Goal: Task Accomplishment & Management: Complete application form

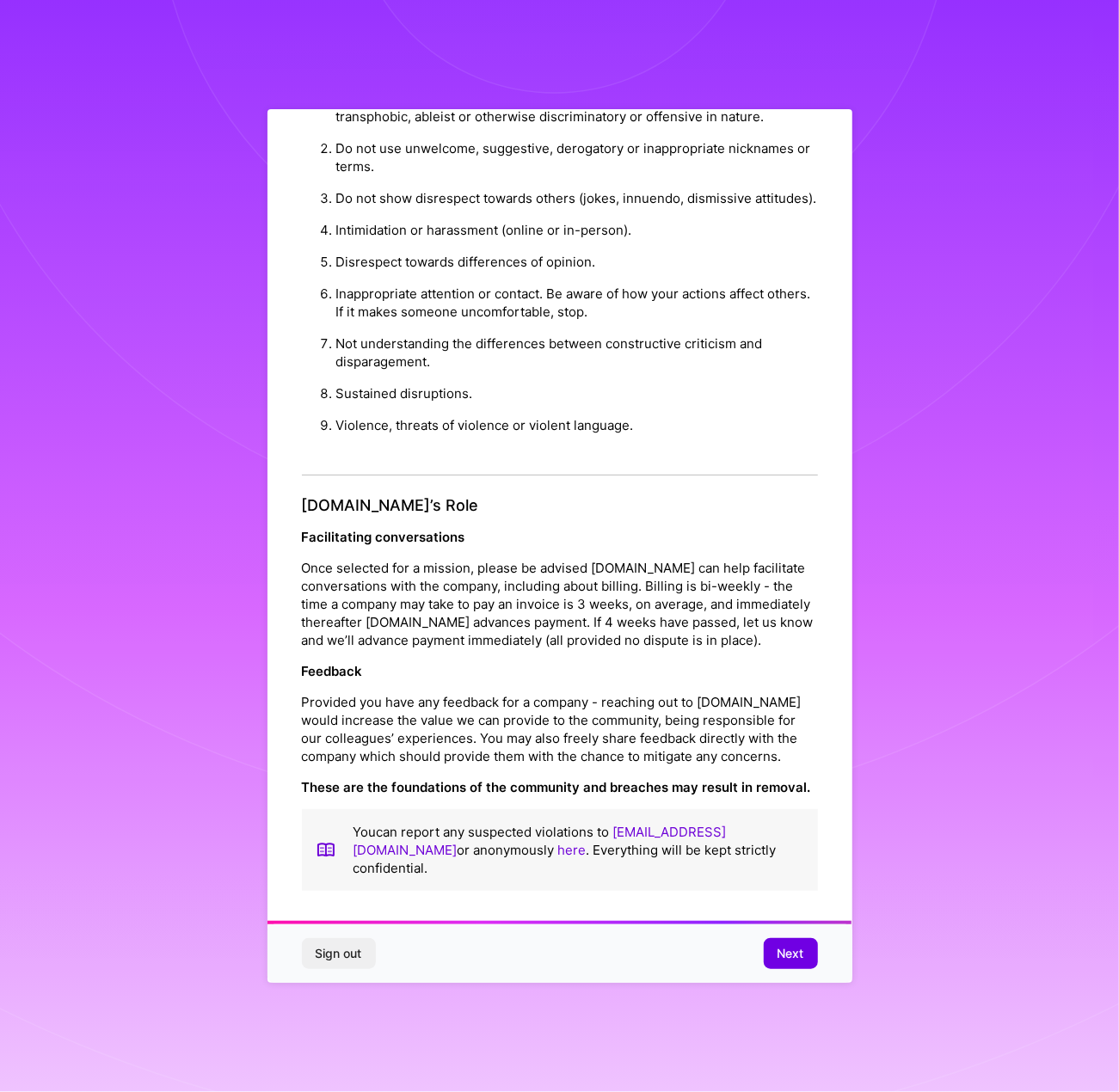
scroll to position [63, 0]
click at [796, 959] on span "Next" at bounding box center [791, 954] width 27 height 17
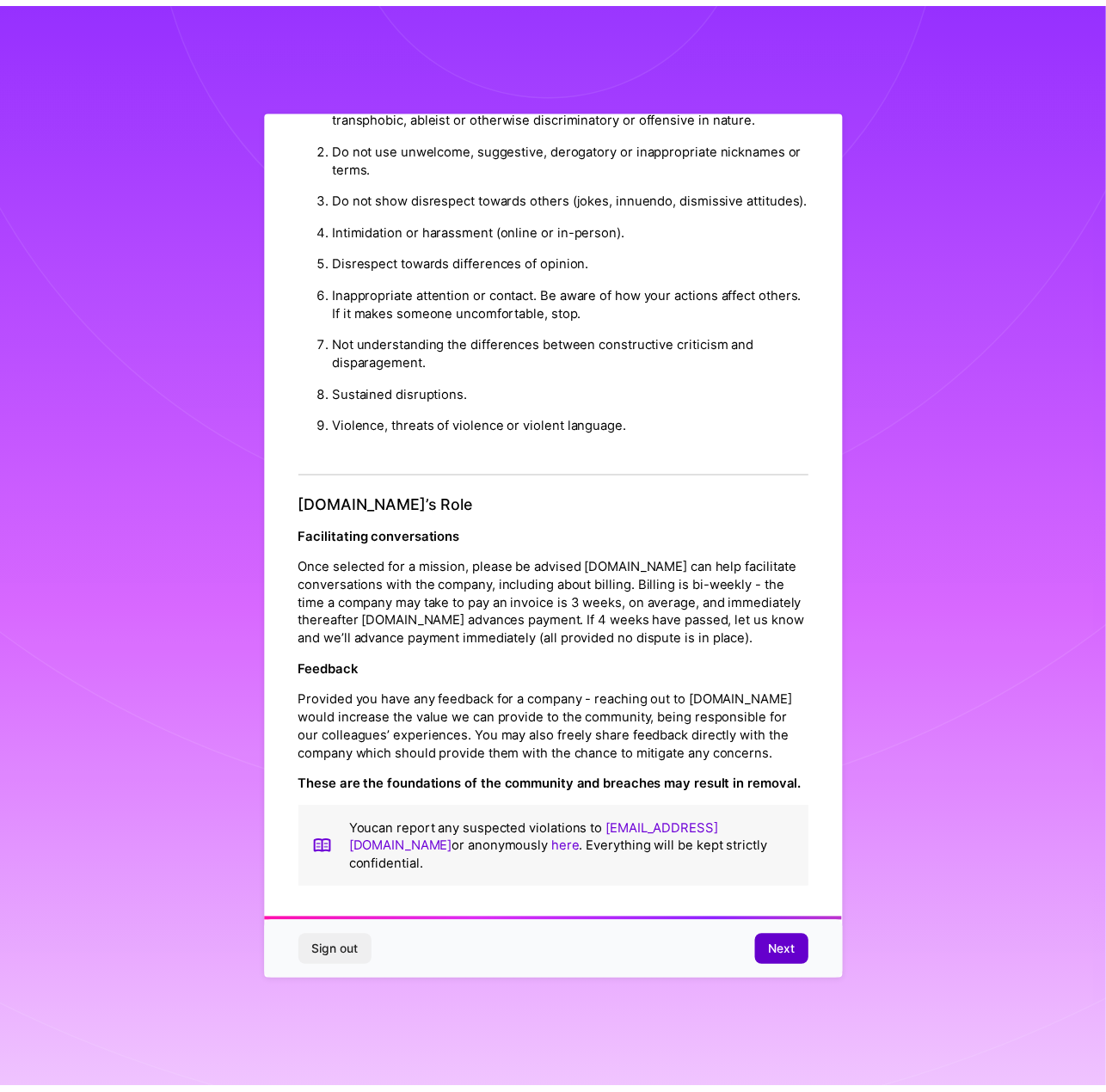
scroll to position [0, 0]
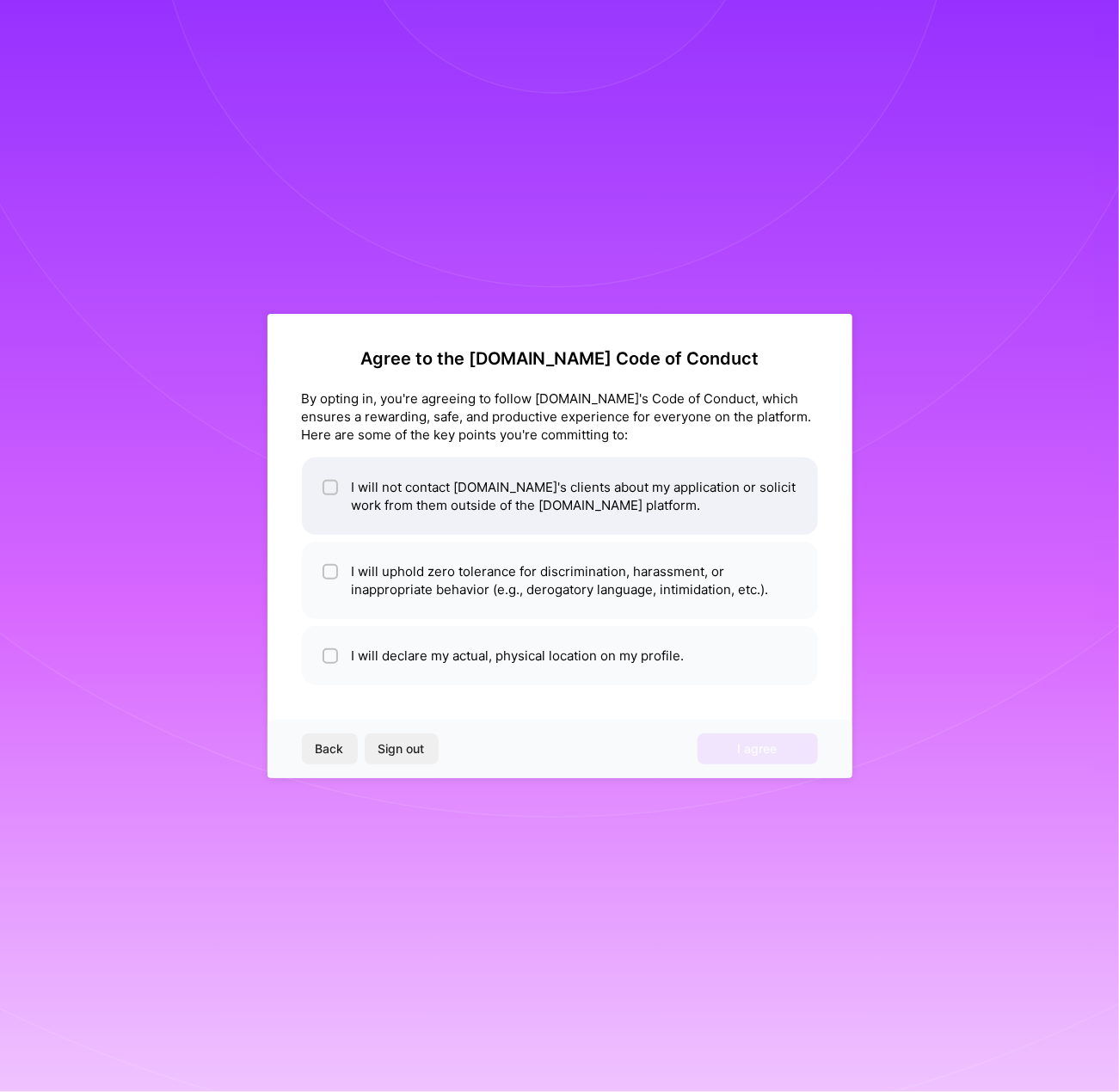
click at [410, 510] on li "I will not contact [DOMAIN_NAME]'s clients about my application or solicit work…" at bounding box center [559, 496] width 516 height 78
checkbox input "true"
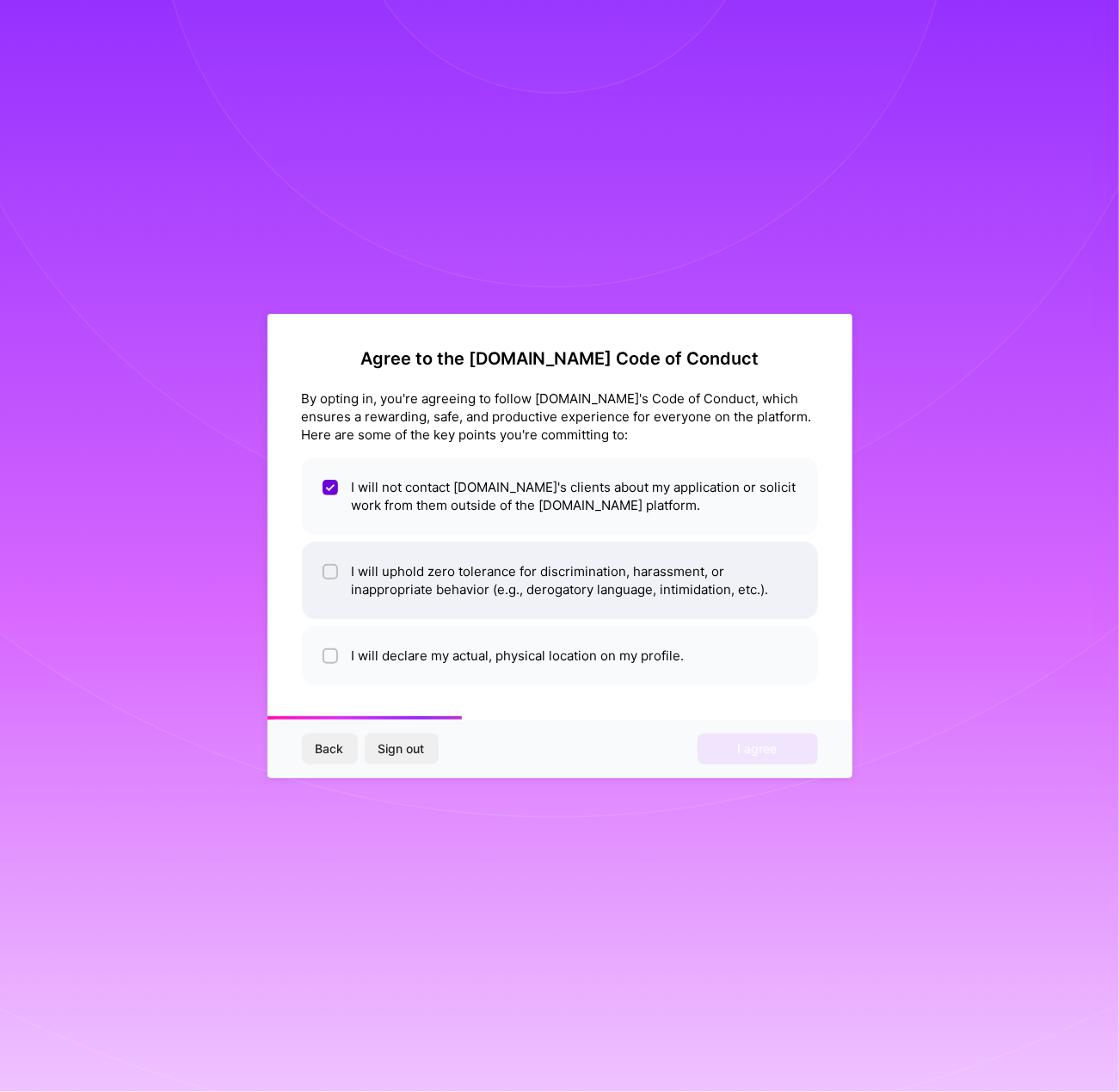
click at [433, 589] on li "I will uphold zero tolerance for discrimination, harassment, or inappropriate b…" at bounding box center [559, 580] width 516 height 78
checkbox input "true"
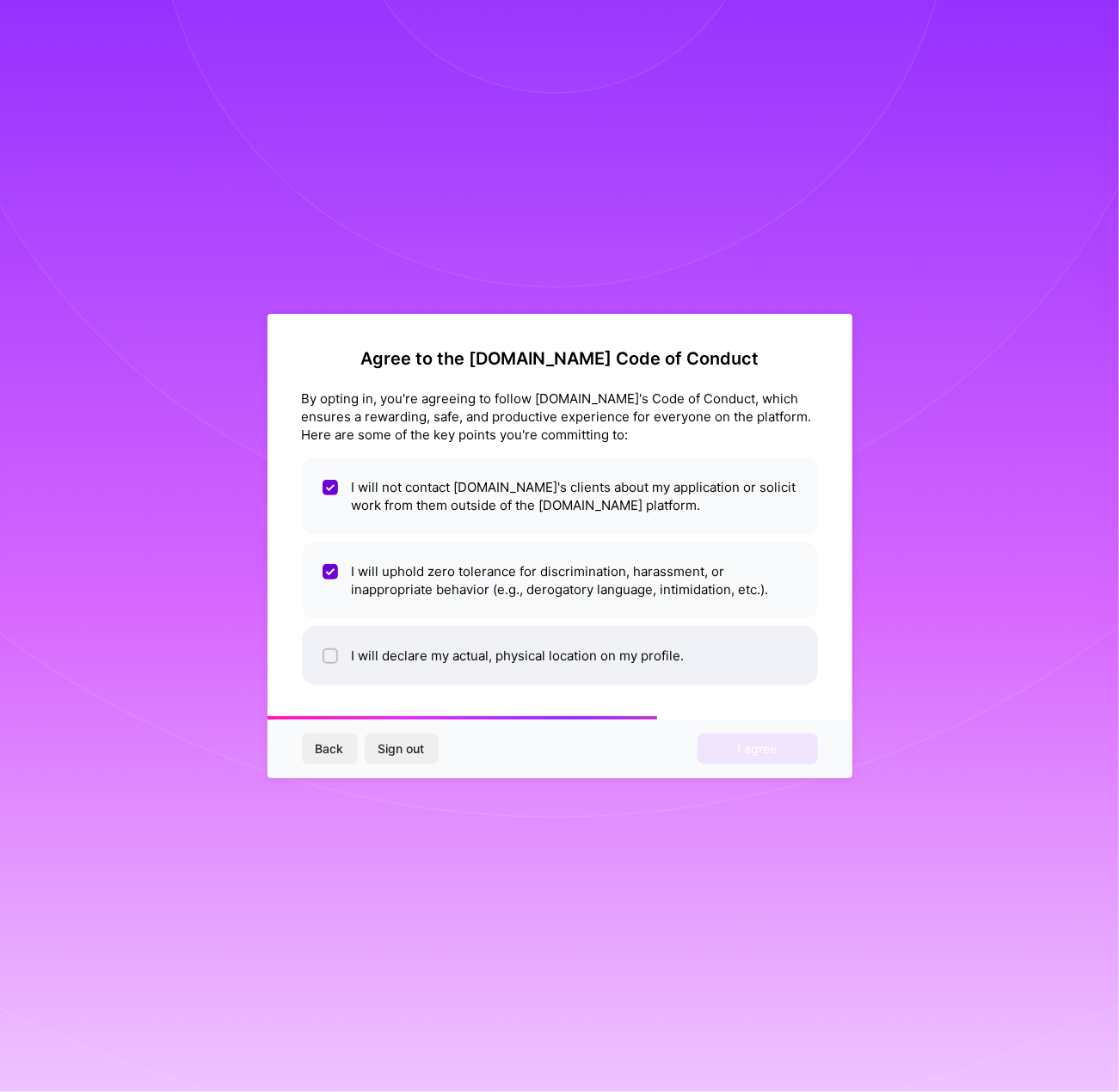
click at [440, 667] on li "I will declare my actual, physical location on my profile." at bounding box center [559, 656] width 516 height 60
checkbox input "true"
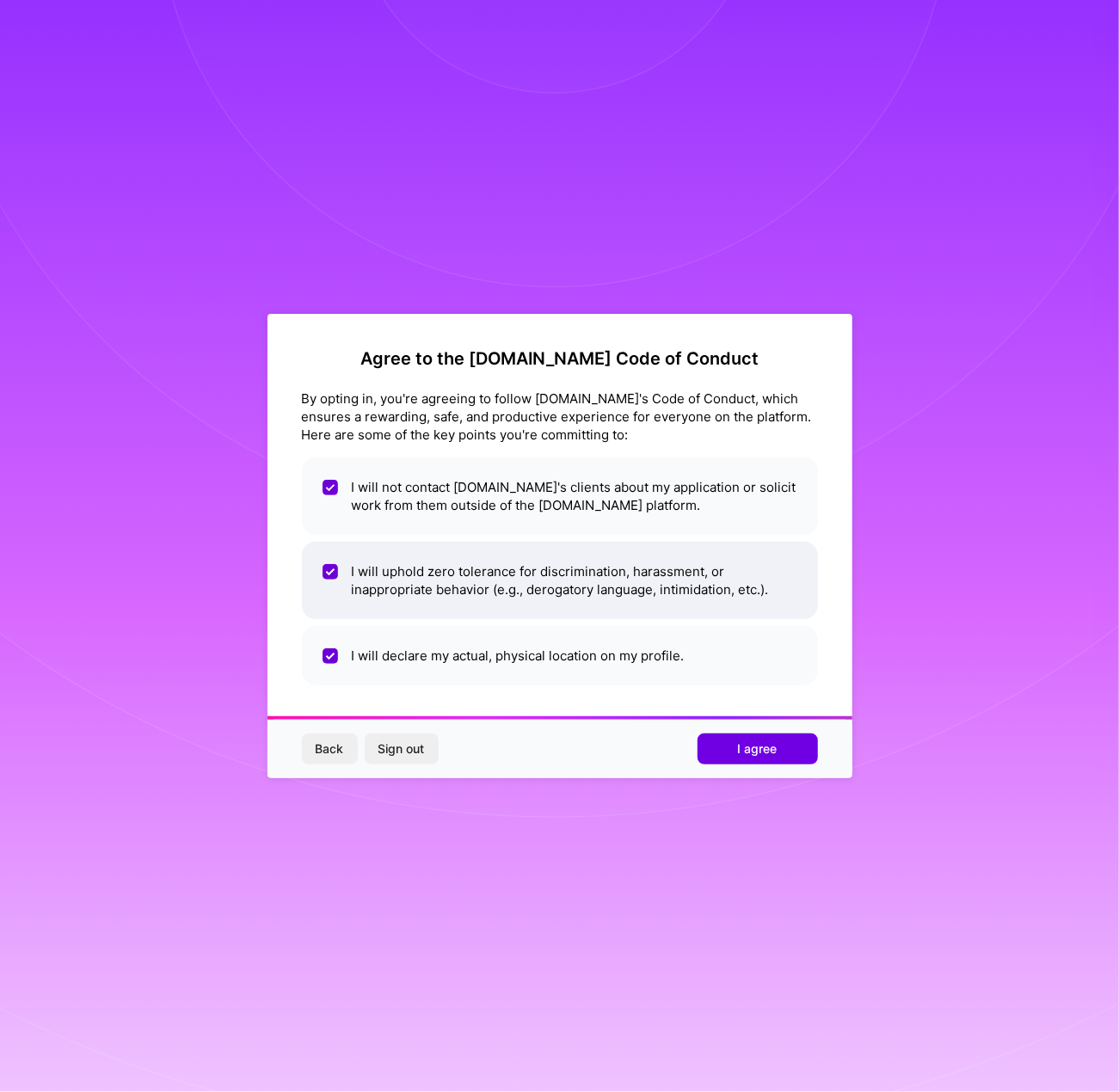
click at [628, 597] on li "I will uphold zero tolerance for discrimination, harassment, or inappropriate b…" at bounding box center [559, 580] width 516 height 78
checkbox input "true"
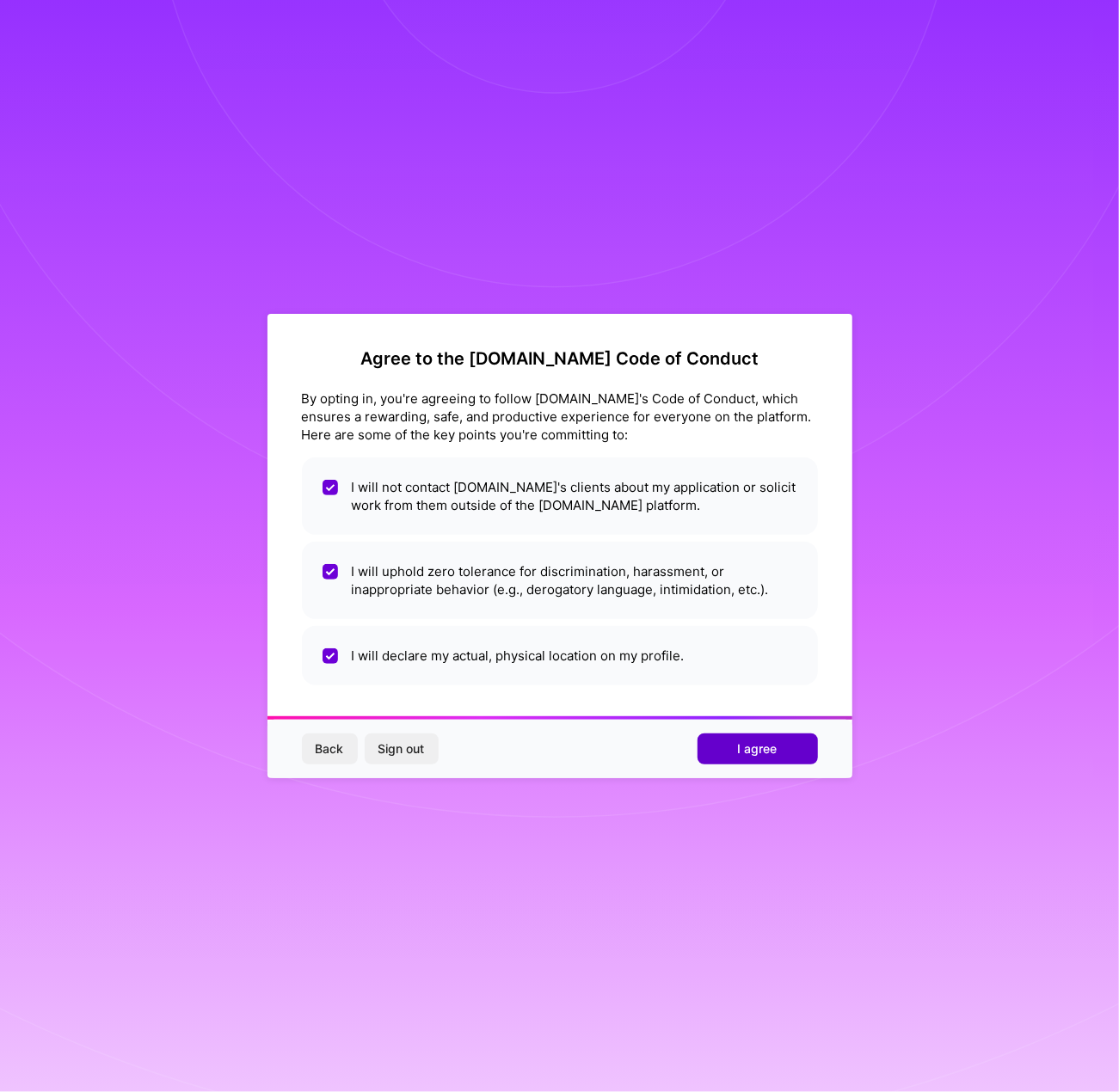
click at [754, 758] on button "I agree" at bounding box center [757, 749] width 120 height 31
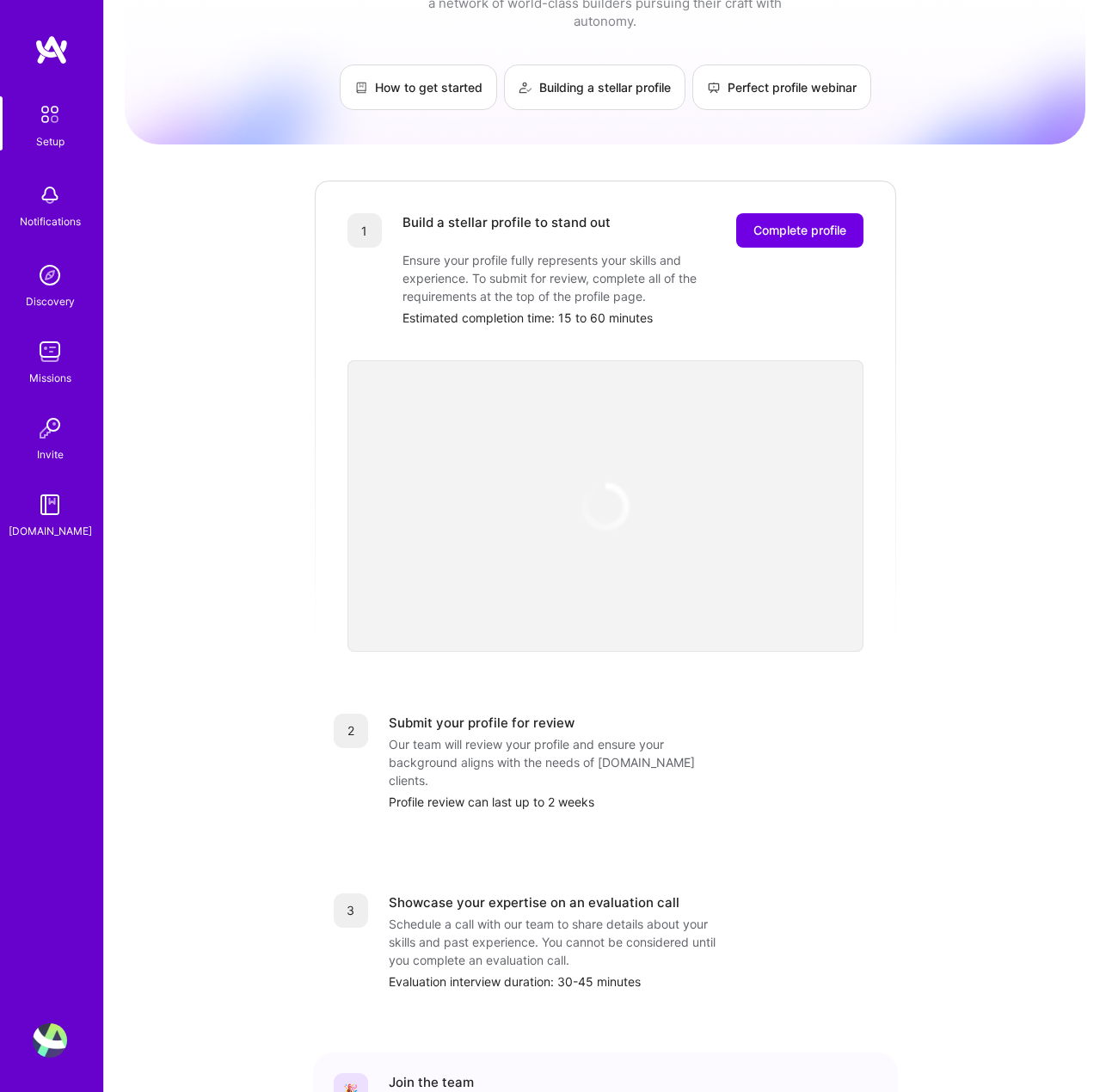
scroll to position [172, 0]
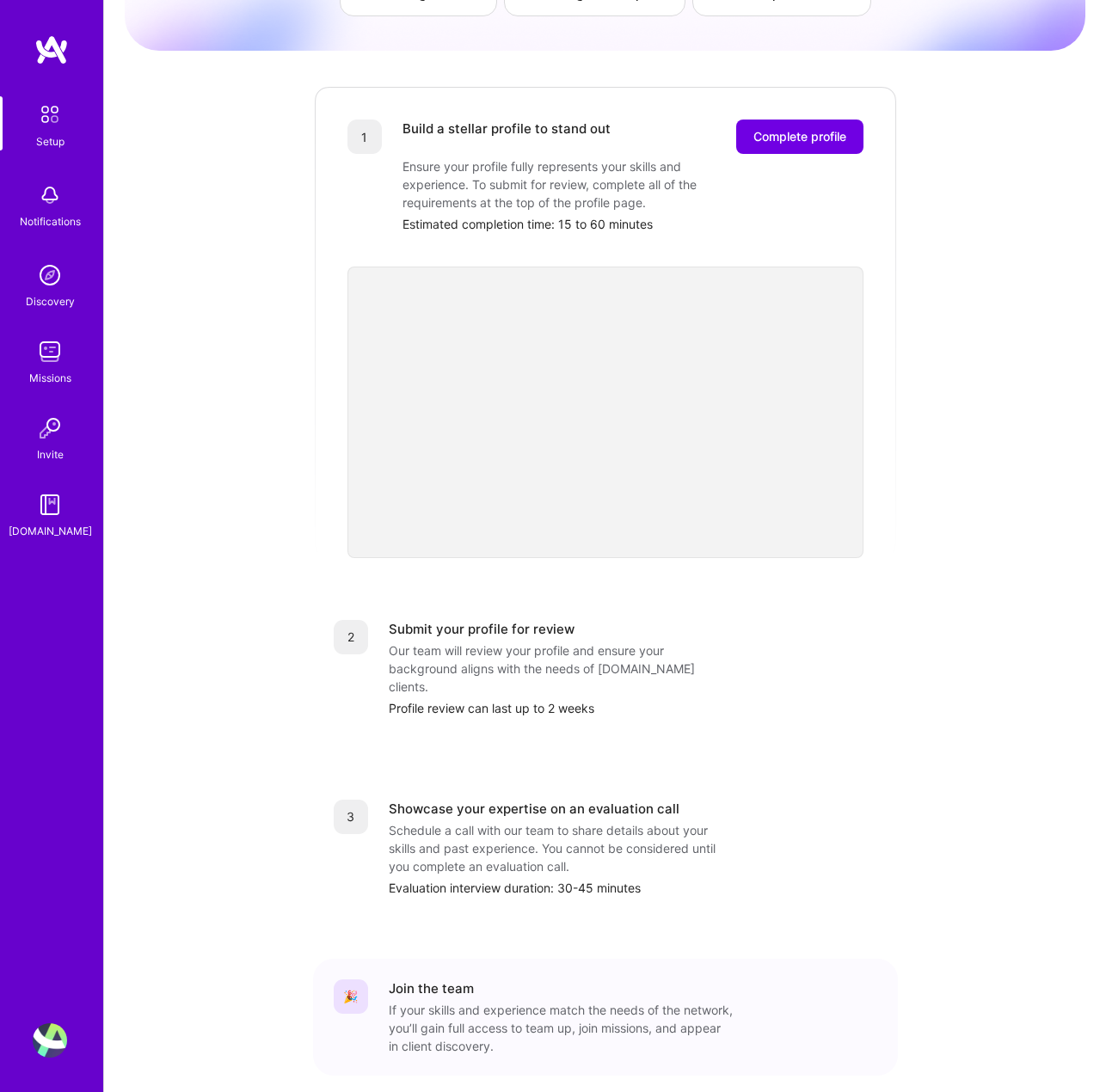
click at [215, 540] on div "Getting started as an [DOMAIN_NAME] Builder Complete the steps below to request…" at bounding box center [605, 499] width 960 height 1318
click at [836, 128] on span "Complete profile" at bounding box center [800, 136] width 93 height 17
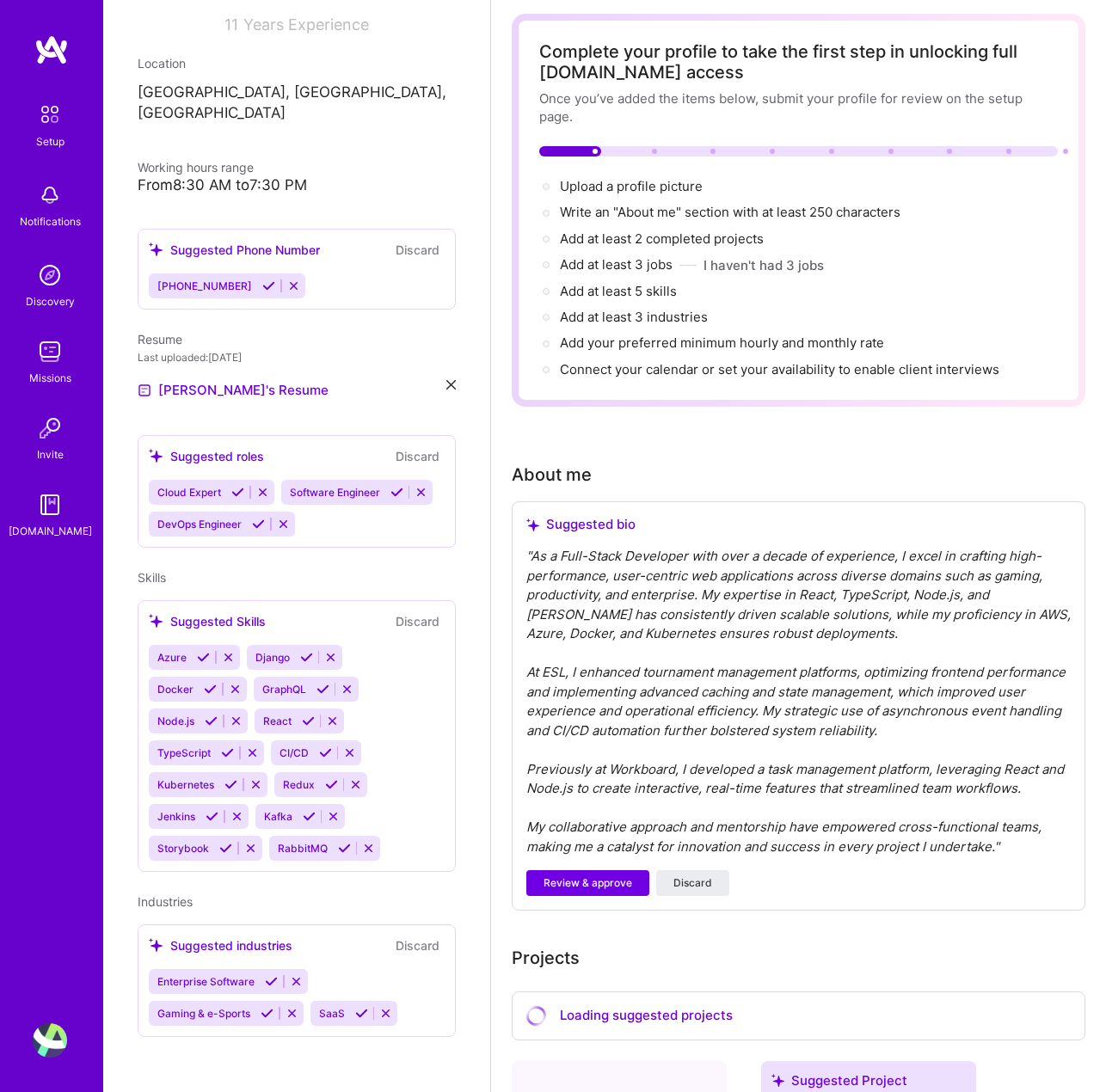
scroll to position [172, 0]
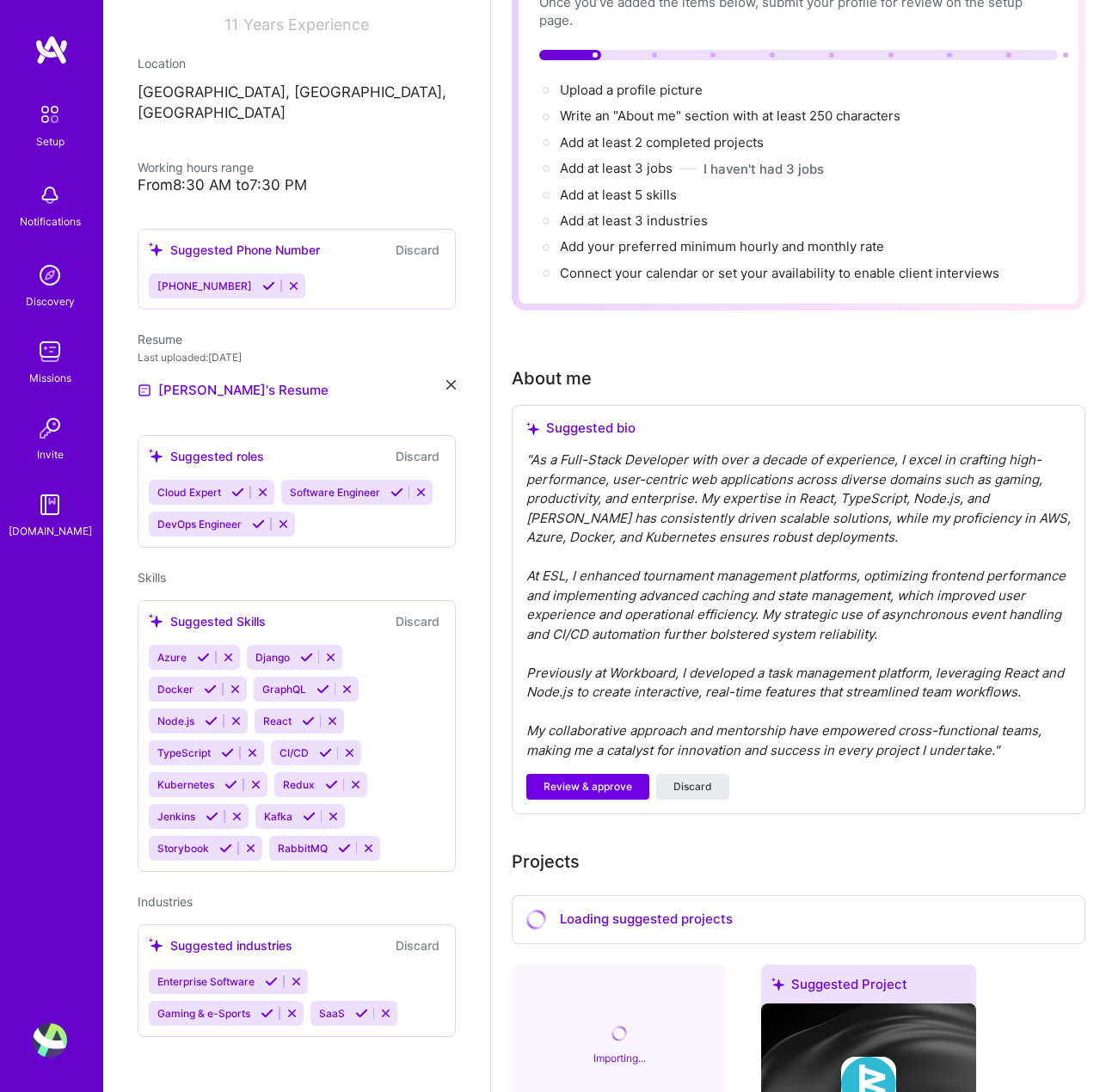
click at [391, 495] on icon at bounding box center [397, 492] width 12 height 12
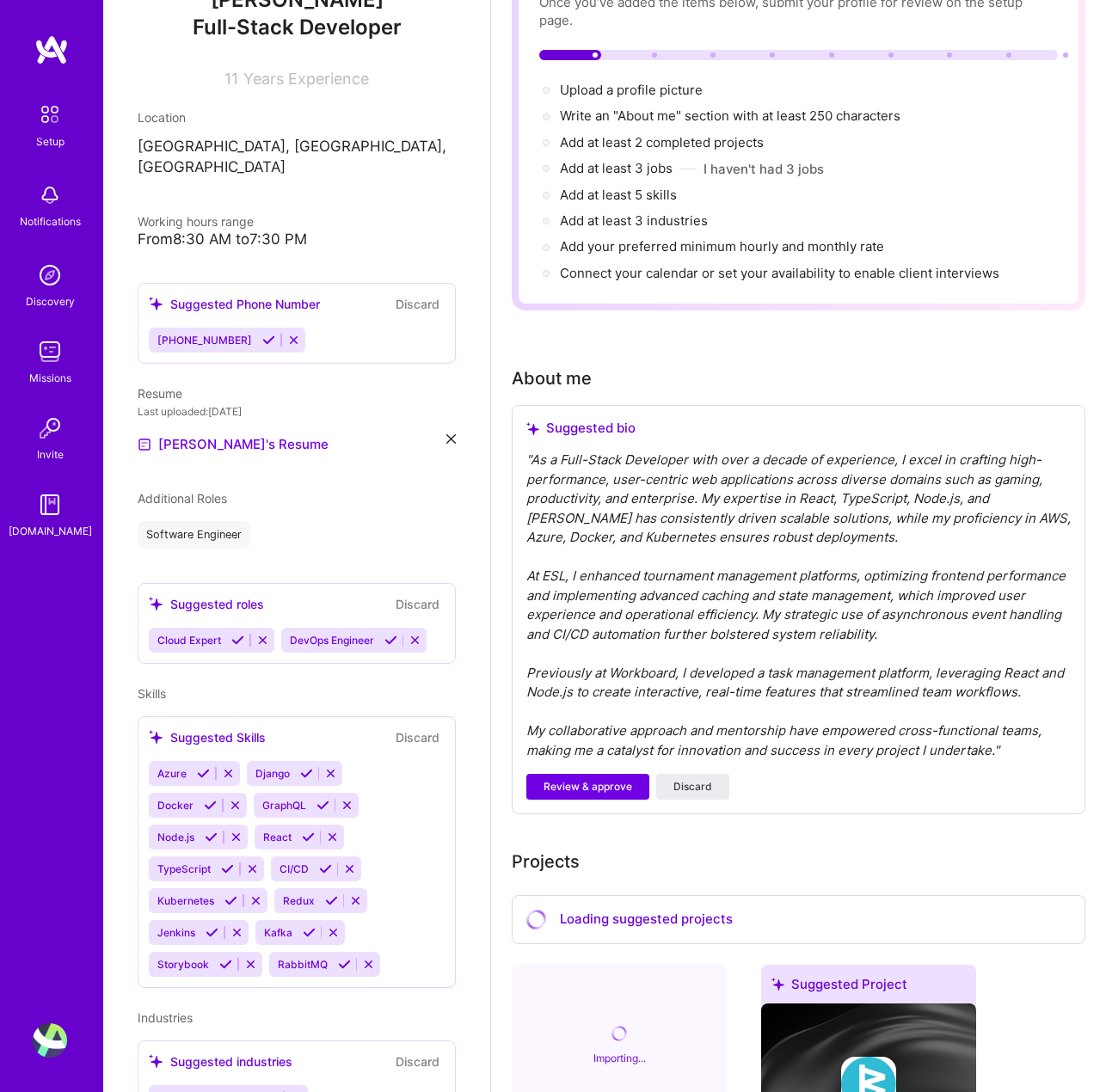
scroll to position [274, 0]
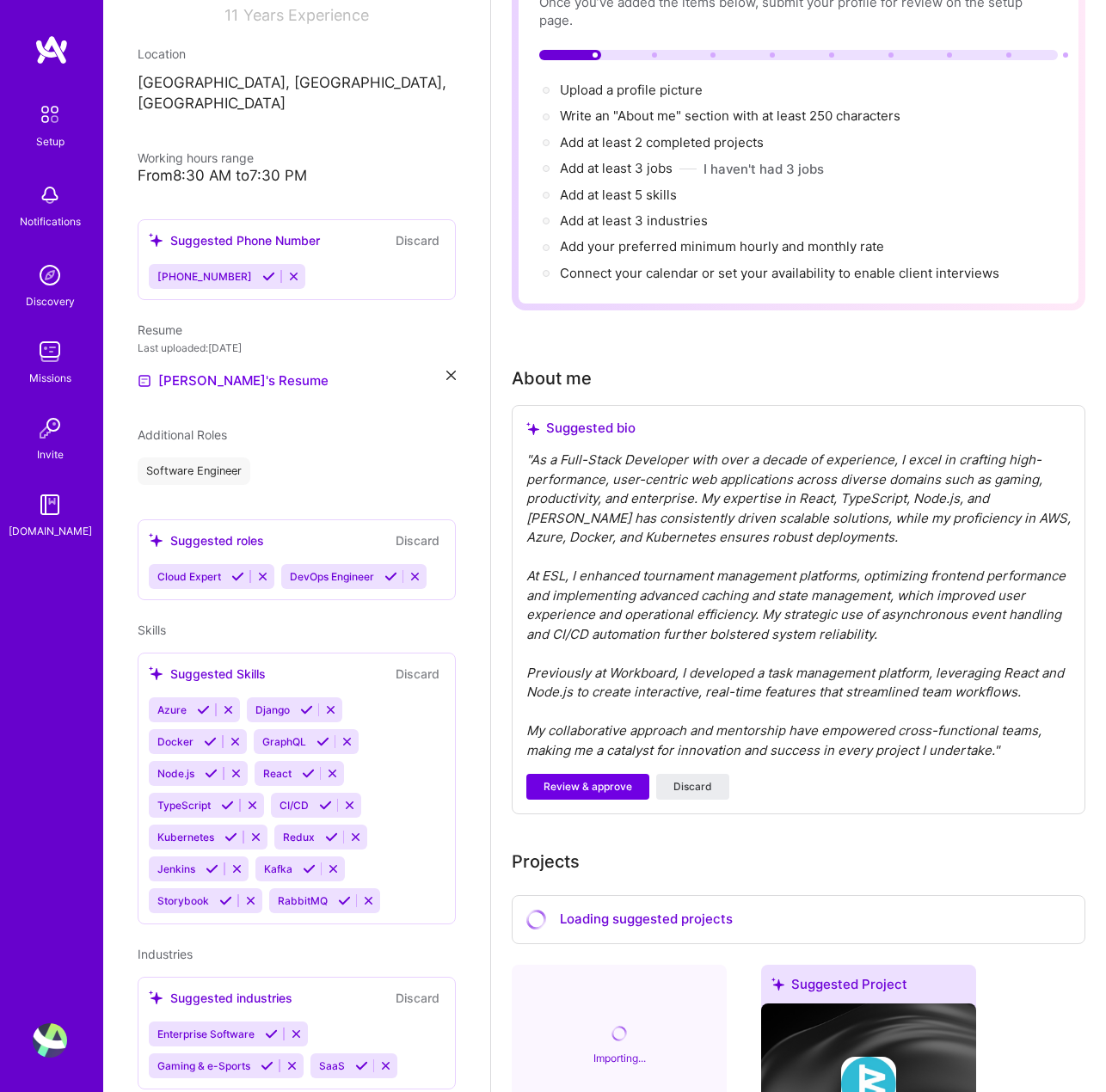
click at [392, 570] on icon at bounding box center [390, 576] width 12 height 12
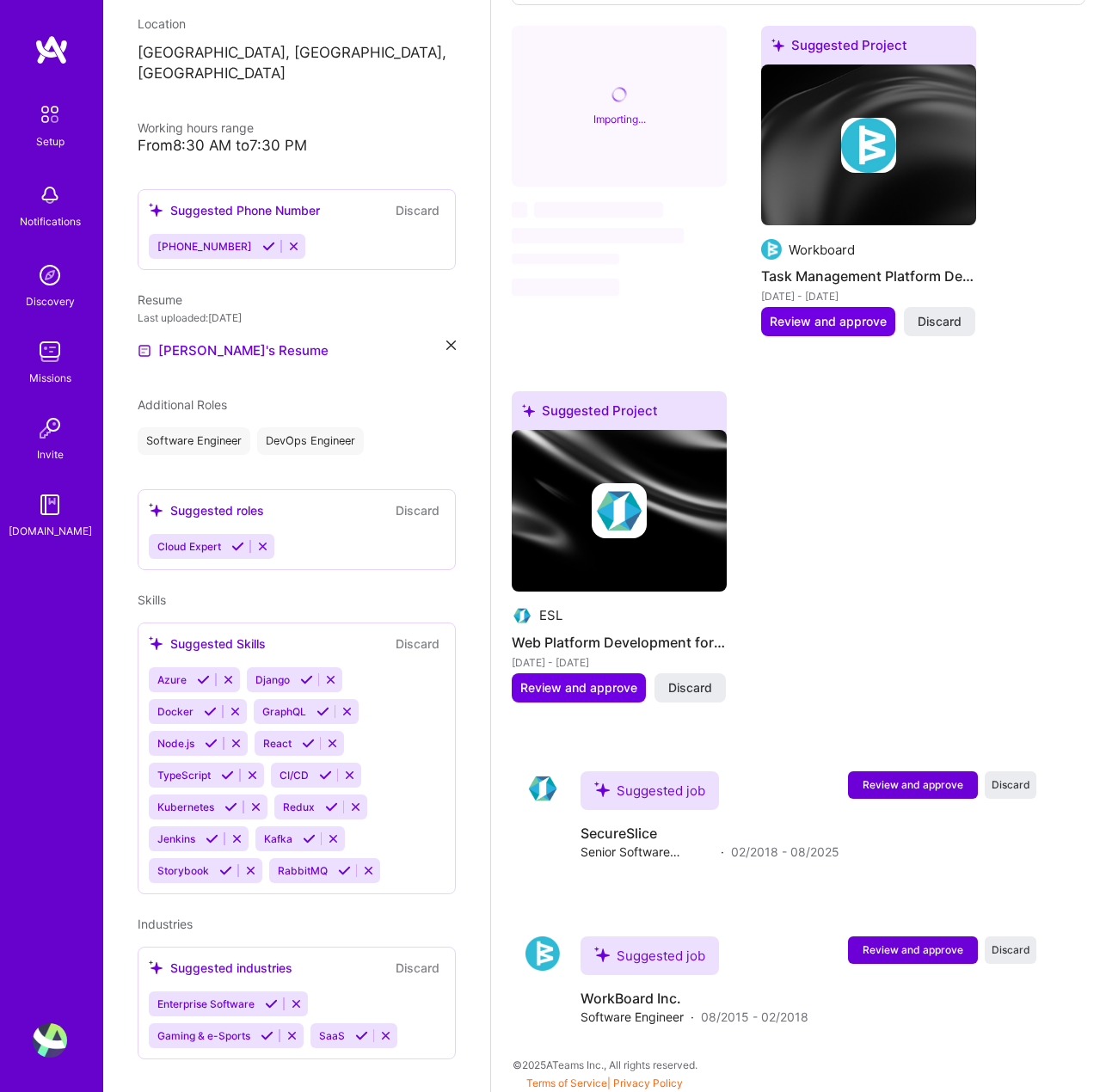
scroll to position [1112, 0]
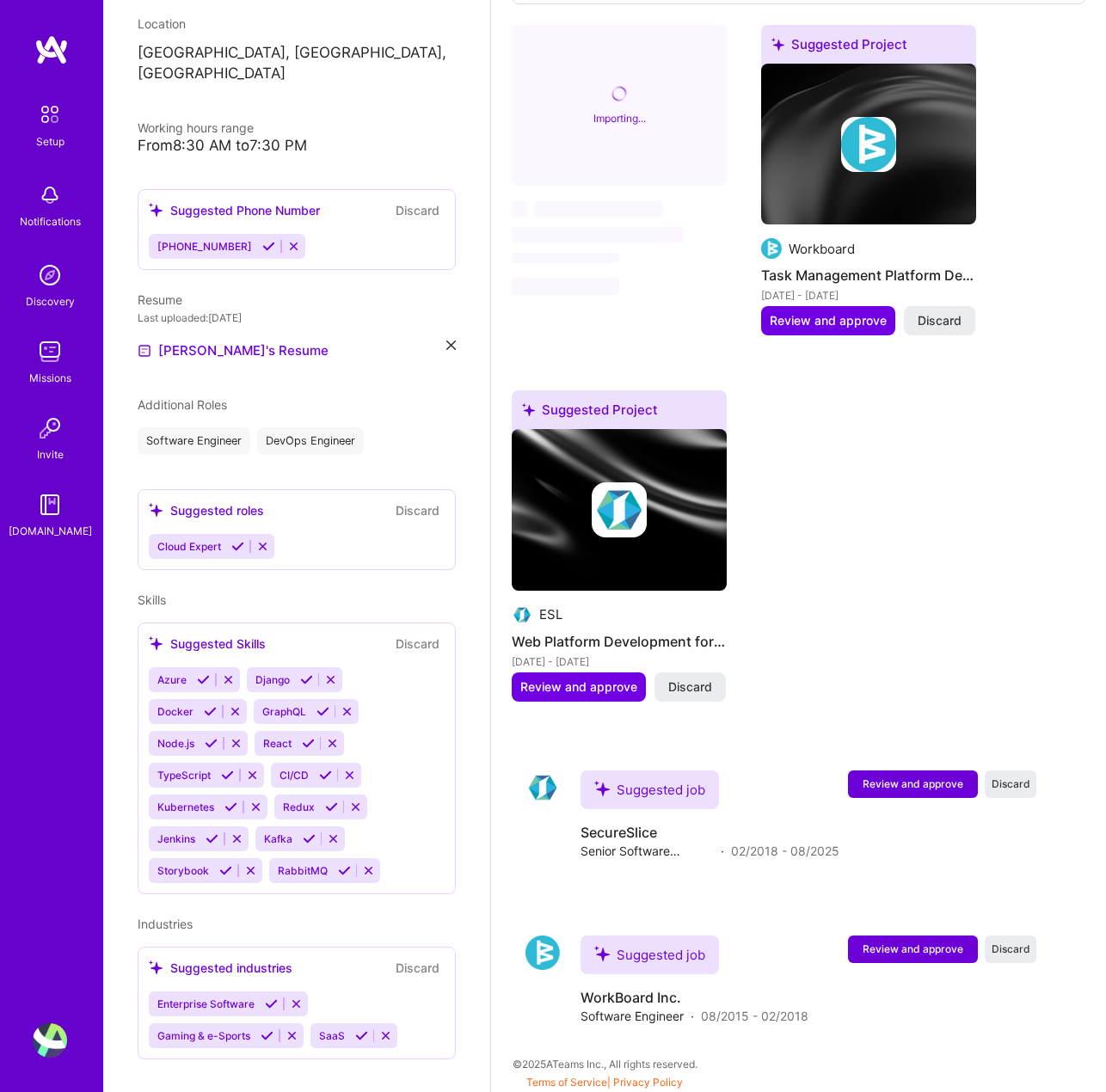
click at [204, 673] on icon at bounding box center [203, 679] width 12 height 12
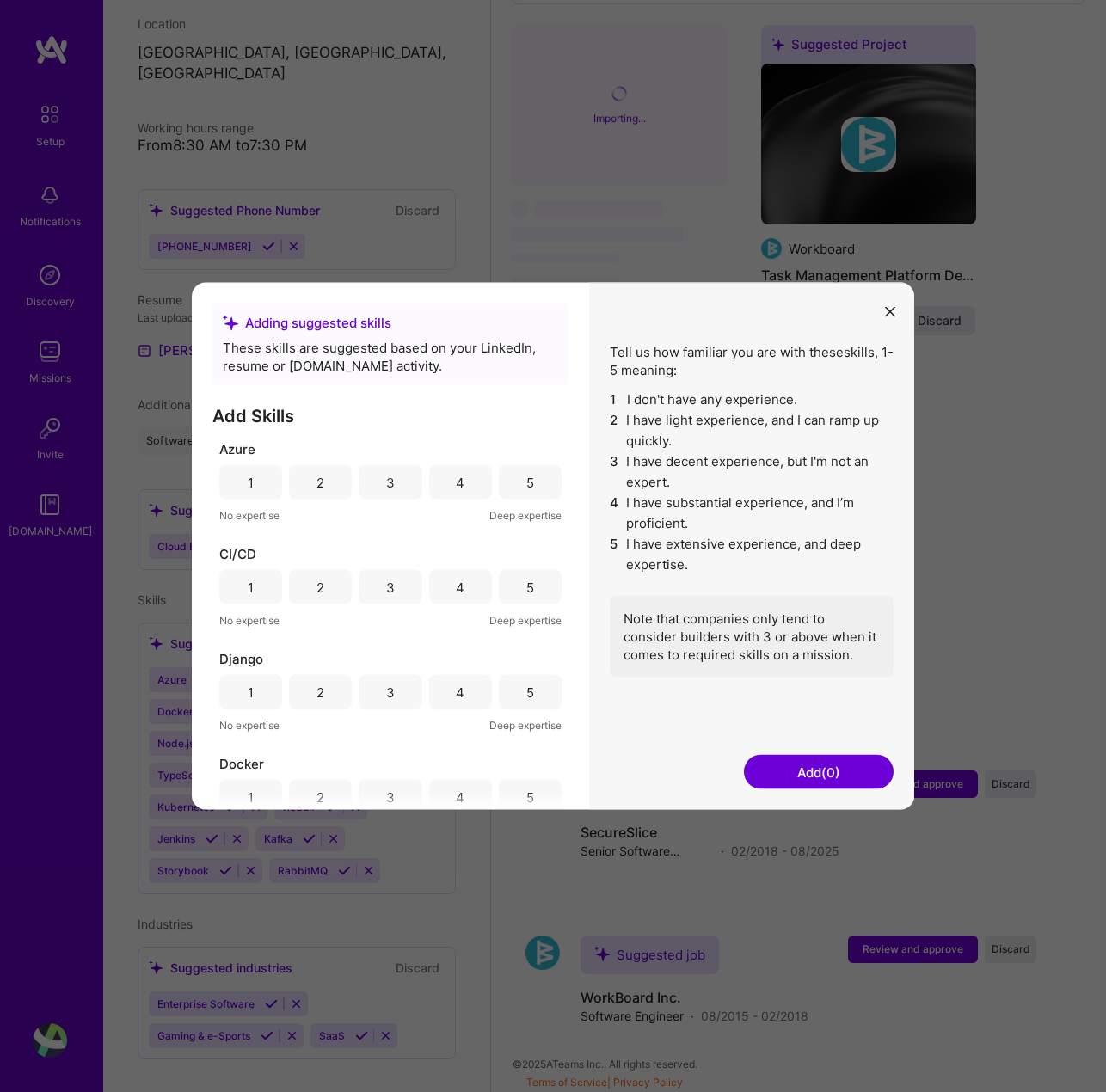
click at [531, 483] on div "5" at bounding box center [529, 483] width 62 height 35
click at [526, 595] on div "5" at bounding box center [530, 587] width 8 height 18
click at [511, 721] on span "Deep expertise" at bounding box center [525, 725] width 72 height 18
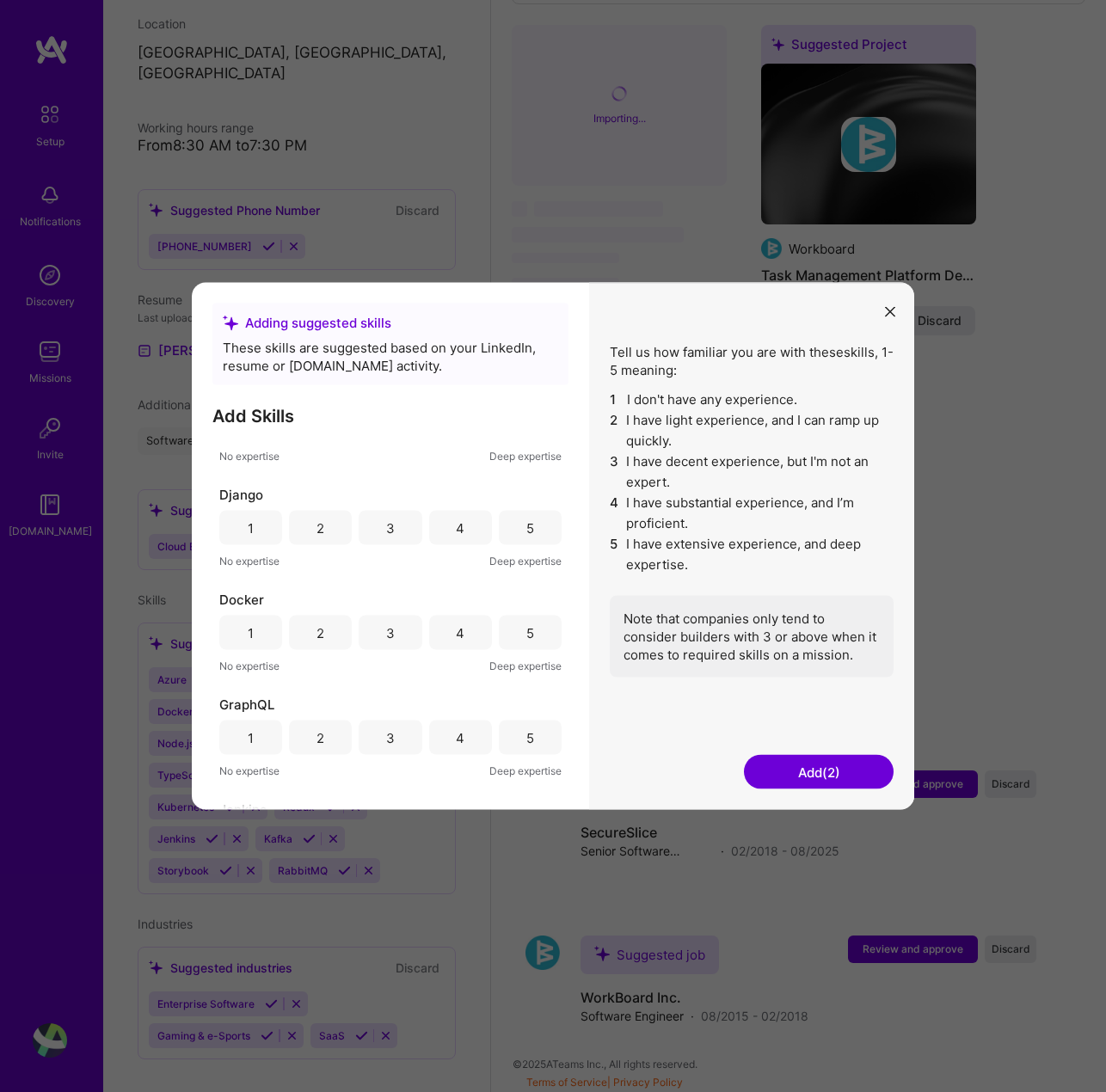
scroll to position [172, 0]
click at [526, 525] on div "5" at bounding box center [530, 520] width 8 height 18
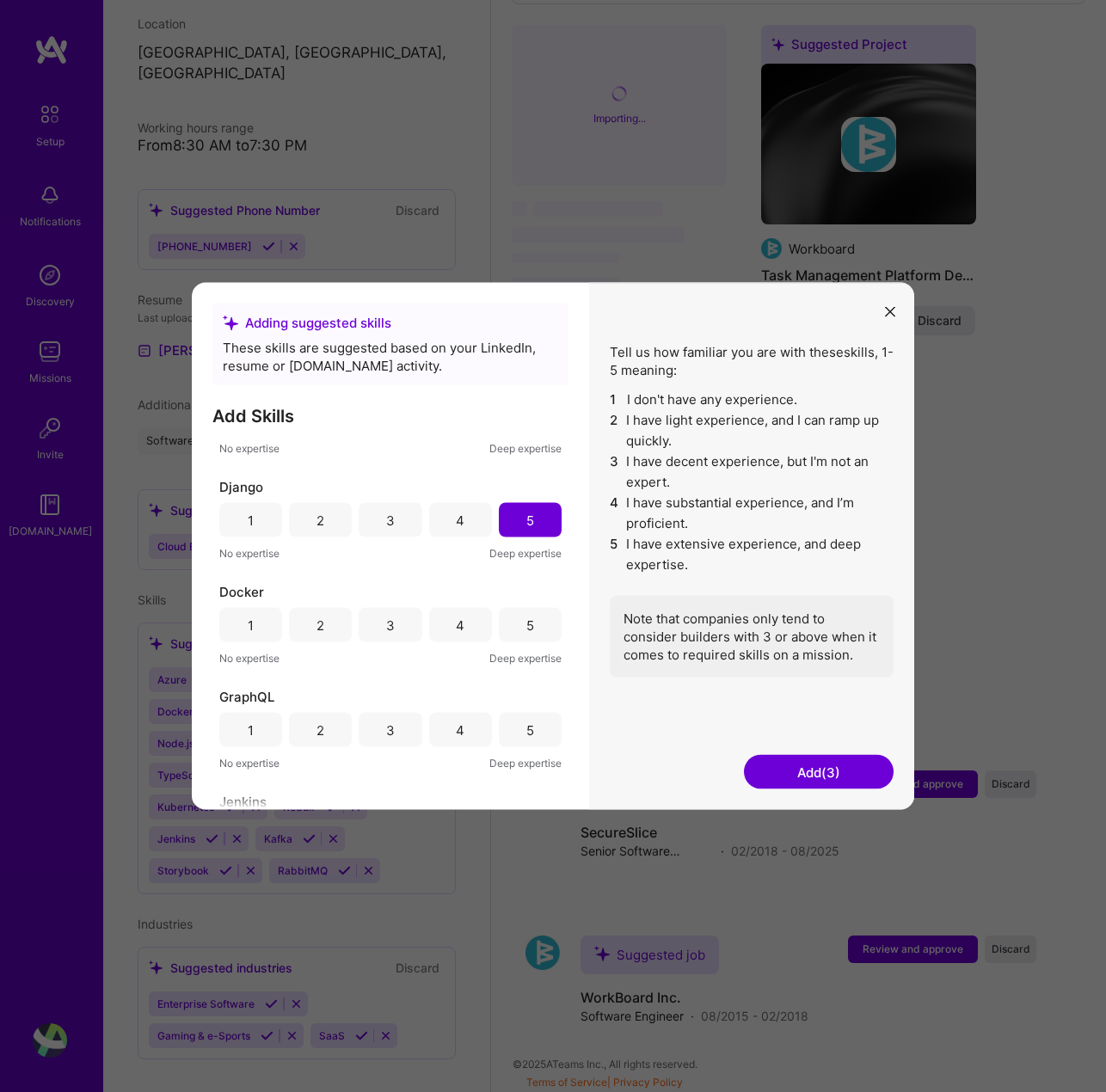
click at [517, 621] on div "5" at bounding box center [529, 625] width 62 height 35
click at [502, 735] on div "5" at bounding box center [529, 730] width 62 height 35
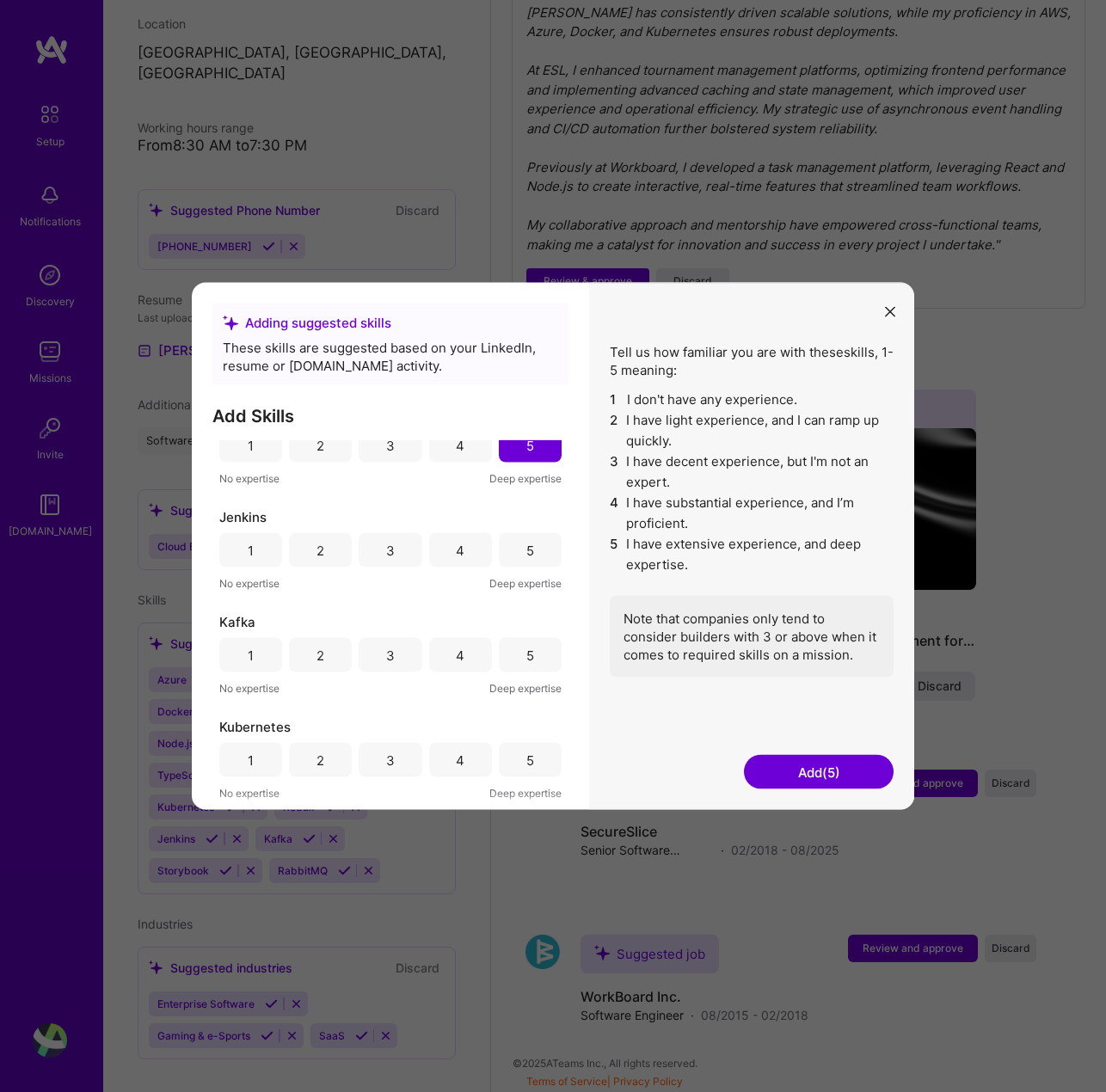
scroll to position [430, 0]
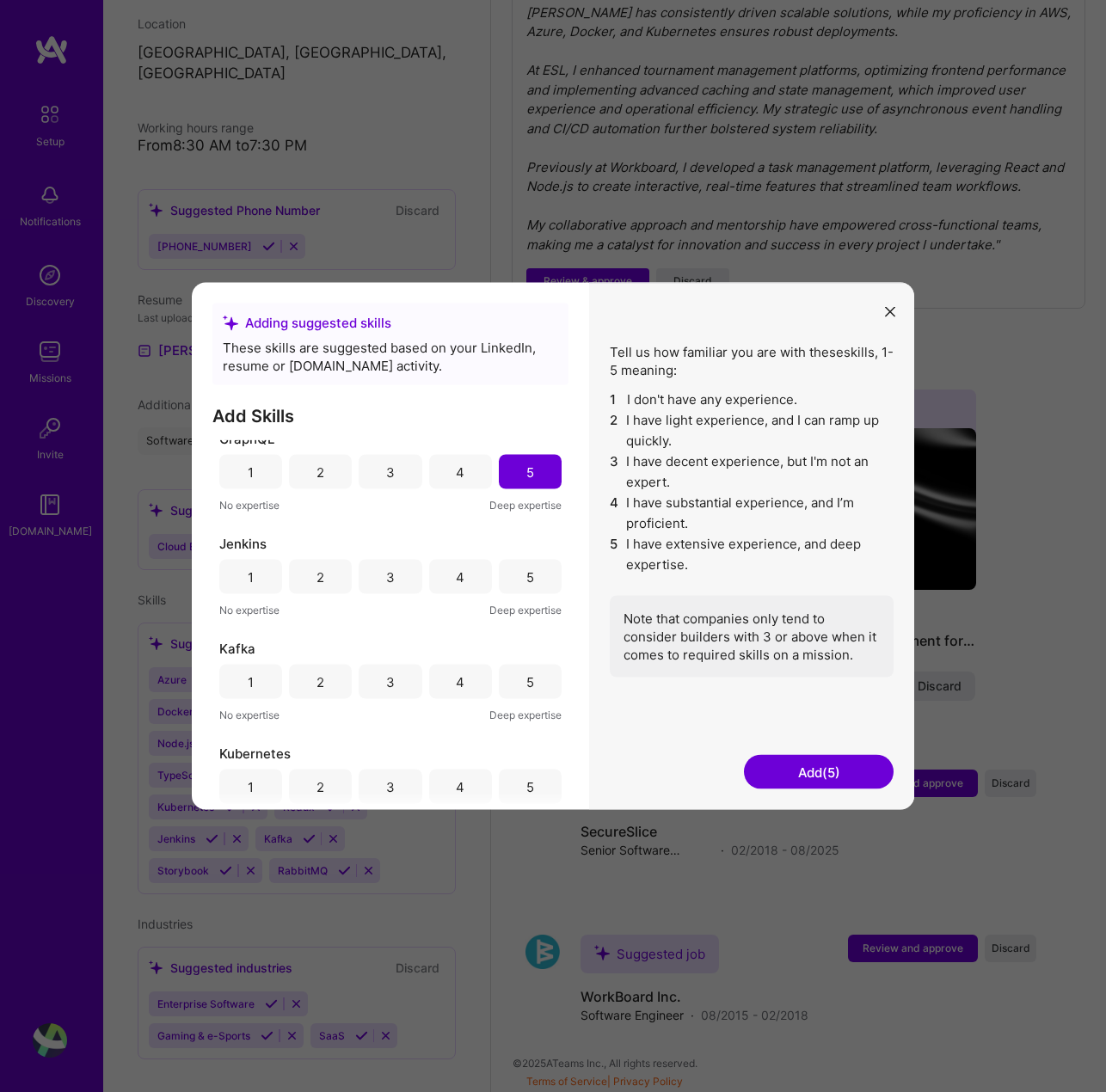
click at [526, 581] on div "5" at bounding box center [530, 576] width 8 height 18
click at [532, 688] on div "5" at bounding box center [529, 682] width 62 height 35
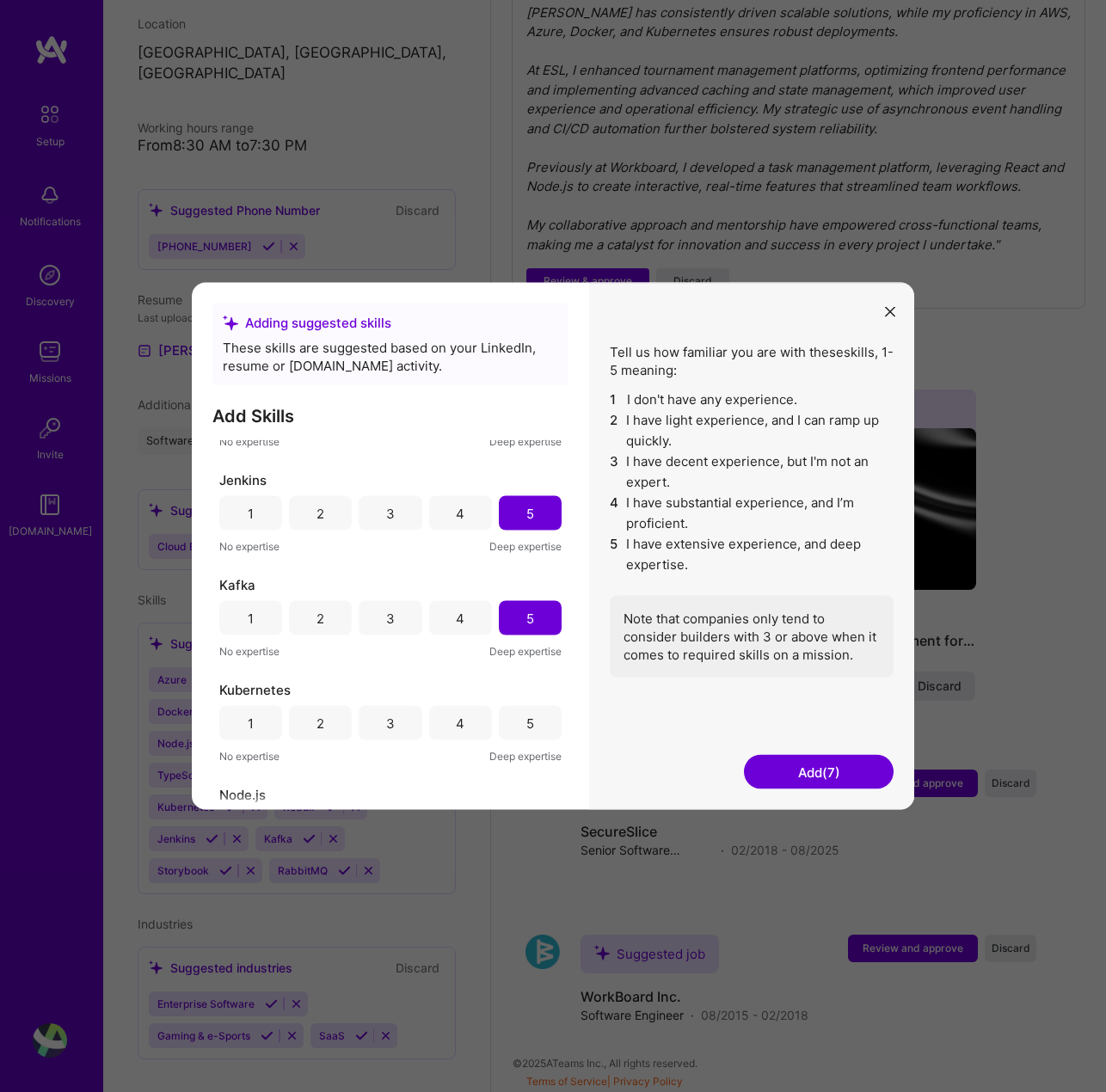
scroll to position [602, 0]
click at [516, 615] on div "5" at bounding box center [529, 615] width 62 height 35
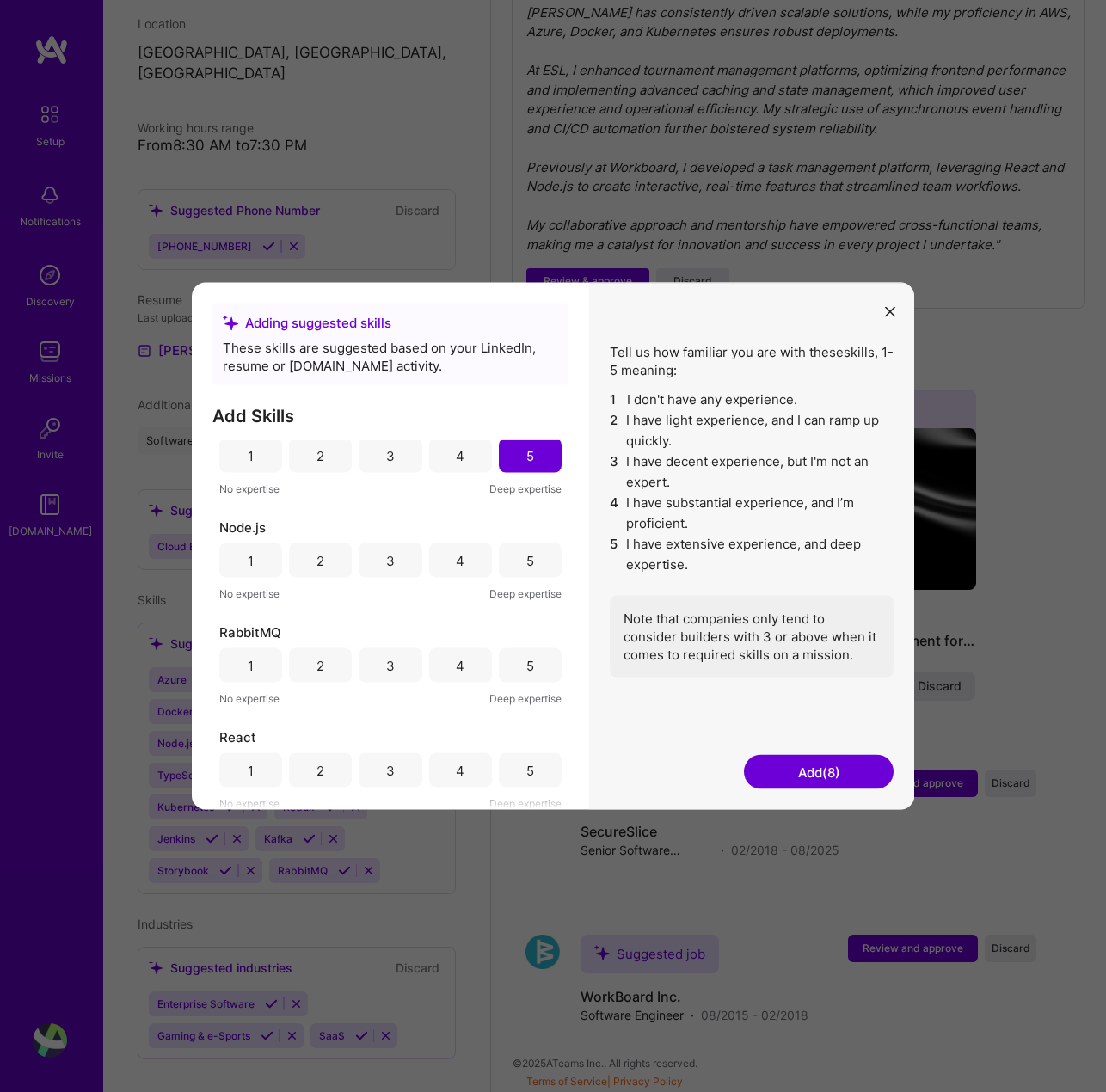
scroll to position [774, 0]
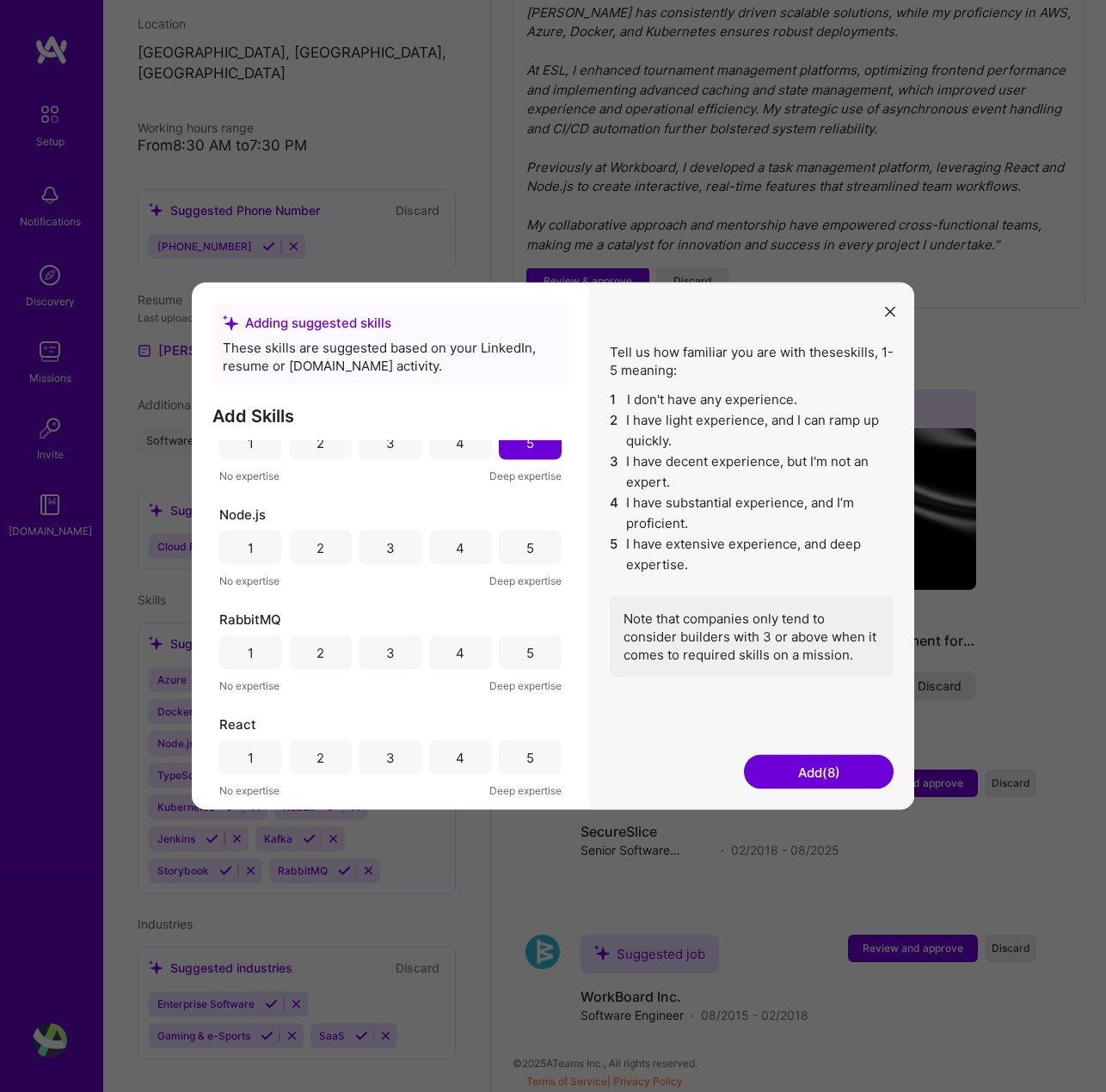
click at [534, 543] on div "5" at bounding box center [529, 548] width 62 height 35
click at [527, 656] on div "5" at bounding box center [530, 652] width 8 height 18
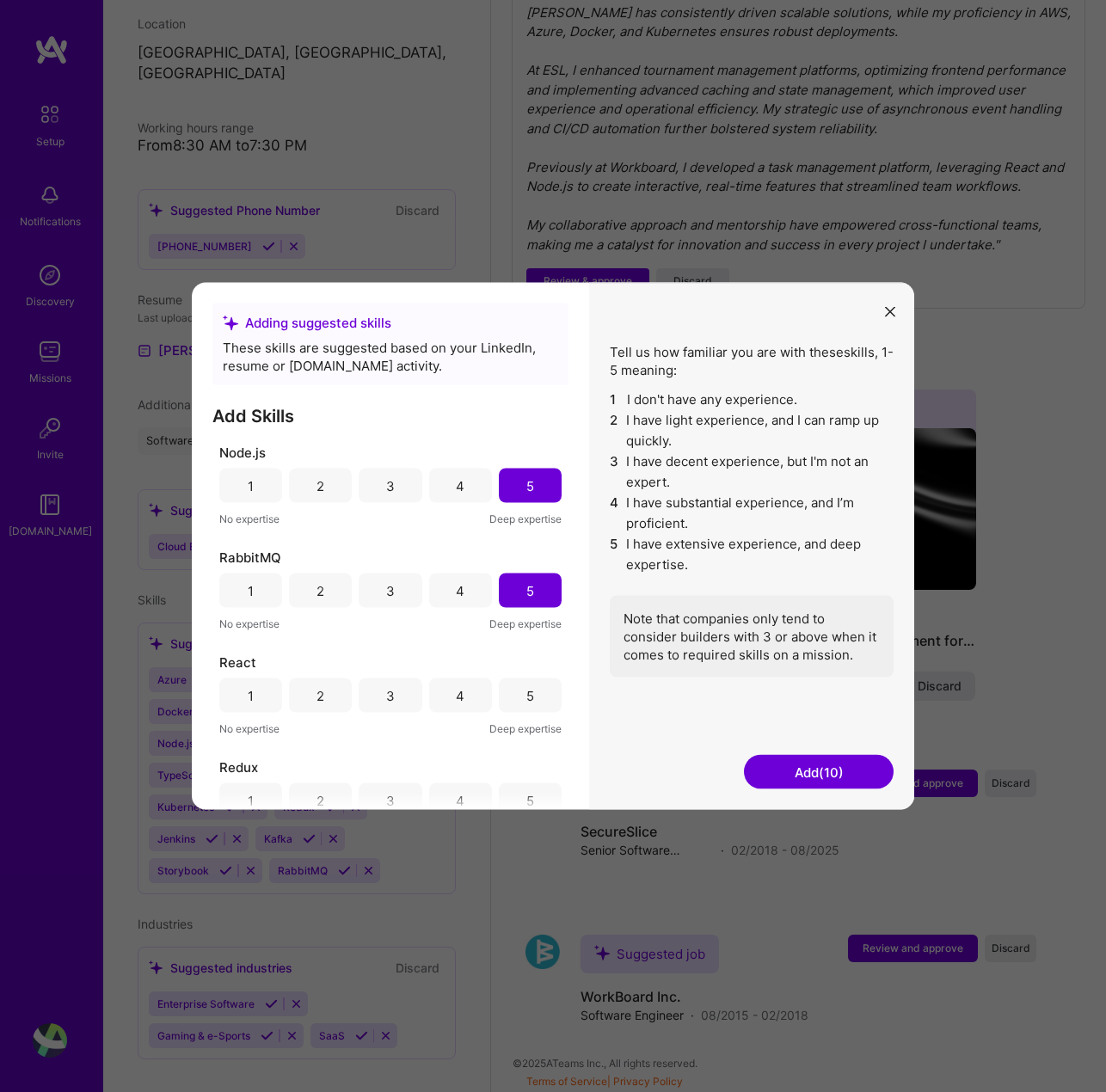
scroll to position [861, 0]
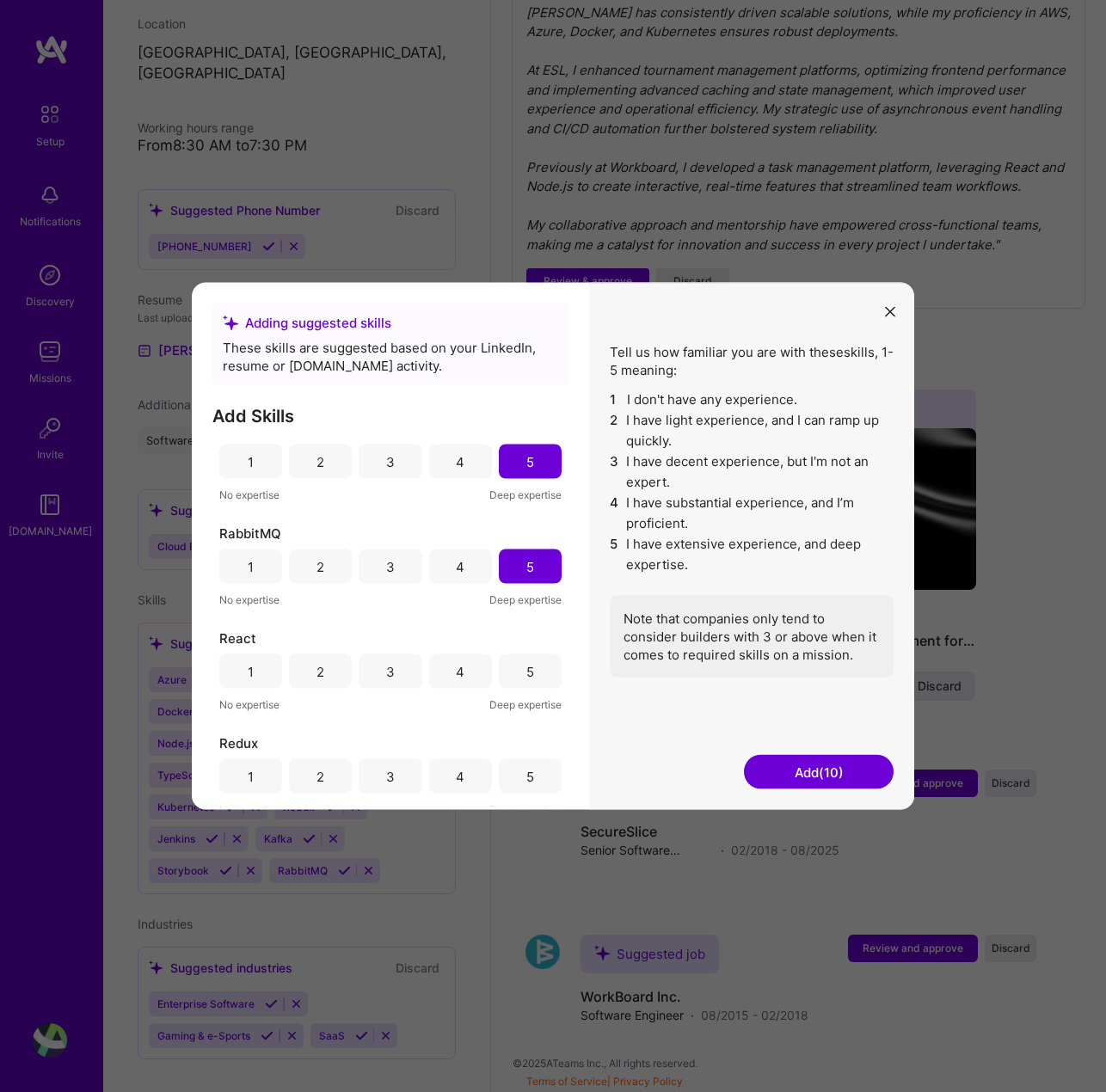
click at [502, 656] on div "5" at bounding box center [529, 672] width 62 height 35
click at [512, 757] on div "Redux 1 2 3 4 5 No expertise Deep expertise" at bounding box center [390, 777] width 342 height 85
click at [513, 777] on div "5" at bounding box center [529, 777] width 62 height 35
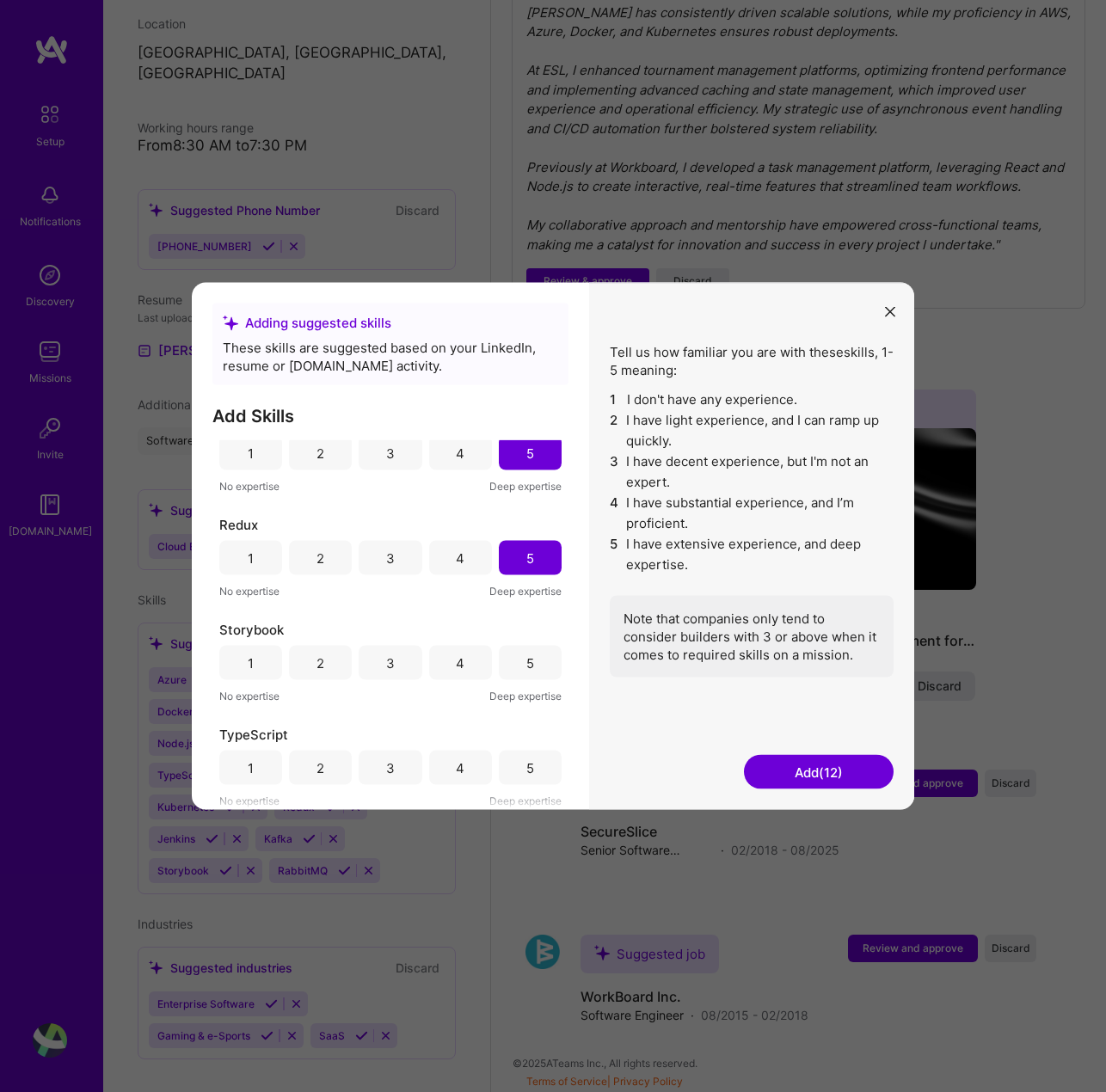
click at [532, 664] on div "5" at bounding box center [529, 664] width 62 height 35
click at [533, 760] on div "5" at bounding box center [529, 768] width 62 height 35
click at [800, 773] on button "Add (14)" at bounding box center [819, 772] width 150 height 35
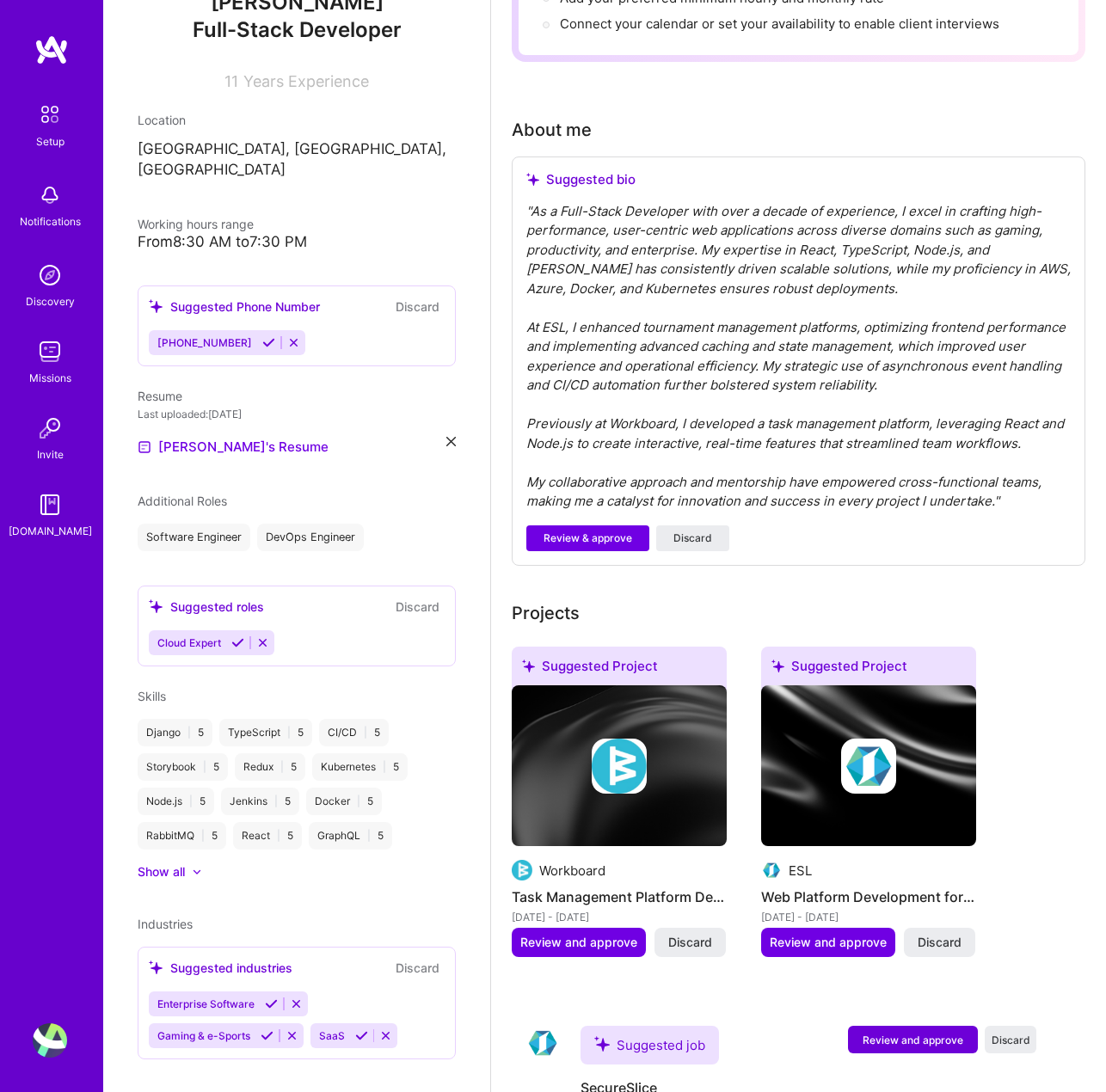
scroll to position [222, 0]
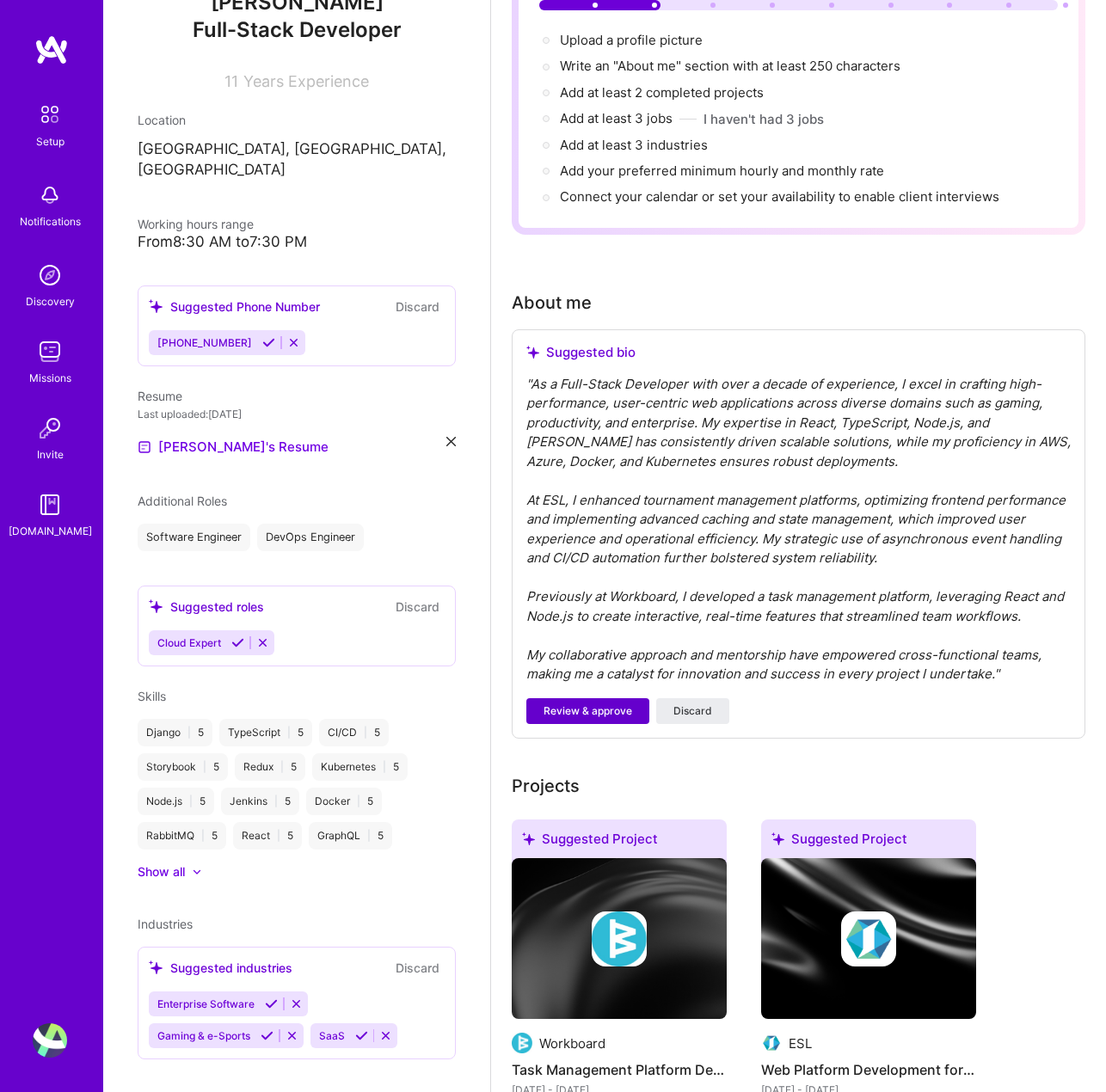
click at [591, 710] on span "Review & approve" at bounding box center [588, 712] width 88 height 15
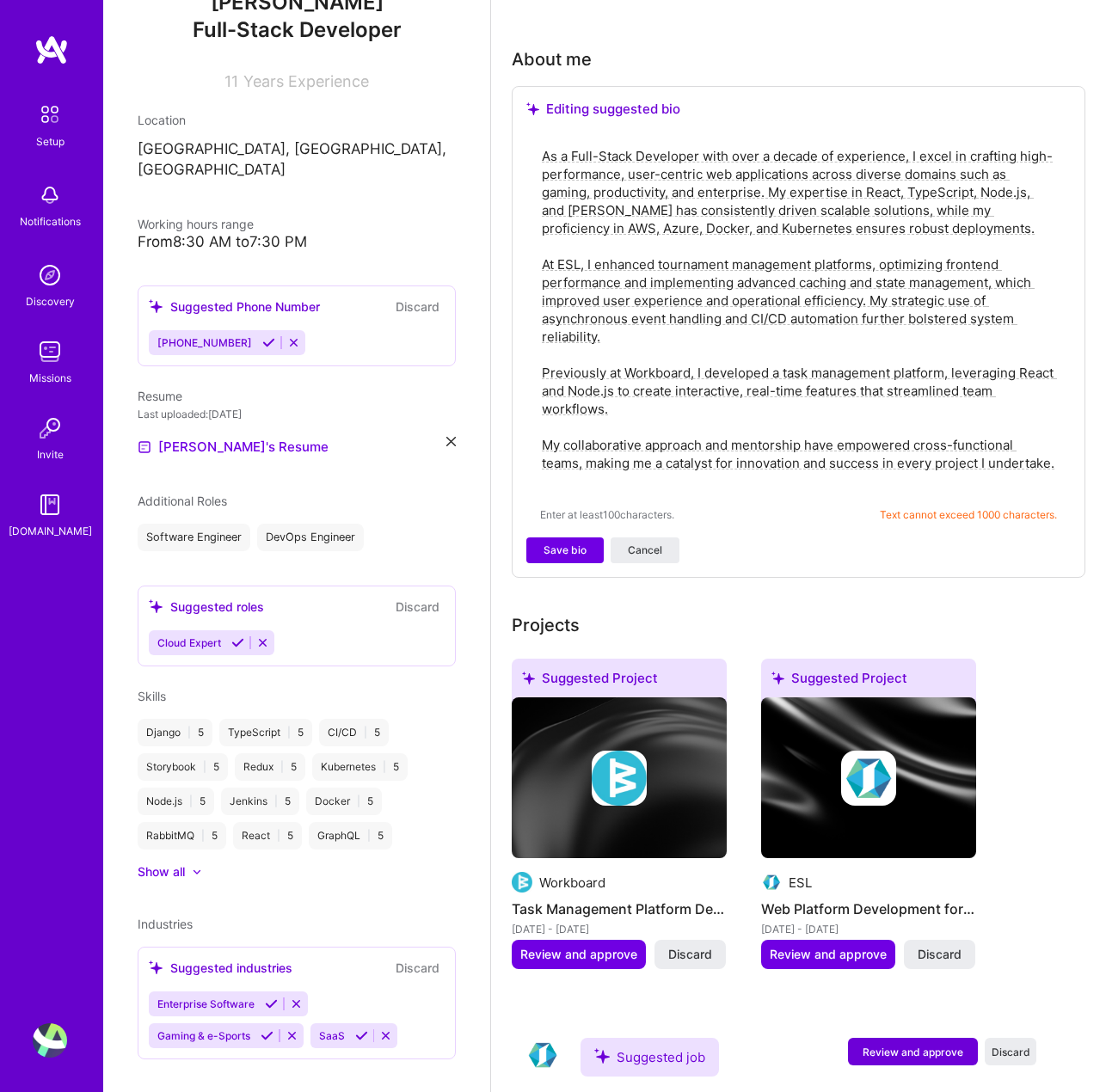
scroll to position [391, 0]
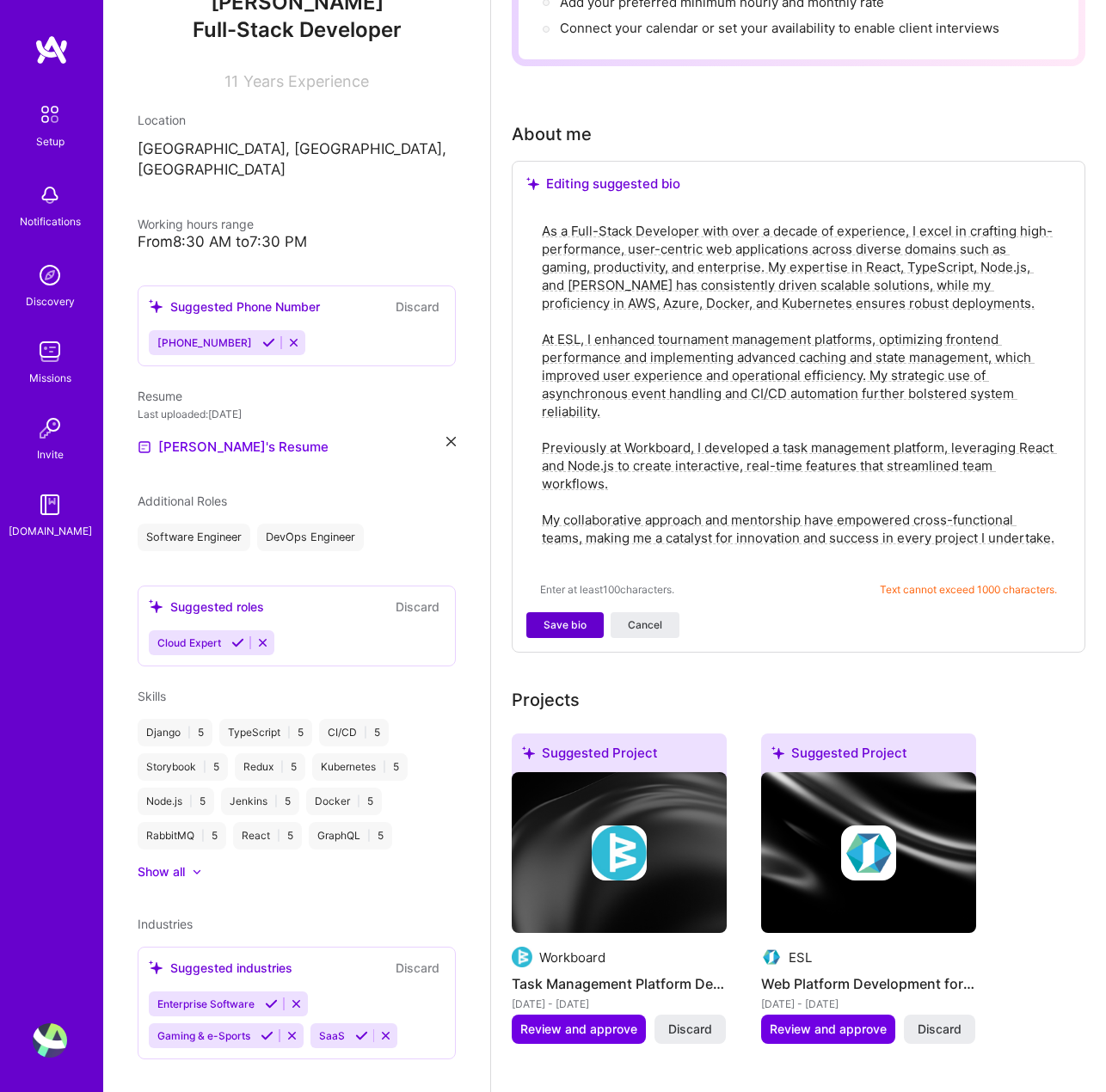
click at [574, 620] on span "Save bio" at bounding box center [565, 625] width 43 height 15
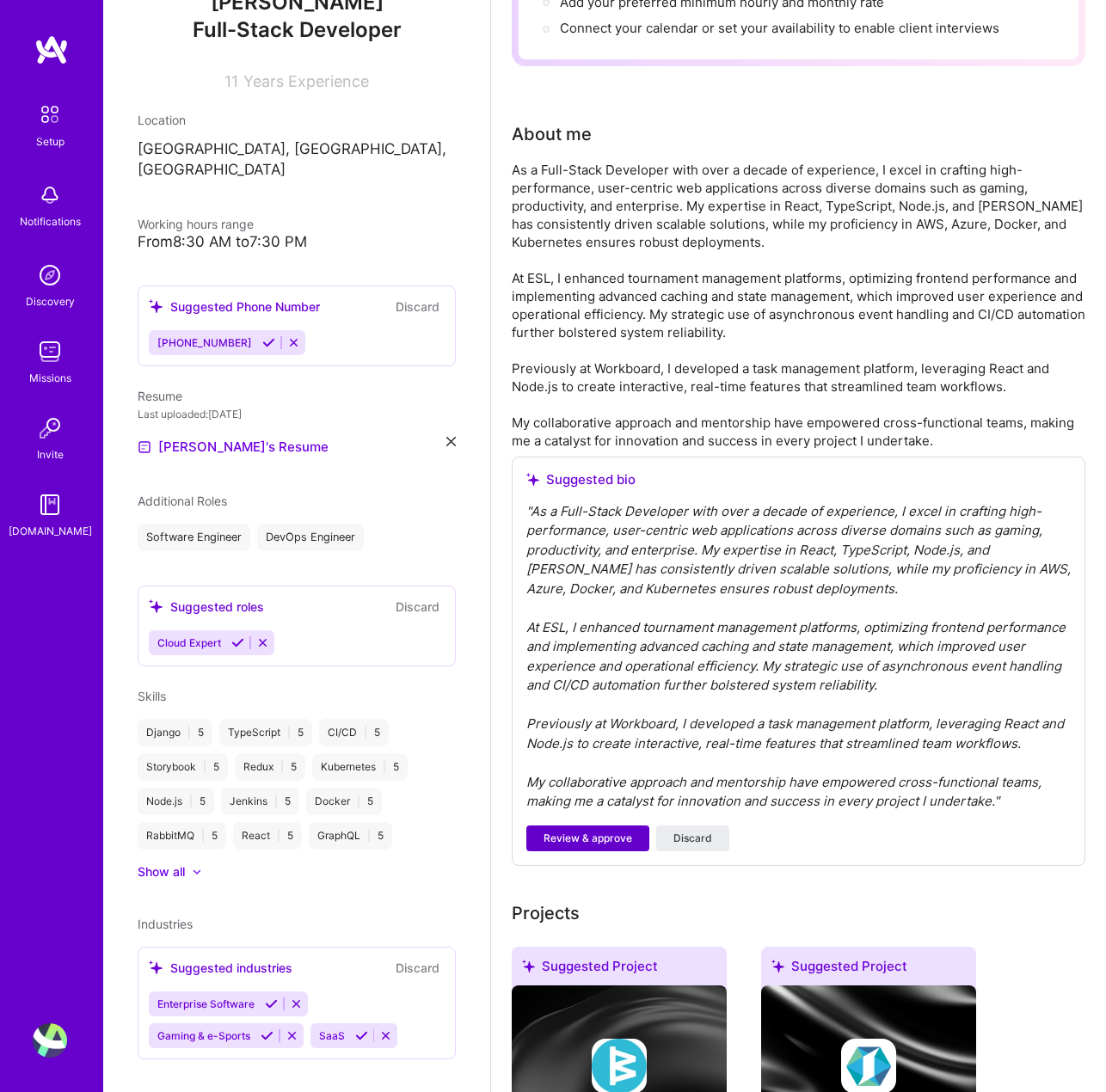
click at [588, 836] on span "Review & approve" at bounding box center [588, 838] width 88 height 15
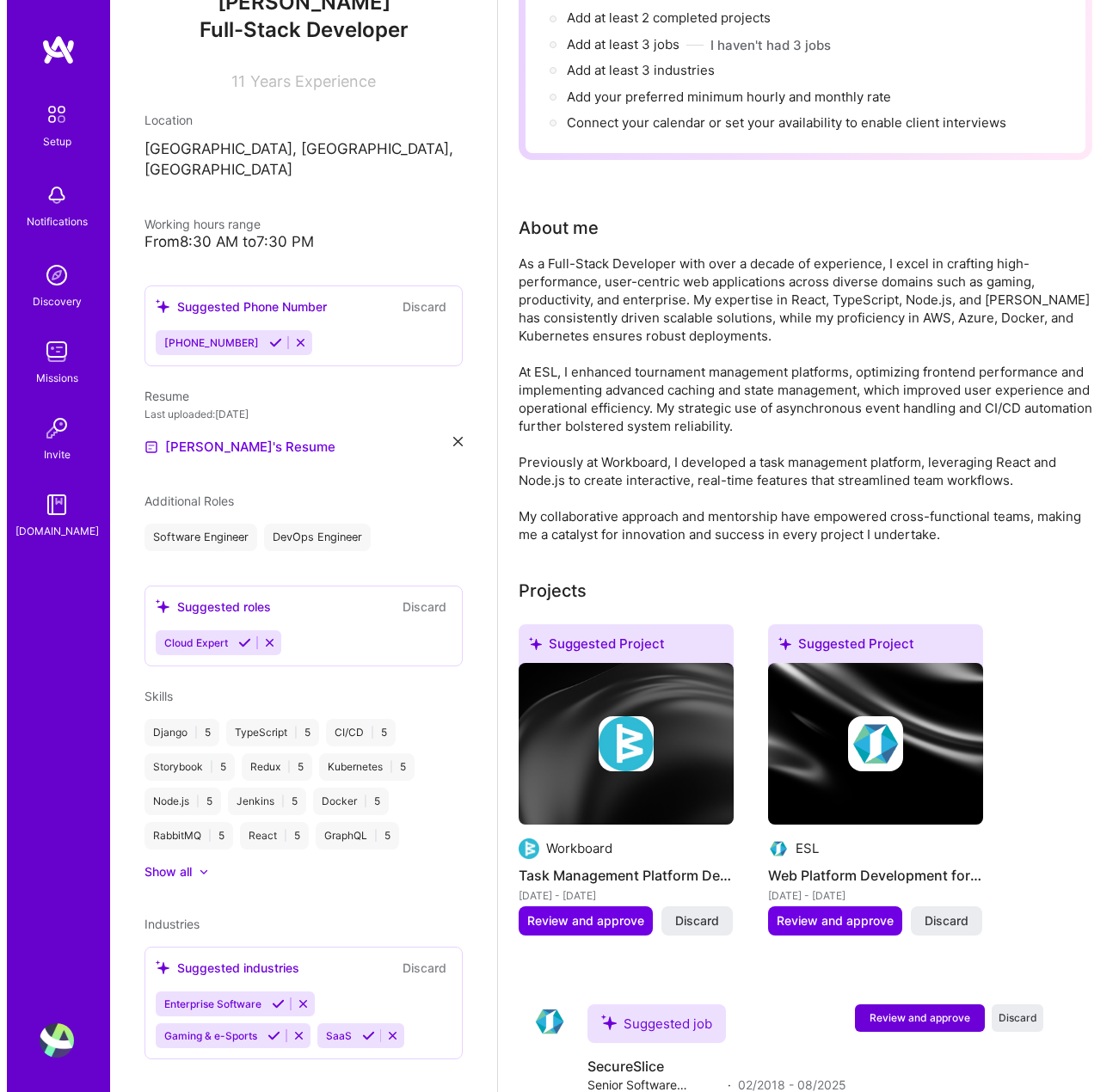
scroll to position [344, 0]
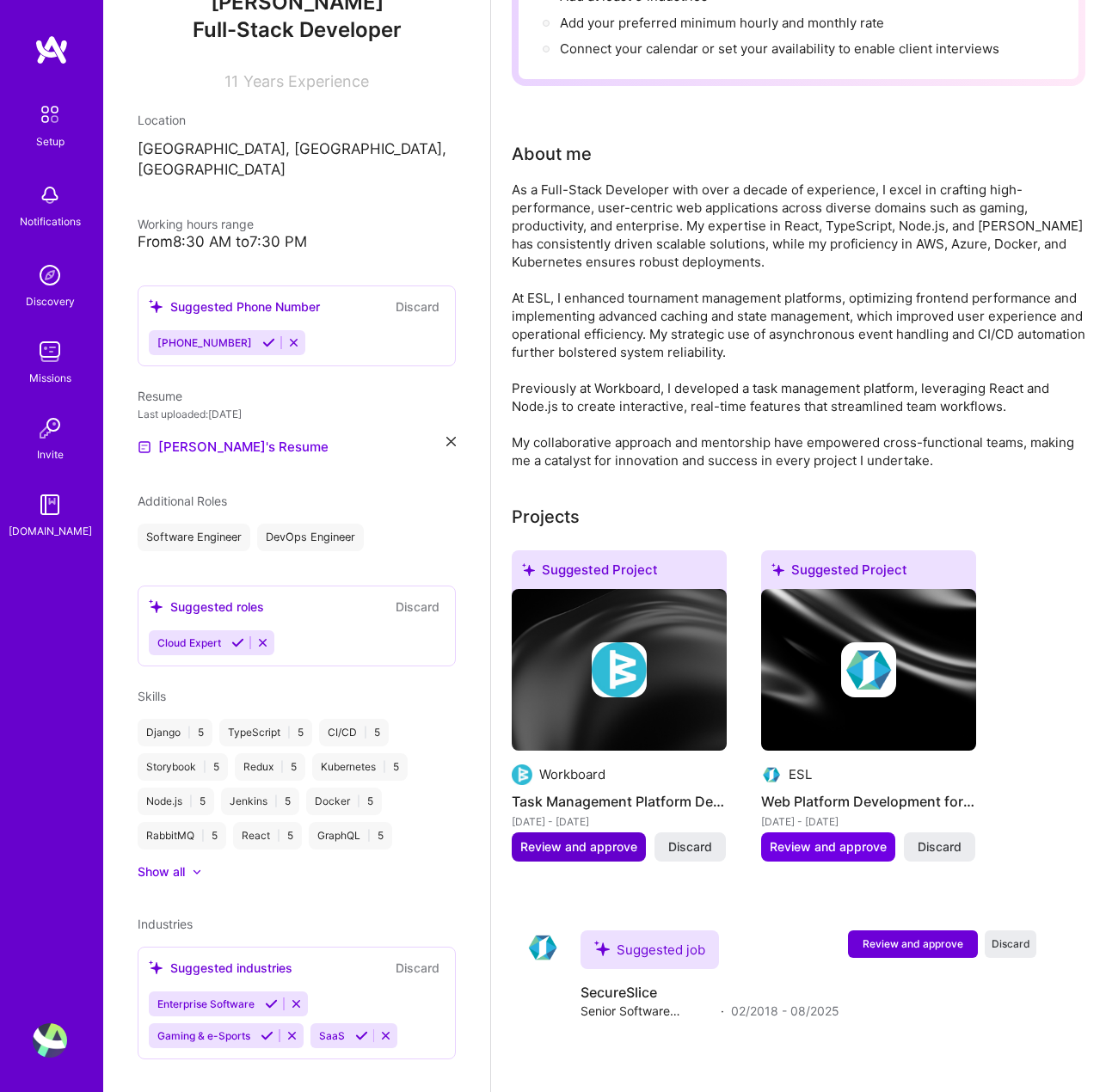
click at [612, 853] on span "Review and approve" at bounding box center [579, 847] width 117 height 17
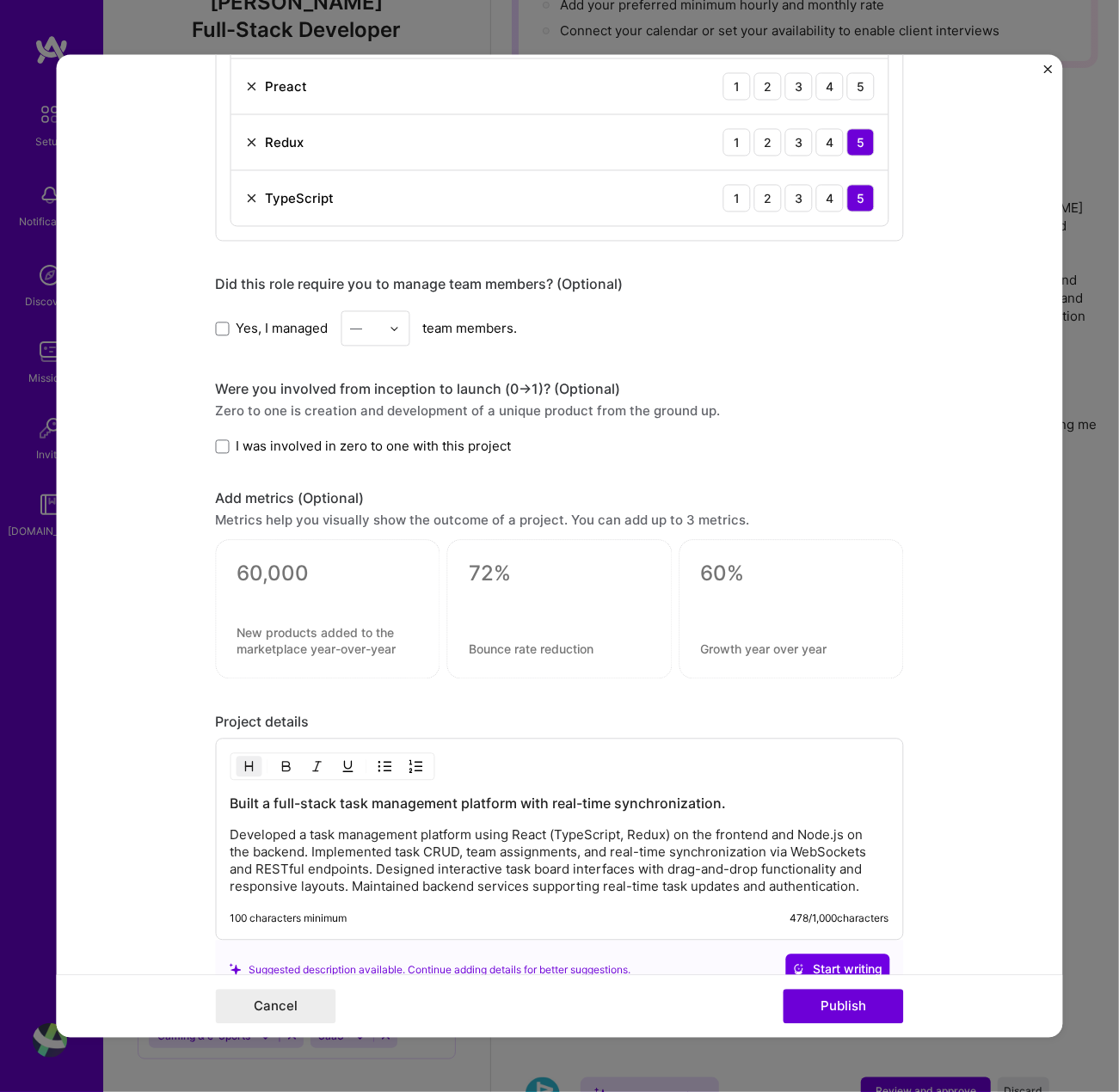
scroll to position [1192, 0]
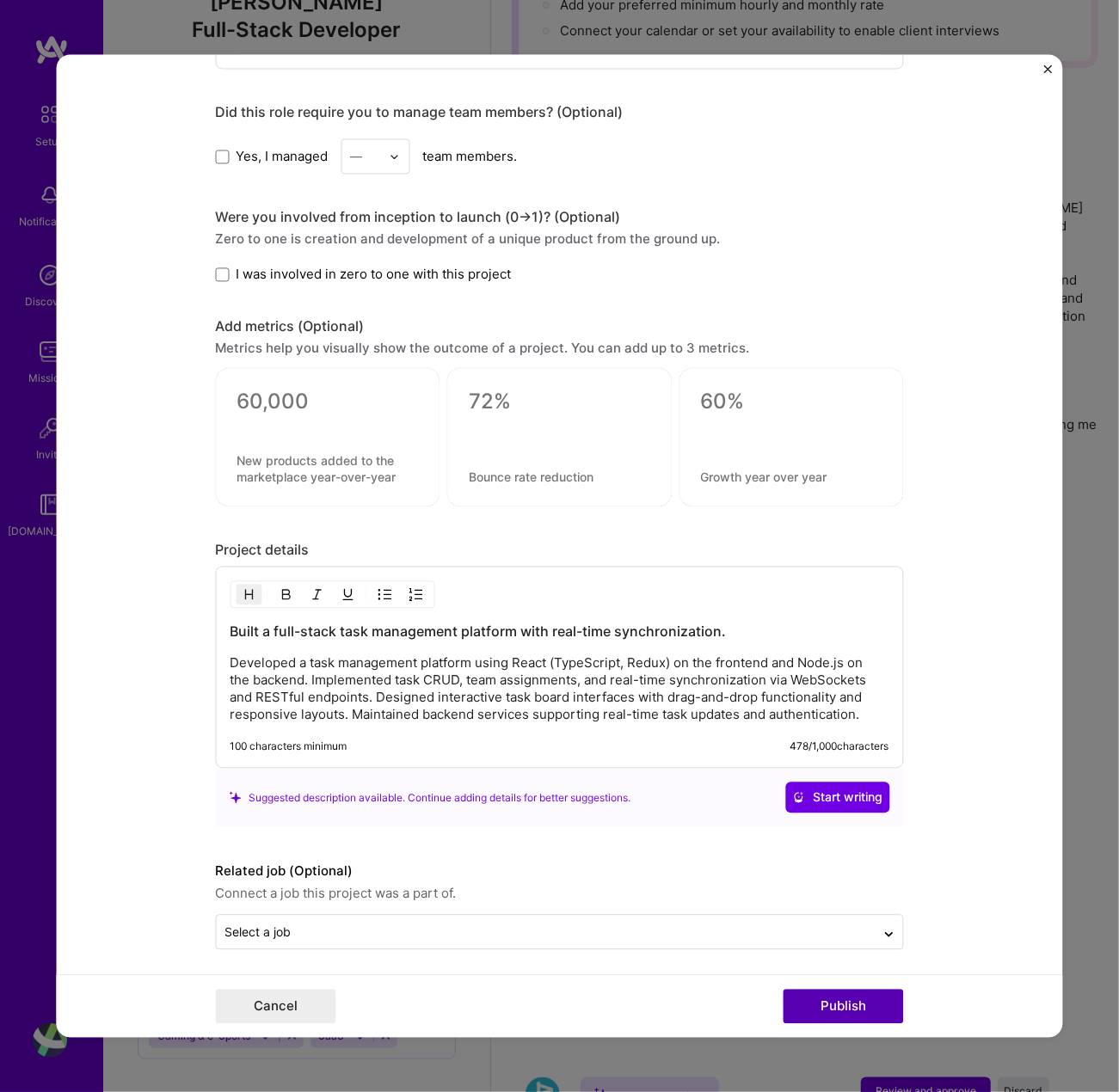
click at [847, 1006] on button "Publish" at bounding box center [842, 1007] width 120 height 35
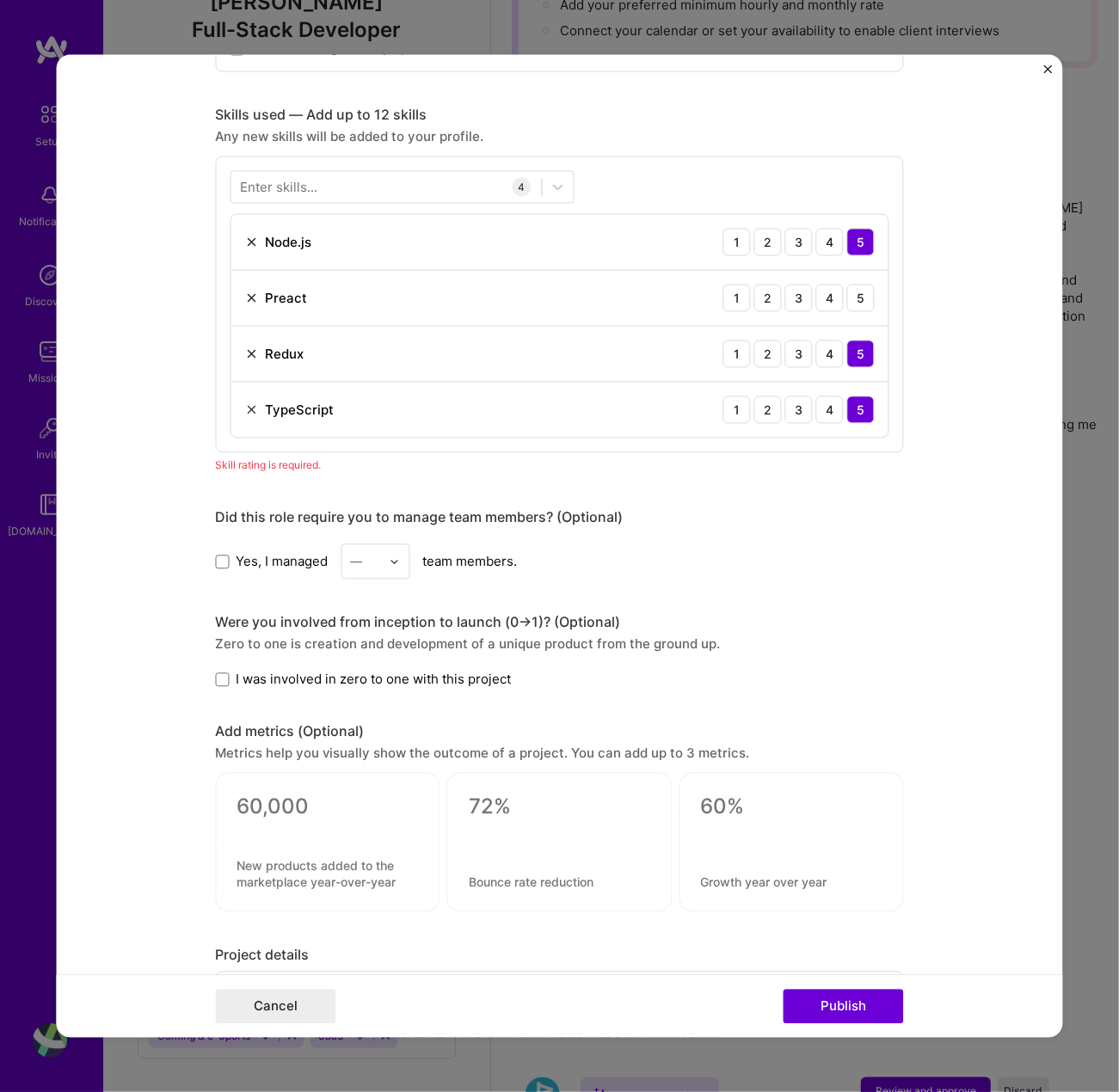
scroll to position [772, 0]
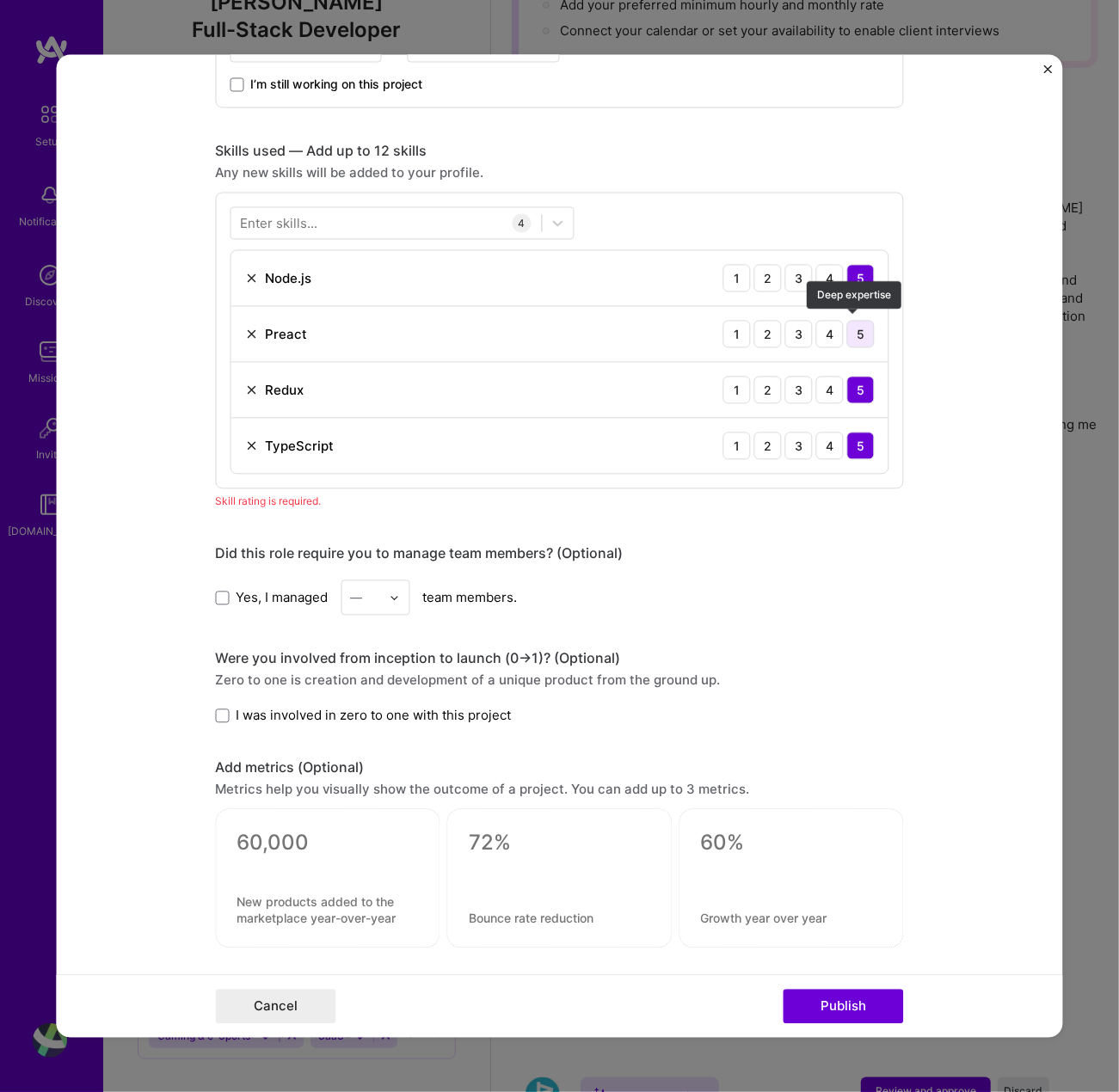
click at [853, 337] on div "5" at bounding box center [860, 334] width 28 height 28
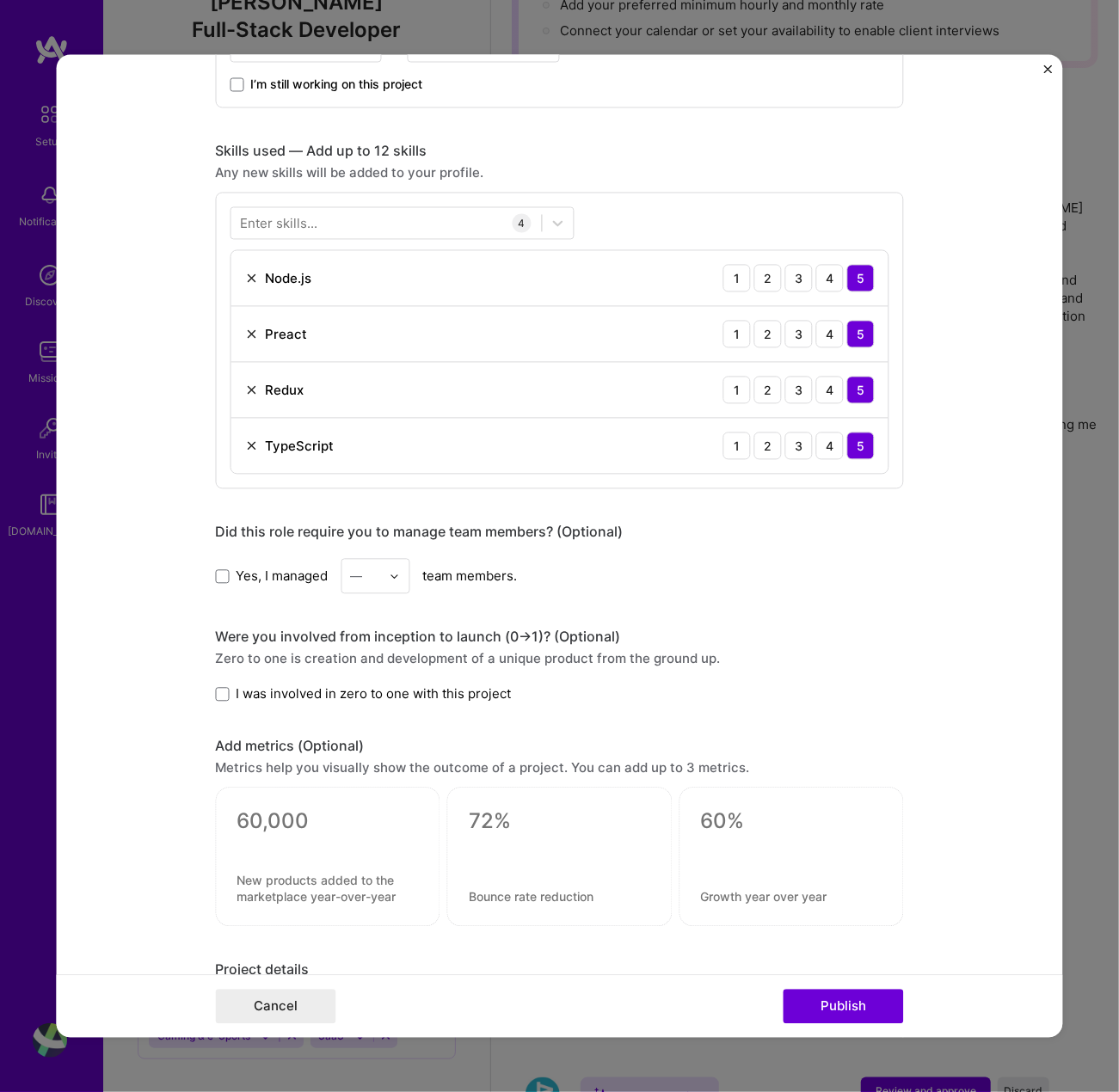
click at [244, 328] on img at bounding box center [251, 334] width 13 height 13
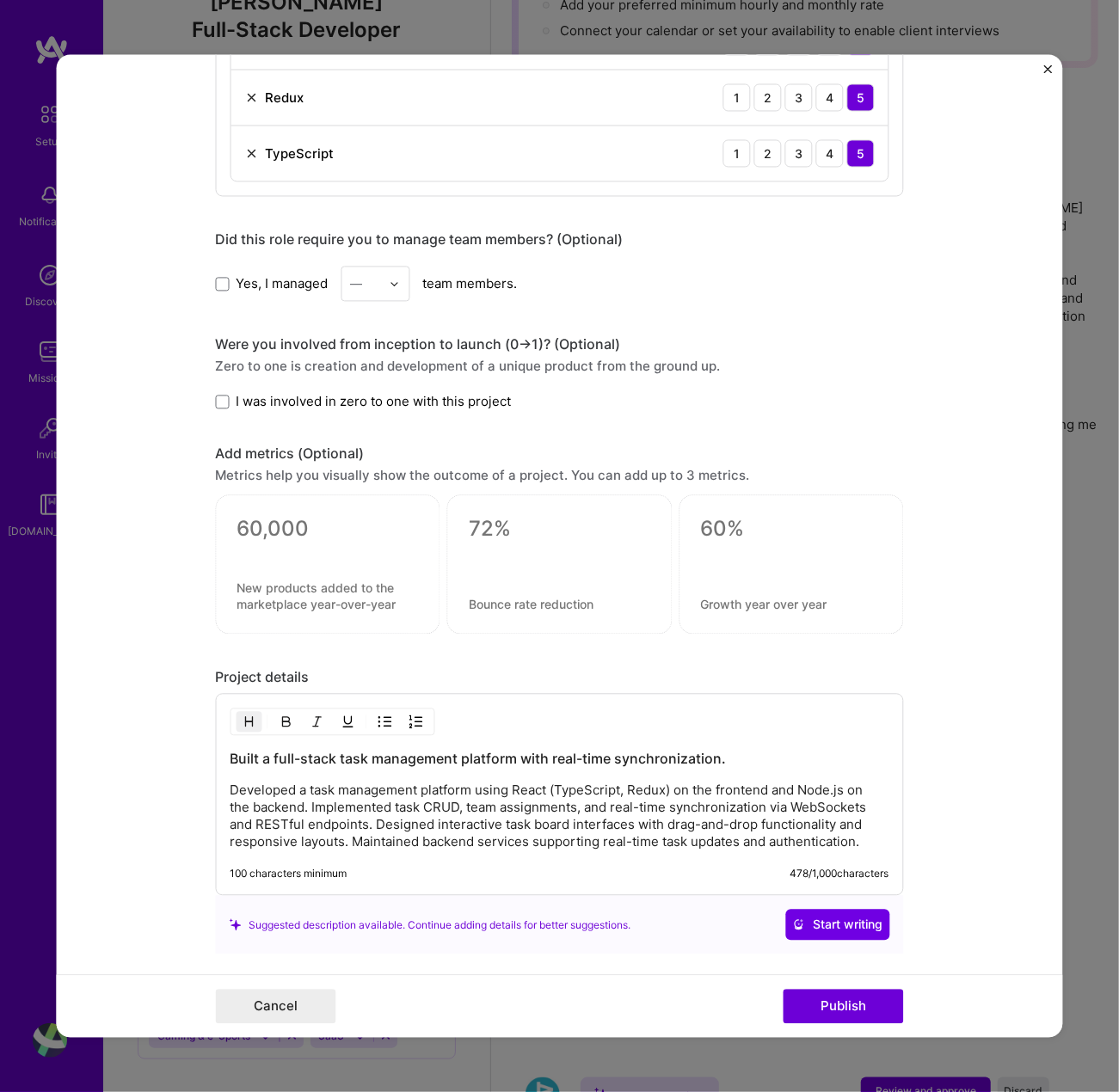
scroll to position [1117, 0]
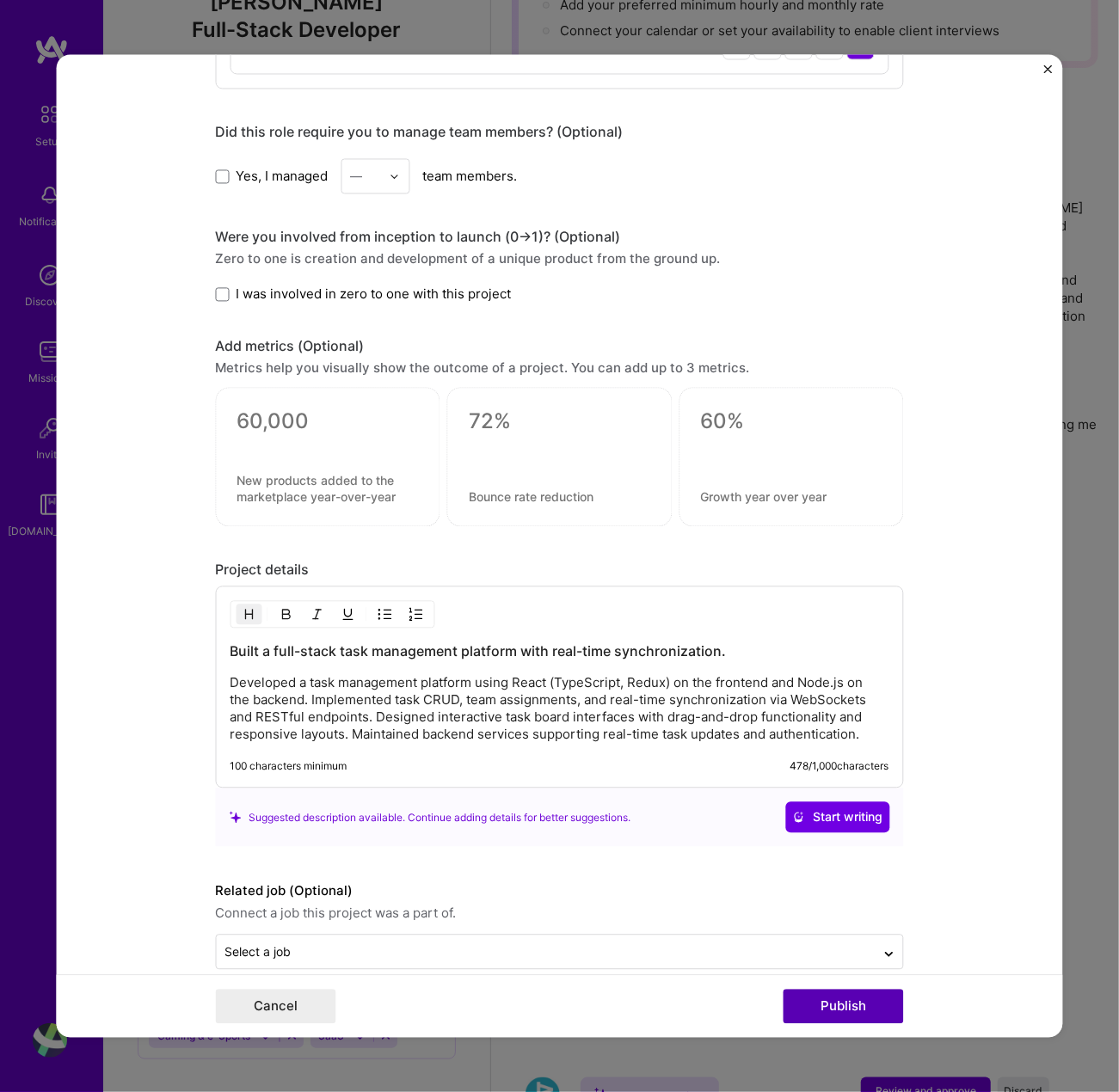
click at [844, 1009] on button "Publish" at bounding box center [842, 1007] width 120 height 35
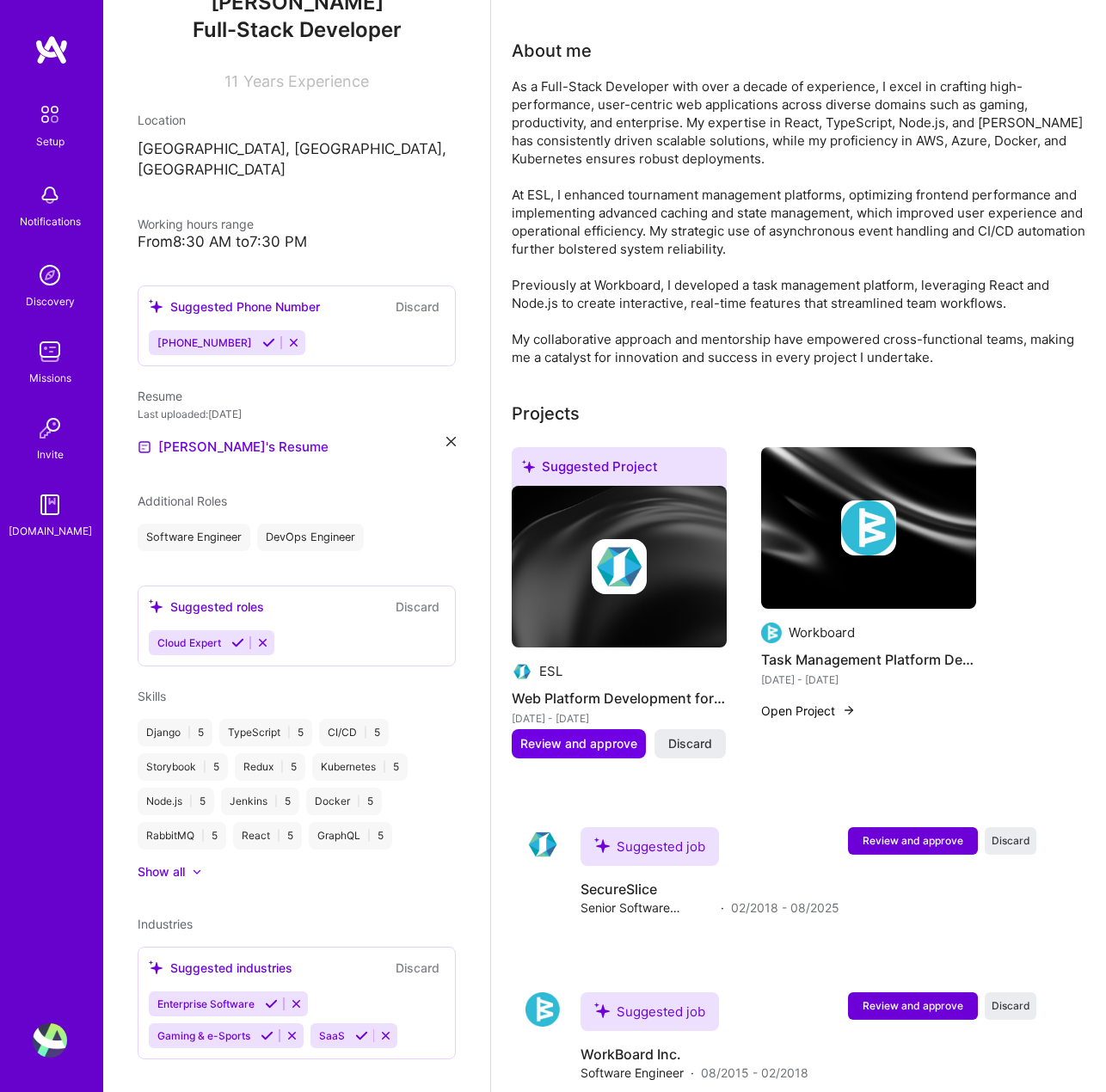
scroll to position [506, 0]
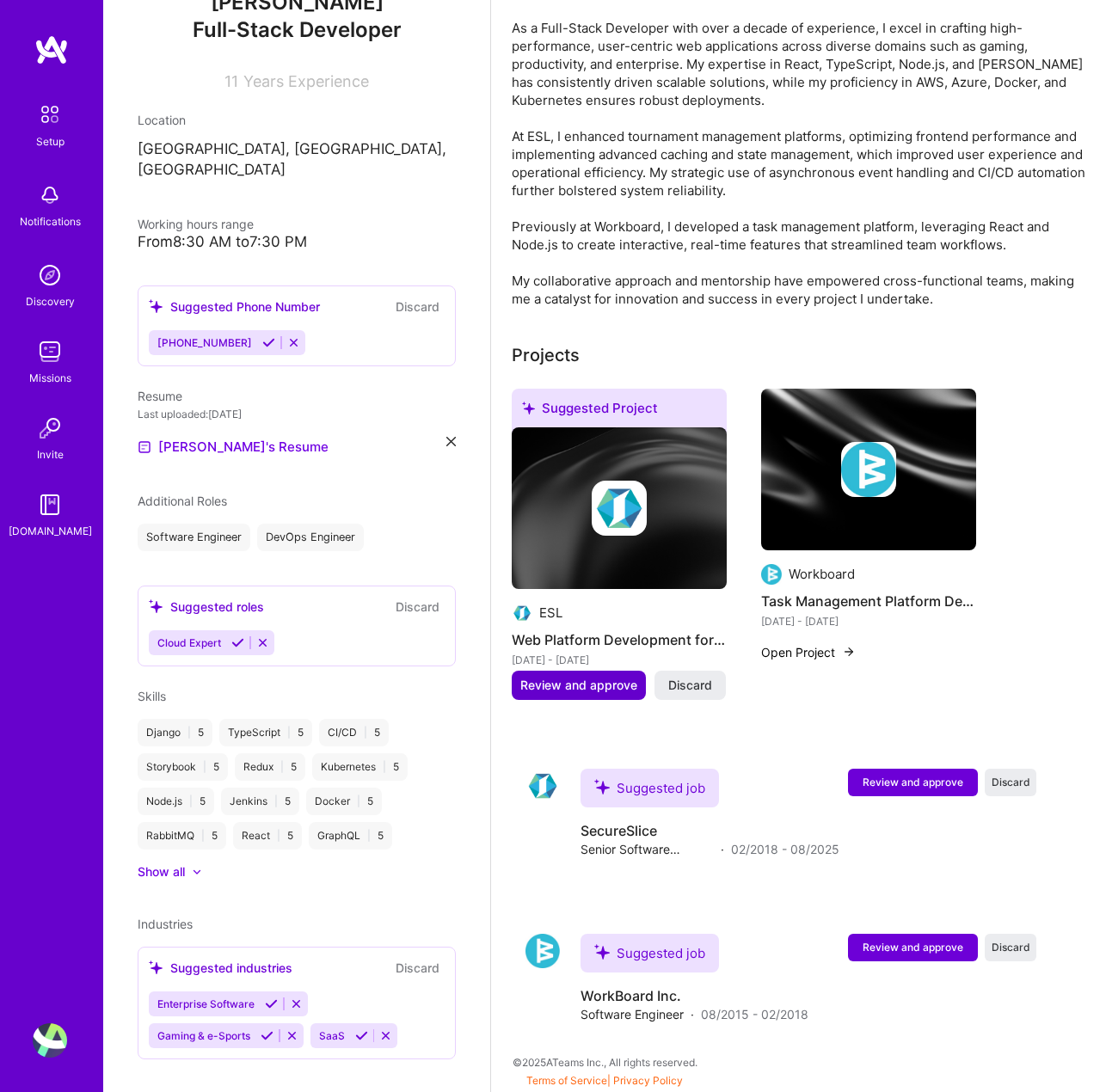
click at [575, 679] on span "Review and approve" at bounding box center [579, 686] width 117 height 17
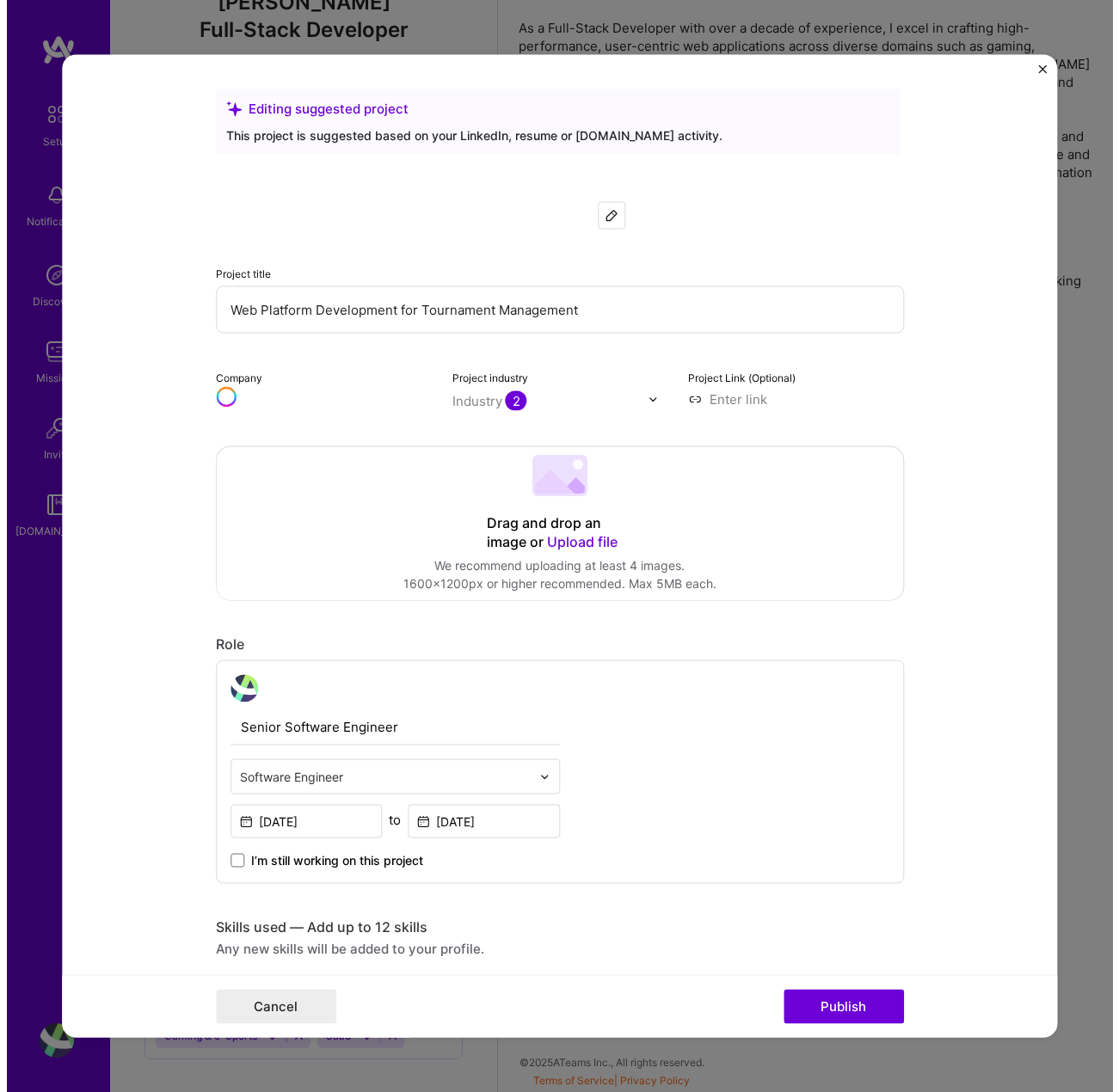
scroll to position [487, 0]
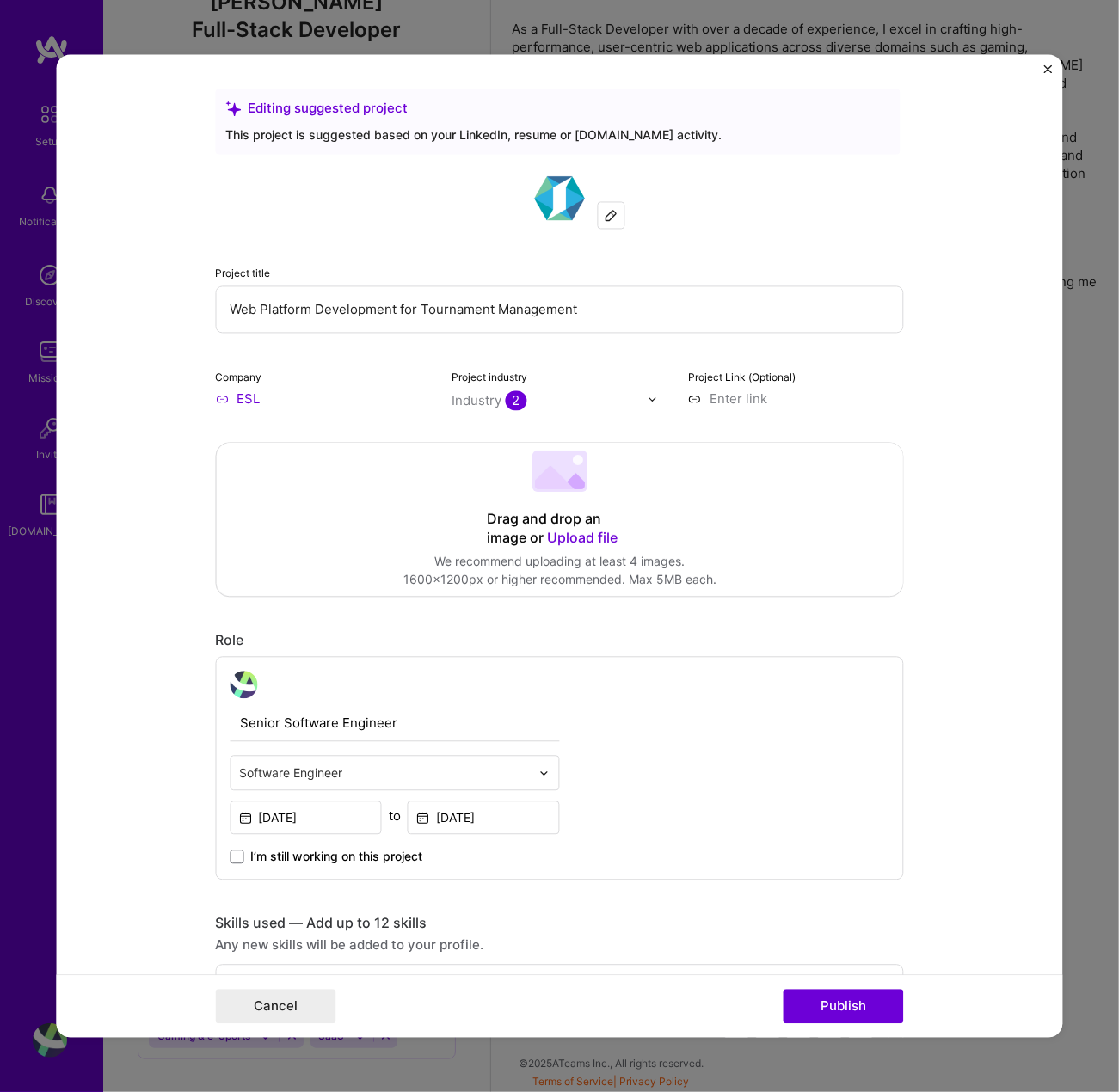
click at [604, 224] on div at bounding box center [610, 215] width 26 height 26
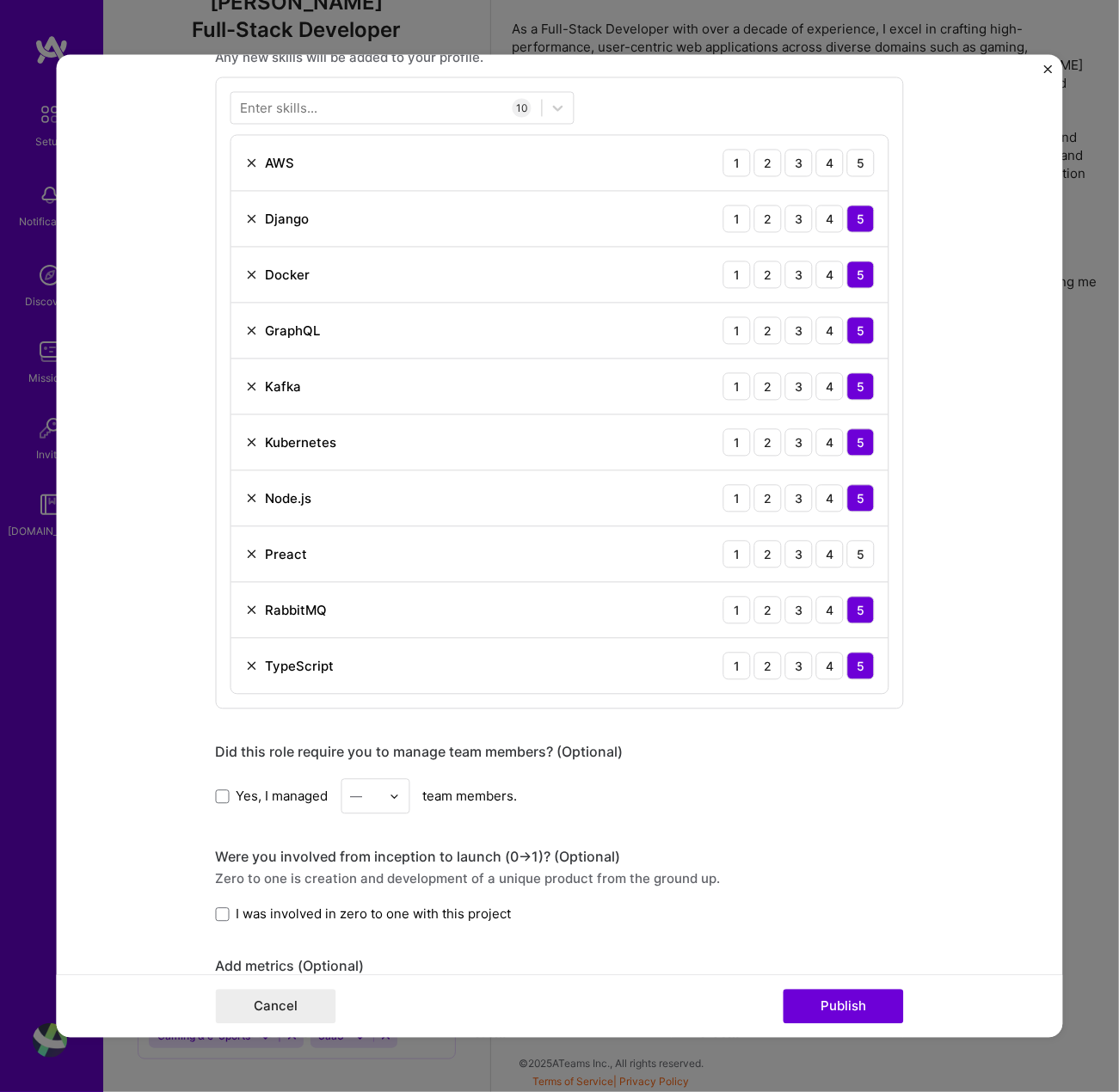
scroll to position [861, 0]
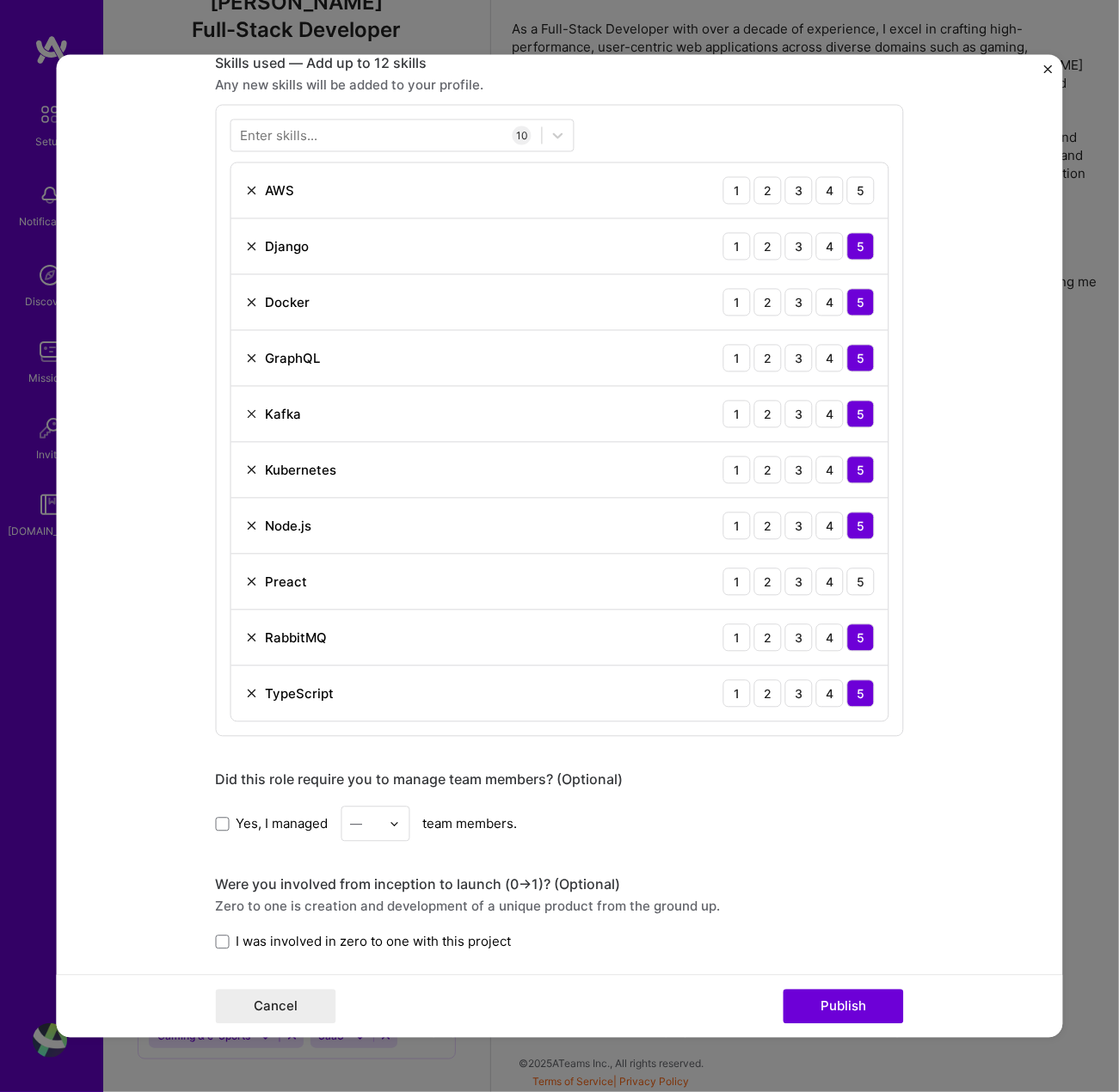
click at [235, 577] on div "Preact 1 2 3 4 5" at bounding box center [559, 583] width 657 height 56
click at [247, 577] on img at bounding box center [251, 582] width 13 height 13
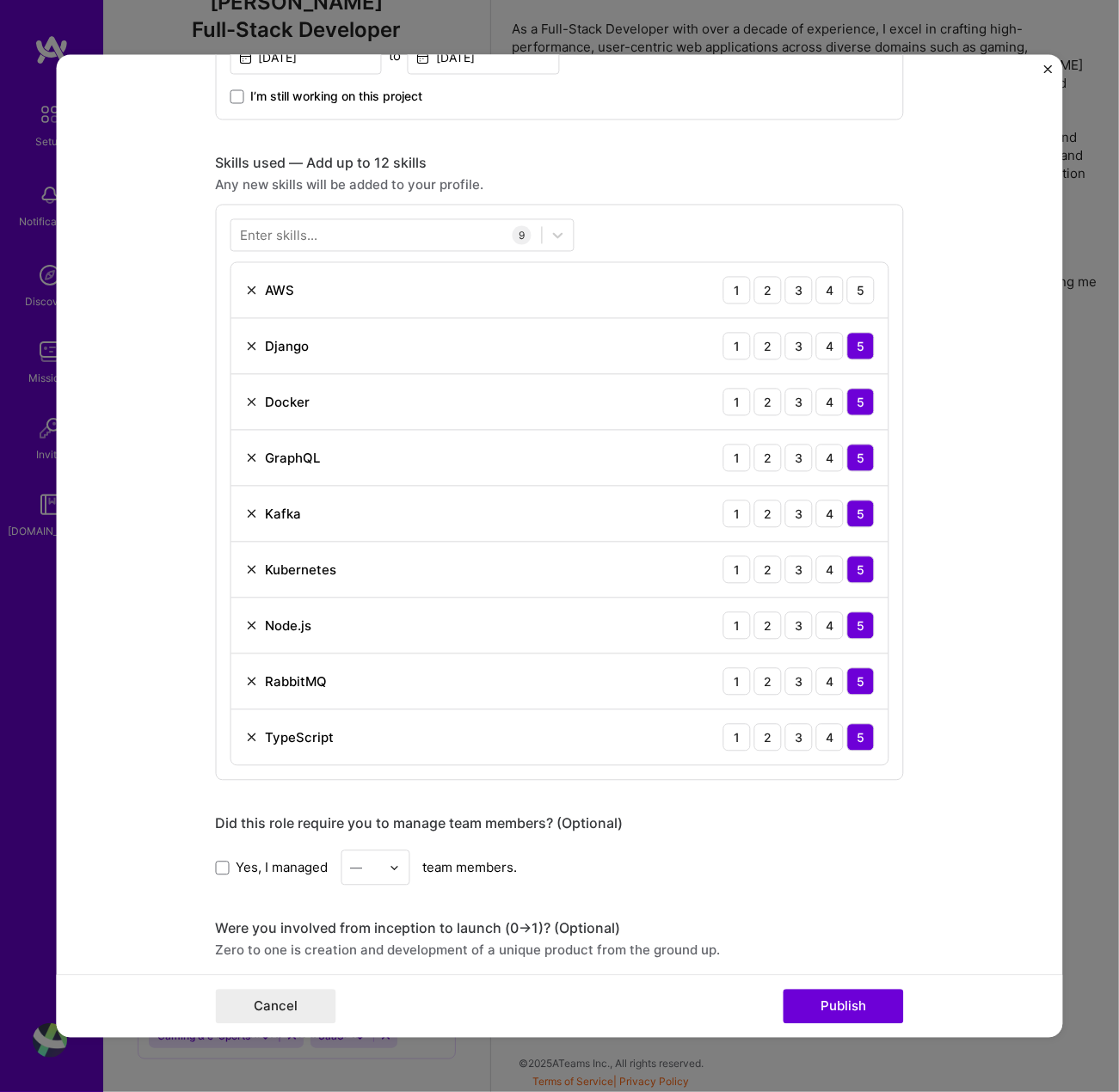
scroll to position [602, 0]
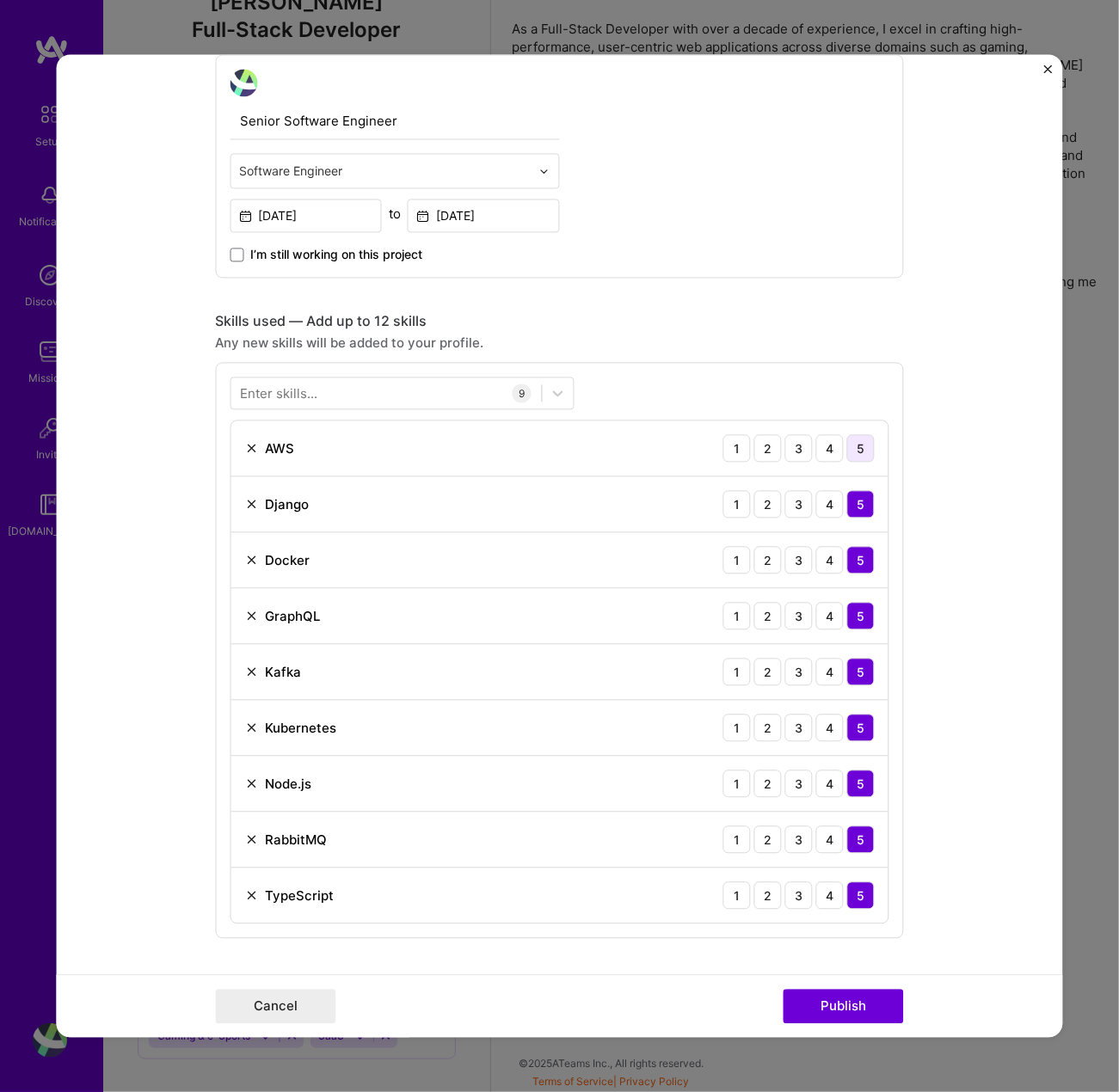
click at [846, 449] on div "5" at bounding box center [860, 449] width 28 height 28
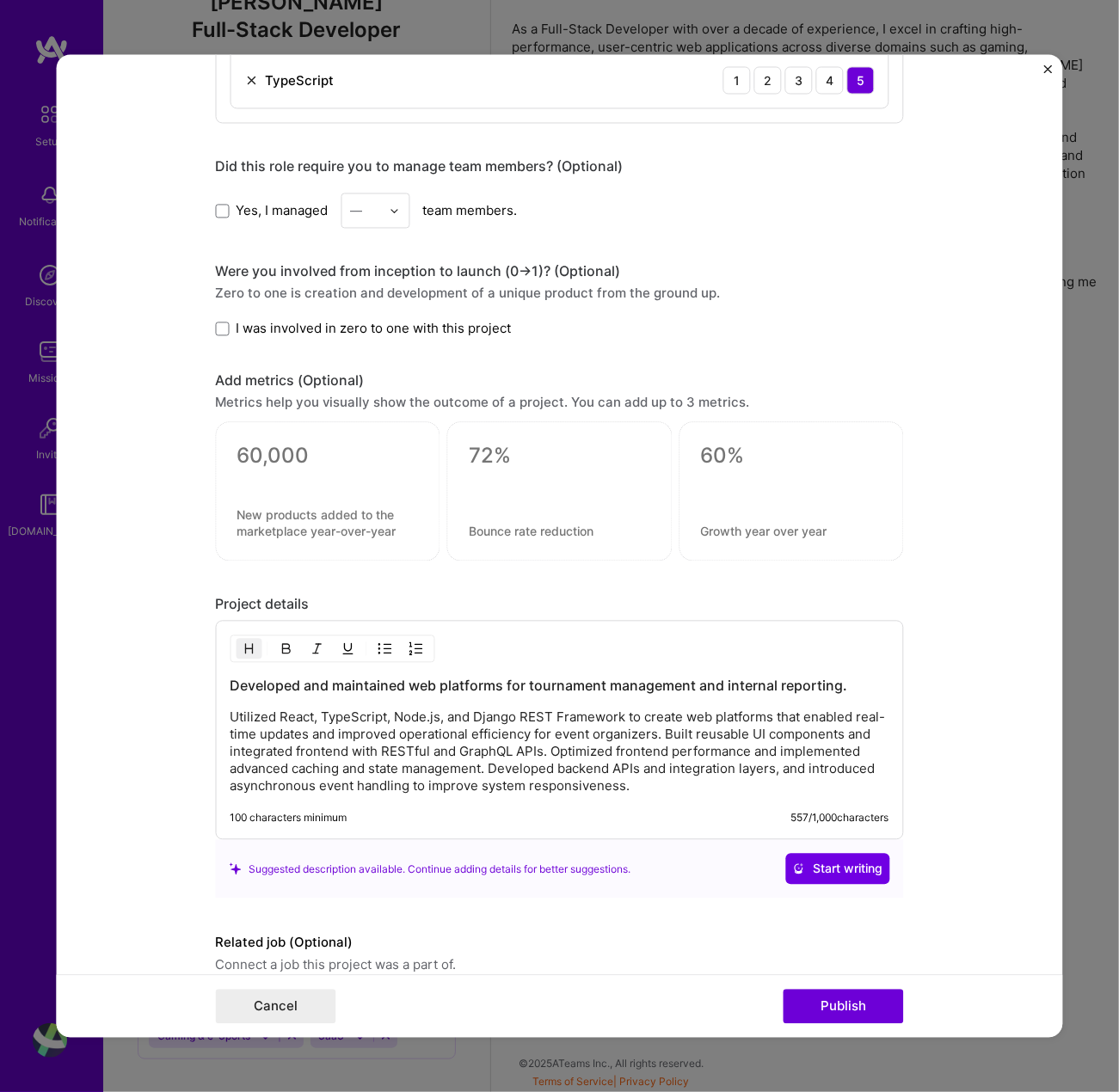
scroll to position [1463, 0]
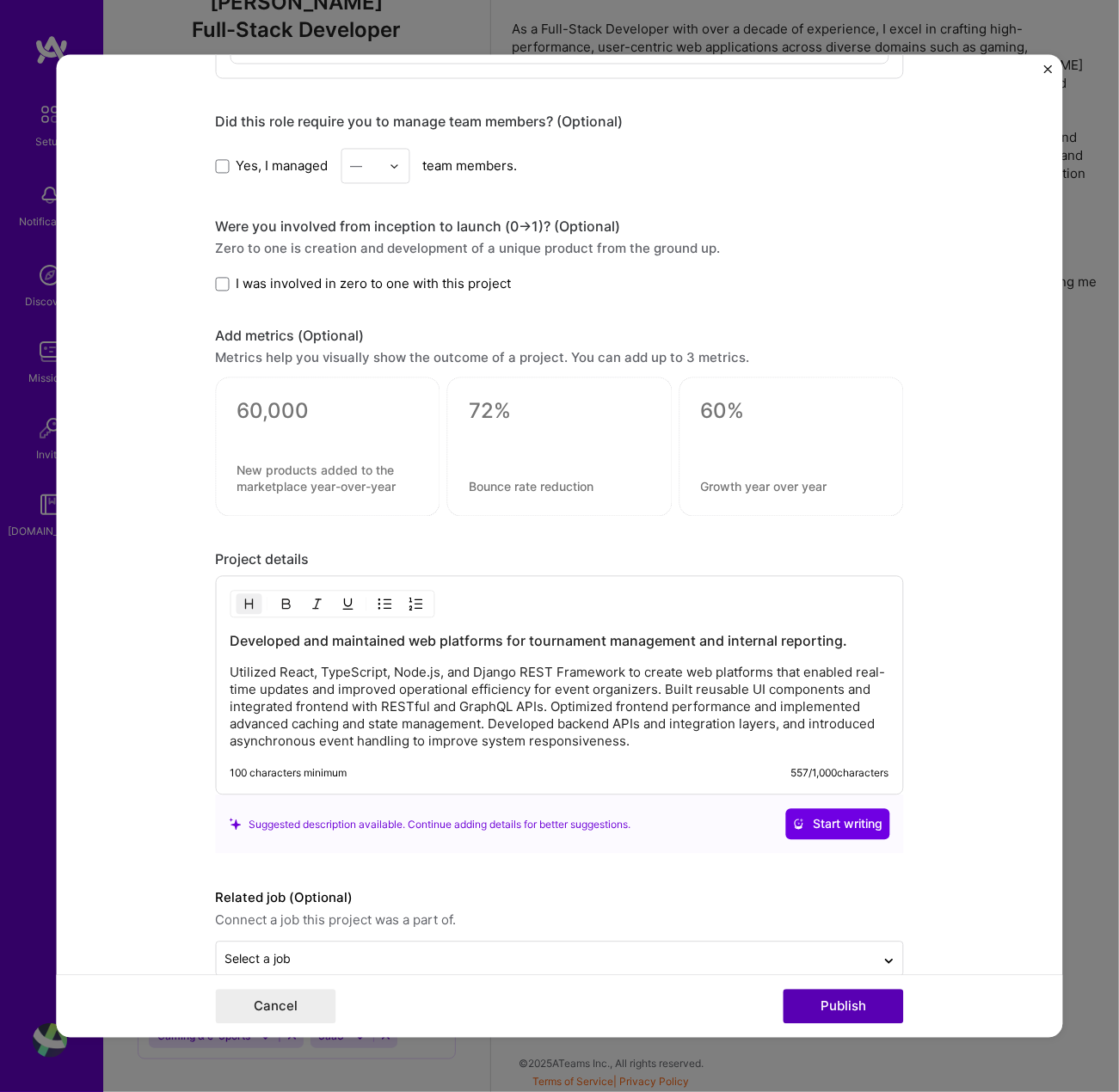
click at [844, 1011] on button "Publish" at bounding box center [842, 1007] width 120 height 35
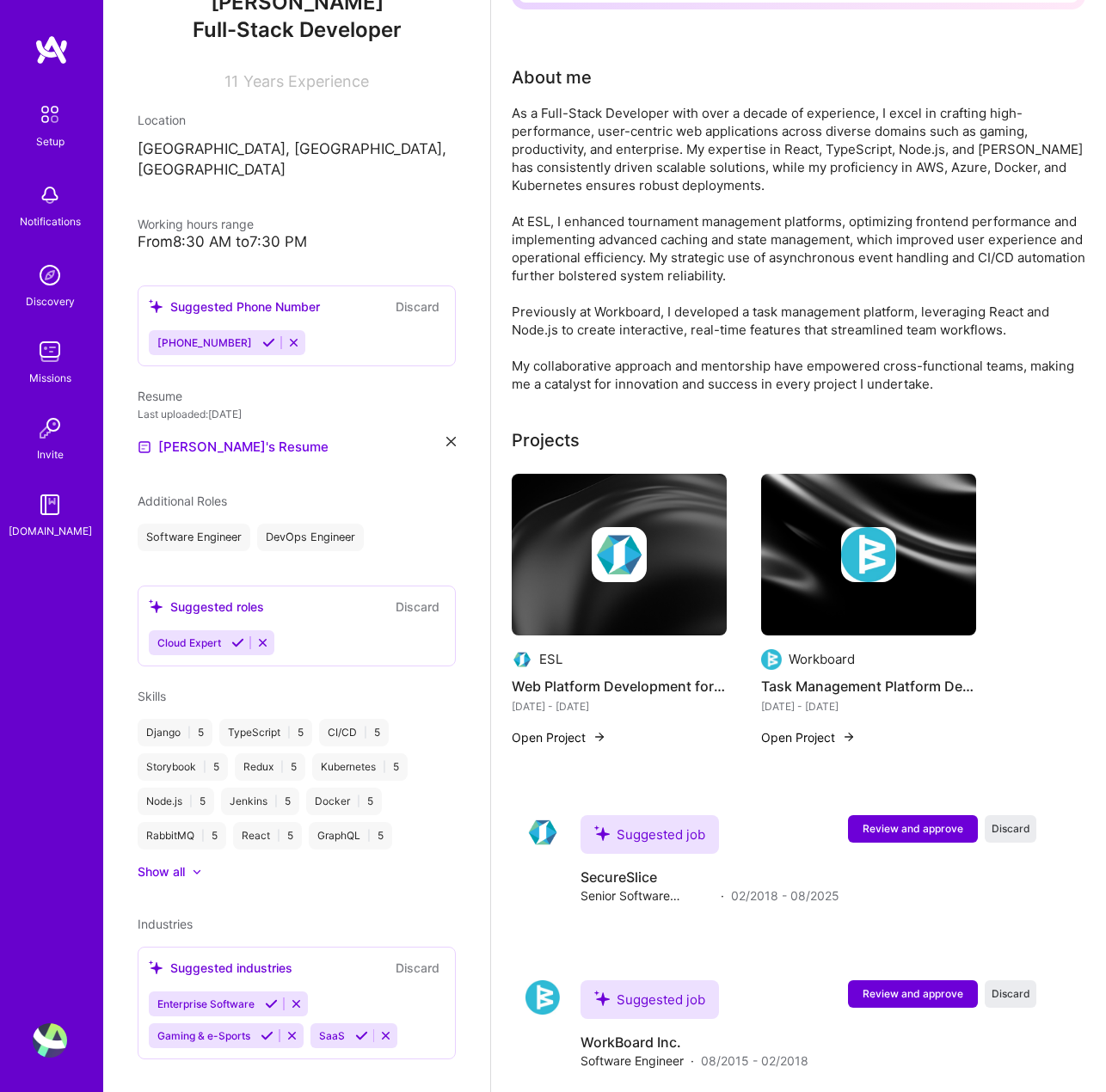
scroll to position [441, 0]
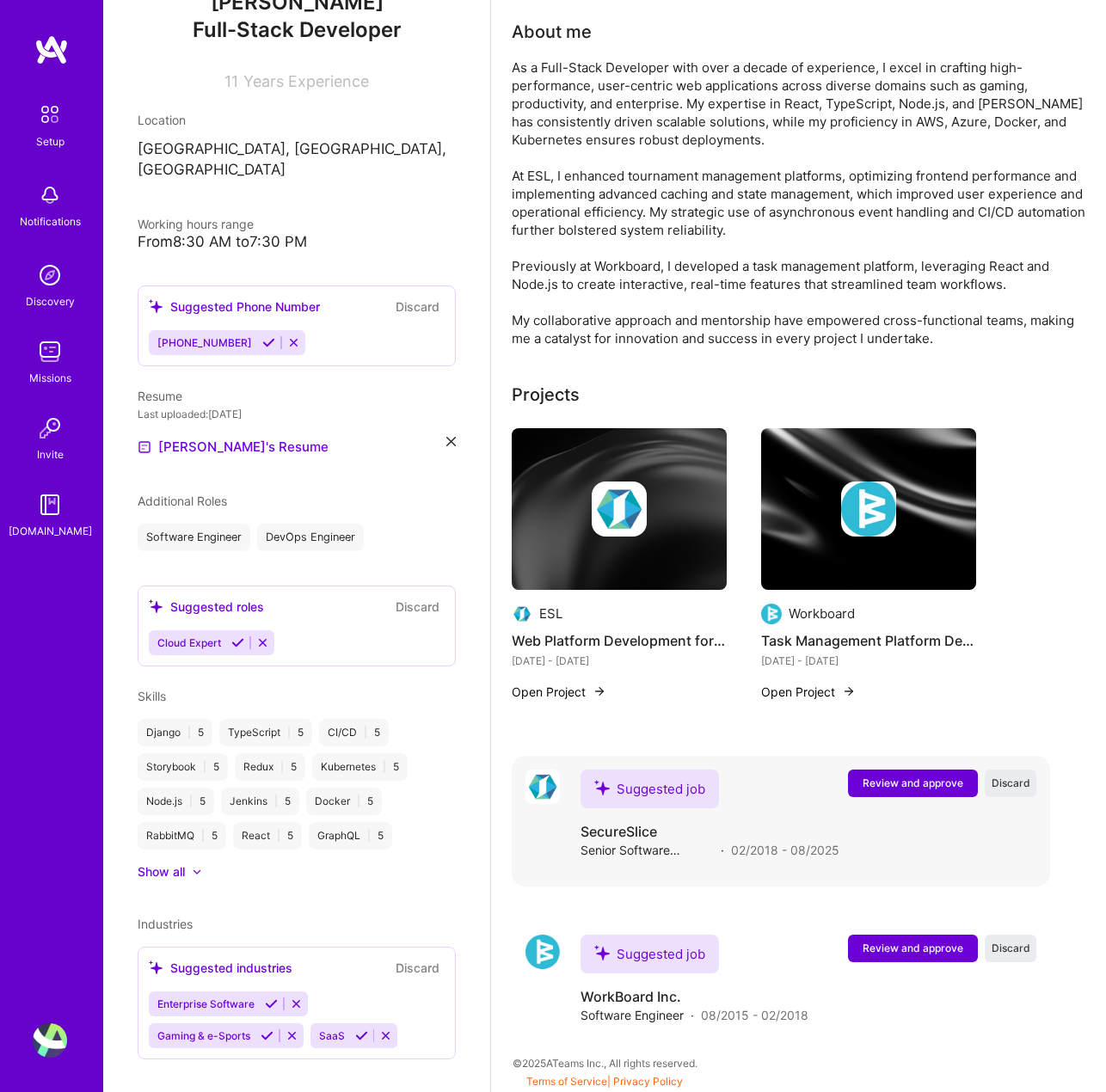
click at [931, 782] on span "Review and approve" at bounding box center [912, 783] width 101 height 14
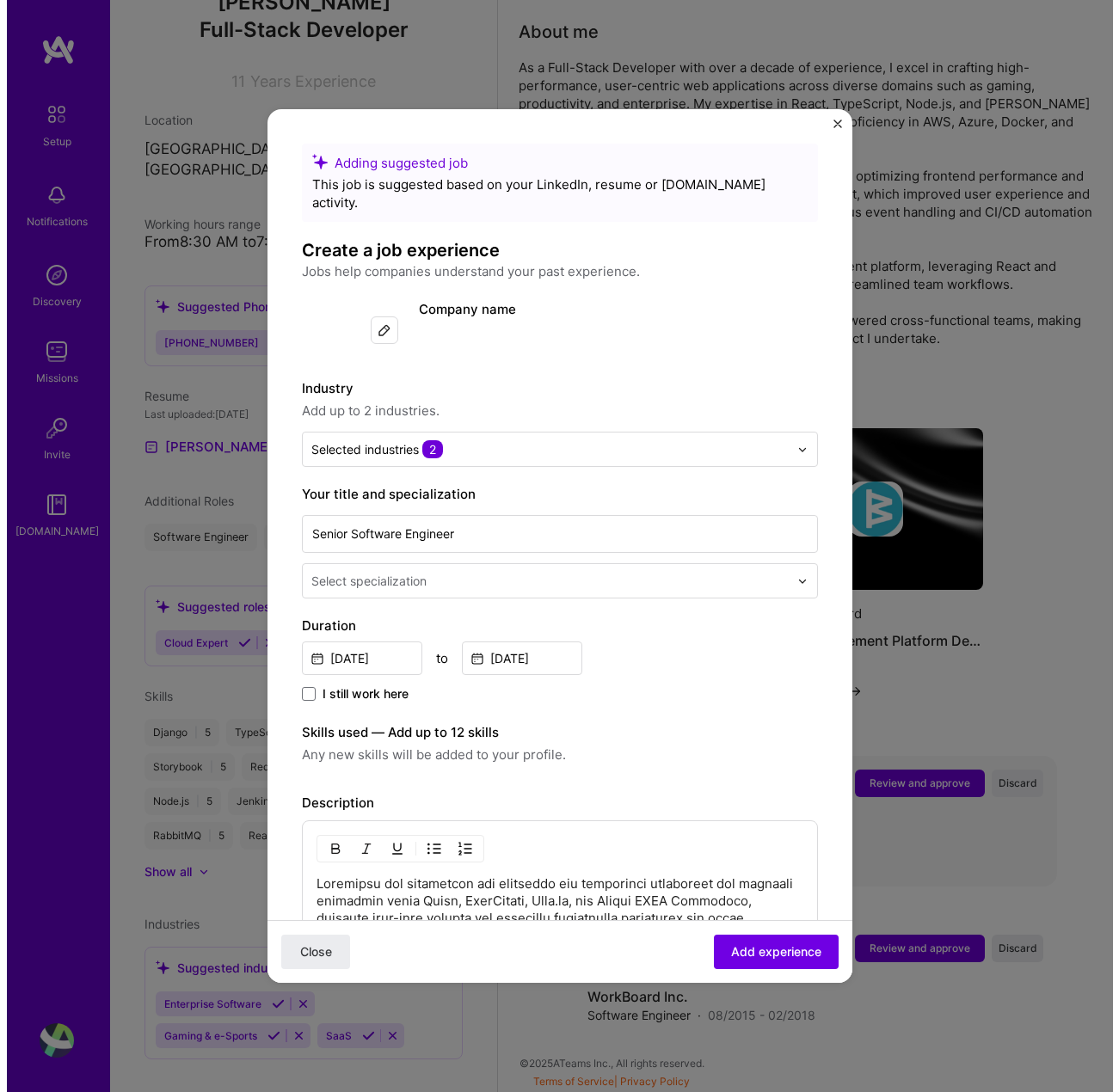
scroll to position [423, 0]
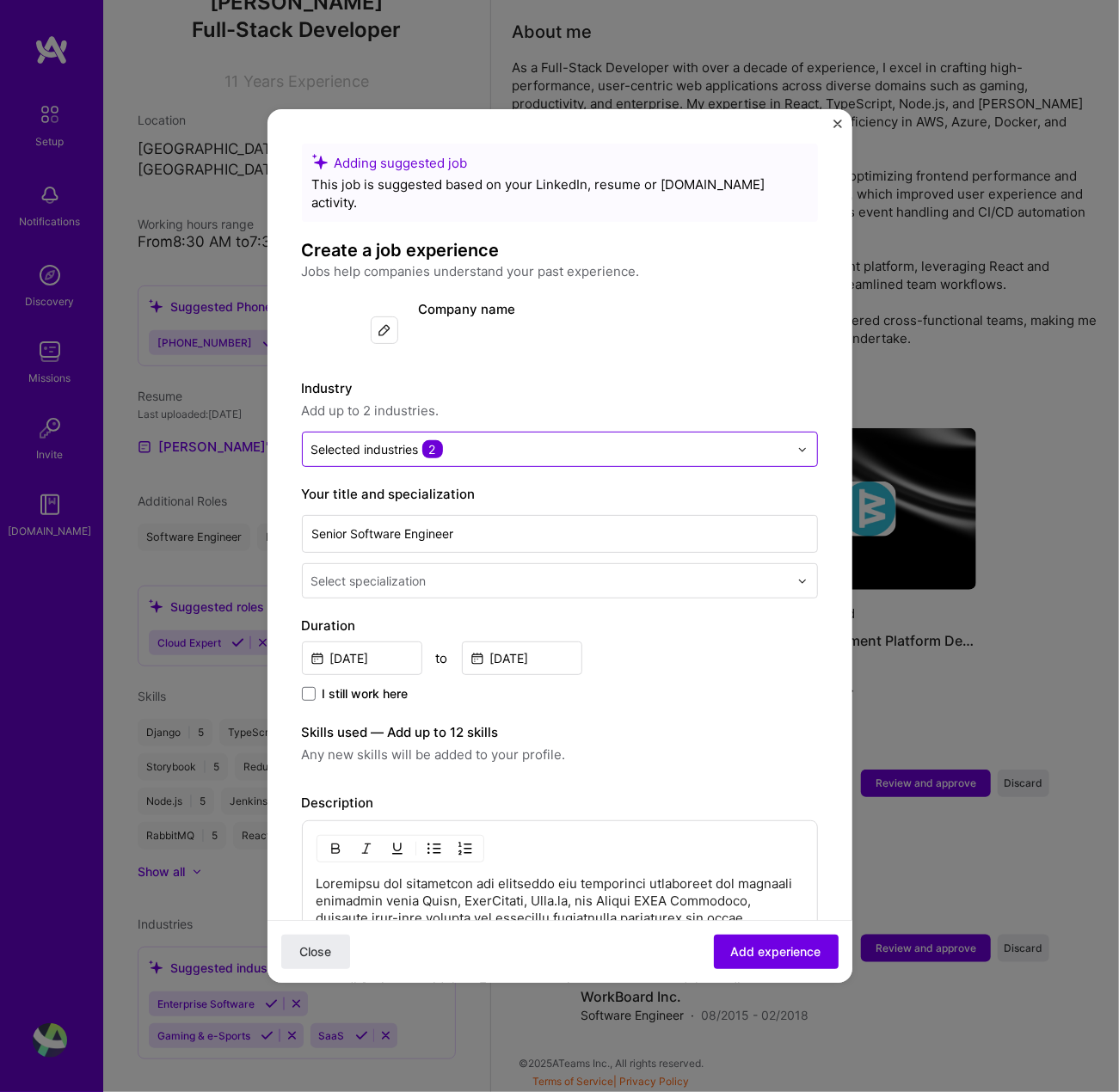
click at [512, 441] on input "text" at bounding box center [549, 449] width 477 height 18
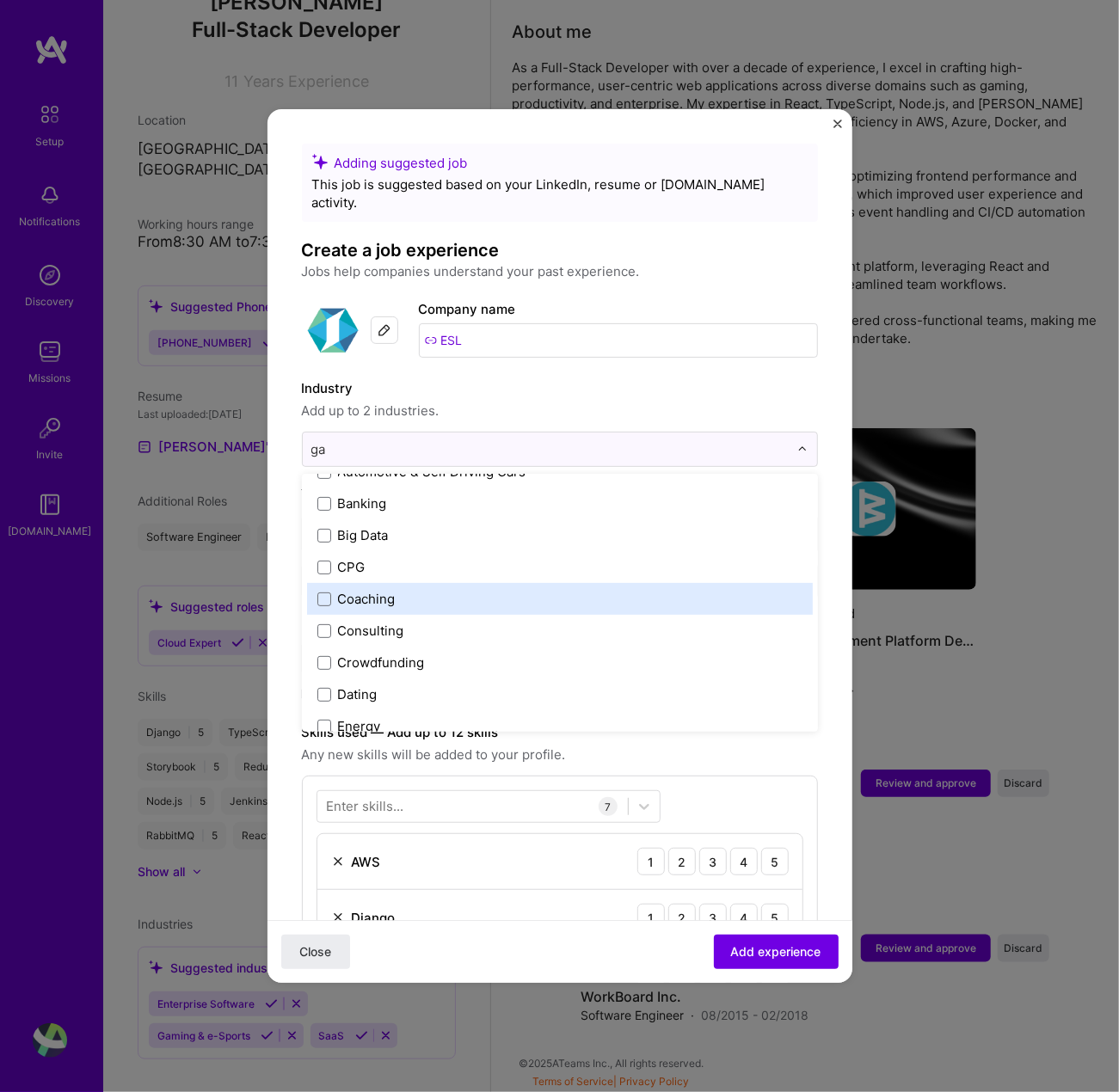
scroll to position [0, 0]
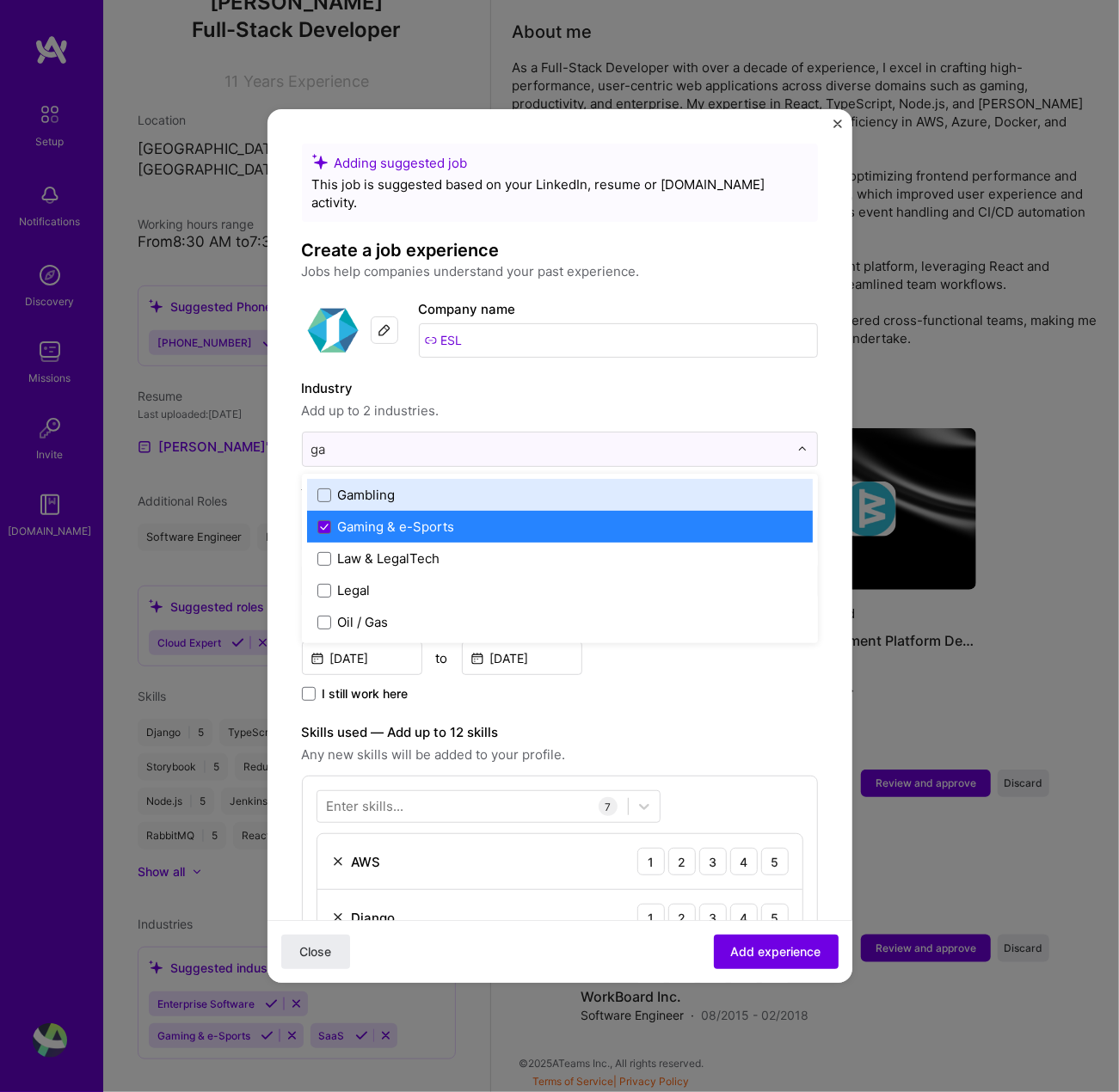
type input "gam"
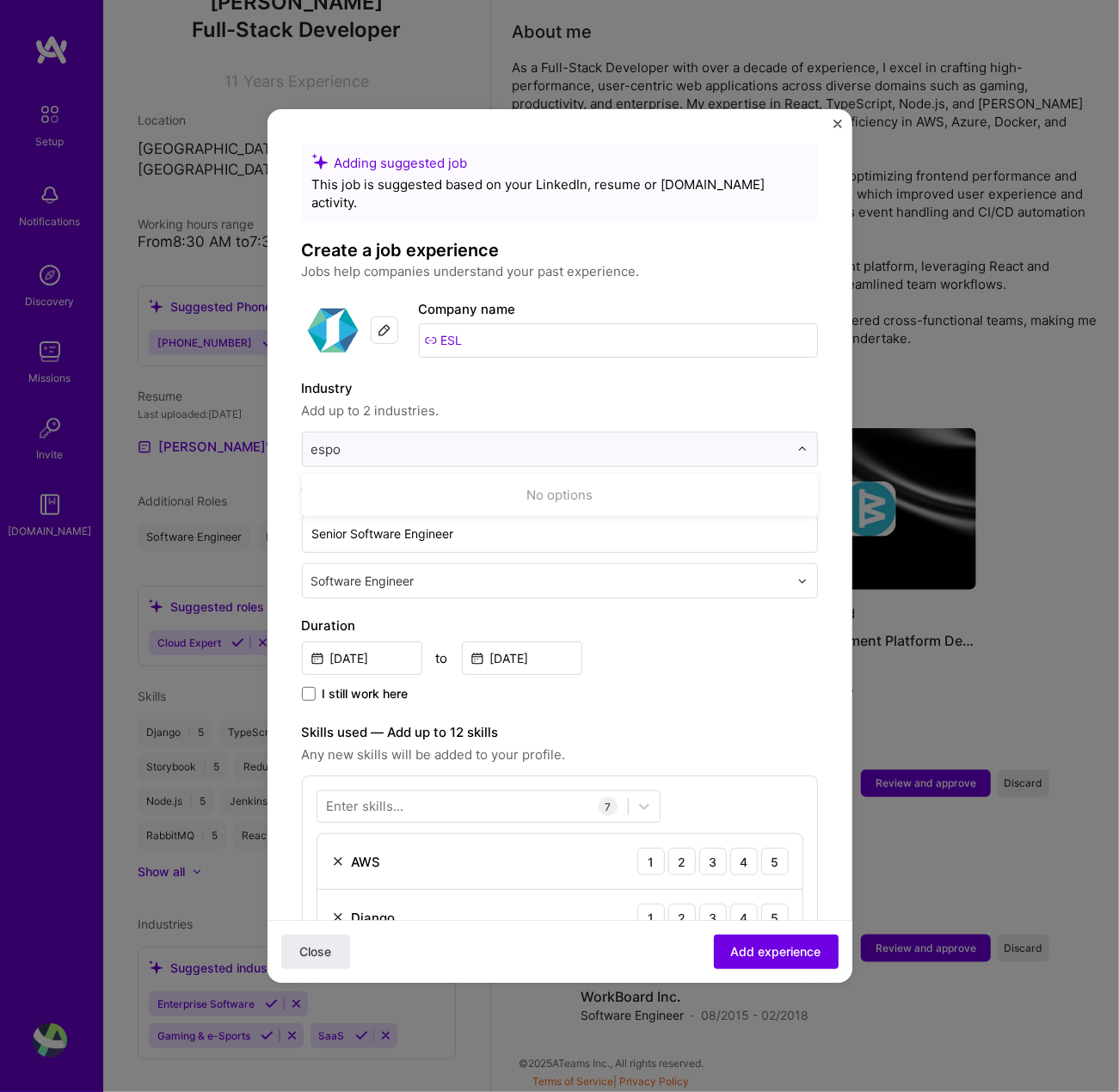
type input "espor"
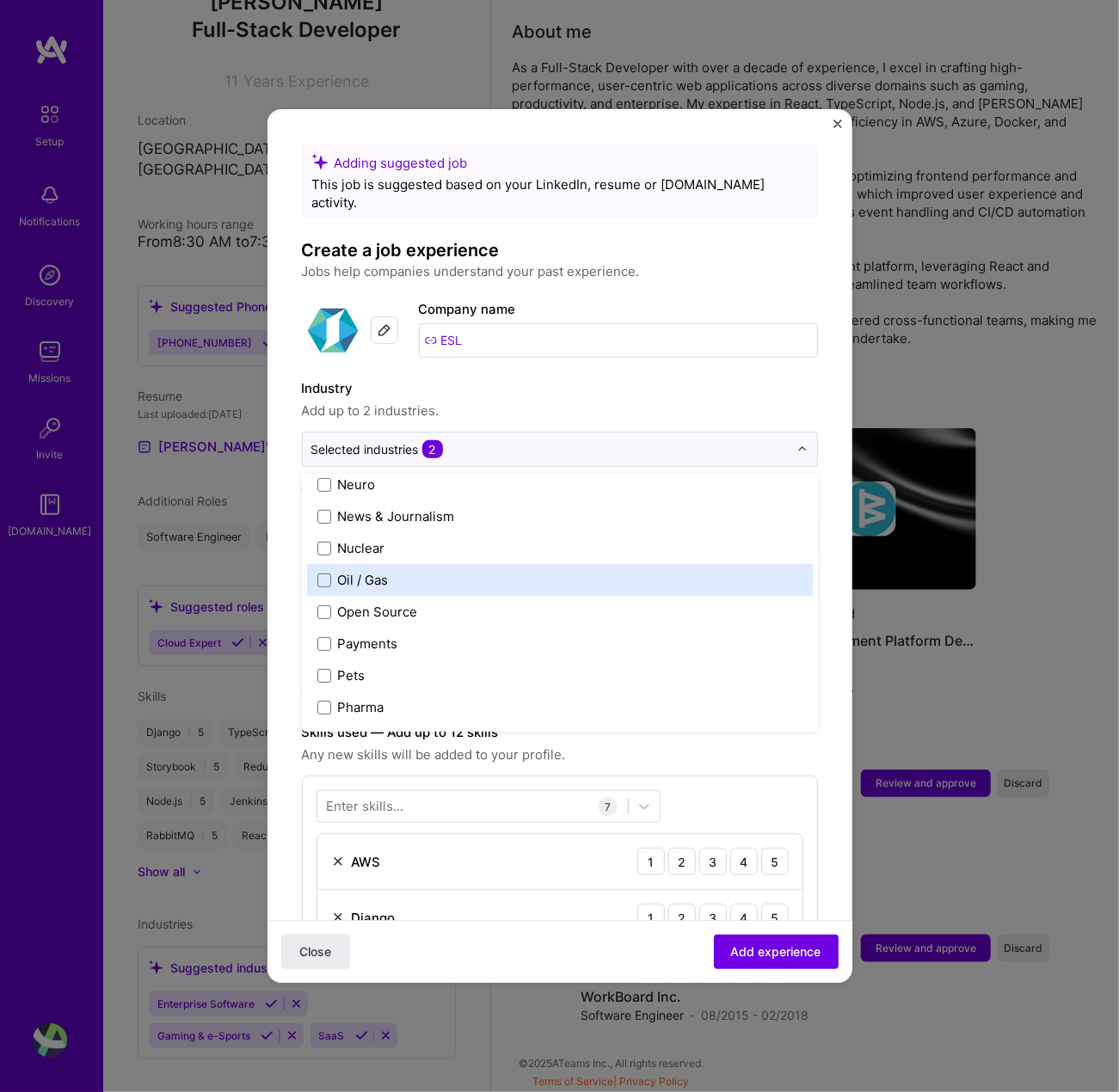
scroll to position [2883, 0]
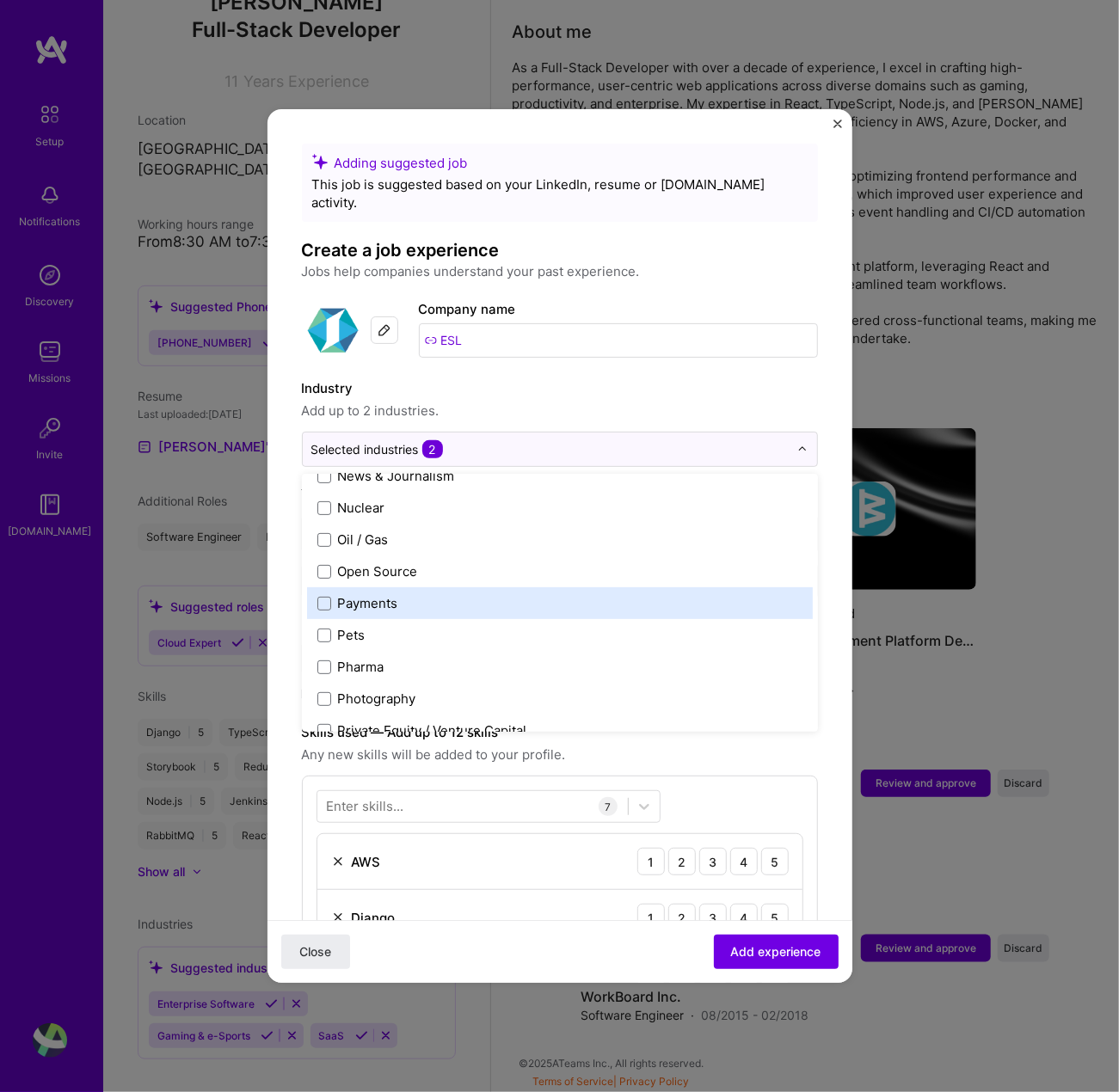
click at [538, 595] on label "Payments" at bounding box center [559, 603] width 485 height 18
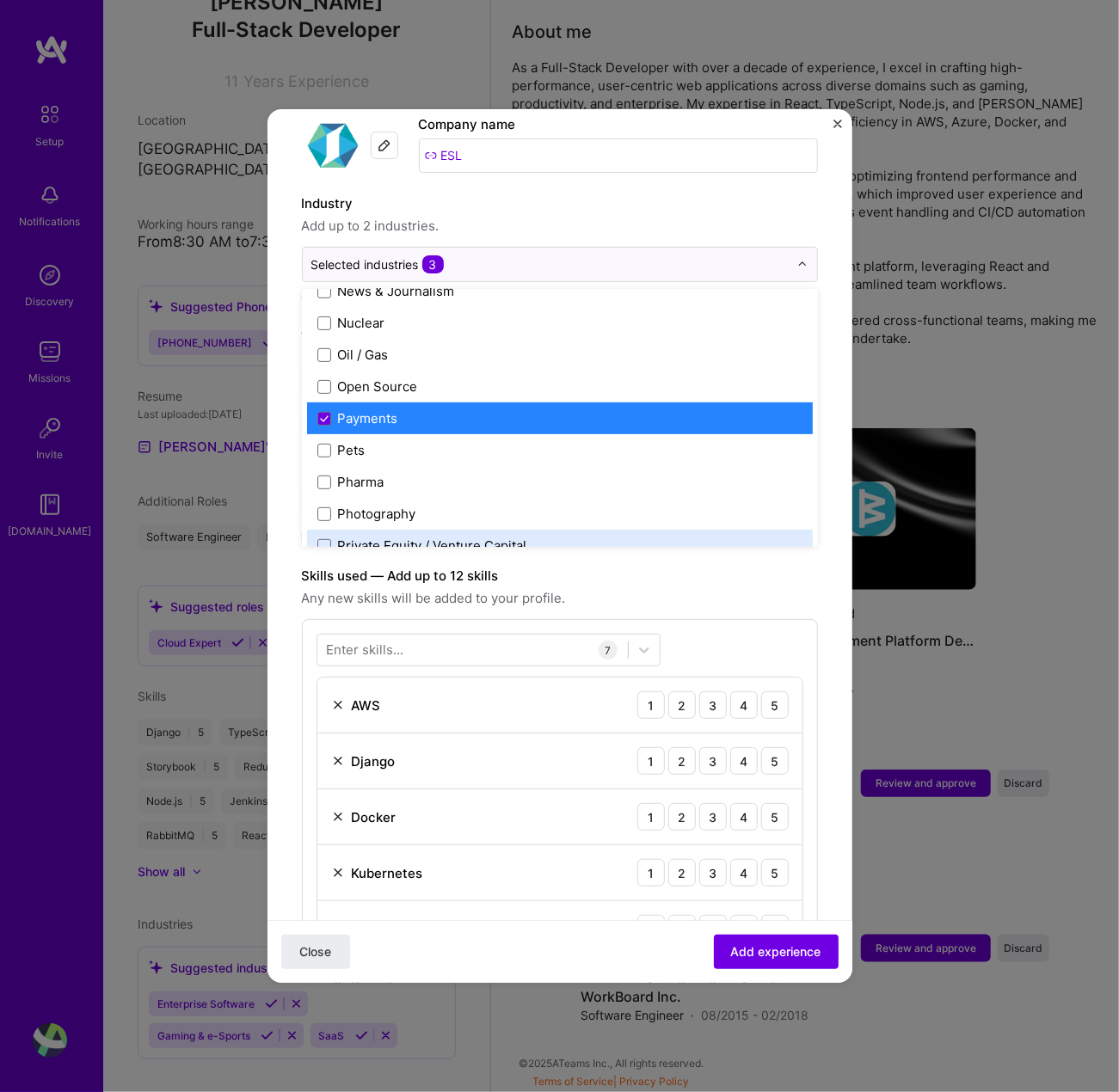
scroll to position [86, 0]
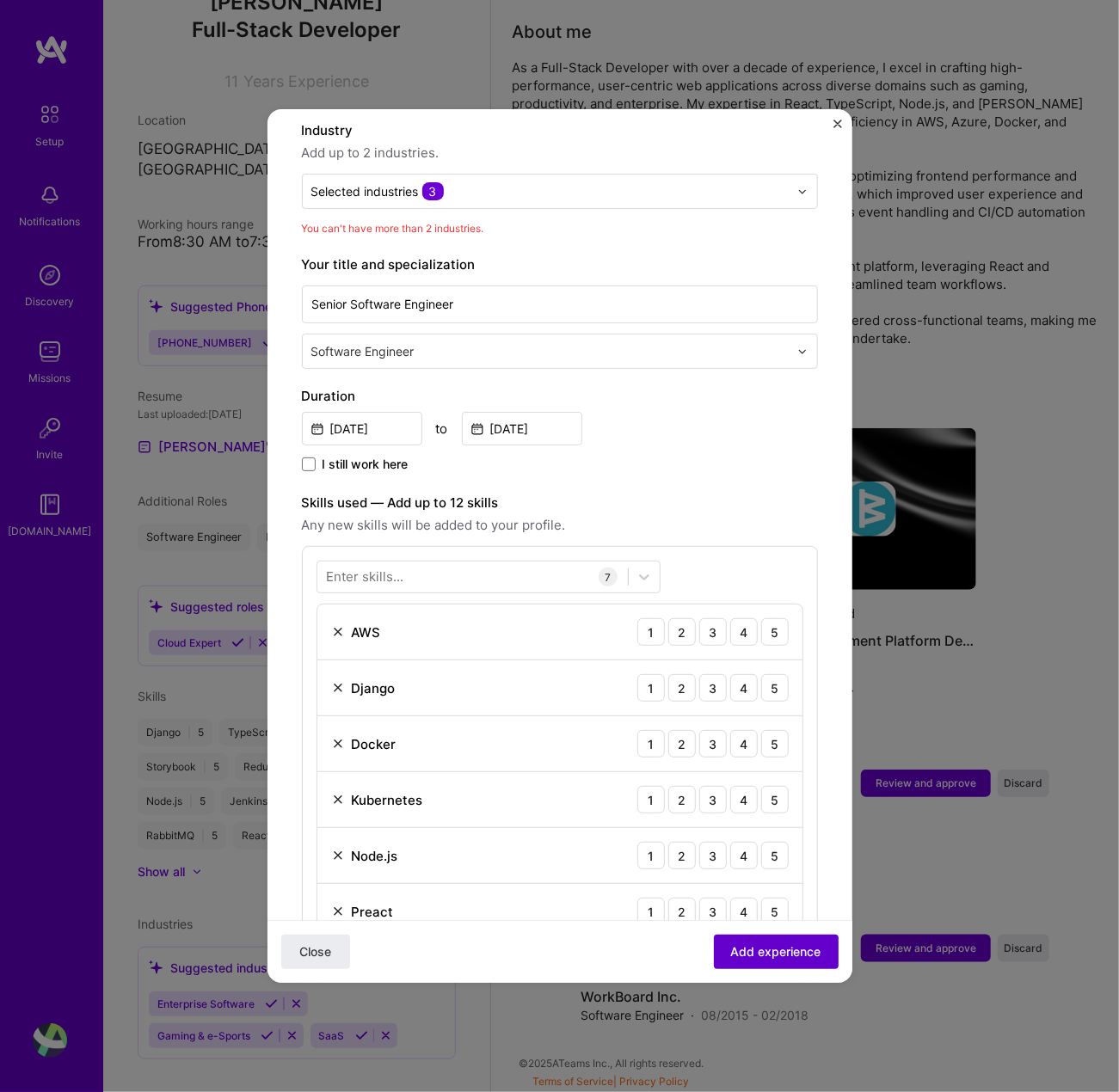
click at [750, 951] on span "Add experience" at bounding box center [776, 952] width 90 height 17
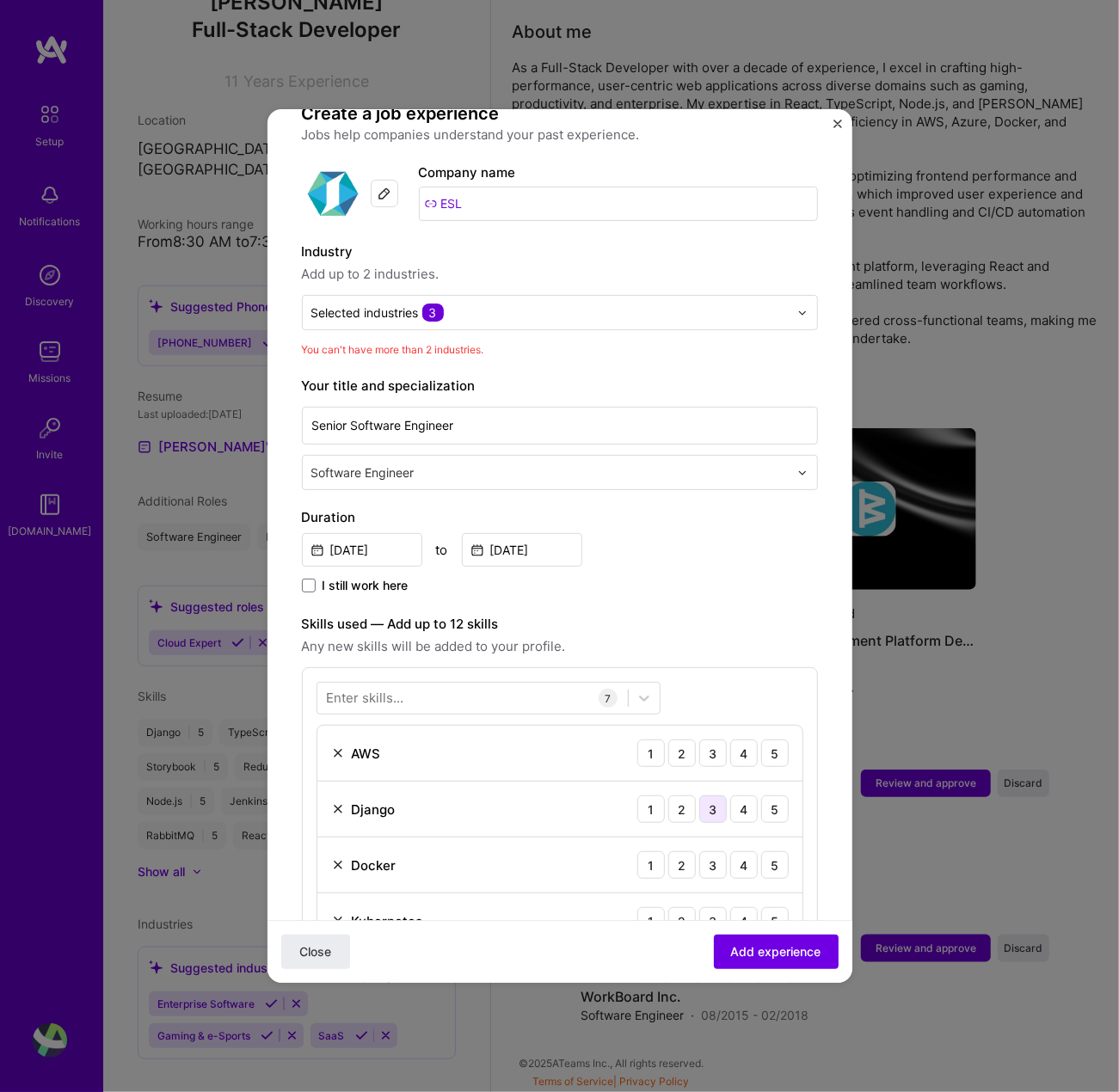
scroll to position [0, 0]
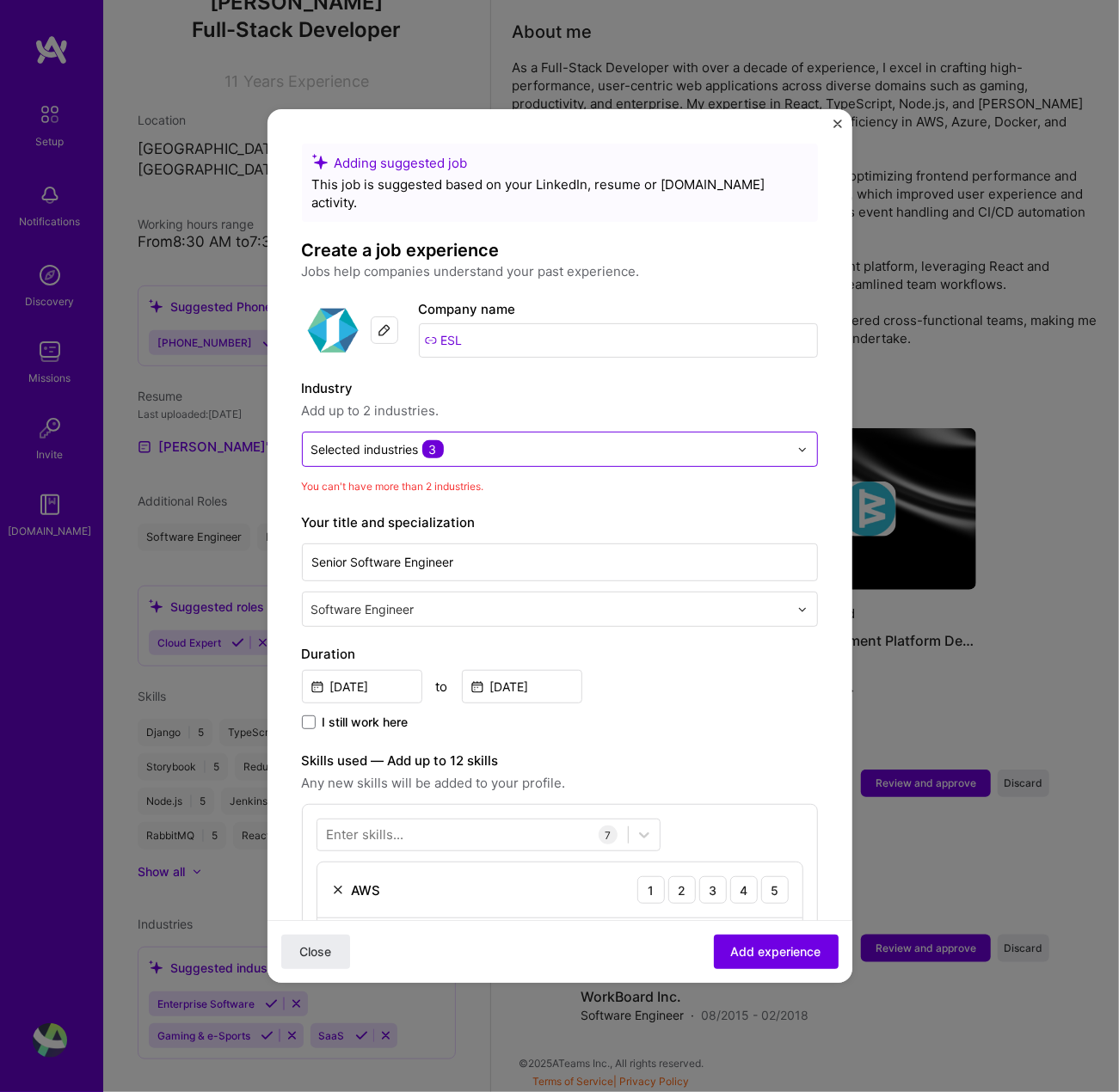
click at [511, 441] on input "text" at bounding box center [549, 449] width 477 height 18
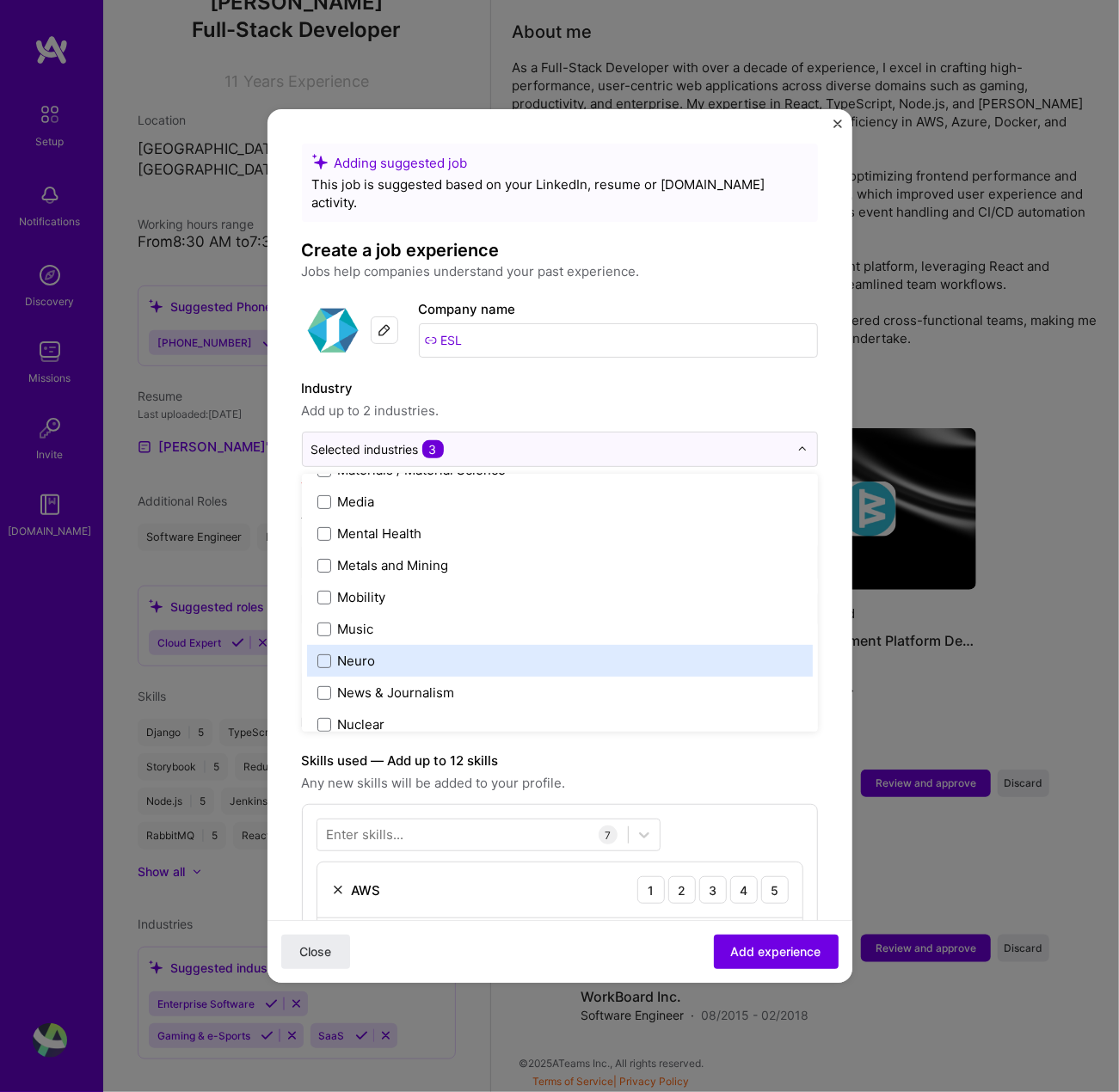
scroll to position [2924, 0]
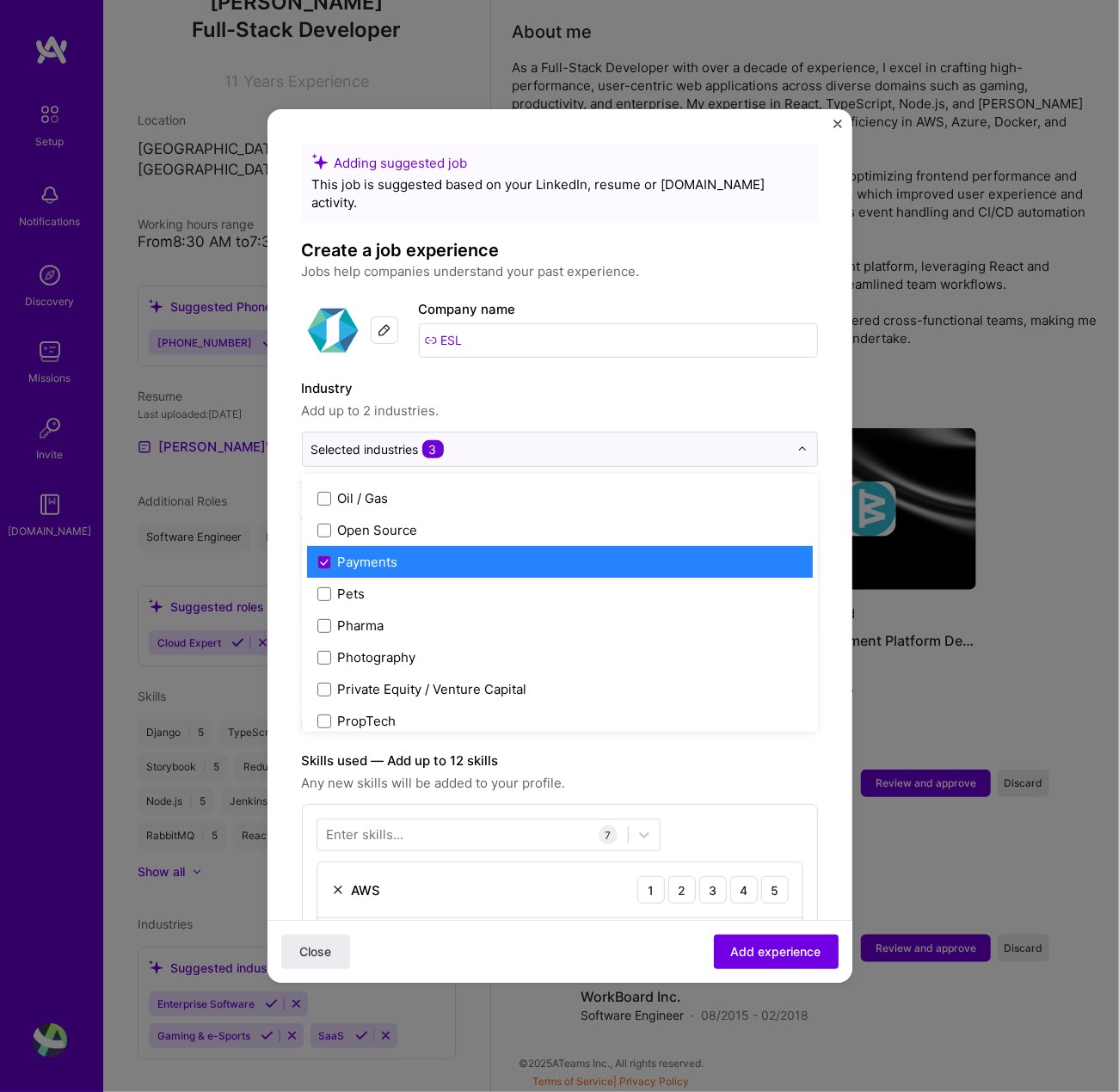
click at [331, 553] on label "Payments" at bounding box center [559, 562] width 485 height 18
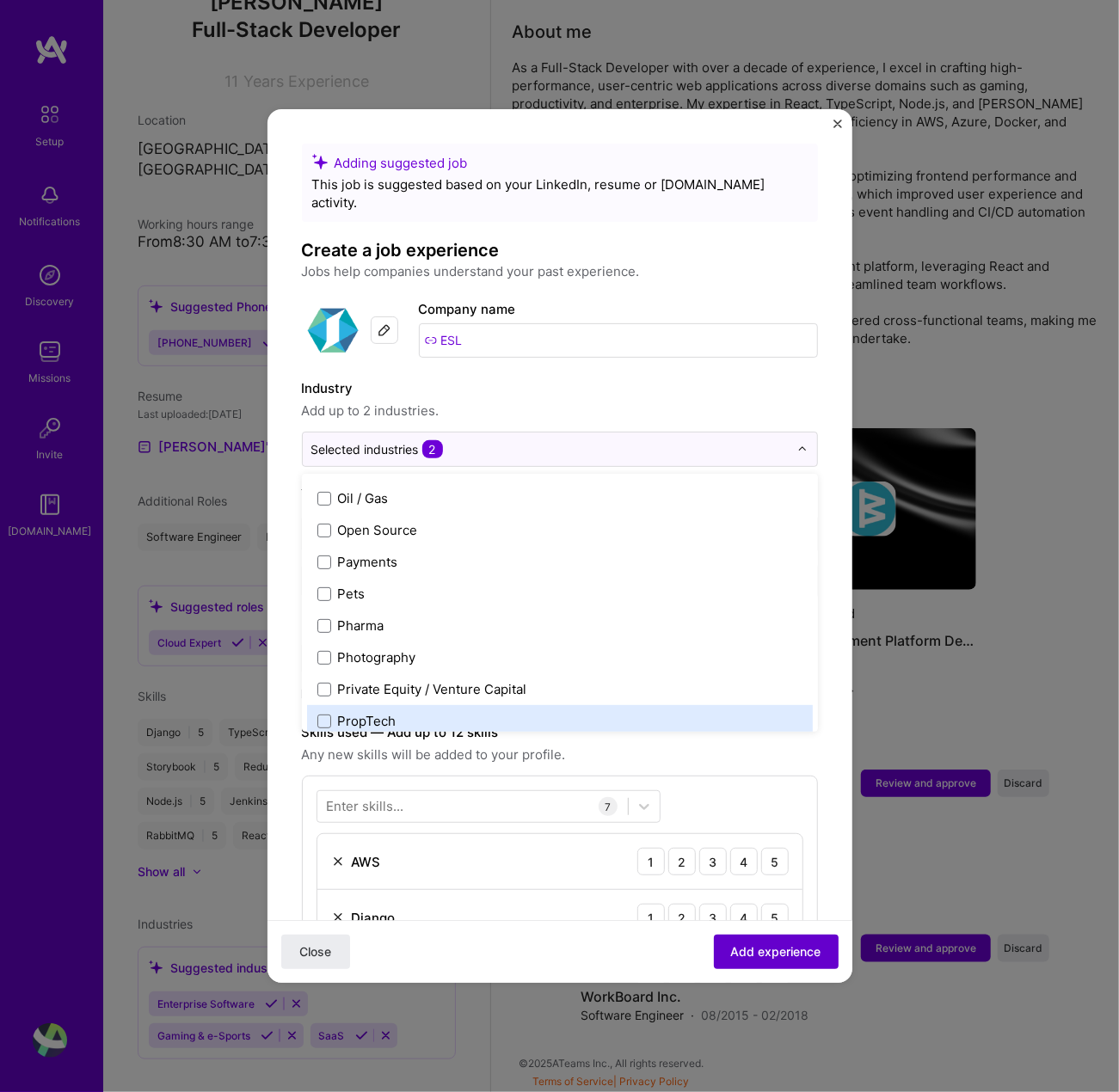
click at [739, 952] on span "Add experience" at bounding box center [776, 952] width 90 height 17
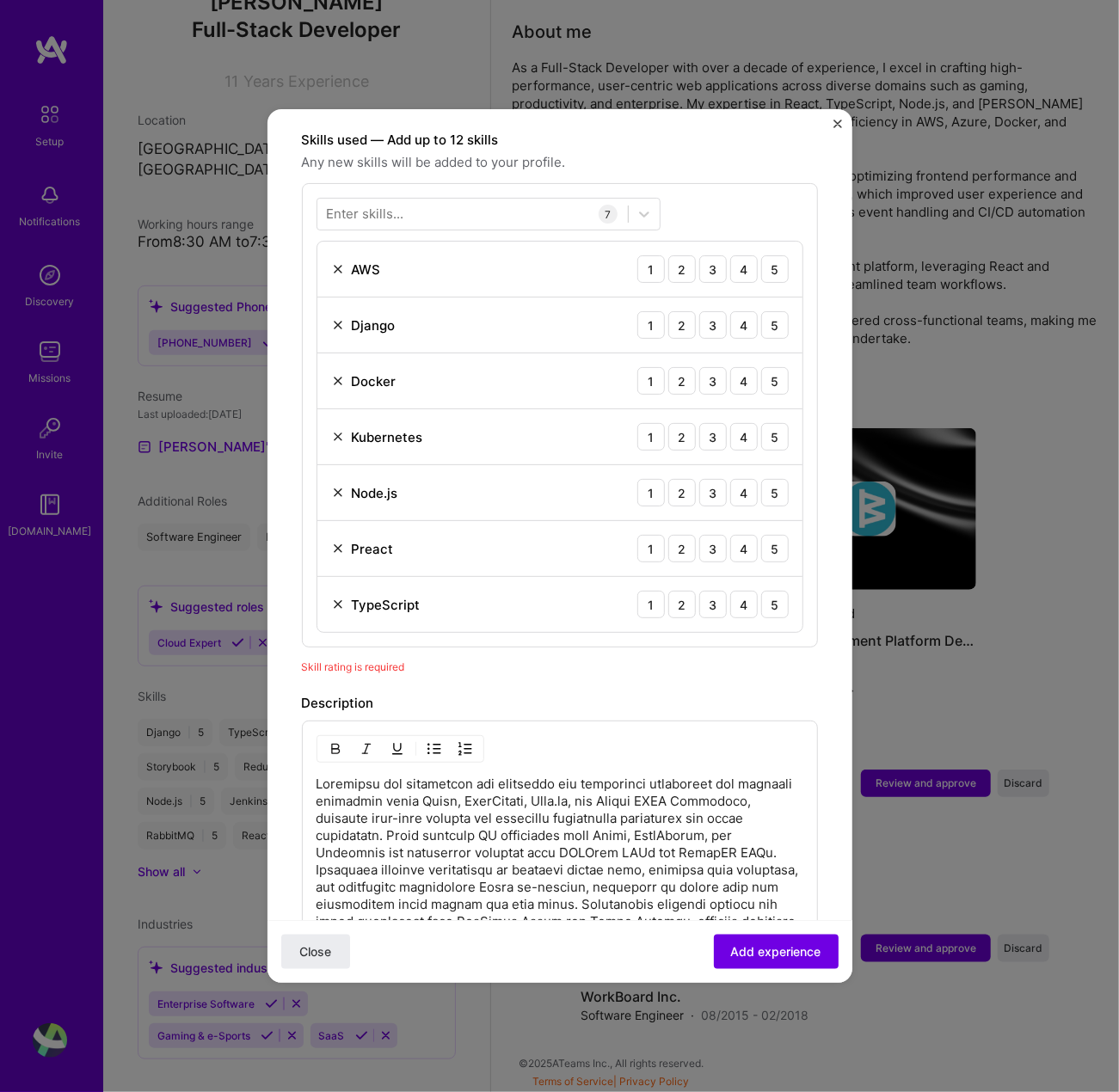
scroll to position [507, 0]
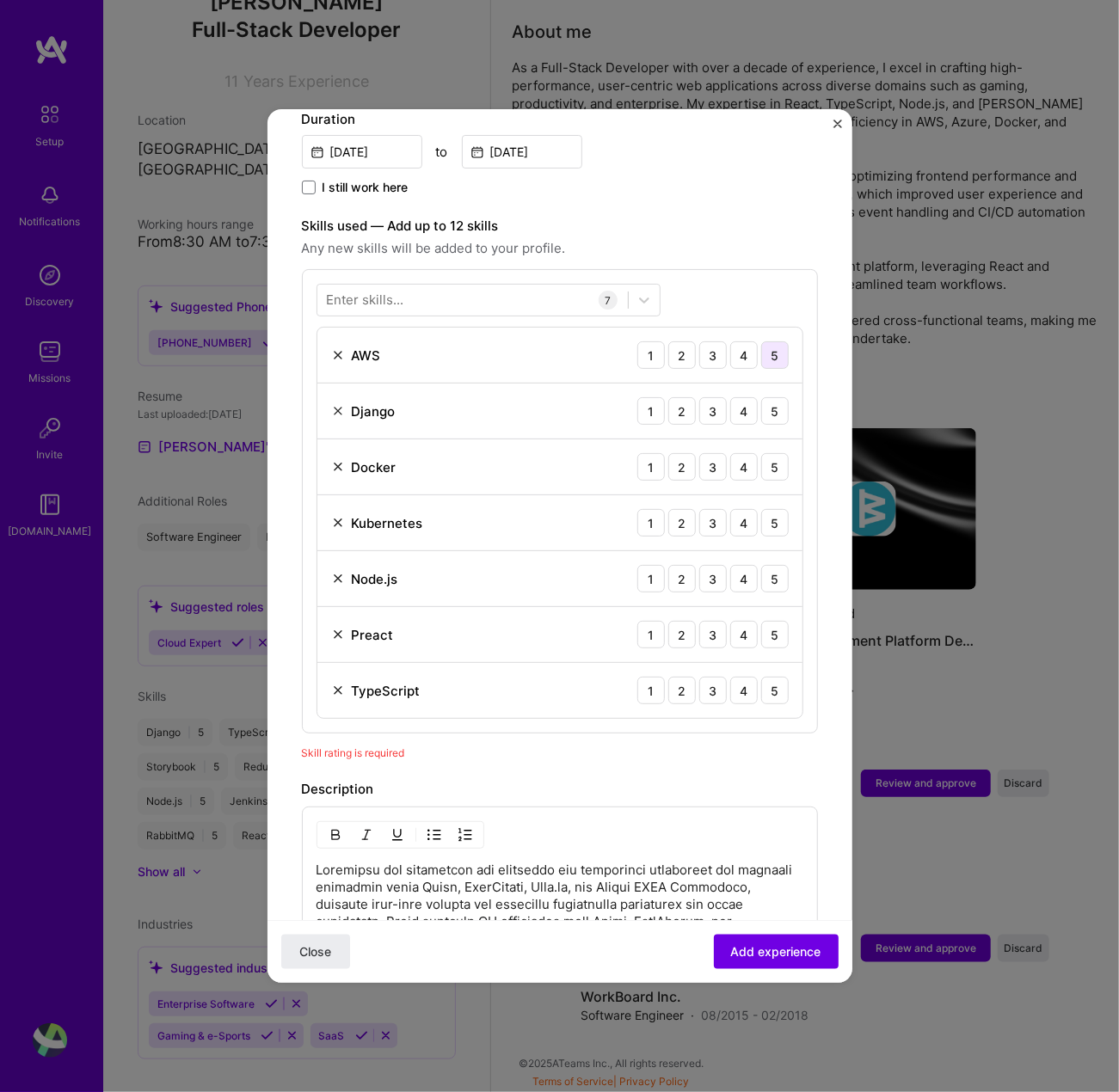
click at [774, 342] on div "5" at bounding box center [775, 355] width 28 height 28
click at [763, 403] on div "Django 1 2 3 4 5" at bounding box center [559, 411] width 485 height 56
click at [764, 398] on div "5" at bounding box center [775, 411] width 28 height 28
click at [768, 457] on div "5" at bounding box center [775, 467] width 28 height 28
click at [762, 509] on div "5" at bounding box center [775, 522] width 28 height 28
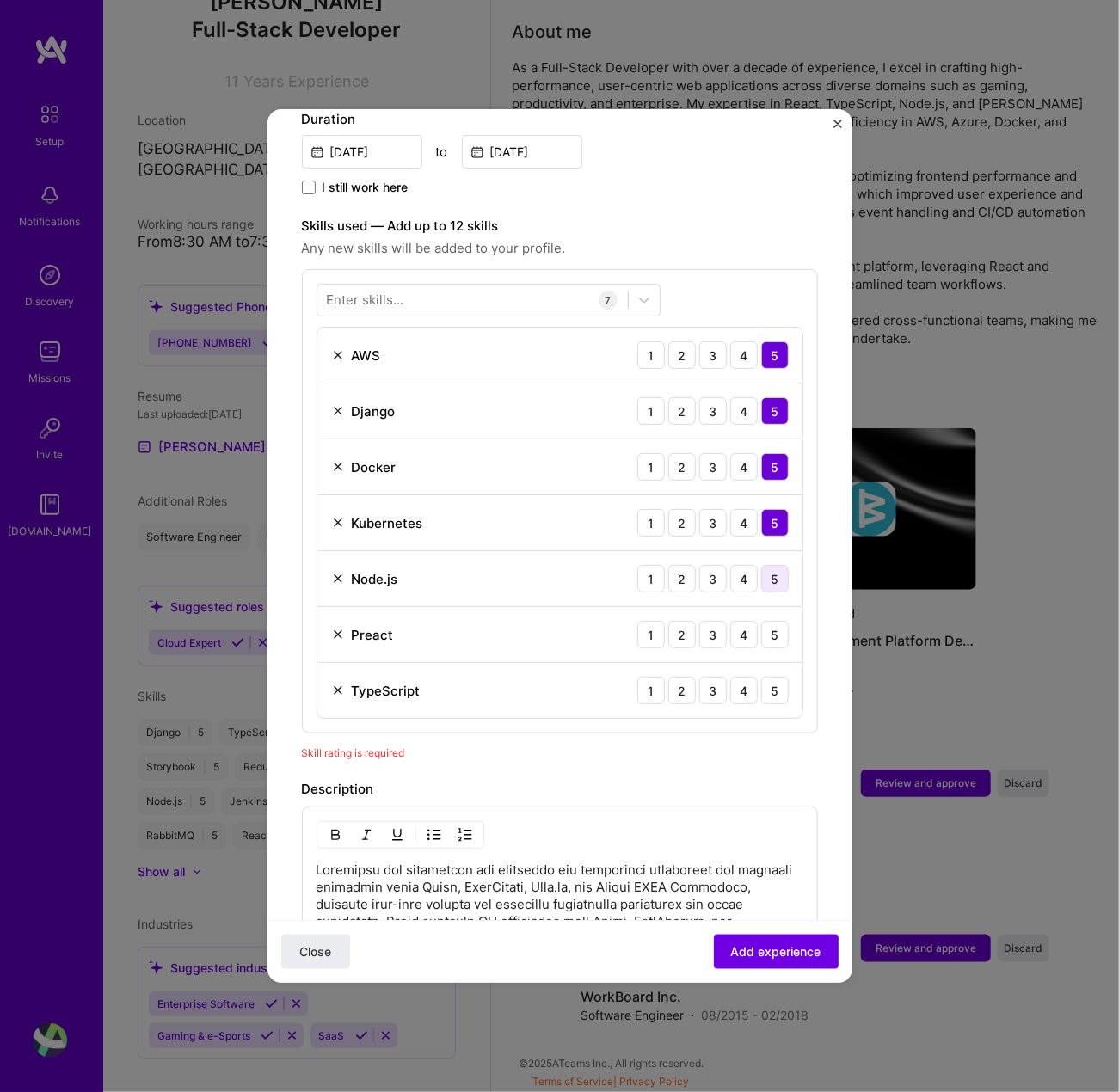
click at [763, 565] on div "5" at bounding box center [775, 578] width 28 height 28
click at [767, 664] on div "TypeScript 1 2 3 4 5" at bounding box center [559, 691] width 485 height 55
click at [762, 677] on div "5" at bounding box center [775, 691] width 28 height 28
click at [344, 626] on div "Preact" at bounding box center [362, 635] width 62 height 18
drag, startPoint x: 330, startPoint y: 602, endPoint x: 330, endPoint y: 612, distance: 10.0
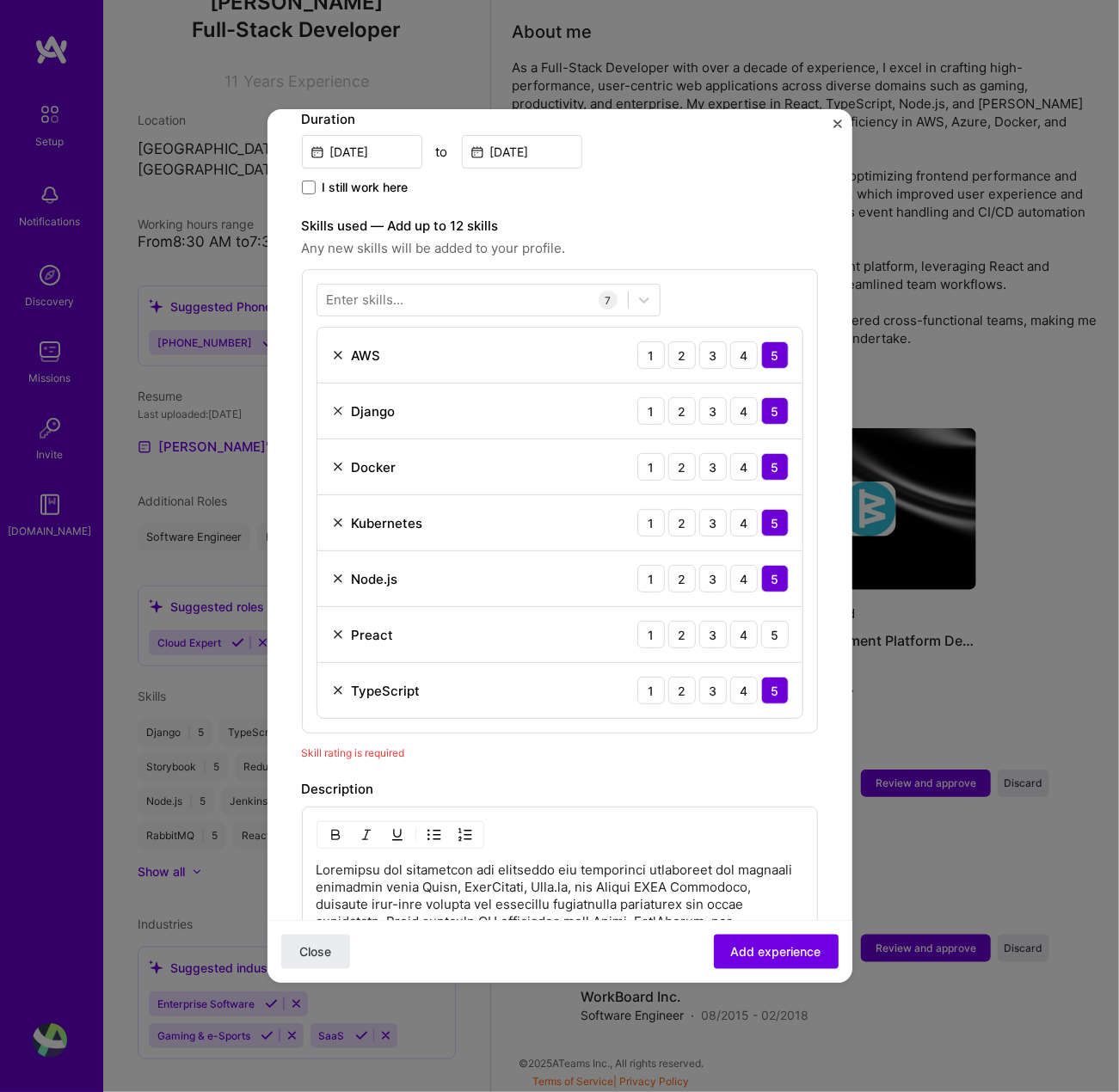
click at [330, 608] on div "Preact 1 2 3 4 5" at bounding box center [559, 635] width 485 height 56
click at [336, 628] on img at bounding box center [338, 635] width 13 height 13
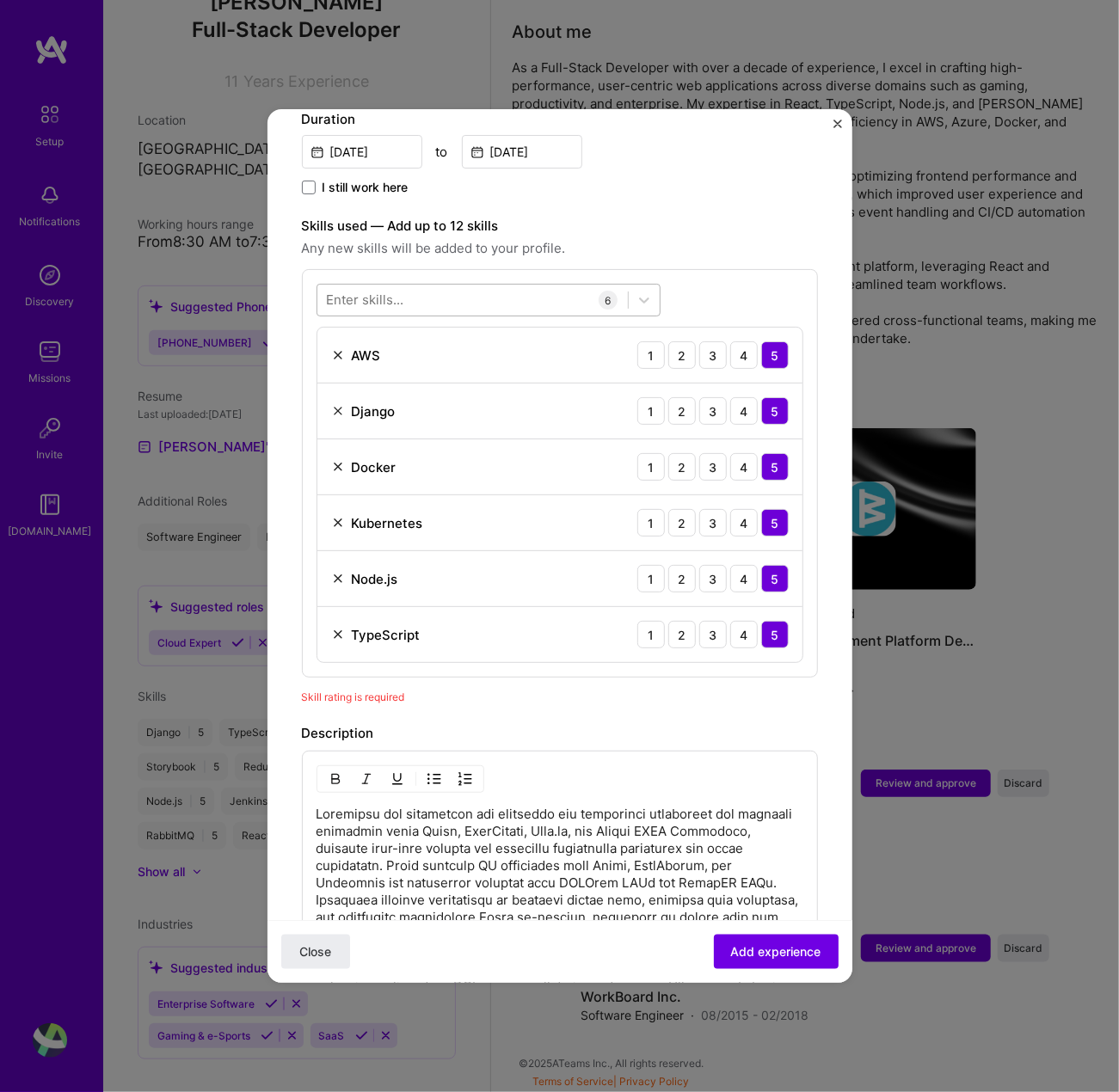
click at [478, 286] on div at bounding box center [472, 301] width 310 height 29
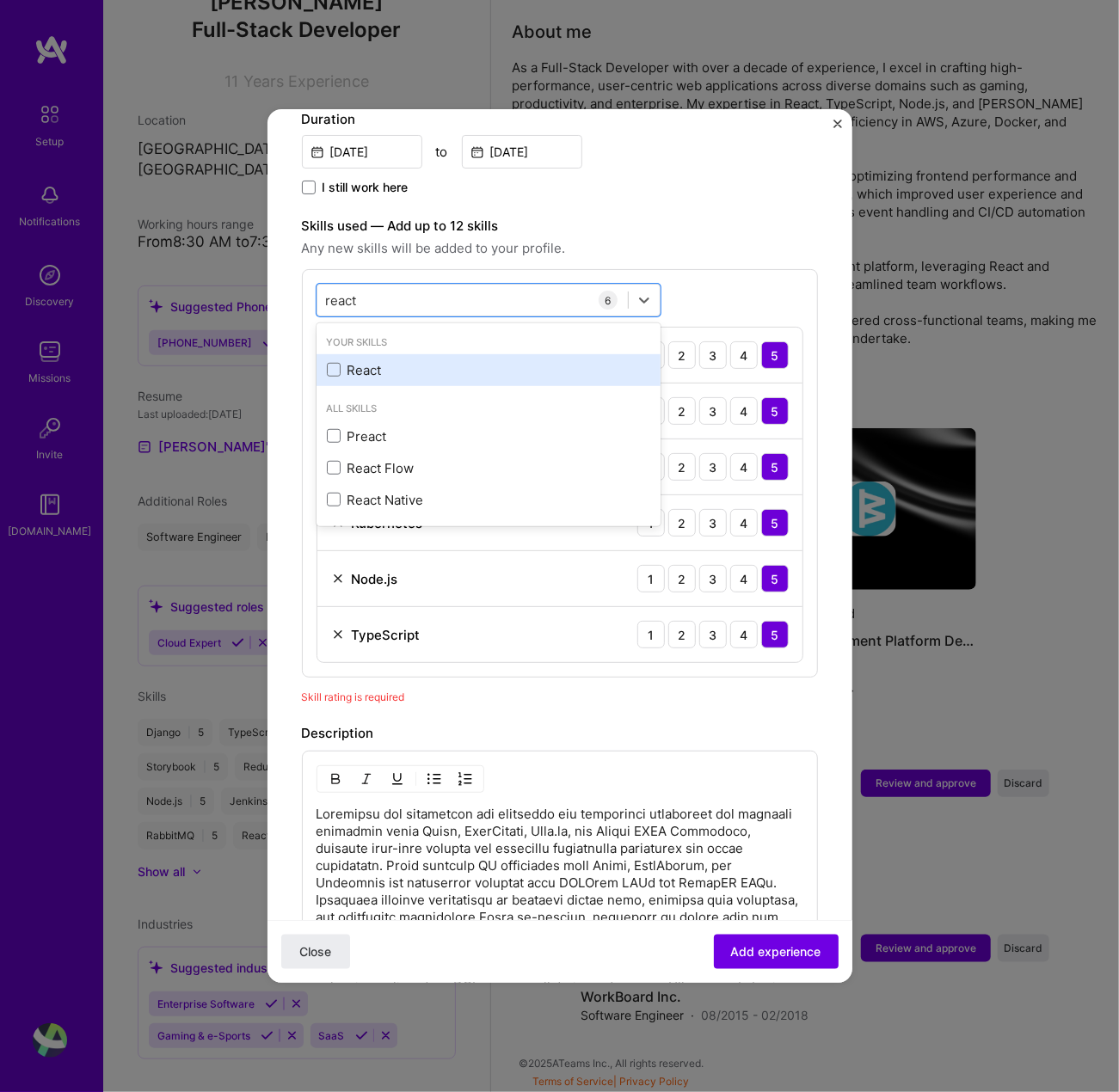
click at [375, 361] on div "React" at bounding box center [488, 370] width 324 height 18
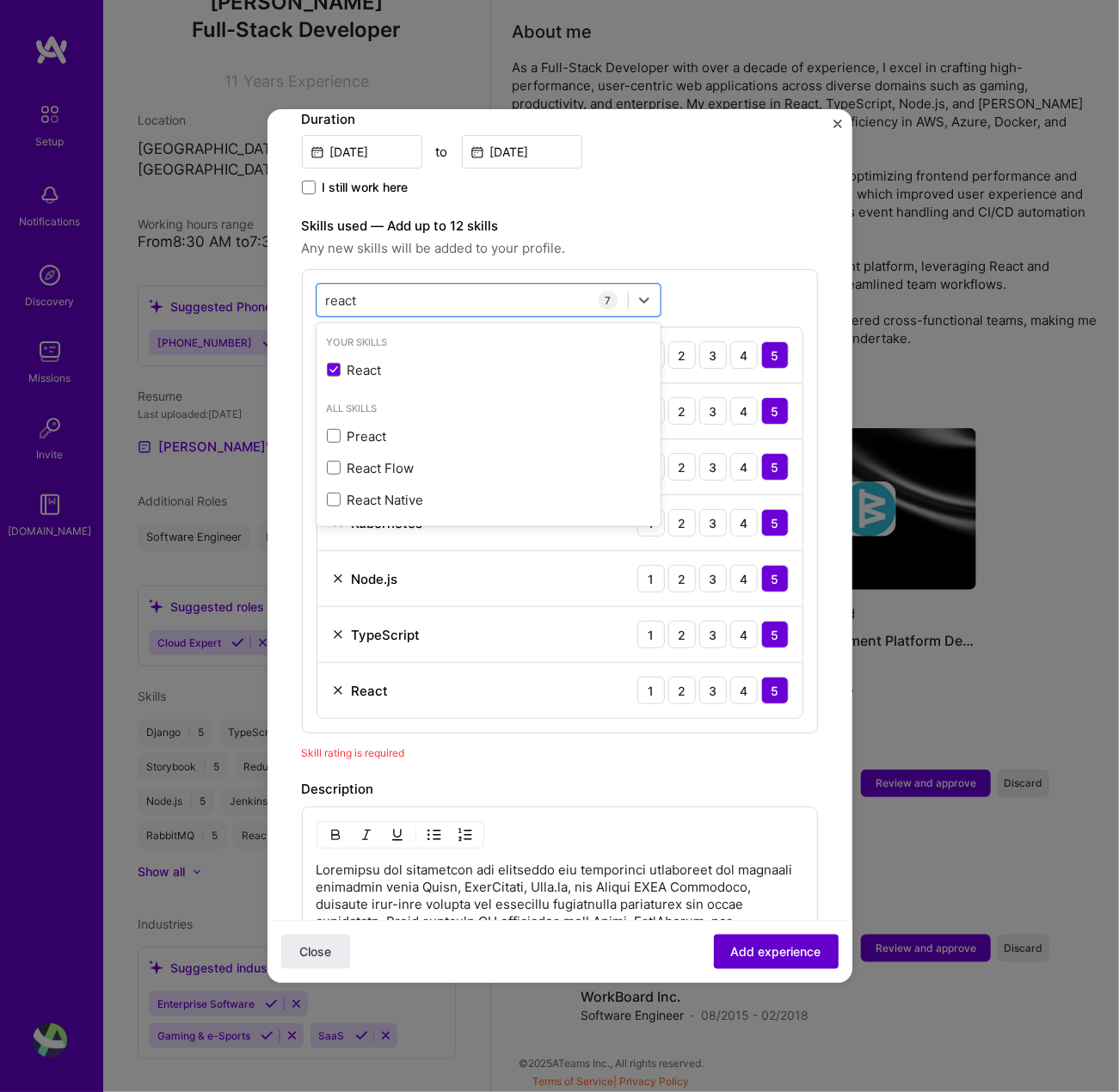
type input "react"
click at [759, 959] on span "Add experience" at bounding box center [776, 952] width 90 height 17
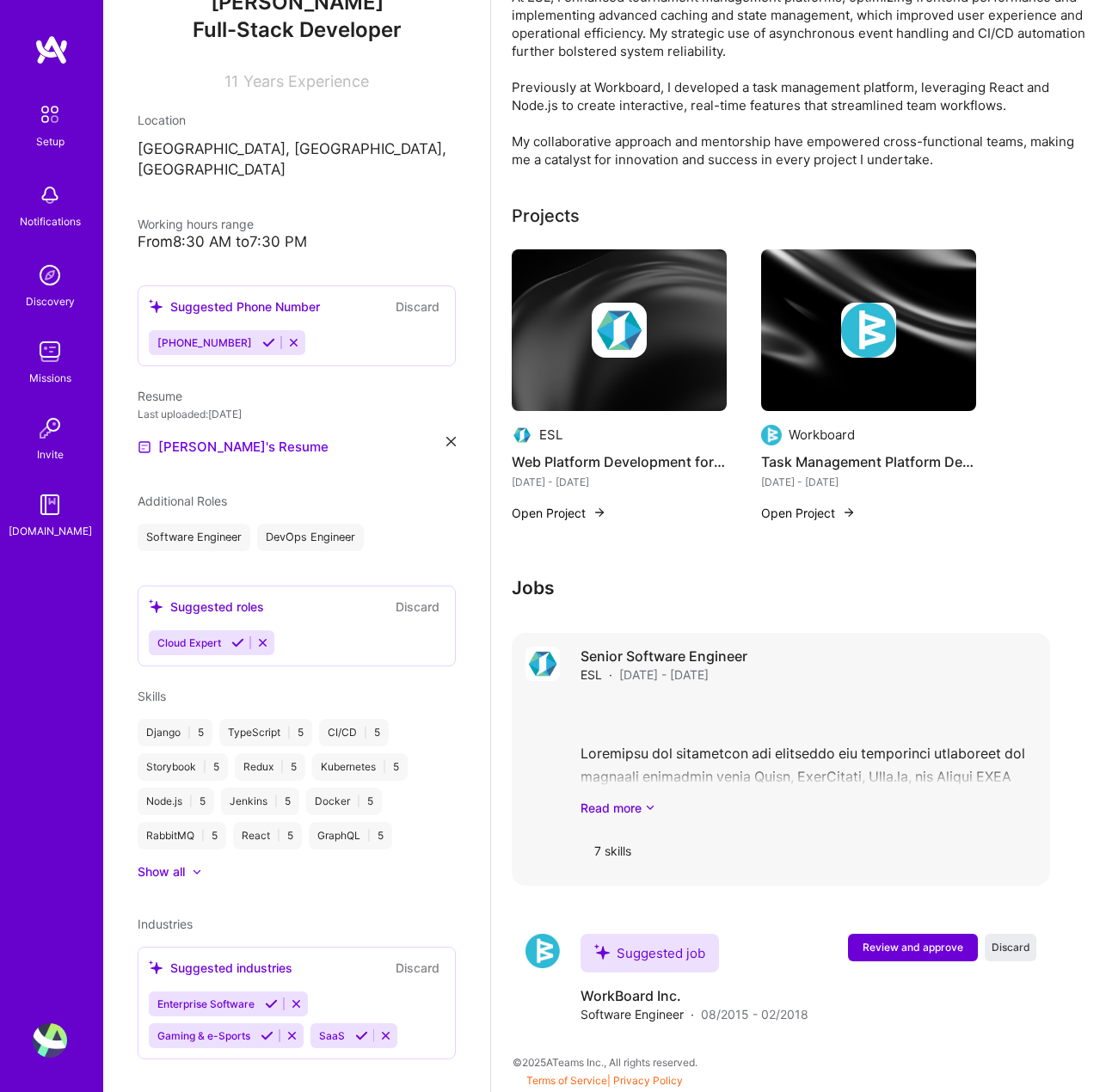
scroll to position [619, 0]
click at [916, 950] on span "Review and approve" at bounding box center [912, 947] width 101 height 14
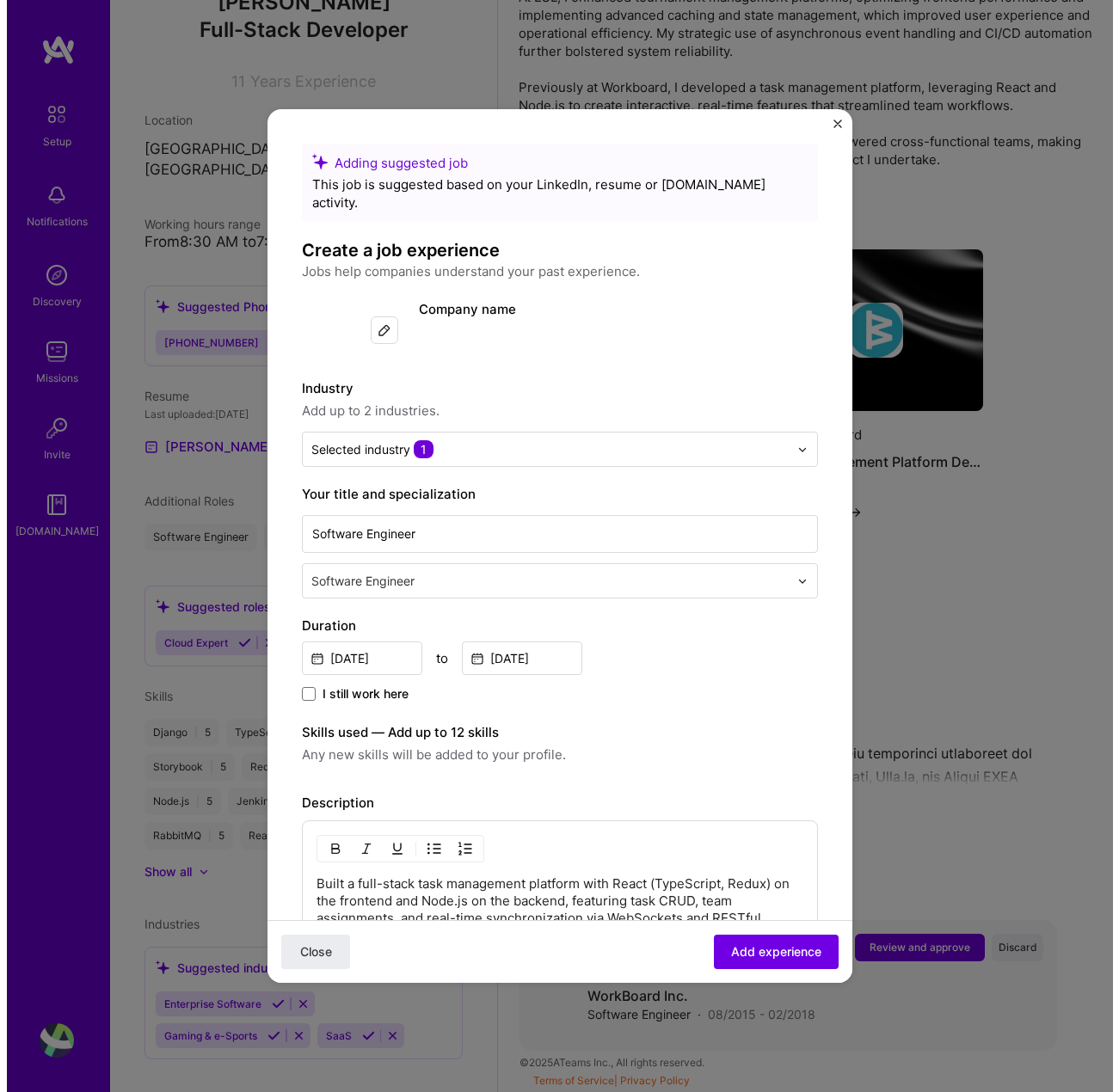
scroll to position [600, 0]
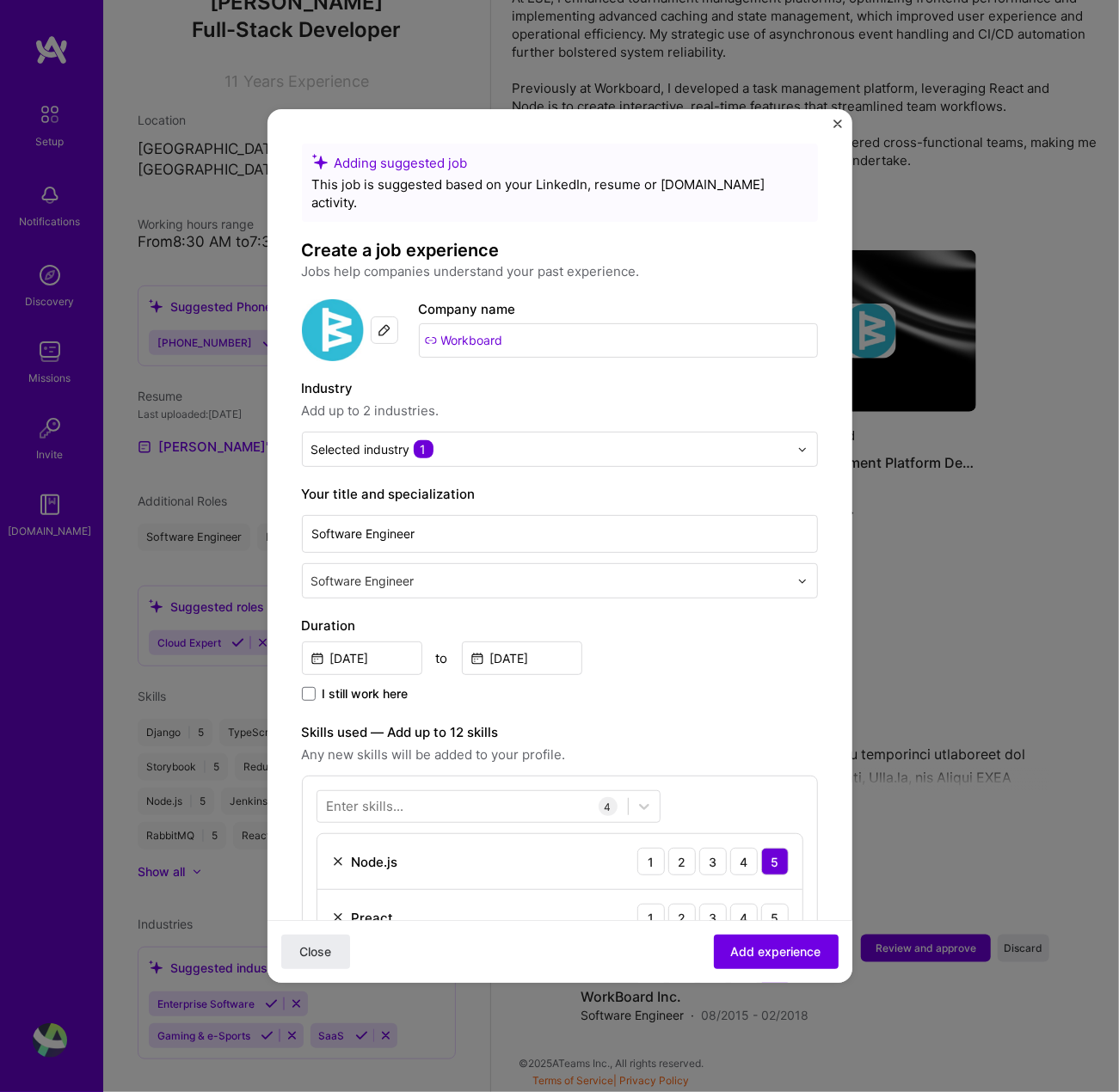
click at [838, 121] on img "Close" at bounding box center [838, 123] width 9 height 9
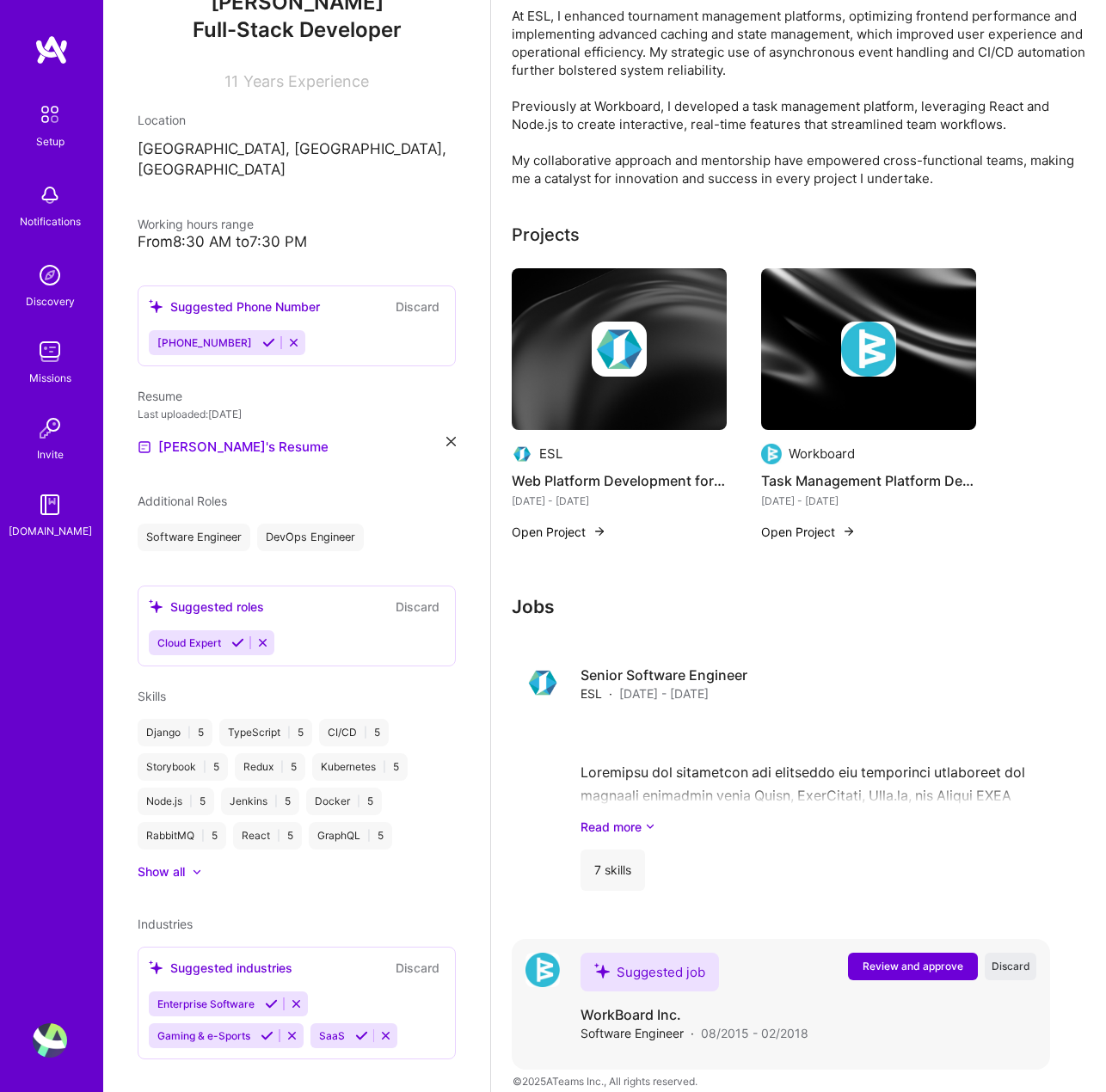
click at [913, 975] on button "Review and approve" at bounding box center [912, 966] width 130 height 28
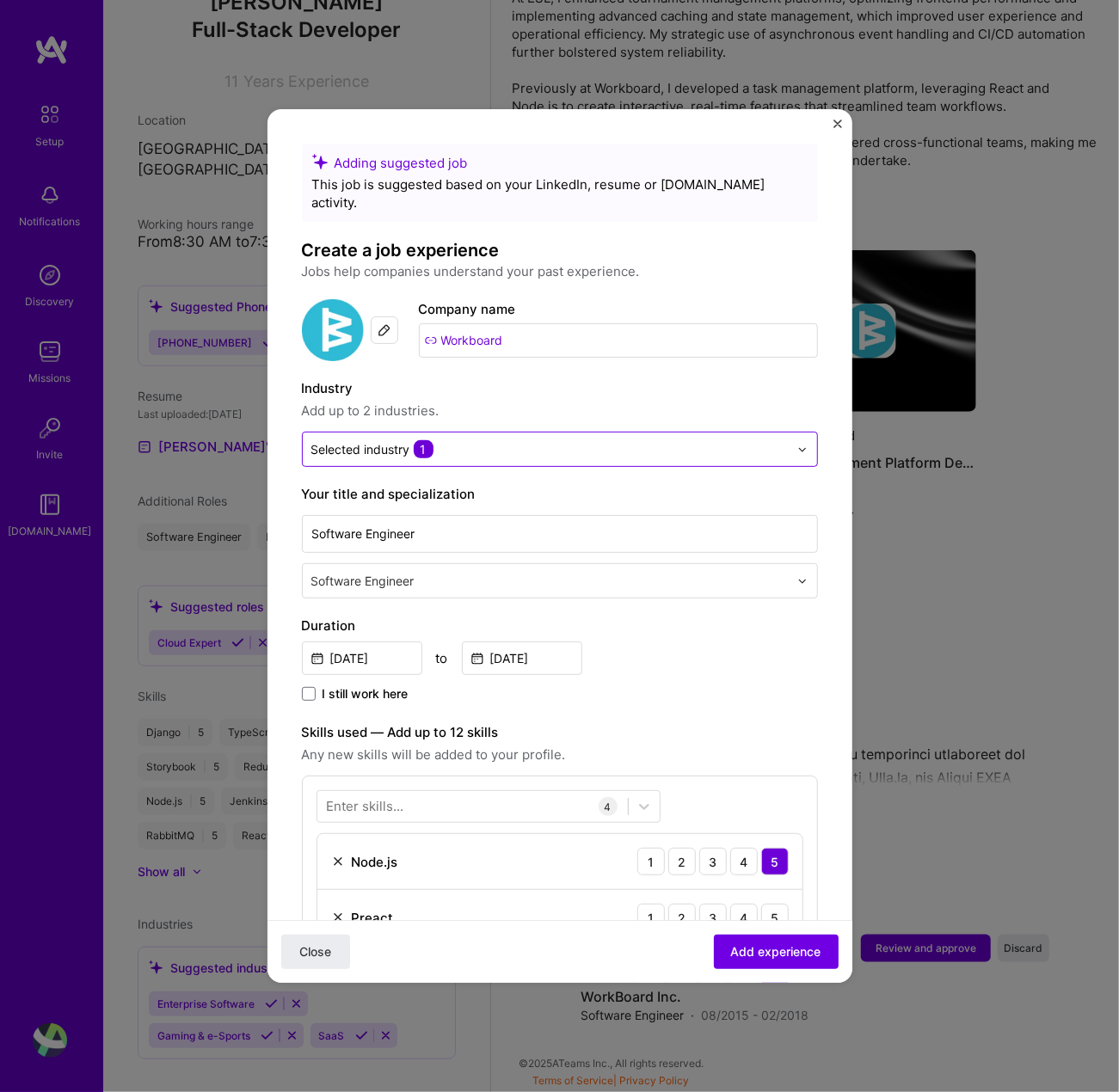
click at [586, 443] on div "Selected industry 1" at bounding box center [549, 449] width 495 height 34
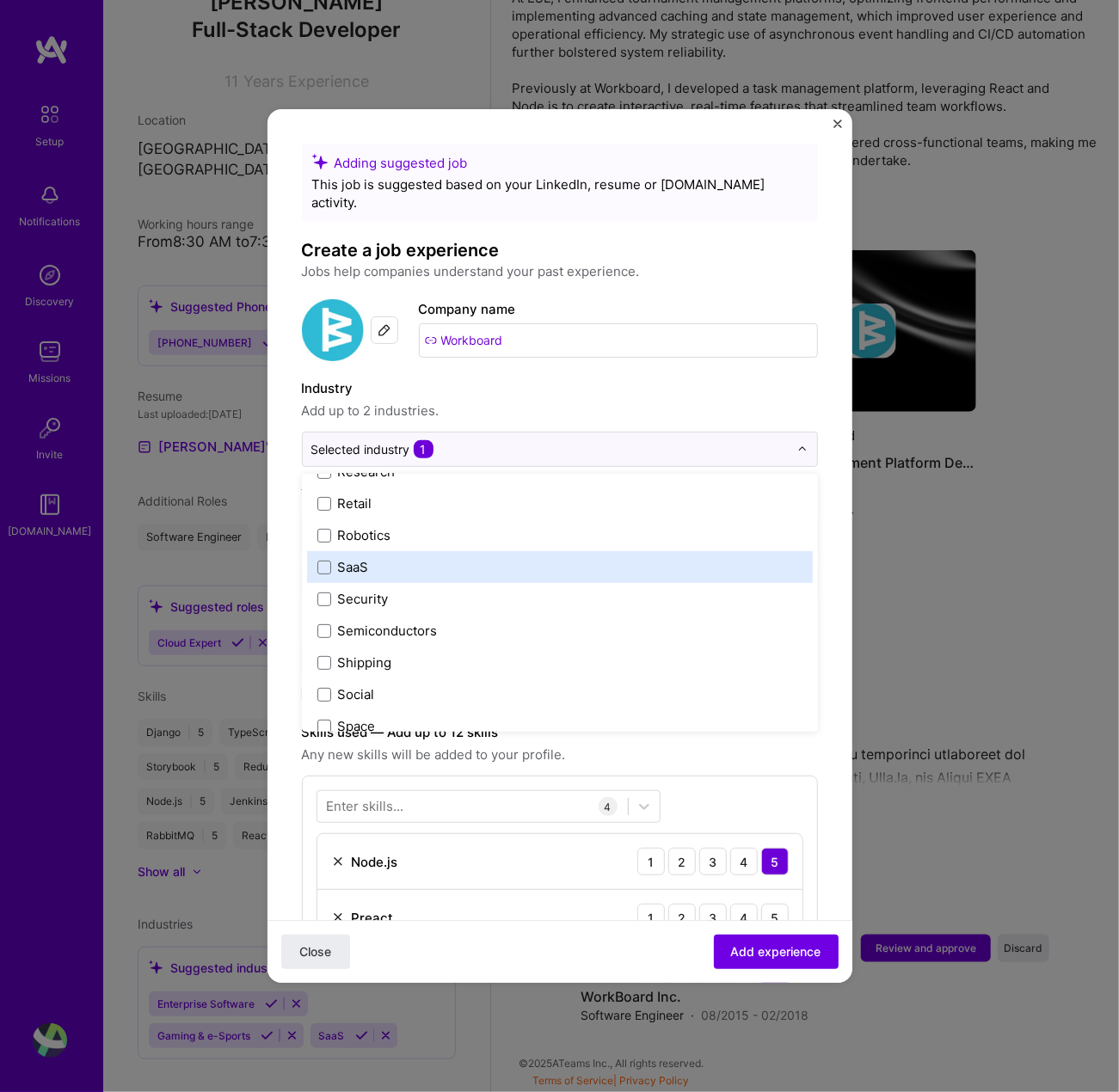
scroll to position [3440, 0]
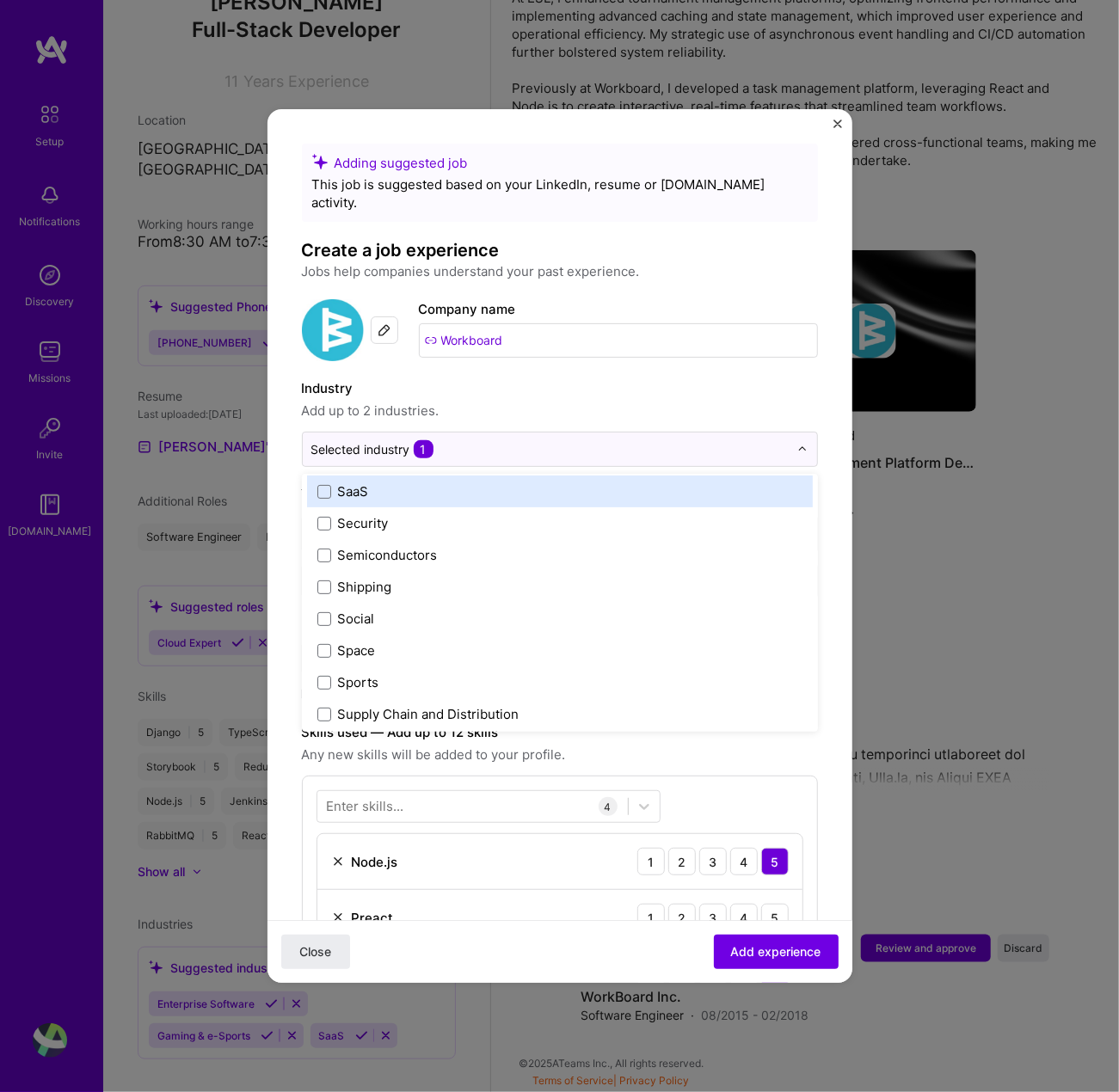
click at [572, 482] on label "SaaS" at bounding box center [559, 491] width 485 height 18
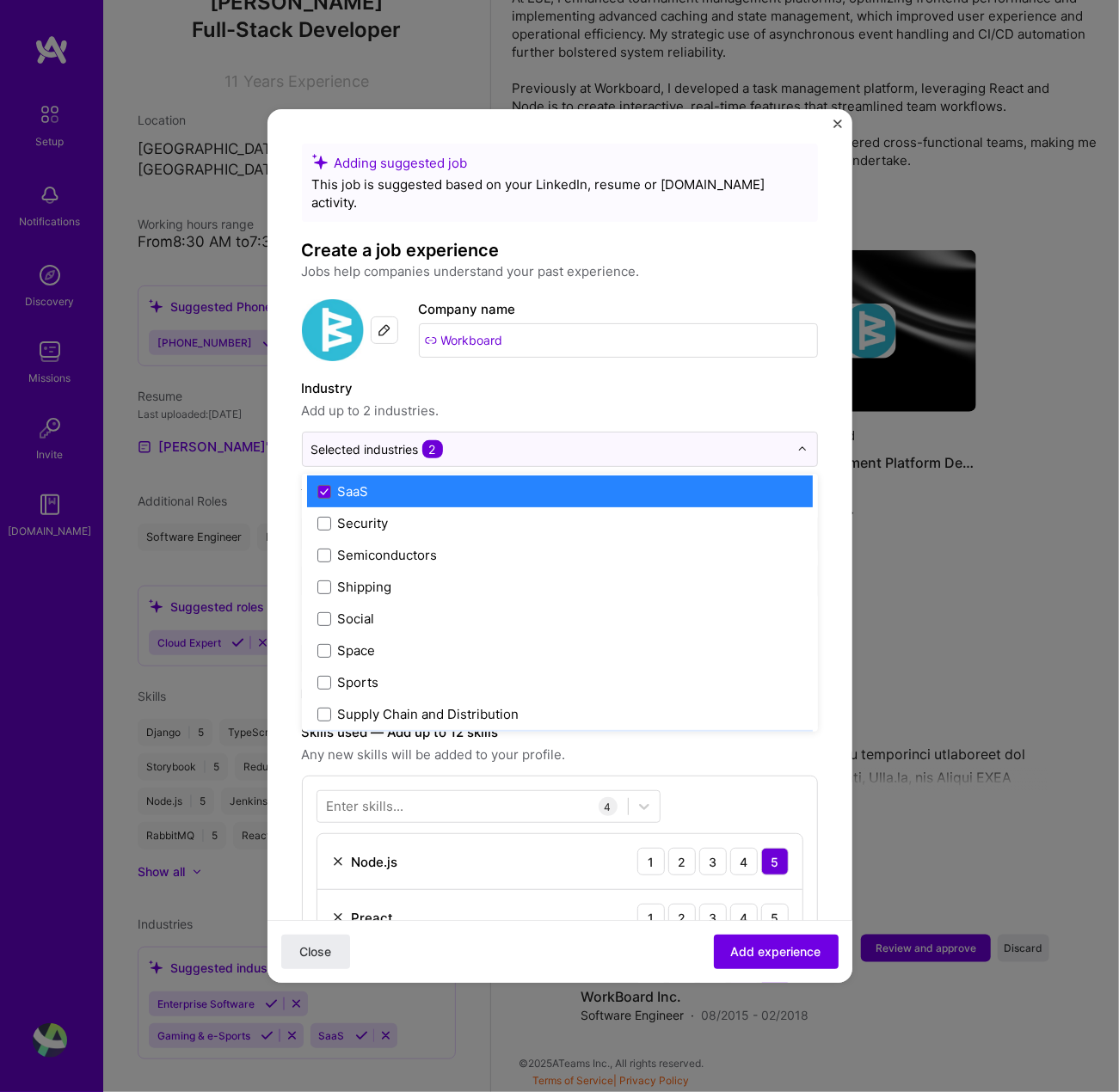
scroll to position [86, 0]
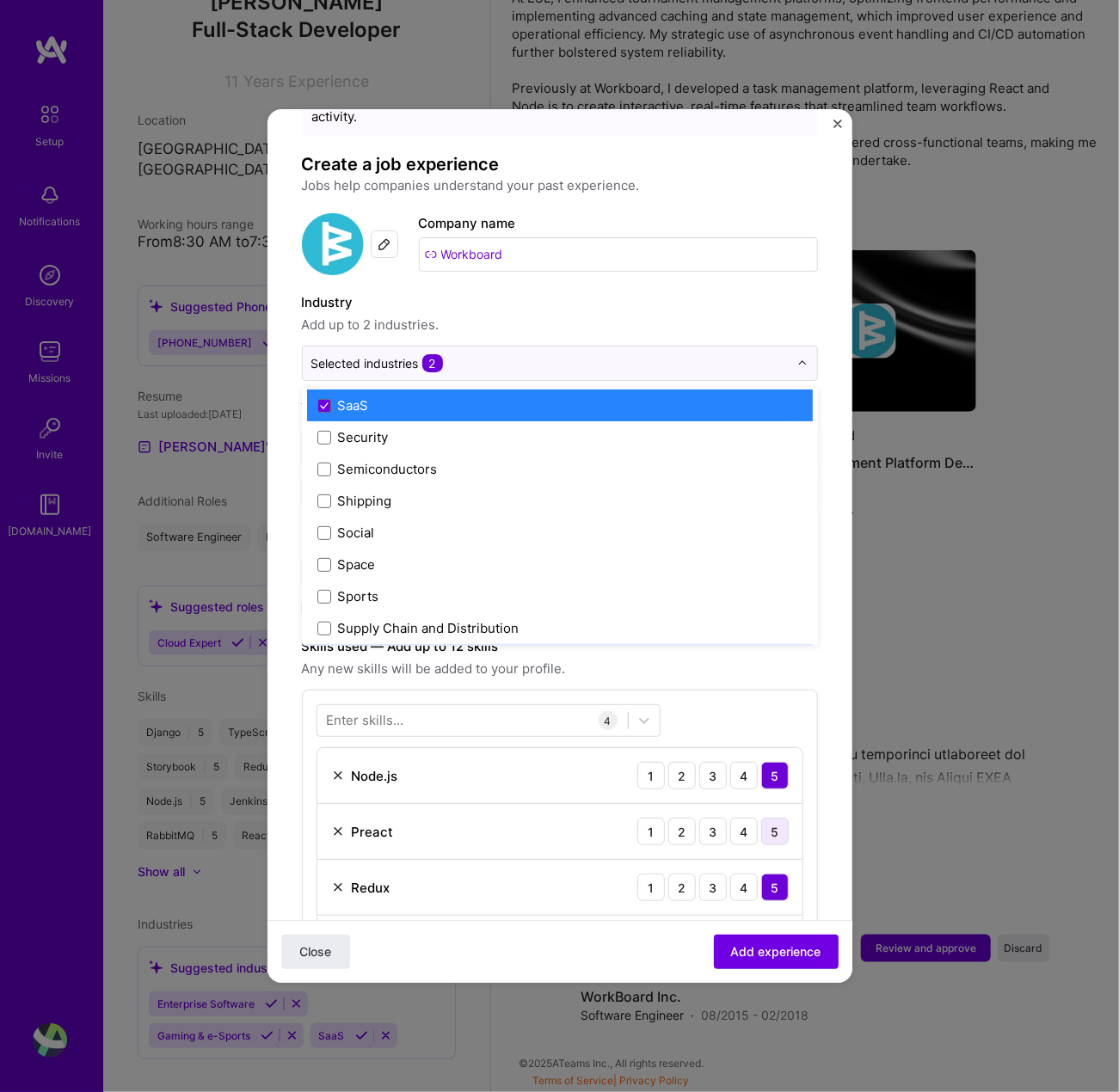
click at [762, 818] on div "5" at bounding box center [775, 832] width 28 height 28
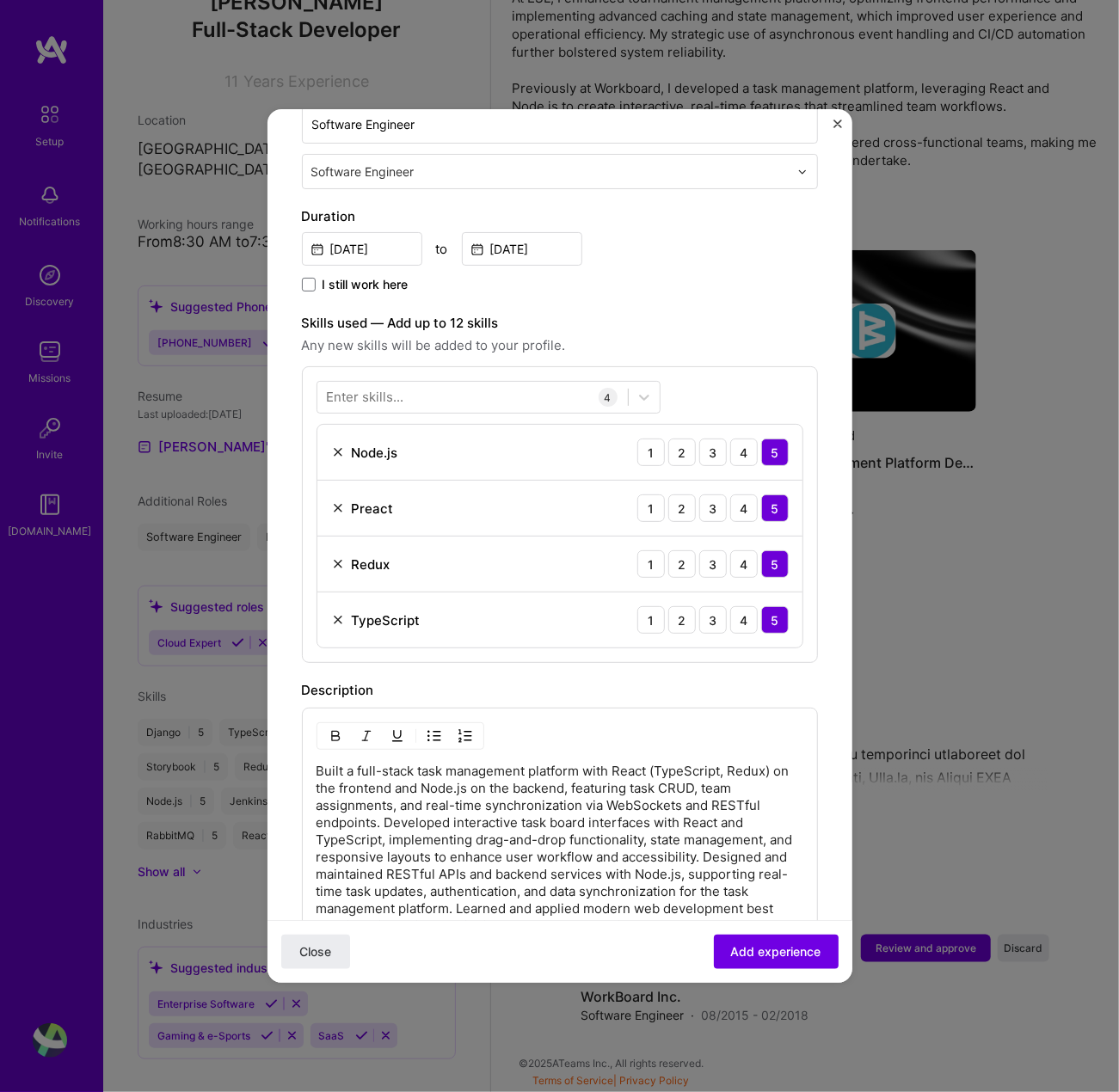
scroll to position [430, 0]
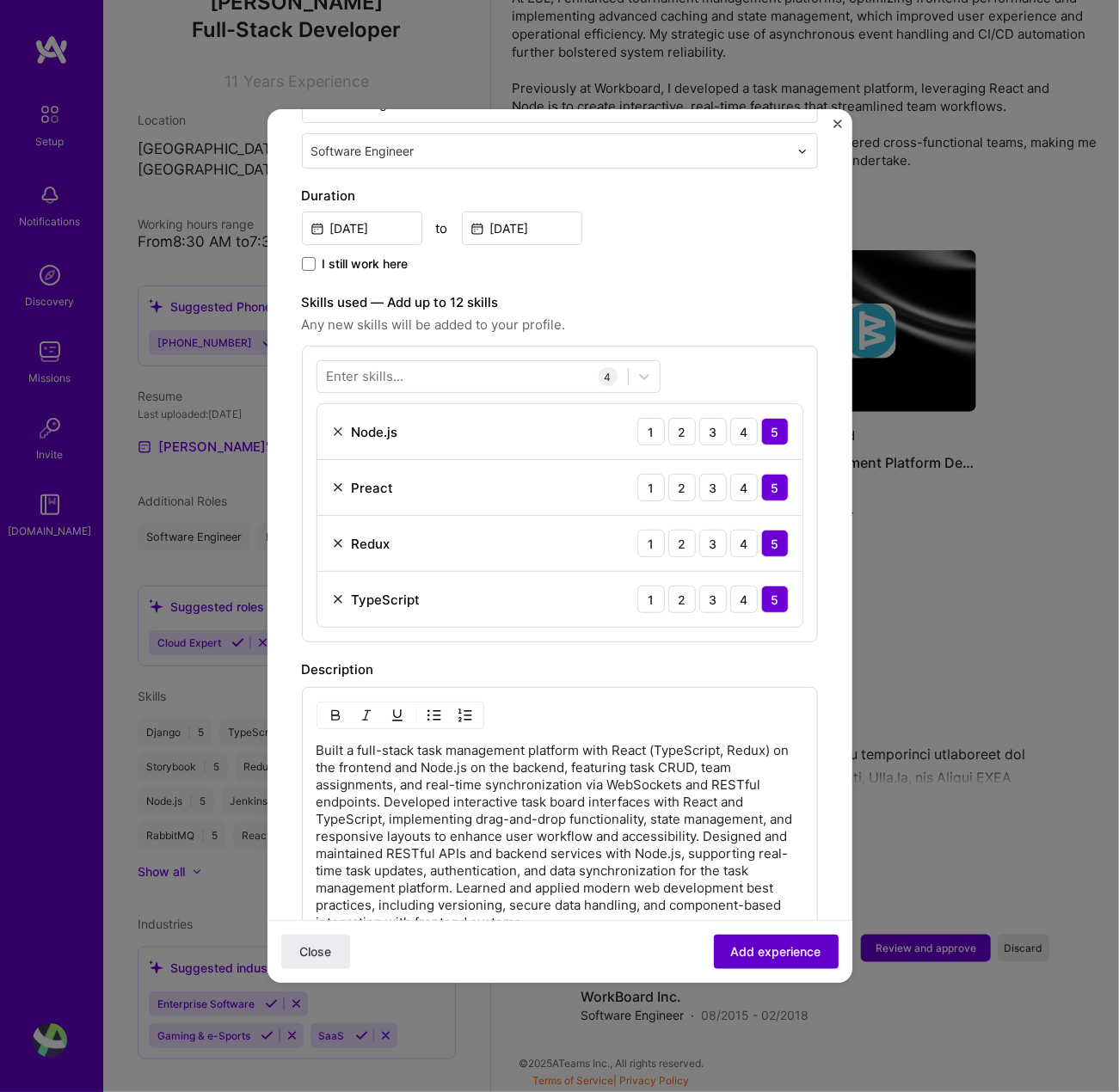
click at [756, 952] on span "Add experience" at bounding box center [776, 952] width 90 height 17
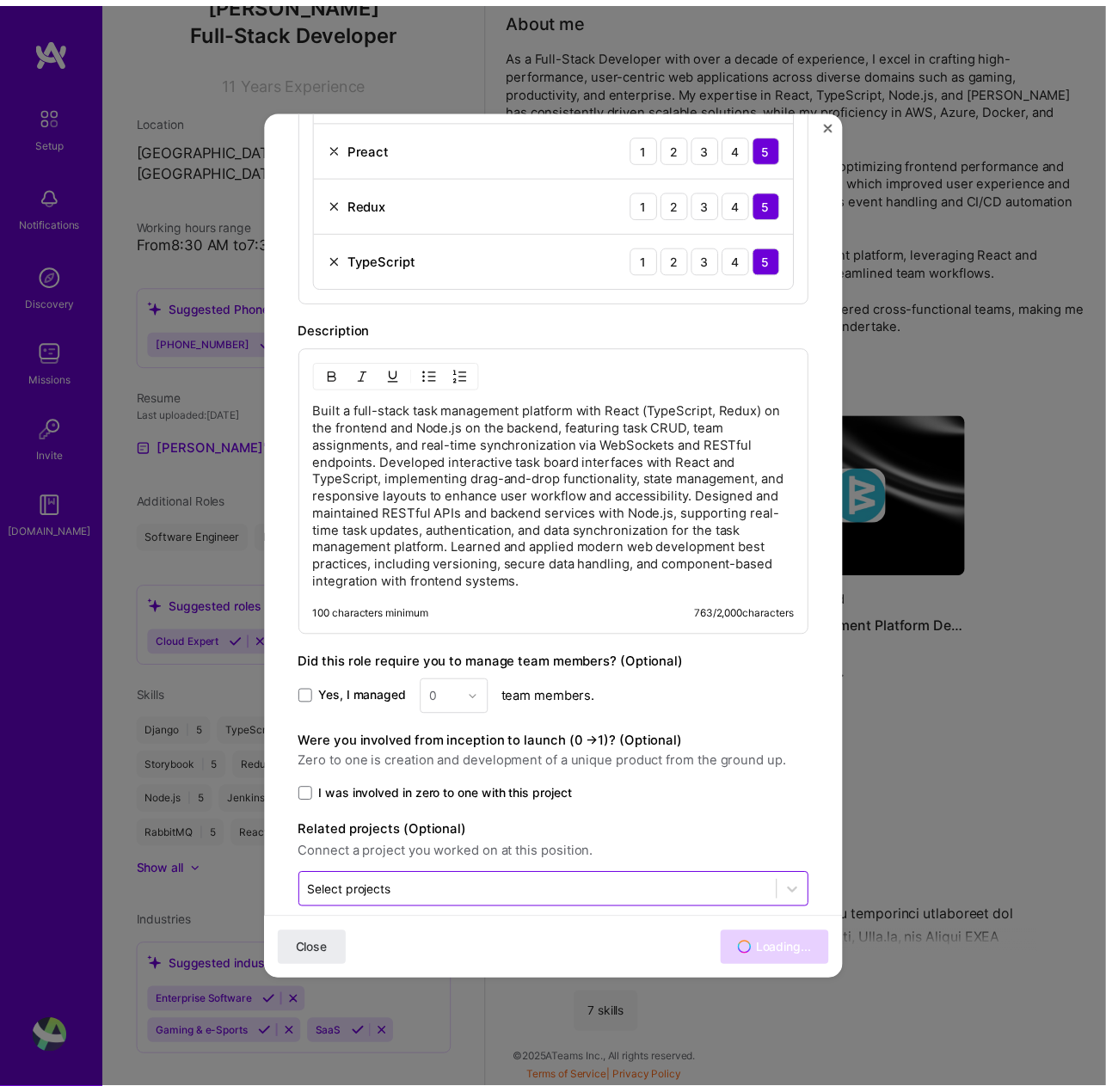
scroll to position [435, 0]
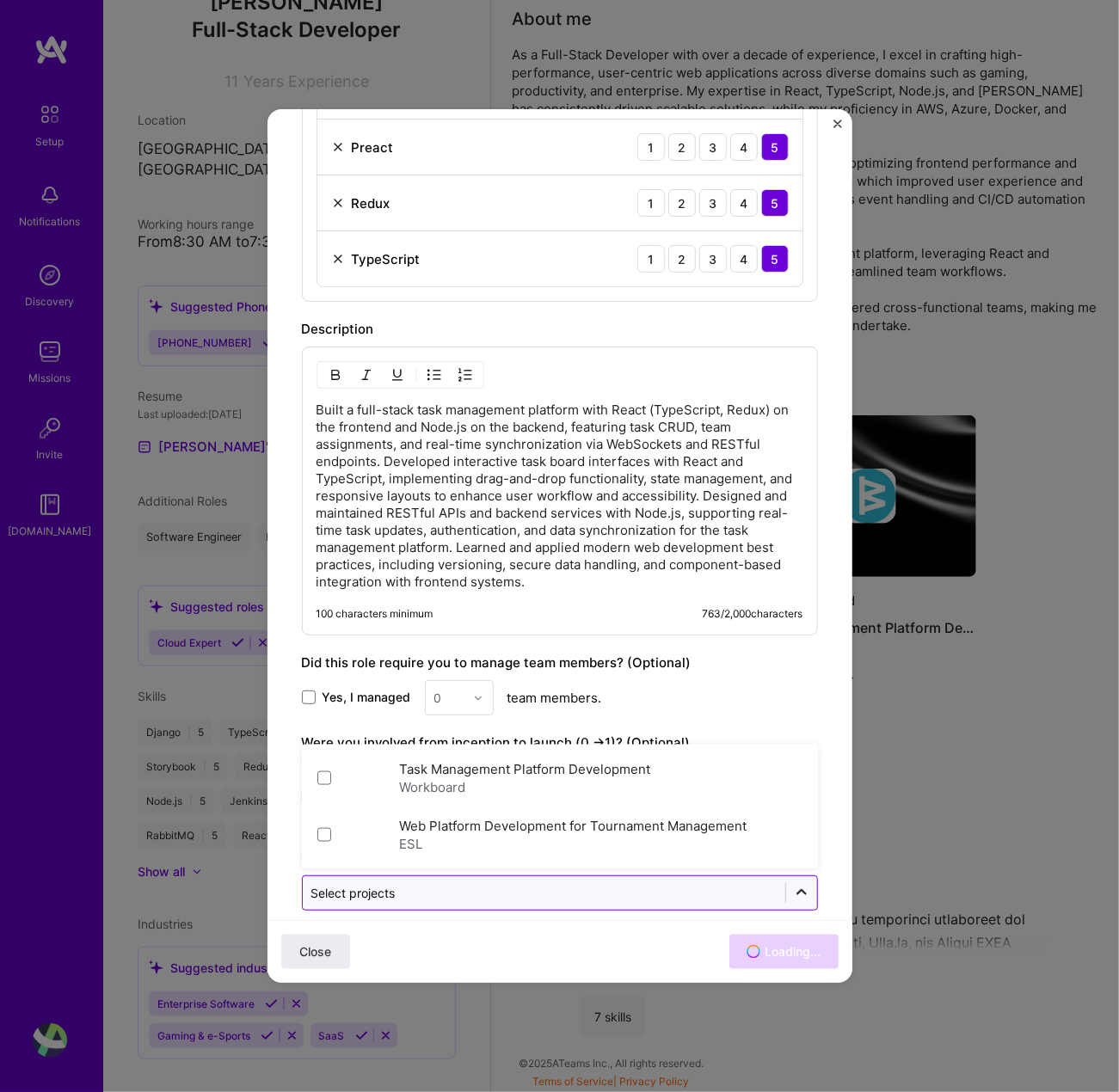
click at [793, 886] on icon at bounding box center [802, 894] width 17 height 17
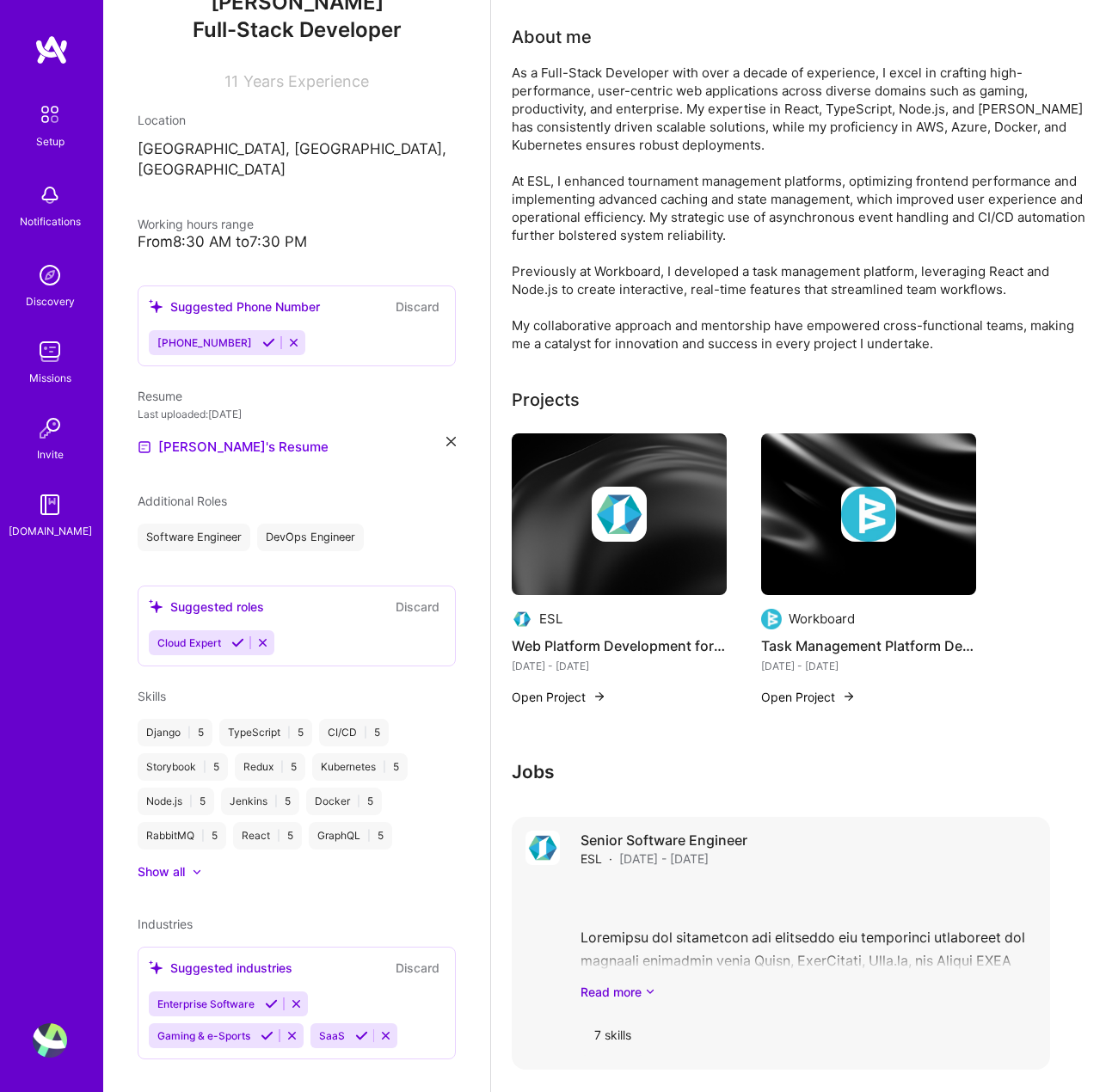
scroll to position [741, 0]
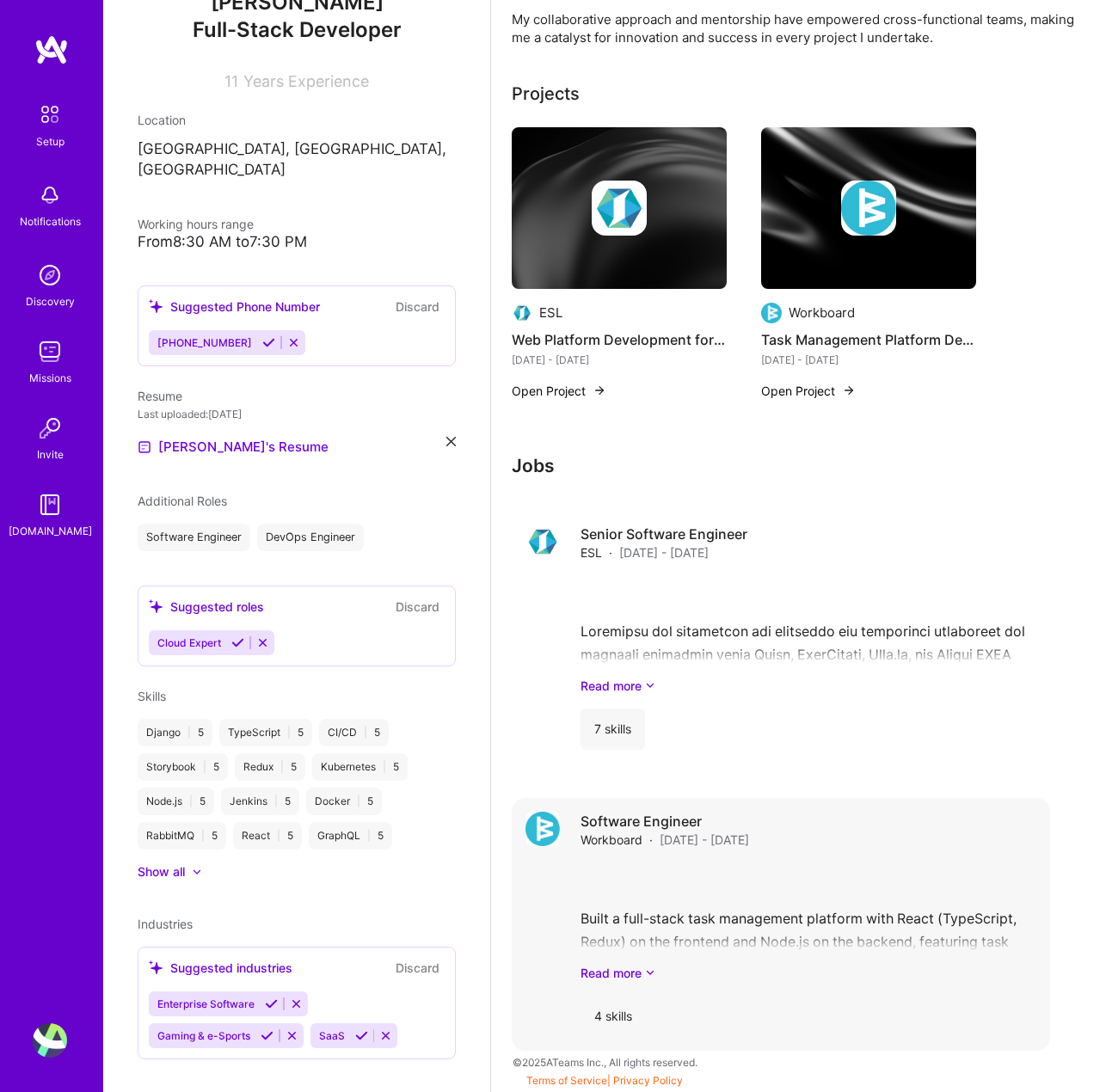
click at [754, 905] on div "Built a full-stack task management platform with React (TypeScript, Redux) on t…" at bounding box center [808, 922] width 456 height 119
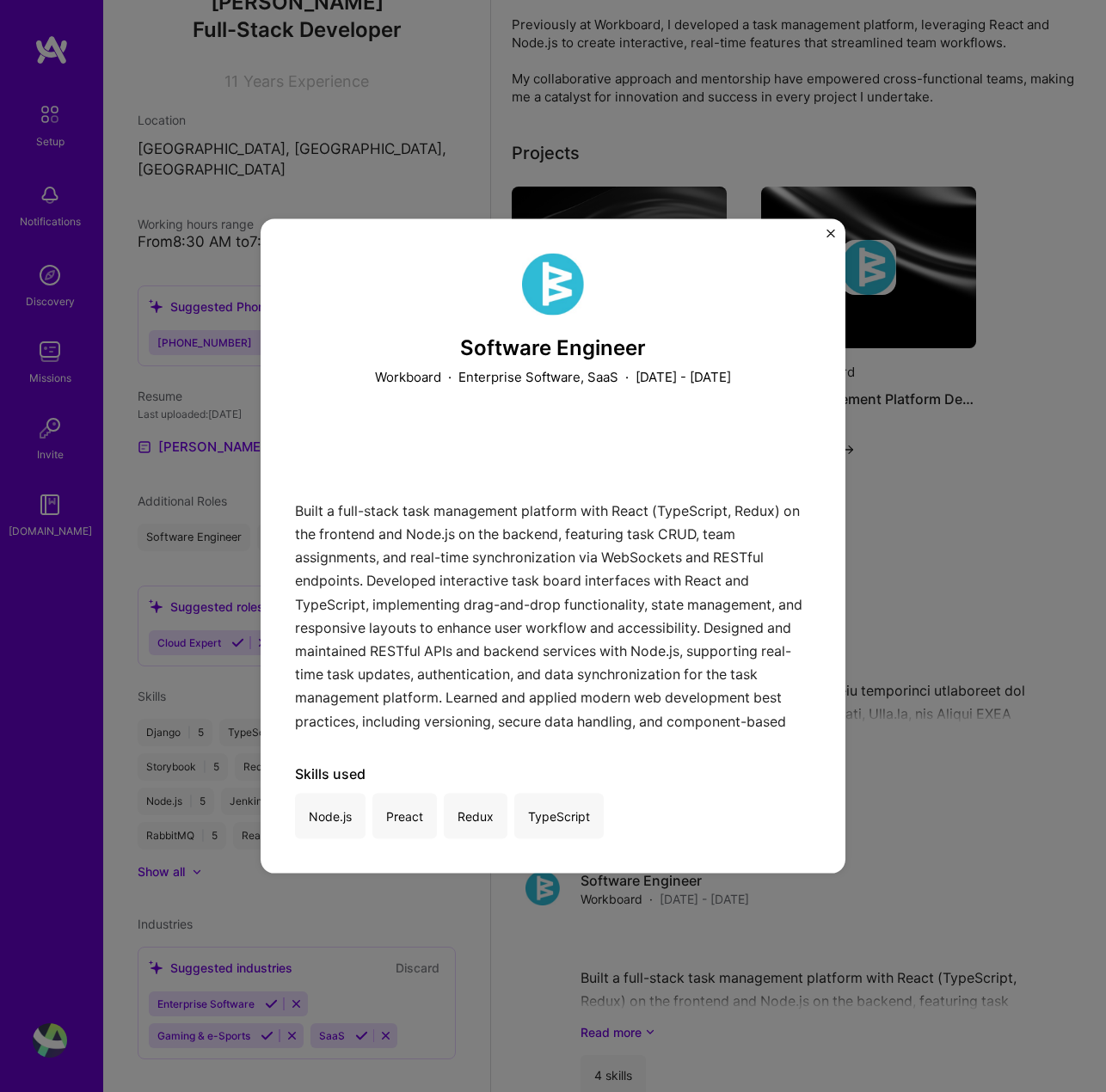
scroll to position [655, 0]
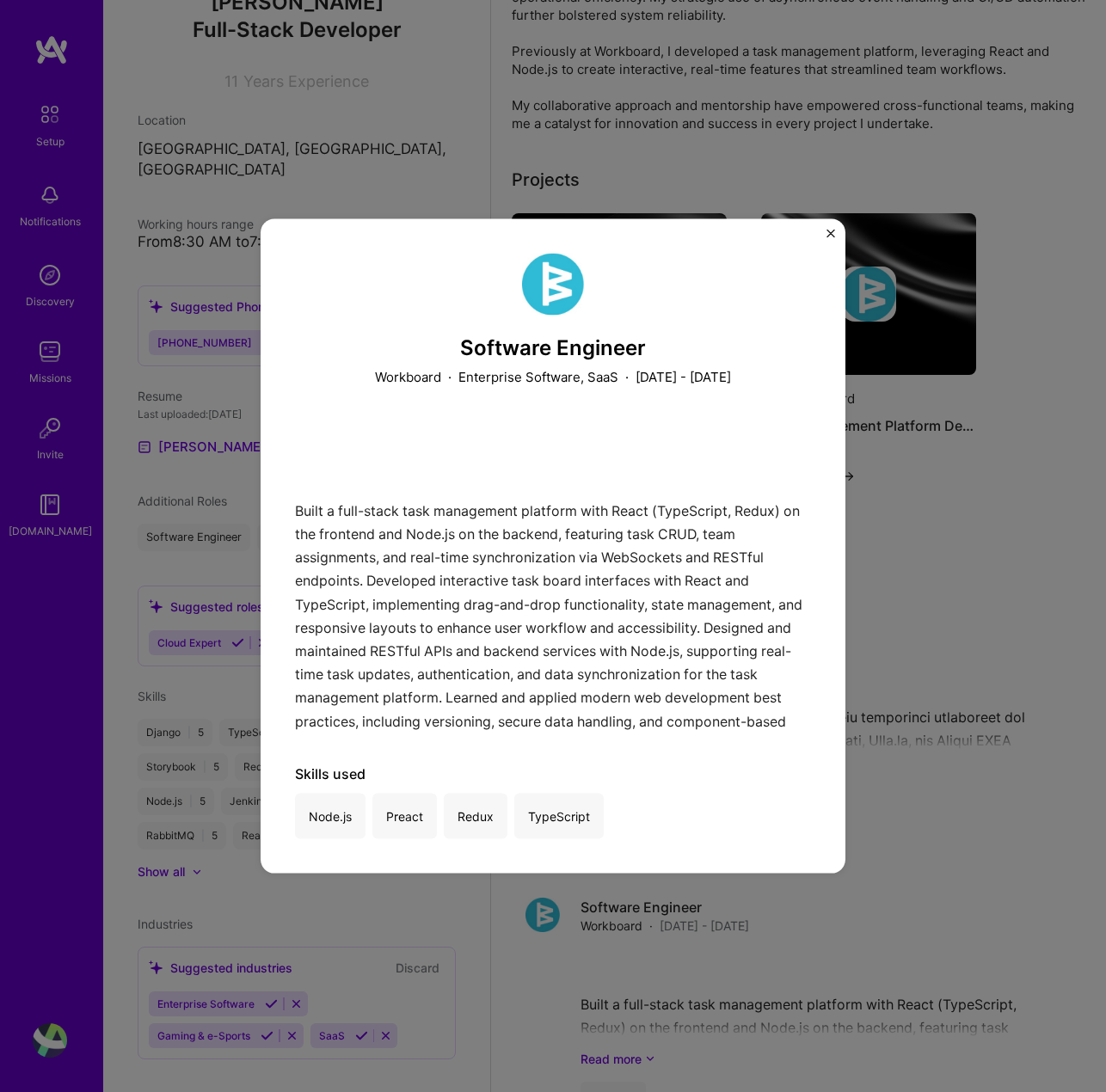
click at [830, 230] on img "Close" at bounding box center [830, 233] width 9 height 9
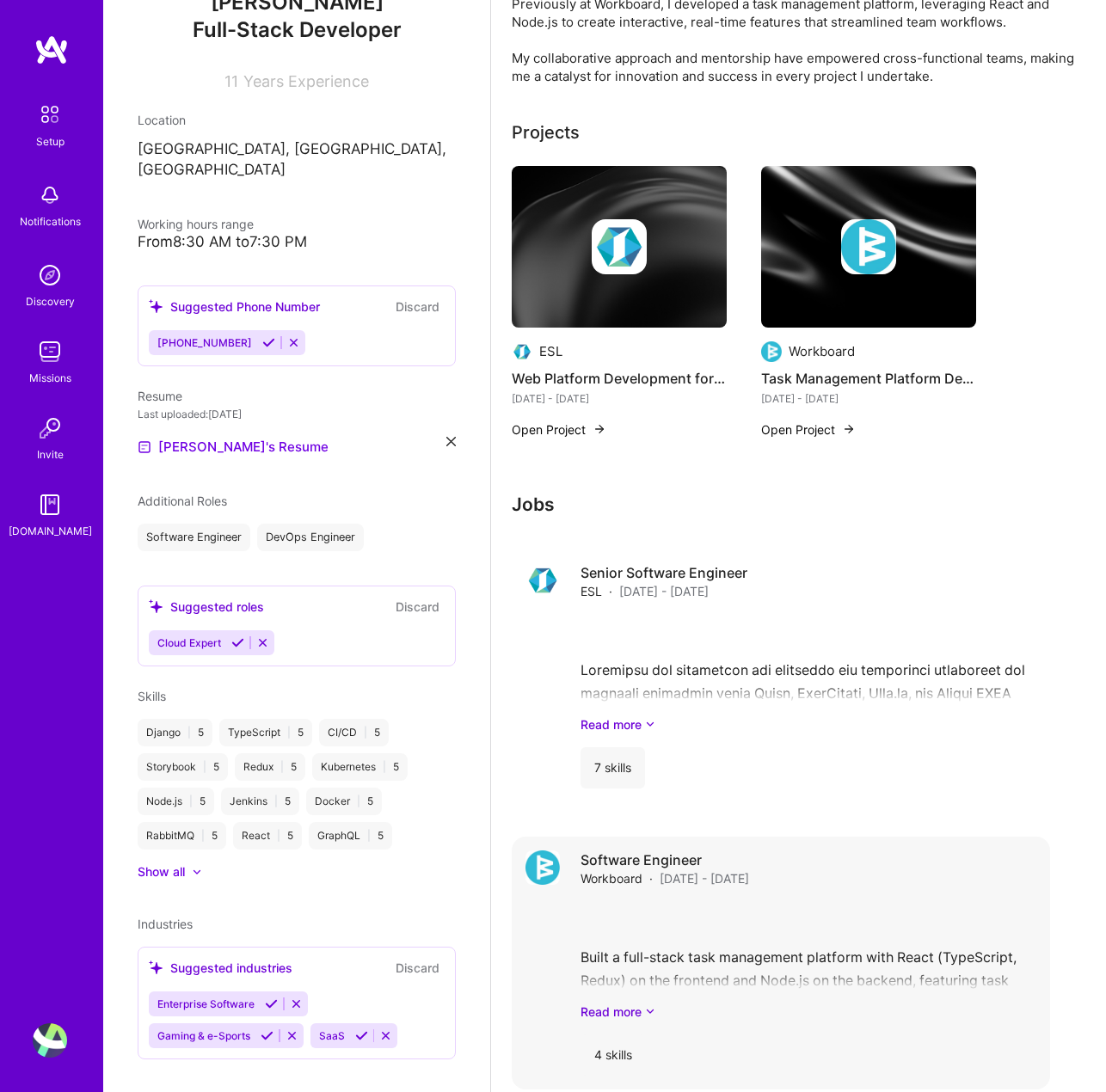
scroll to position [741, 0]
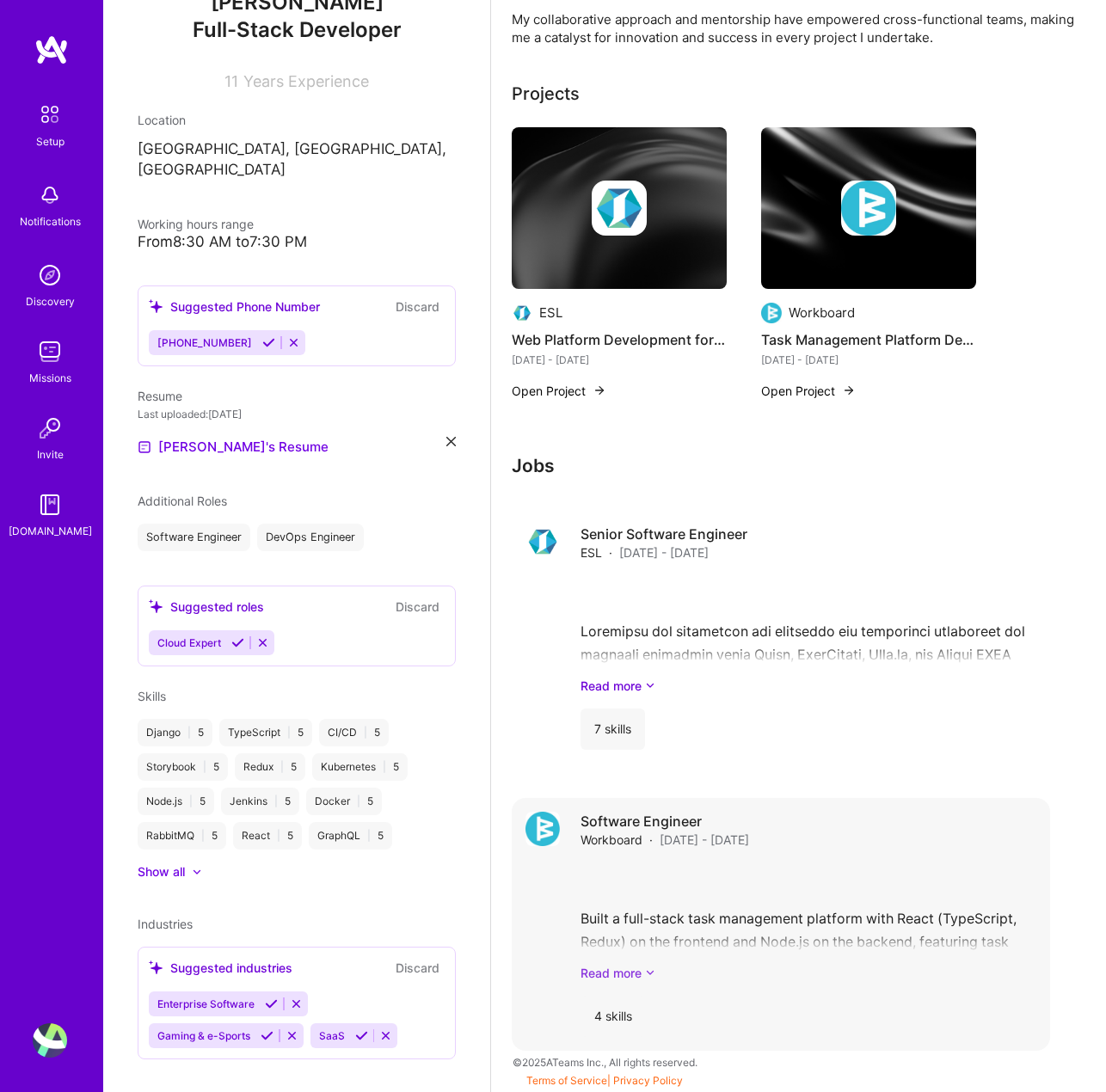
click at [640, 979] on link "Read more" at bounding box center [808, 973] width 456 height 18
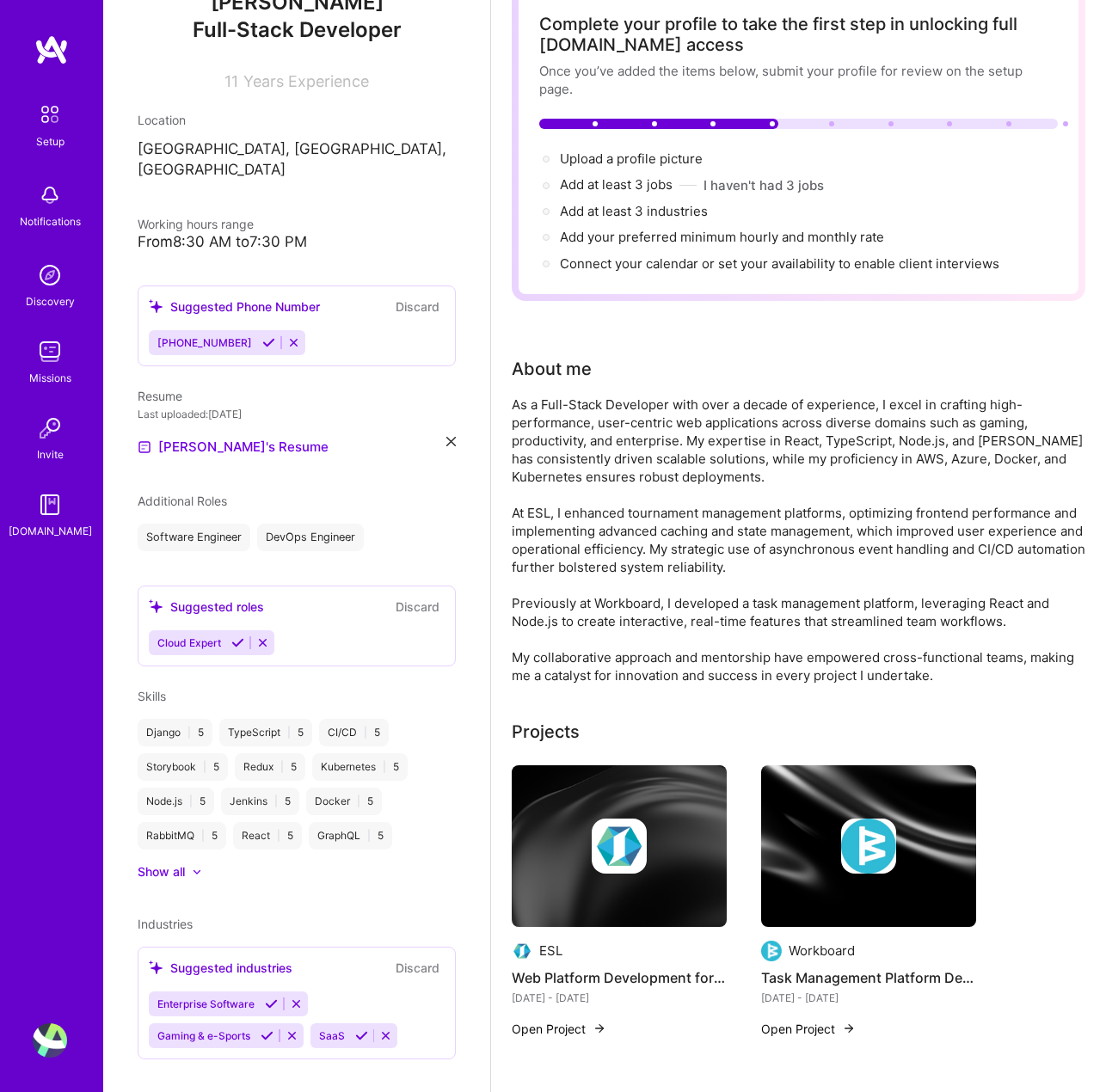
scroll to position [0, 0]
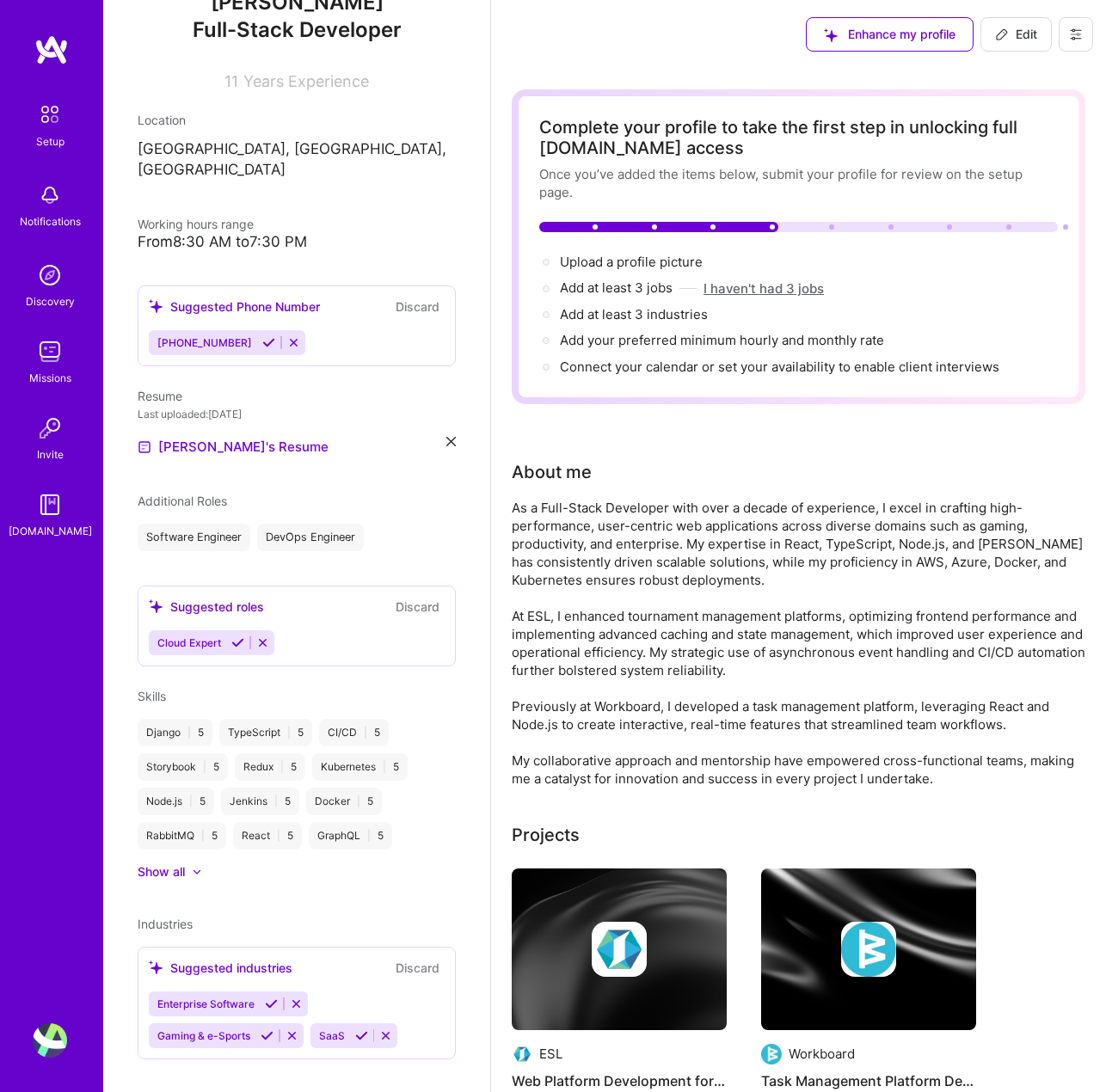
click at [758, 287] on button "I haven't had 3 jobs" at bounding box center [763, 288] width 120 height 18
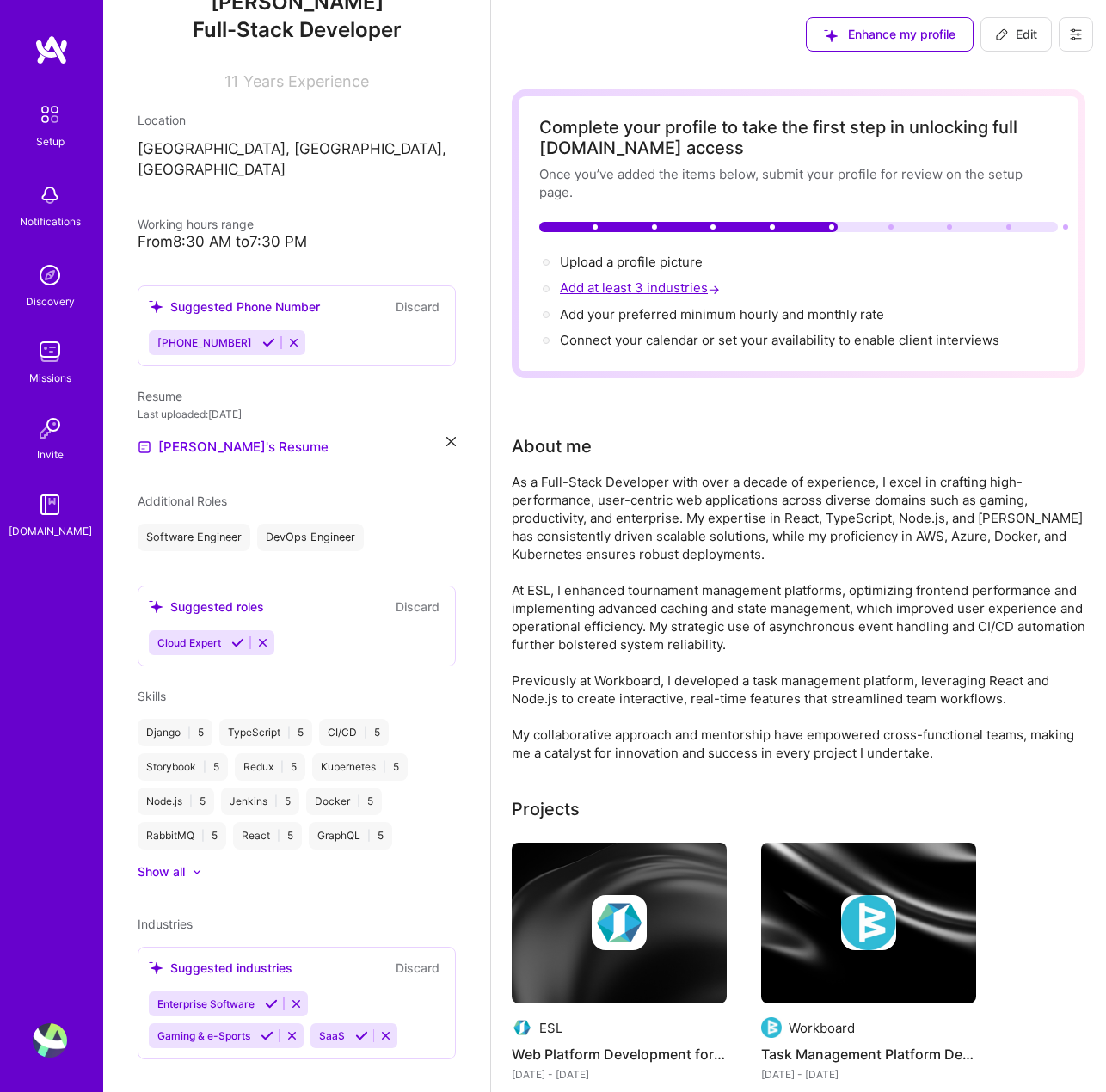
click at [587, 293] on span "Add at least 3 industries →" at bounding box center [641, 287] width 163 height 16
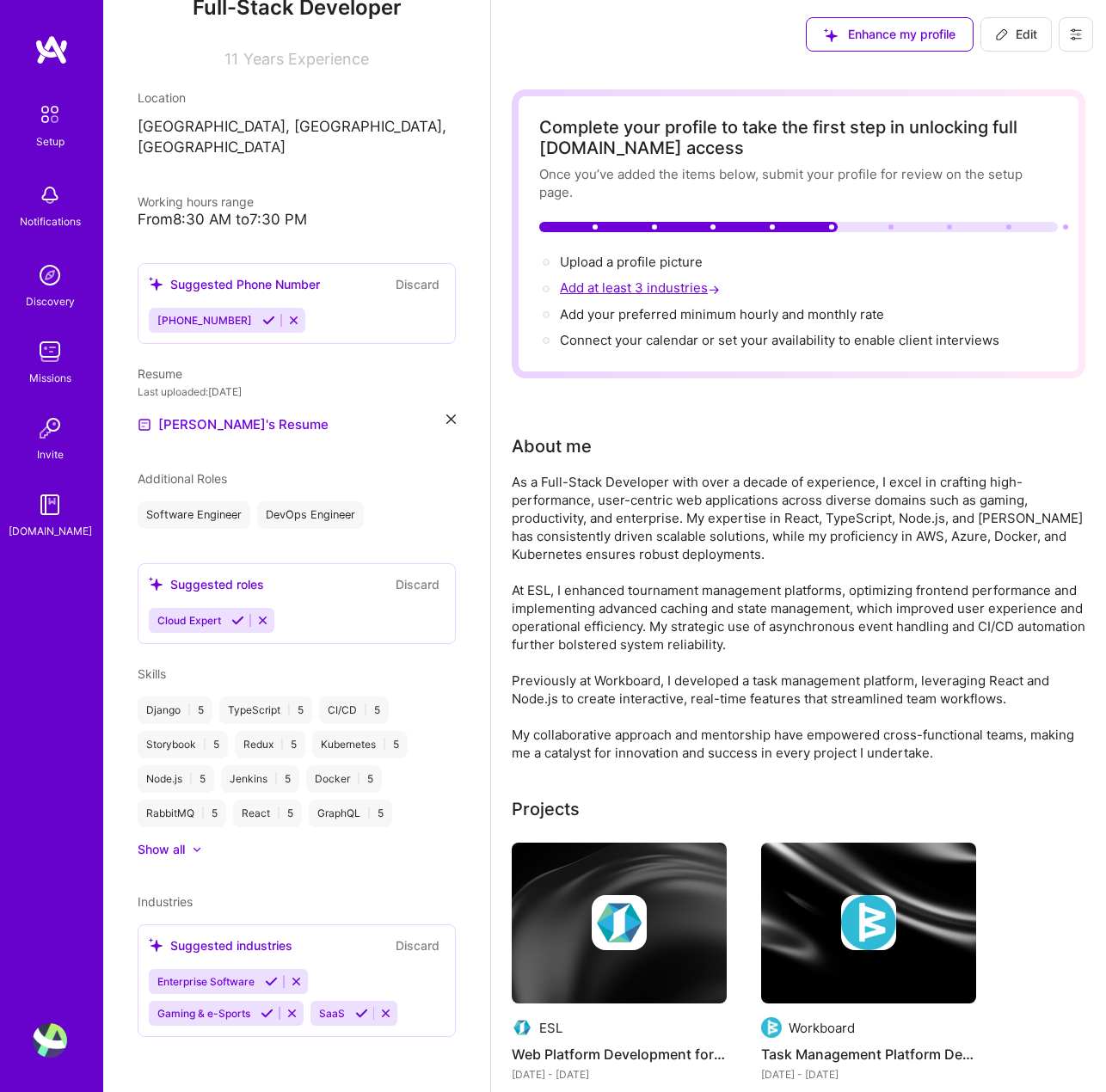
select select "US"
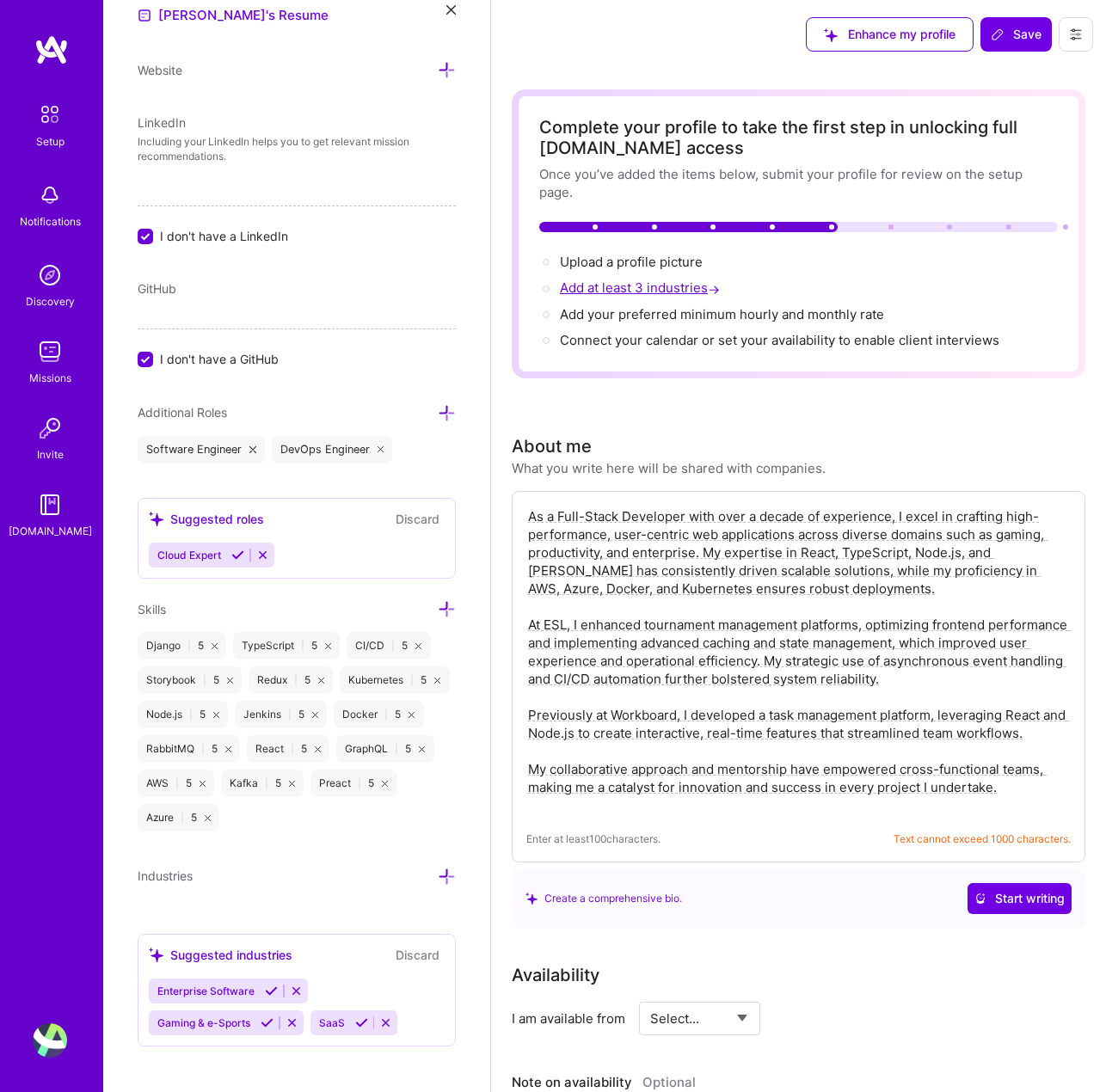
scroll to position [919, 0]
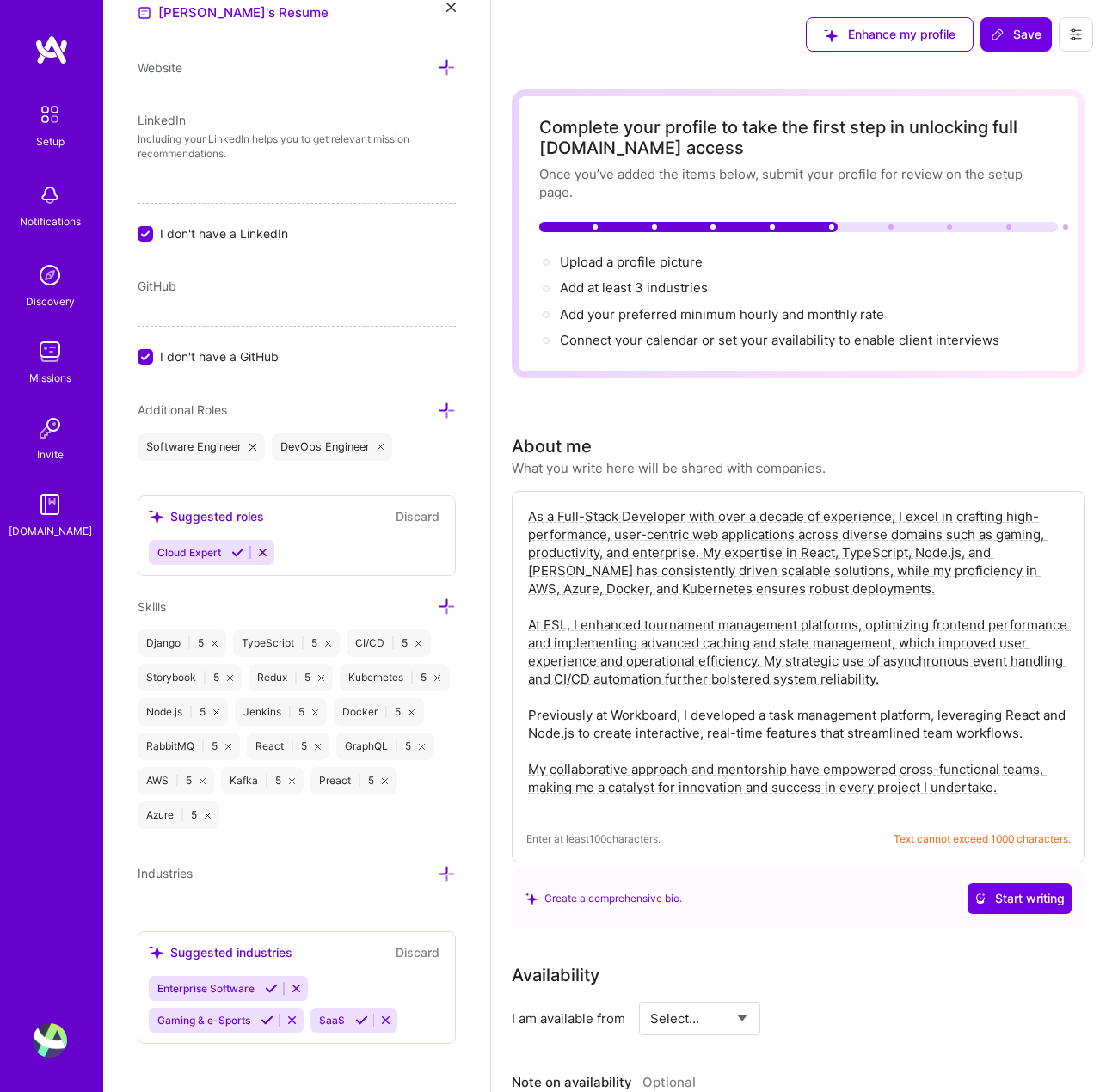
click at [357, 977] on div "Enterprise Software Gaming & e-Sports SaaS" at bounding box center [297, 1005] width 296 height 57
click at [416, 1010] on div "Enterprise Software Gaming & e-Sports SaaS" at bounding box center [297, 1005] width 296 height 57
click at [268, 983] on icon at bounding box center [271, 988] width 12 height 12
click at [265, 1014] on icon at bounding box center [266, 1020] width 12 height 12
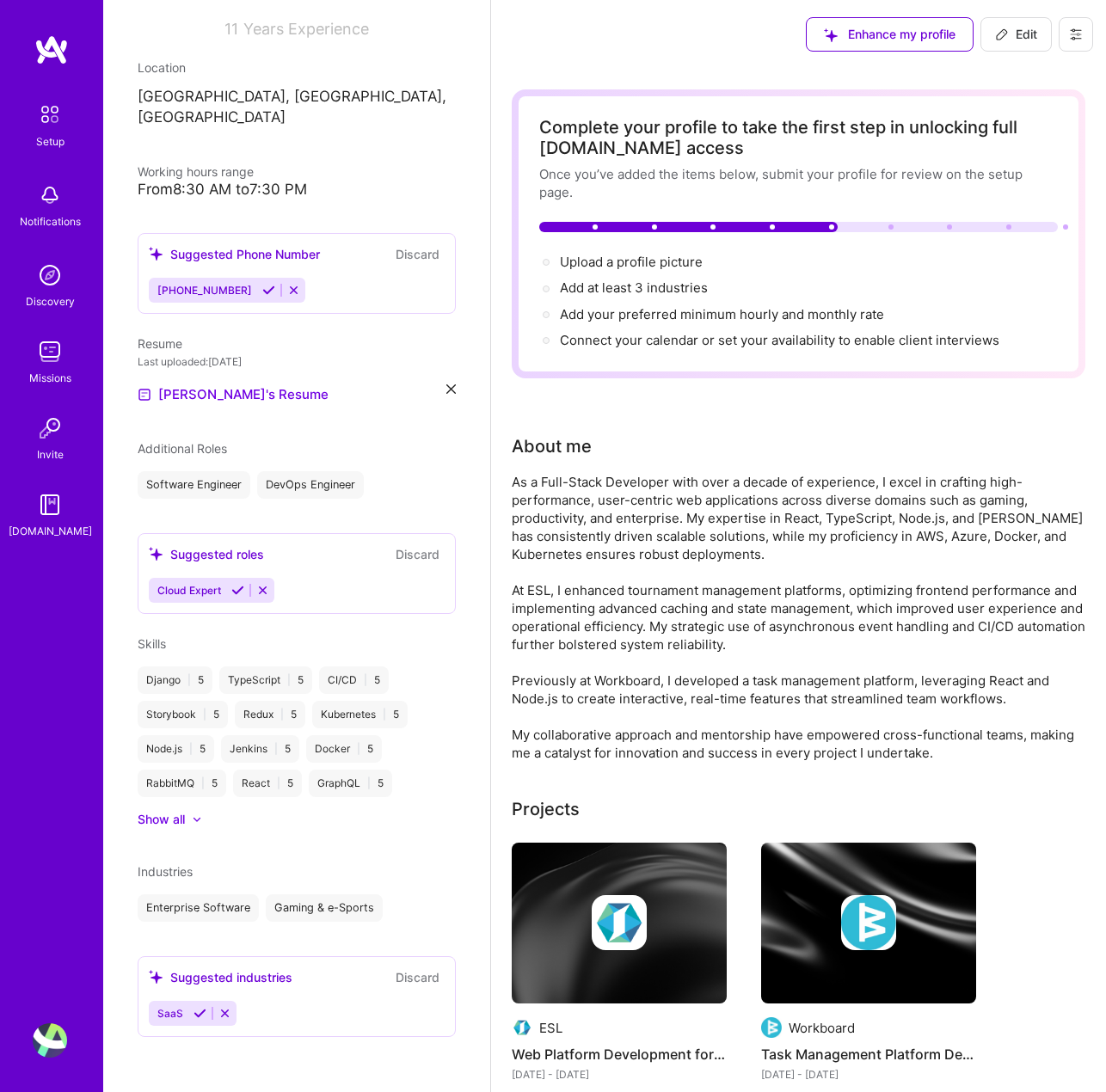
scroll to position [237, 0]
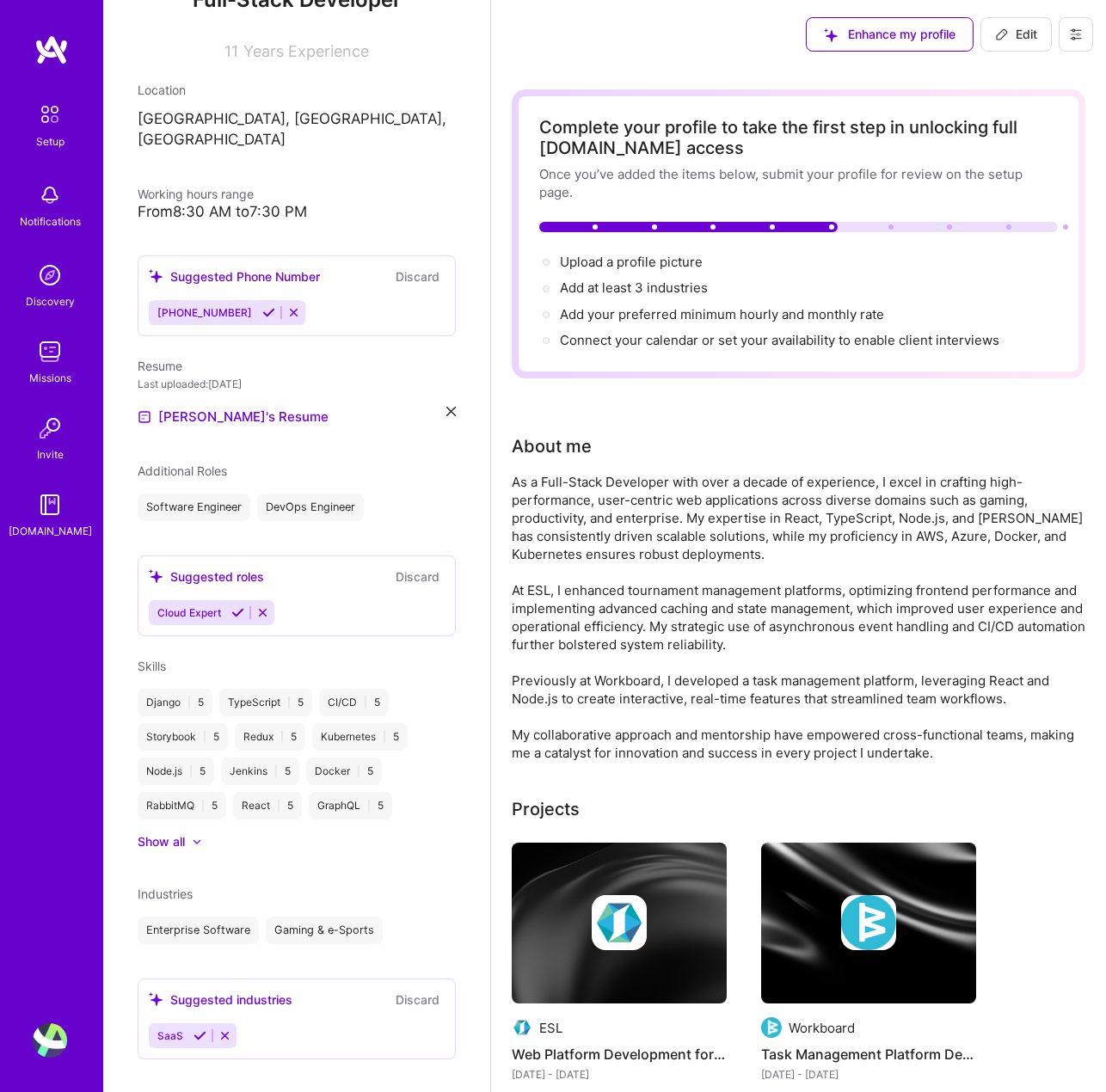
click at [194, 1030] on icon at bounding box center [200, 1035] width 12 height 12
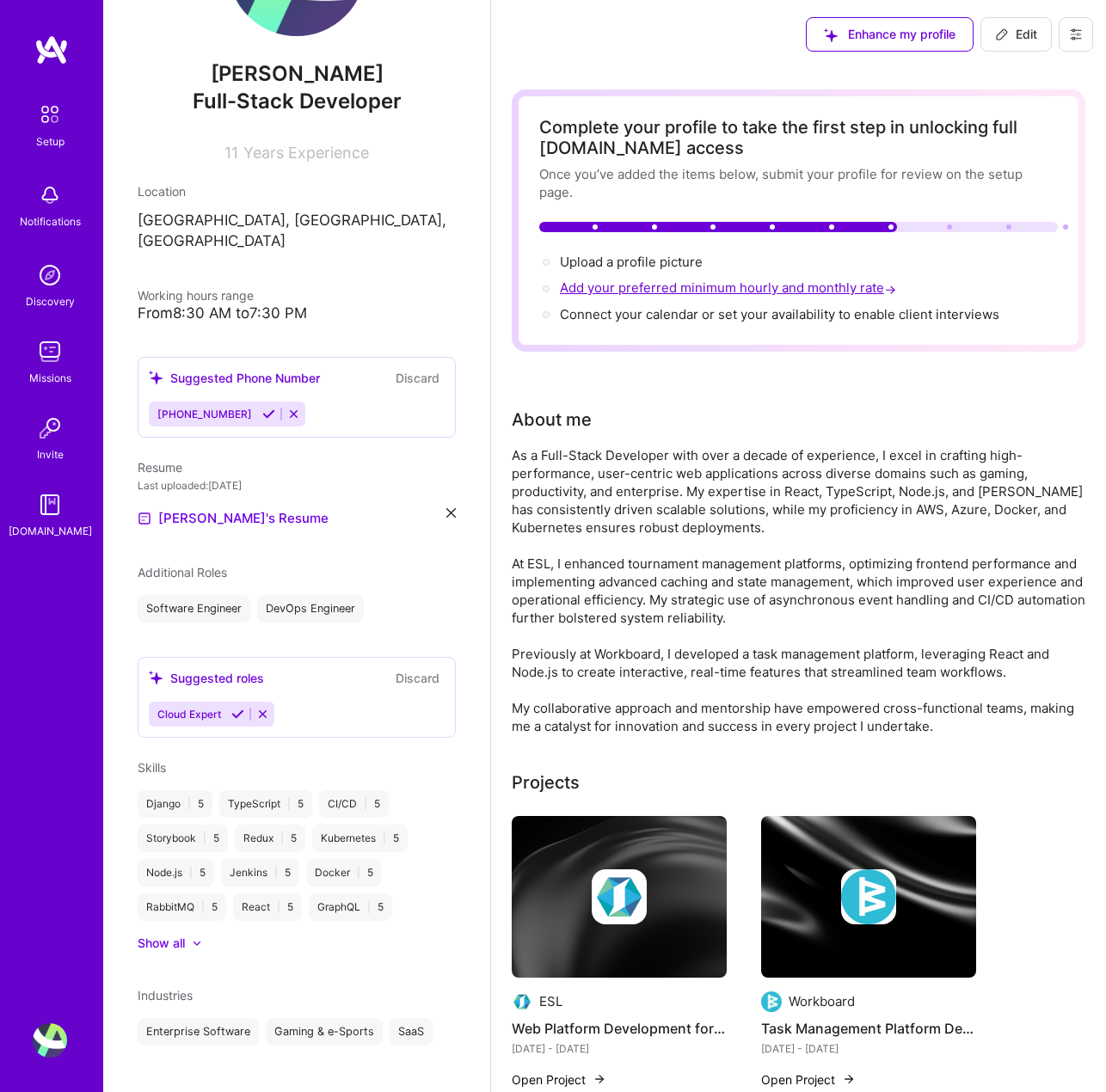
click at [651, 290] on span "Add your preferred minimum hourly and monthly rate →" at bounding box center [730, 287] width 340 height 16
select select "US"
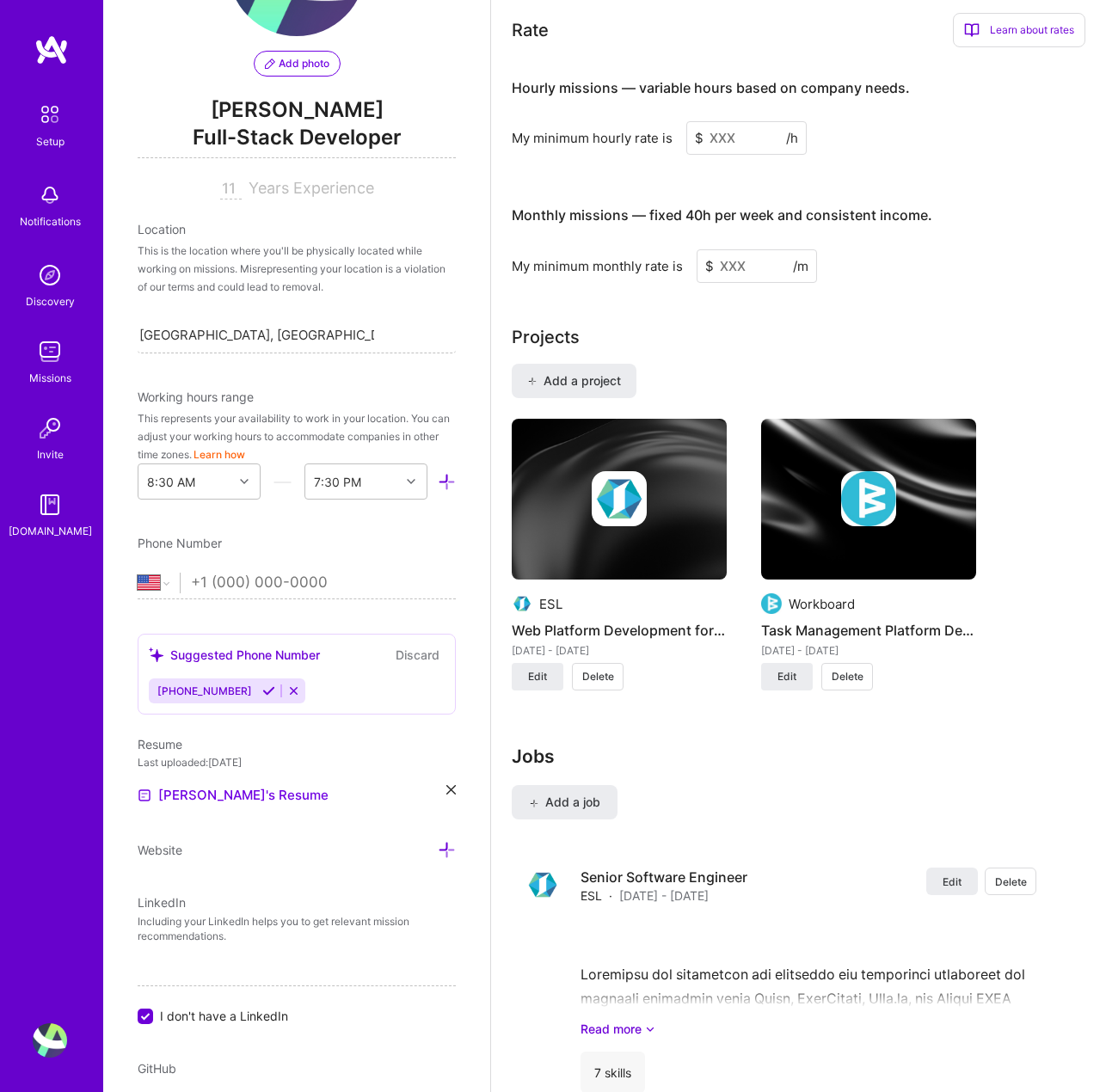
scroll to position [1274, 0]
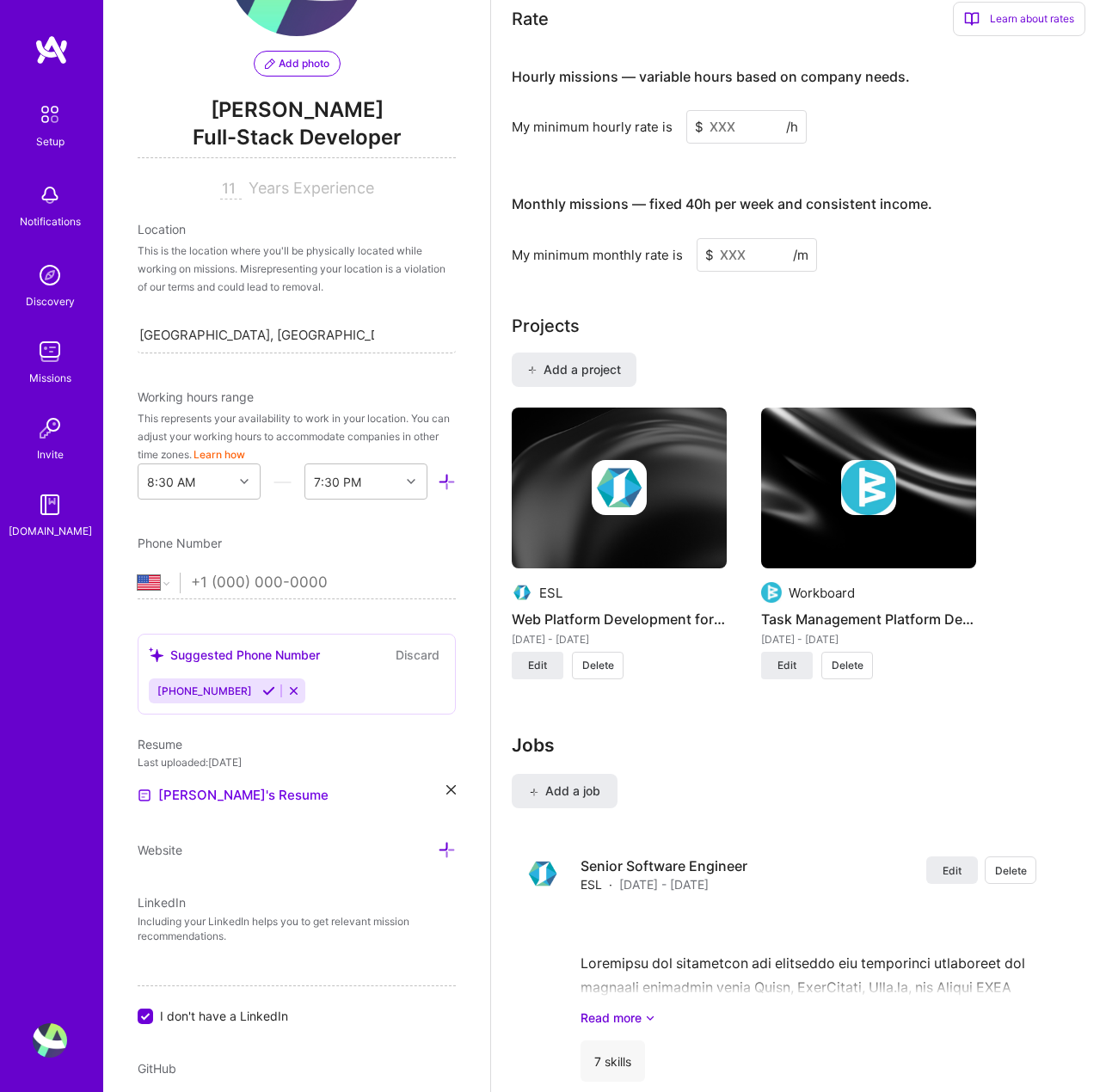
click at [730, 257] on input at bounding box center [756, 255] width 120 height 34
type input "40"
click at [729, 129] on input at bounding box center [746, 127] width 120 height 34
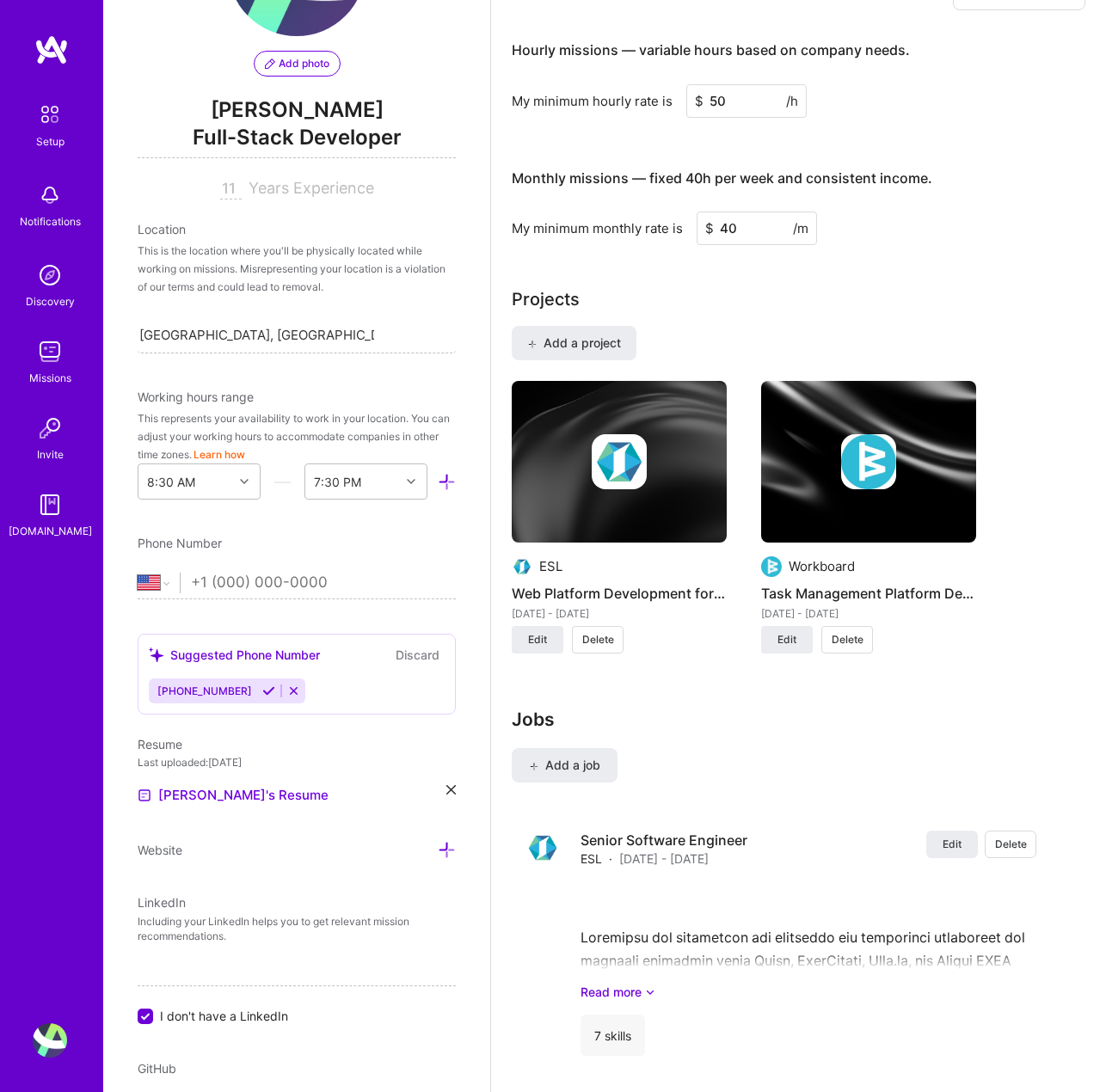
type input "50"
click at [746, 218] on input "40" at bounding box center [756, 228] width 120 height 34
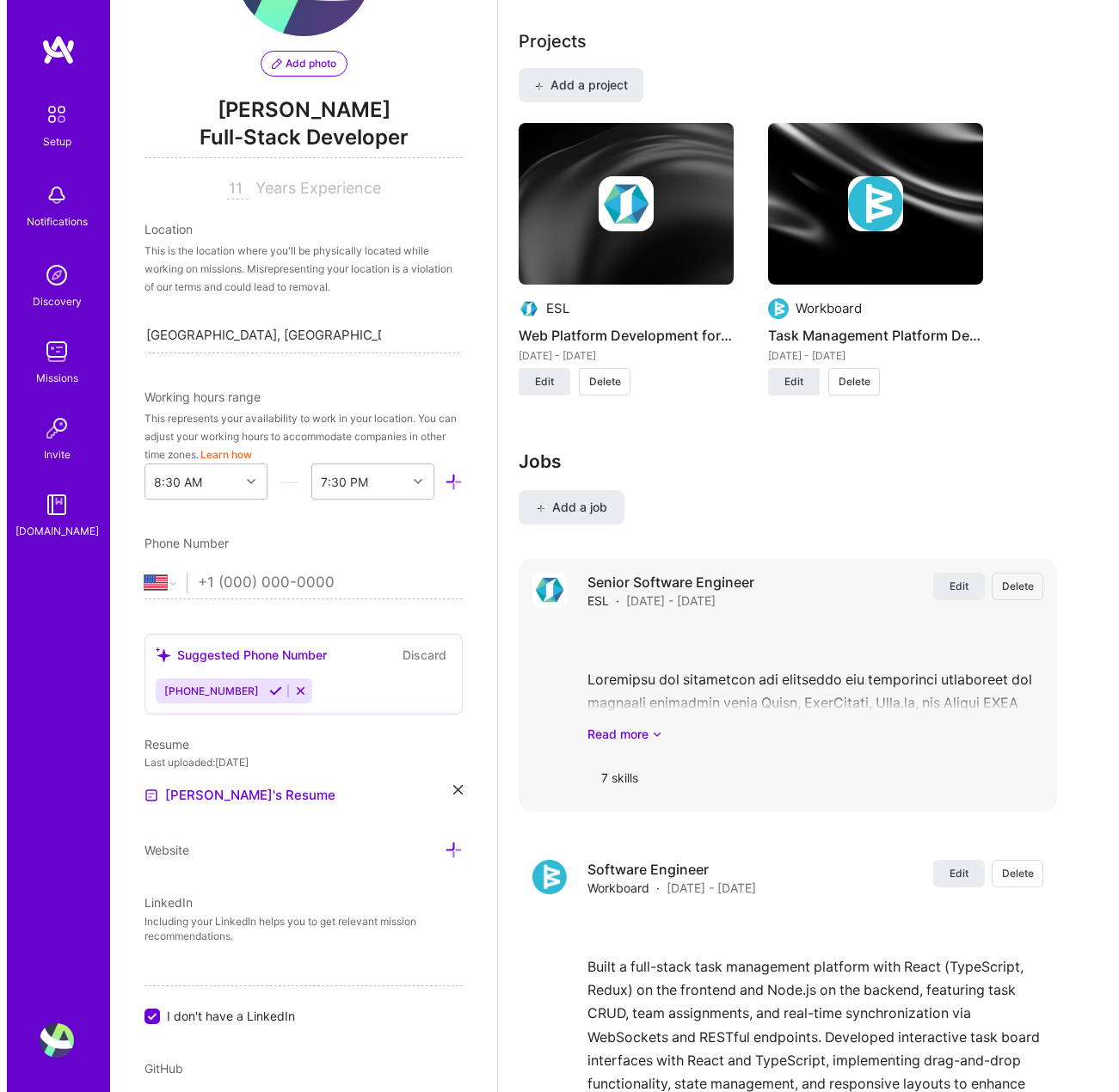
scroll to position [1619, 0]
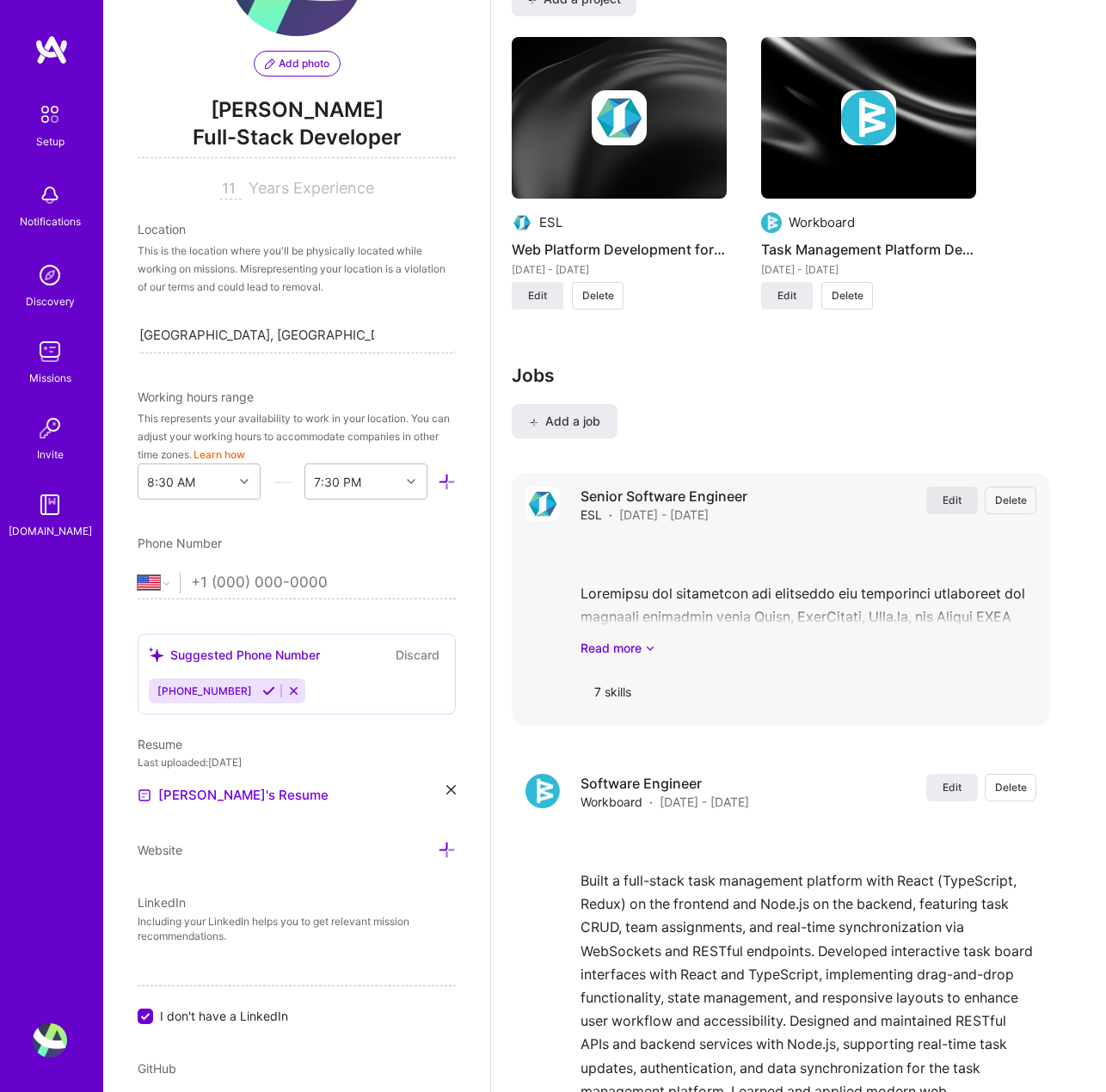
type input "8000"
click at [950, 501] on button "Edit" at bounding box center [952, 500] width 52 height 28
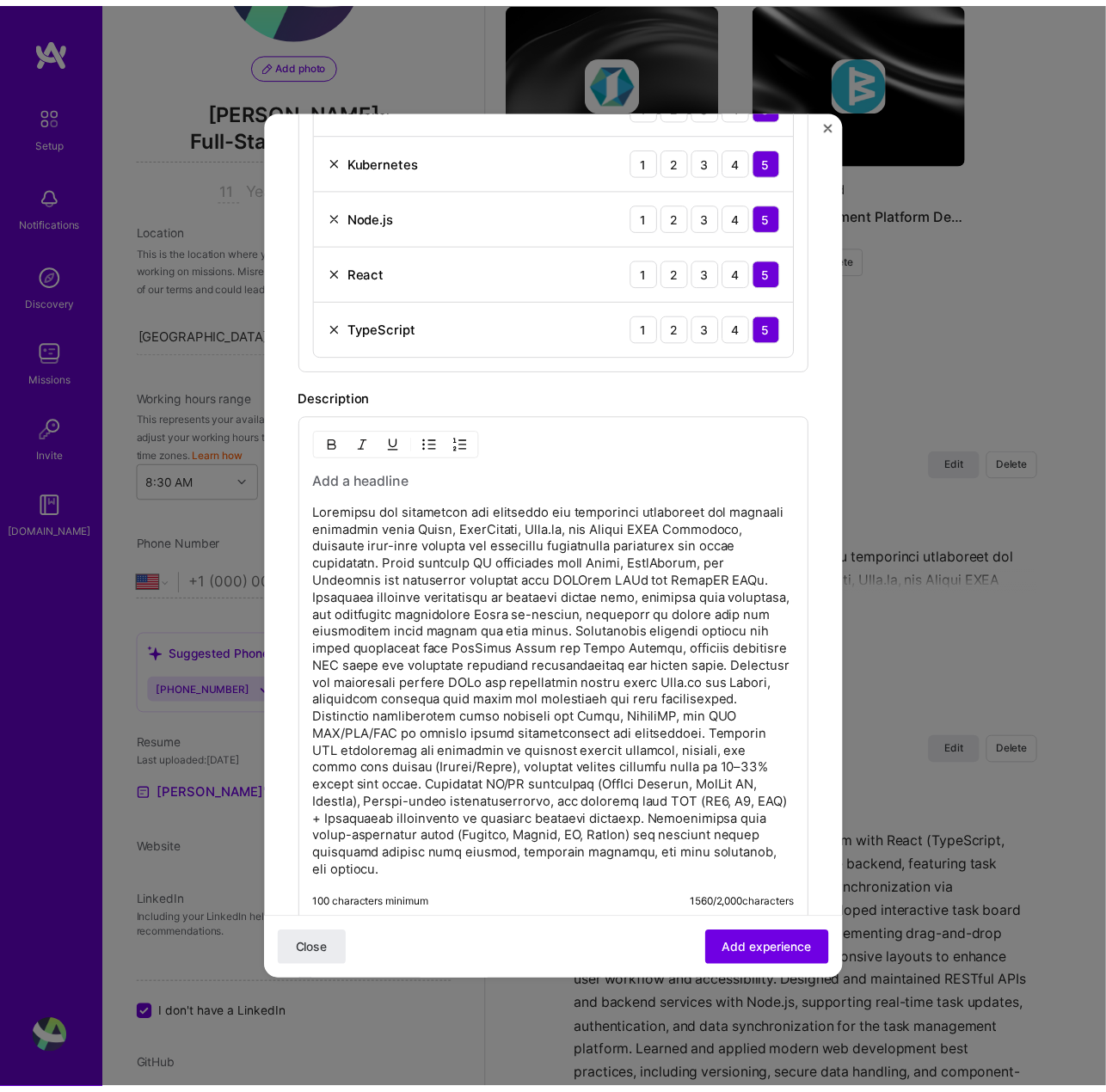
scroll to position [1082, 0]
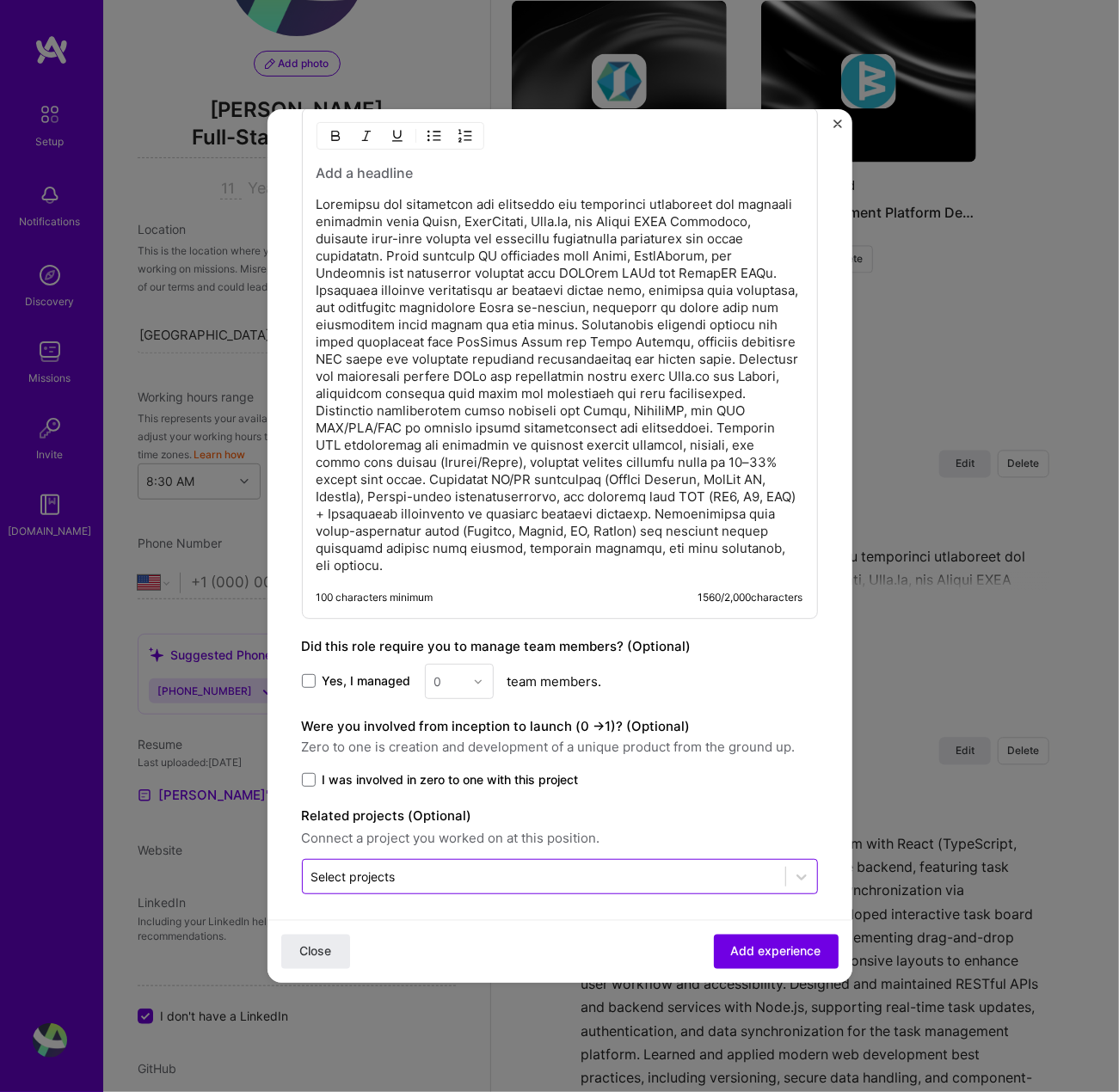
click at [349, 876] on div "Select projects" at bounding box center [353, 877] width 85 height 18
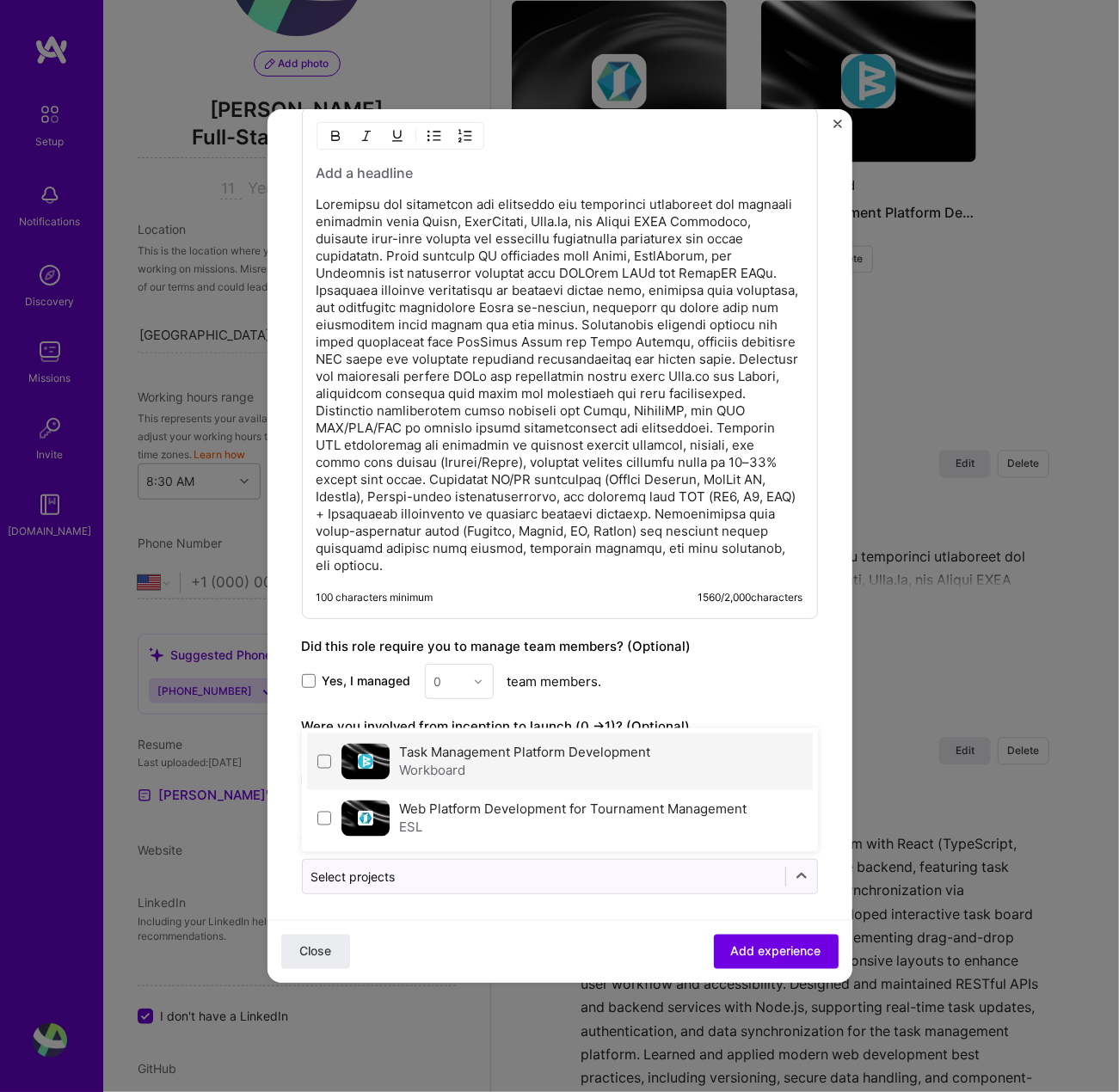
click at [325, 763] on div "Task Management Platform Development Workboard" at bounding box center [560, 762] width 506 height 57
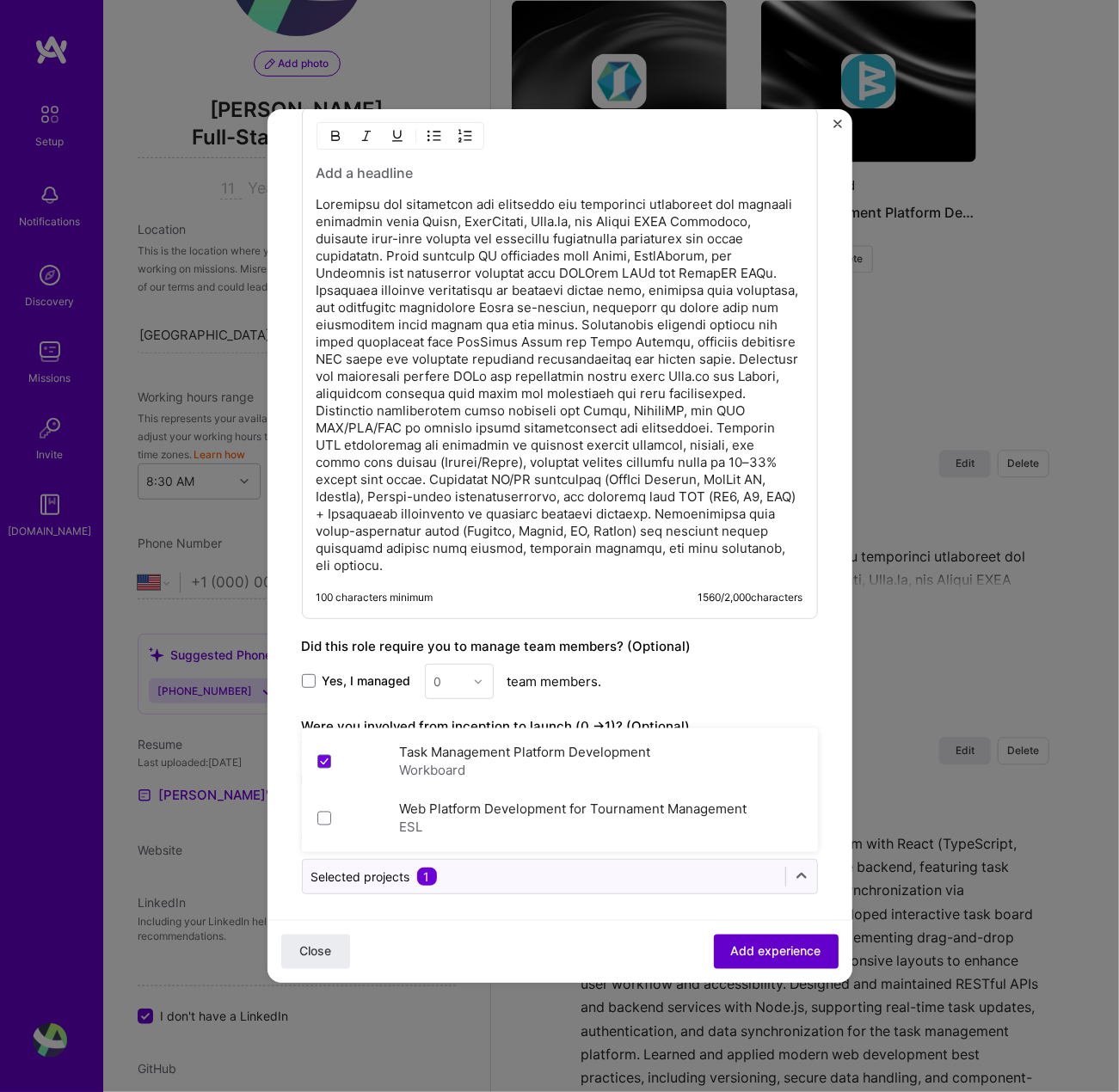
click at [752, 943] on button "Add experience" at bounding box center [776, 953] width 125 height 35
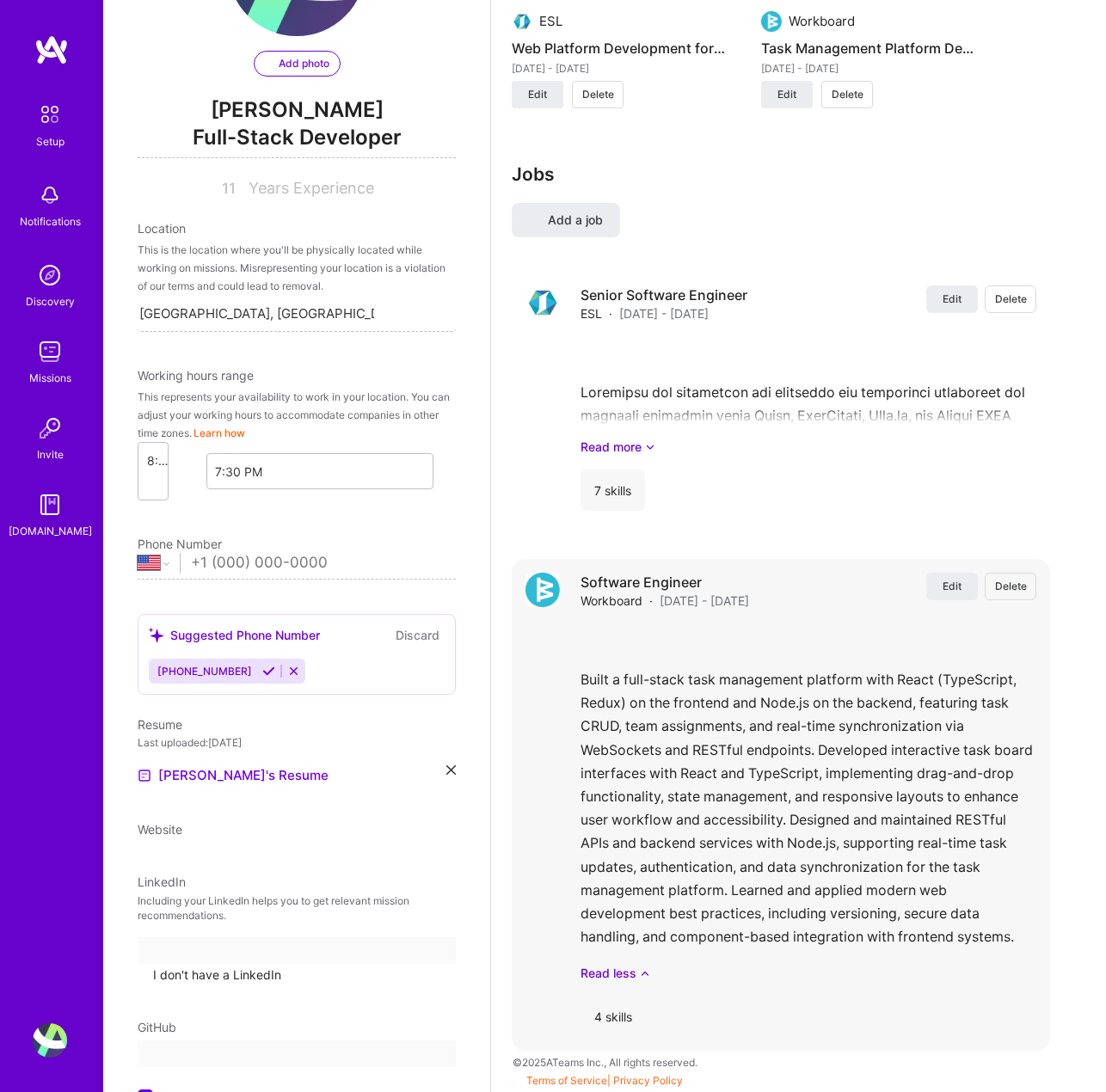
scroll to position [0, 0]
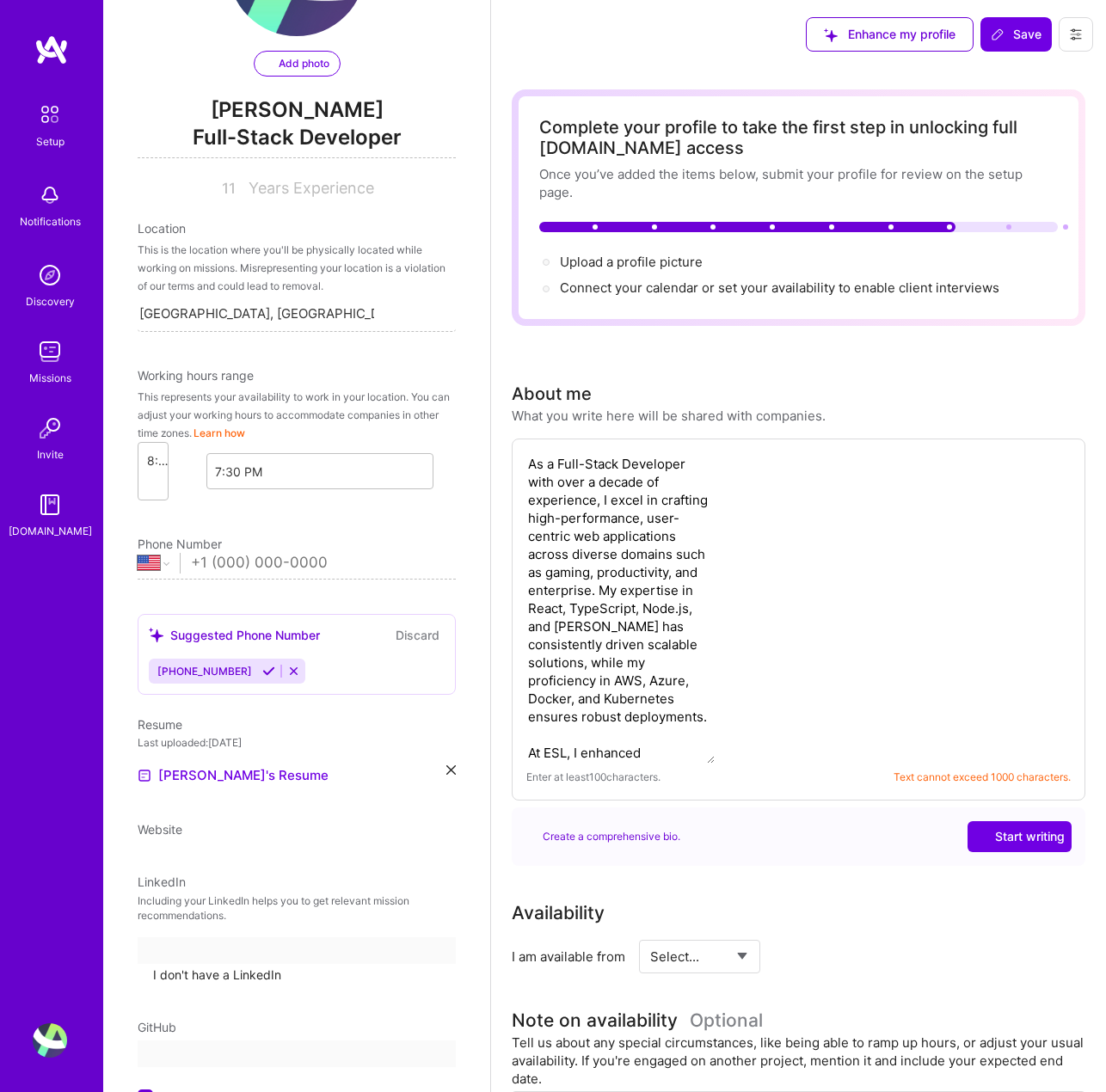
select select "US"
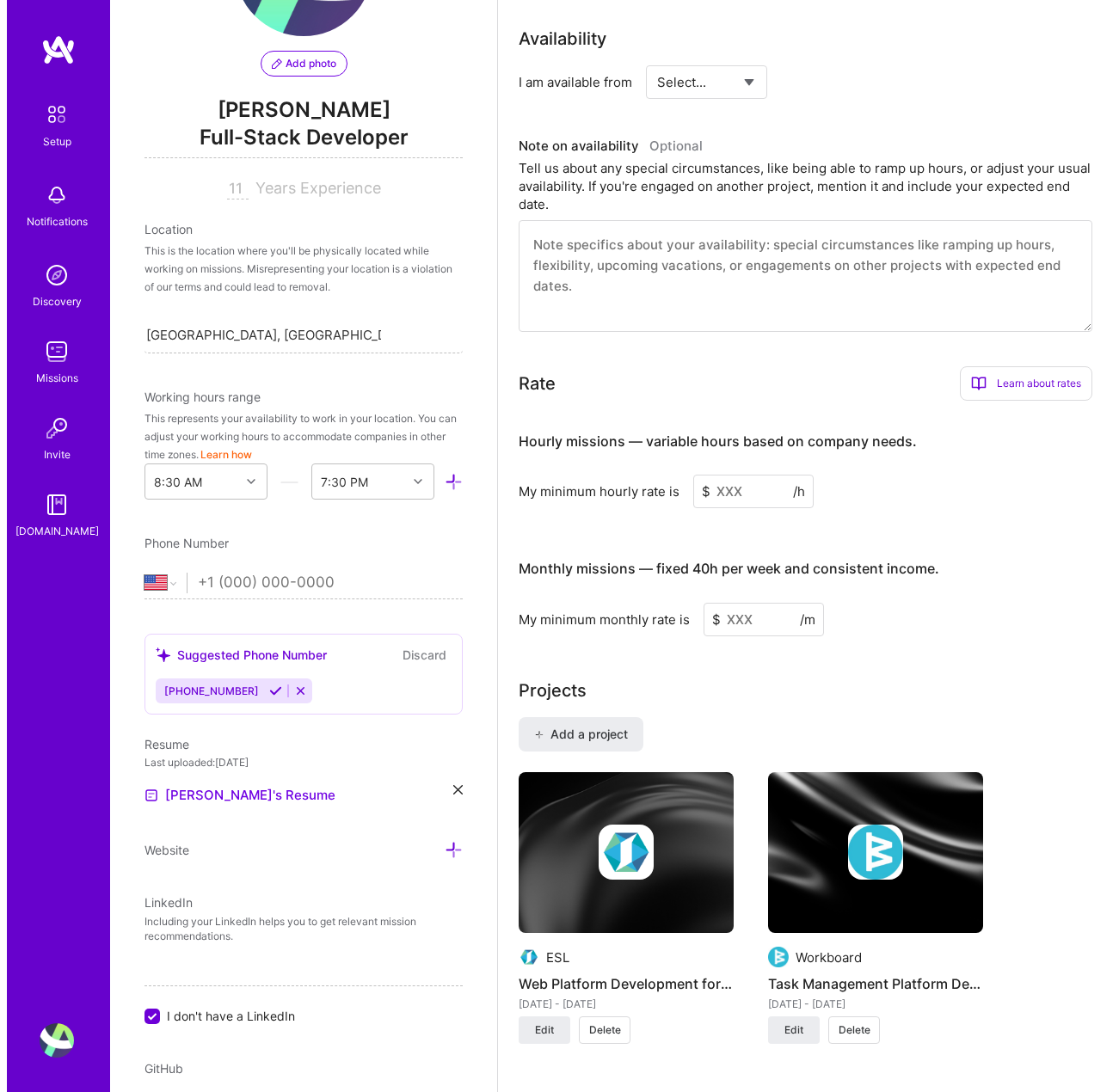
scroll to position [1118, 0]
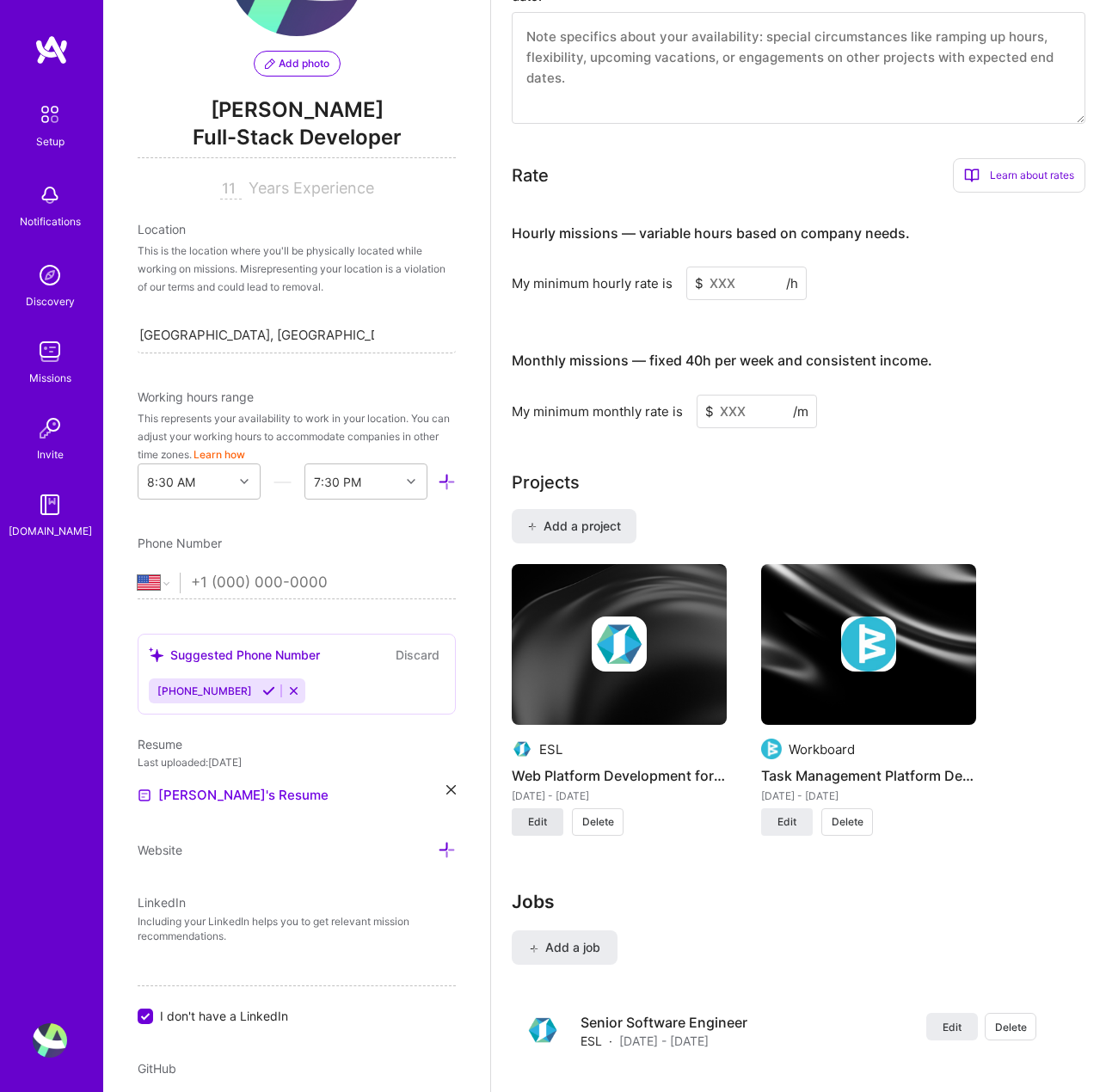
click at [524, 819] on button "Edit" at bounding box center [538, 822] width 52 height 28
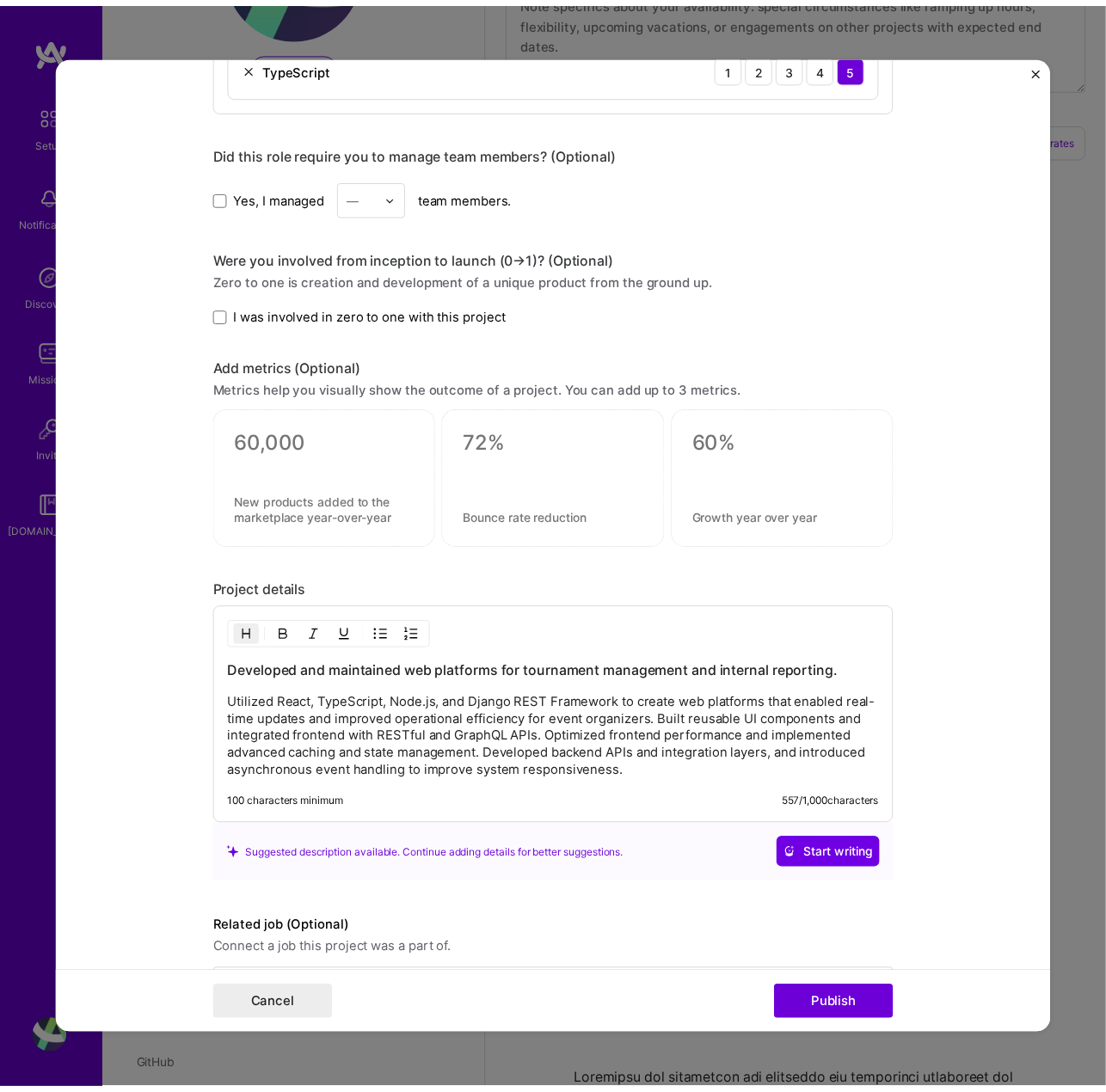
scroll to position [1409, 0]
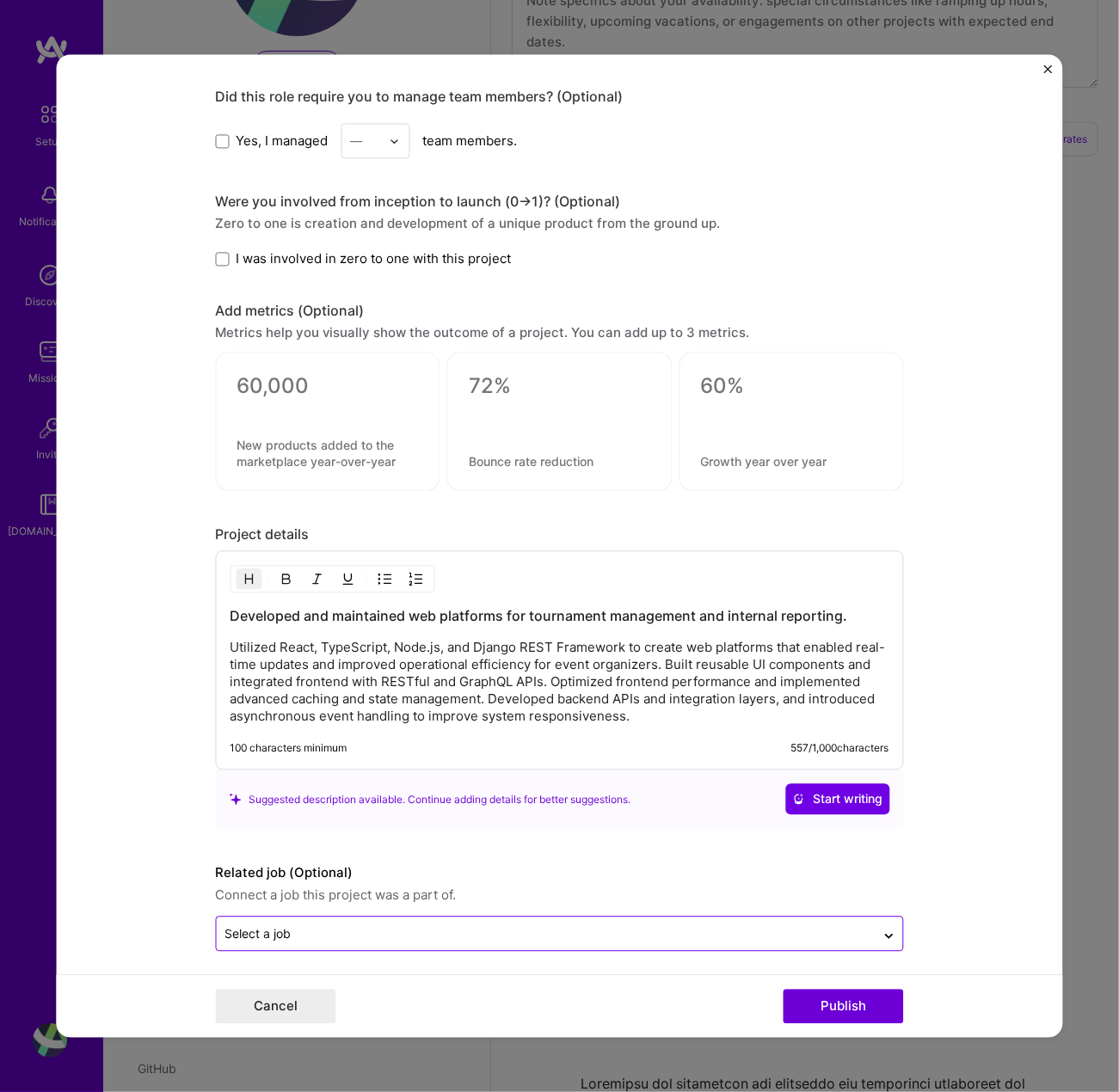
click at [259, 926] on div "Select a job" at bounding box center [257, 934] width 66 height 18
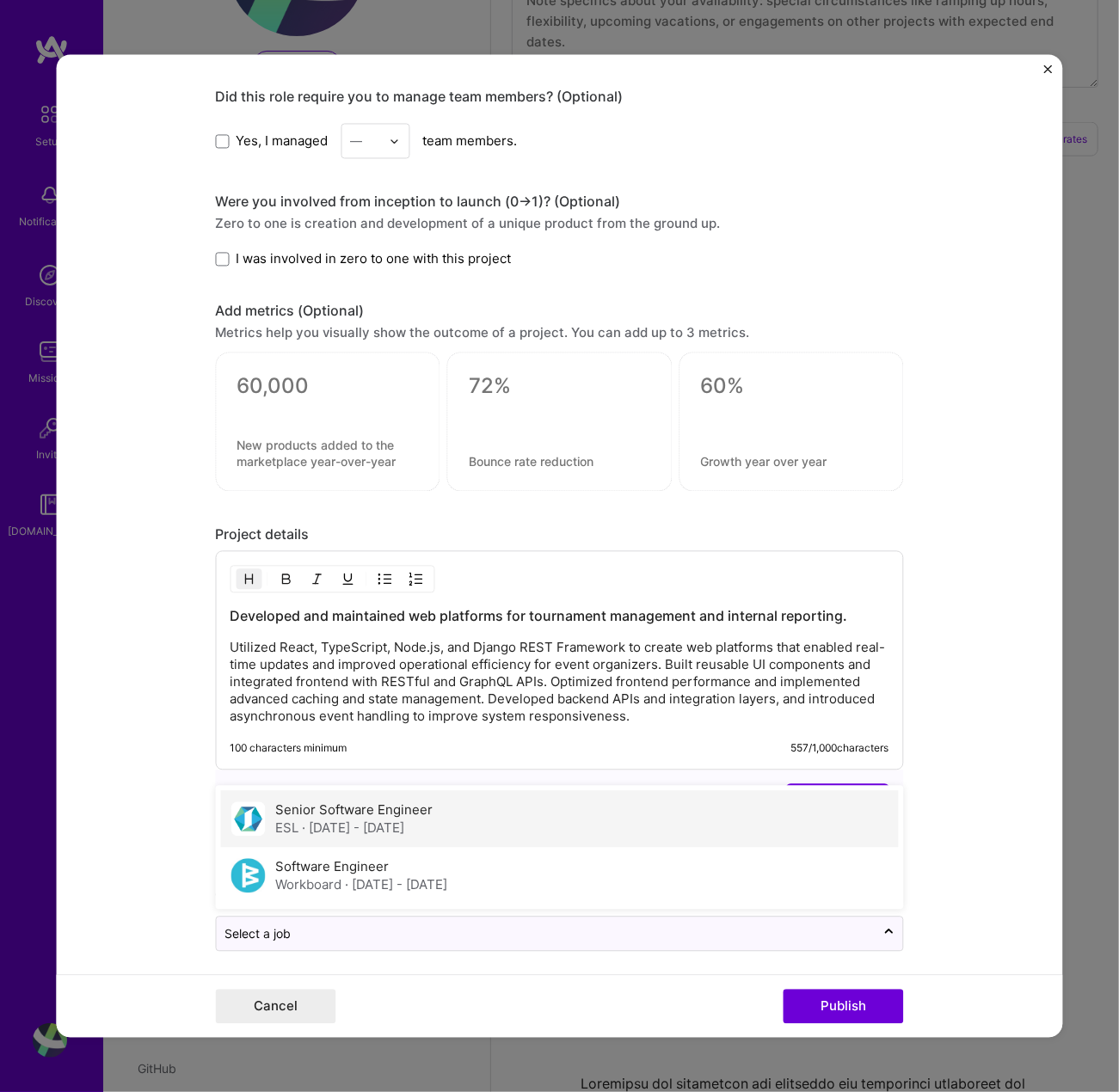
click at [318, 820] on span "· [DATE] - [DATE]" at bounding box center [353, 828] width 103 height 16
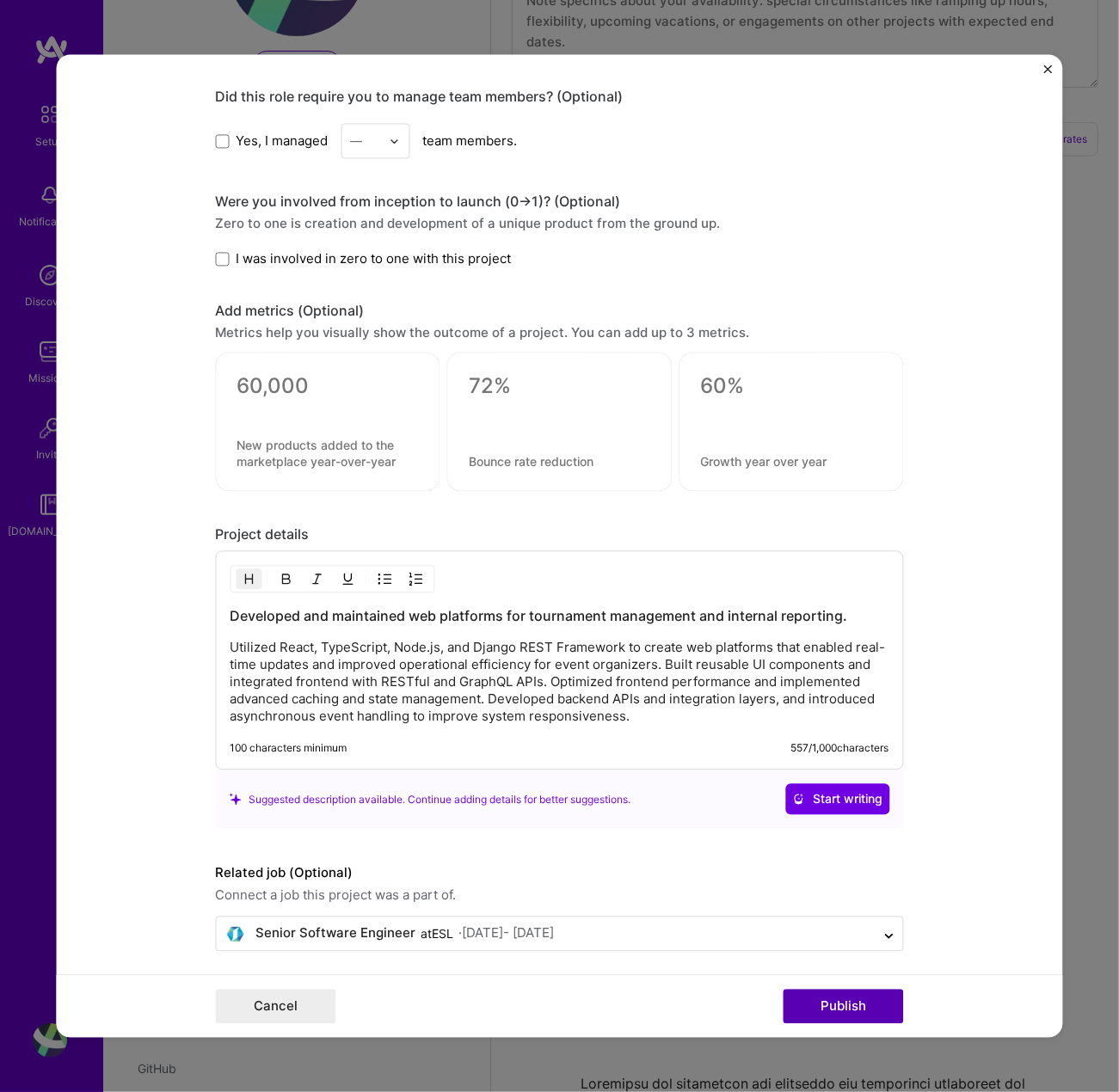
click at [822, 1000] on button "Publish" at bounding box center [842, 1007] width 120 height 35
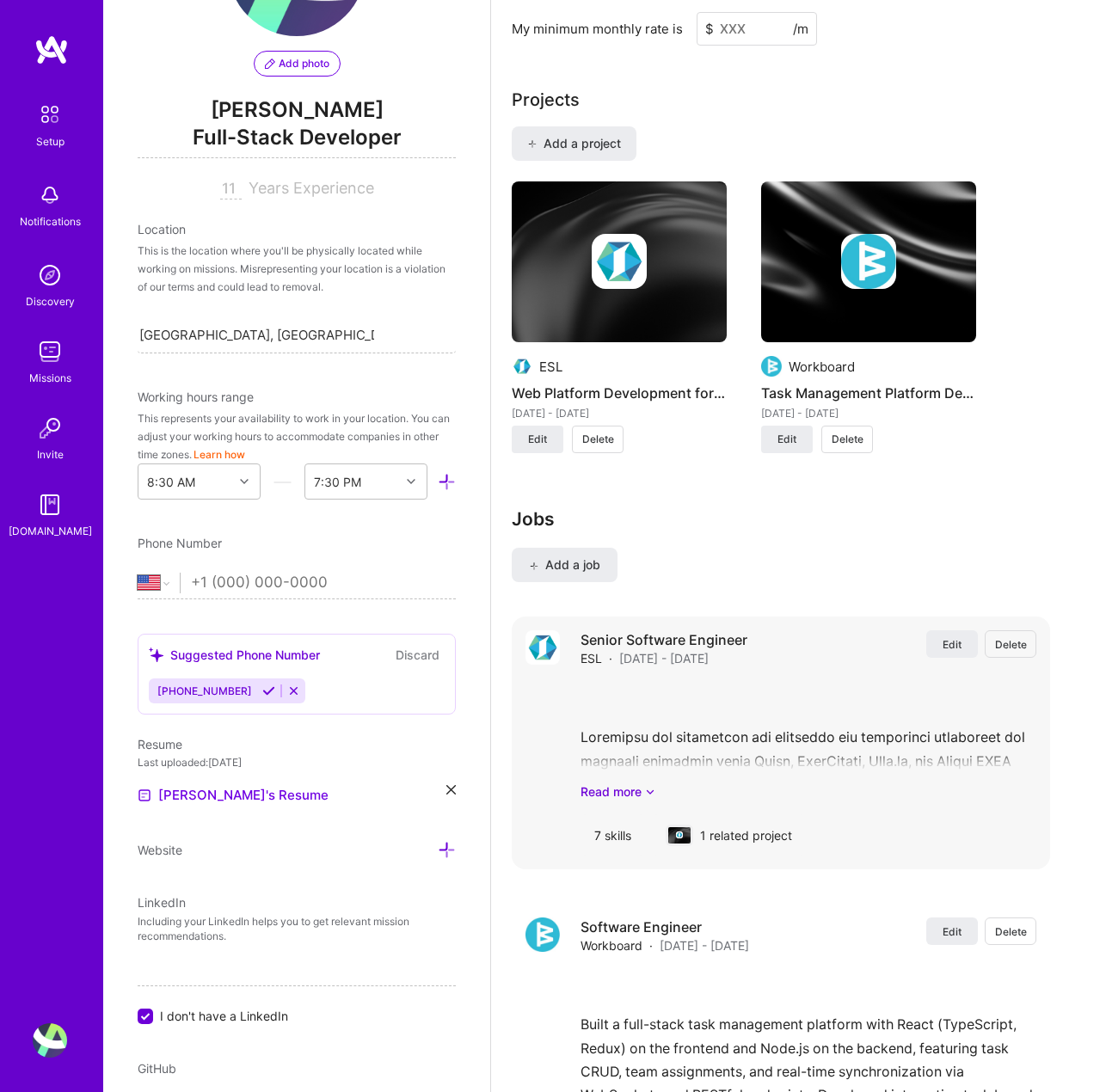
scroll to position [1499, 0]
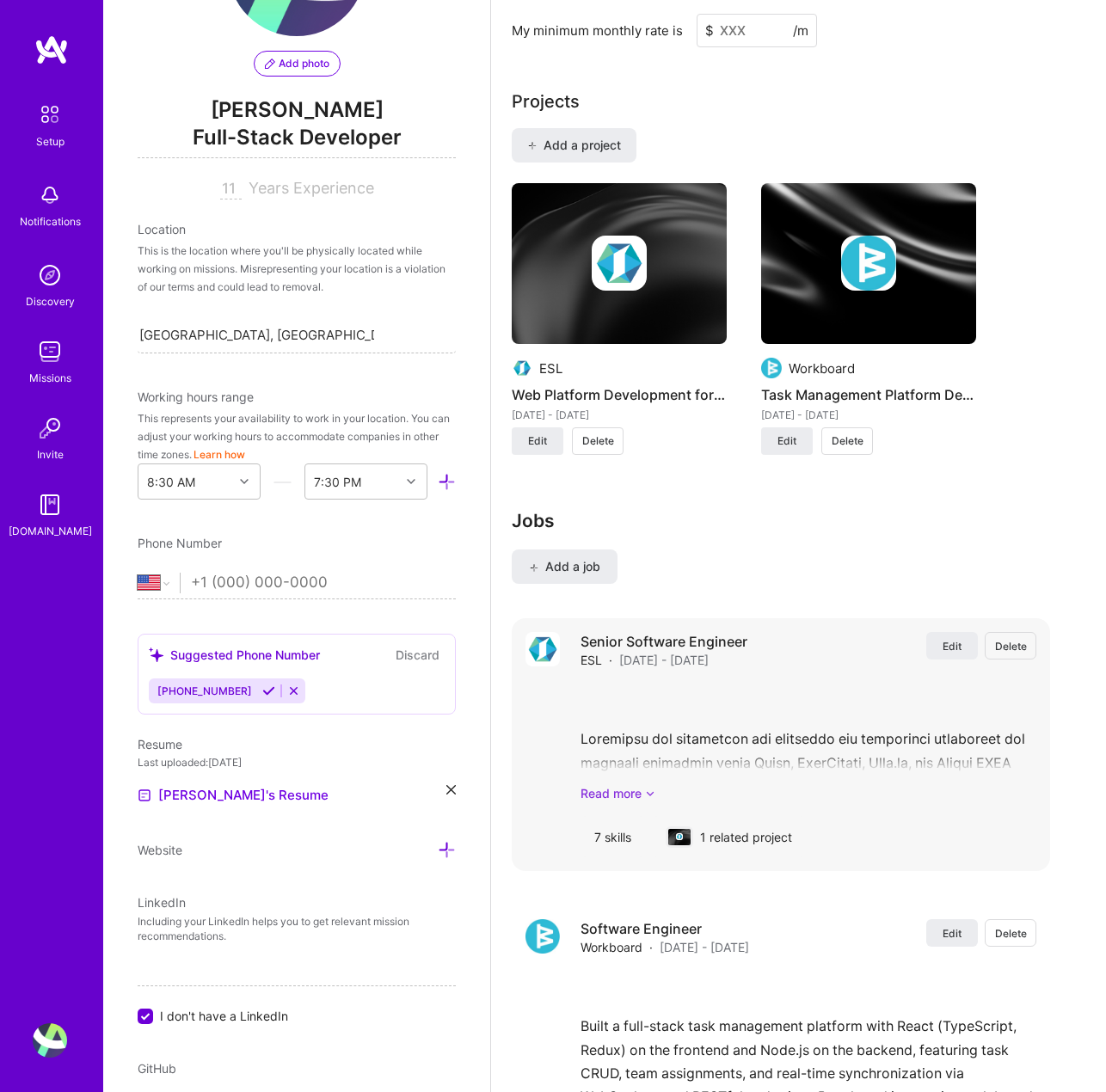
click at [635, 793] on link "Read more" at bounding box center [808, 793] width 456 height 18
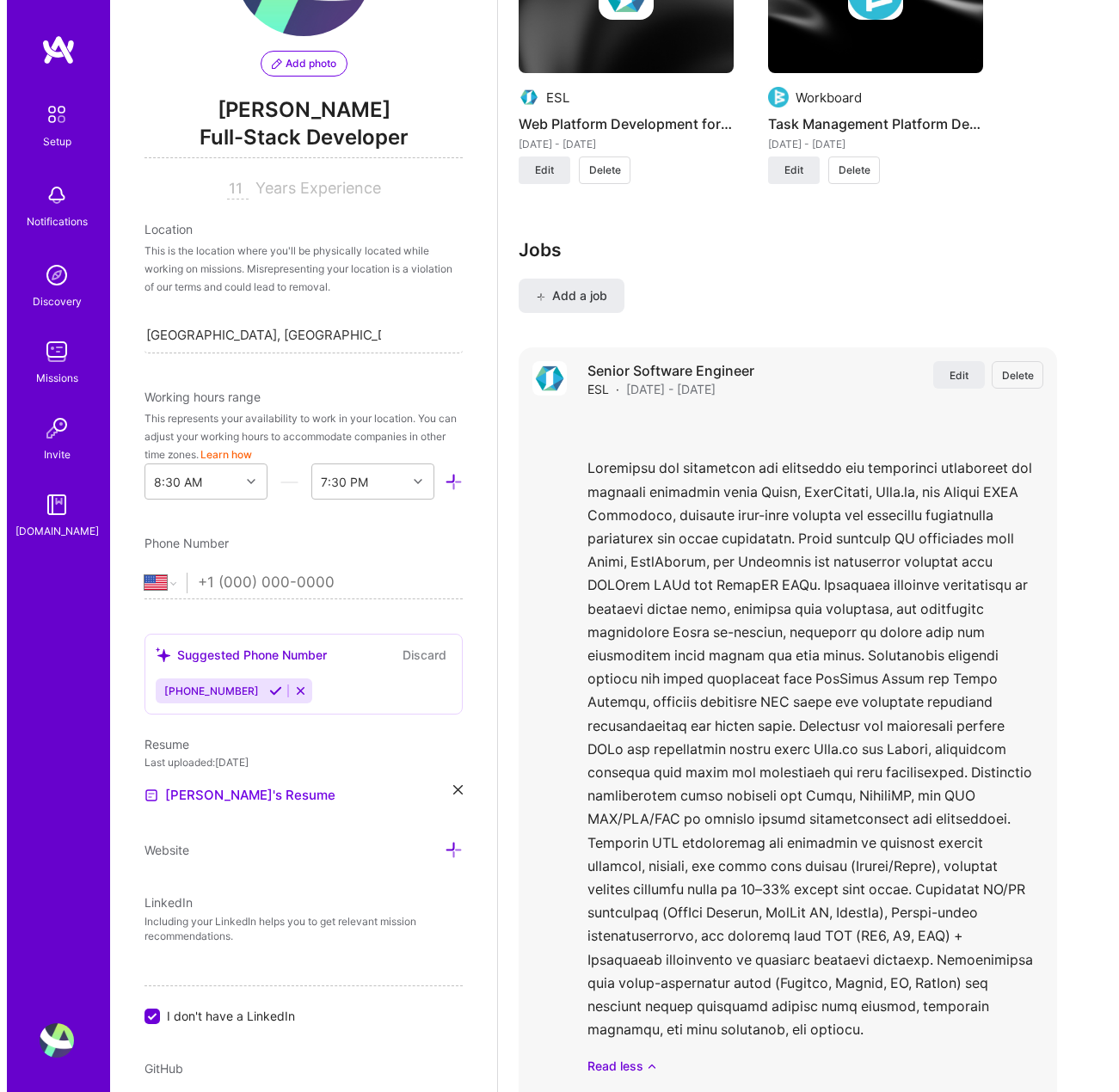
scroll to position [1758, 0]
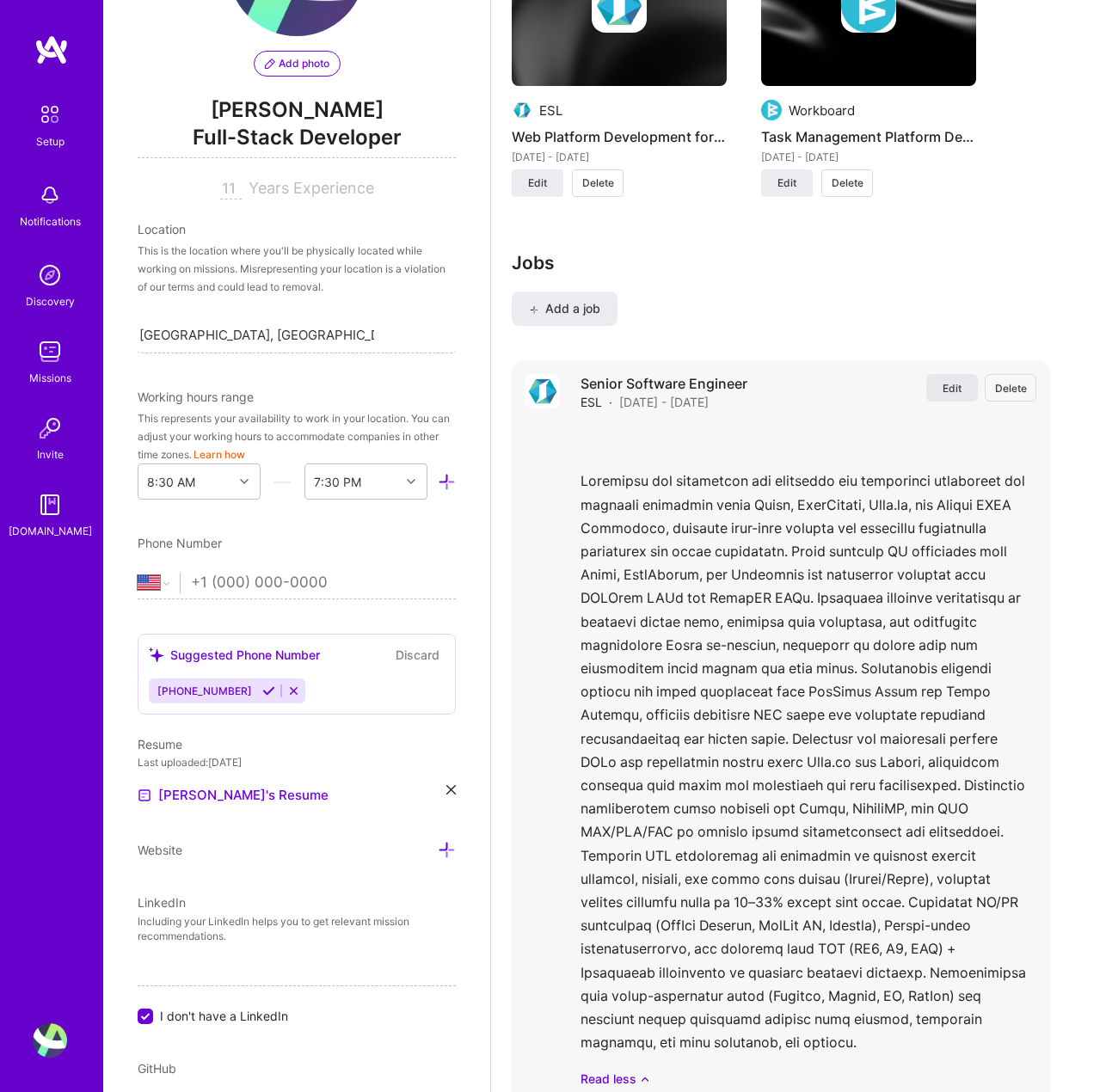
click at [961, 384] on span "Edit" at bounding box center [952, 388] width 19 height 14
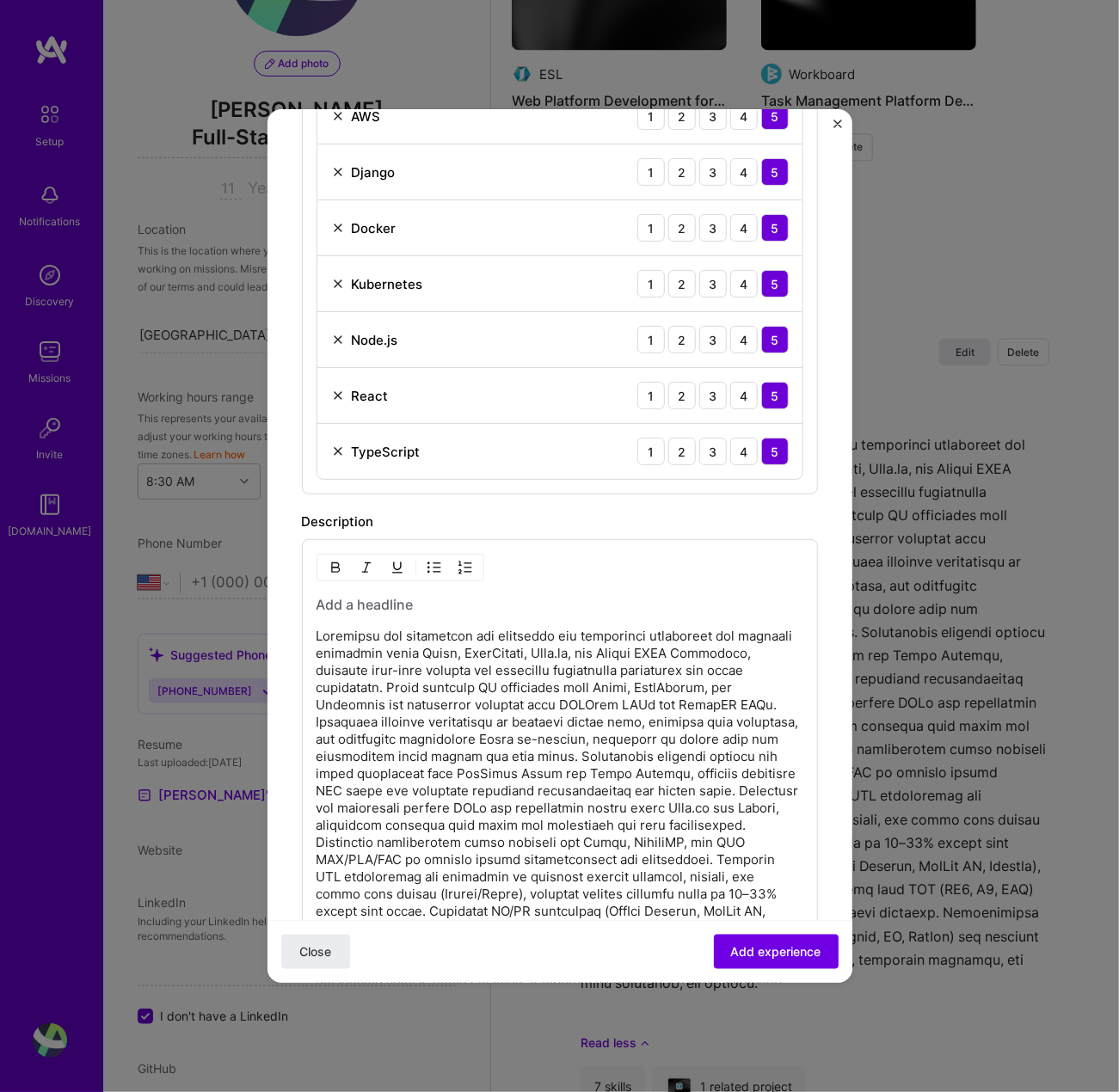
scroll to position [774, 0]
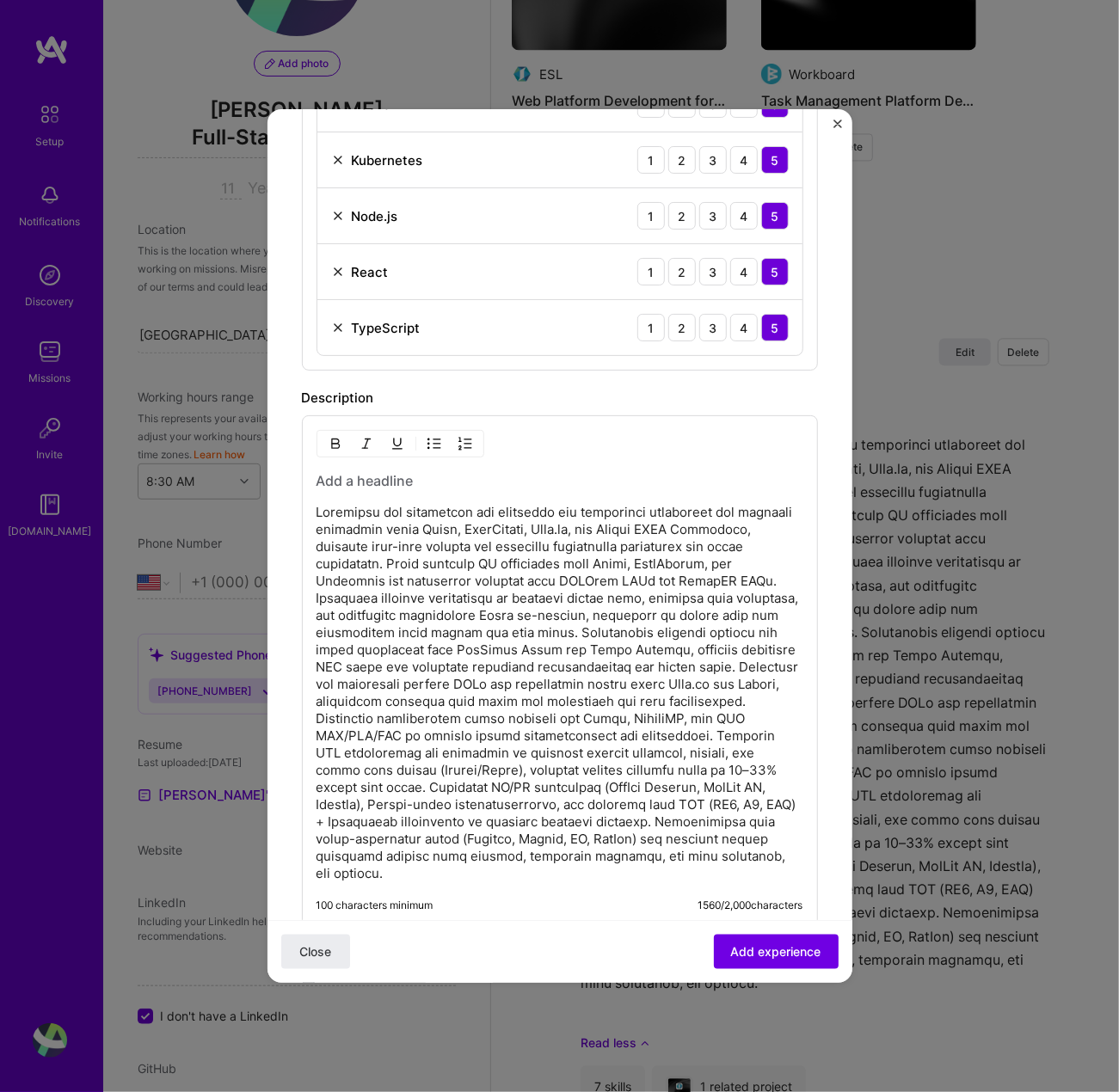
click at [322, 504] on p at bounding box center [560, 693] width 487 height 378
click at [309, 505] on div "100 characters minimum 1560 / 2,000 characters" at bounding box center [559, 671] width 516 height 512
click at [317, 504] on p at bounding box center [560, 693] width 487 height 378
click at [432, 440] on img "button" at bounding box center [434, 444] width 13 height 13
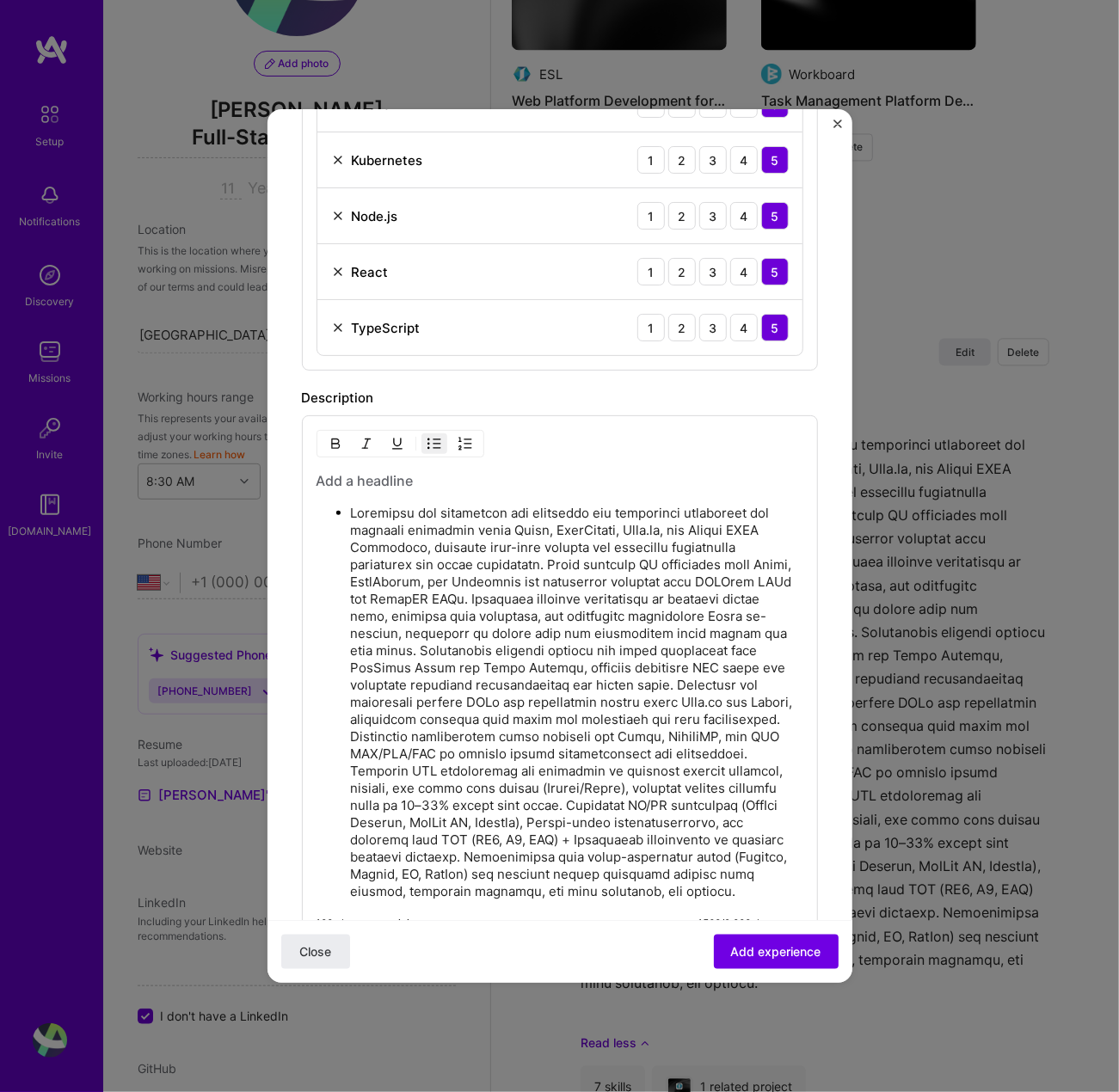
click at [619, 560] on p at bounding box center [576, 703] width 452 height 396
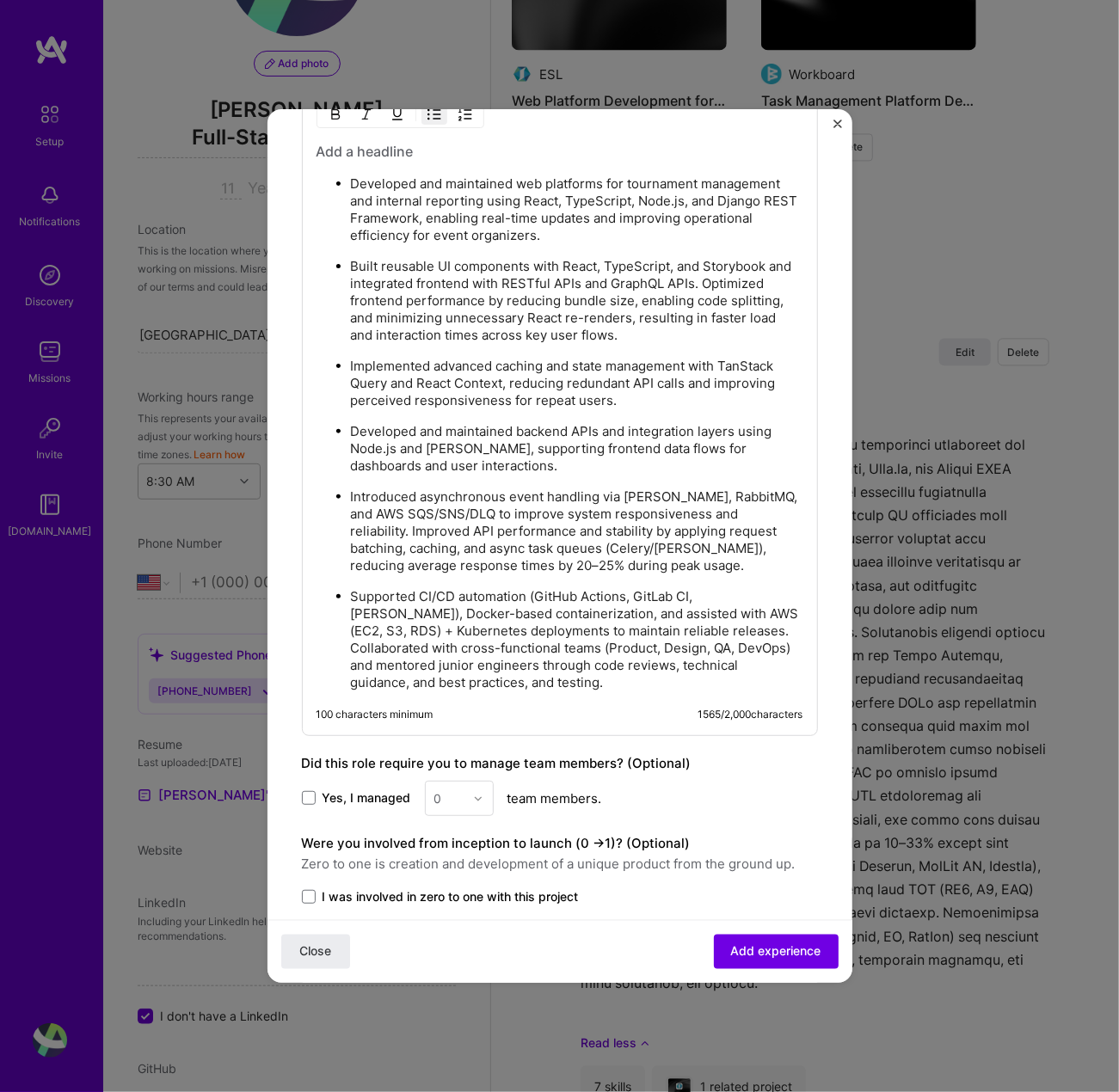
scroll to position [1130, 0]
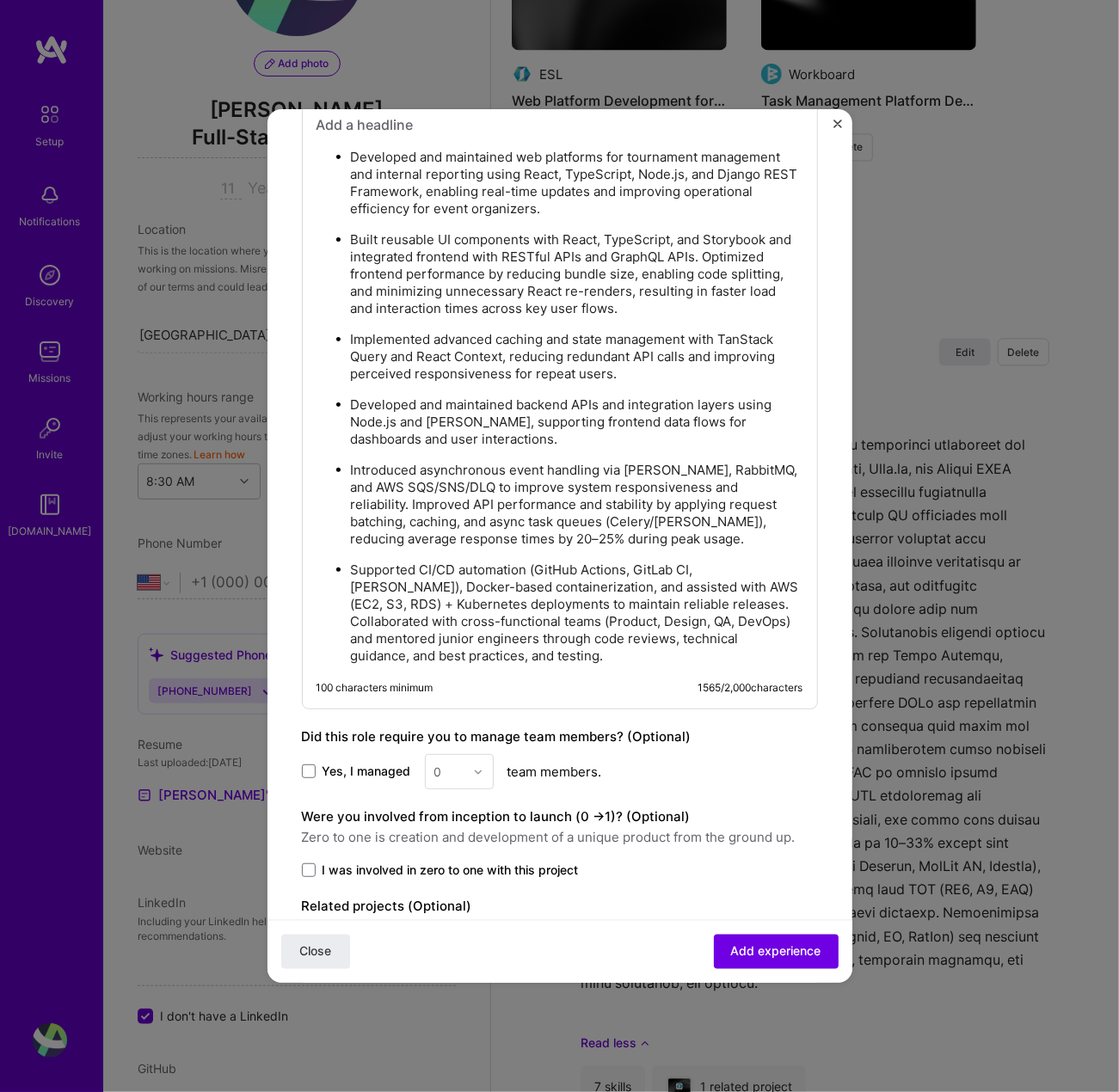
click at [698, 600] on p "Supported CI/CD automation (GitHub Actions, GitLab CI, [PERSON_NAME]), Docker-b…" at bounding box center [576, 613] width 452 height 103
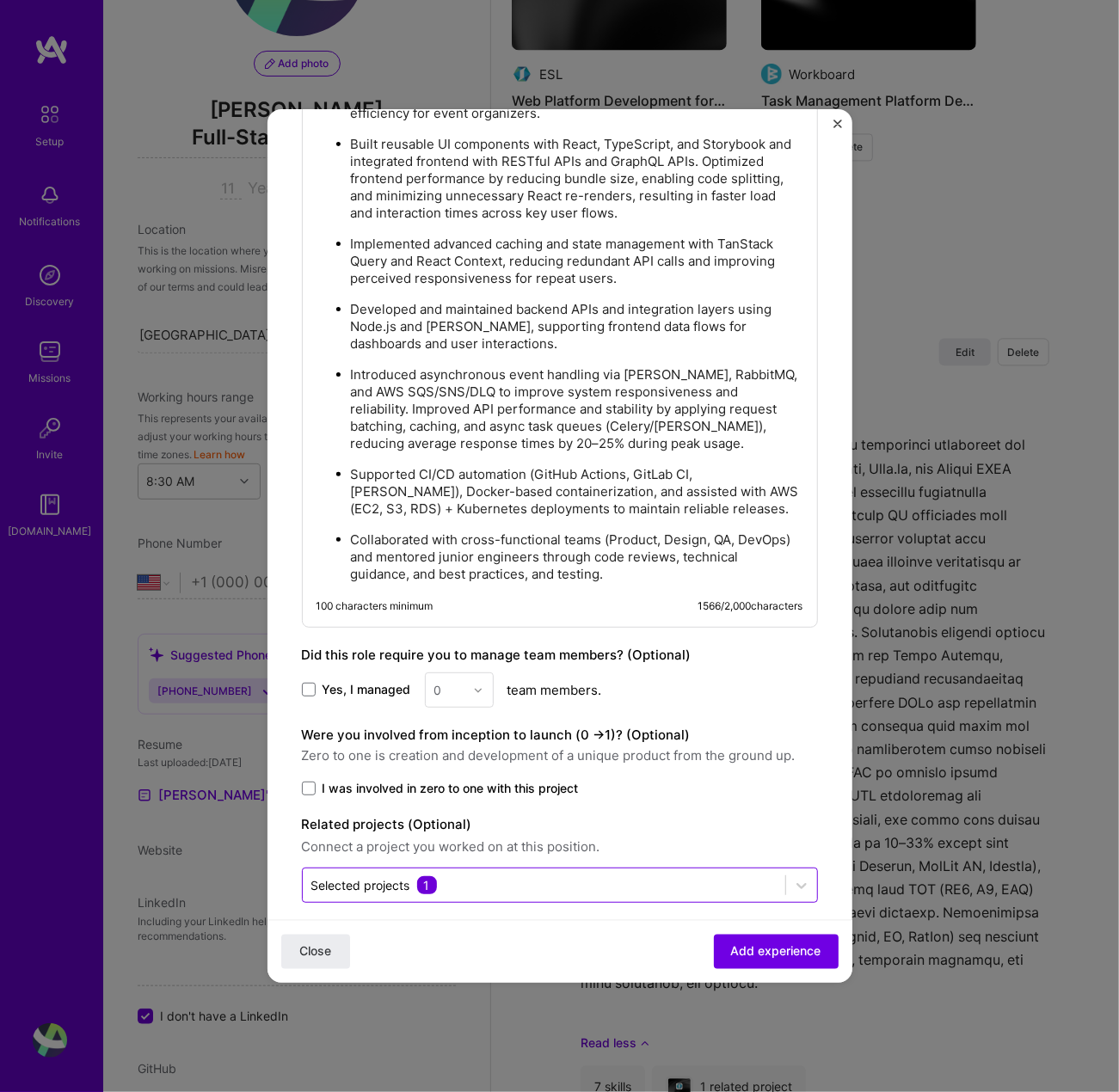
scroll to position [1232, 0]
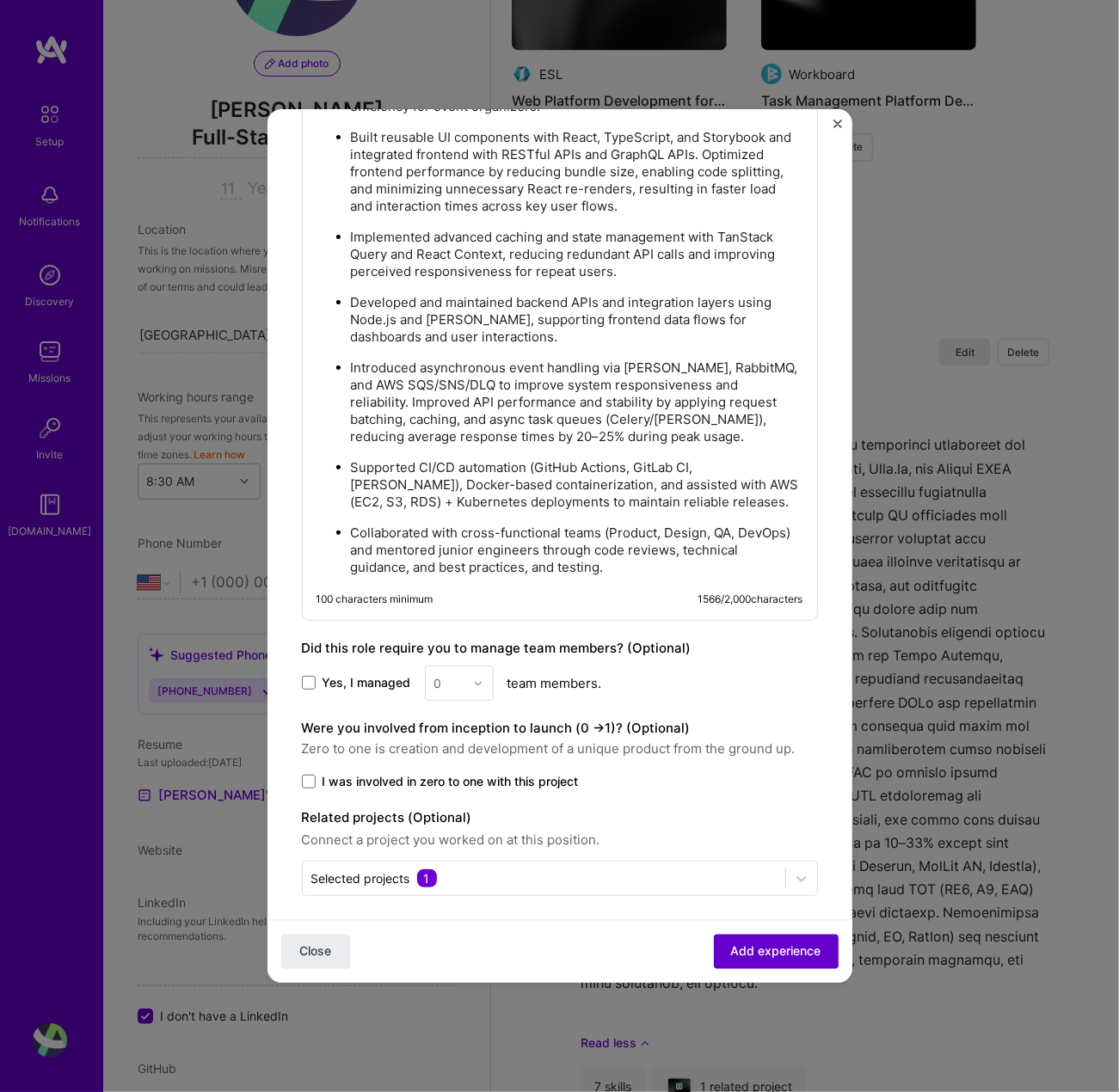
click at [759, 954] on span "Add experience" at bounding box center [776, 952] width 90 height 17
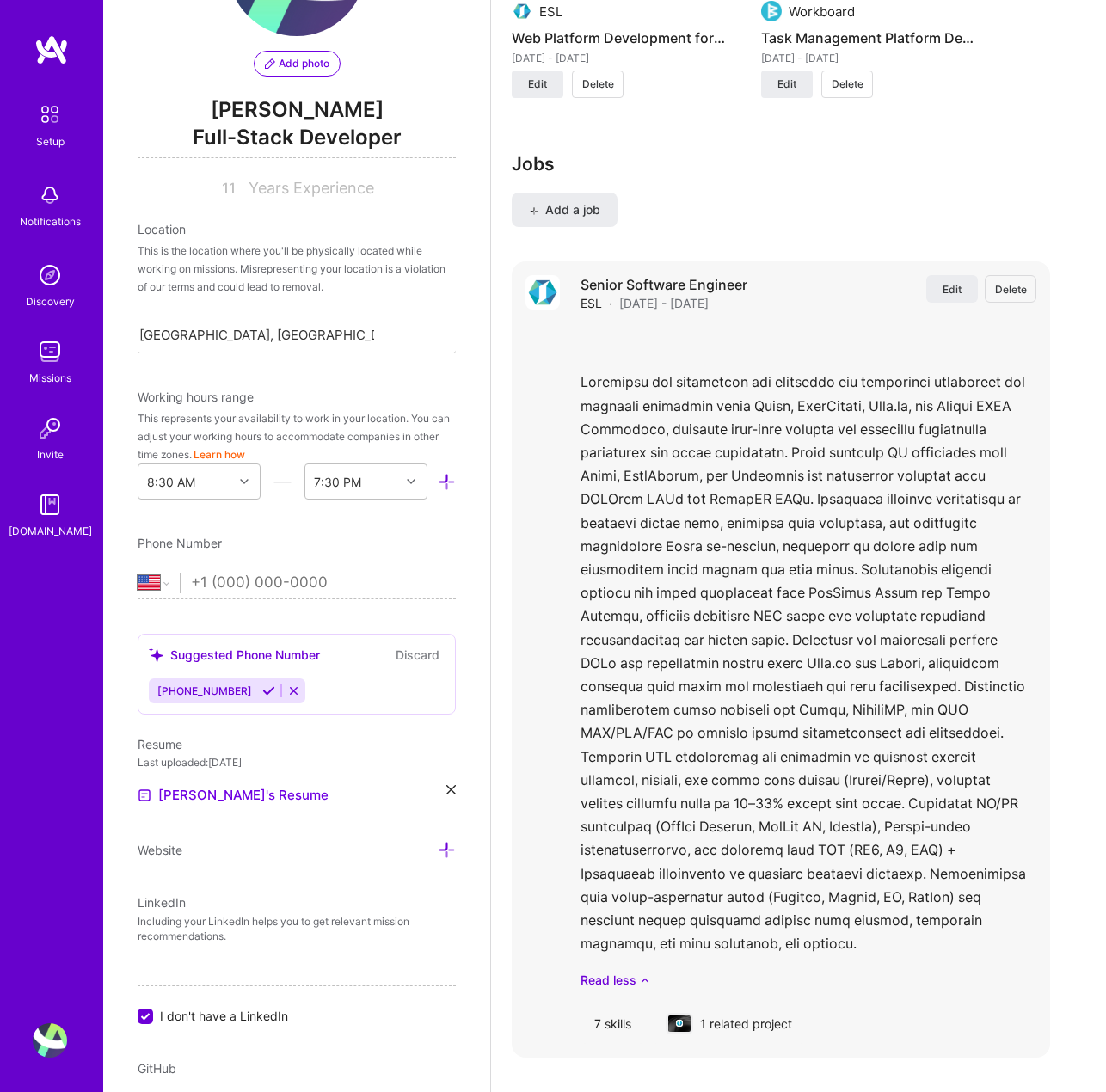
scroll to position [2011, 0]
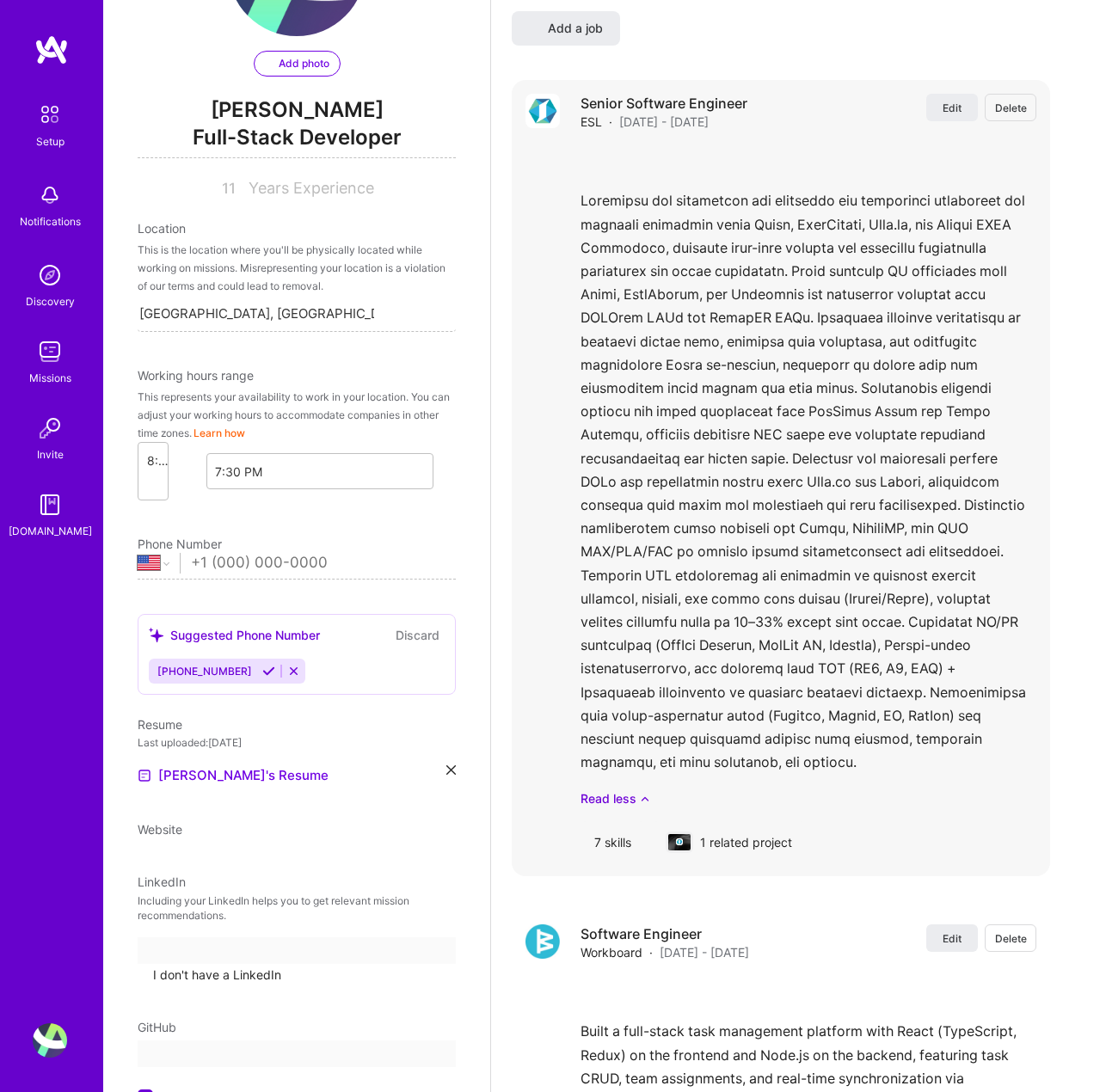
select select "US"
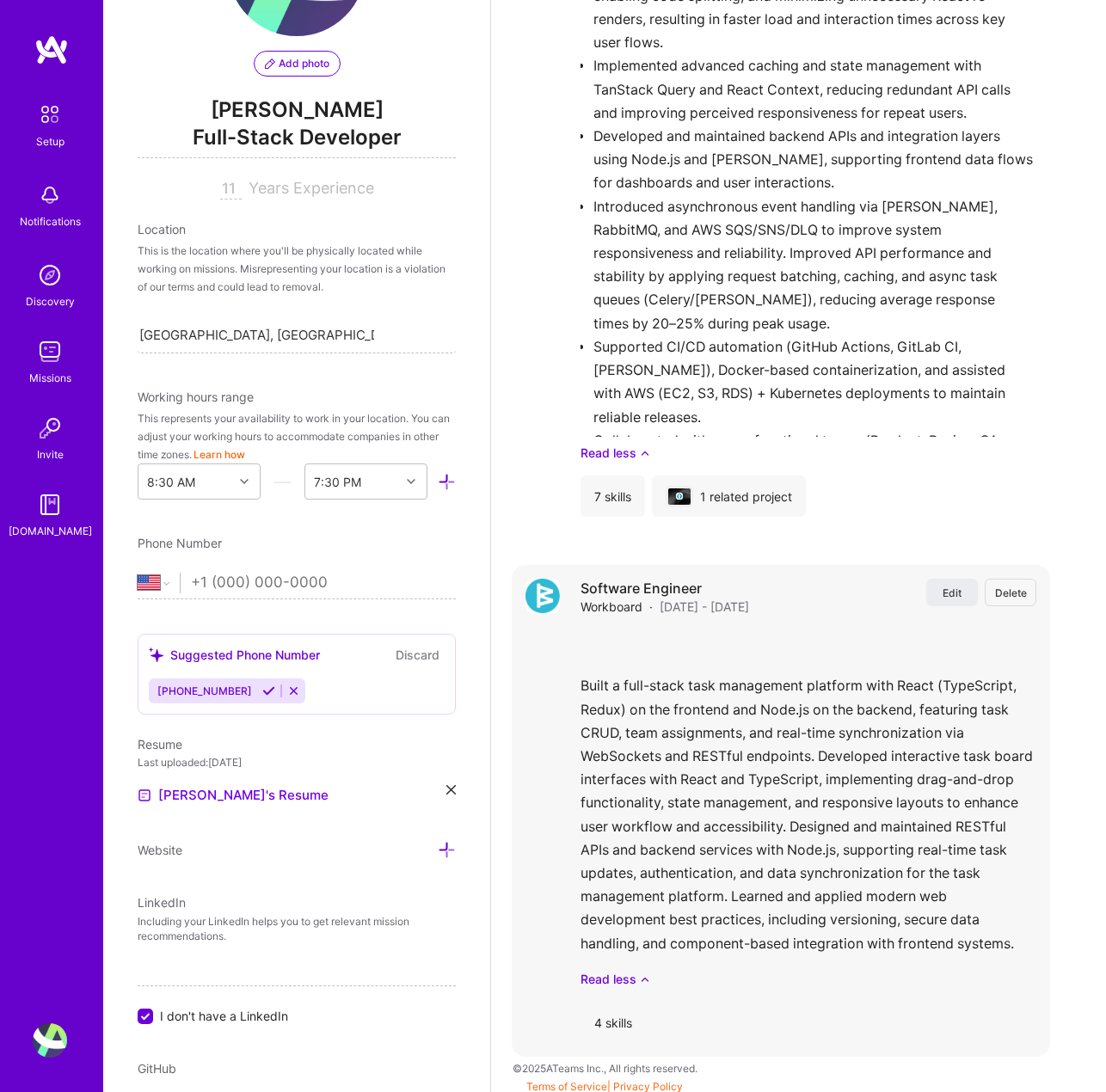
scroll to position [2411, 0]
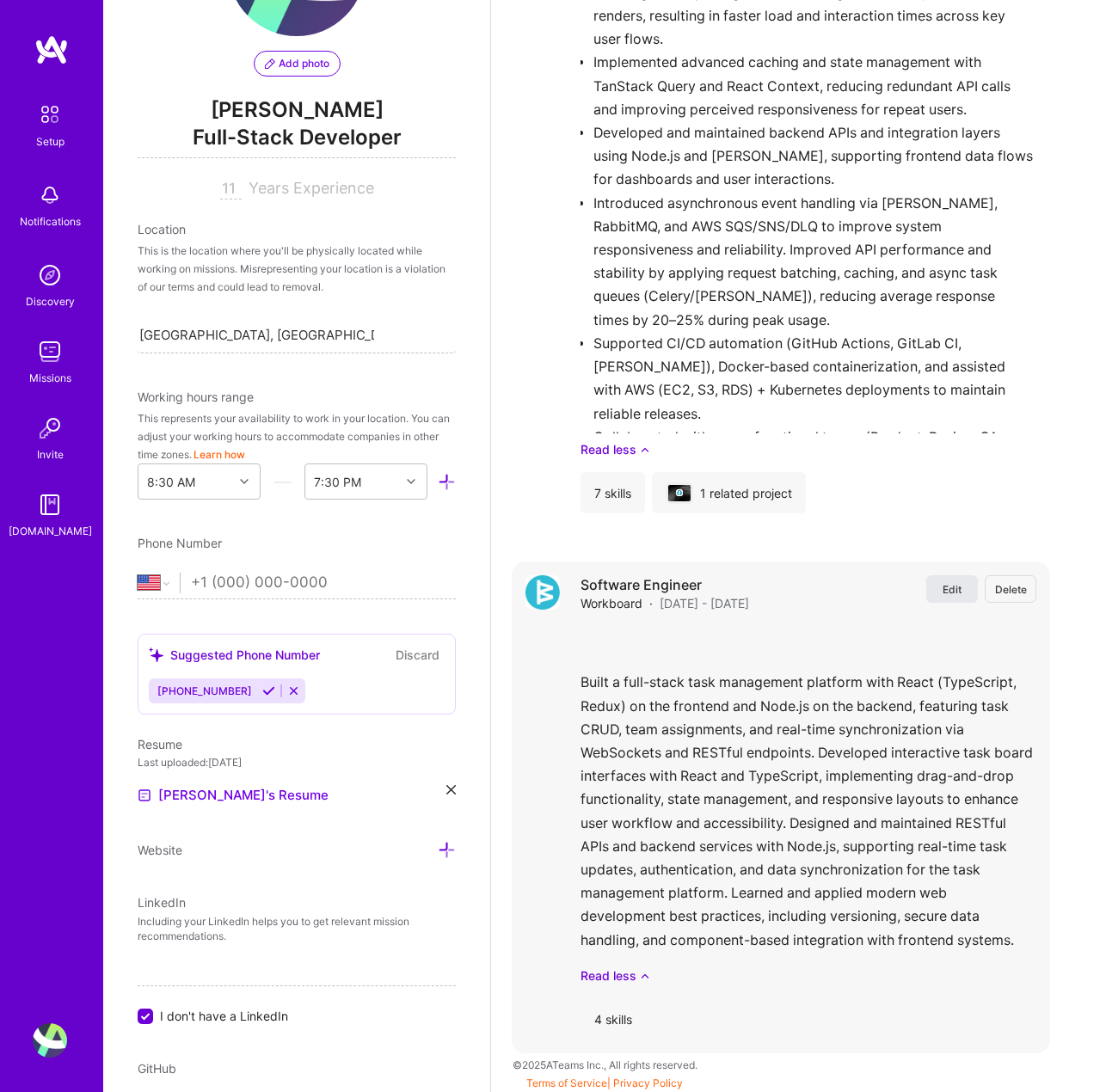
click at [963, 596] on button "Edit" at bounding box center [952, 589] width 52 height 28
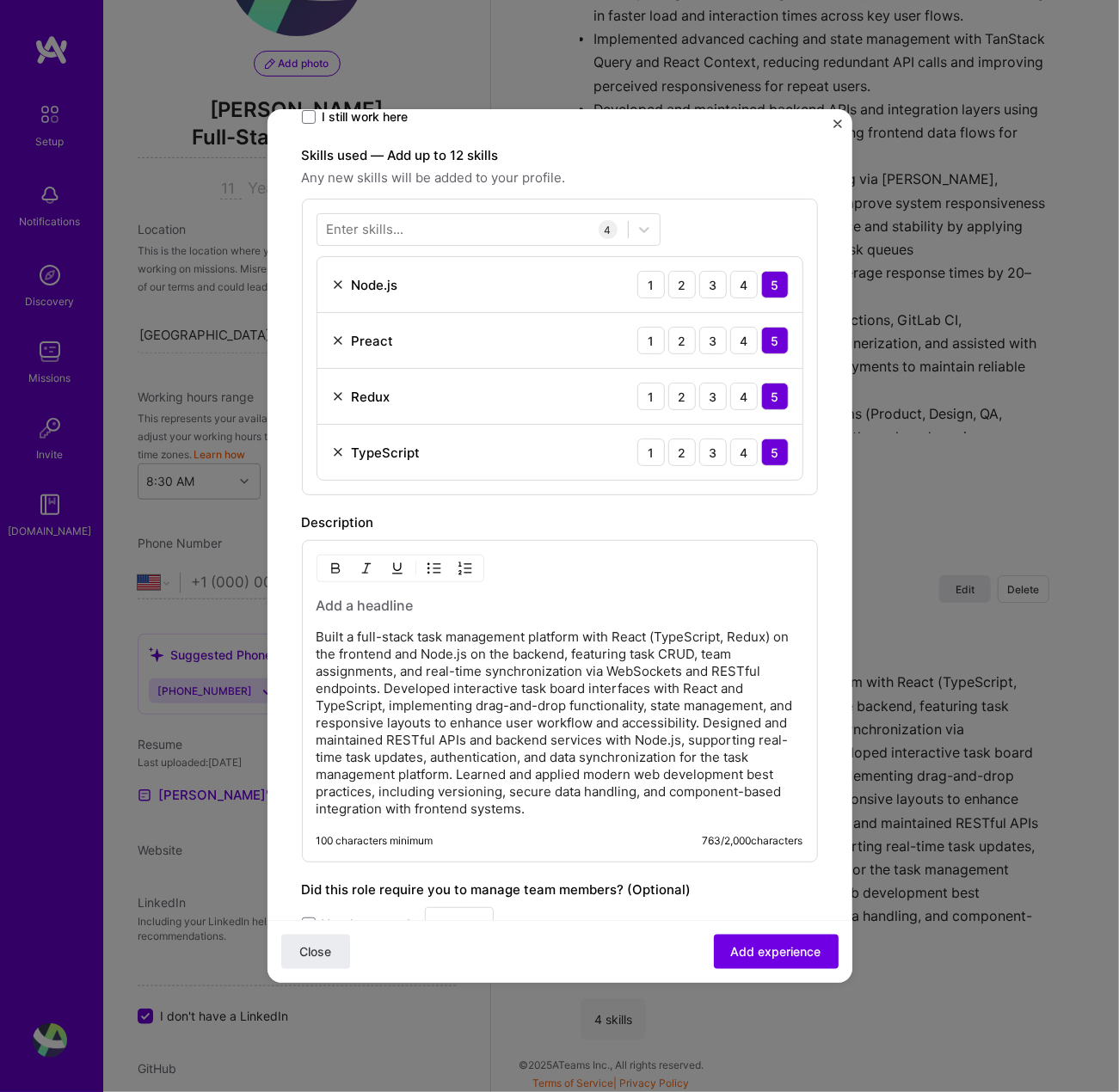
scroll to position [688, 0]
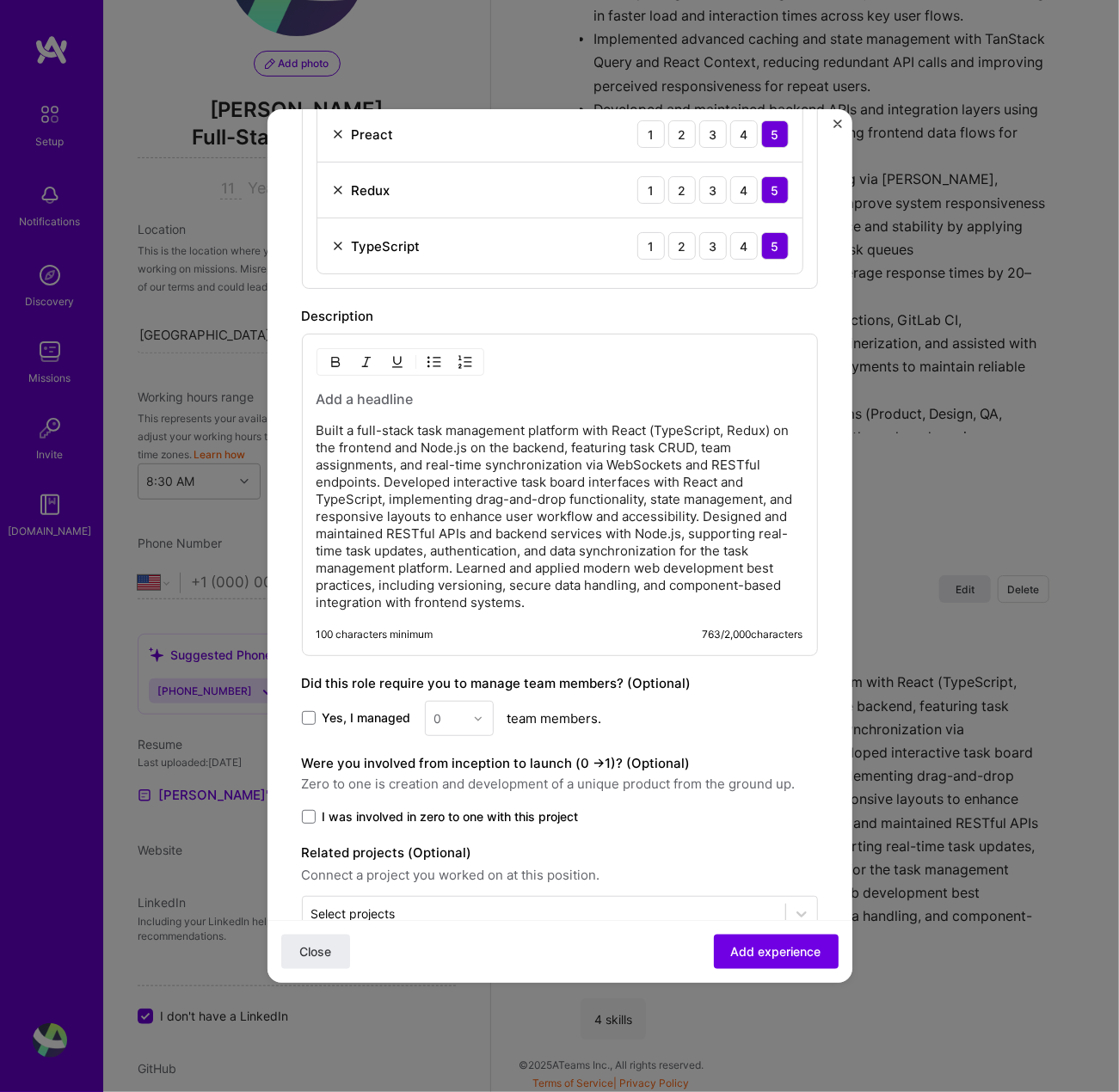
click at [317, 395] on h3 at bounding box center [560, 400] width 487 height 19
click at [317, 423] on p "Built a full-stack task management platform with React (TypeScript, Redux) on t…" at bounding box center [560, 517] width 487 height 189
click at [435, 359] on img "button" at bounding box center [434, 362] width 13 height 13
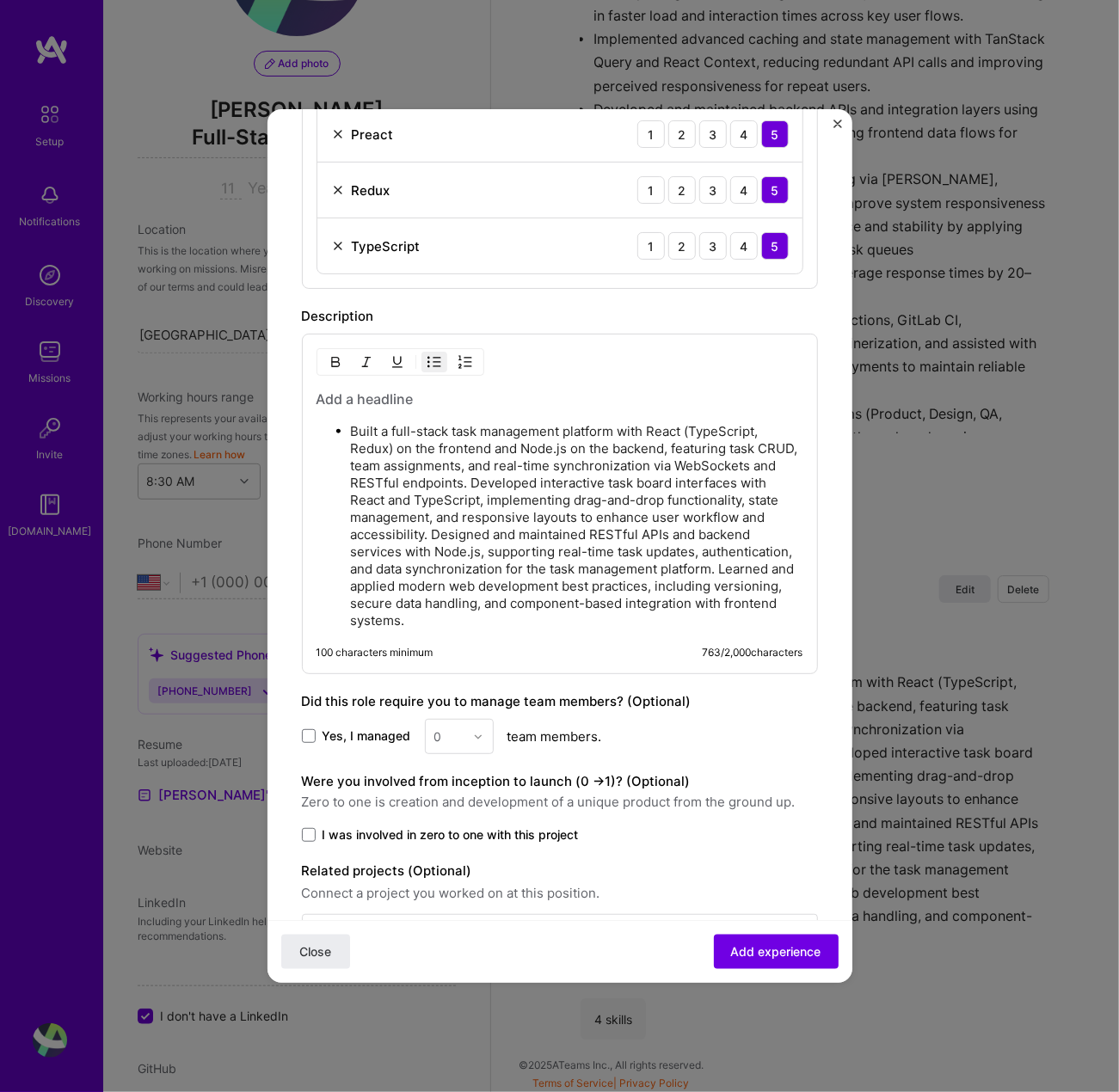
click at [572, 476] on p "Built a full-stack task management platform with React (TypeScript, Redux) on t…" at bounding box center [576, 526] width 452 height 206
click at [572, 477] on p "Built a full-stack task management platform with React (TypeScript, Redux) on t…" at bounding box center [576, 526] width 452 height 206
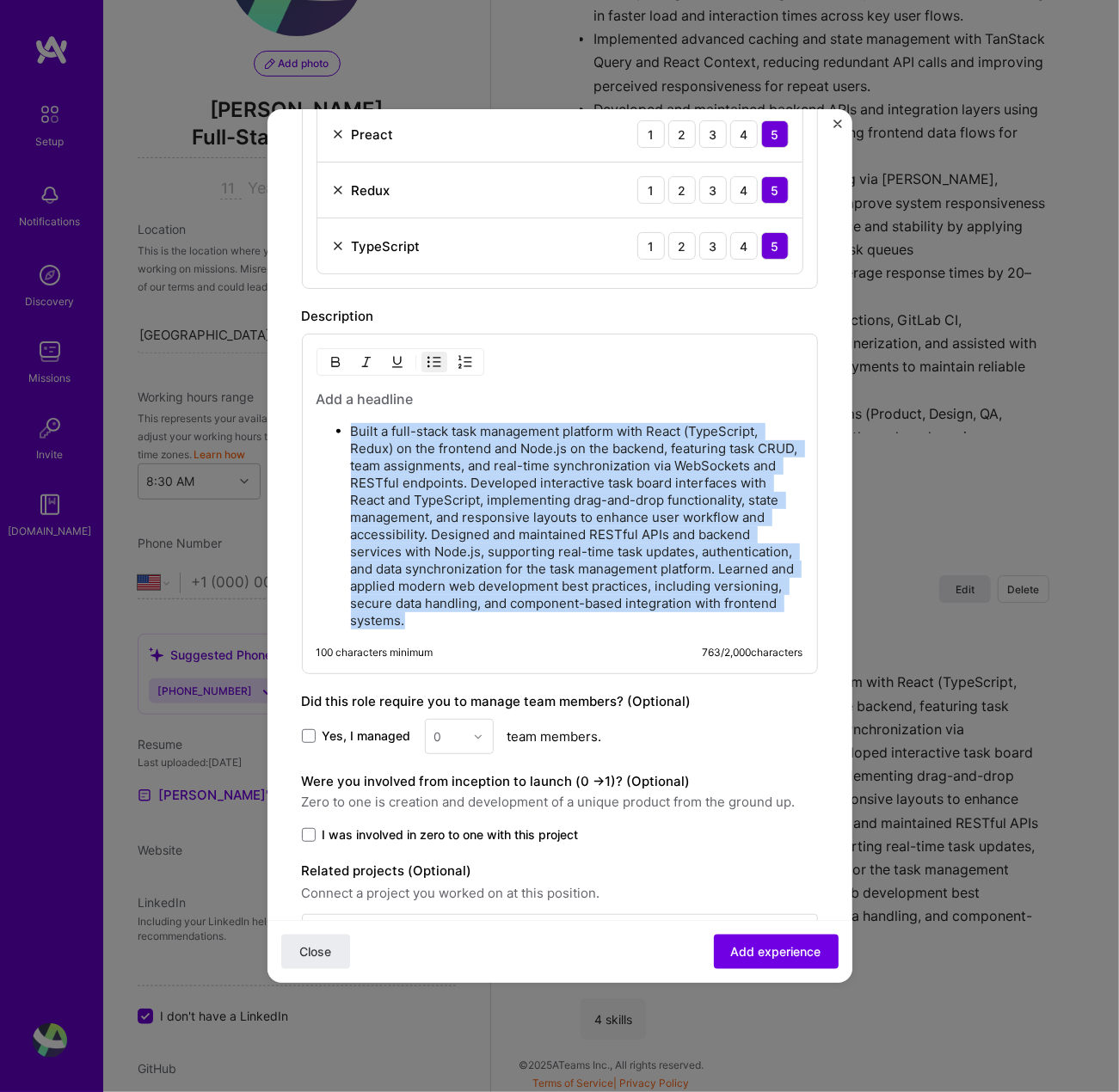
click at [576, 477] on p "Built a full-stack task management platform with React (TypeScript, Redux) on t…" at bounding box center [576, 526] width 452 height 206
click at [581, 478] on p "Built a full-stack task management platform with React (TypeScript, Redux) on t…" at bounding box center [576, 526] width 452 height 206
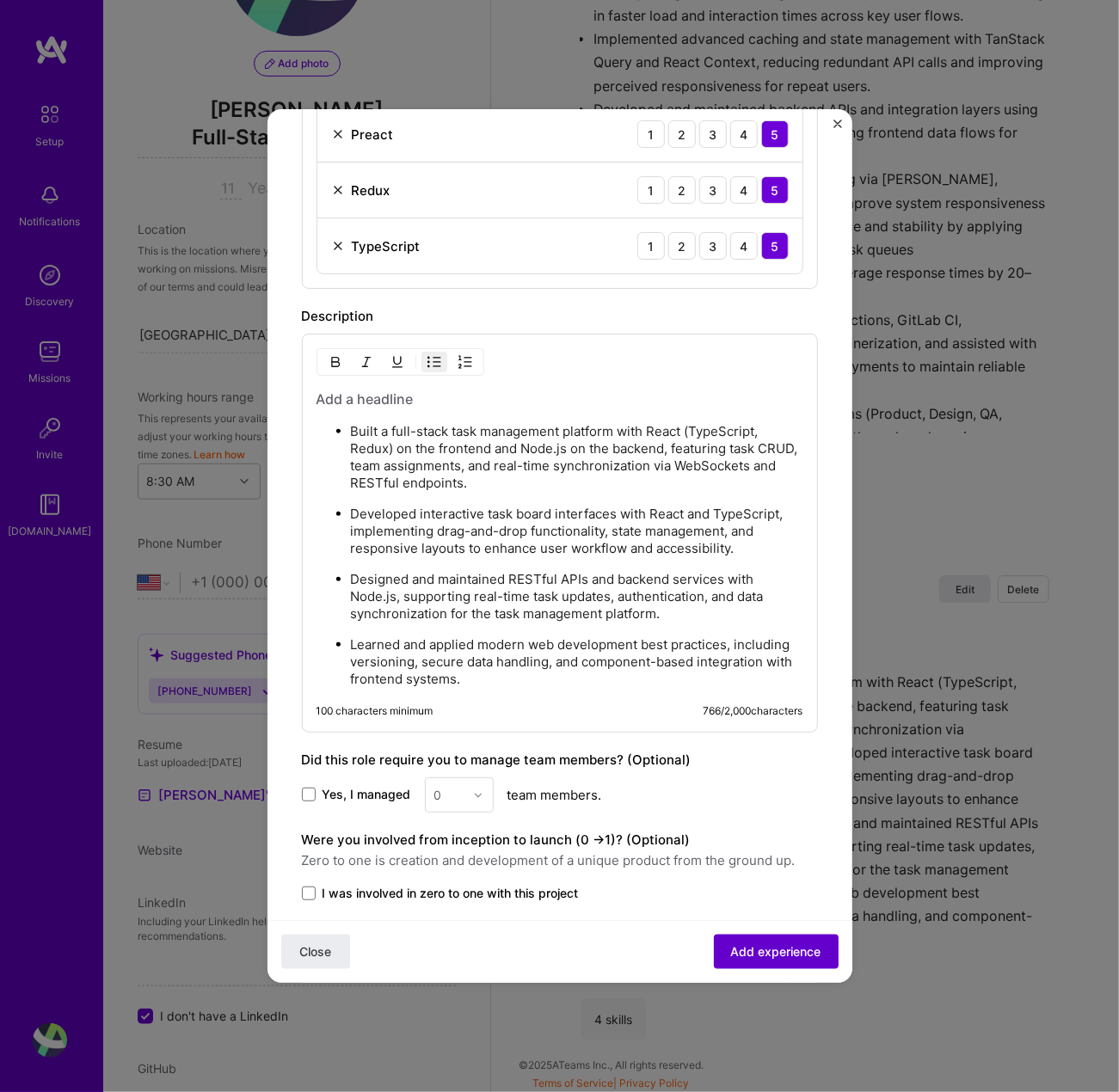
click at [757, 966] on button "Add experience" at bounding box center [776, 953] width 125 height 35
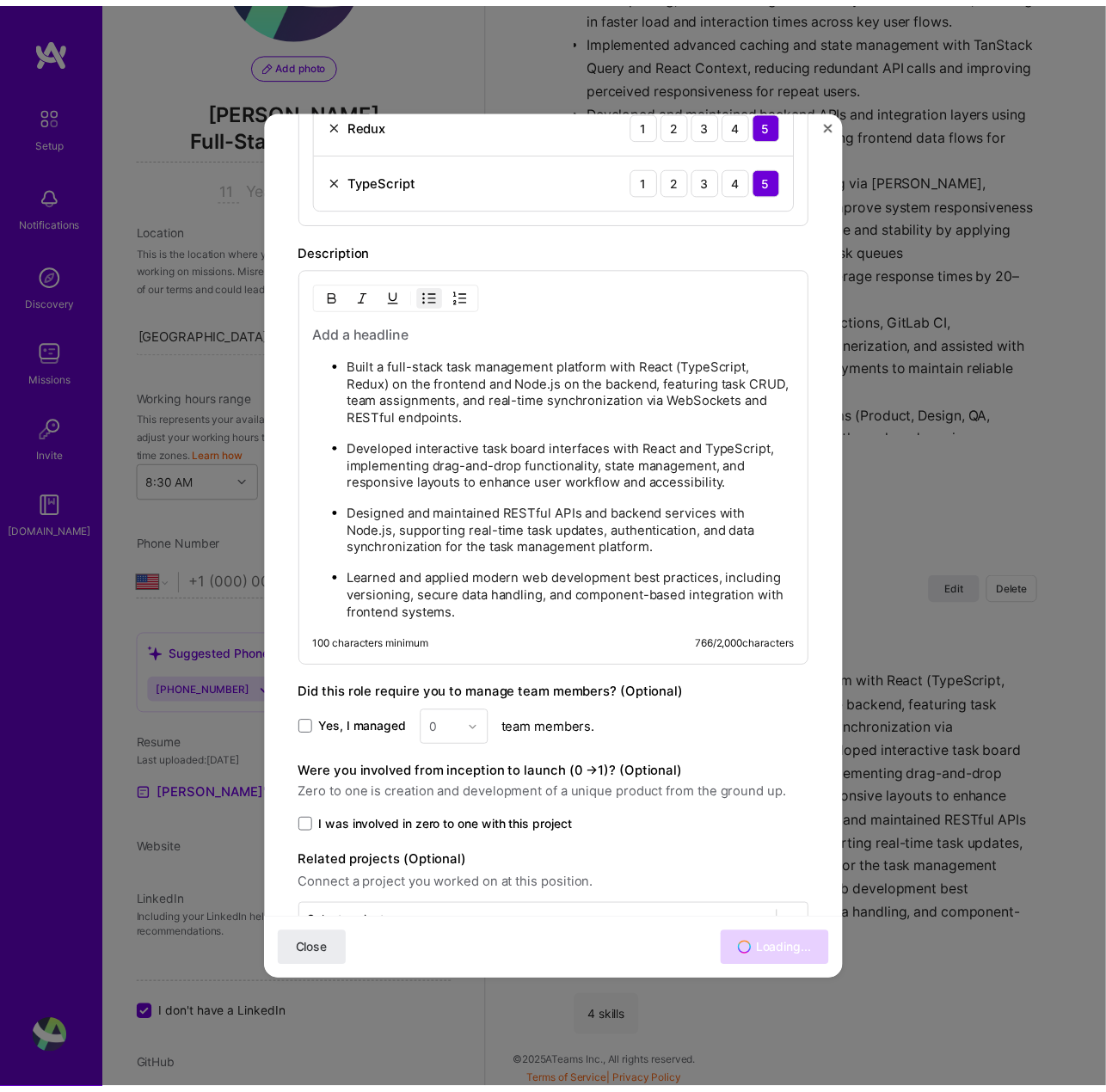
scroll to position [802, 0]
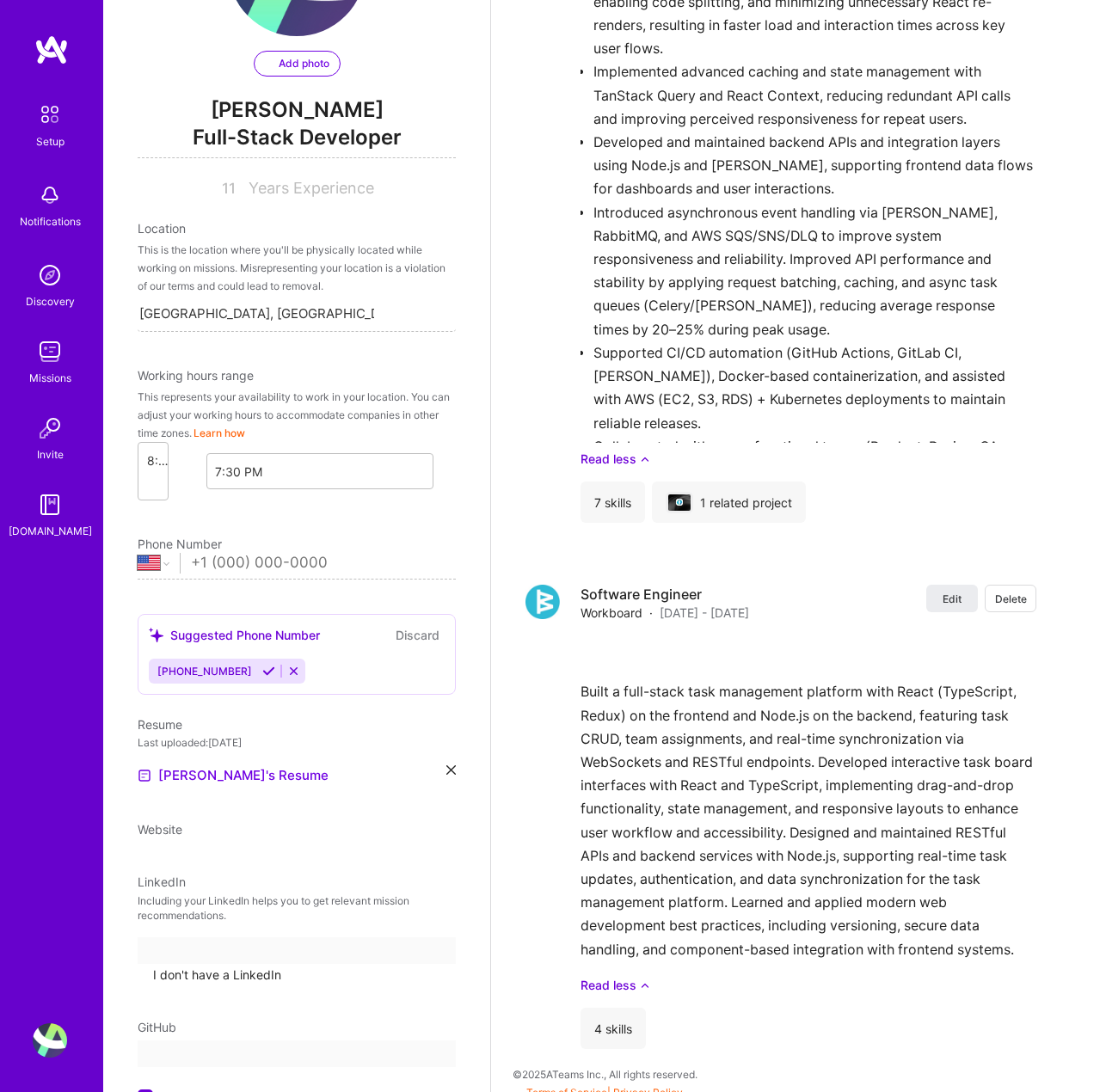
select select "US"
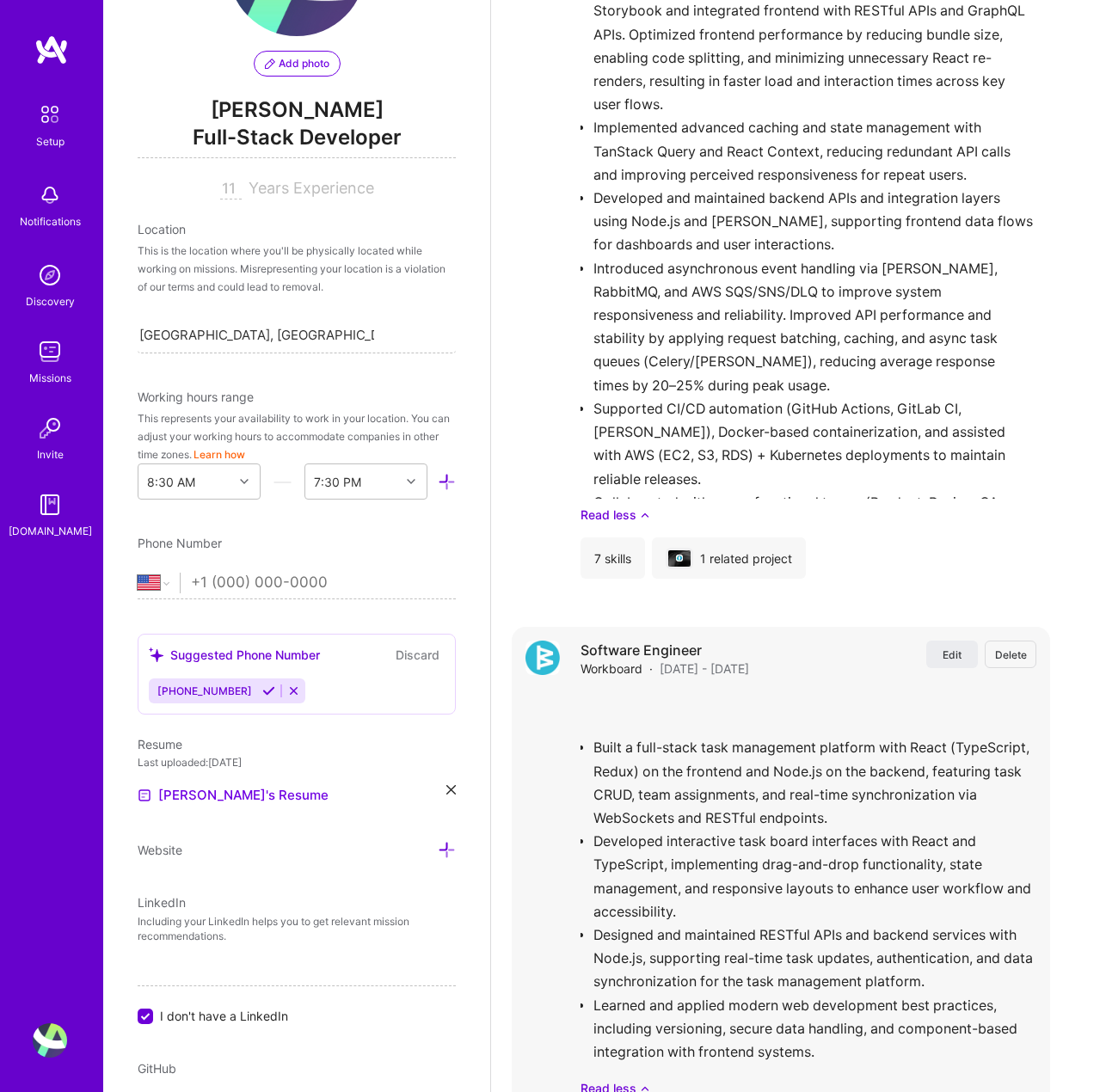
scroll to position [2458, 0]
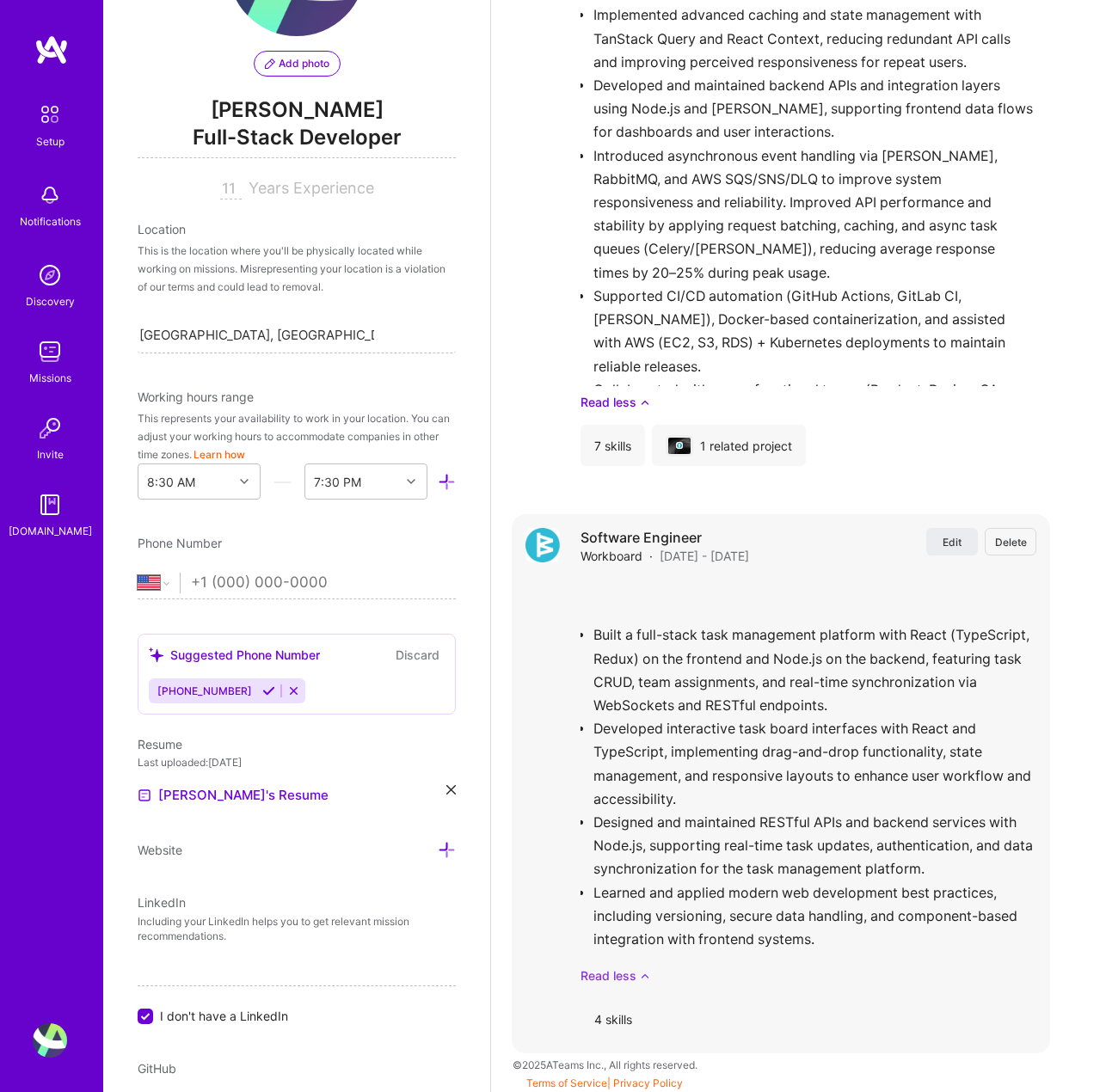
click at [637, 968] on link "Read less" at bounding box center [808, 976] width 456 height 18
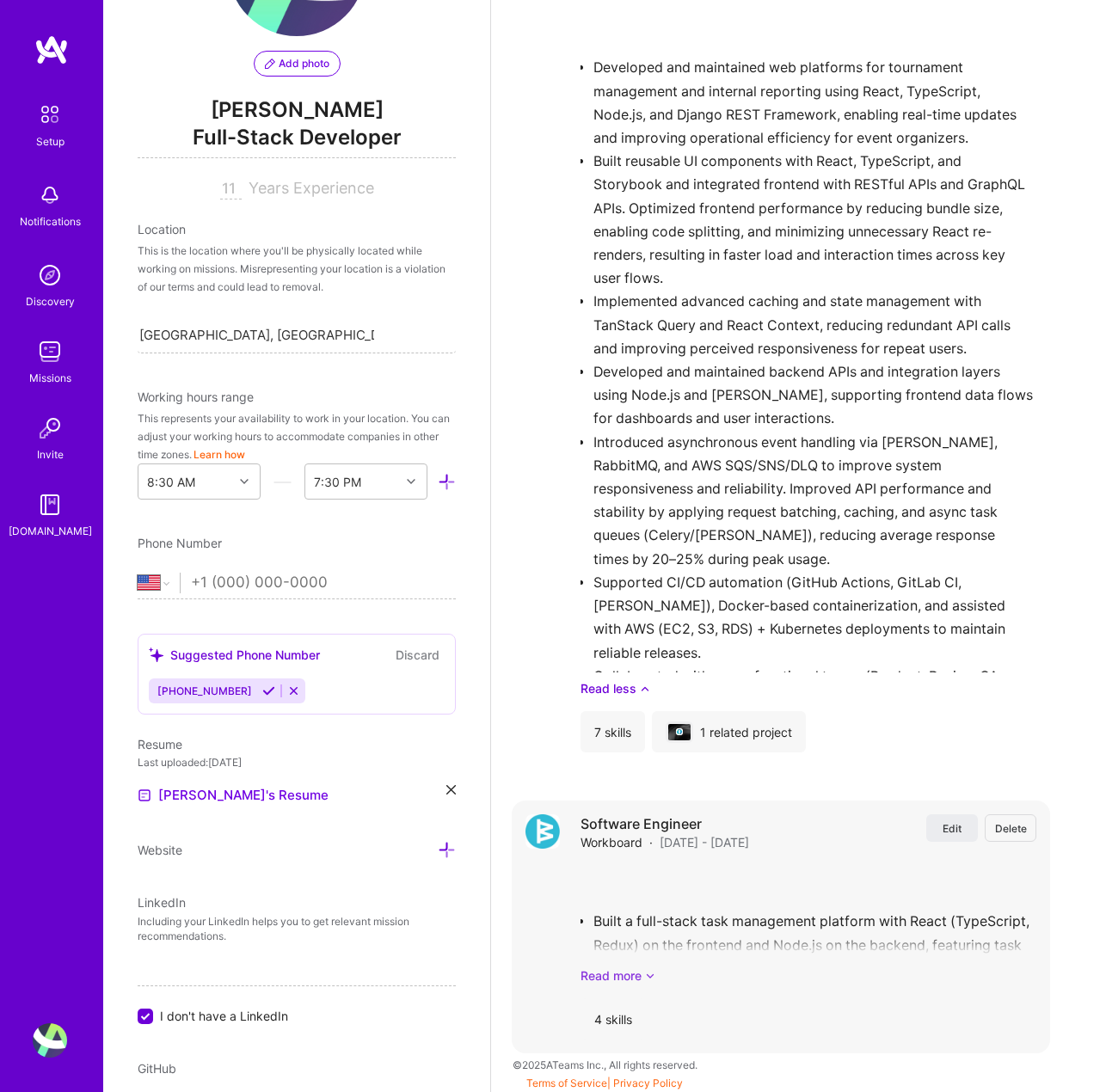
click at [647, 973] on icon at bounding box center [650, 976] width 11 height 18
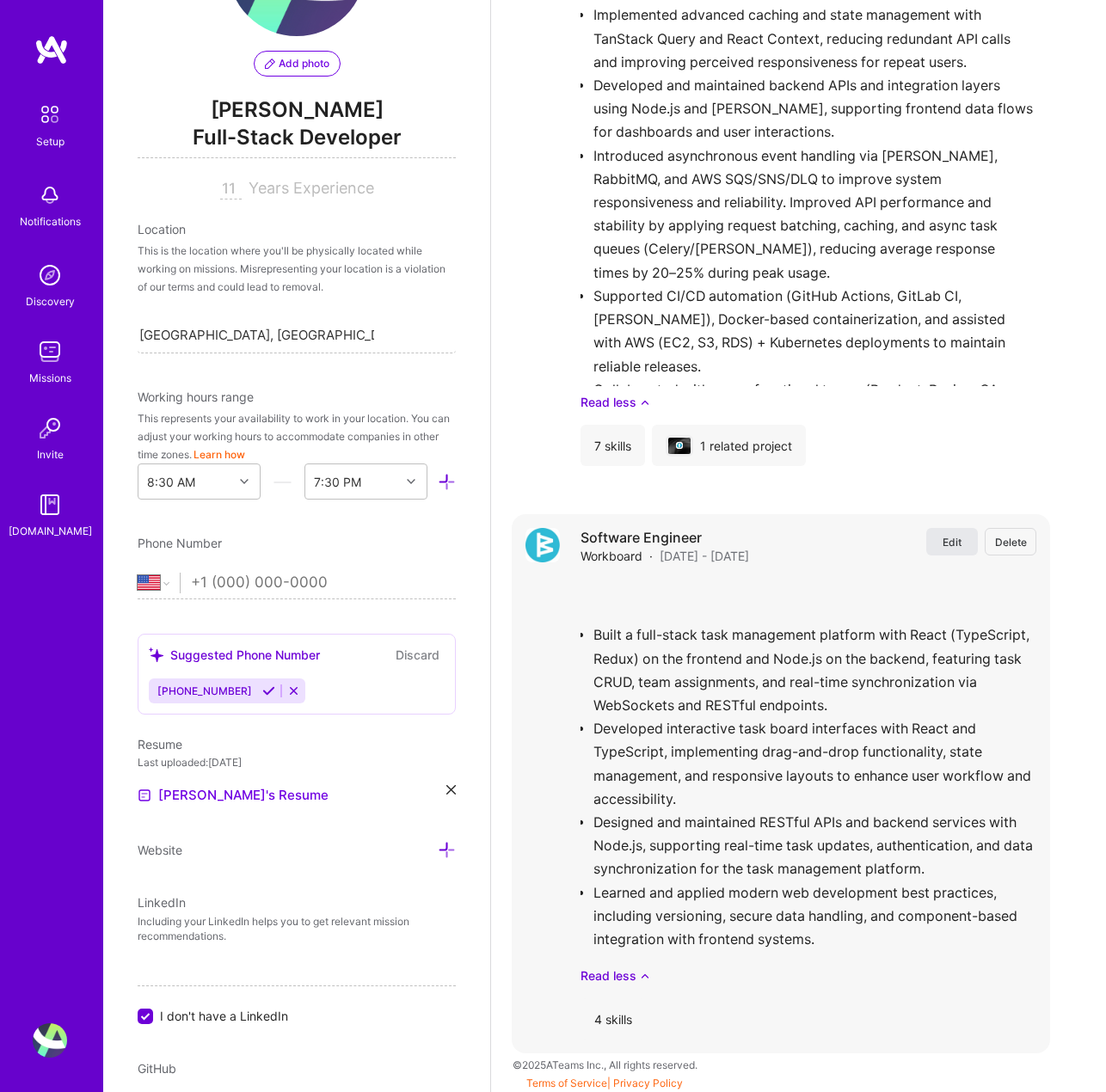
click at [974, 546] on button "Edit" at bounding box center [952, 542] width 52 height 28
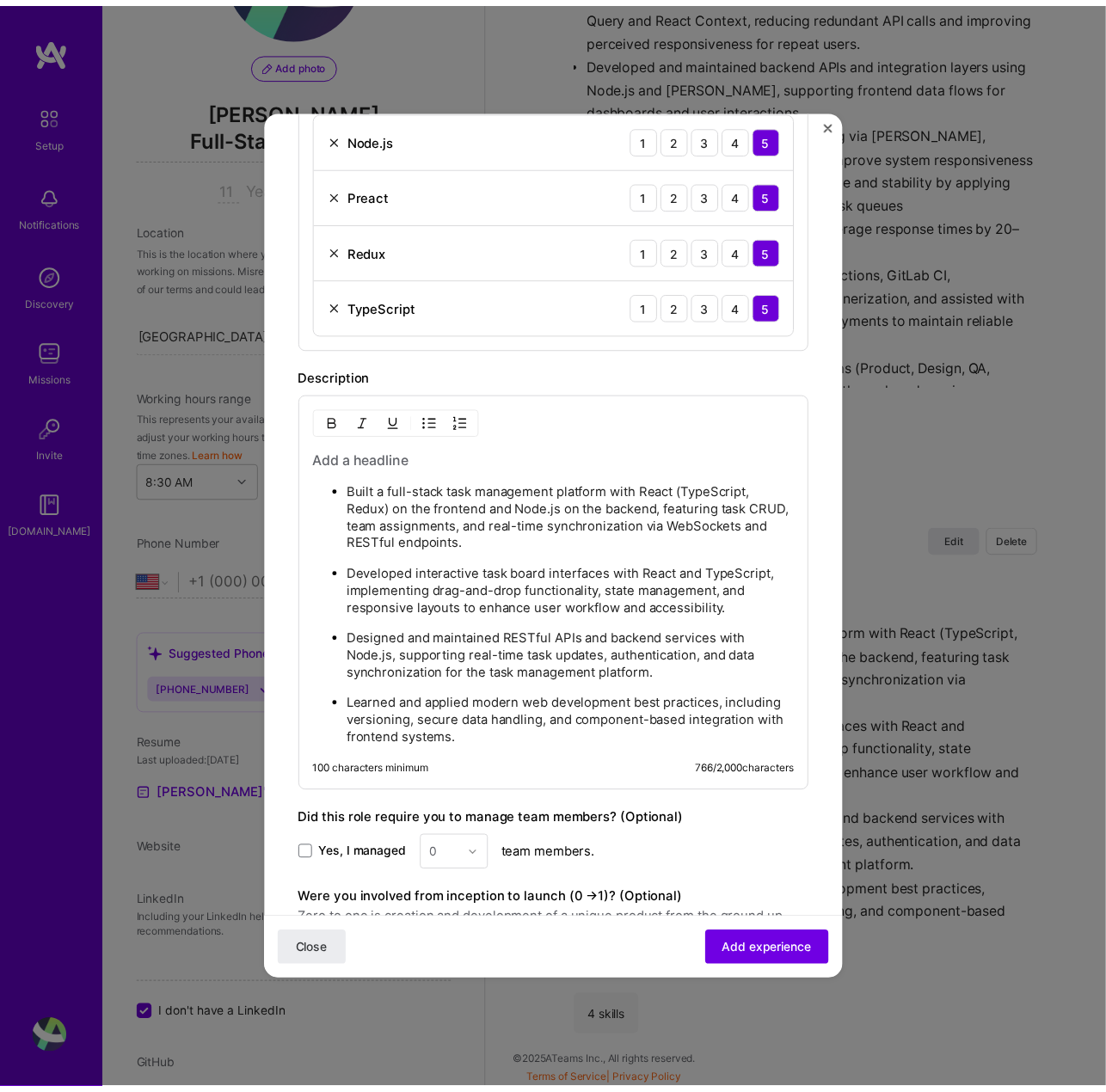
scroll to position [802, 0]
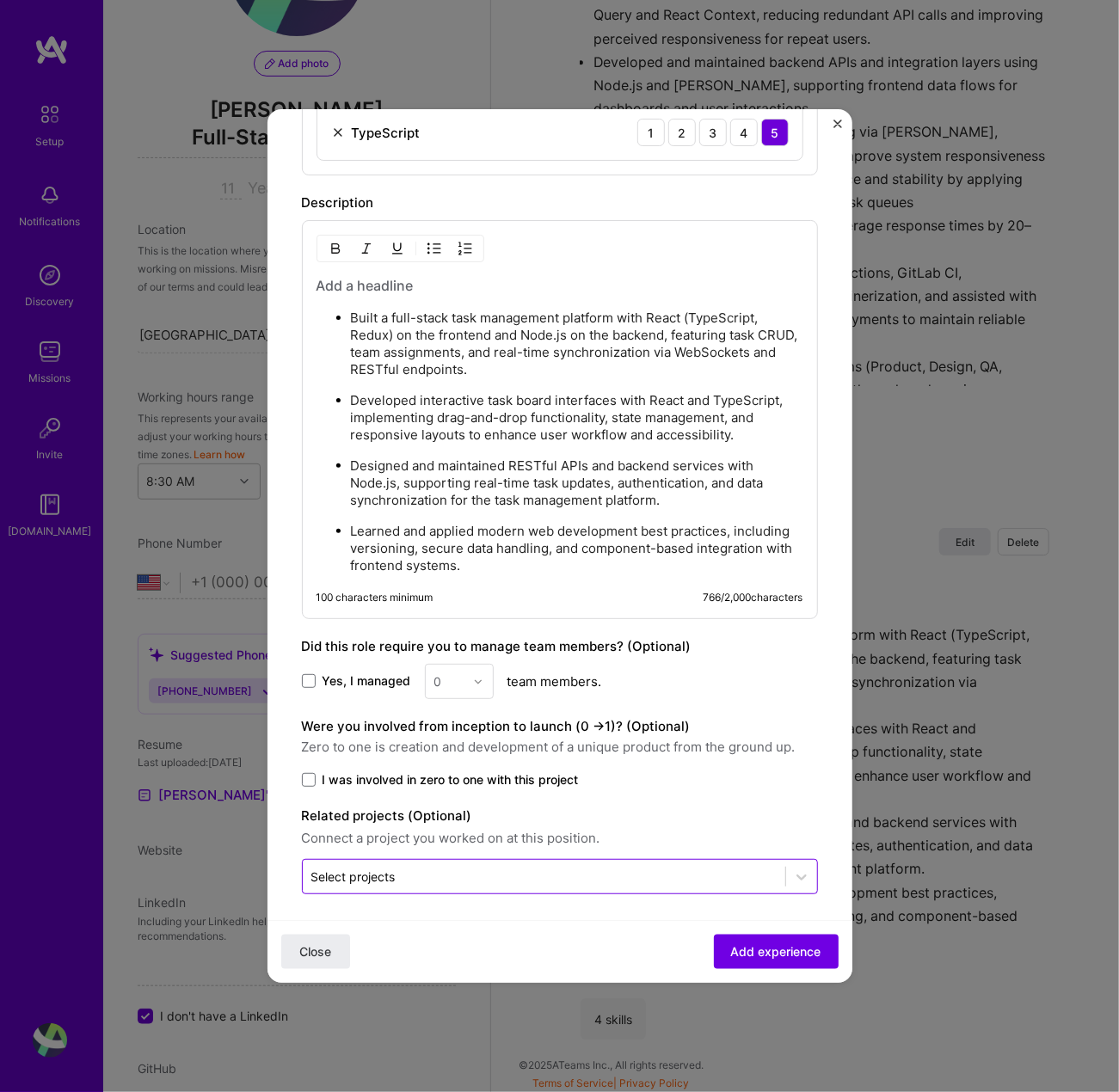
click at [395, 873] on div "Select projects" at bounding box center [353, 877] width 85 height 18
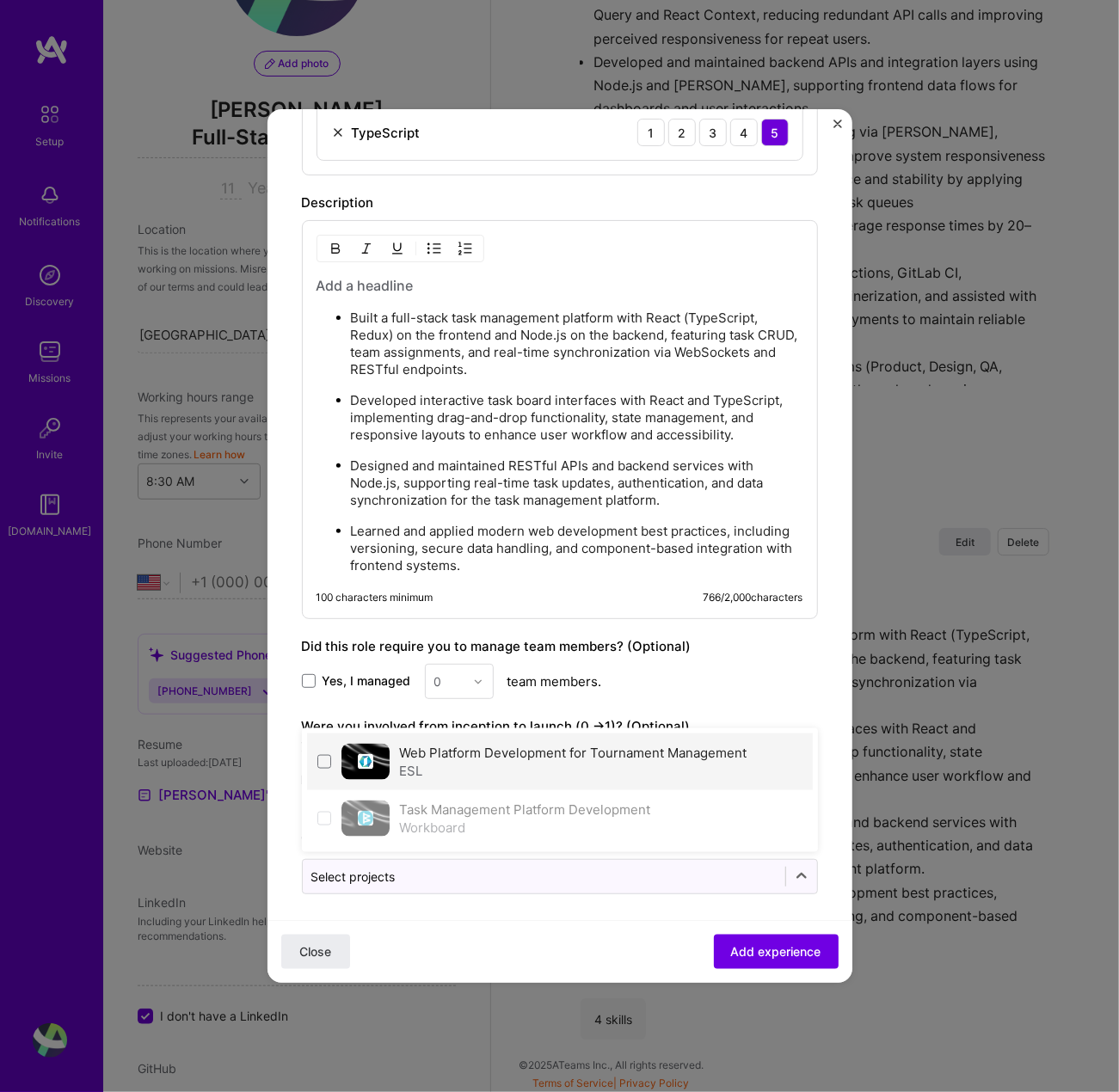
click at [333, 756] on div "Web Platform Development for Tournament Management ESL" at bounding box center [560, 762] width 506 height 57
click at [329, 755] on span at bounding box center [324, 762] width 13 height 13
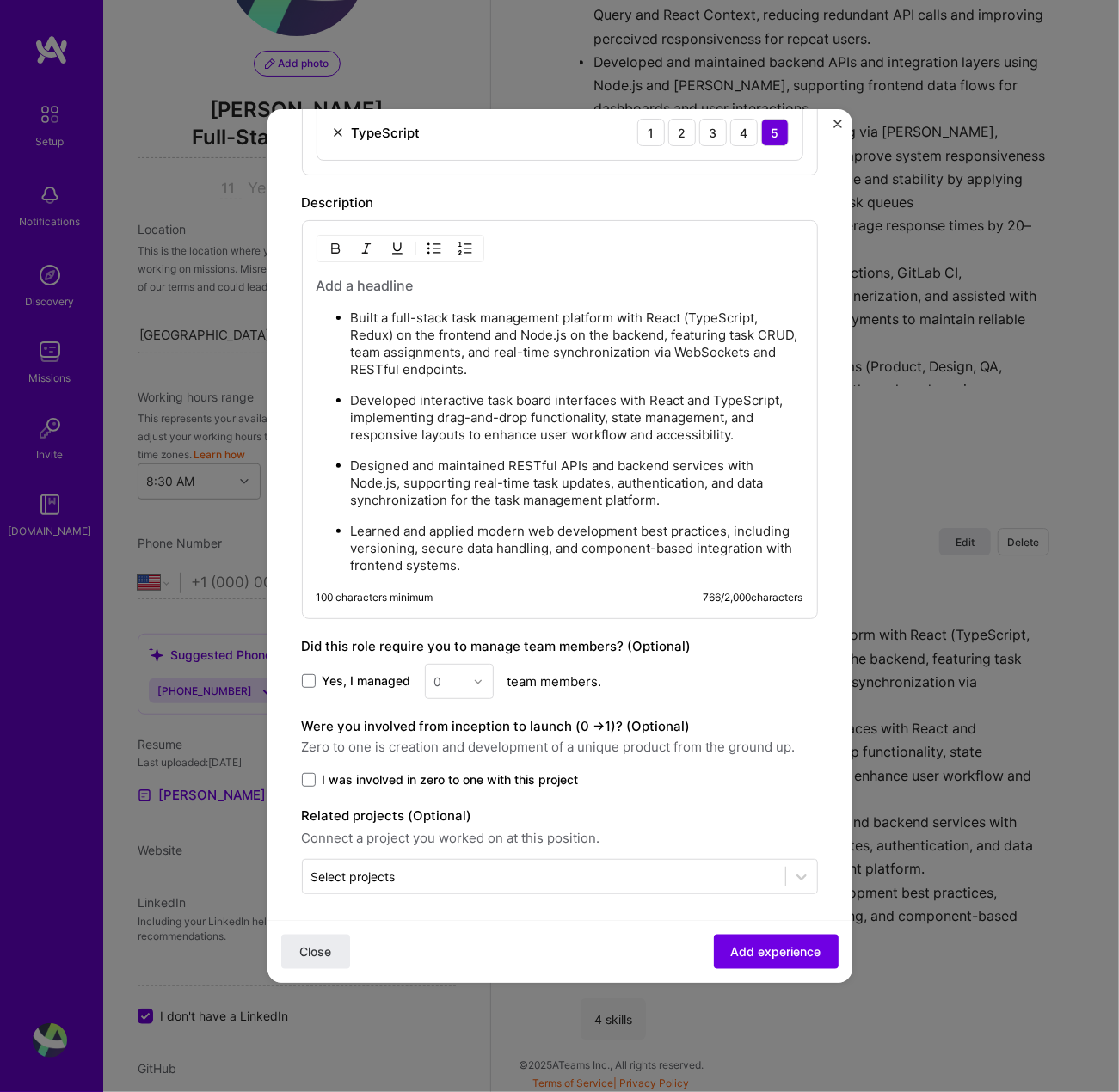
click at [831, 123] on form "Create a job experience Jobs help companies understand your past experience. Co…" at bounding box center [560, 167] width 585 height 1650
click at [835, 124] on img "Close" at bounding box center [838, 123] width 9 height 9
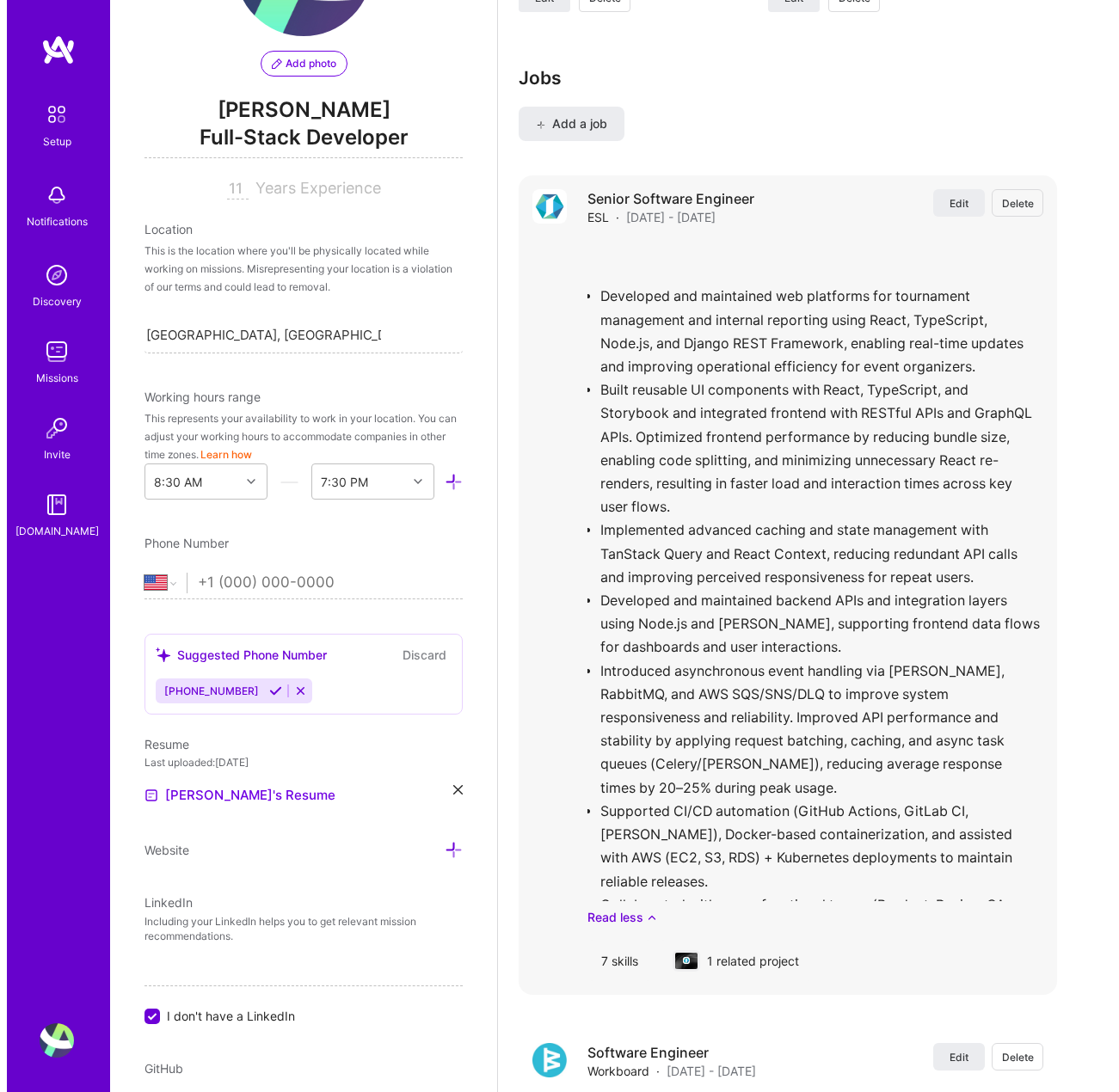
scroll to position [1819, 0]
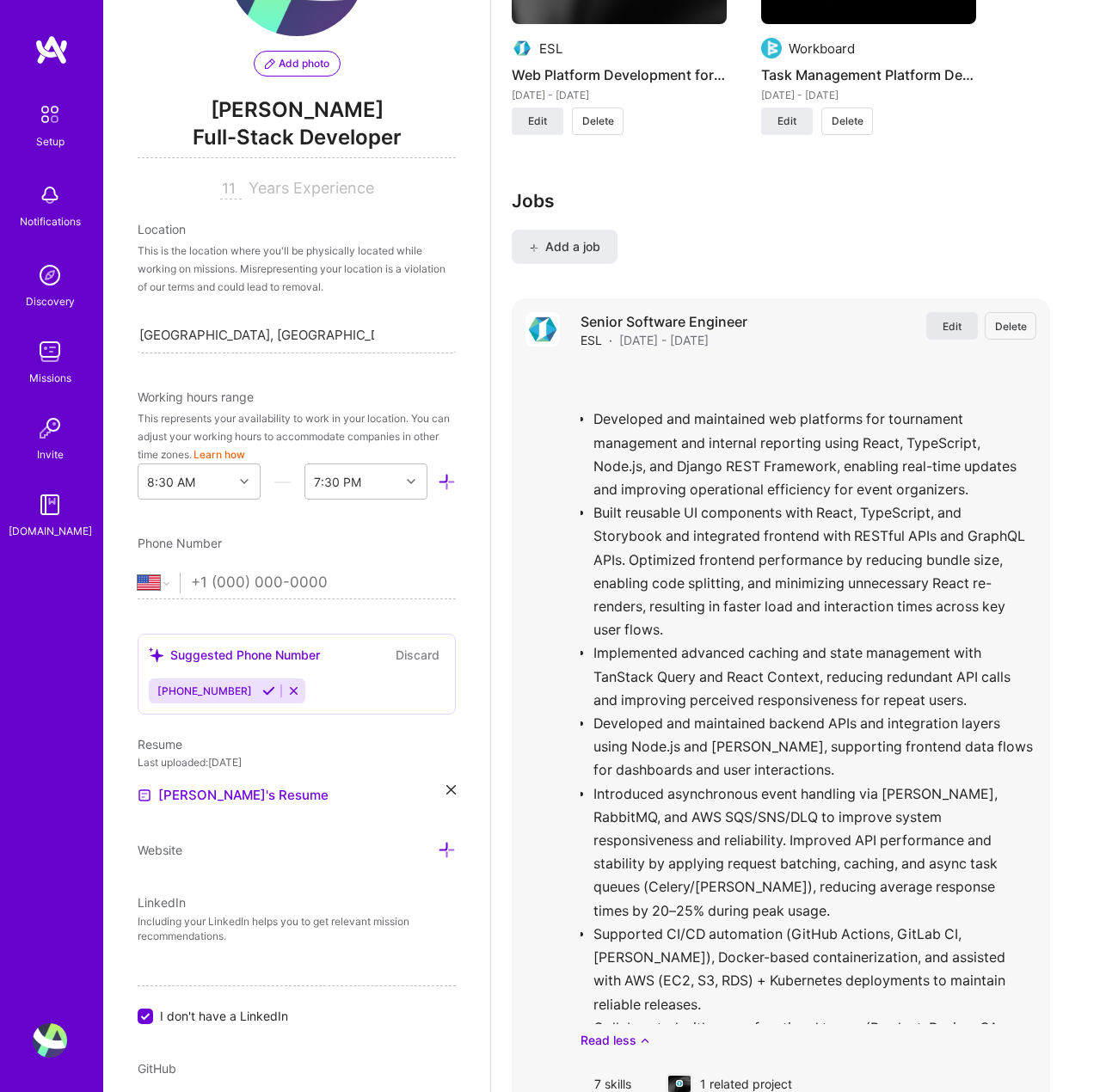
click at [961, 319] on span "Edit" at bounding box center [952, 326] width 19 height 14
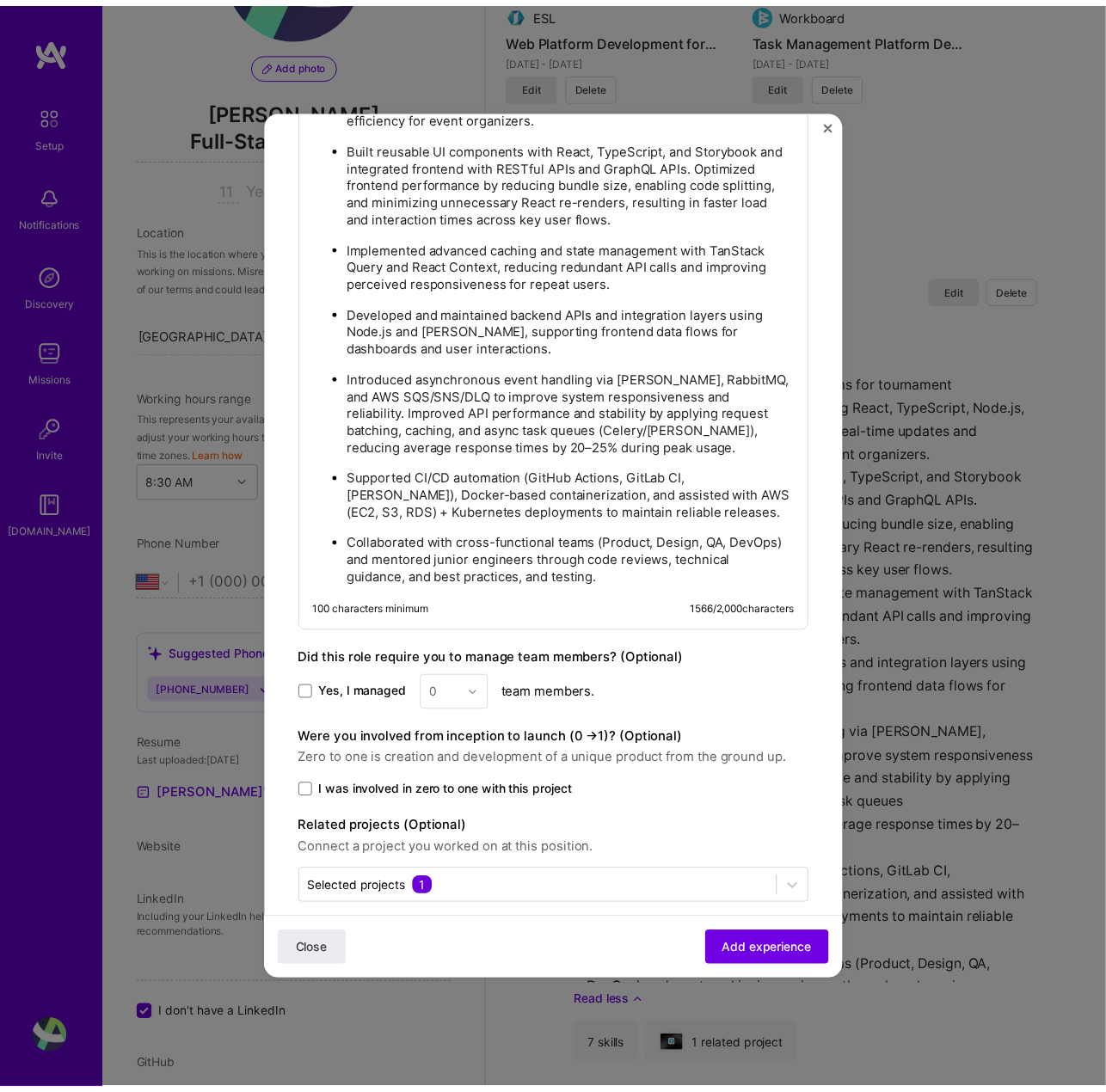
scroll to position [1232, 0]
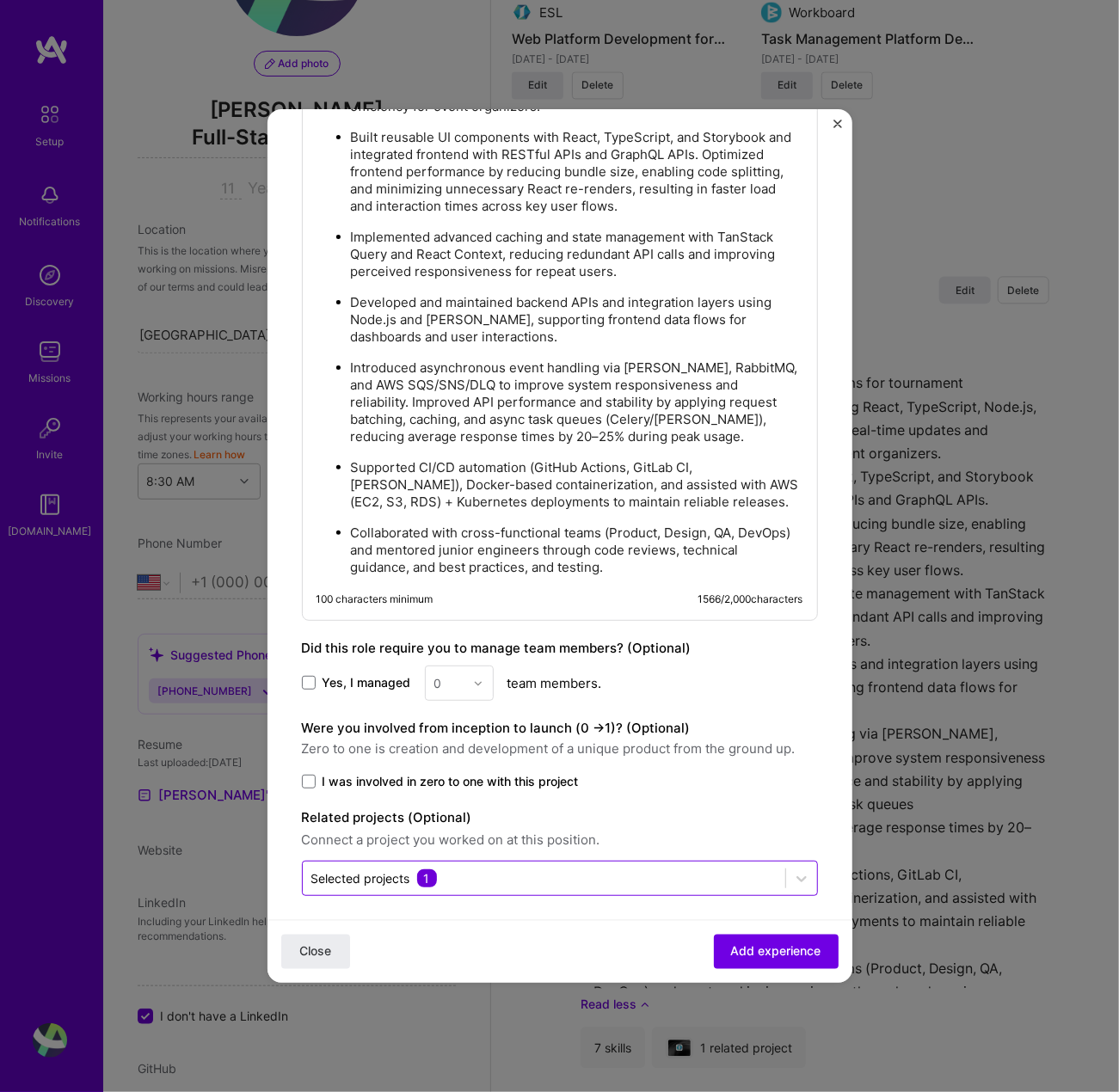
click at [527, 875] on input "text" at bounding box center [544, 878] width 466 height 18
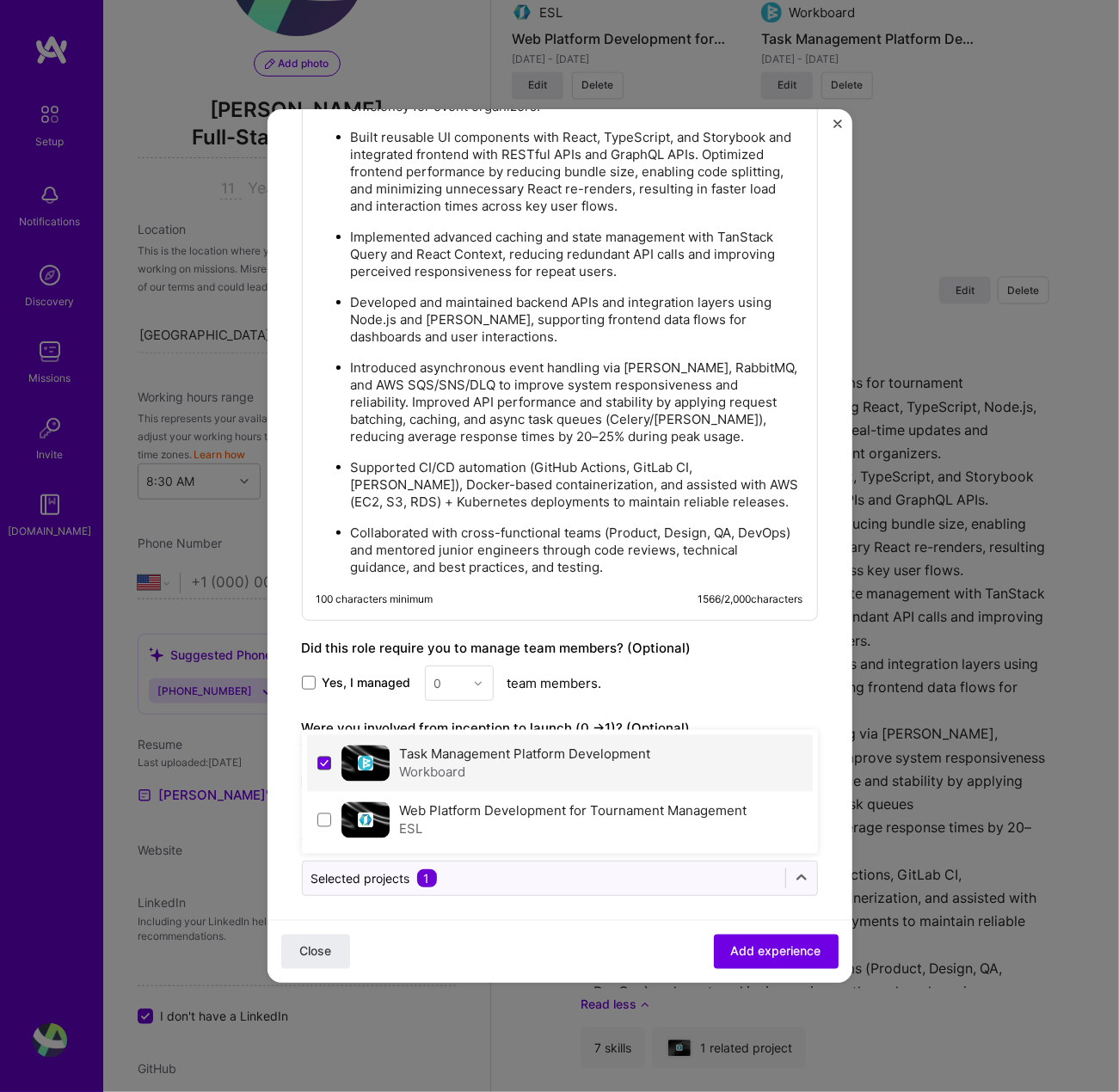
click at [323, 762] on icon at bounding box center [324, 764] width 7 height 5
click at [326, 761] on icon at bounding box center [324, 764] width 9 height 7
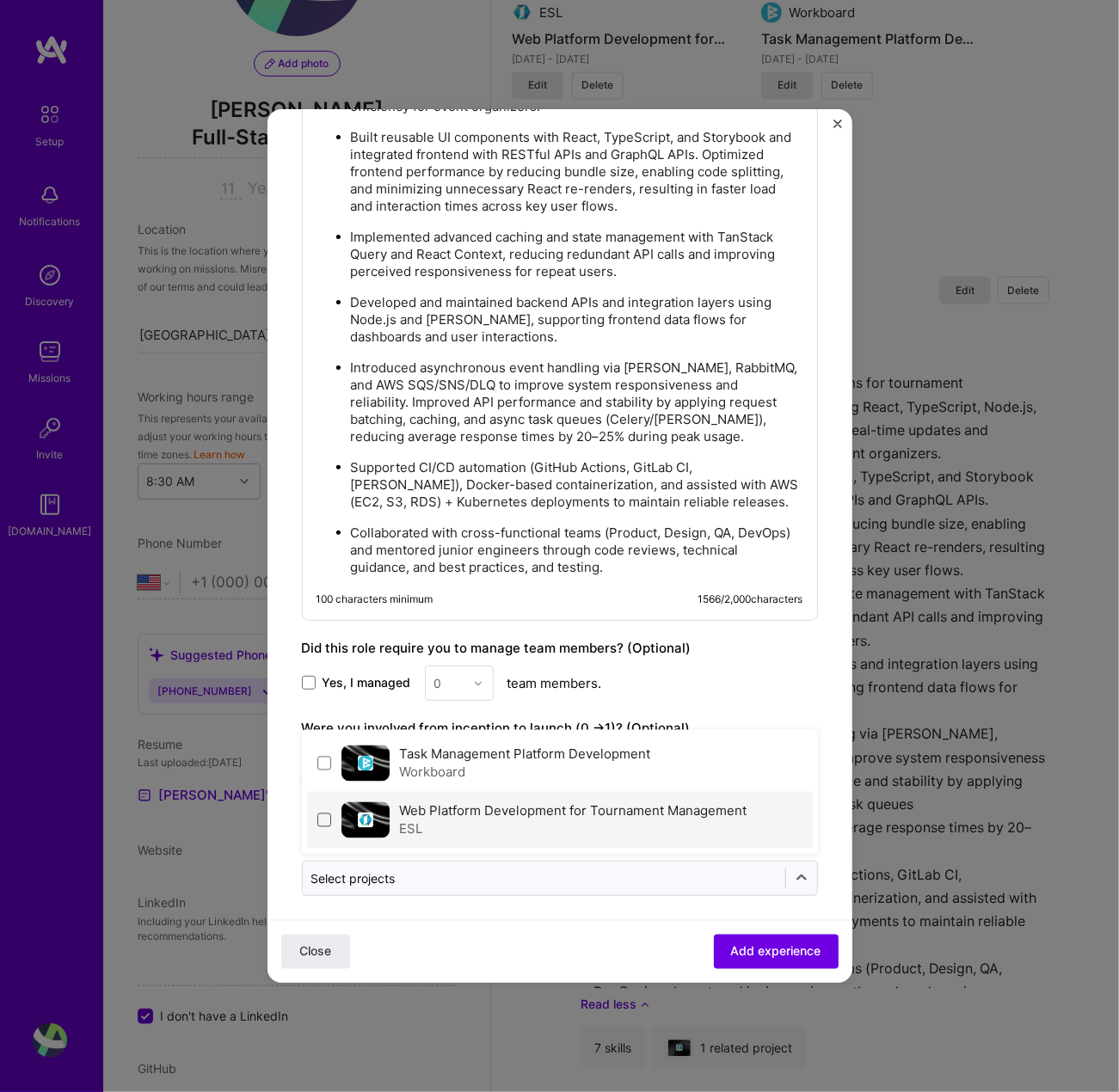
click at [326, 814] on span at bounding box center [324, 820] width 13 height 13
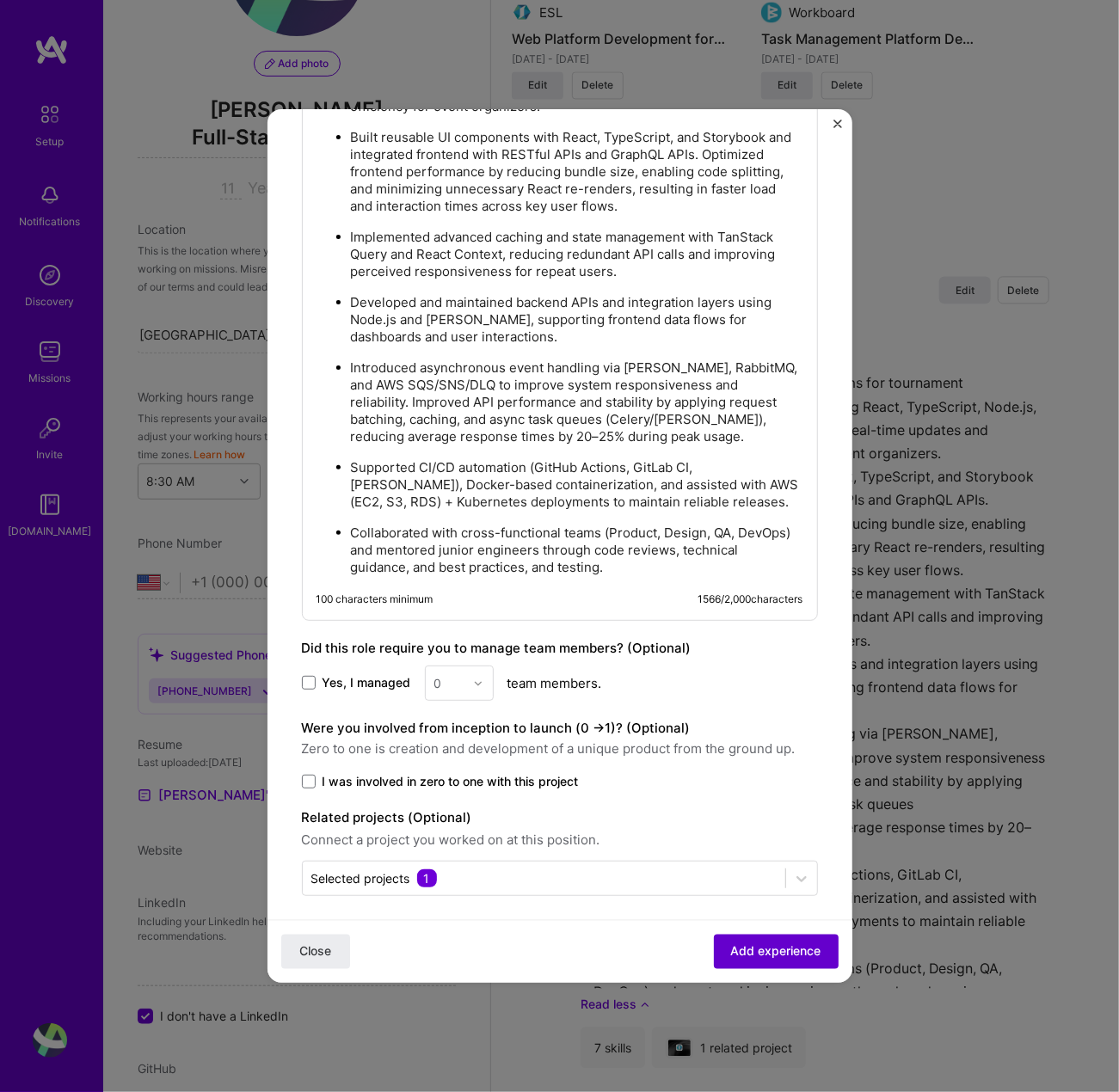
click at [788, 956] on span "Add experience" at bounding box center [776, 952] width 90 height 17
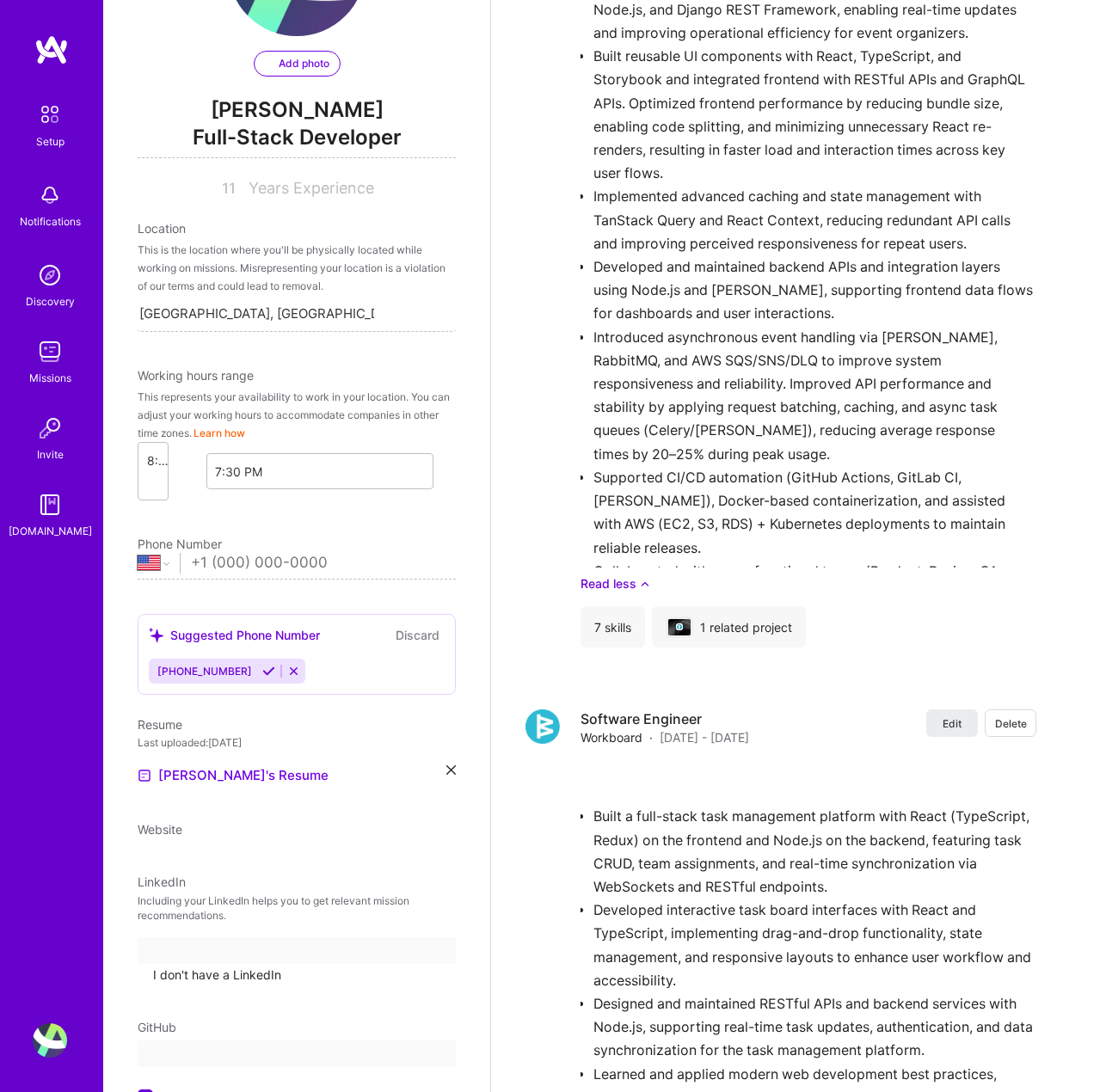
select select "US"
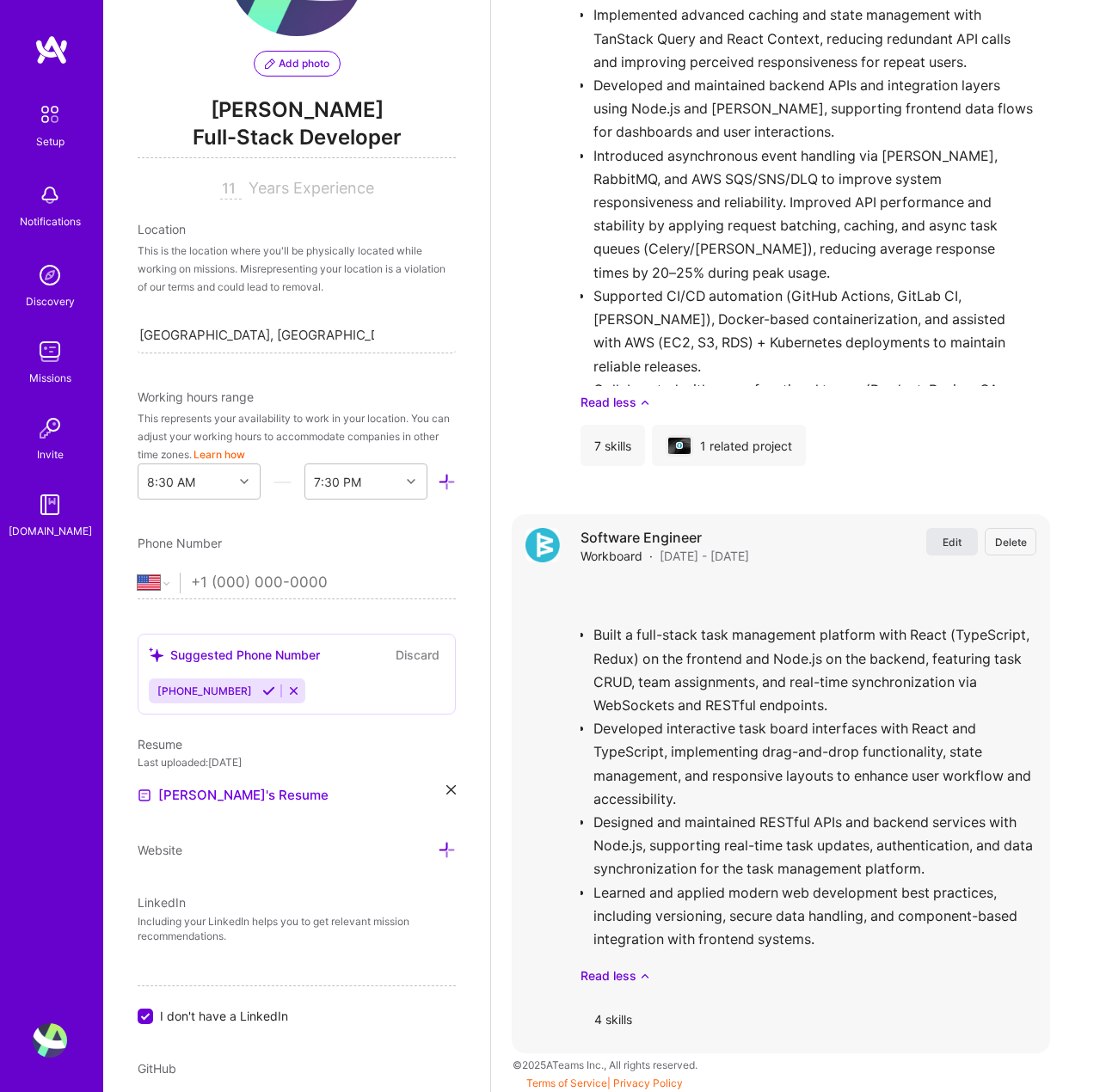
click at [960, 546] on span "Edit" at bounding box center [952, 542] width 19 height 14
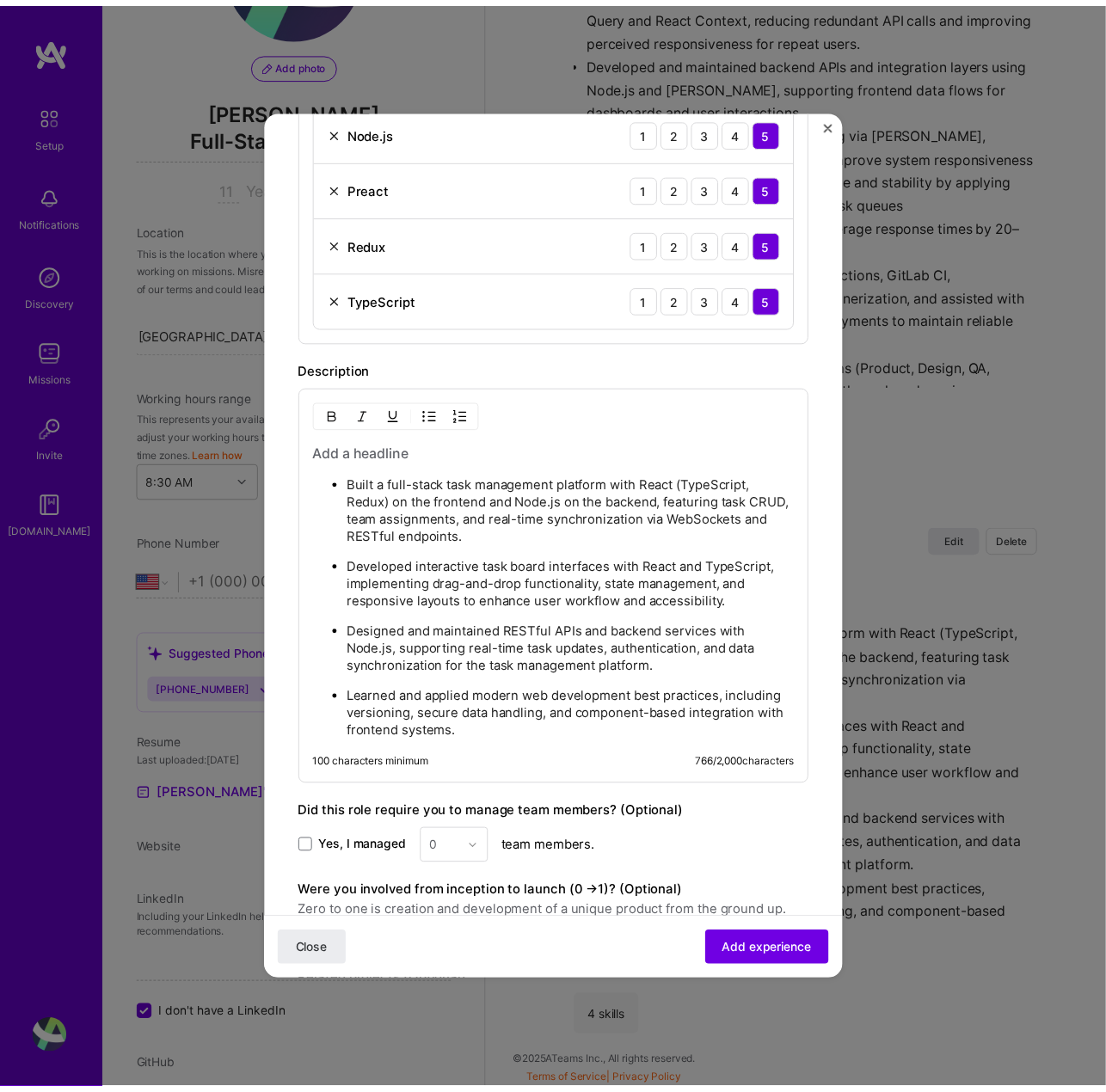
scroll to position [802, 0]
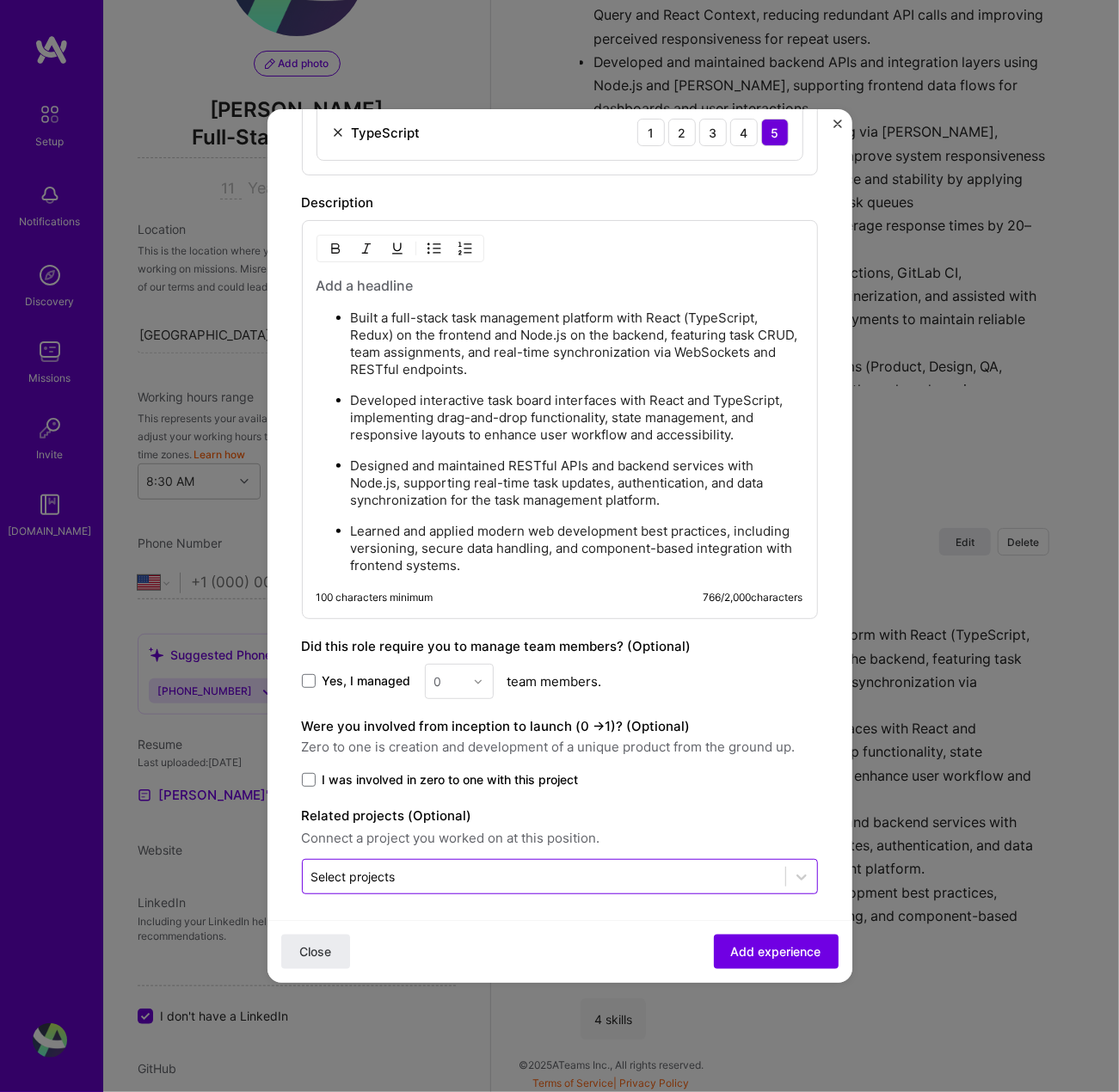
click at [526, 868] on input "text" at bounding box center [544, 877] width 466 height 18
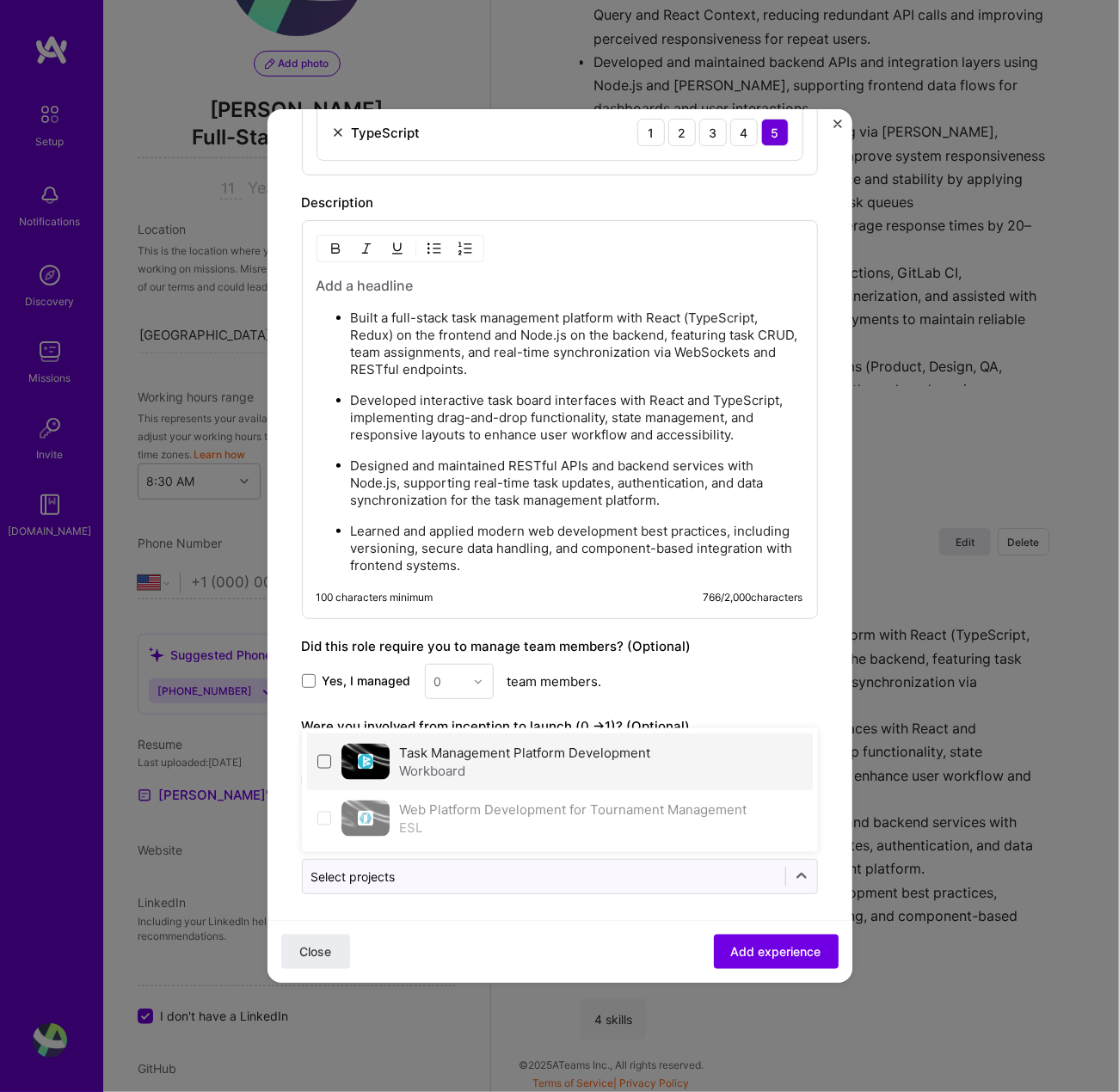
click at [329, 755] on span at bounding box center [324, 762] width 13 height 13
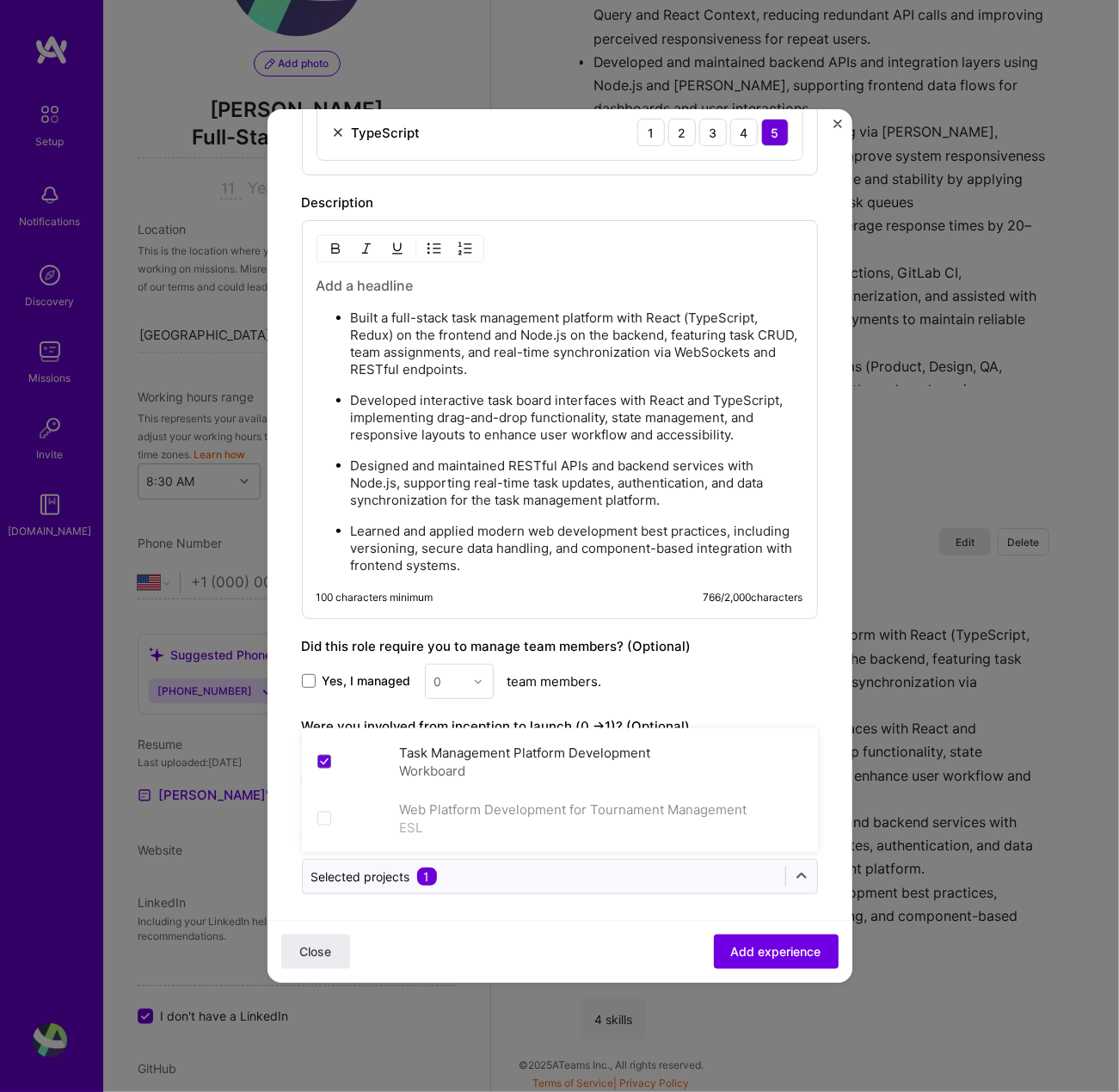
click at [750, 978] on div "Close Add experience" at bounding box center [560, 951] width 585 height 62
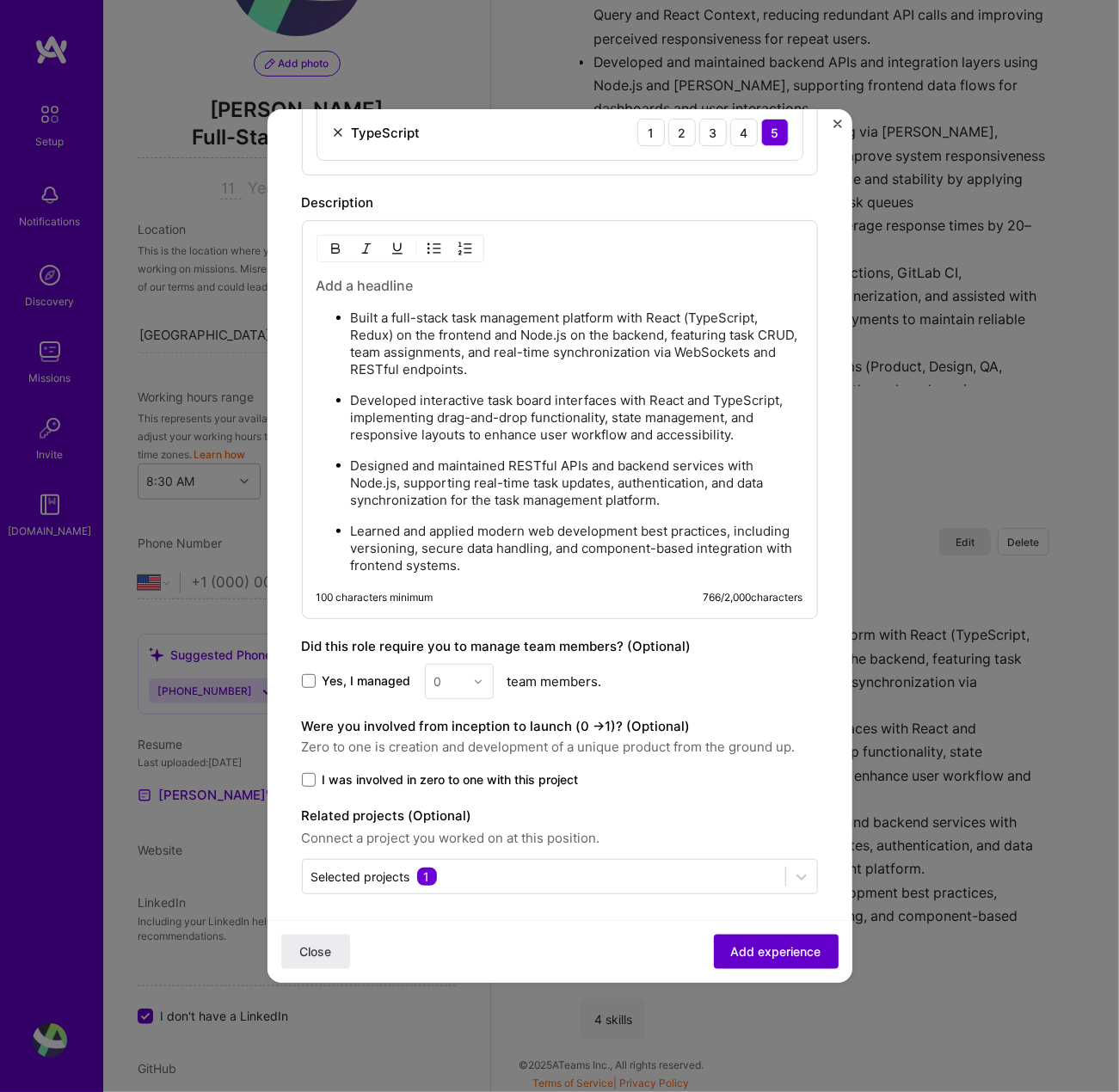
click at [750, 965] on button "Add experience" at bounding box center [776, 953] width 125 height 35
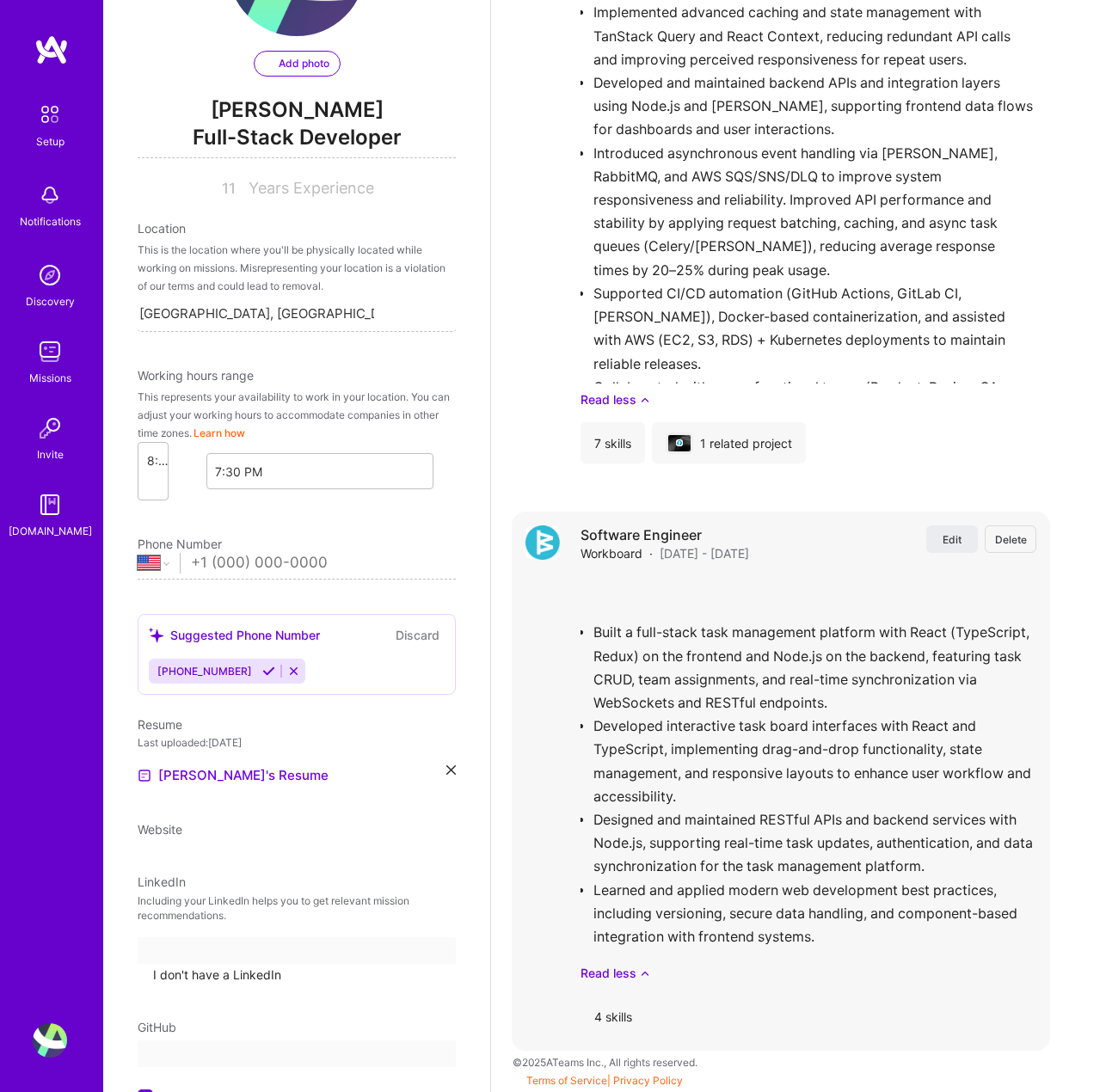
select select "US"
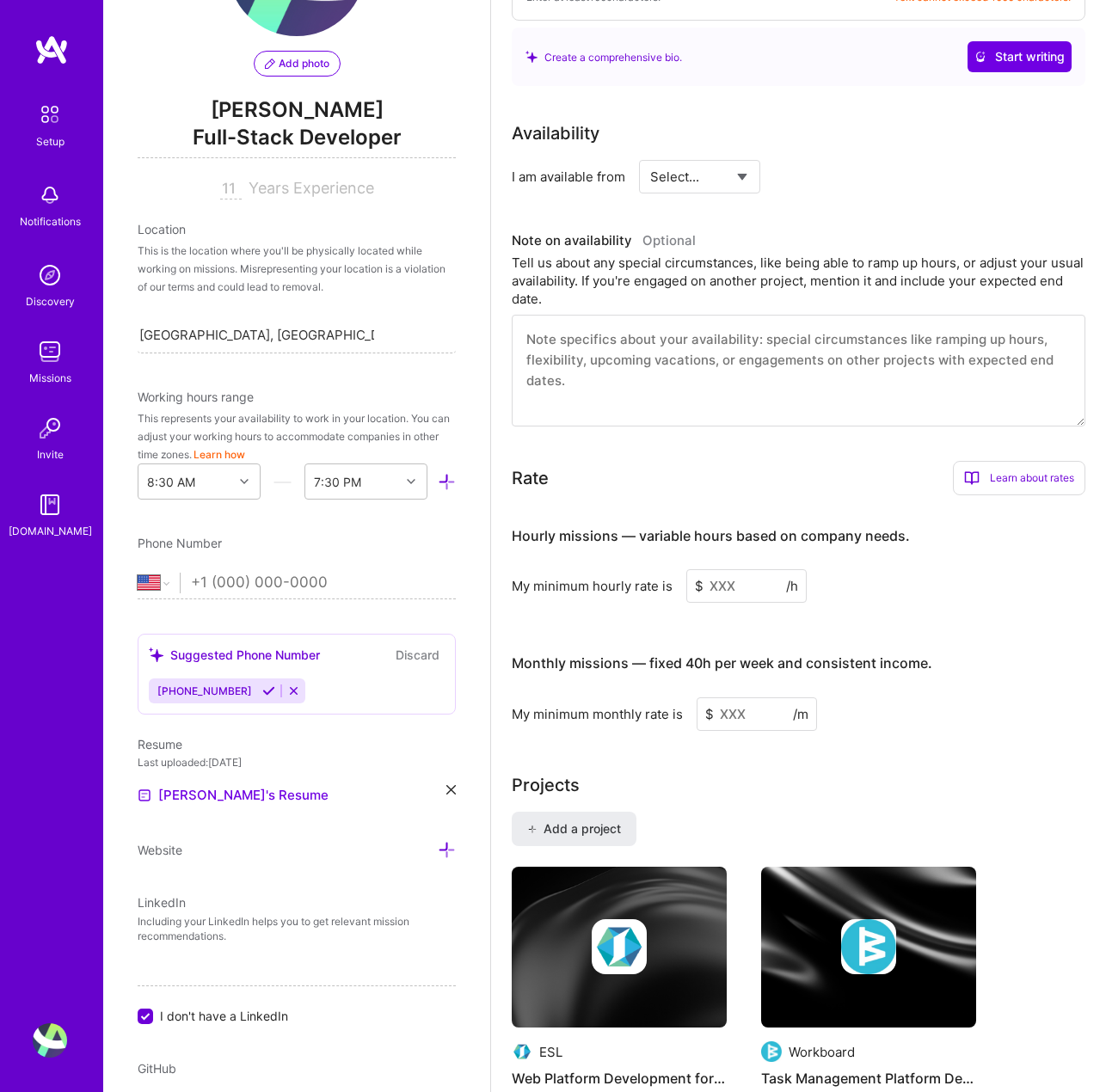
scroll to position [861, 0]
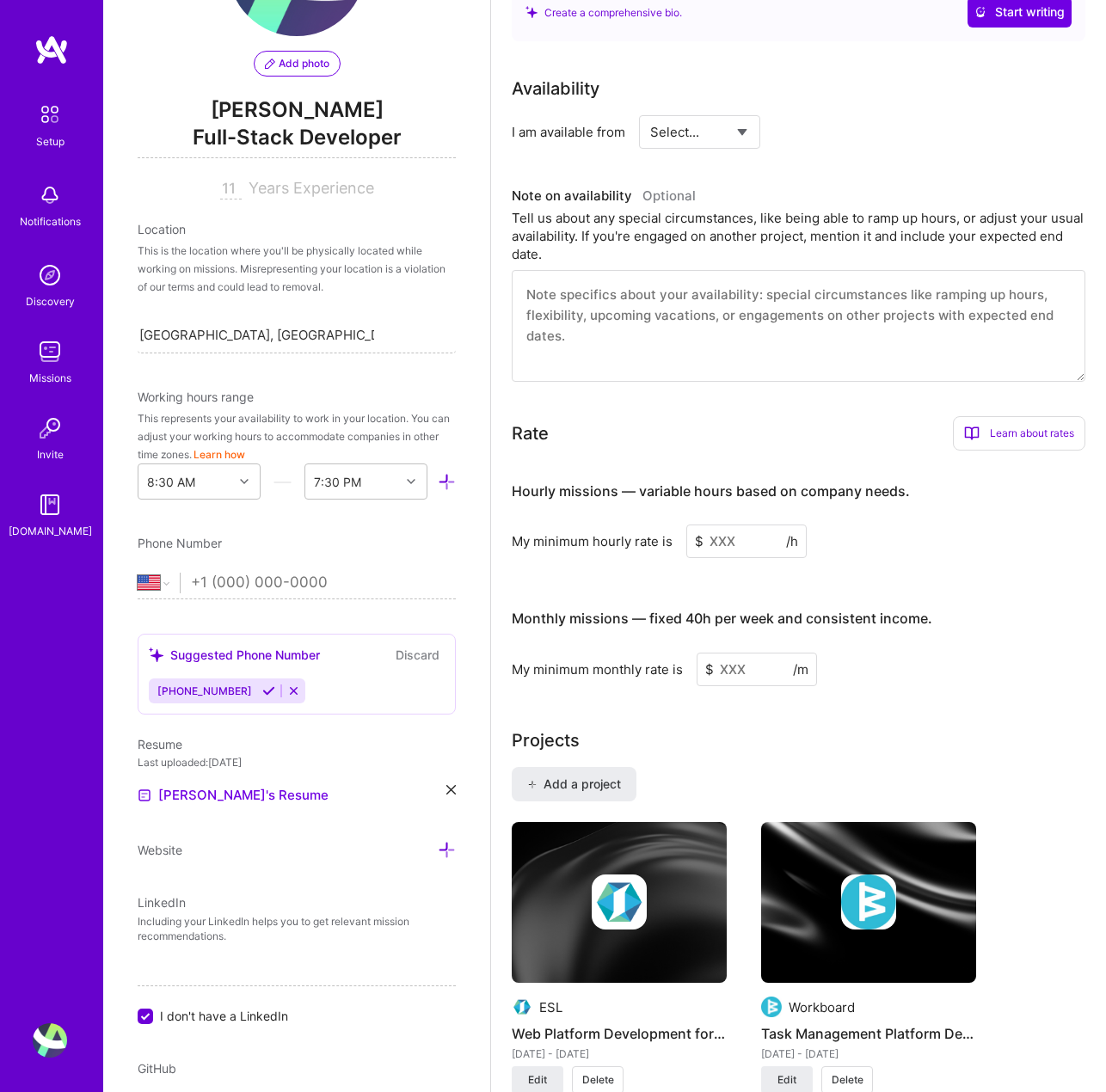
click at [666, 135] on select "Select... Right Now Future Date Not Available" at bounding box center [699, 133] width 99 height 44
select select "Right Now"
click at [650, 110] on select "Select... Right Now Future Date Not Available" at bounding box center [699, 133] width 99 height 44
click at [833, 131] on input at bounding box center [855, 132] width 103 height 34
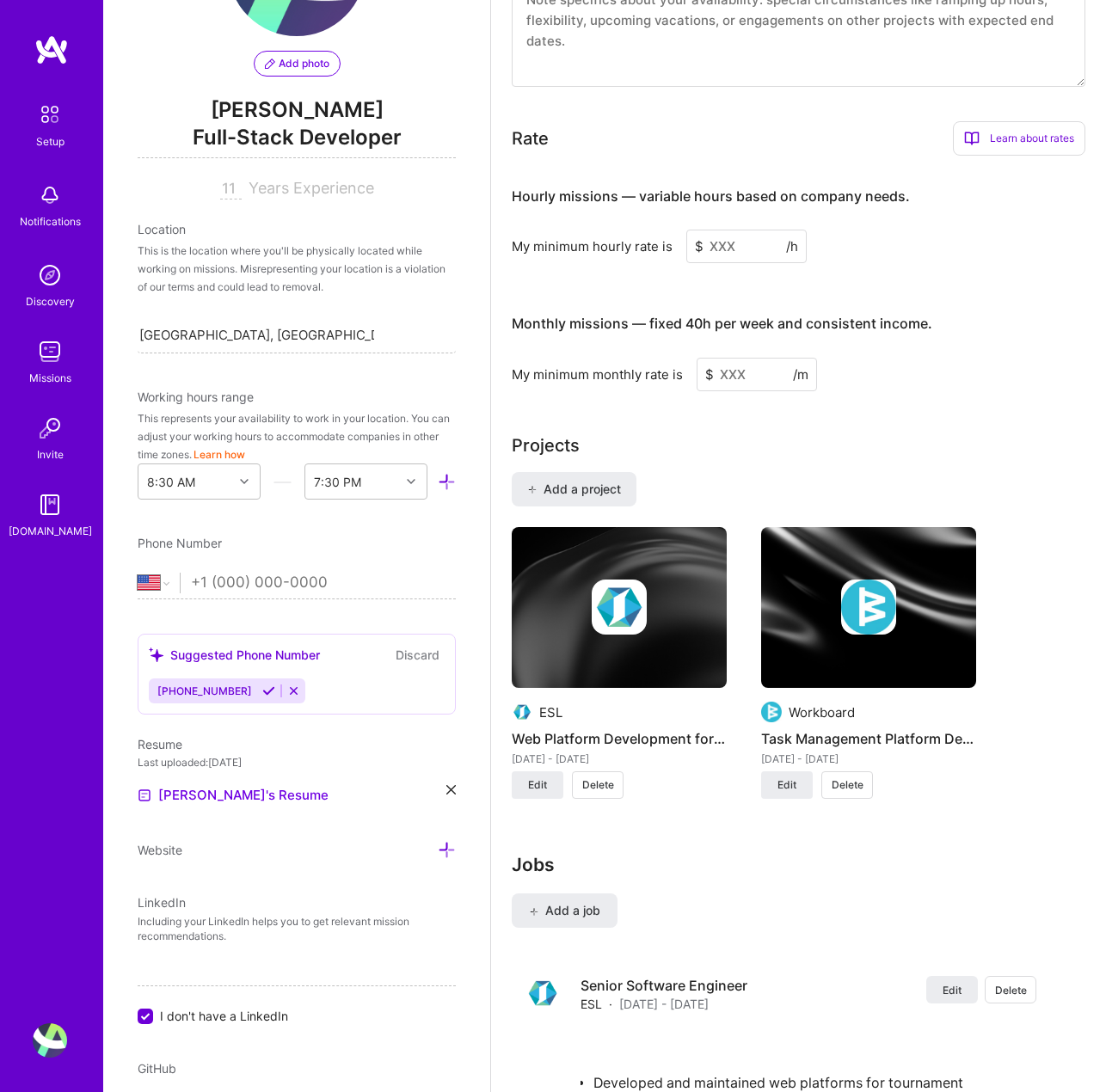
scroll to position [1290, 0]
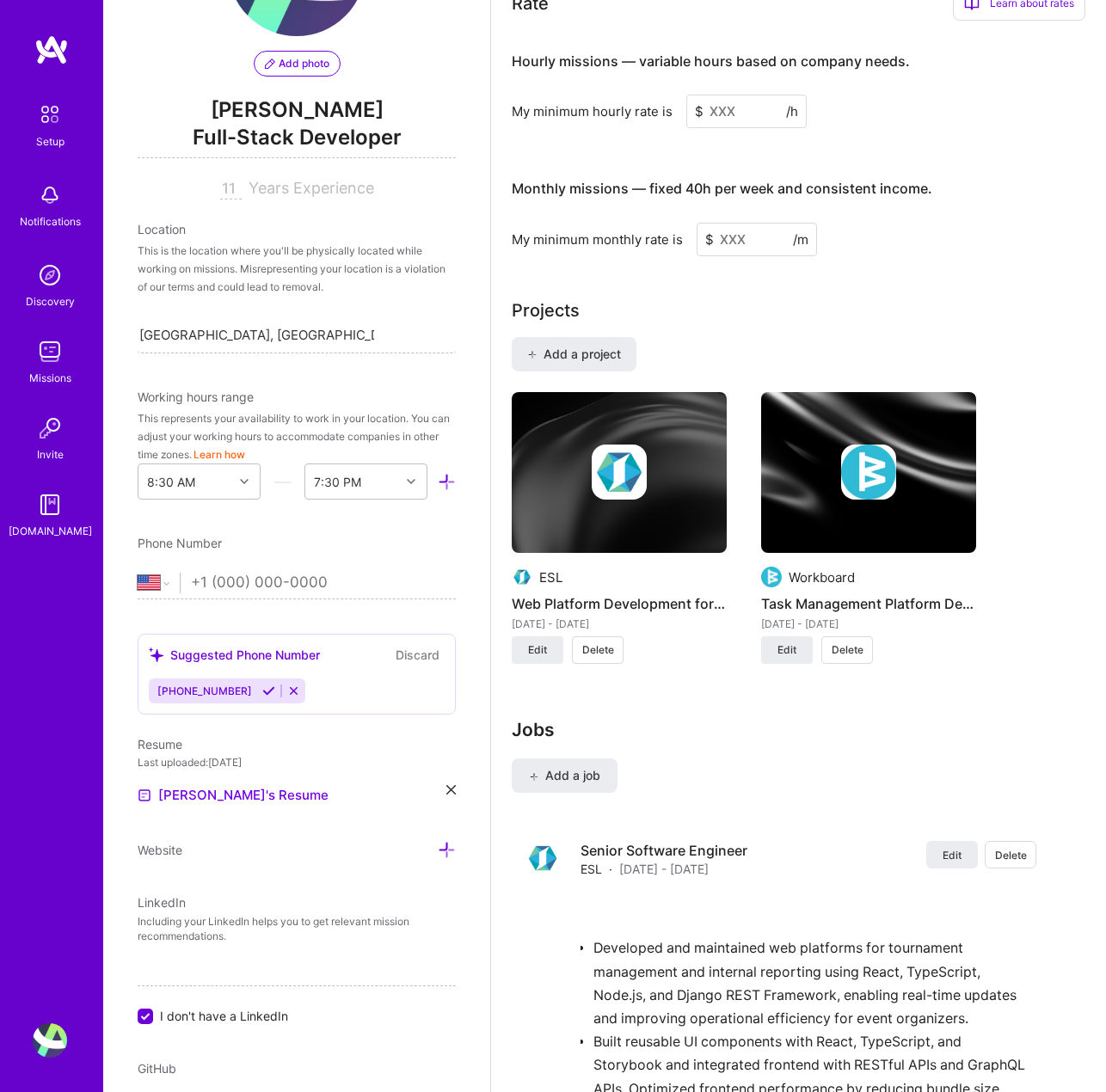
type input "40"
click at [764, 108] on input at bounding box center [746, 111] width 120 height 34
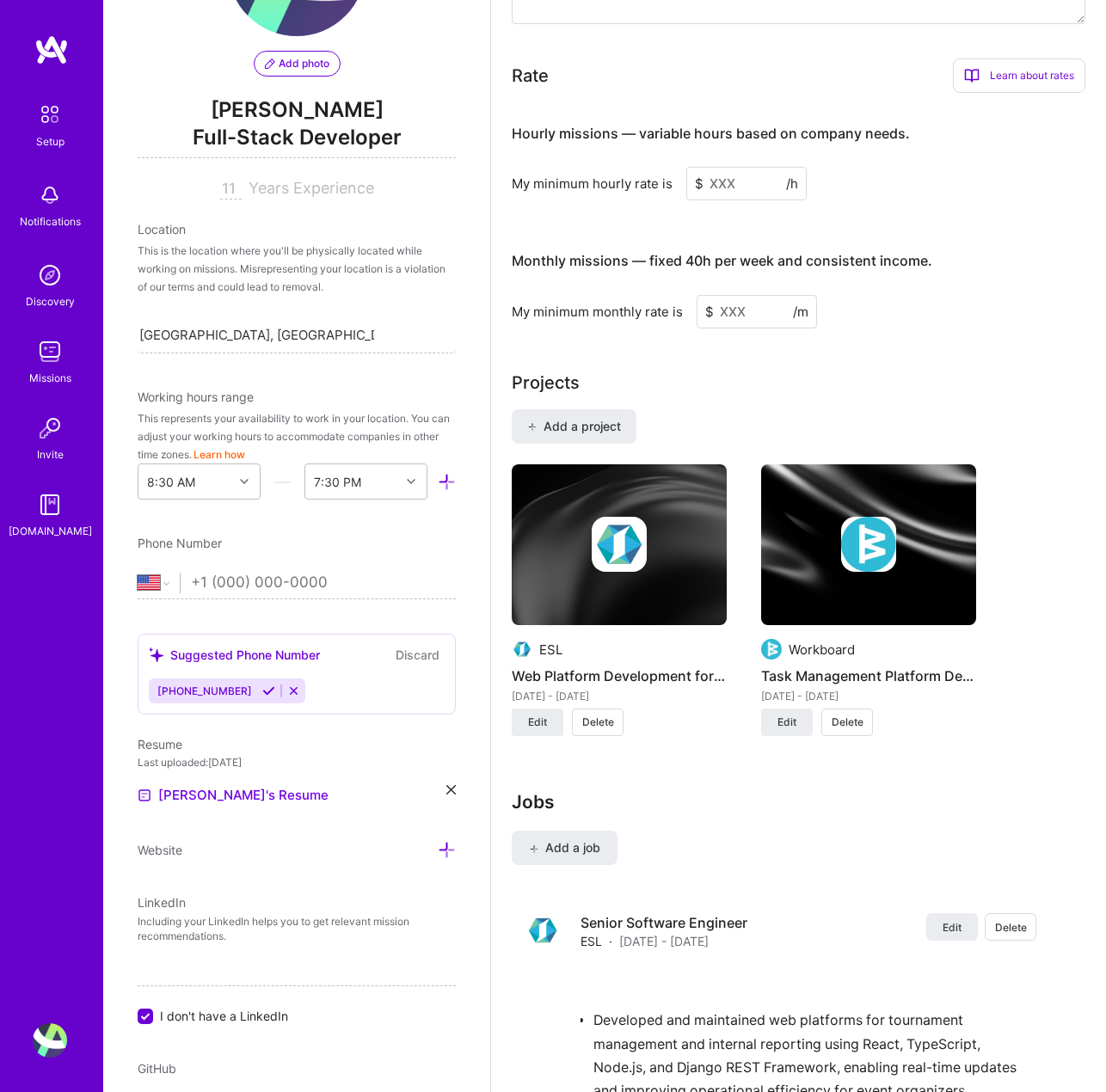
scroll to position [1118, 0]
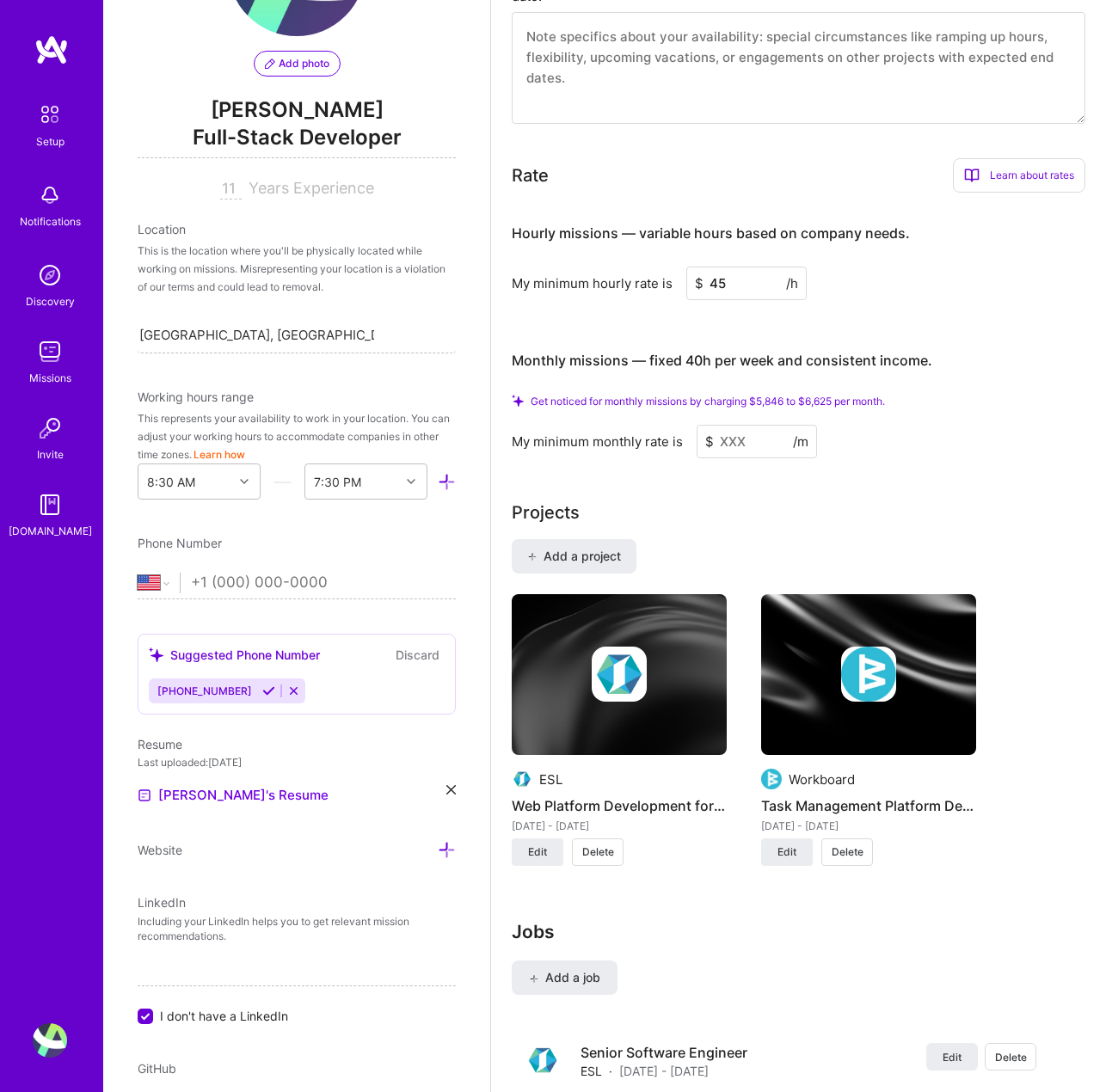
click at [750, 281] on input "45" at bounding box center [746, 283] width 120 height 34
click at [752, 280] on input "45" at bounding box center [746, 283] width 120 height 34
click at [751, 280] on input "45" at bounding box center [746, 283] width 120 height 34
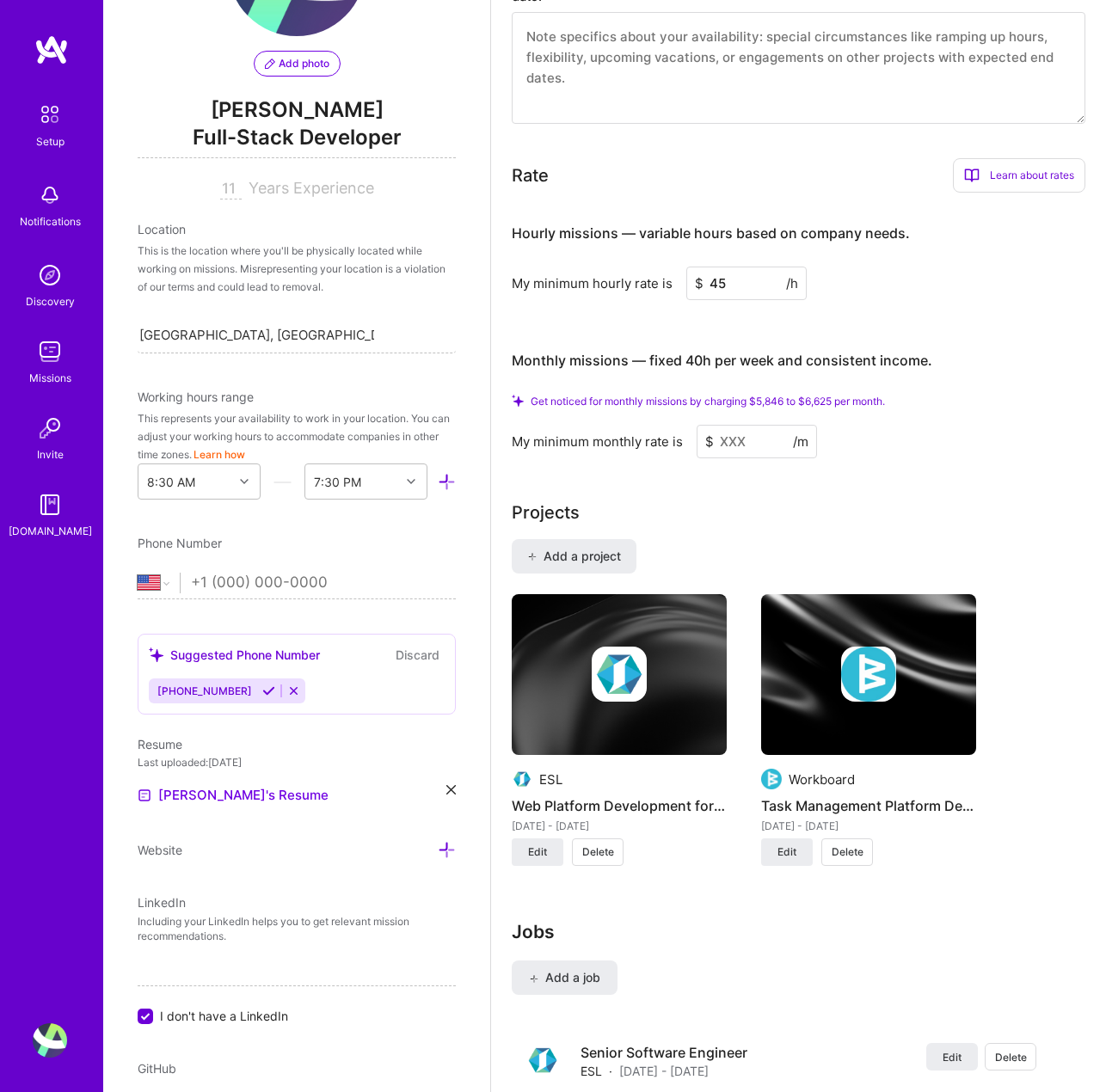
click at [968, 305] on div "Hourly missions — variable hours based on company needs. My minimum hourly rate…" at bounding box center [798, 332] width 573 height 252
click at [771, 283] on input "45" at bounding box center [746, 283] width 120 height 34
type input "50"
click at [757, 440] on input at bounding box center [756, 441] width 120 height 34
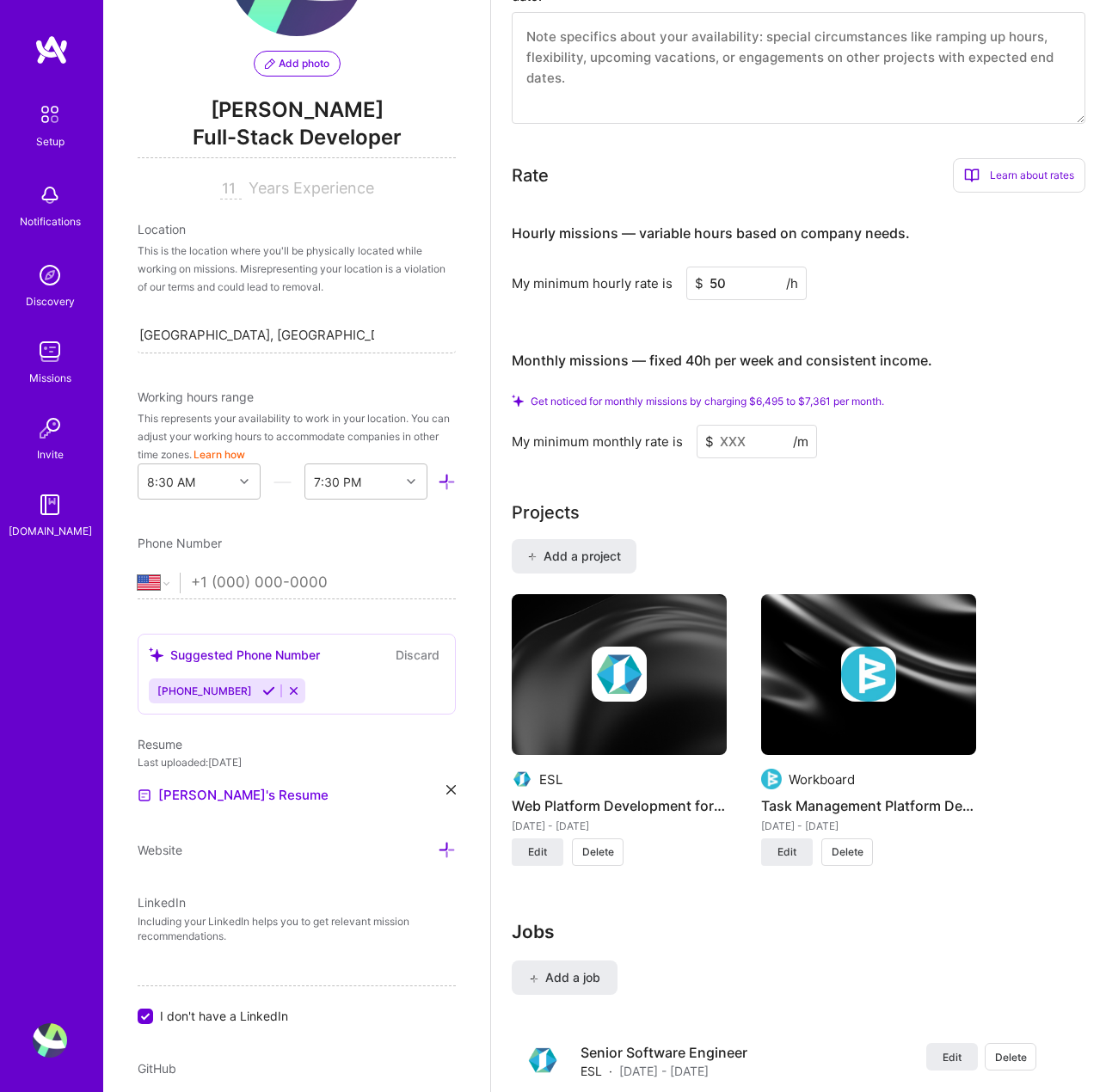
click at [647, 400] on span "Get noticed for monthly missions by charging $6,495 to $7,361 per month." at bounding box center [708, 400] width 353 height 12
click at [748, 437] on input at bounding box center [756, 441] width 120 height 34
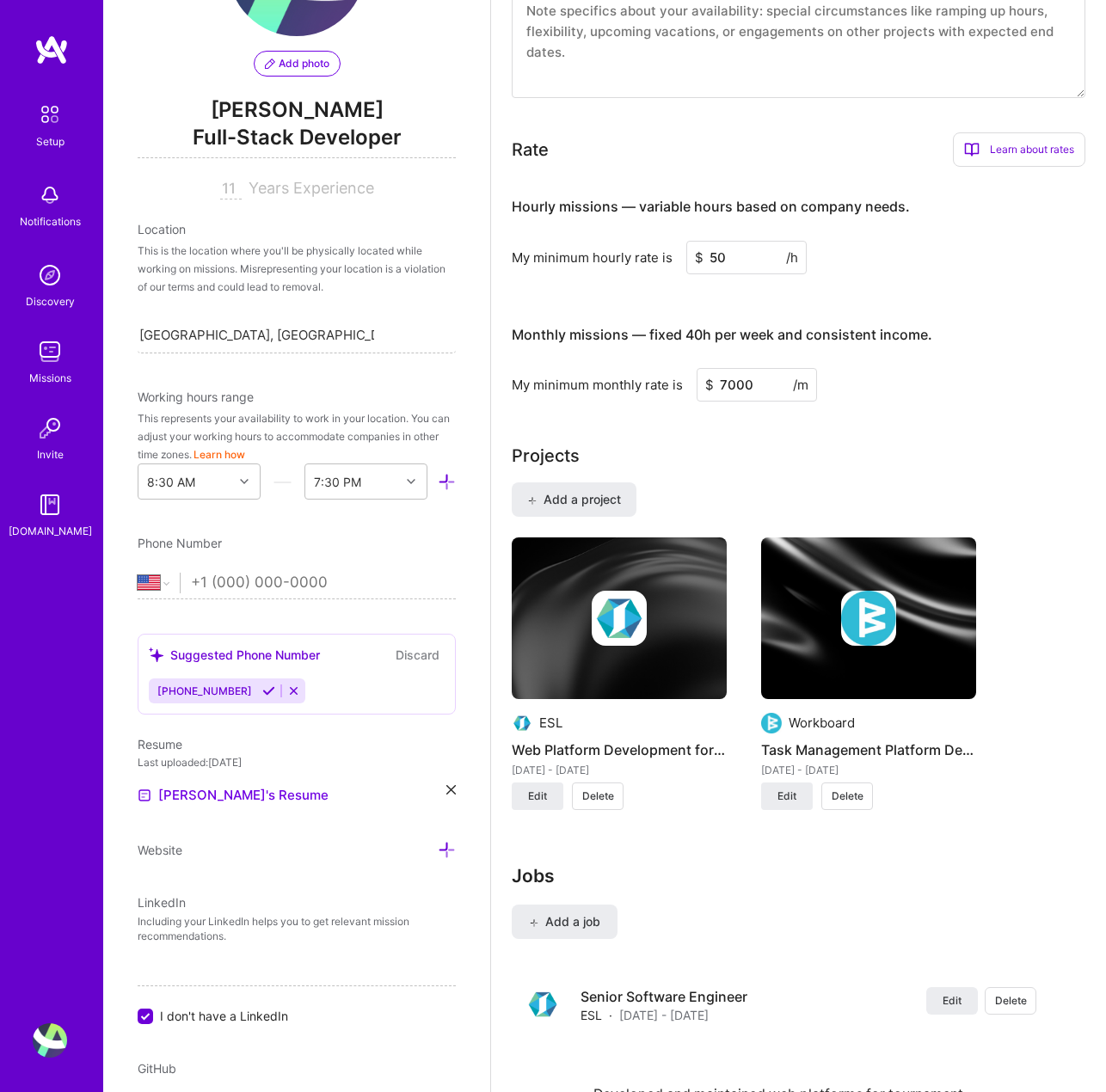
type input "7000"
drag, startPoint x: 752, startPoint y: 254, endPoint x: 584, endPoint y: 249, distance: 168.1
click at [581, 252] on div "My minimum hourly rate is $ 50 /h" at bounding box center [798, 257] width 573 height 34
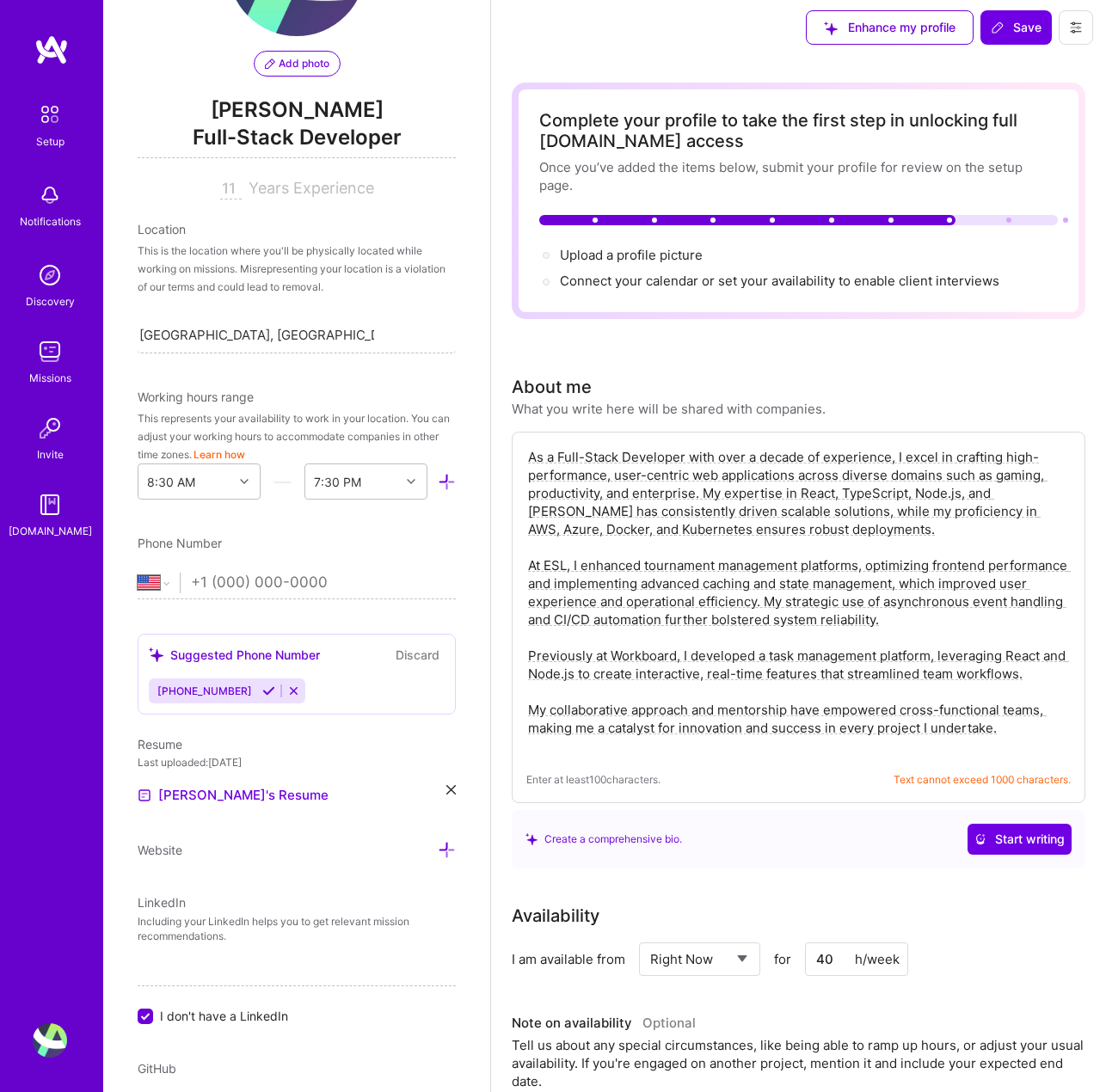
scroll to position [0, 0]
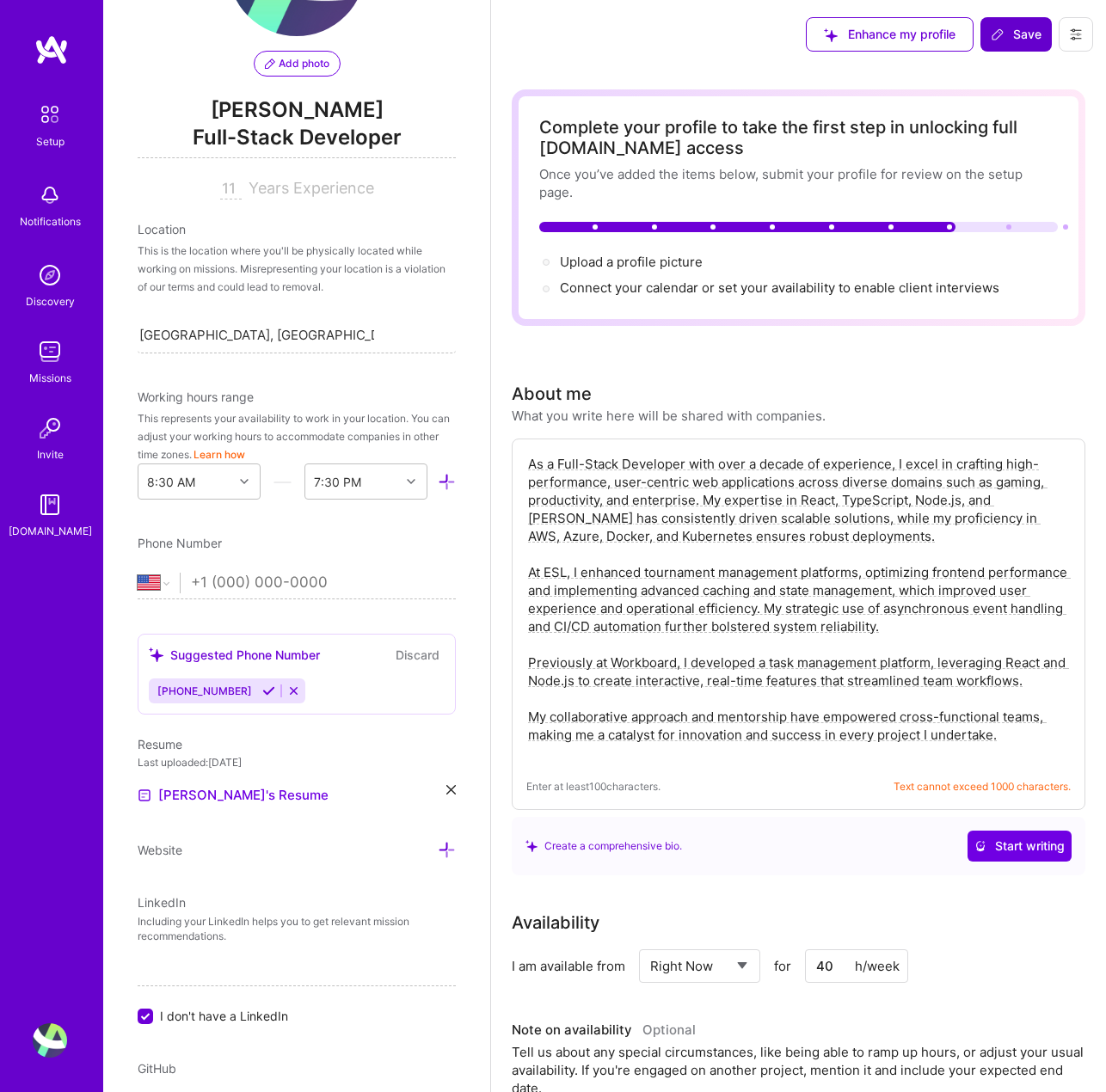
type input "45"
click at [1011, 41] on button "Save" at bounding box center [1016, 35] width 71 height 35
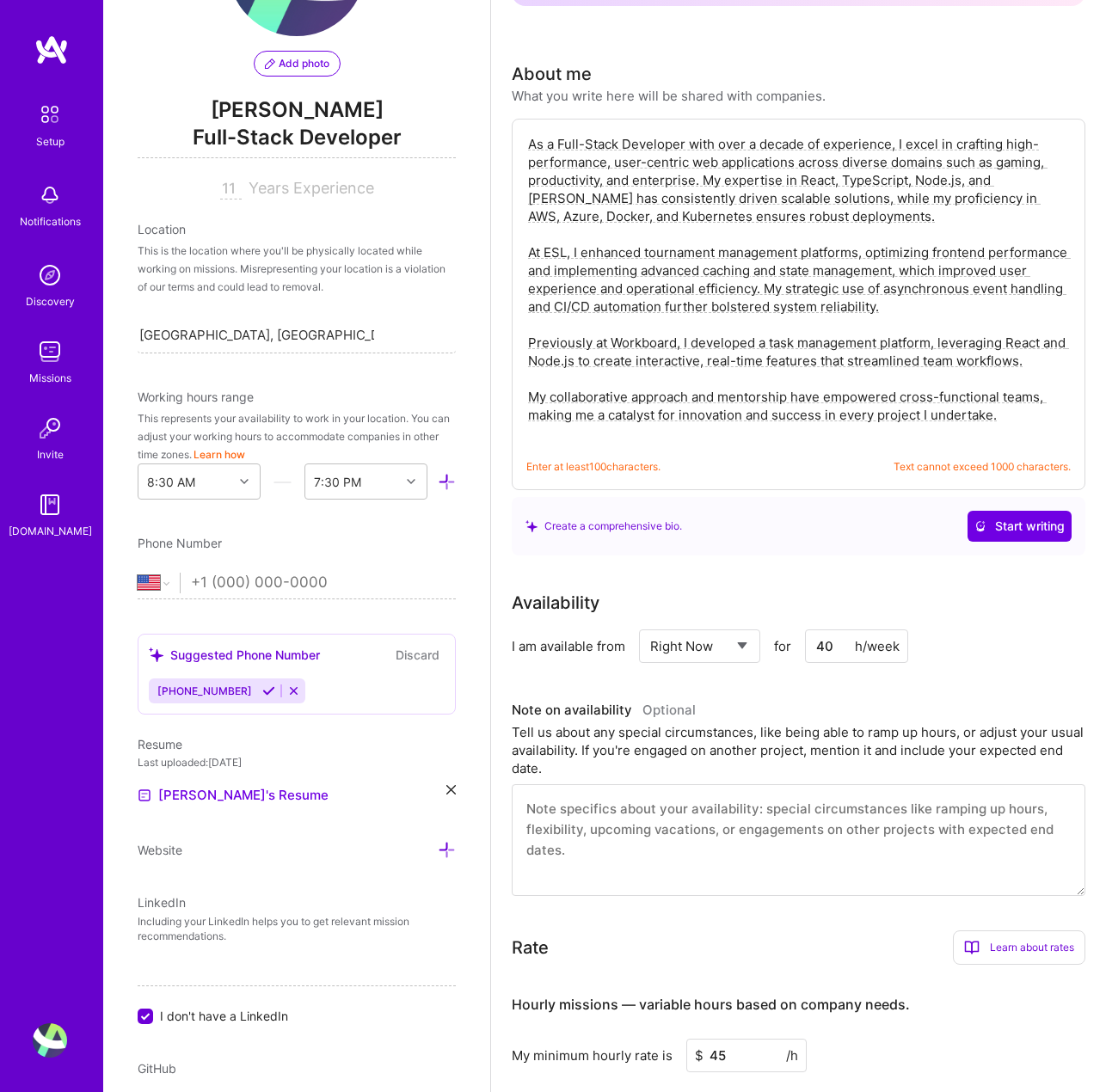
scroll to position [172, 0]
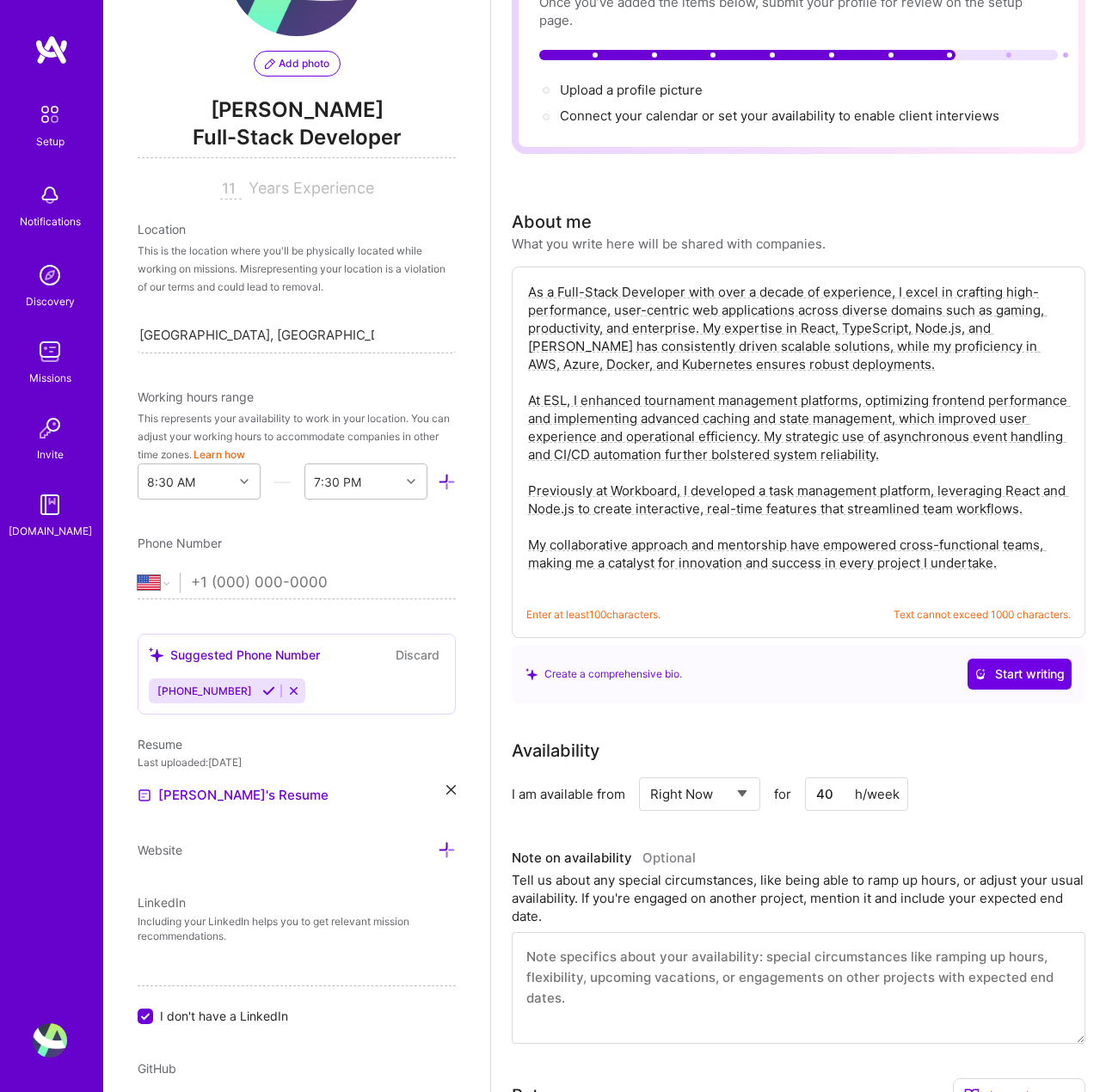
drag, startPoint x: 1026, startPoint y: 562, endPoint x: 521, endPoint y: 278, distance: 579.4
click at [521, 278] on div "As a Full-Stack Developer with over a decade of experience, I excel in crafting…" at bounding box center [798, 452] width 573 height 372
click at [813, 512] on textarea "As a Full-Stack Developer with over a decade of experience, I excel in crafting…" at bounding box center [798, 436] width 544 height 310
paste textarea "Full-Stack Engineer with 10+ years of experience building high-performance, use…"
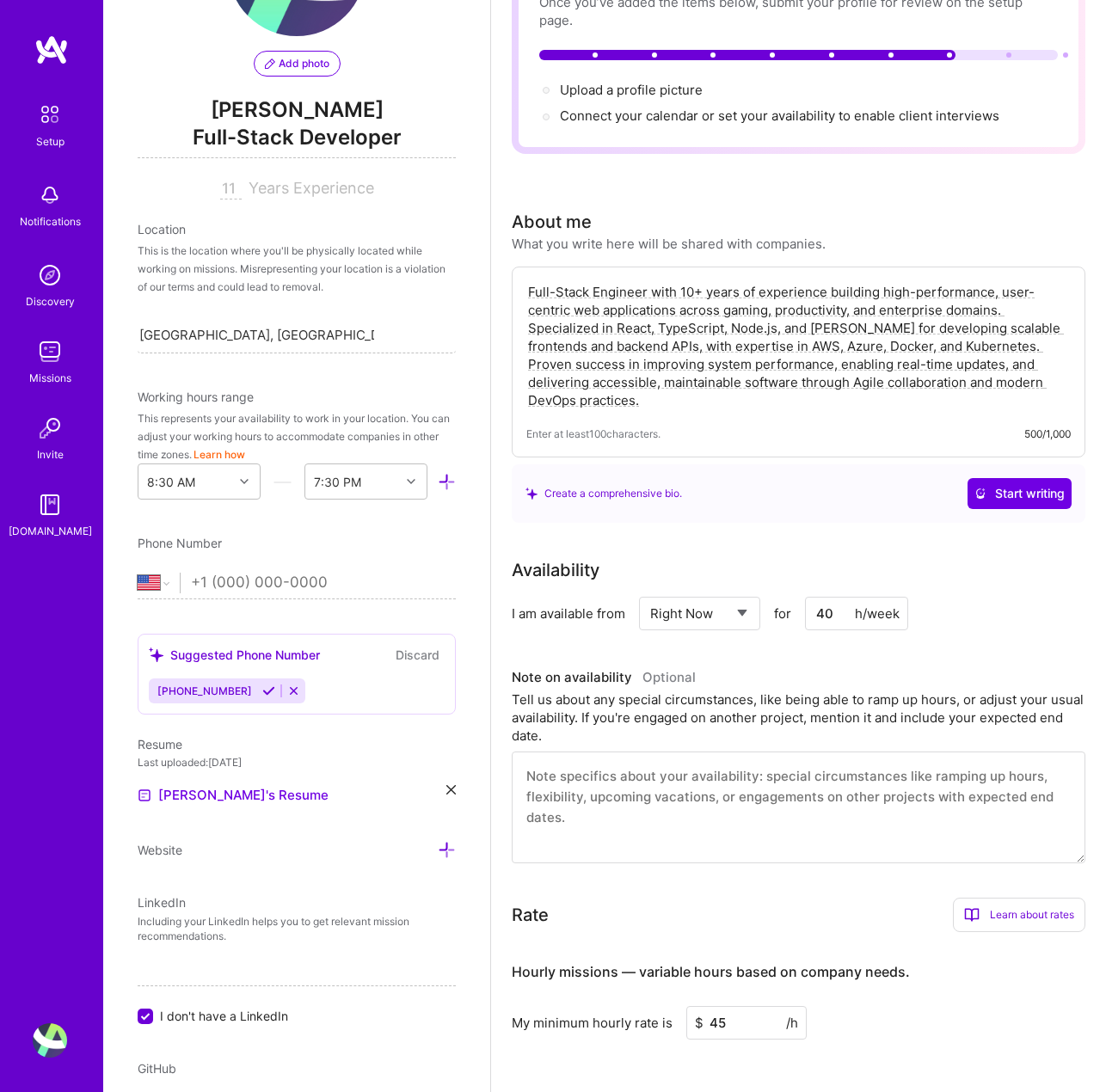
type textarea "Full-Stack Engineer with 10+ years of experience building high-performance, use…"
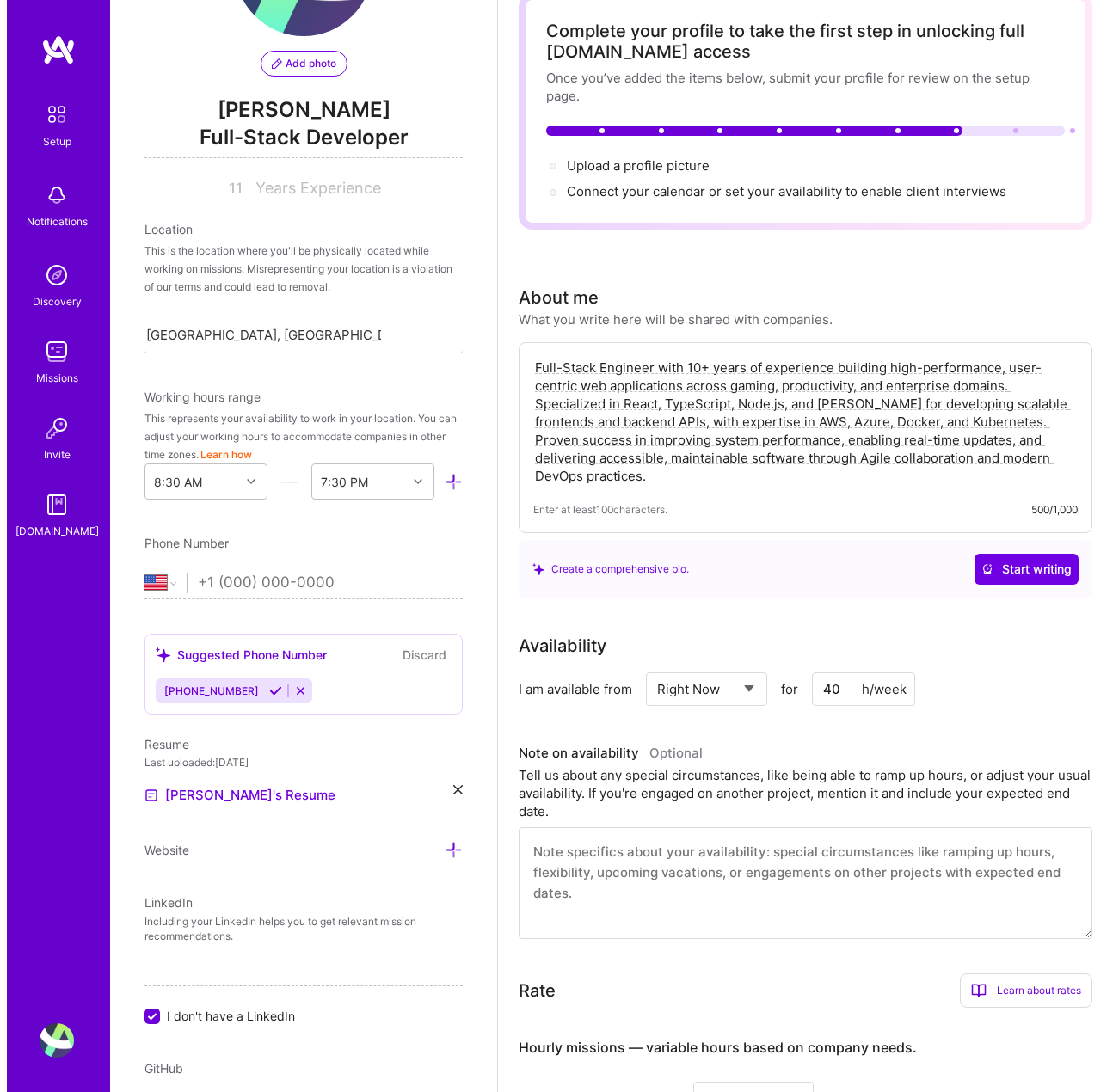
scroll to position [0, 0]
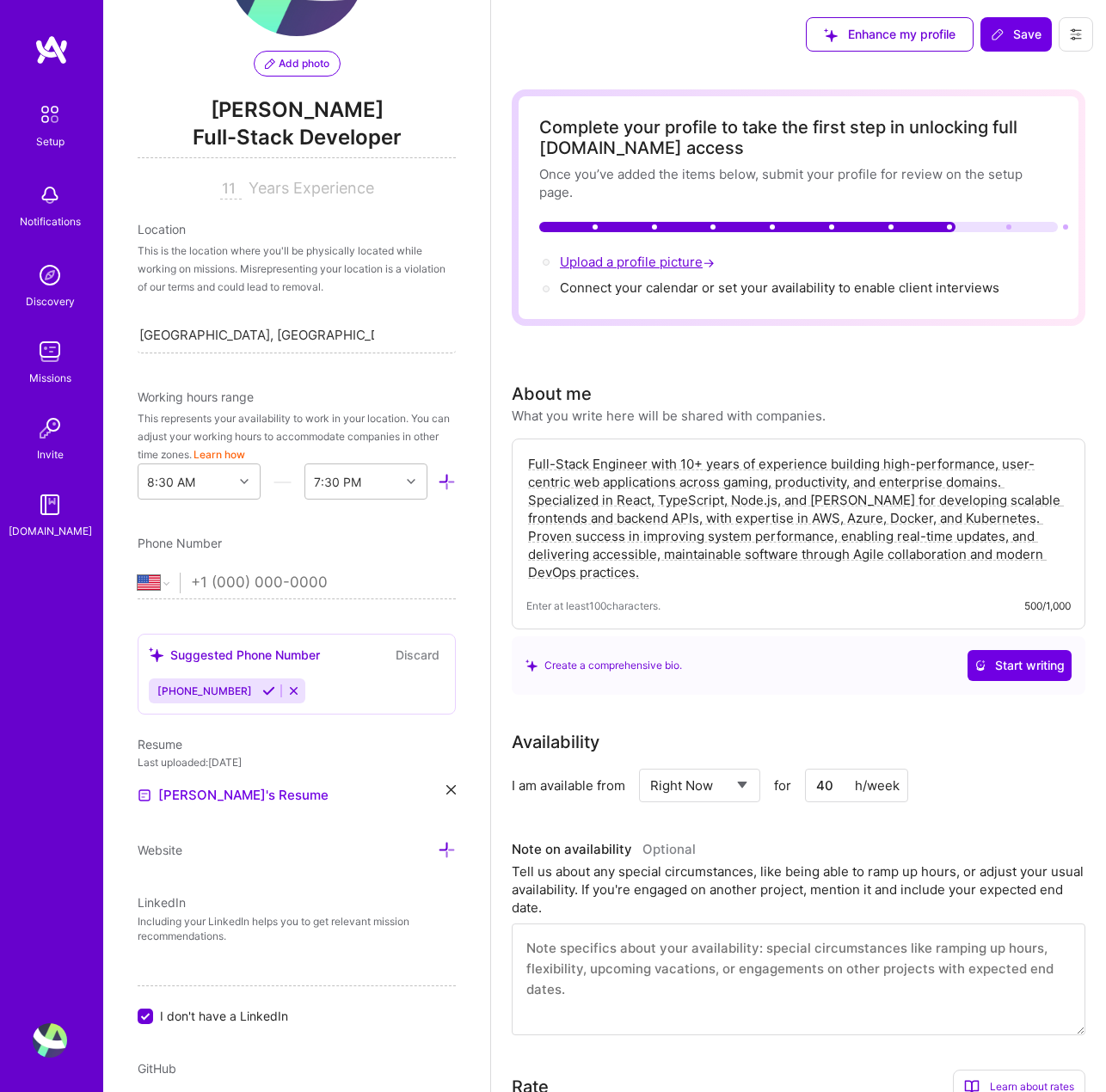
click at [630, 268] on span "Upload a profile picture →" at bounding box center [638, 261] width 158 height 16
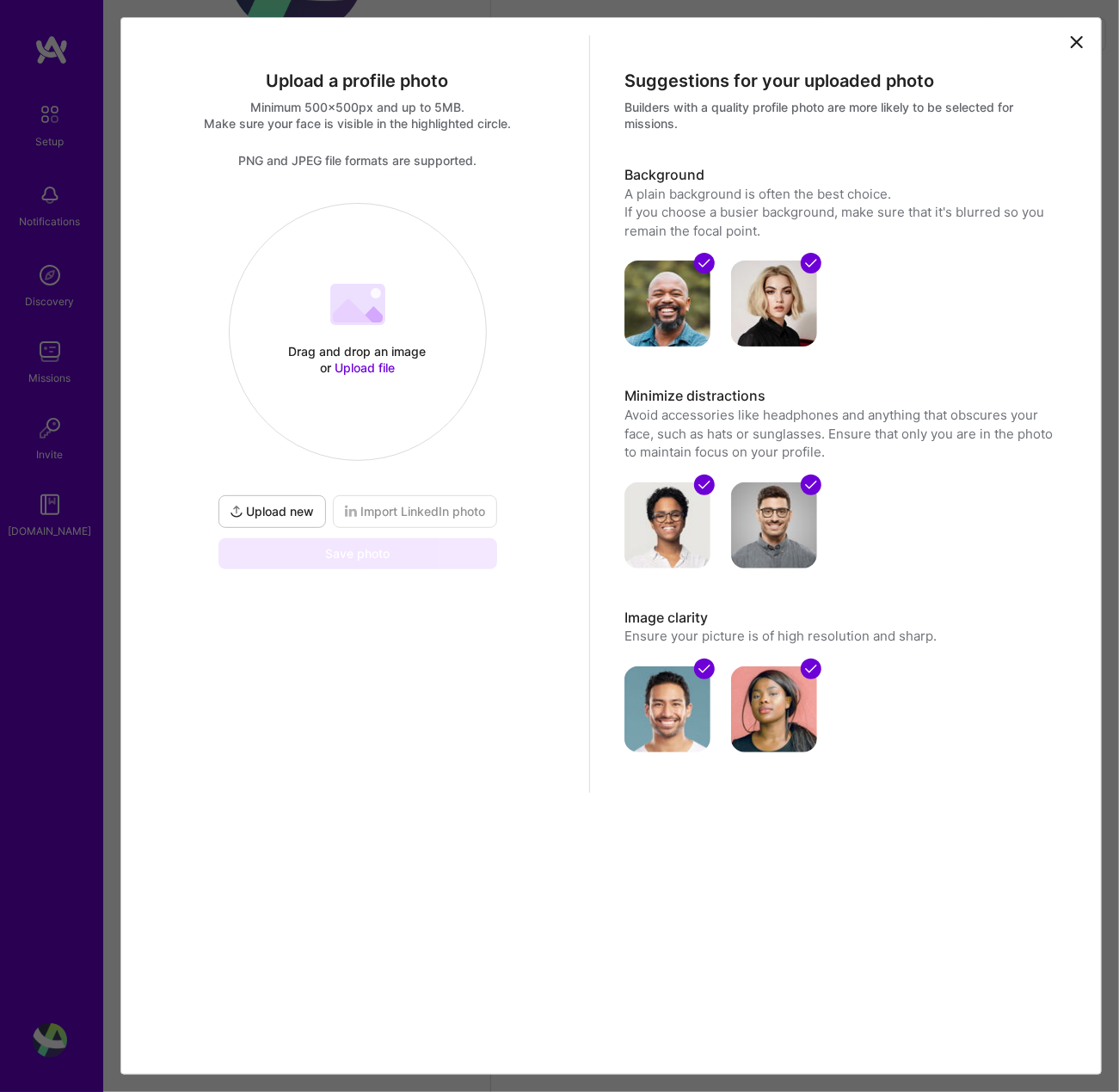
click at [354, 367] on span "Upload file" at bounding box center [364, 367] width 61 height 14
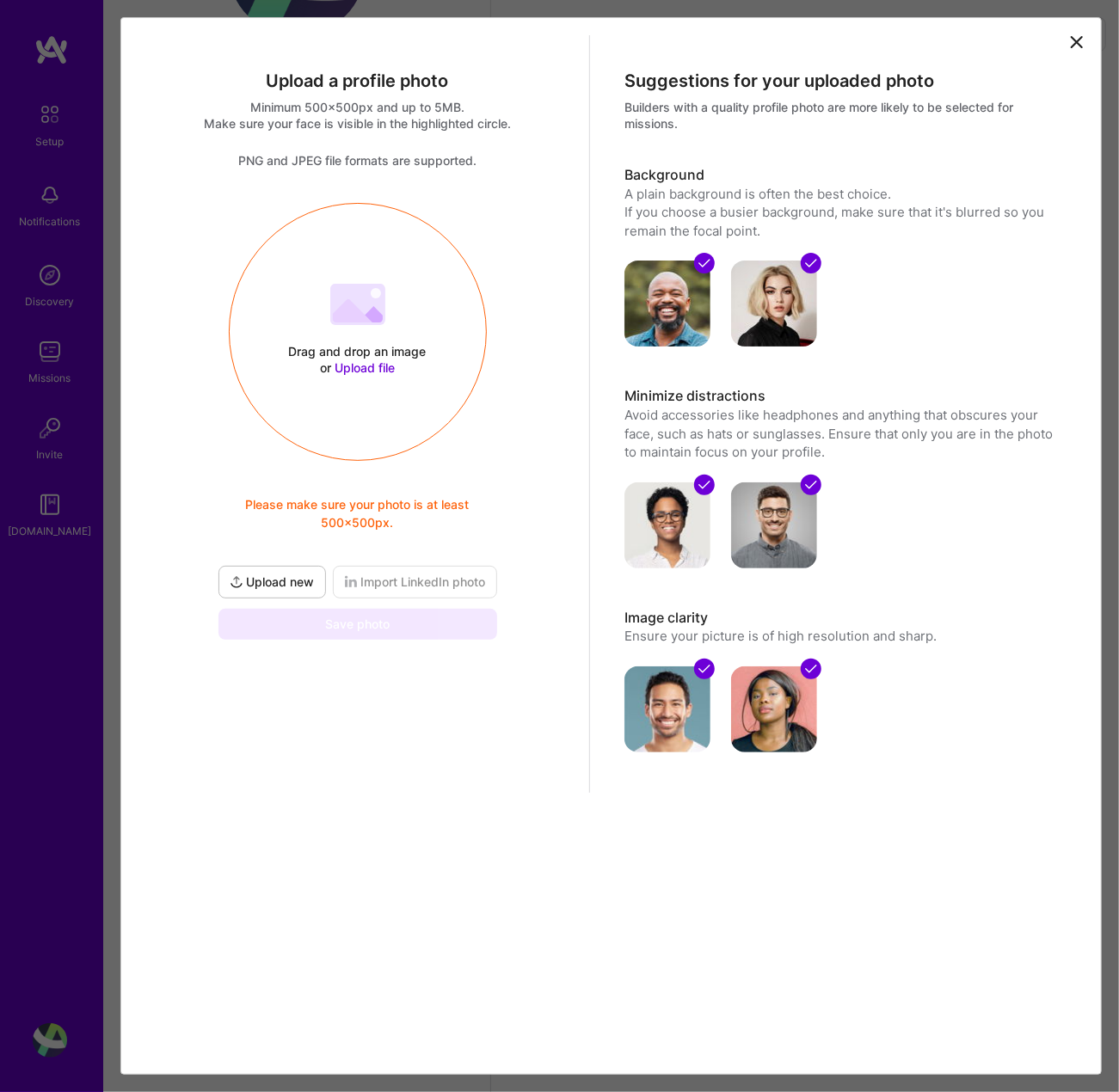
click at [368, 349] on div "Drag and drop an image or Upload file" at bounding box center [357, 359] width 146 height 33
click at [357, 398] on div "Drag and drop an image or Upload file Upload file Please make sure your photo i…" at bounding box center [357, 332] width 256 height 182
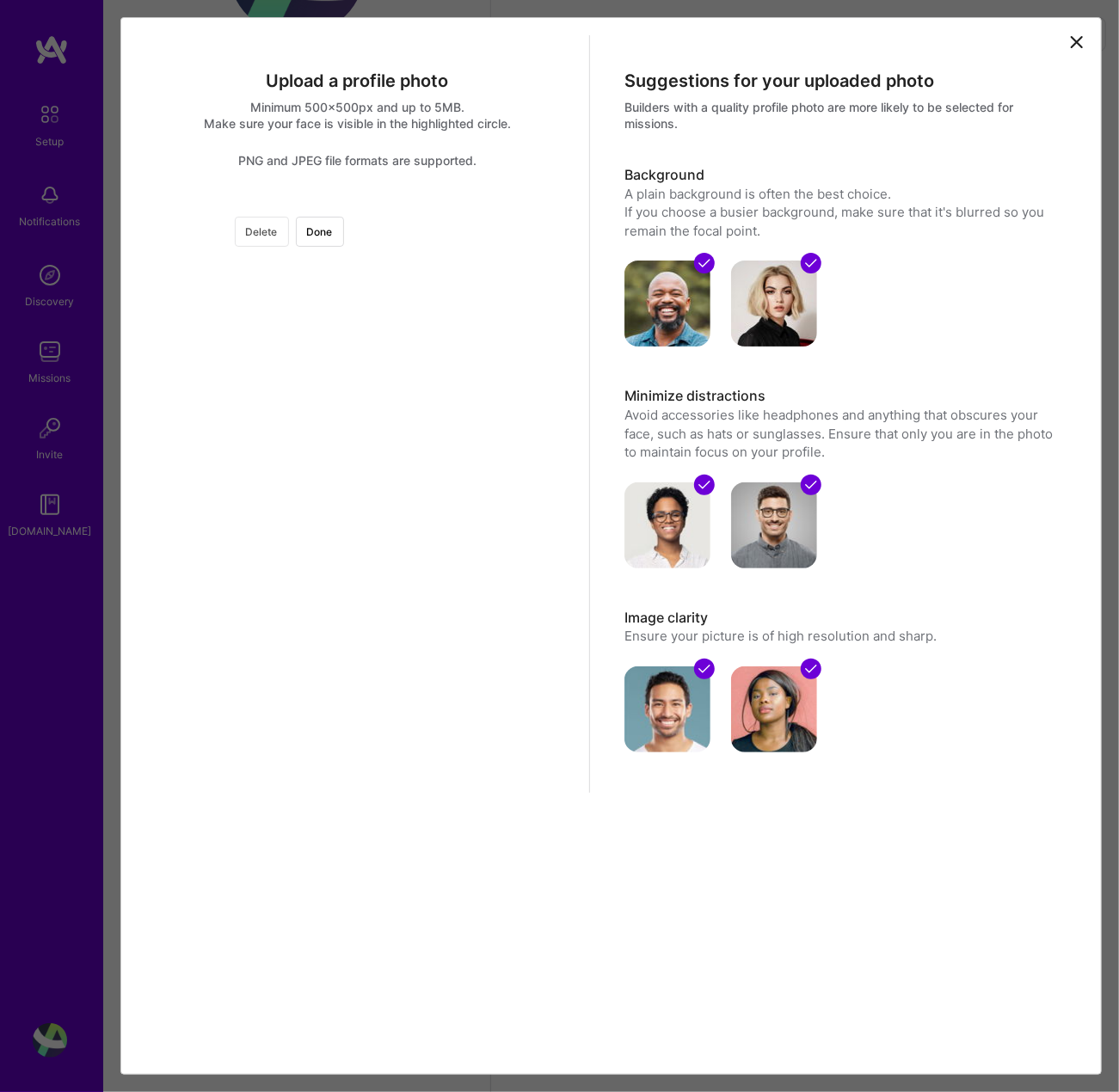
click at [289, 232] on button "Delete" at bounding box center [262, 231] width 54 height 30
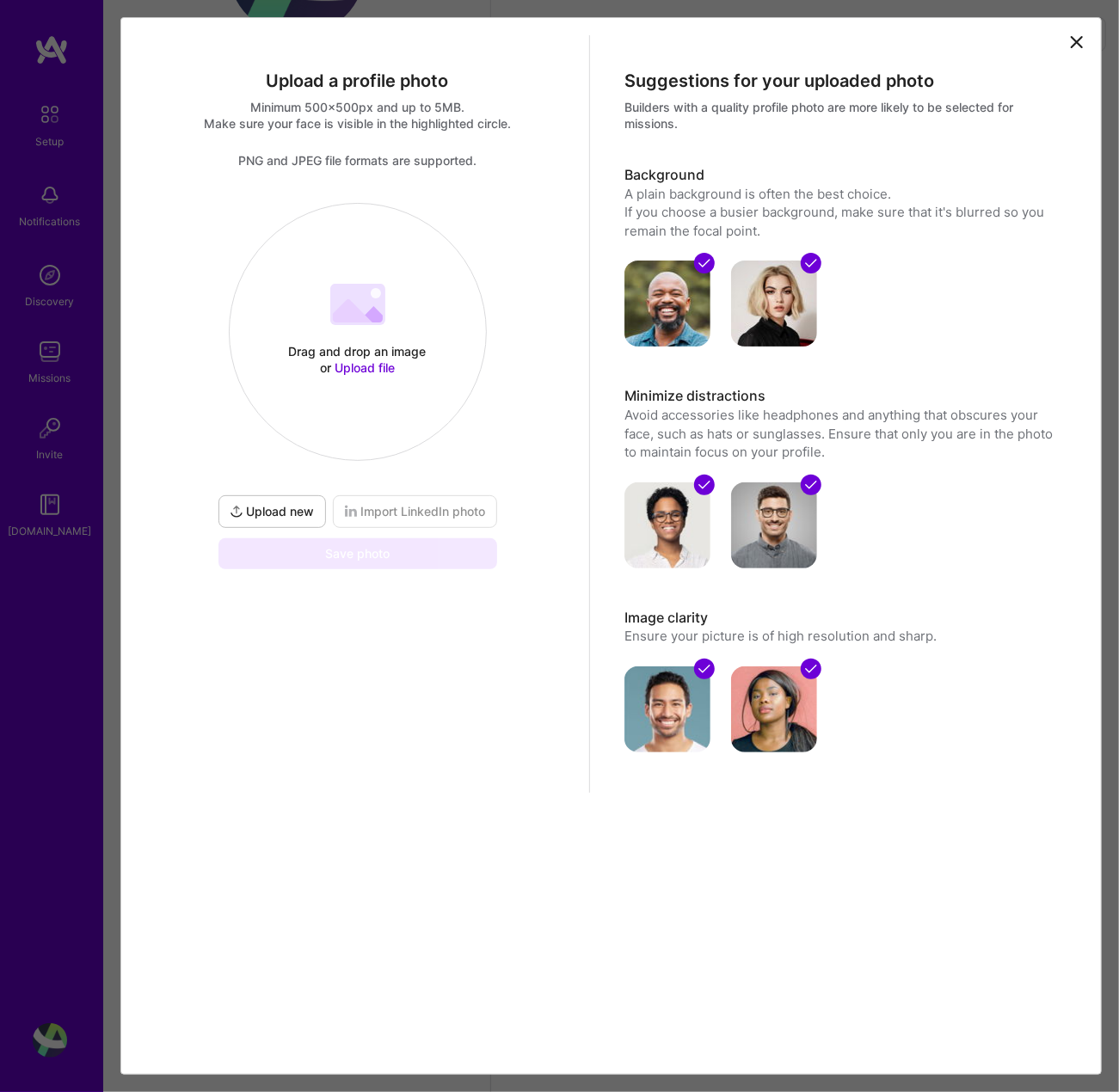
click at [368, 366] on span "Upload file" at bounding box center [364, 367] width 61 height 14
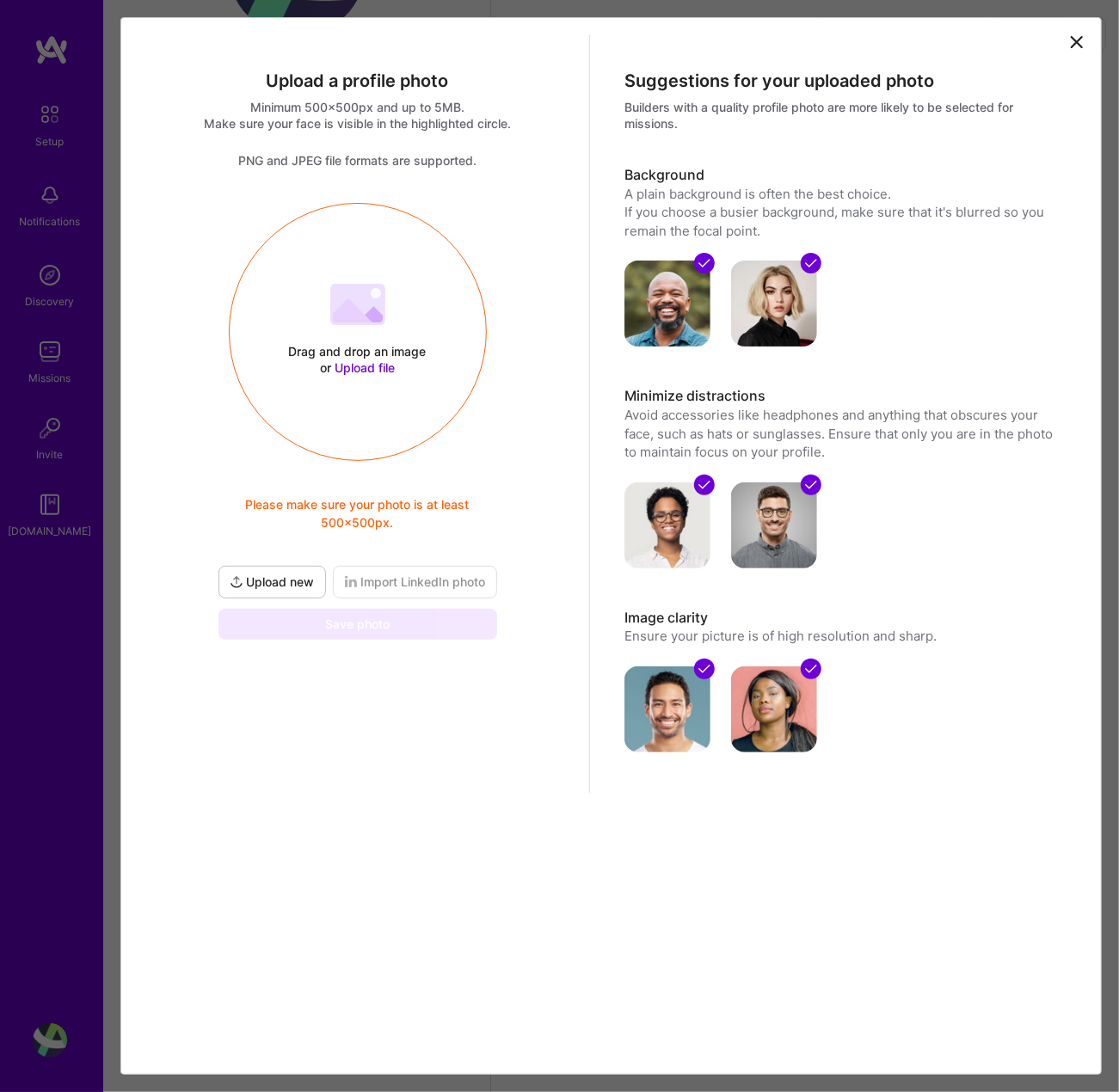
click at [353, 332] on div "Drag and drop an image or Upload file Upload file Please make sure your photo i…" at bounding box center [357, 332] width 256 height 182
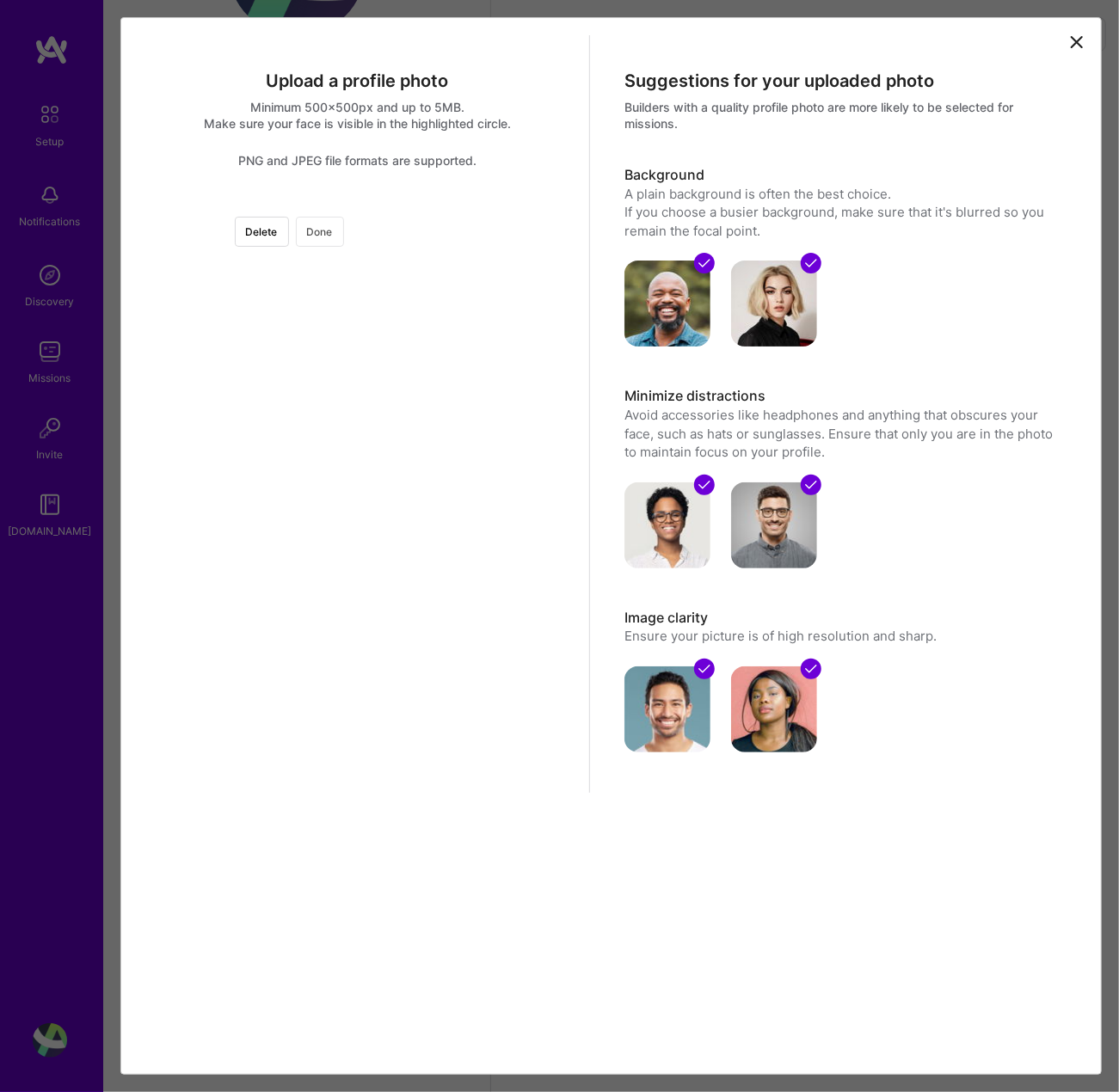
click at [344, 230] on button "Done" at bounding box center [320, 231] width 48 height 30
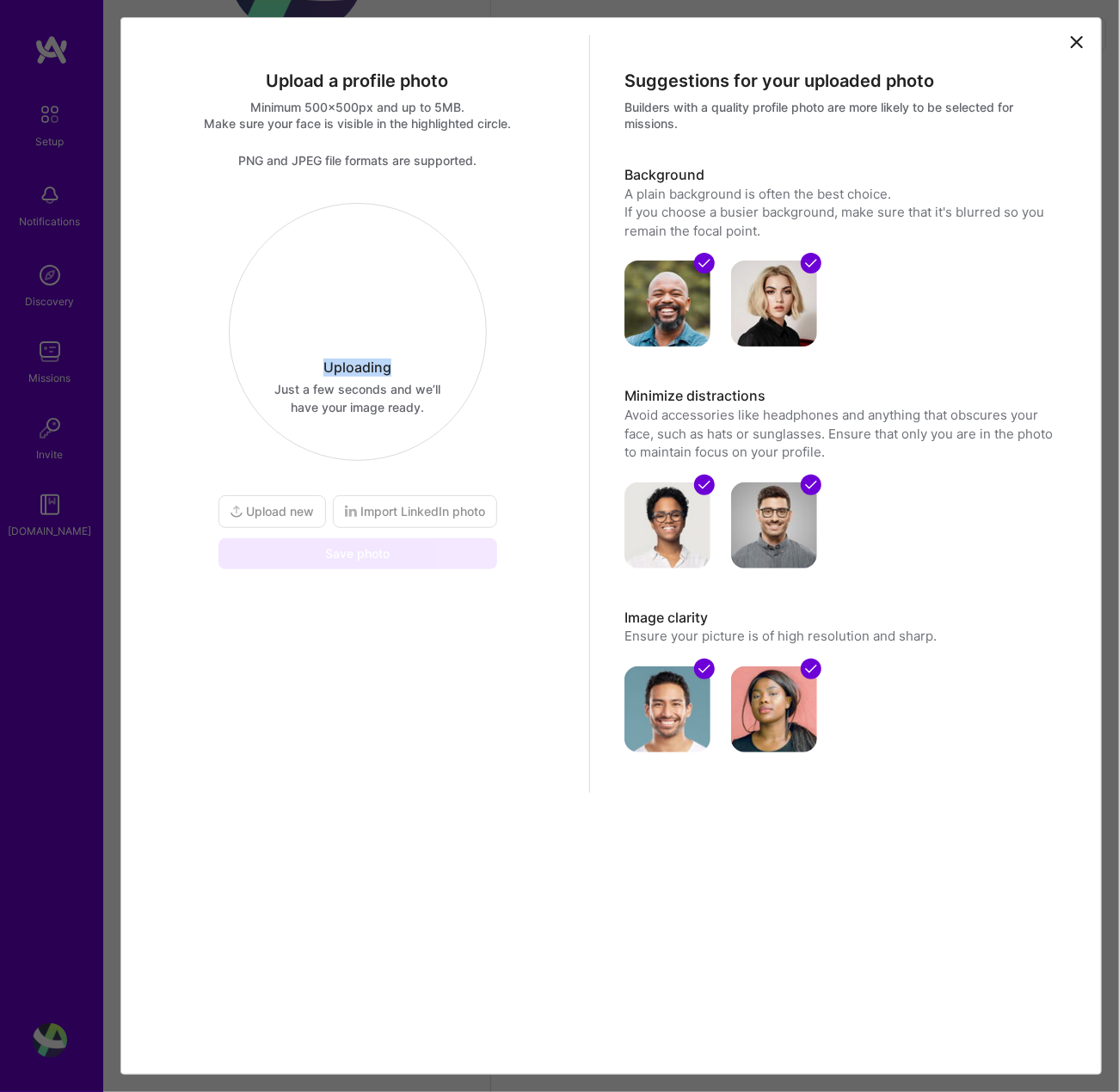
drag, startPoint x: 547, startPoint y: 230, endPoint x: 547, endPoint y: 260, distance: 30.0
click at [547, 243] on div "Uploading Just a few seconds and we’ll have your image ready. Upload new Import…" at bounding box center [357, 386] width 438 height 367
click at [371, 692] on div "Upload a profile photo Minimum 500x500px and up to 5MB. Make sure your face is …" at bounding box center [358, 414] width 465 height 758
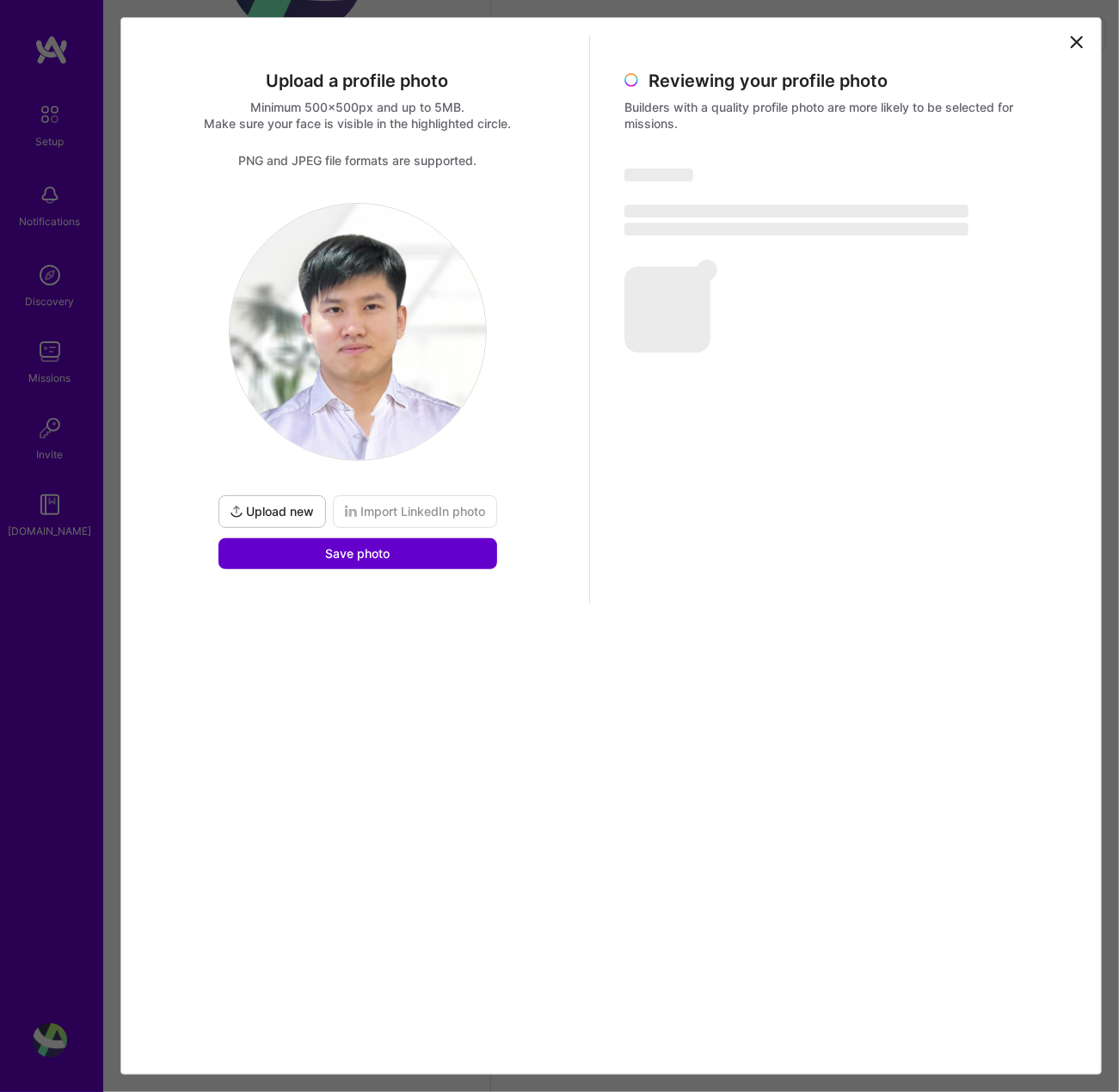
click at [346, 556] on span "Save photo" at bounding box center [357, 554] width 64 height 17
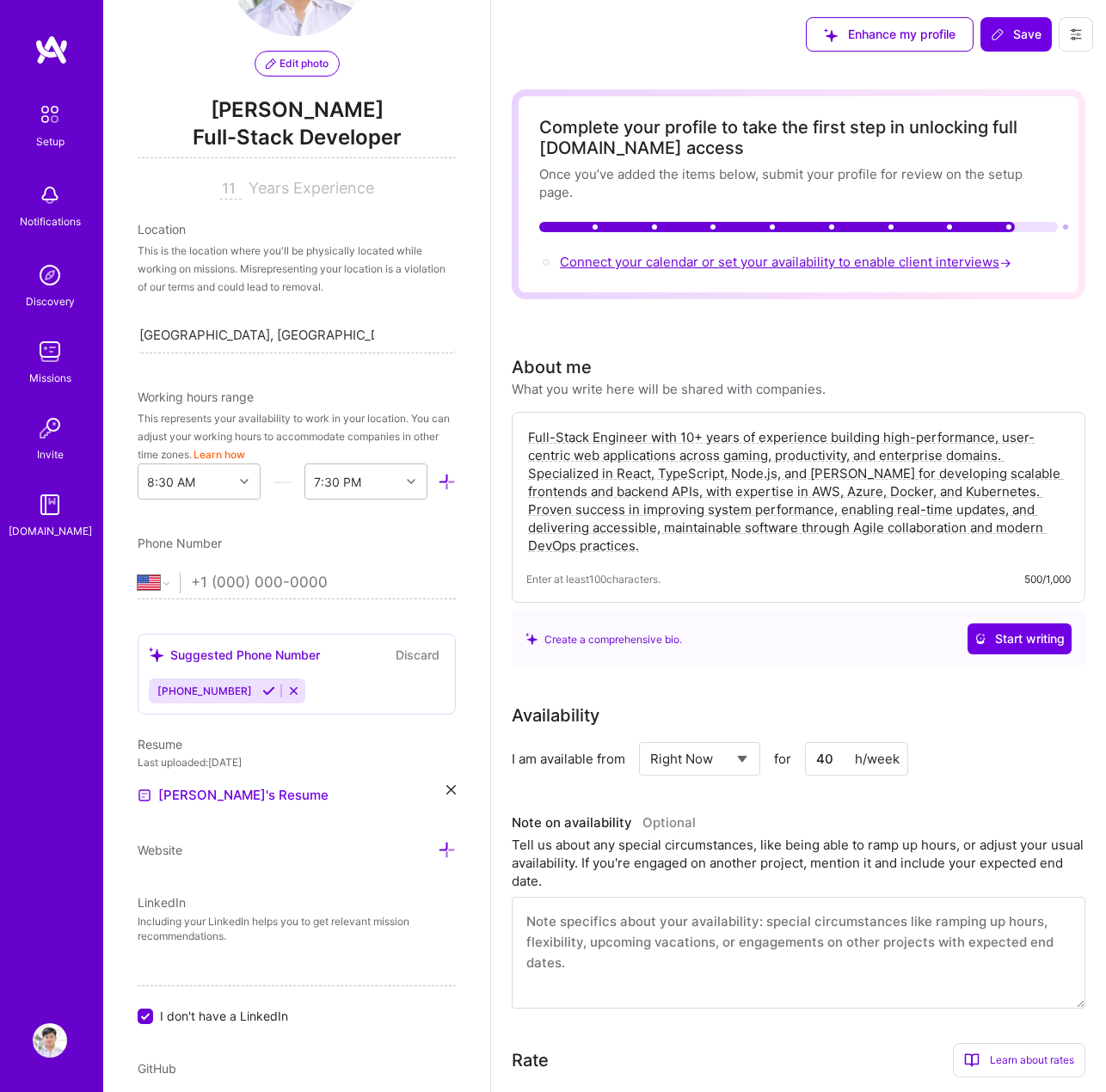
click at [674, 257] on span "Connect your calendar or set your availability to enable client interviews →" at bounding box center [787, 261] width 455 height 16
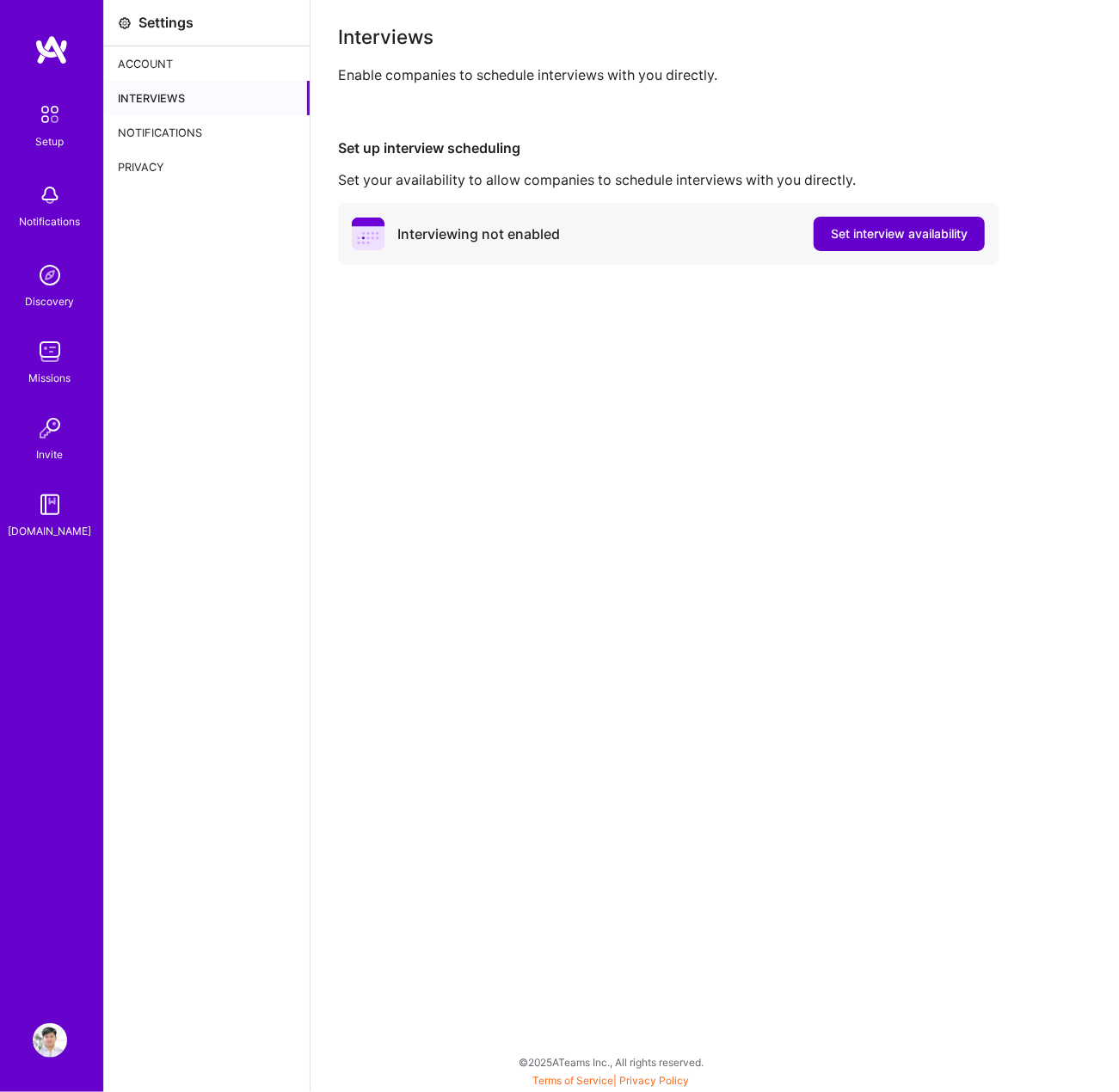
click at [876, 238] on span "Set interview availability" at bounding box center [899, 234] width 136 height 17
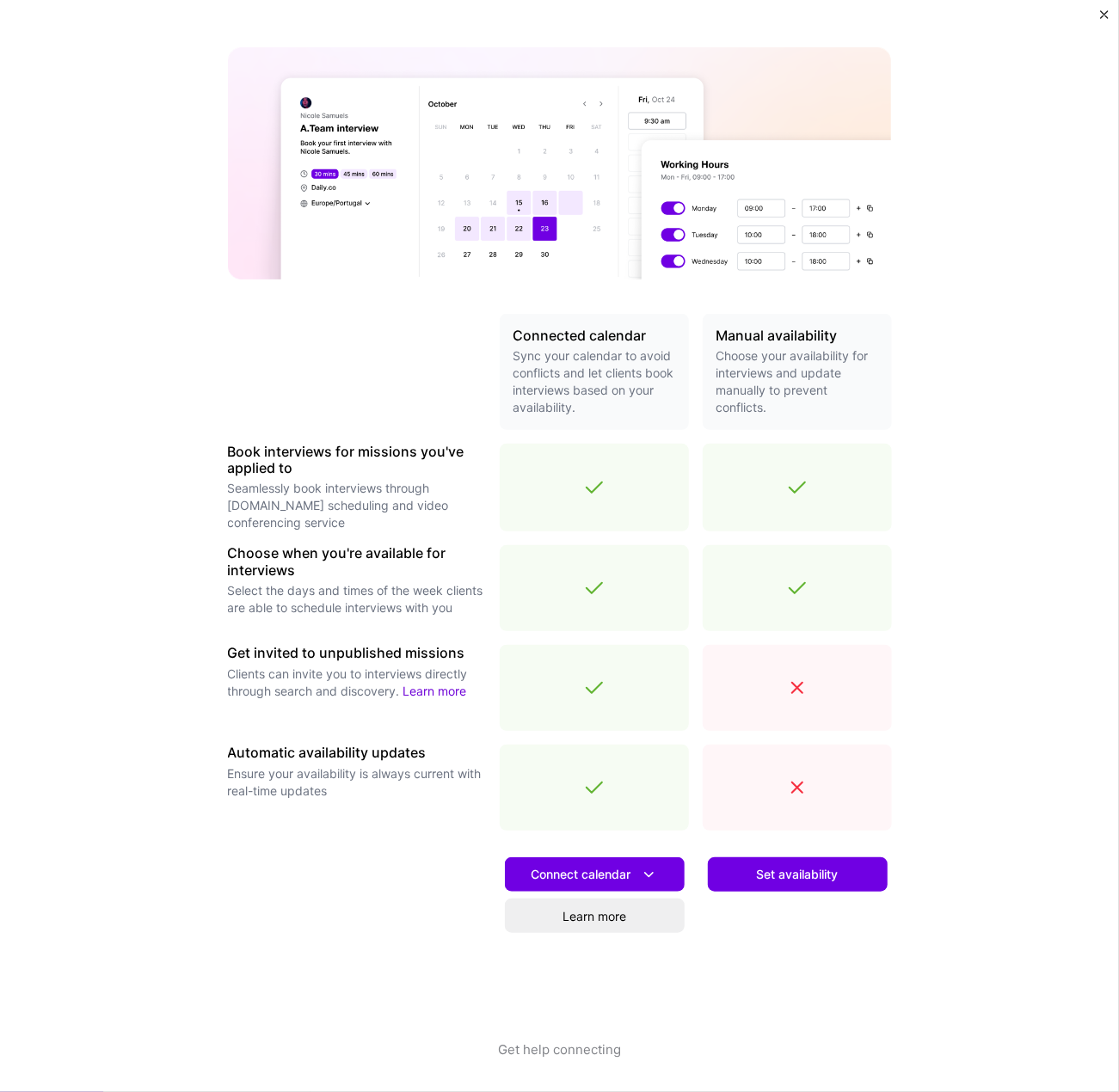
scroll to position [112, 0]
click at [779, 874] on span "Set availability" at bounding box center [797, 874] width 82 height 17
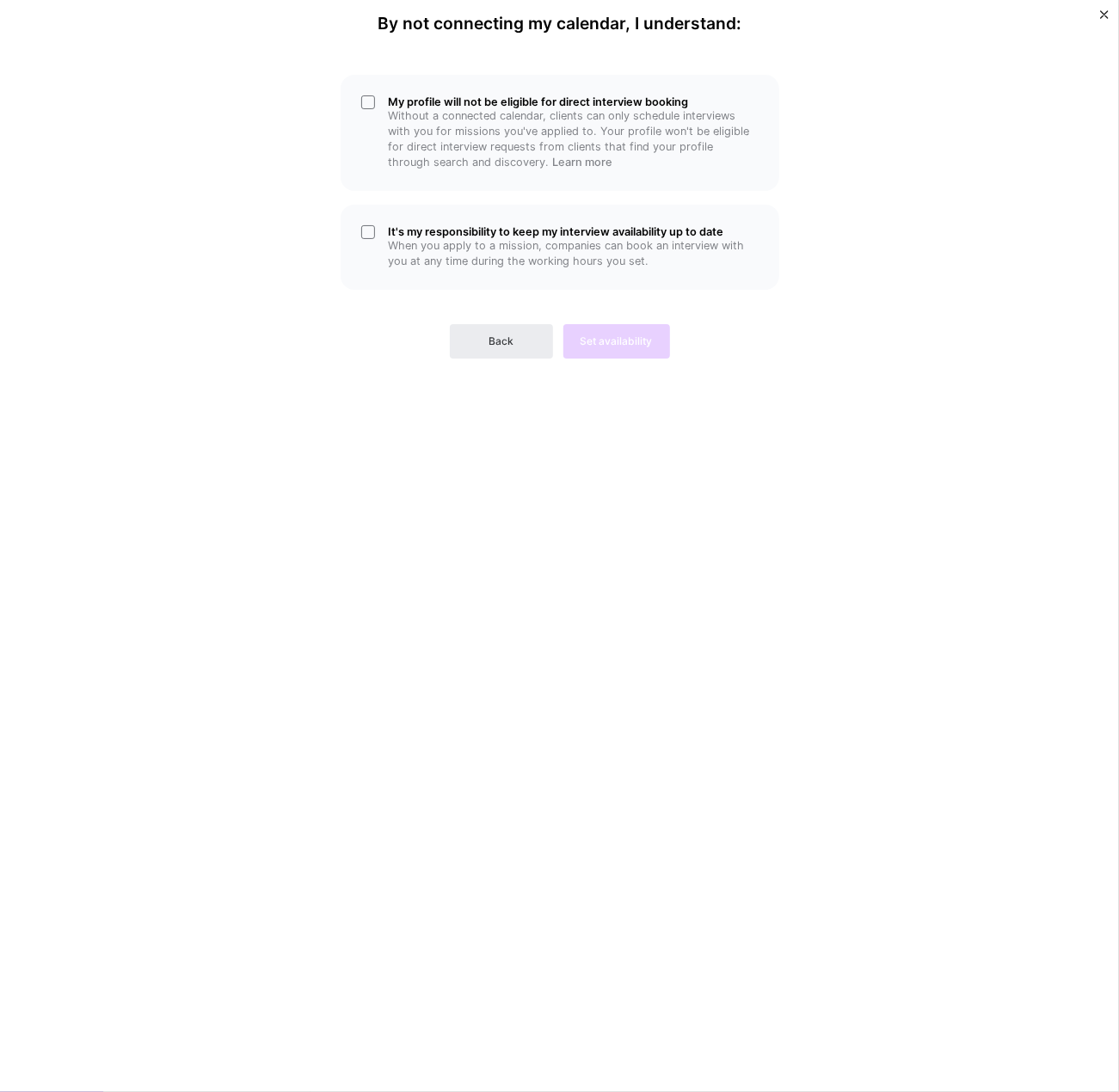
scroll to position [0, 0]
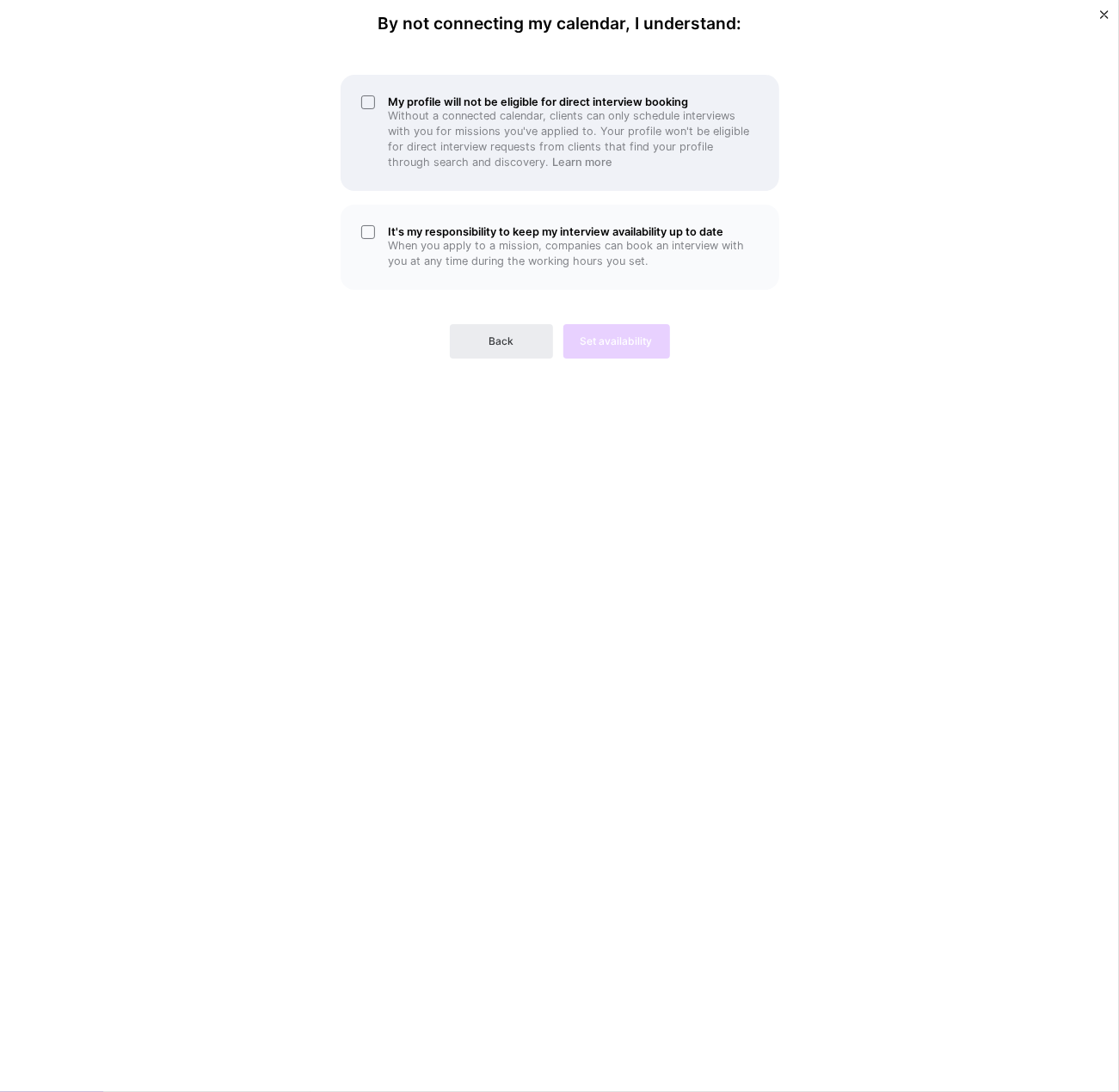
click at [385, 102] on div "My profile will not be eligible for direct interview booking Without a connecte…" at bounding box center [560, 133] width 439 height 116
click at [415, 84] on div "My profile will not be eligible for direct interview booking Without a connecte…" at bounding box center [560, 133] width 439 height 116
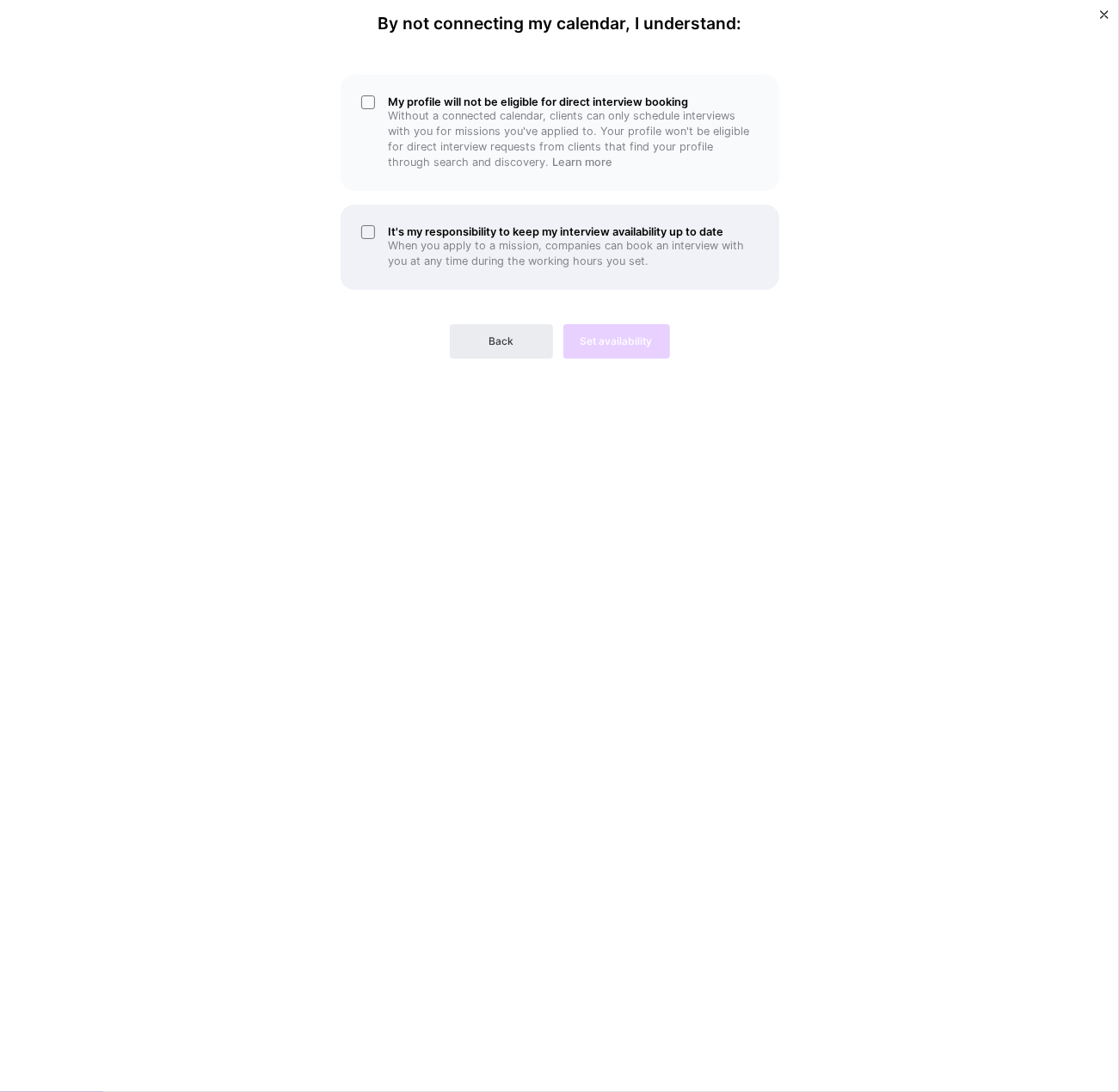
click at [405, 227] on h5 "It's my responsibility to keep my interview availability up to date" at bounding box center [573, 231] width 370 height 12
click at [618, 343] on div "Back Set availability" at bounding box center [560, 328] width 439 height 61
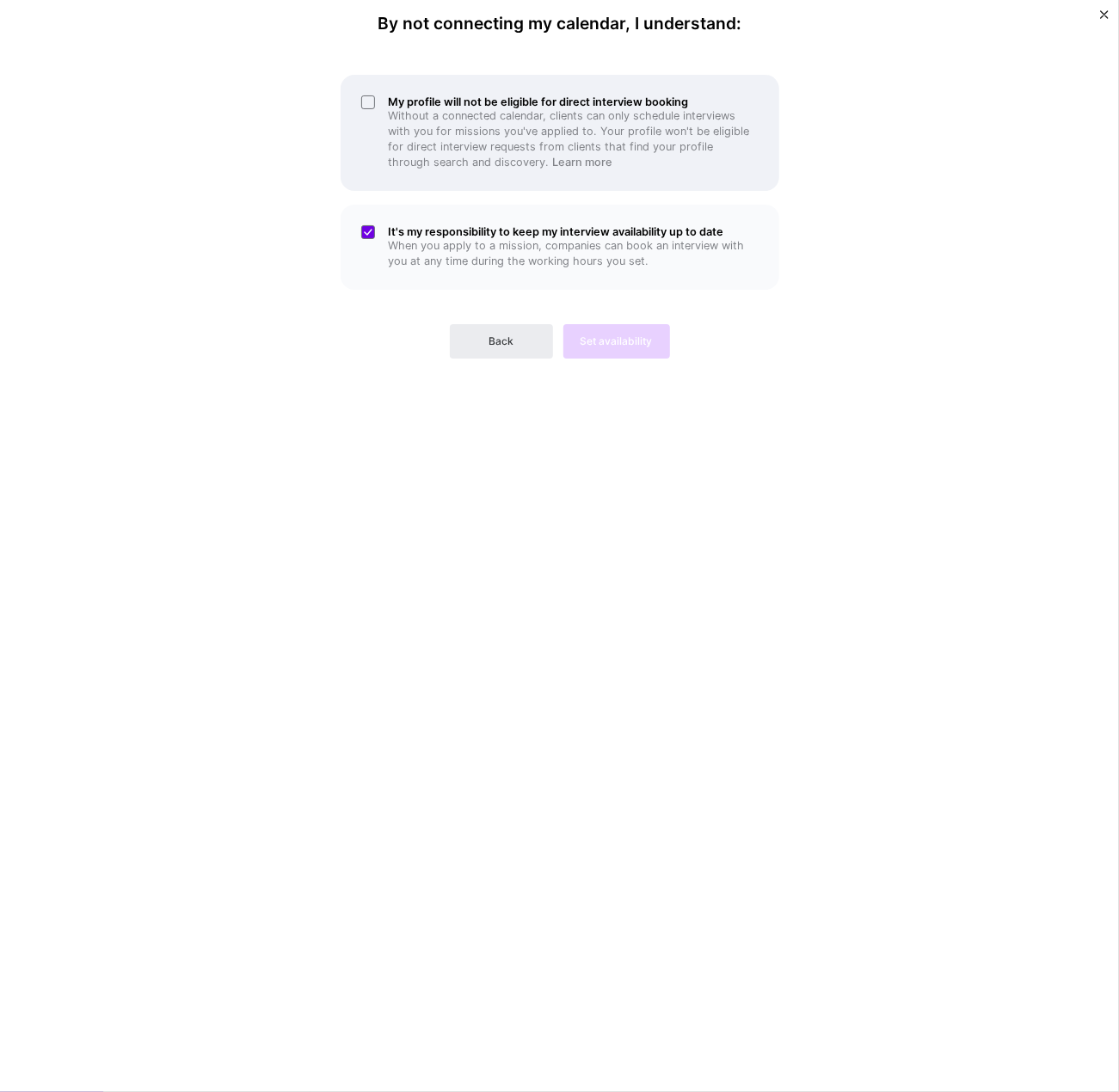
click at [430, 111] on p "Without a connected calendar, clients can only schedule interviews with you for…" at bounding box center [573, 139] width 370 height 61
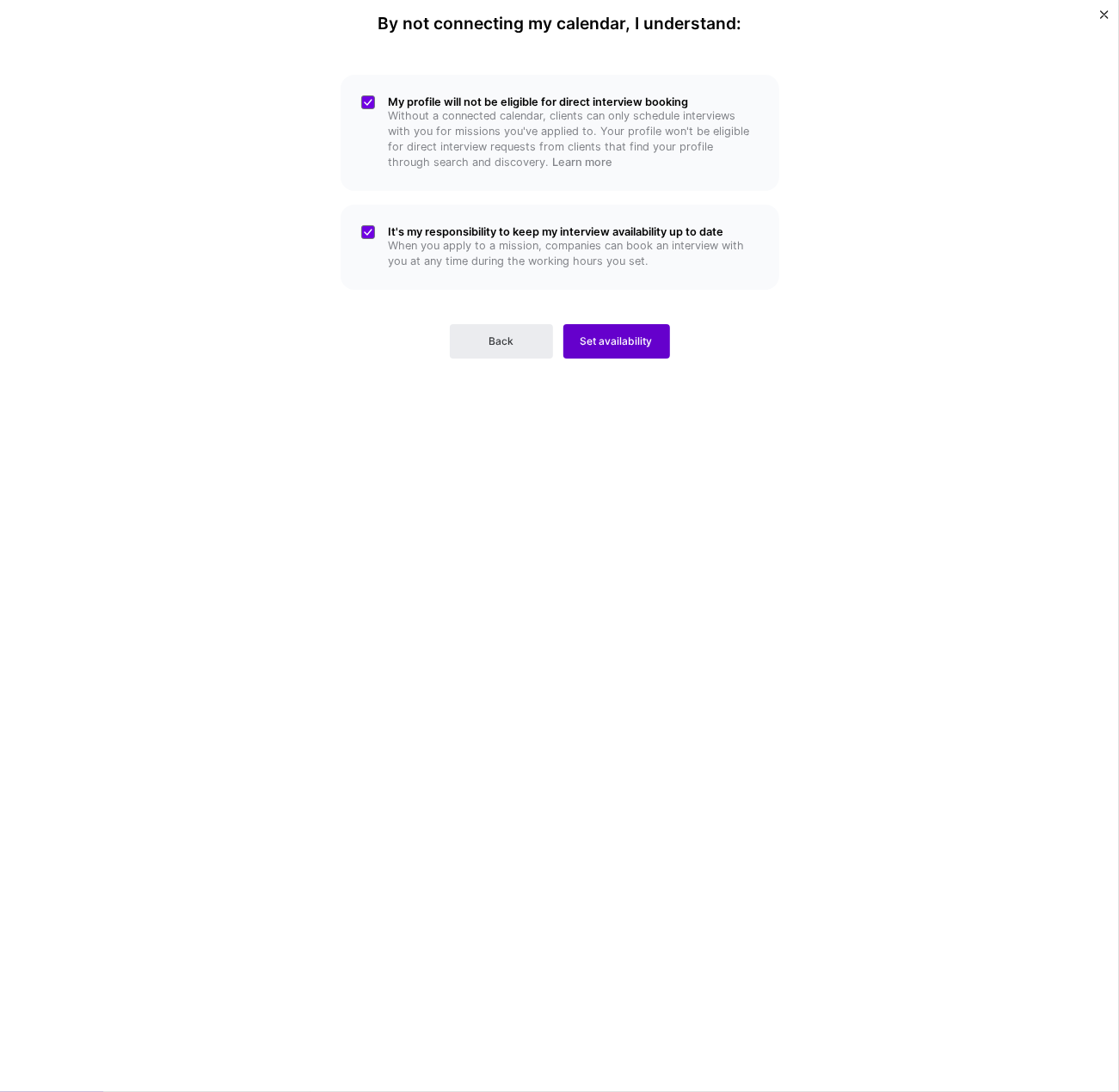
click at [606, 342] on span "Set availability" at bounding box center [617, 341] width 72 height 15
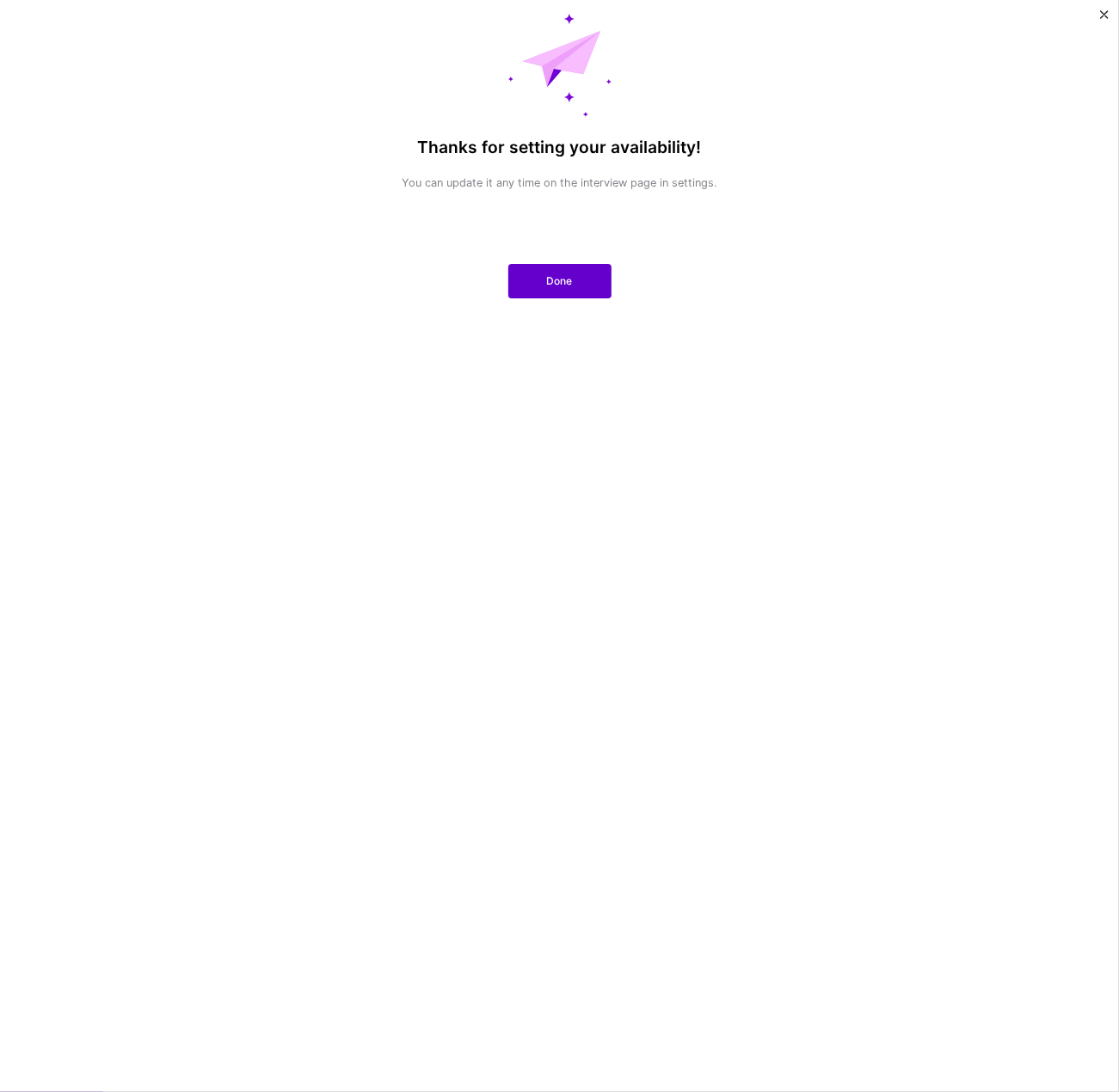
click at [548, 276] on span "Done" at bounding box center [560, 281] width 26 height 15
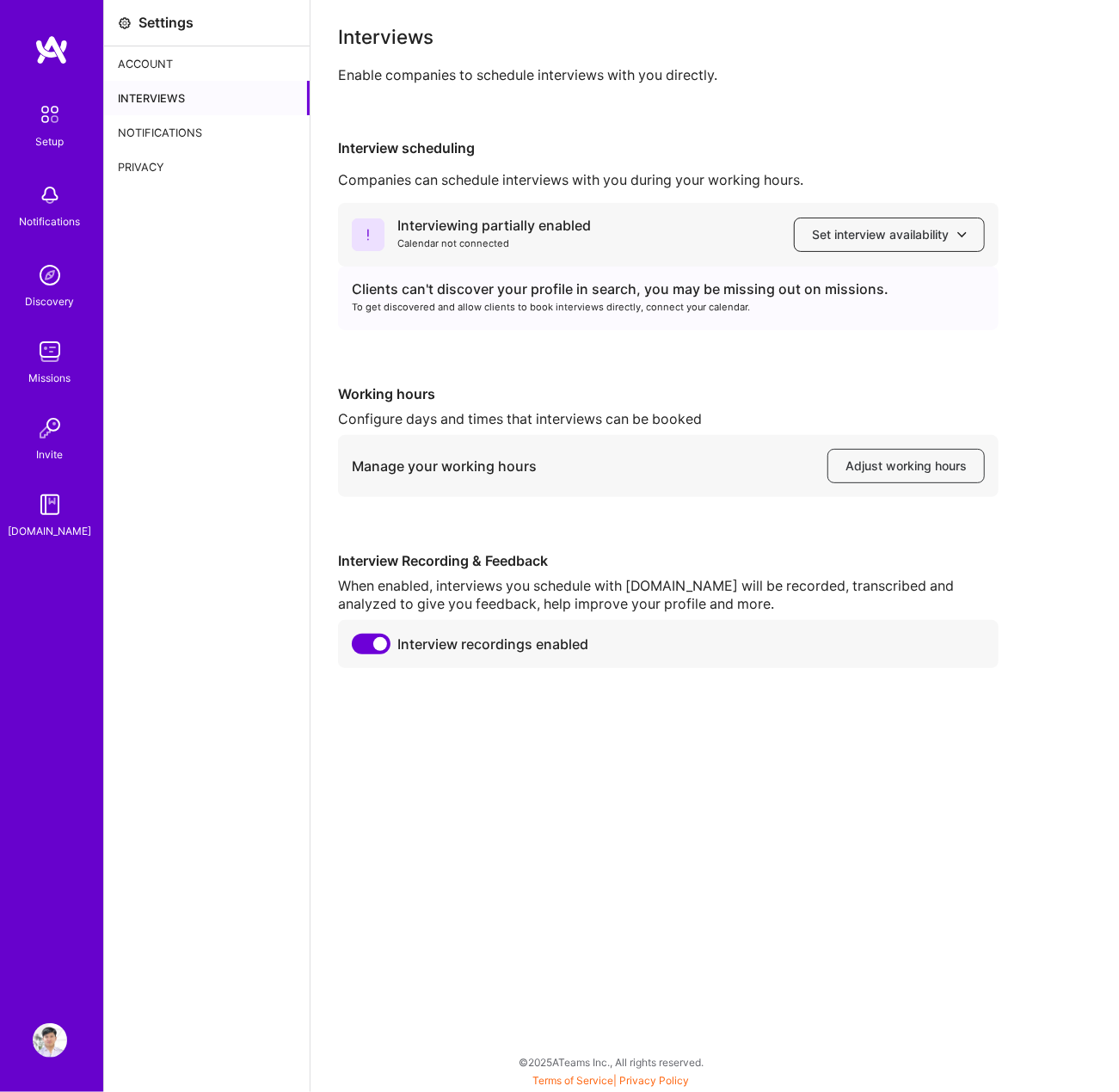
click at [881, 227] on span "Set interview availability" at bounding box center [888, 235] width 155 height 17
click at [669, 364] on div "Interviewing partially enabled Calendar not connected Set interview availabilit…" at bounding box center [715, 435] width 754 height 466
click at [201, 104] on div "Interviews" at bounding box center [207, 98] width 206 height 35
click at [602, 228] on div "Interviewing partially enabled Calendar not connected Set interview availability" at bounding box center [669, 234] width 661 height 63
click at [861, 235] on span "Set interview availability" at bounding box center [888, 235] width 155 height 17
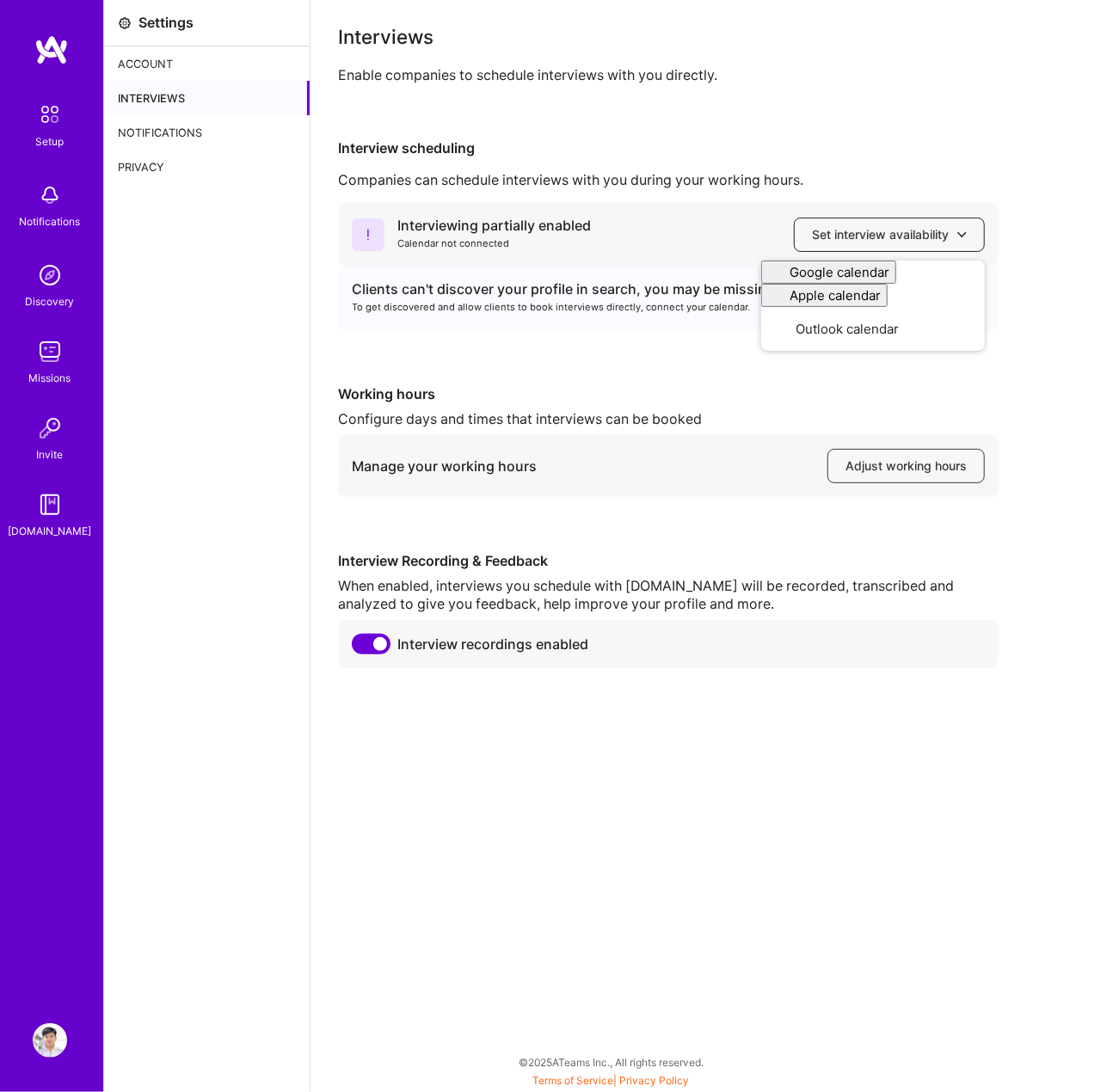
click at [870, 232] on span "Set interview availability" at bounding box center [888, 235] width 155 height 17
click at [640, 270] on div "Clients can't discover your profile in search, you may be missing out on missio…" at bounding box center [669, 299] width 661 height 63
click at [857, 235] on span "Set interview availability" at bounding box center [888, 235] width 155 height 17
click at [633, 338] on div "Interviewing partially enabled Calendar not connected Set interview availabilit…" at bounding box center [715, 435] width 754 height 466
click at [901, 478] on button "Adjust working hours" at bounding box center [907, 467] width 158 height 35
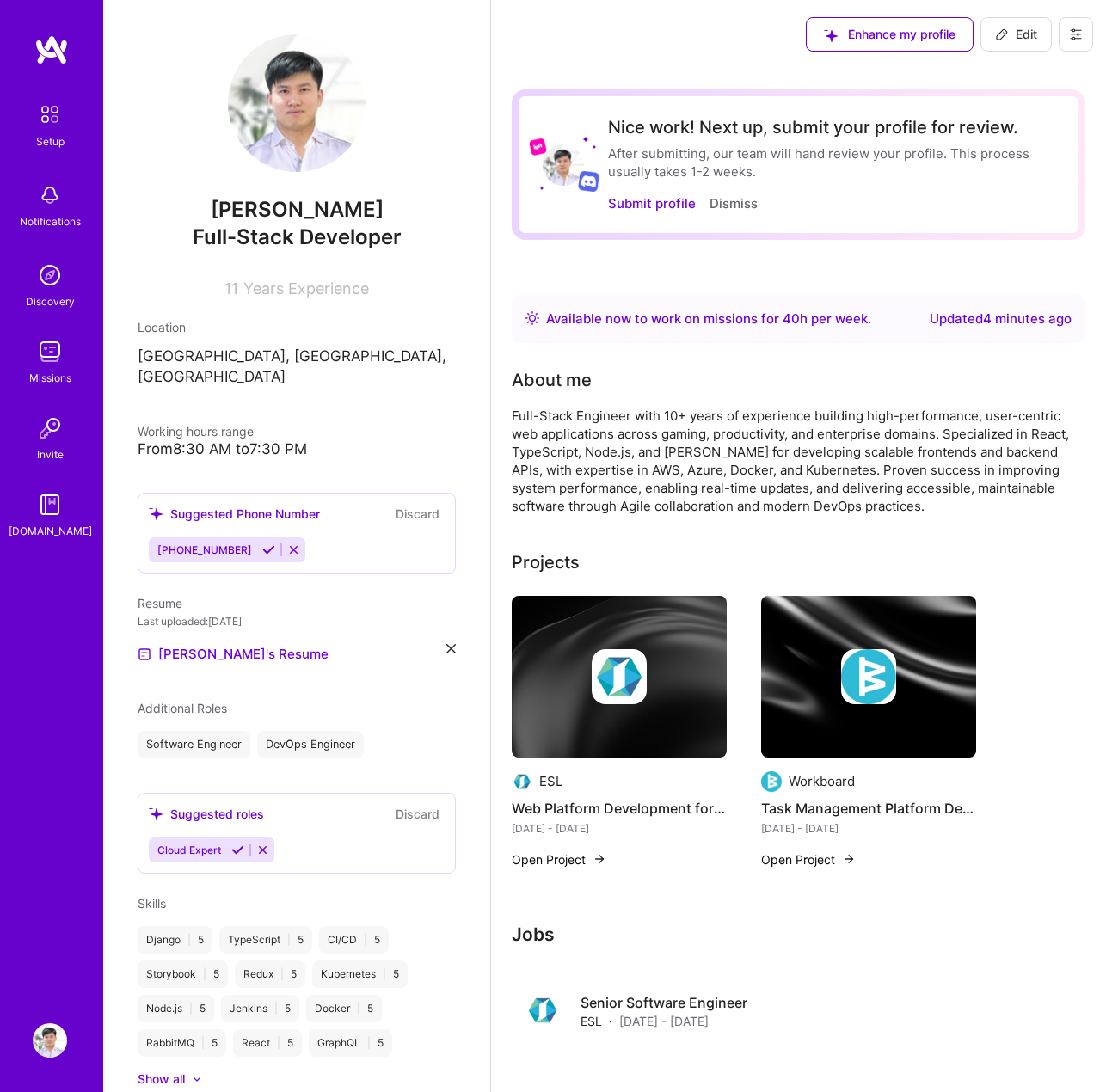
click at [344, 237] on span "Full-Stack Developer" at bounding box center [298, 237] width 209 height 25
click at [981, 37] on button "Edit" at bounding box center [1016, 35] width 71 height 35
select select "US"
select select "Right Now"
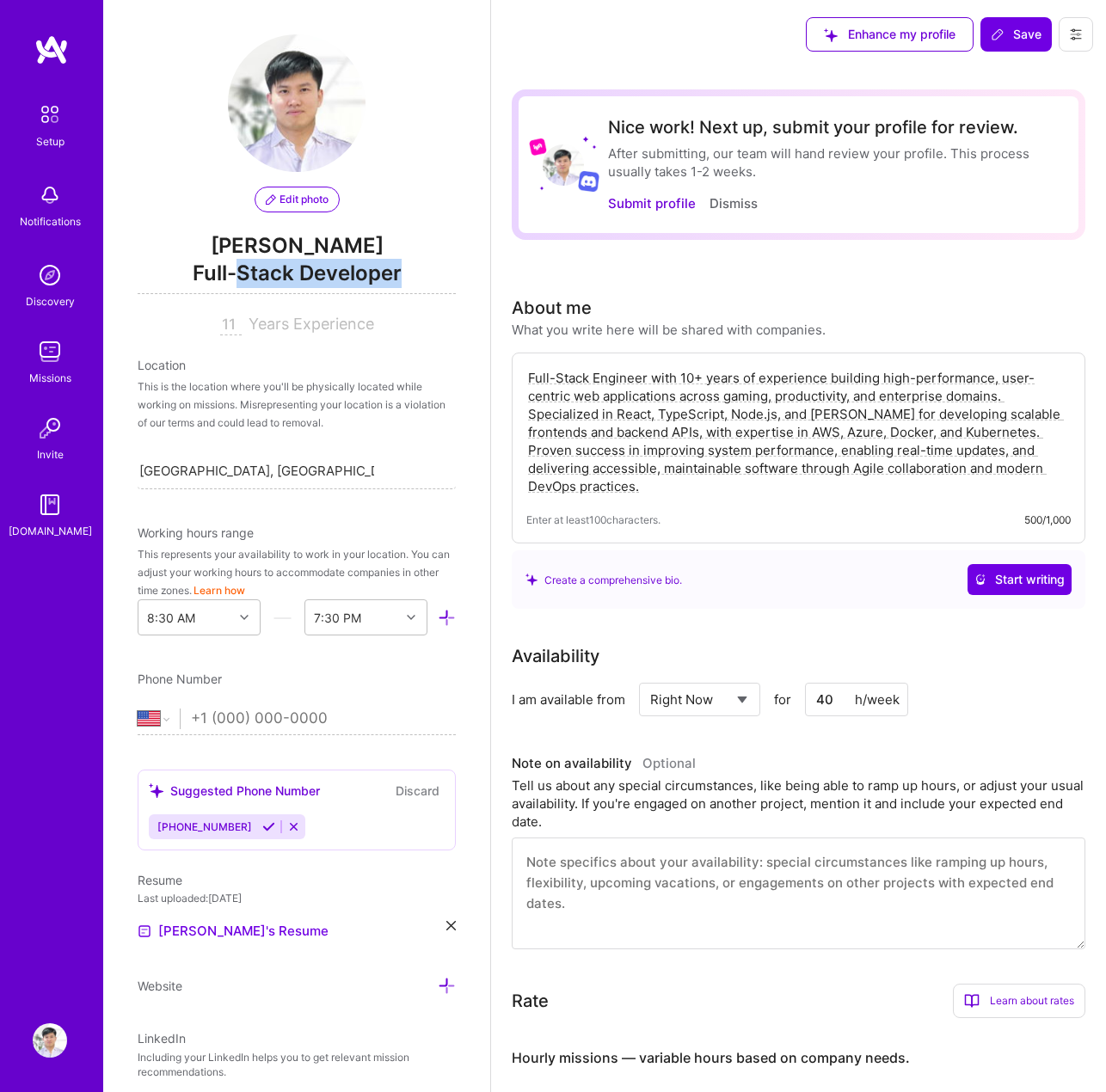
drag, startPoint x: 401, startPoint y: 277, endPoint x: 230, endPoint y: 272, distance: 171.1
click at [230, 272] on span "Full-Stack Developer" at bounding box center [296, 277] width 318 height 36
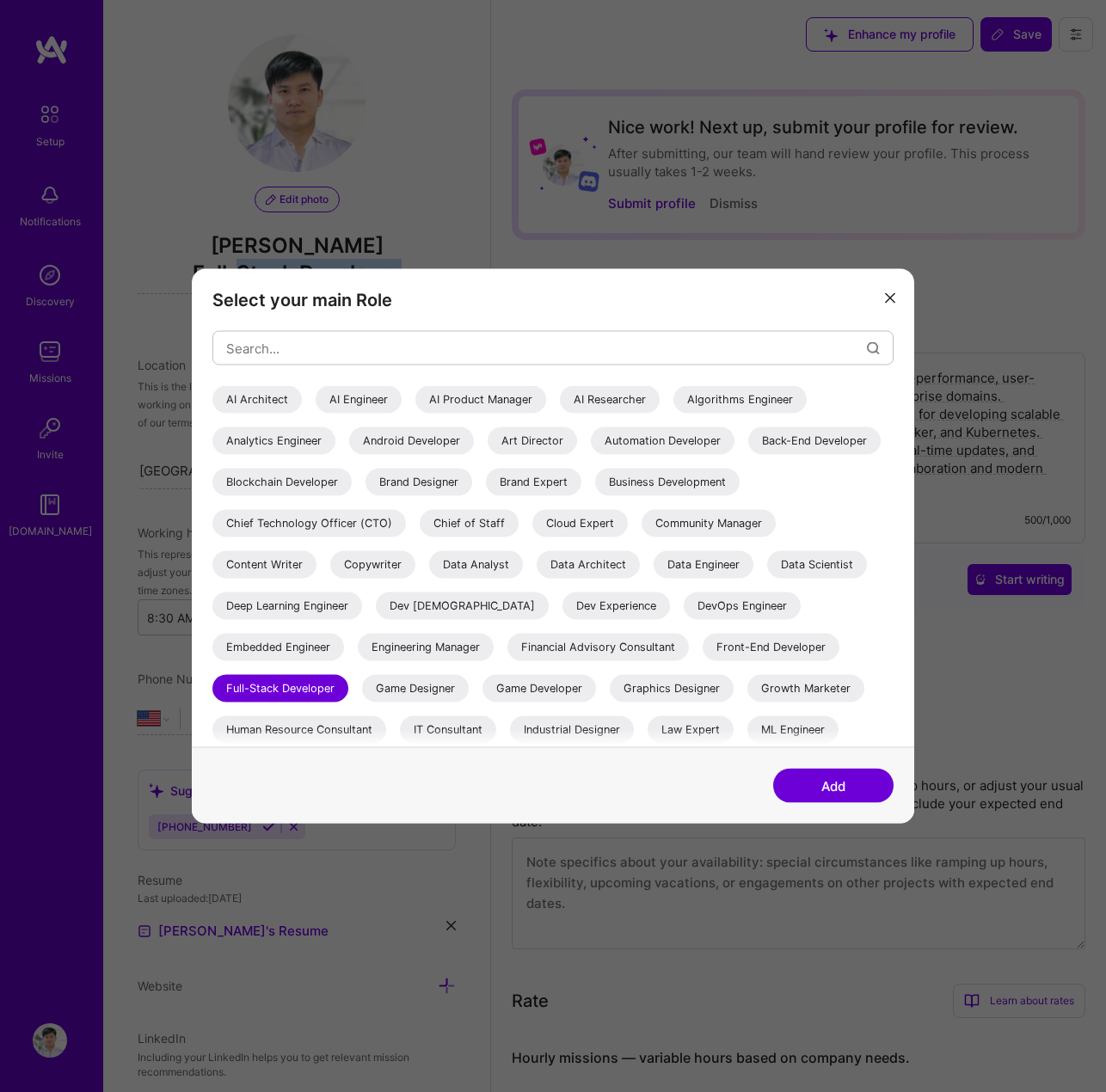
click at [853, 787] on button "Add" at bounding box center [832, 787] width 120 height 35
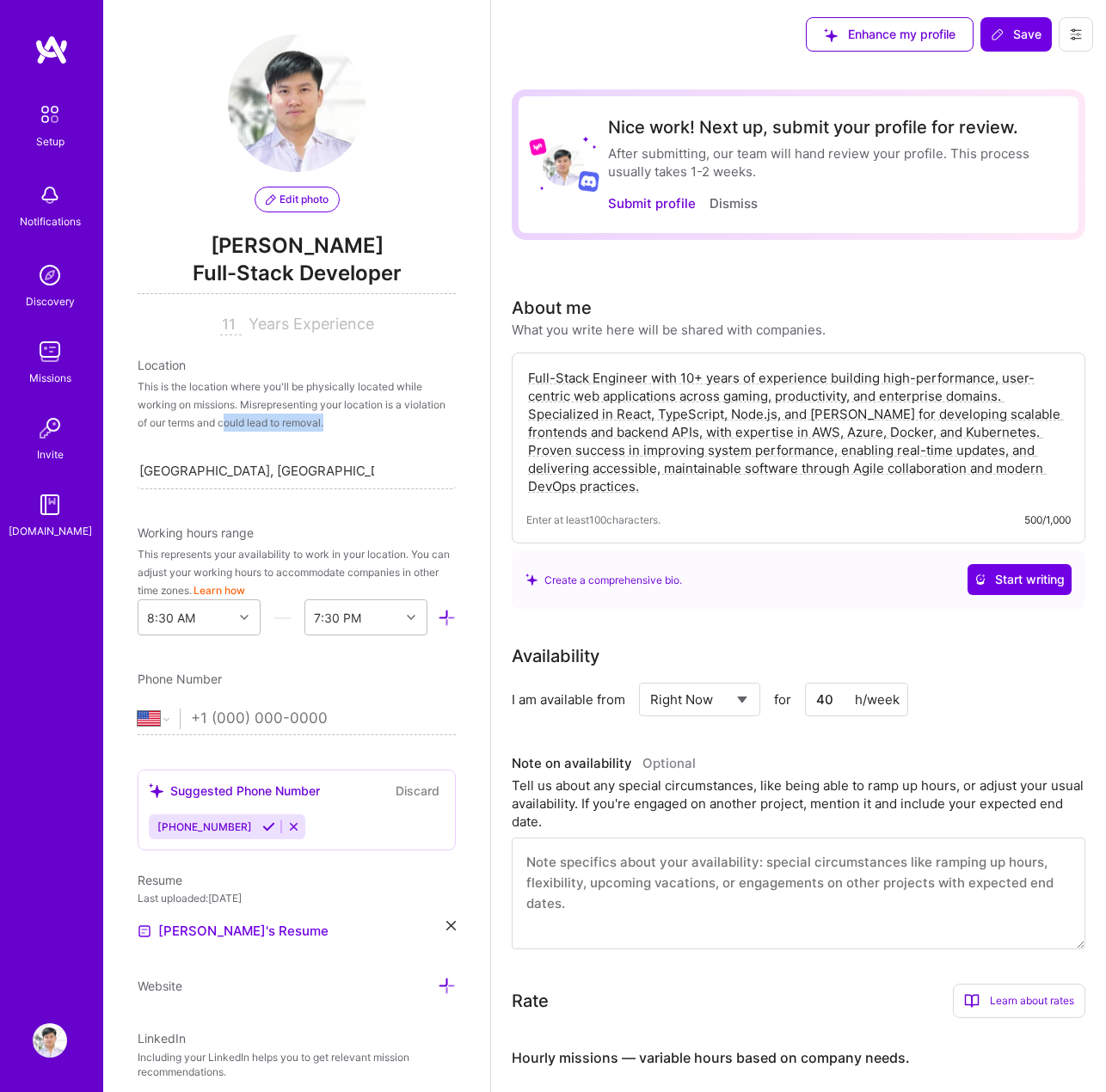
drag, startPoint x: 397, startPoint y: 424, endPoint x: 206, endPoint y: 396, distance: 193.0
click at [245, 412] on div "This is the location where you'll be physically located while working on missio…" at bounding box center [296, 404] width 318 height 54
click at [202, 392] on div "This is the location where you'll be physically located while working on missio…" at bounding box center [296, 404] width 318 height 54
click at [291, 425] on div "This is the location where you'll be physically located while working on missio…" at bounding box center [296, 404] width 318 height 54
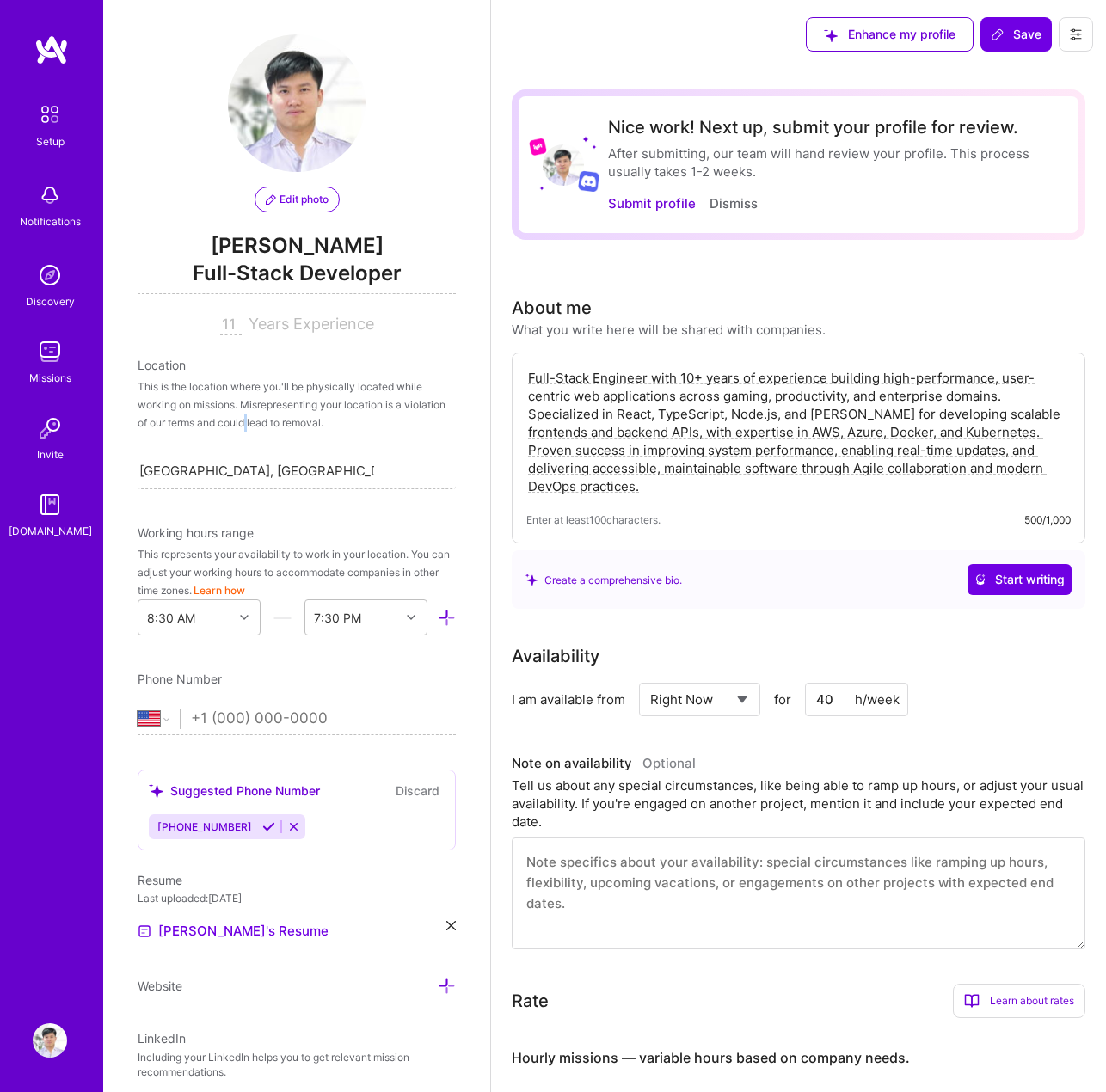
click at [291, 425] on div "This is the location where you'll be physically located while working on missio…" at bounding box center [296, 404] width 318 height 54
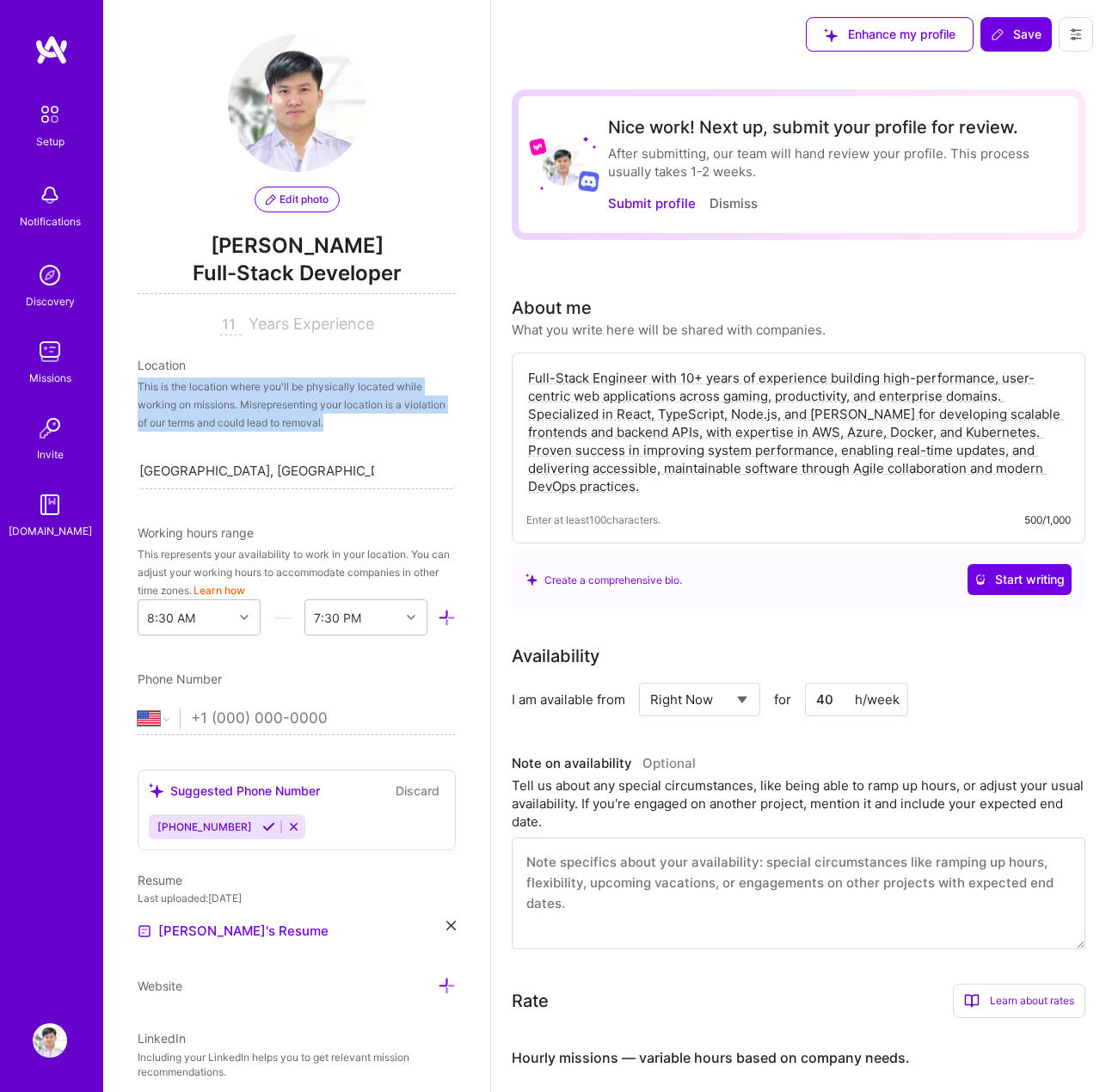
click at [291, 425] on div "This is the location where you'll be physically located while working on missio…" at bounding box center [296, 404] width 318 height 54
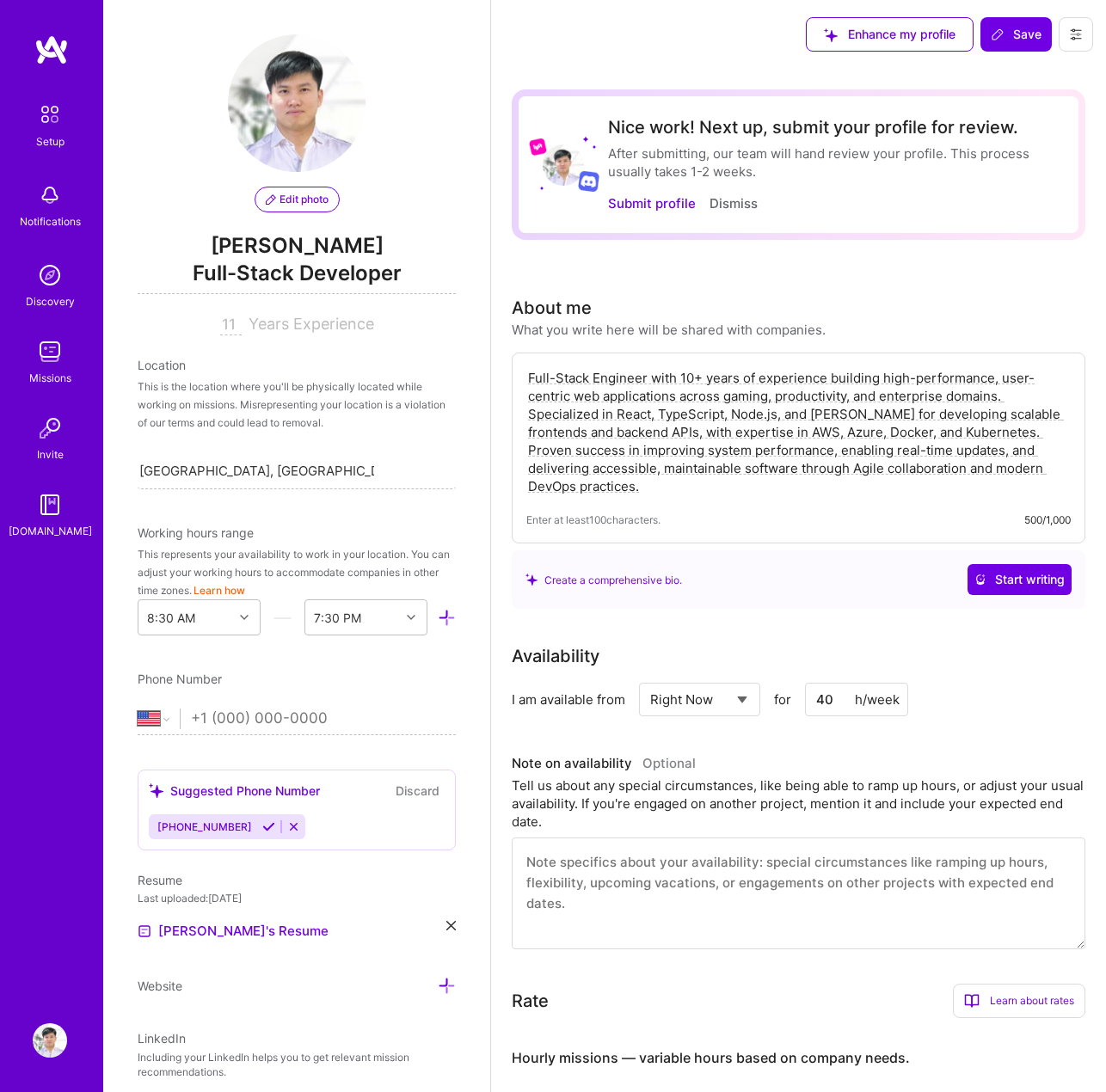
click at [361, 434] on div "Location This is the location where you'll be physically located while working …" at bounding box center [296, 423] width 318 height 133
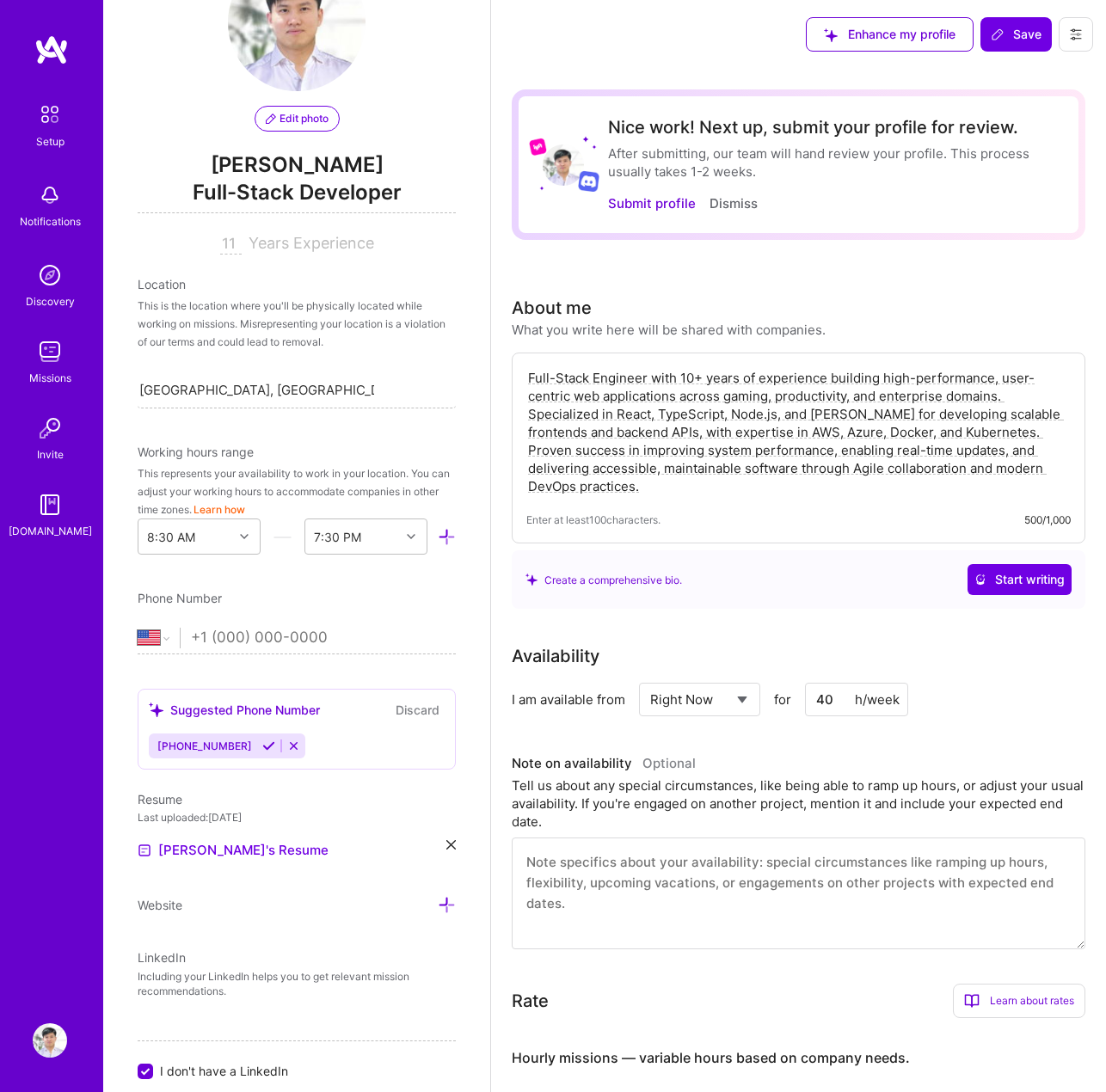
scroll to position [258, 0]
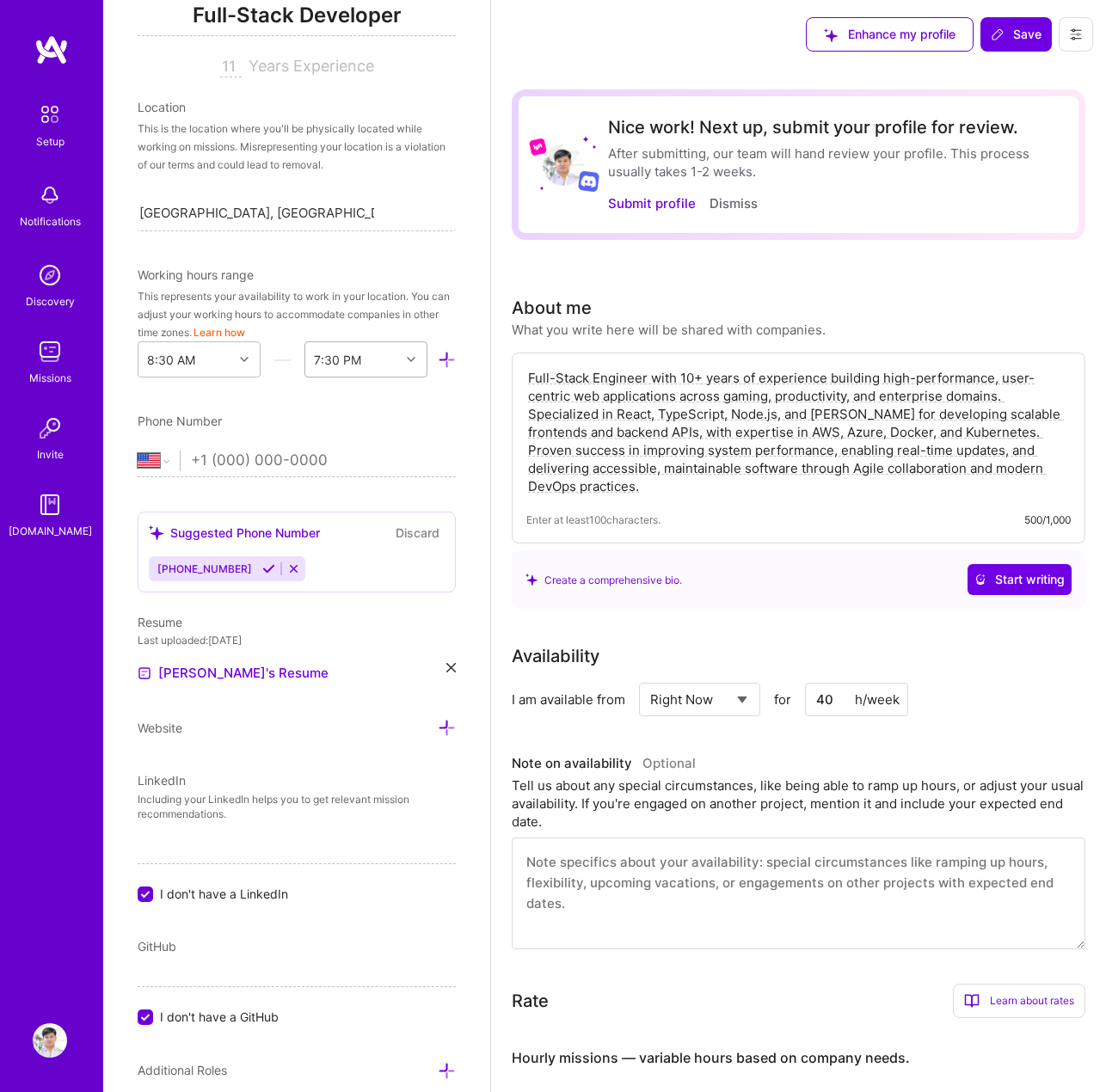
drag, startPoint x: 337, startPoint y: 367, endPoint x: 323, endPoint y: 372, distance: 14.9
click at [323, 372] on div "7:30 PM" at bounding box center [352, 359] width 95 height 35
click at [465, 426] on div "Edit photo Brandon Cano Full-Stack Developer 11 Years Experience Location This …" at bounding box center [296, 546] width 387 height 1092
click at [257, 565] on button at bounding box center [269, 569] width 23 height 14
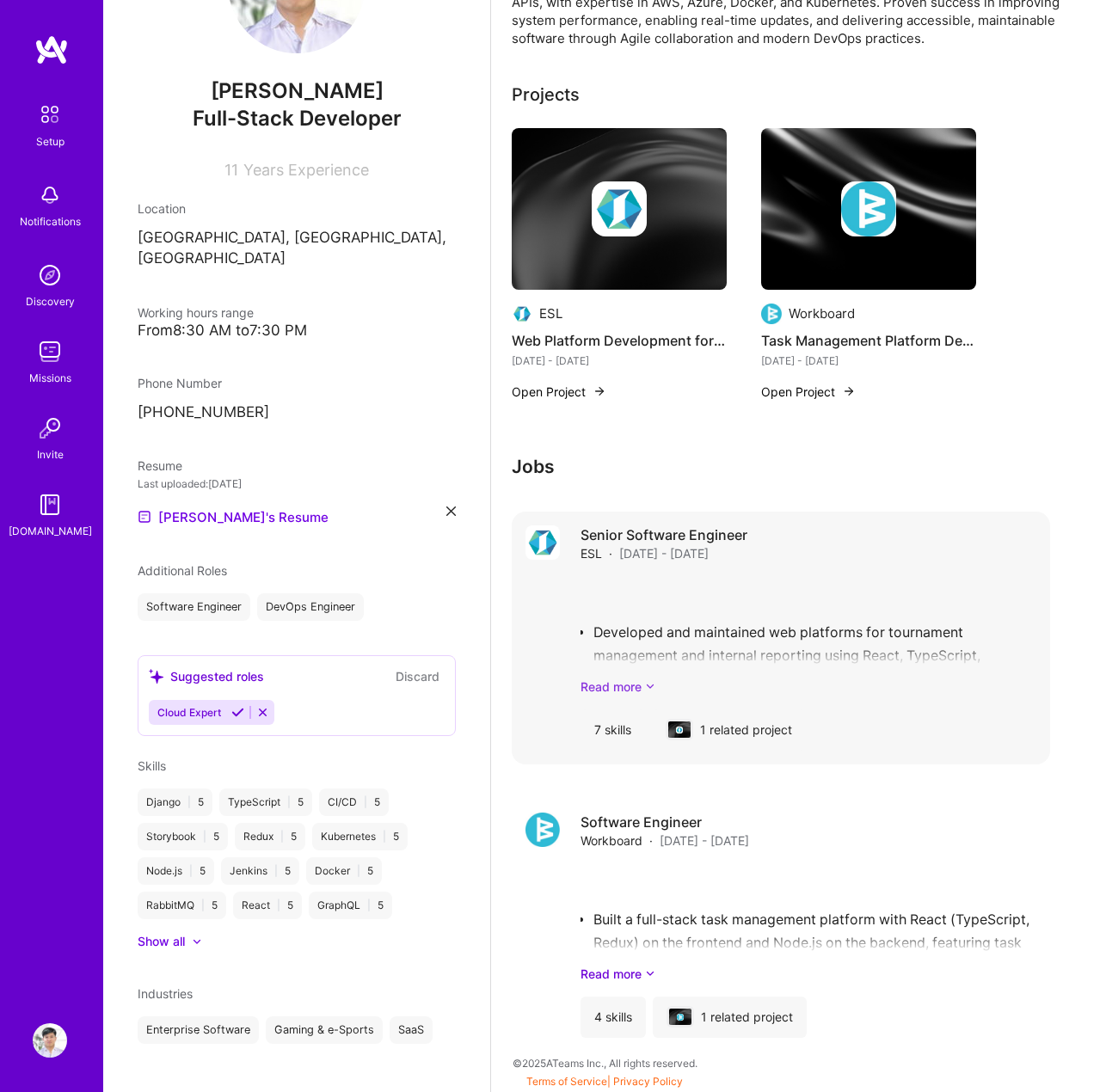
scroll to position [468, 0]
click at [642, 696] on div "Senior Software Engineer ESL · Feb 2018 - Aug 2025 Developed and maintained web…" at bounding box center [808, 638] width 456 height 226
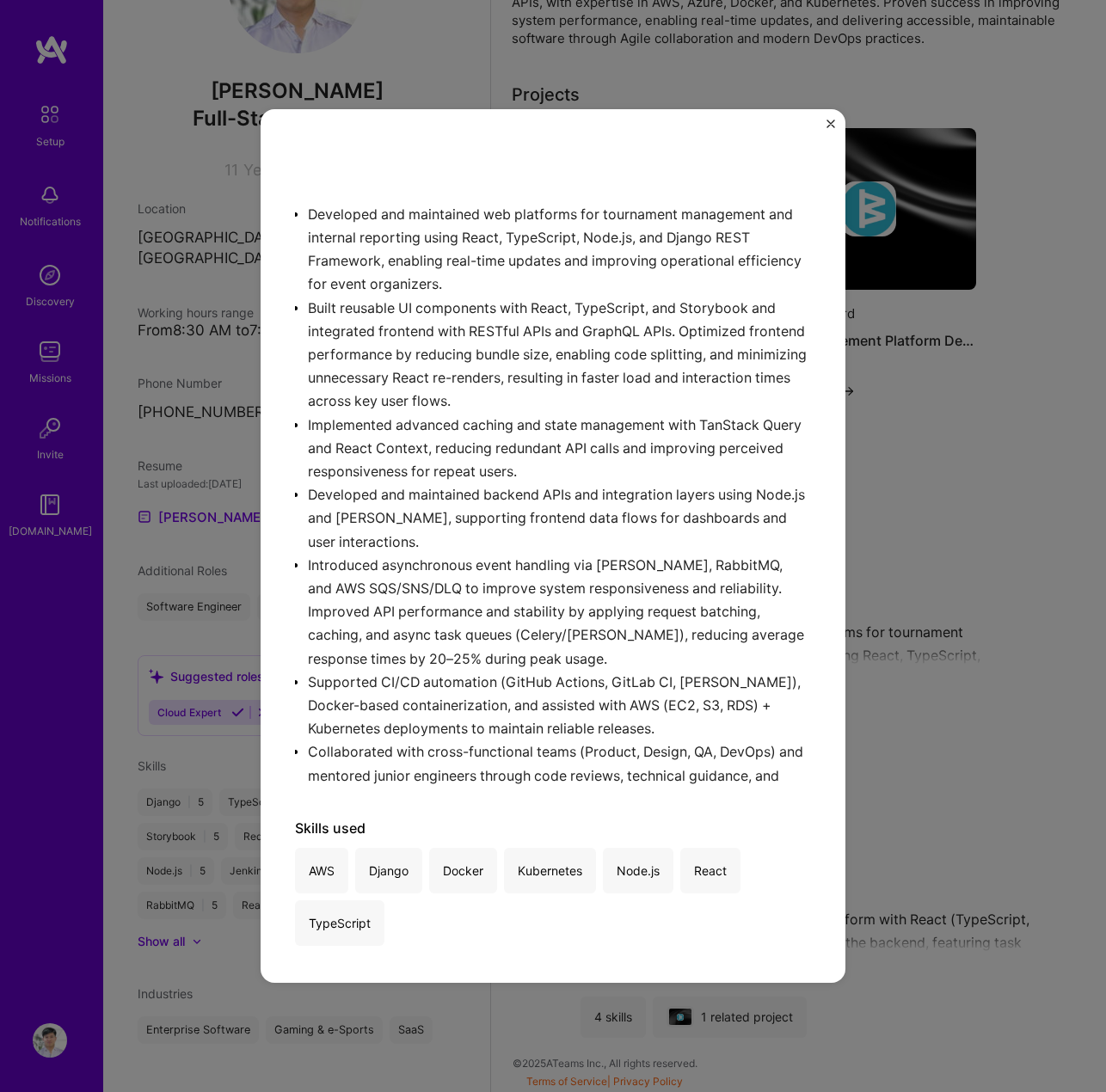
scroll to position [344, 0]
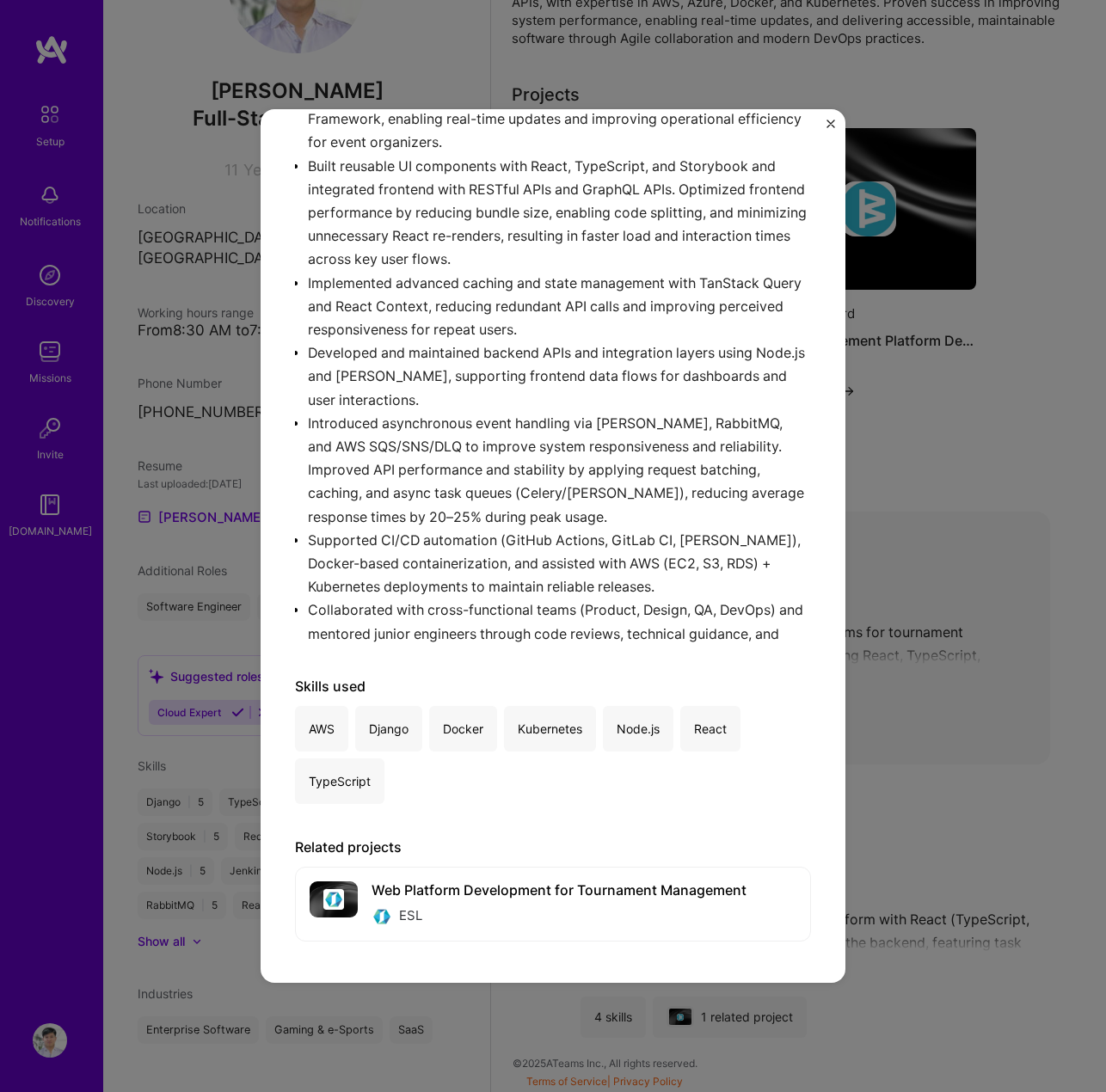
click at [919, 651] on div "Senior Software Engineer ESL · Gaming & e-Sports, Enterprise Software · Februar…" at bounding box center [553, 546] width 1106 height 1092
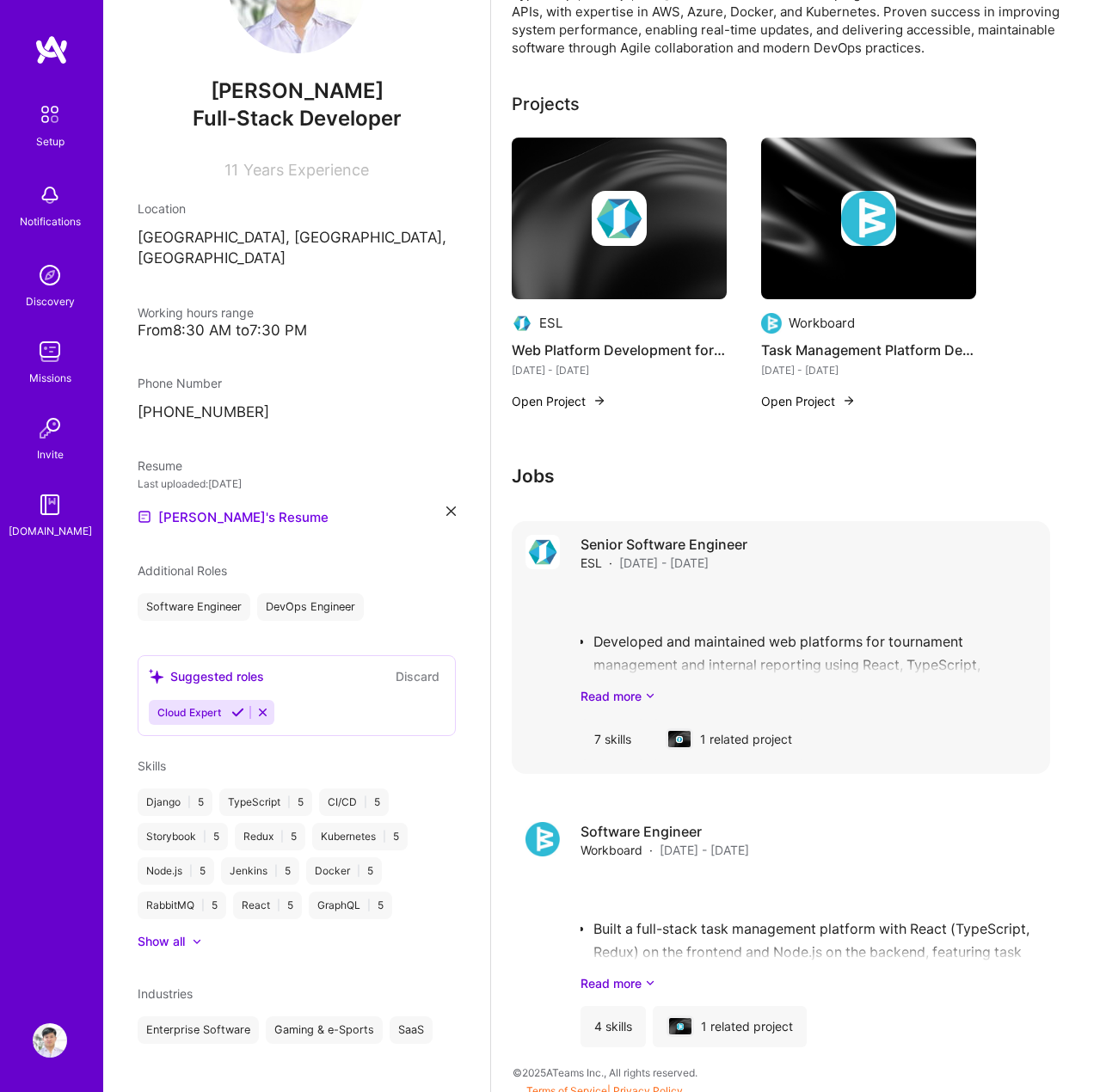
scroll to position [468, 0]
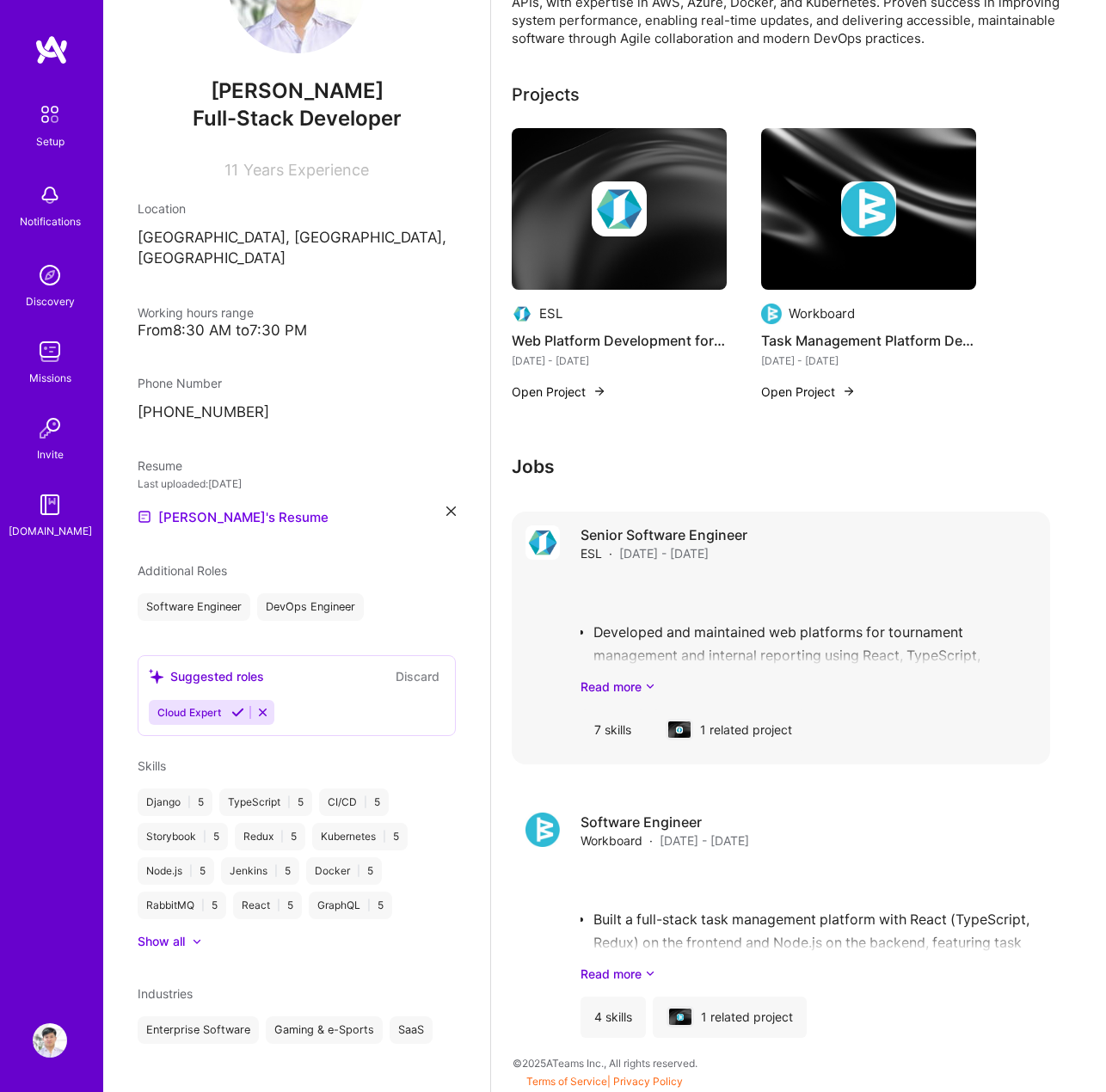
click at [630, 673] on div "Developed and maintained web platforms for tournament management and internal r…" at bounding box center [808, 636] width 456 height 119
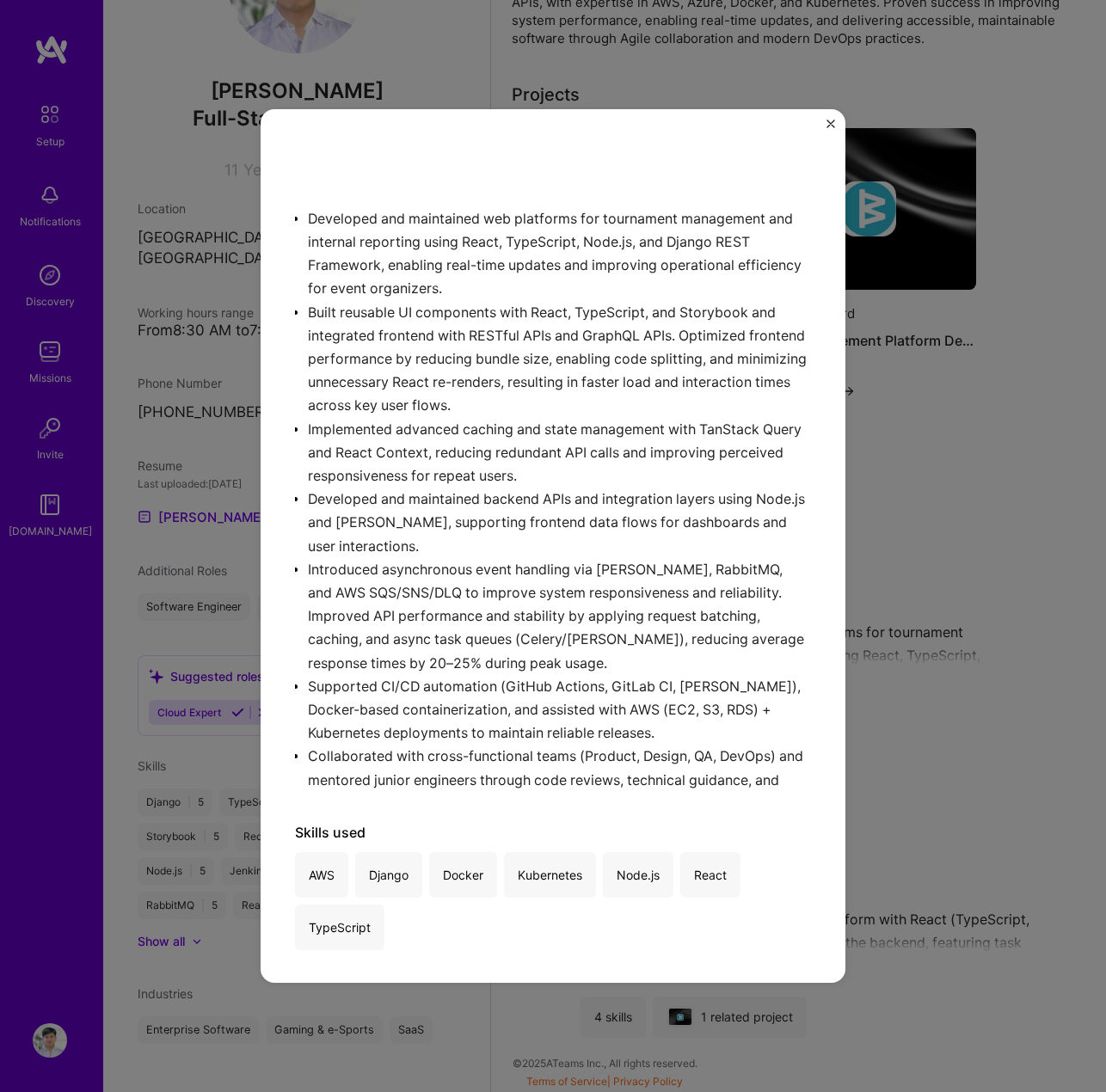
scroll to position [346, 0]
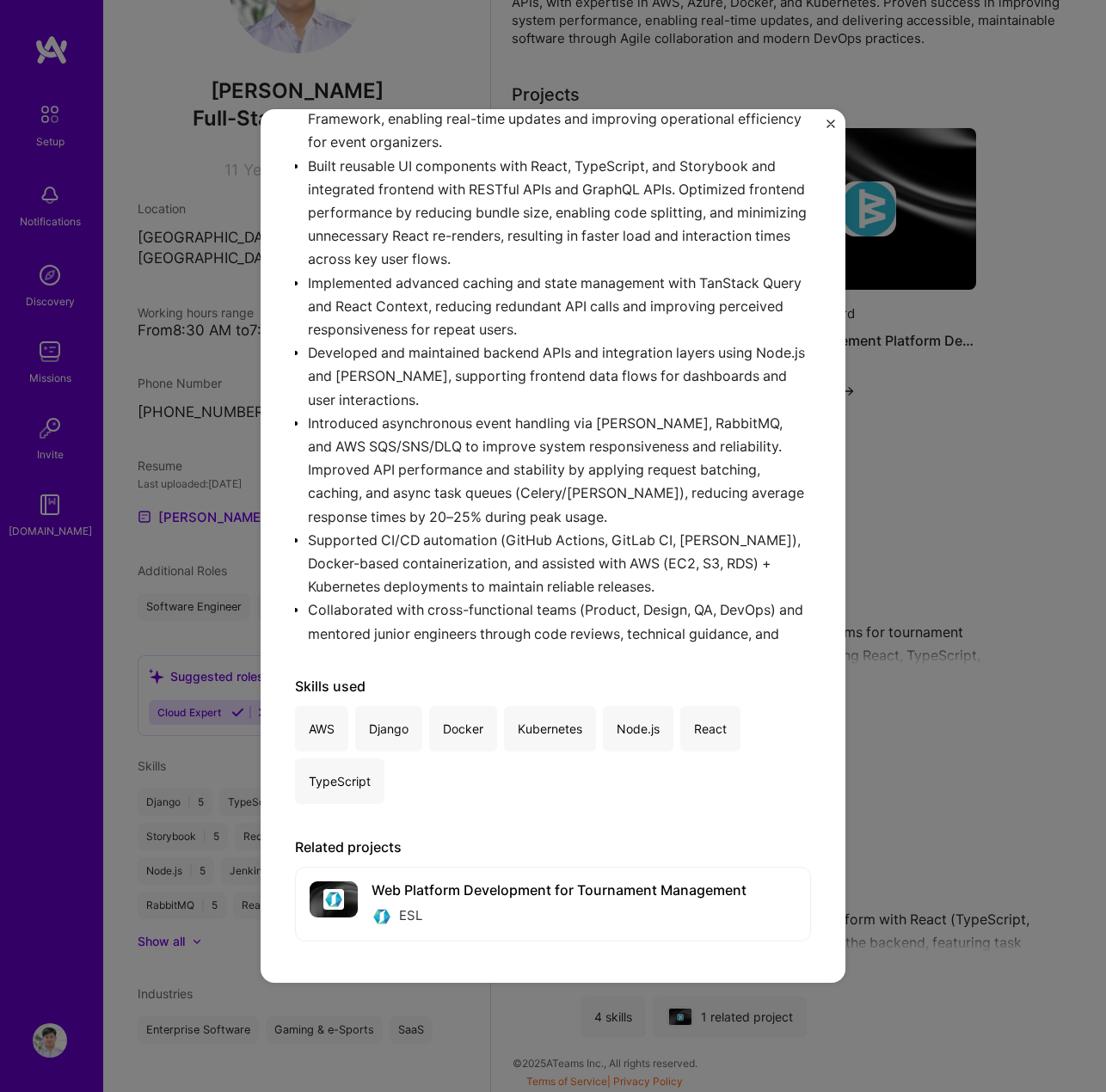
click at [889, 715] on div "Senior Software Engineer ESL · Gaming & e-Sports, Enterprise Software · Februar…" at bounding box center [553, 546] width 1106 height 1092
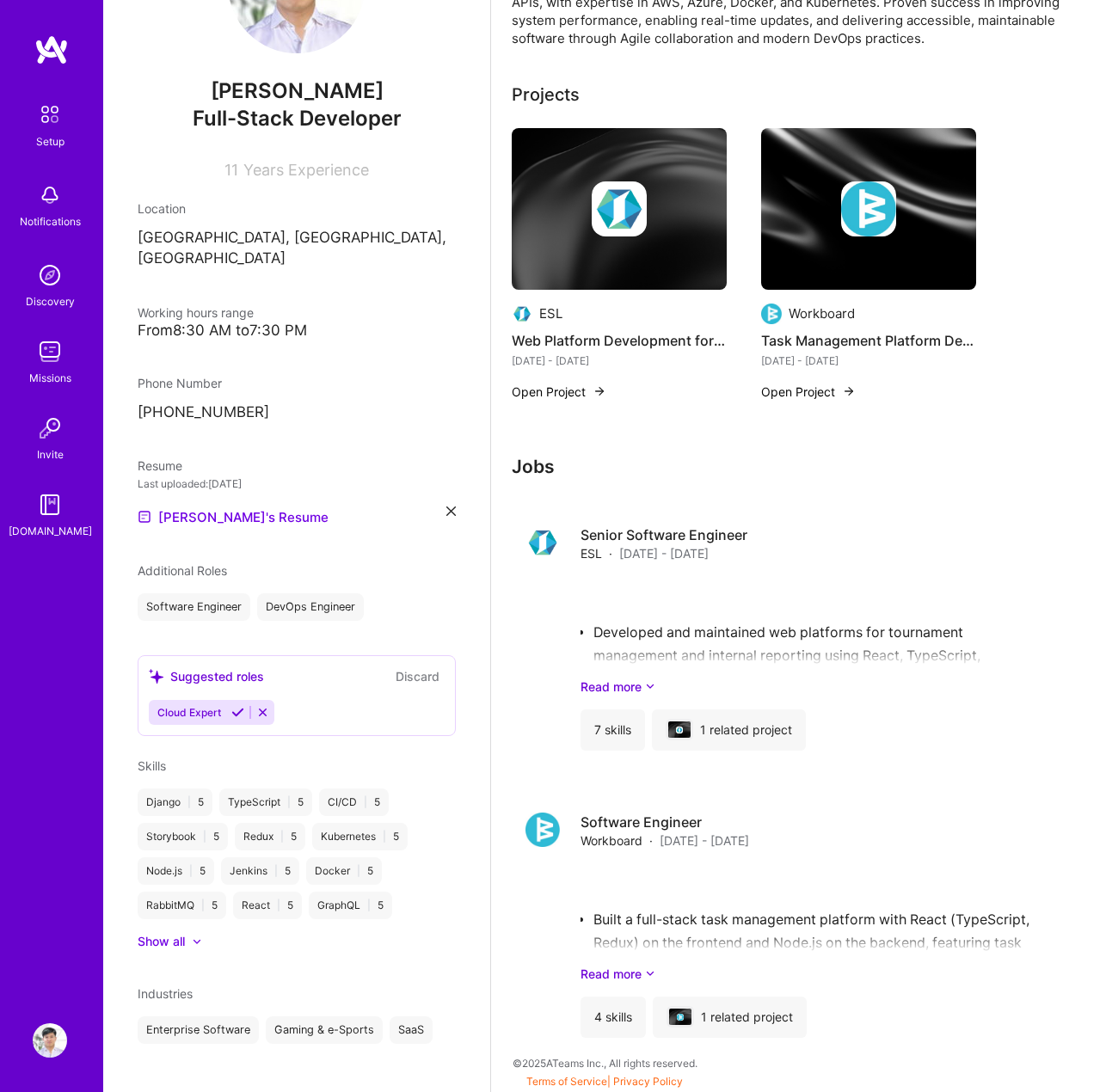
click at [52, 443] on img at bounding box center [50, 428] width 35 height 35
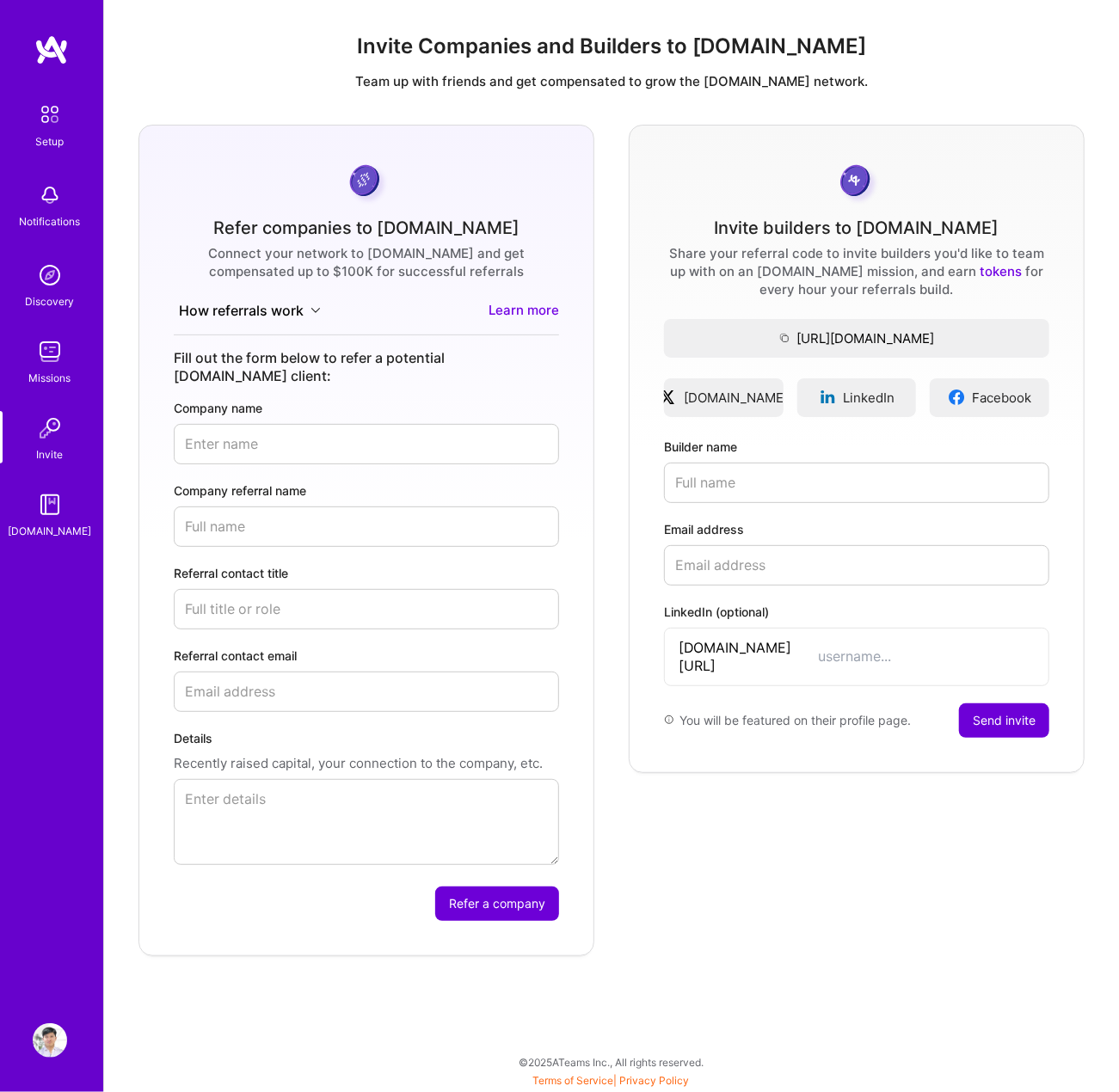
drag, startPoint x: 83, startPoint y: 224, endPoint x: 98, endPoint y: 240, distance: 21.9
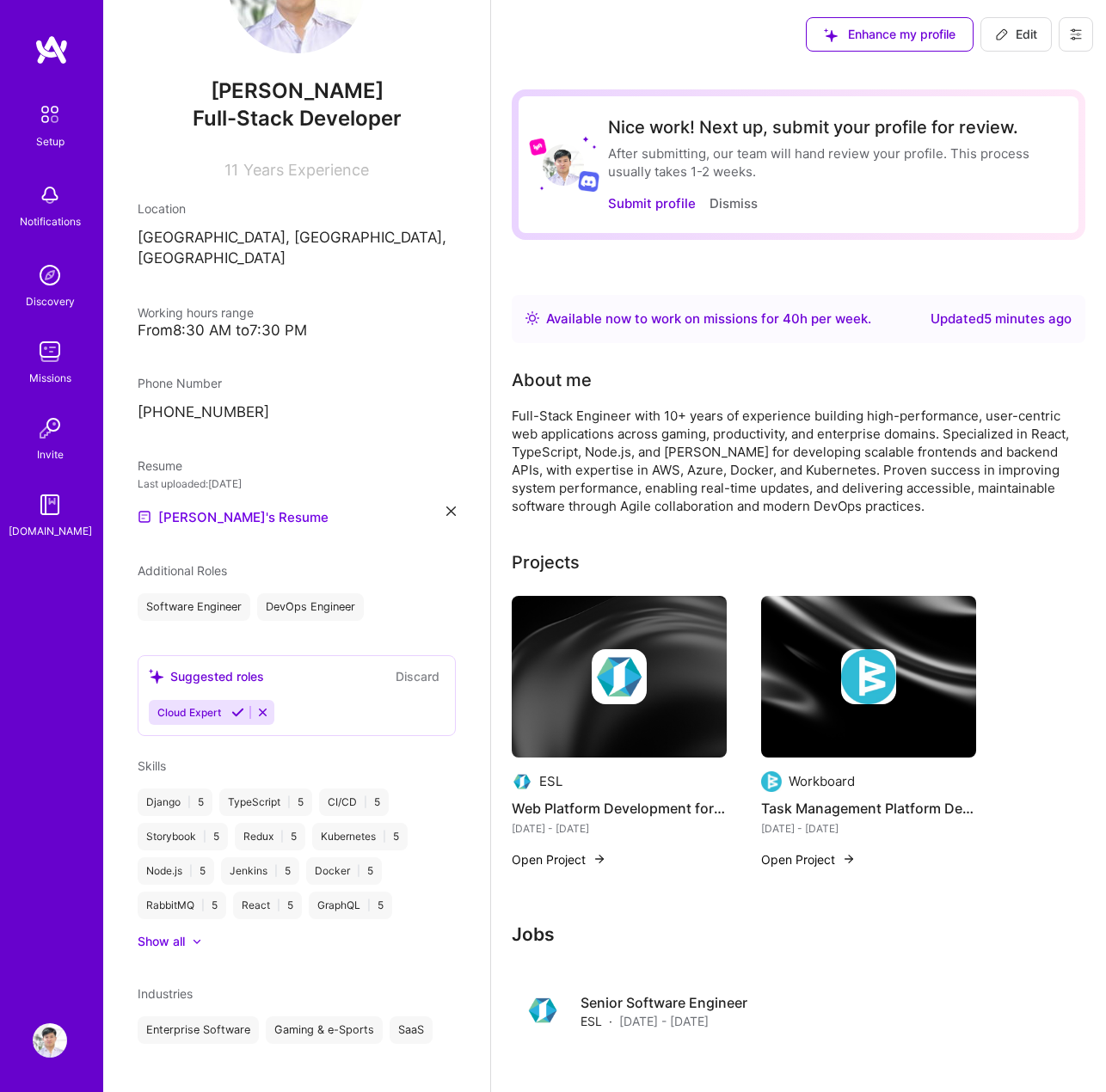
click at [47, 220] on div "Notifications" at bounding box center [51, 221] width 61 height 18
click at [45, 285] on img at bounding box center [50, 276] width 35 height 35
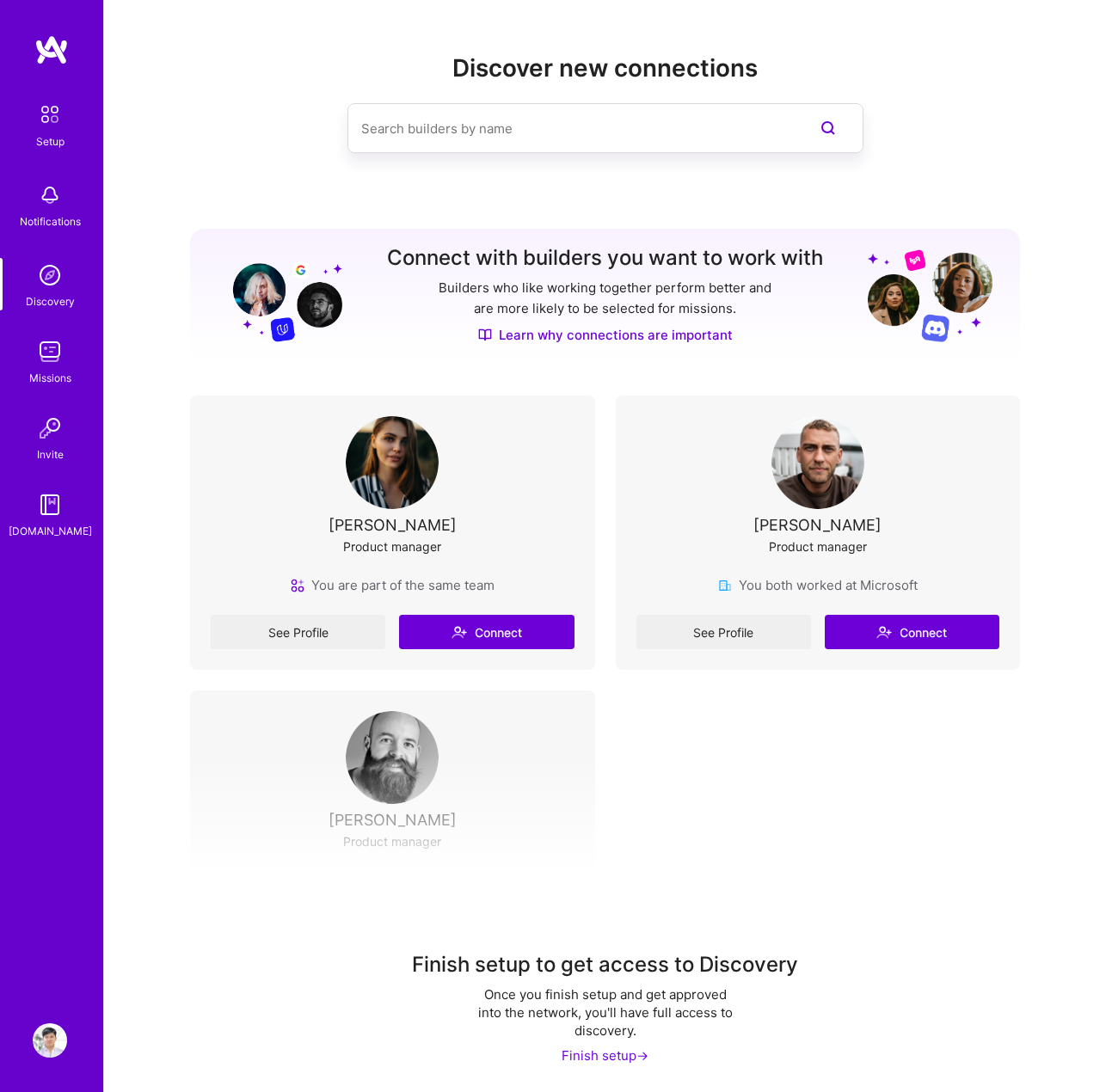
scroll to position [3, 0]
click at [56, 373] on div "Missions" at bounding box center [50, 377] width 42 height 18
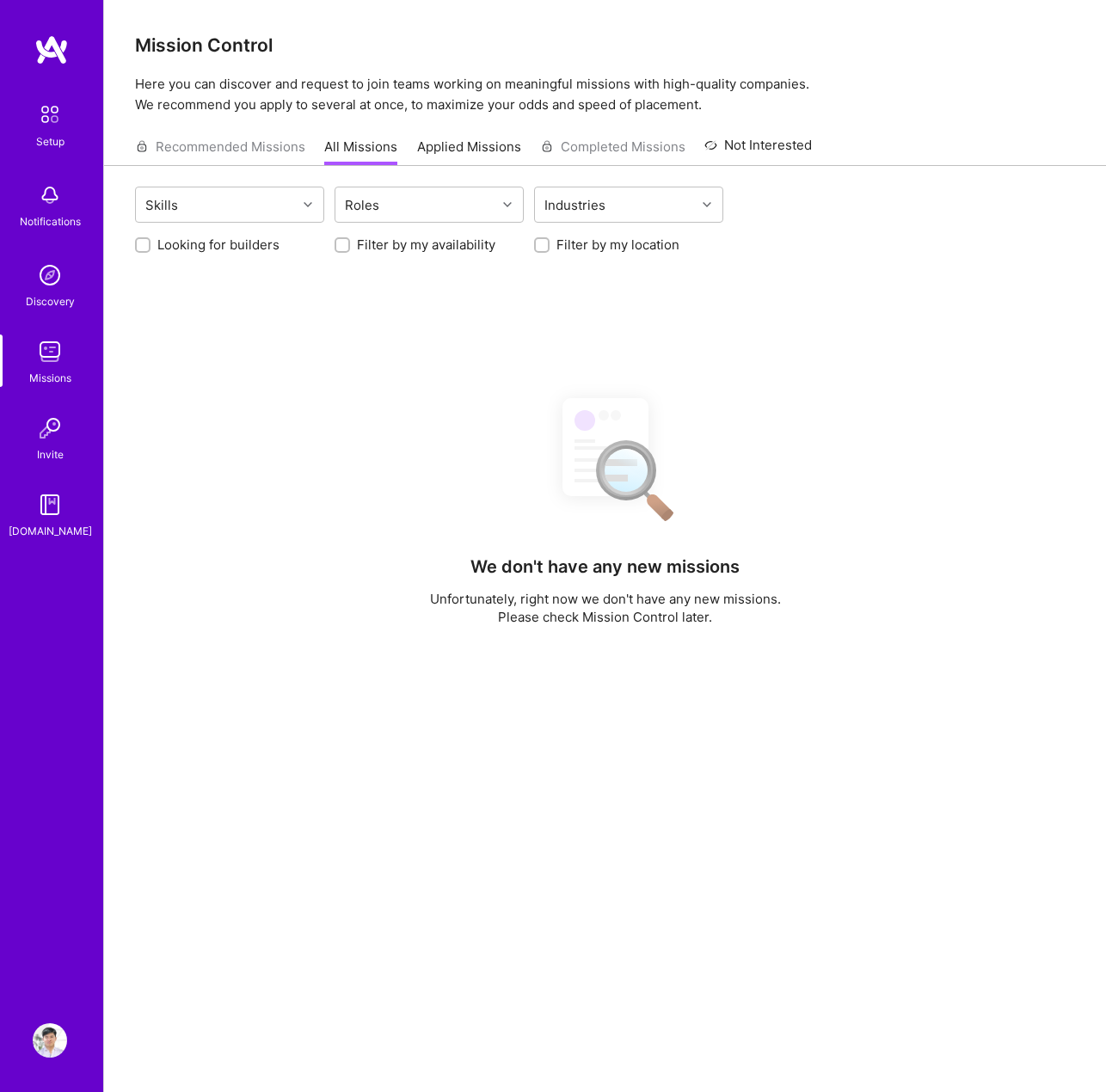
click at [51, 295] on div "Discovery" at bounding box center [50, 302] width 49 height 18
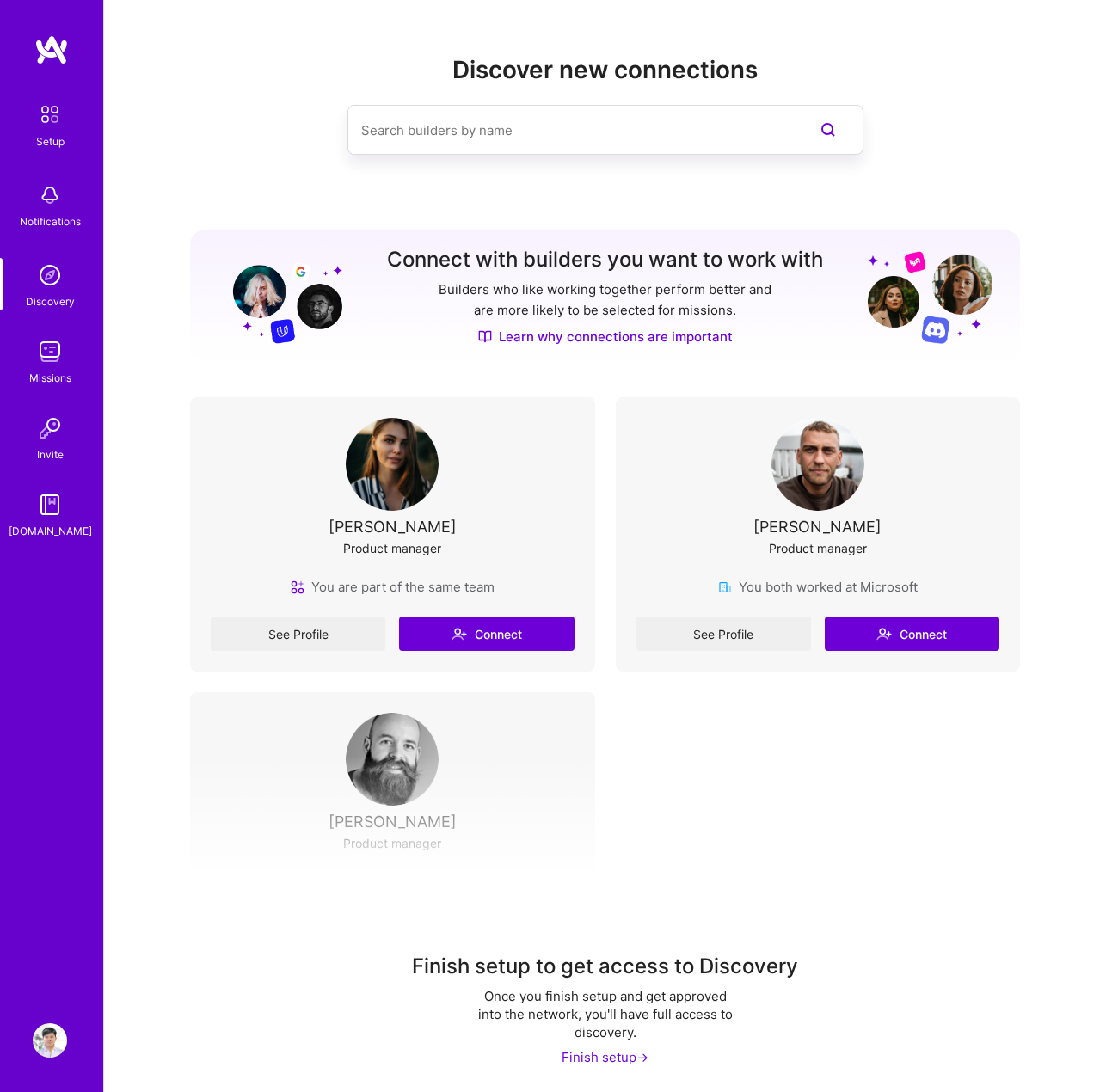
click at [45, 441] on img at bounding box center [50, 428] width 35 height 35
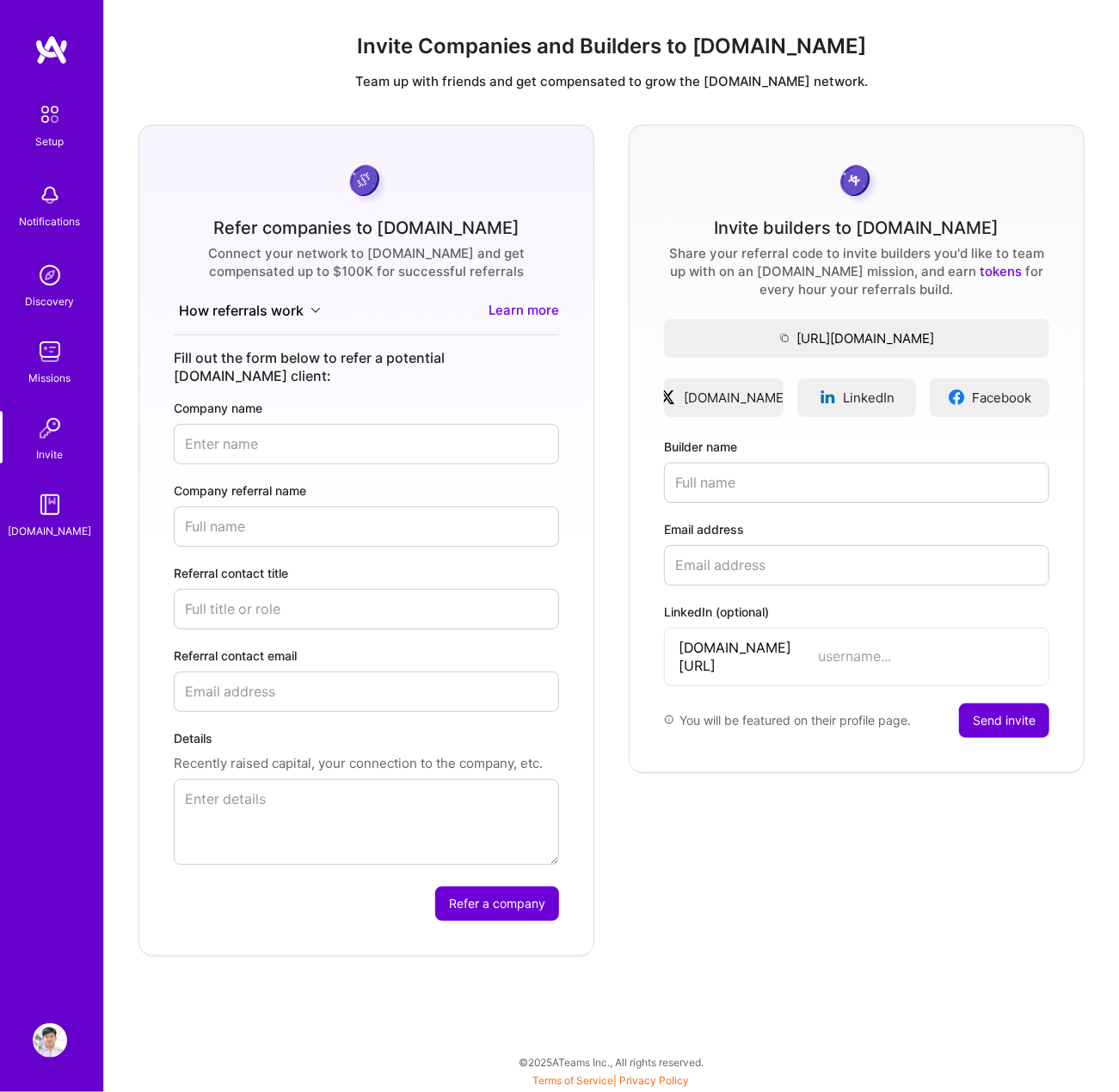
click at [26, 479] on div "Setup Notifications Discovery Missions Invite A.Guide" at bounding box center [51, 318] width 103 height 444
click at [43, 498] on img at bounding box center [50, 505] width 35 height 35
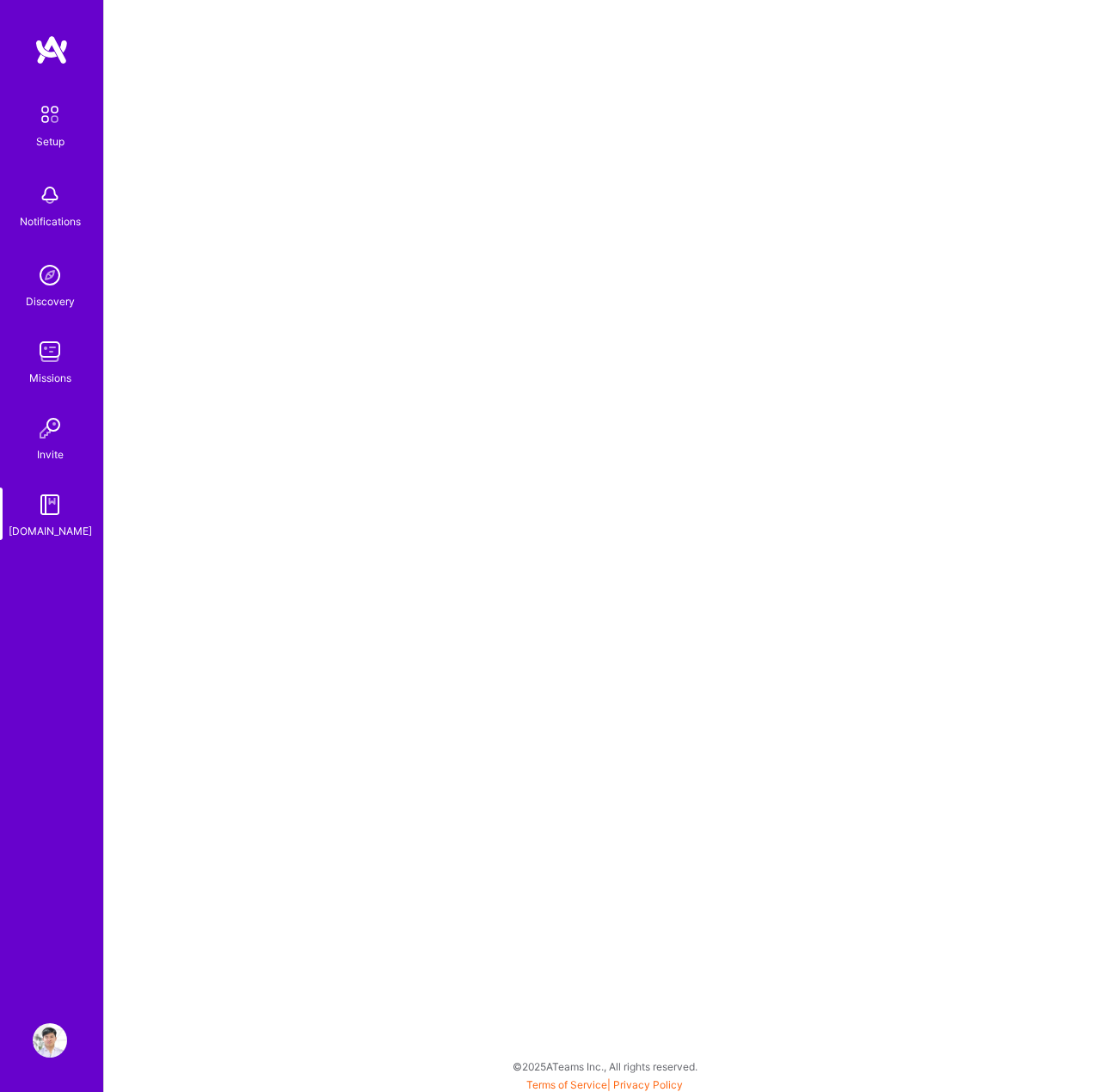
click at [64, 170] on div "Setup Notifications Discovery Missions Invite A.Guide" at bounding box center [51, 318] width 103 height 444
click at [54, 213] on div "Notifications" at bounding box center [51, 221] width 61 height 18
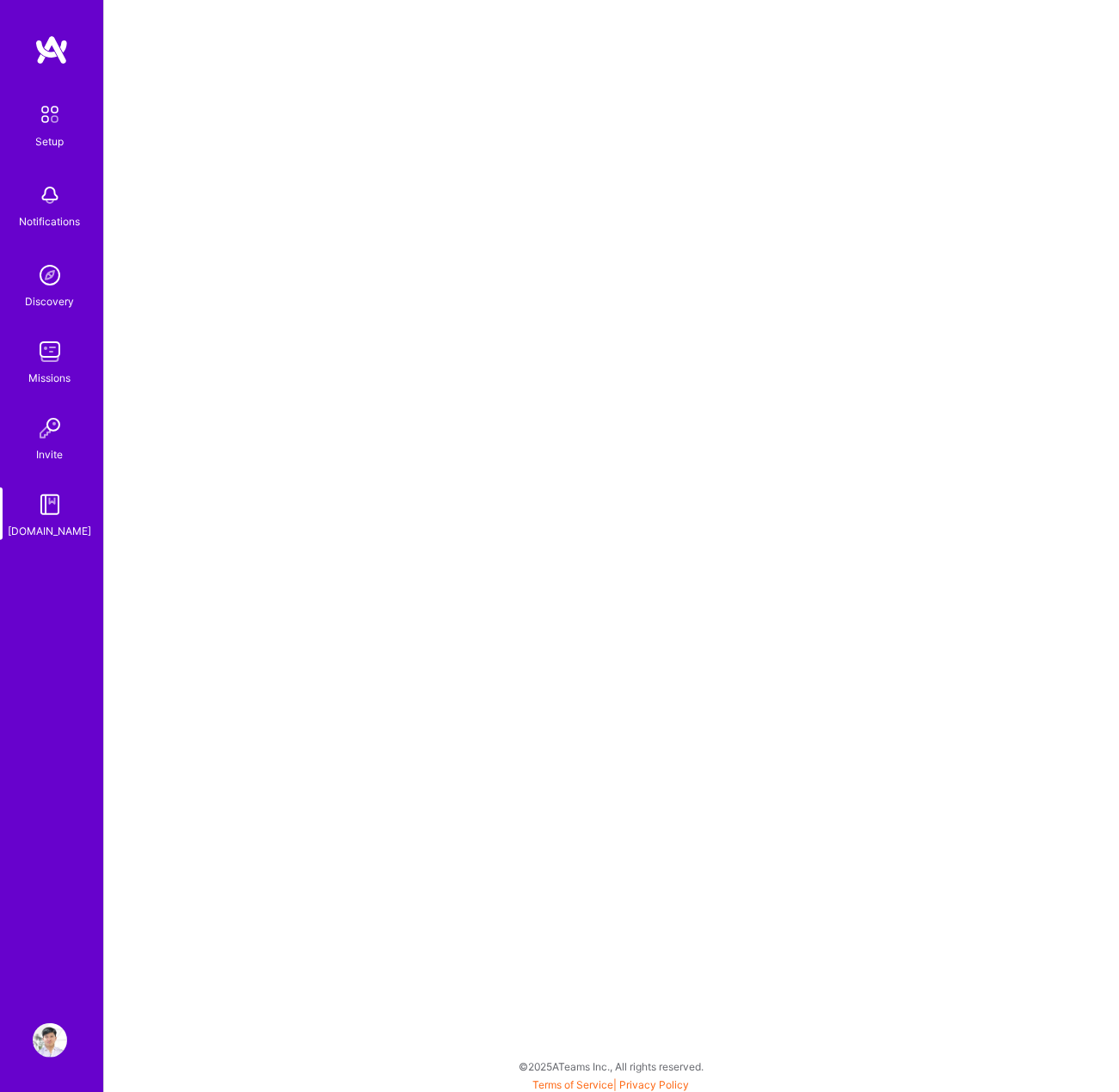
click at [50, 142] on div "Setup" at bounding box center [51, 141] width 29 height 18
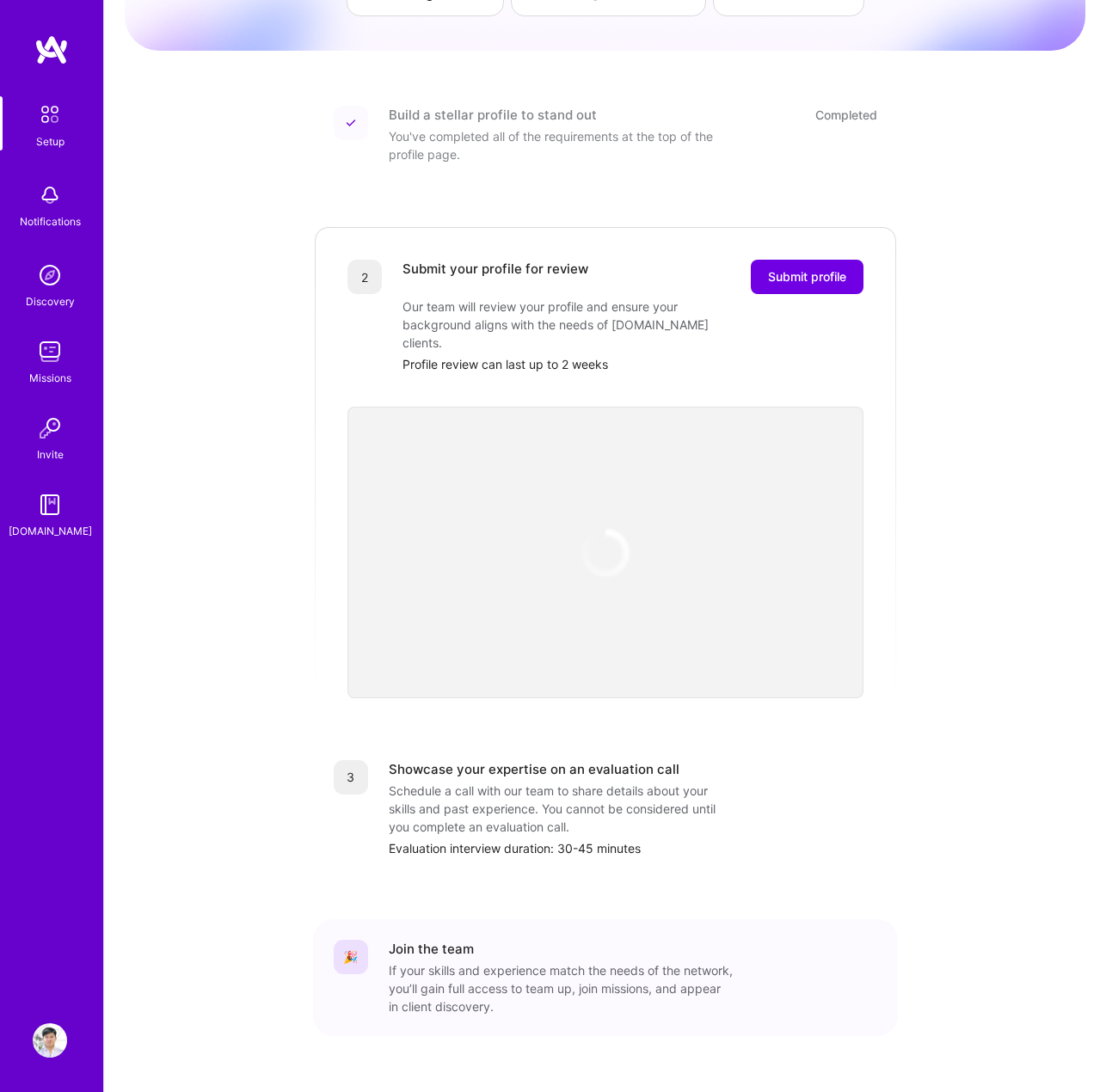
scroll to position [174, 0]
click at [832, 267] on span "Submit profile" at bounding box center [807, 276] width 79 height 17
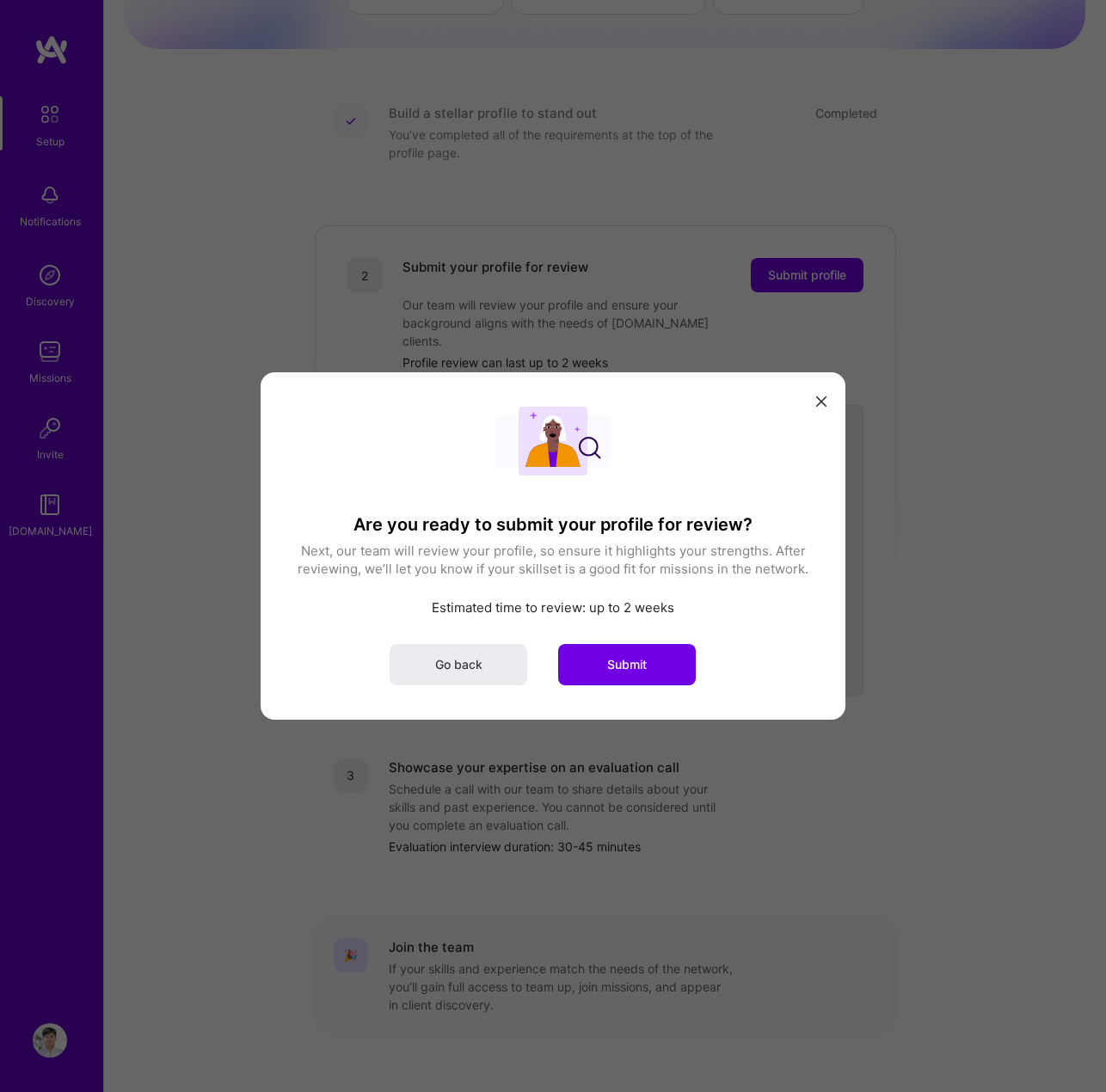
click at [823, 395] on button "modal" at bounding box center [821, 400] width 20 height 29
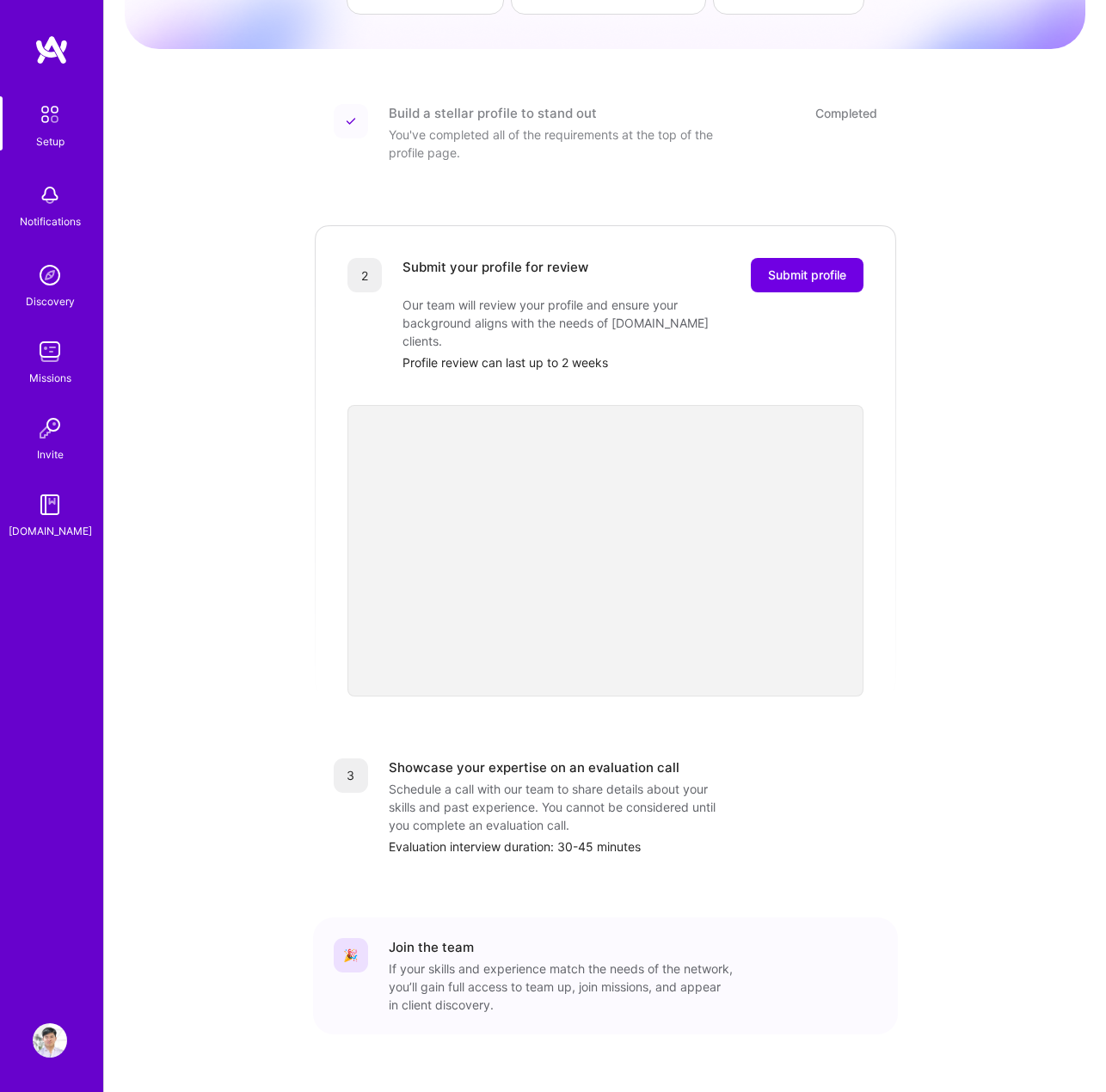
click at [41, 1047] on img at bounding box center [50, 1041] width 35 height 35
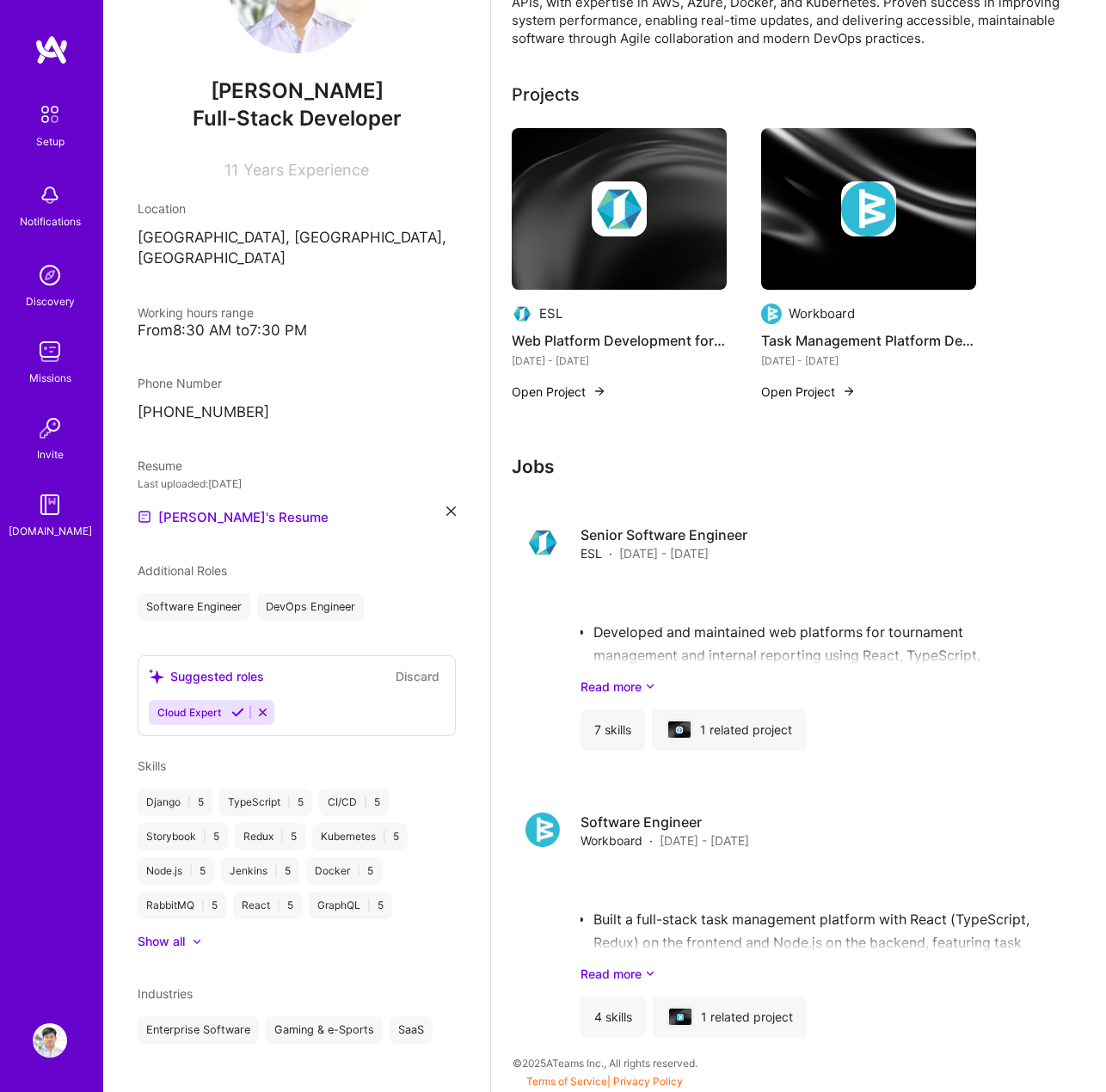
scroll to position [468, 0]
click at [194, 941] on icon at bounding box center [197, 943] width 6 height 4
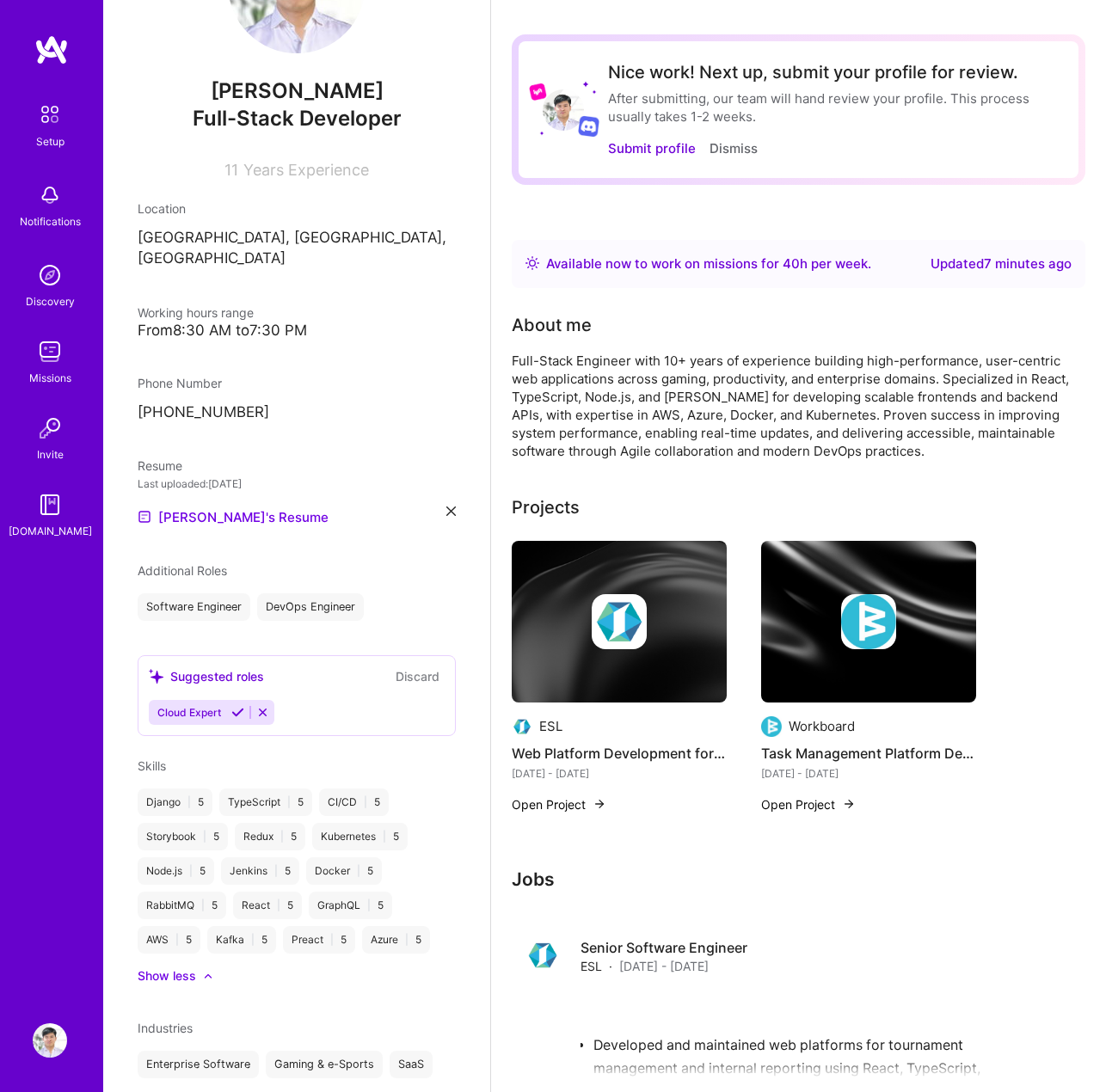
scroll to position [0, 0]
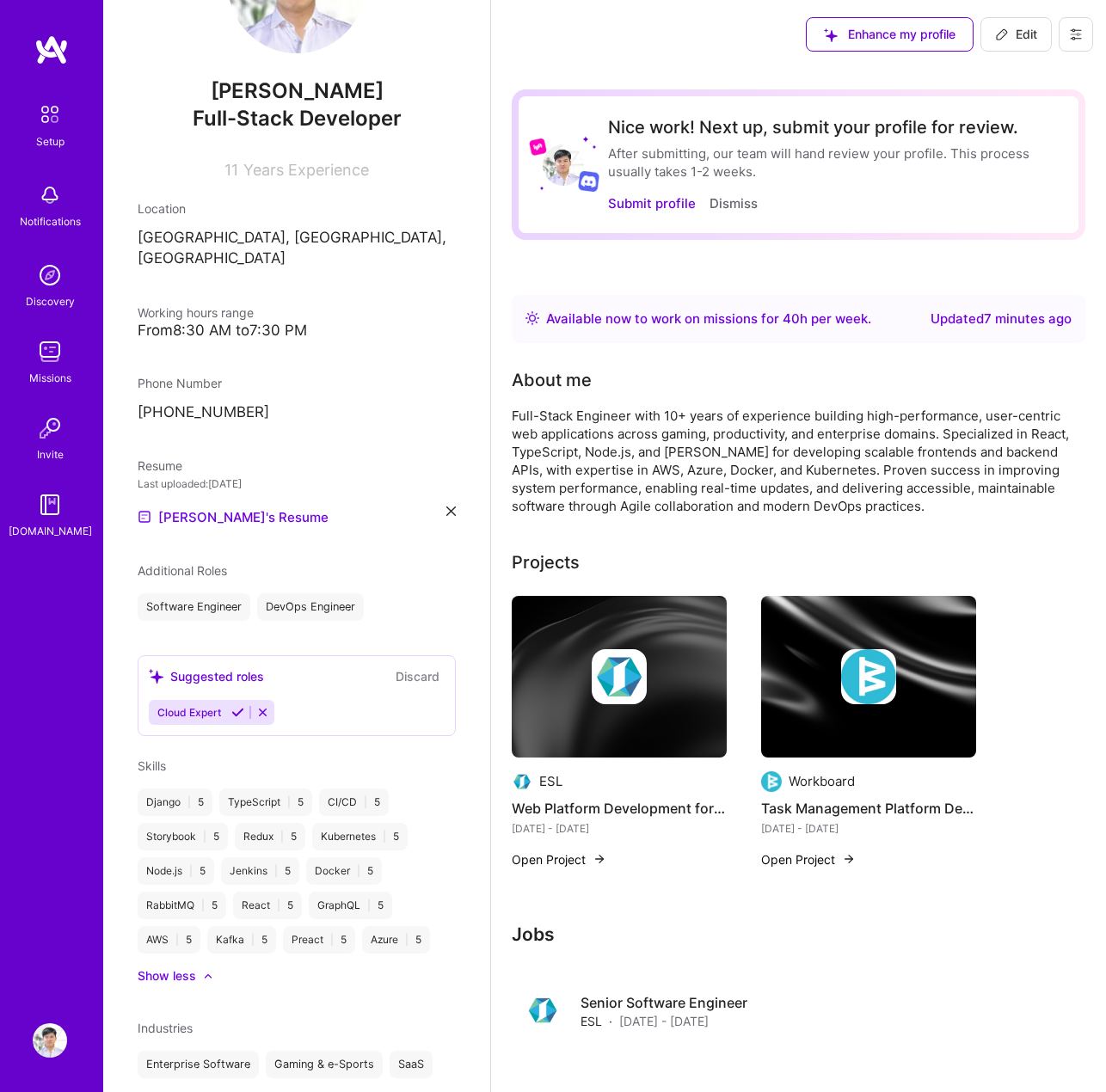
click at [1078, 36] on icon at bounding box center [1075, 35] width 13 height 13
click at [779, 402] on div "About me Full-Stack Engineer with 10+ years of experience building high-perform…" at bounding box center [798, 441] width 573 height 148
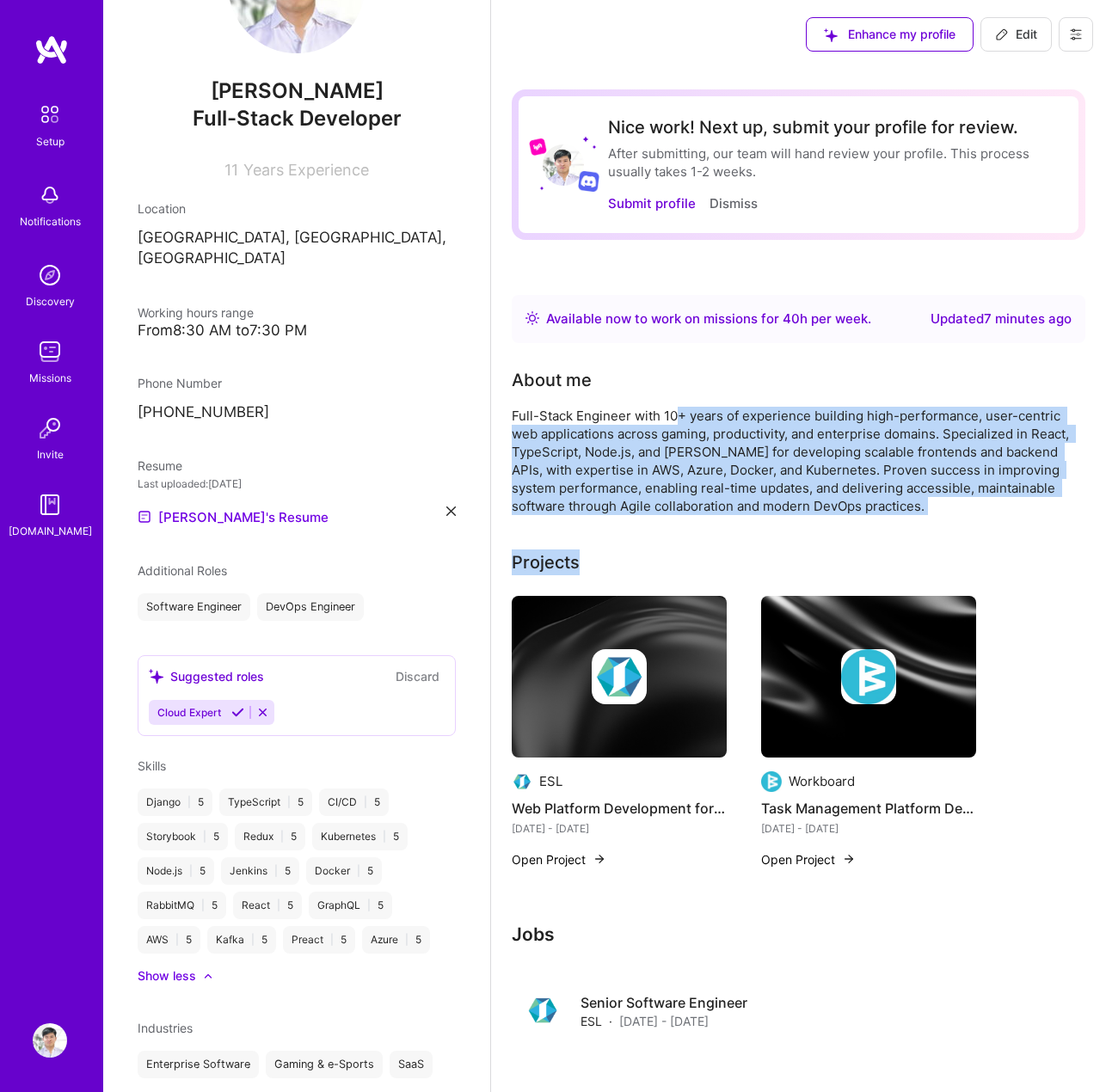
drag, startPoint x: 678, startPoint y: 406, endPoint x: 887, endPoint y: 539, distance: 247.7
click at [836, 521] on div "Nice work! Next up, submit your profile for review. After submitting, our team …" at bounding box center [798, 804] width 573 height 1430
click at [779, 460] on div "Full-Stack Engineer with 10+ years of experience building high-performance, use…" at bounding box center [798, 461] width 573 height 109
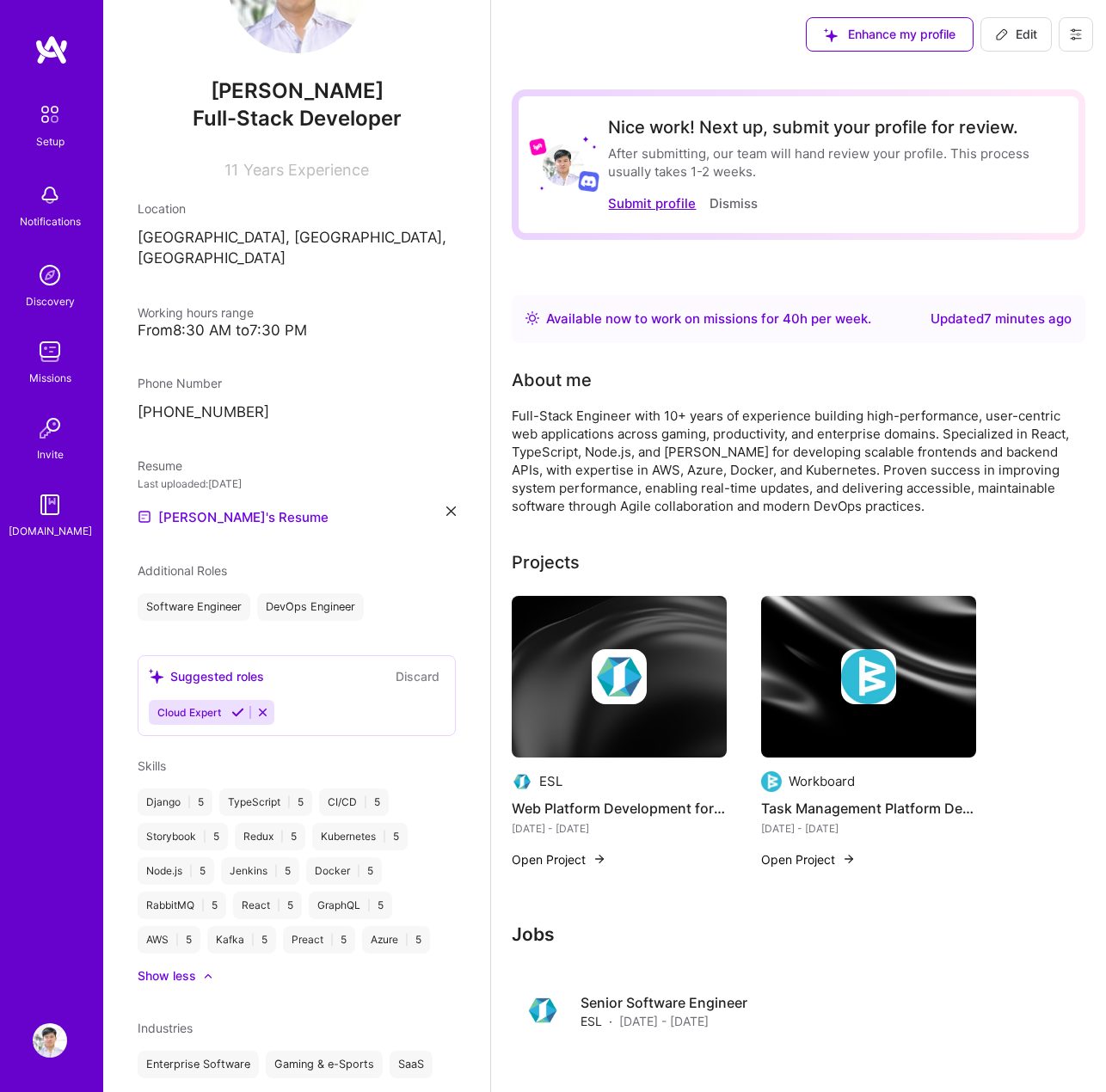
click at [651, 202] on button "Submit profile" at bounding box center [651, 203] width 87 height 18
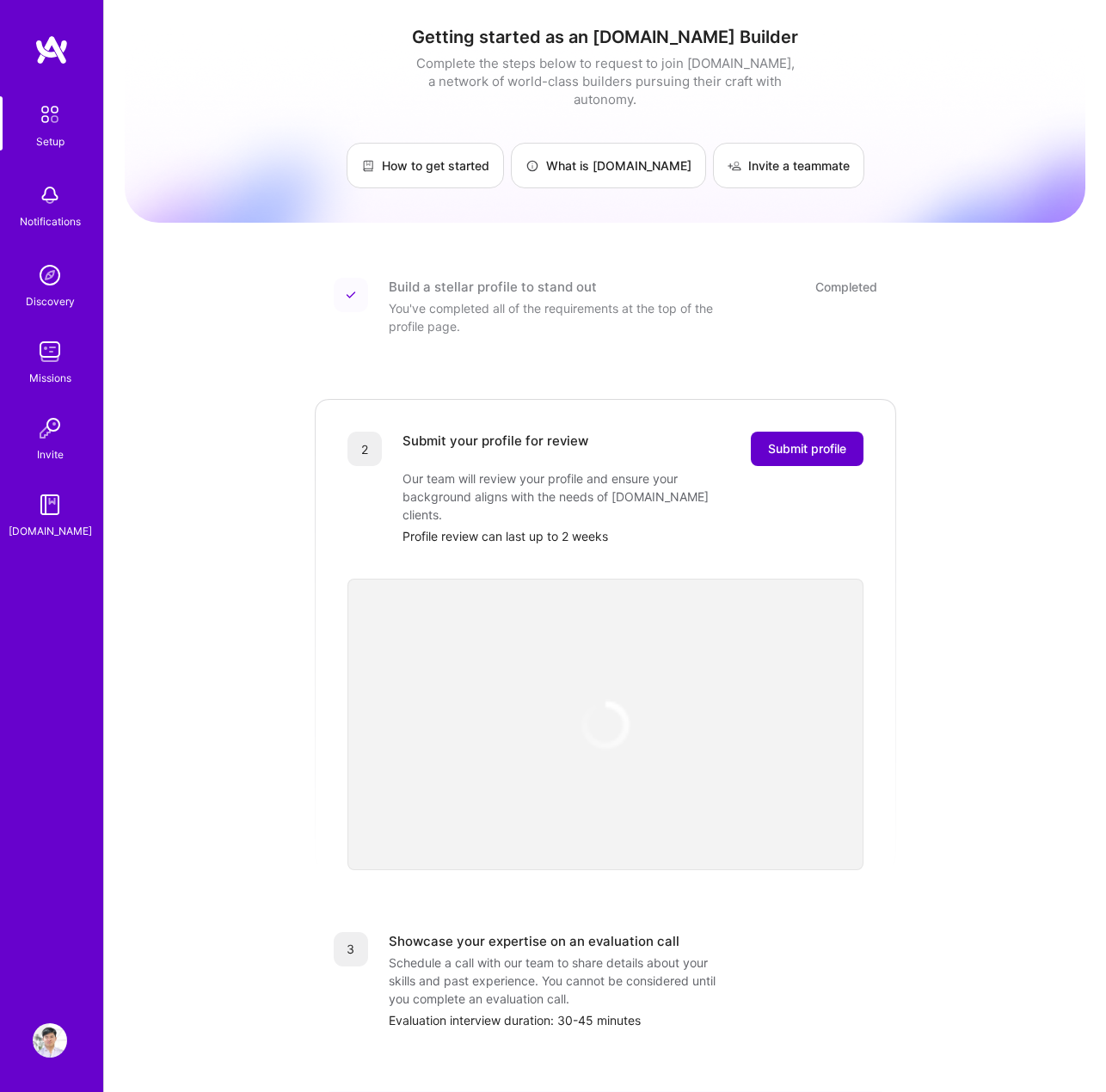
click at [815, 441] on span "Submit profile" at bounding box center [807, 449] width 79 height 17
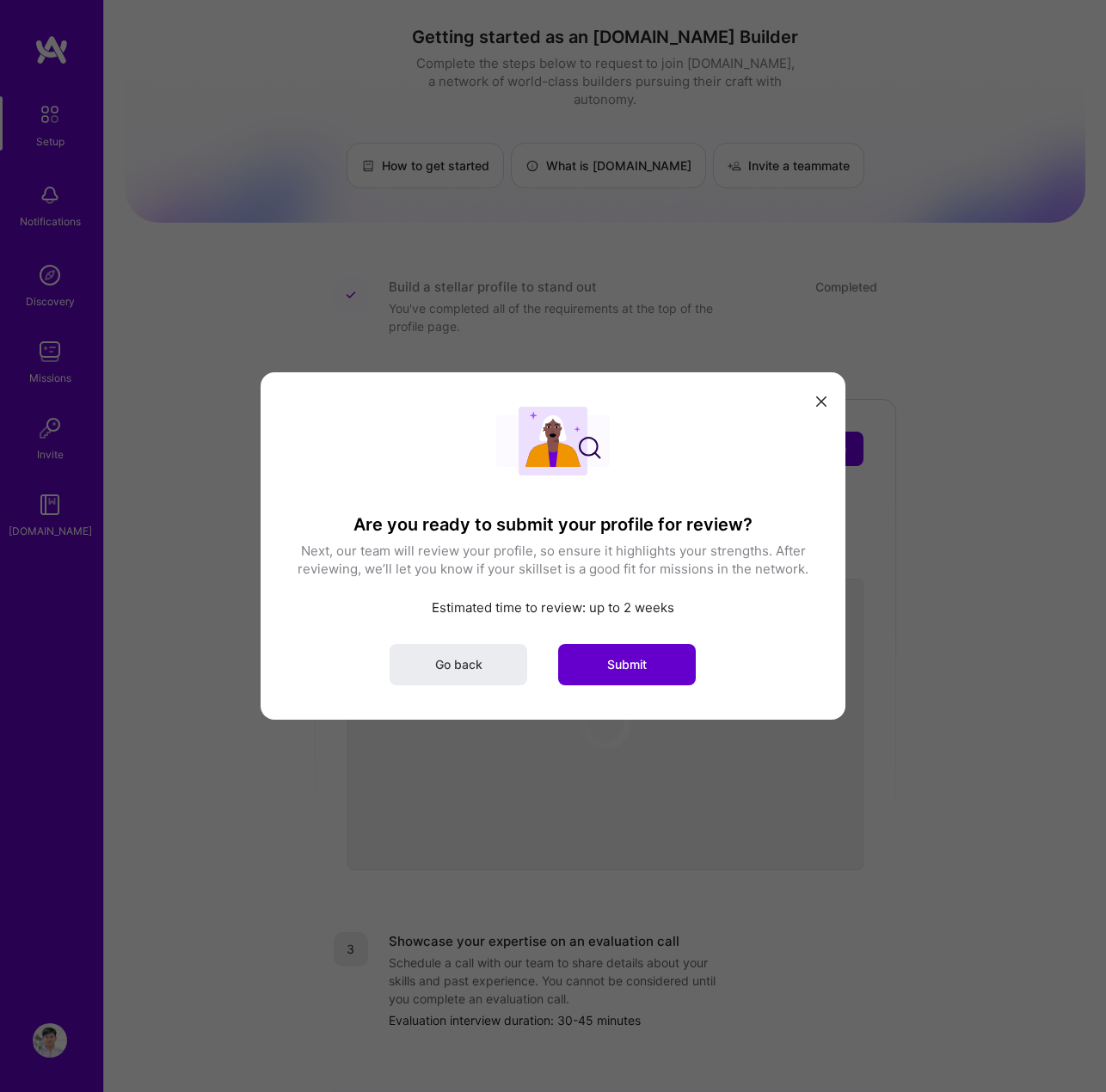
click at [640, 663] on span "Submit" at bounding box center [626, 665] width 39 height 17
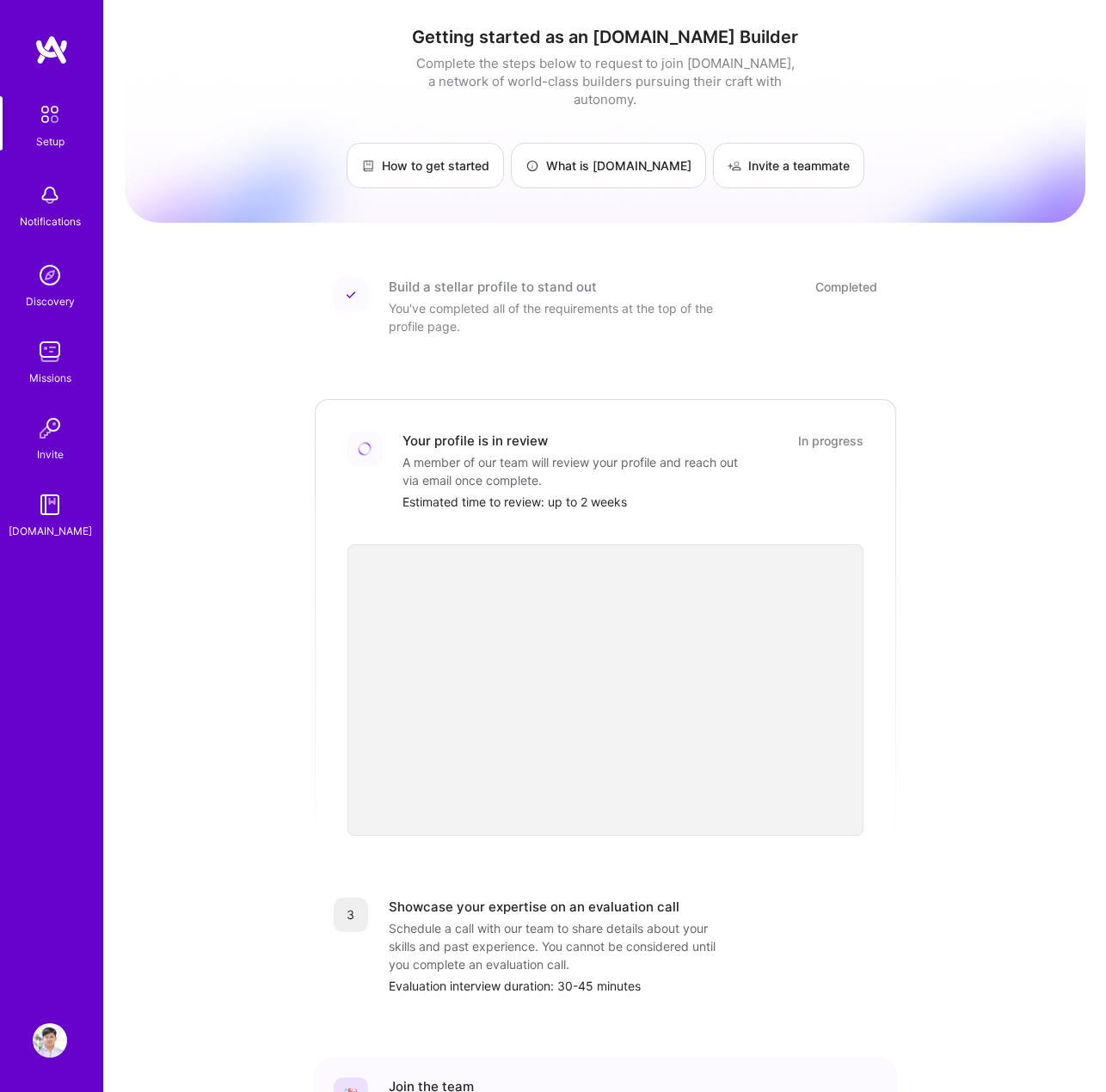
click at [43, 209] on img at bounding box center [50, 195] width 35 height 35
